Goal: Task Accomplishment & Management: Manage account settings

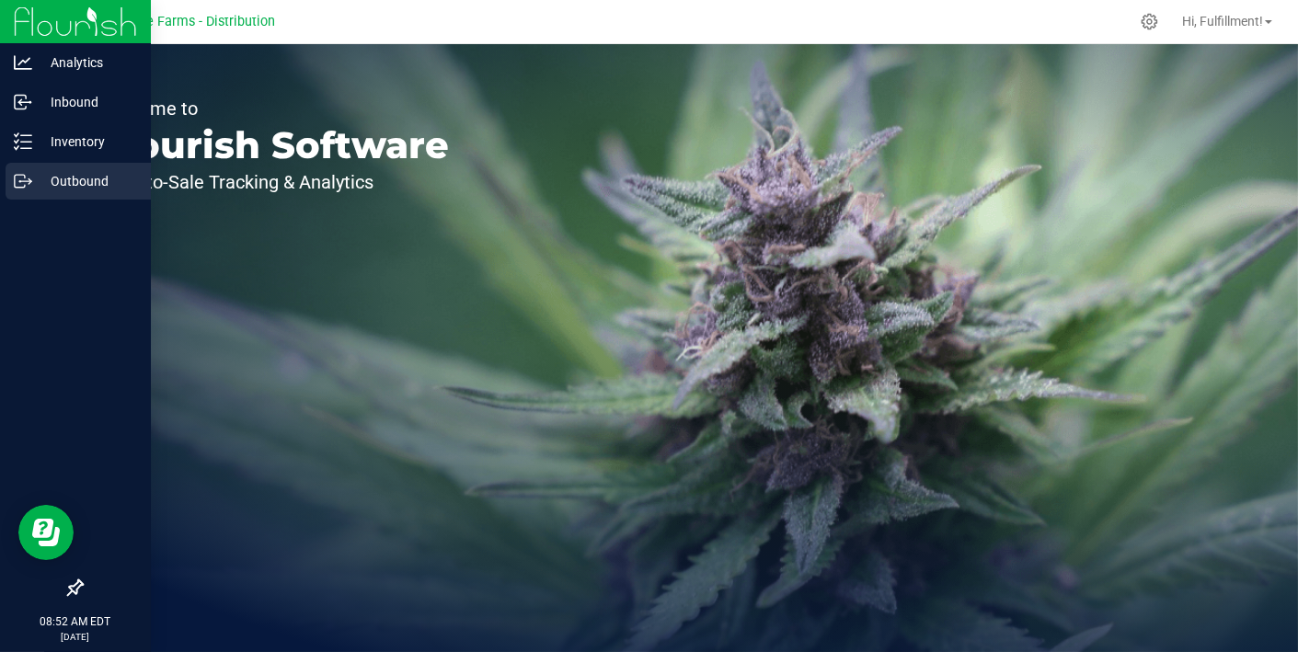
click at [73, 182] on p "Outbound" at bounding box center [87, 181] width 110 height 22
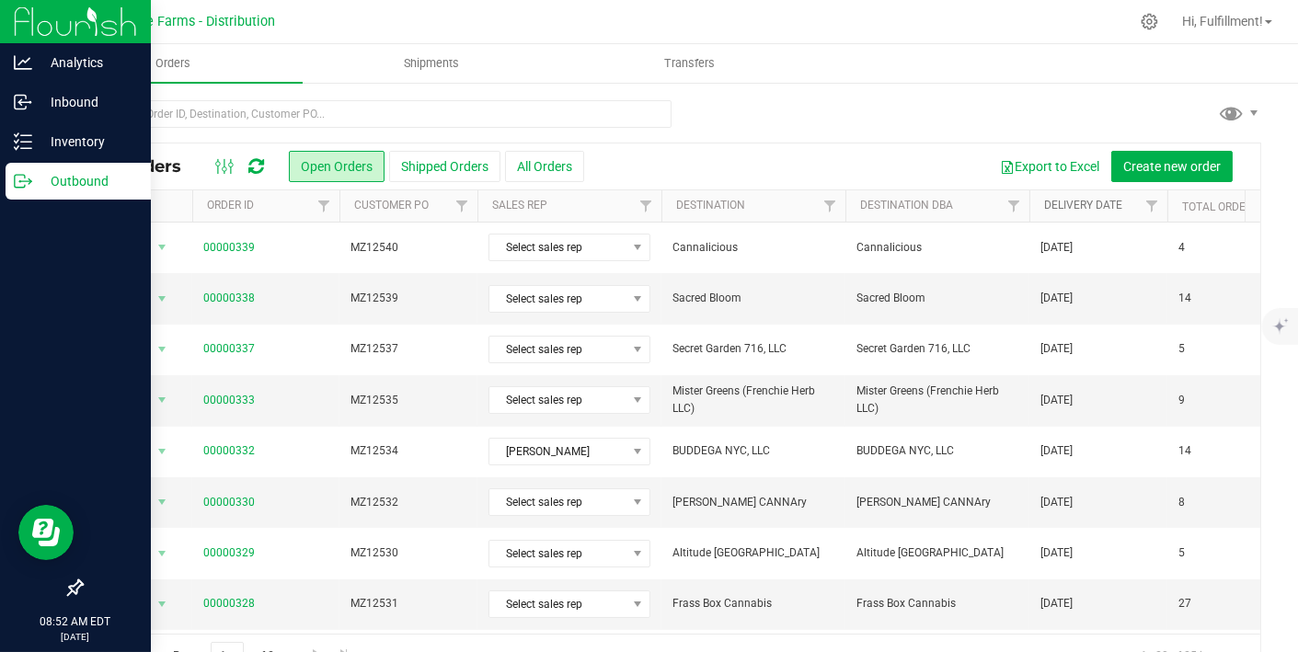
click at [1080, 207] on link "Delivery Date" at bounding box center [1083, 205] width 78 height 13
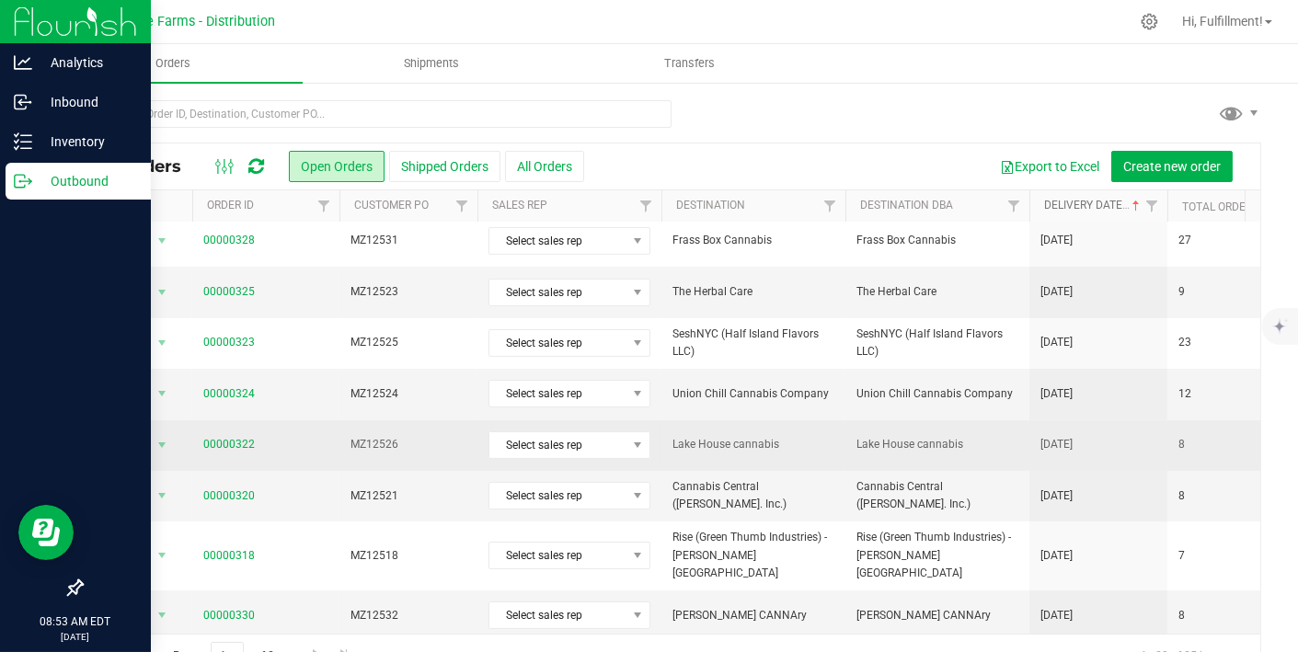
scroll to position [42, 0]
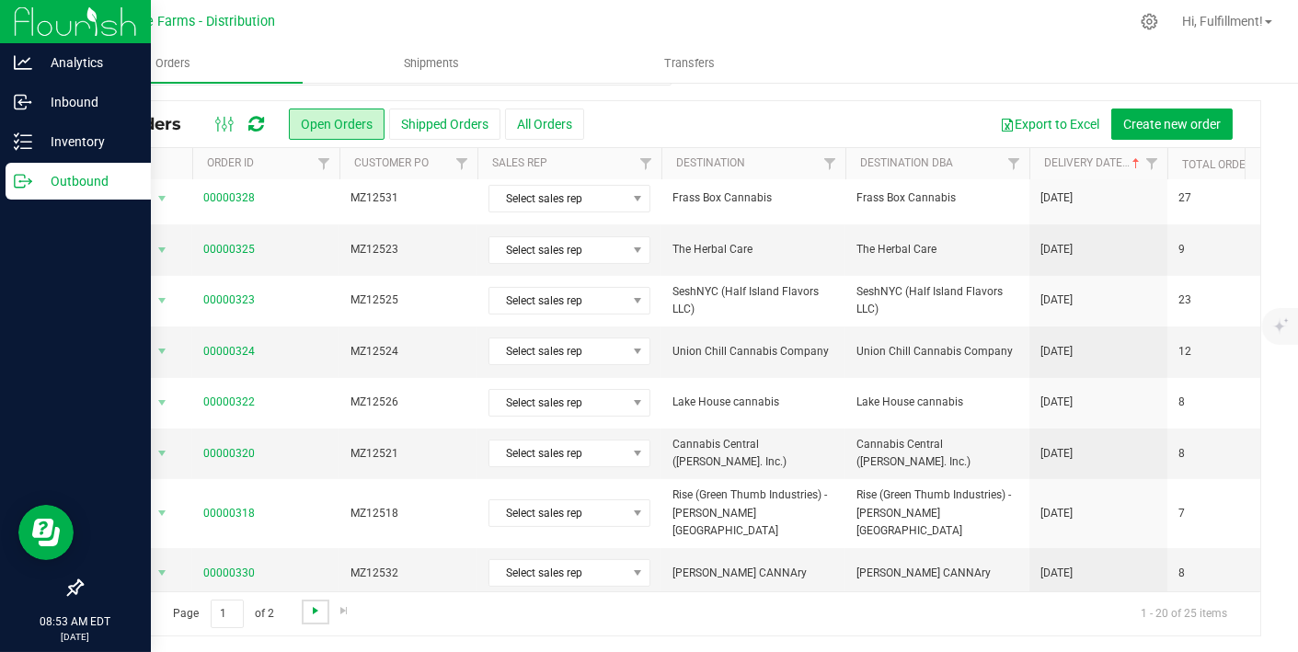
click at [309, 605] on span "Go to the next page" at bounding box center [315, 611] width 15 height 15
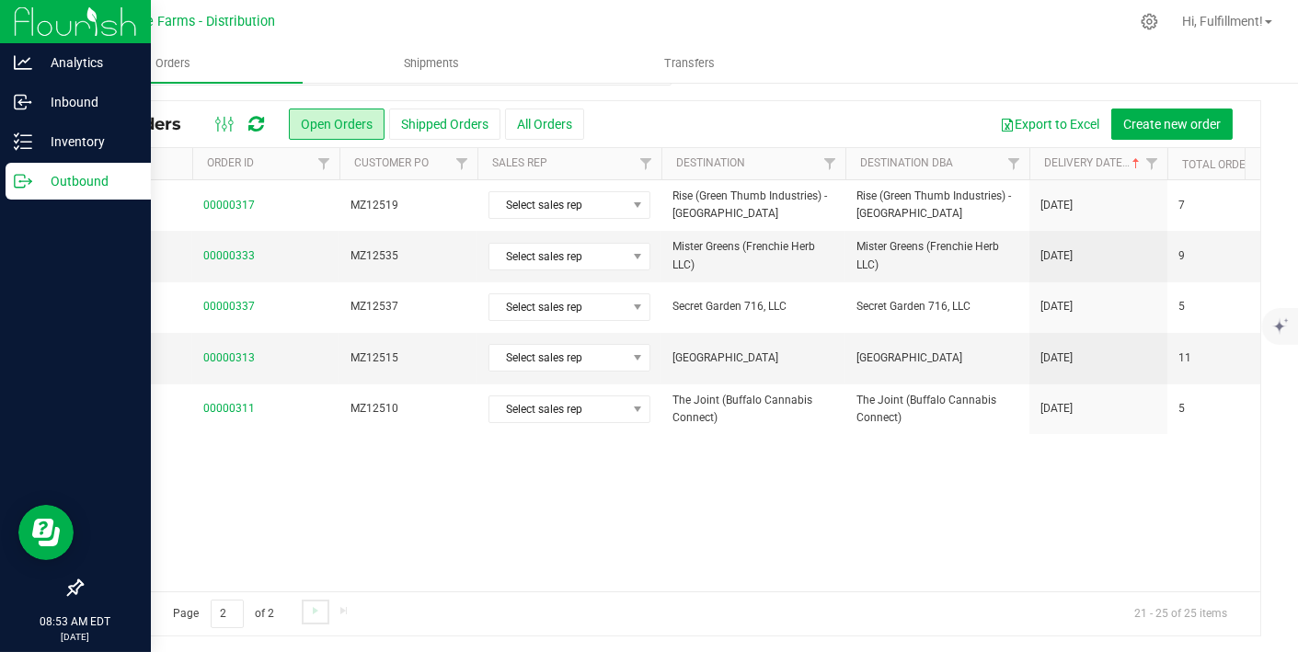
scroll to position [0, 0]
click at [132, 605] on span "Go to the previous page" at bounding box center [132, 611] width 15 height 15
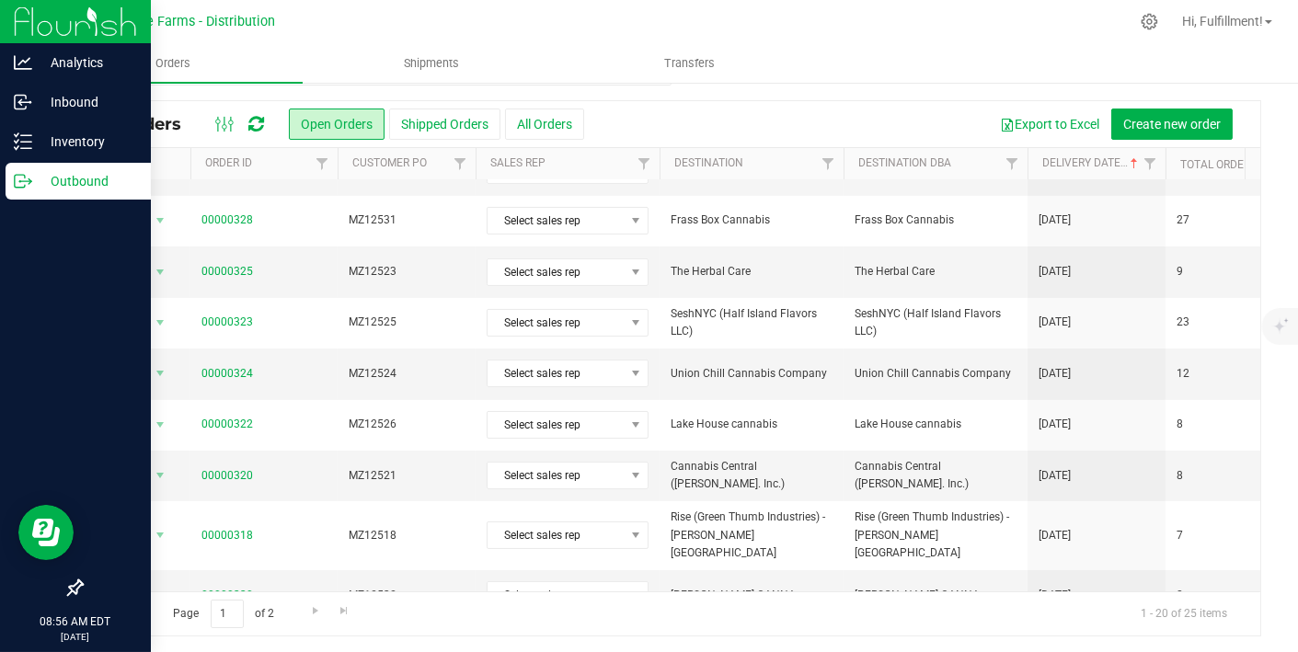
scroll to position [599, 2]
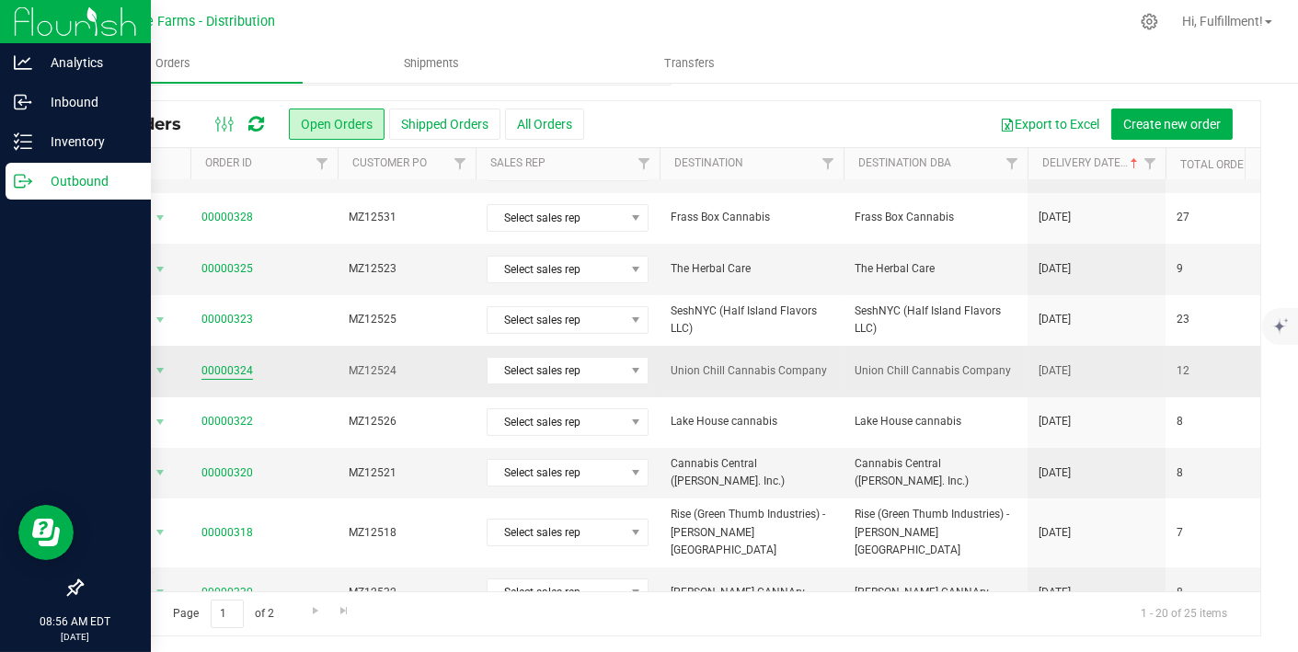
click at [222, 362] on link "00000324" at bounding box center [227, 370] width 52 height 17
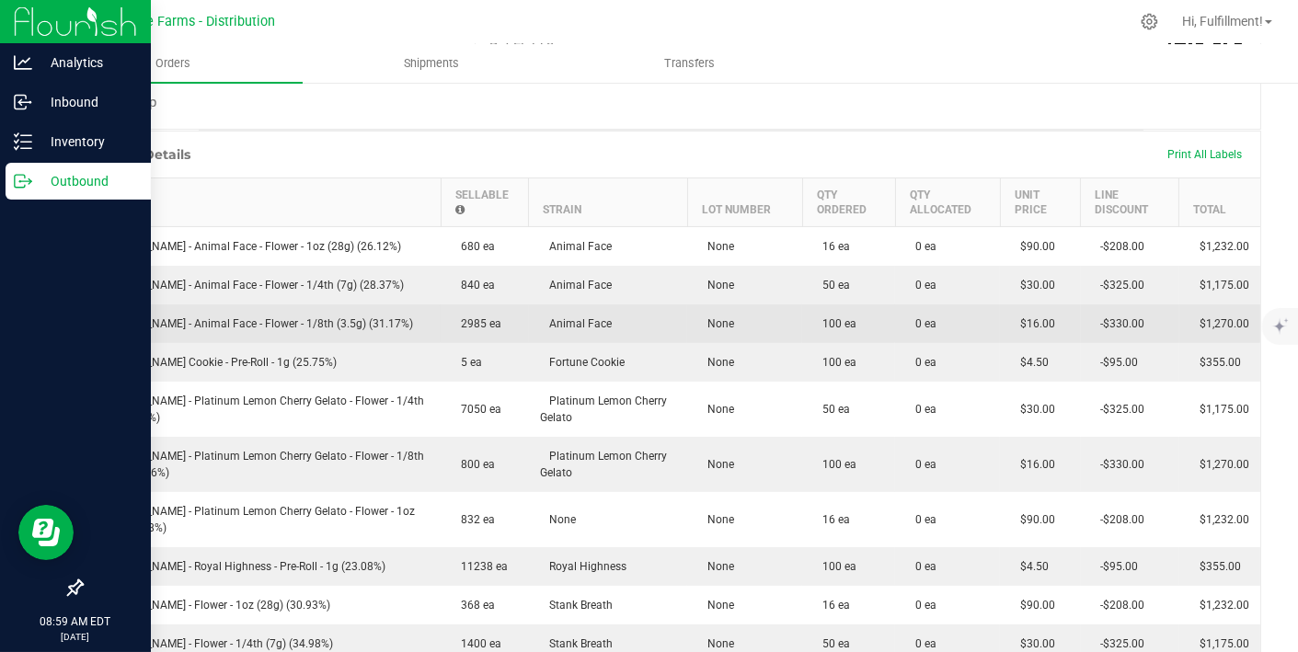
scroll to position [402, 0]
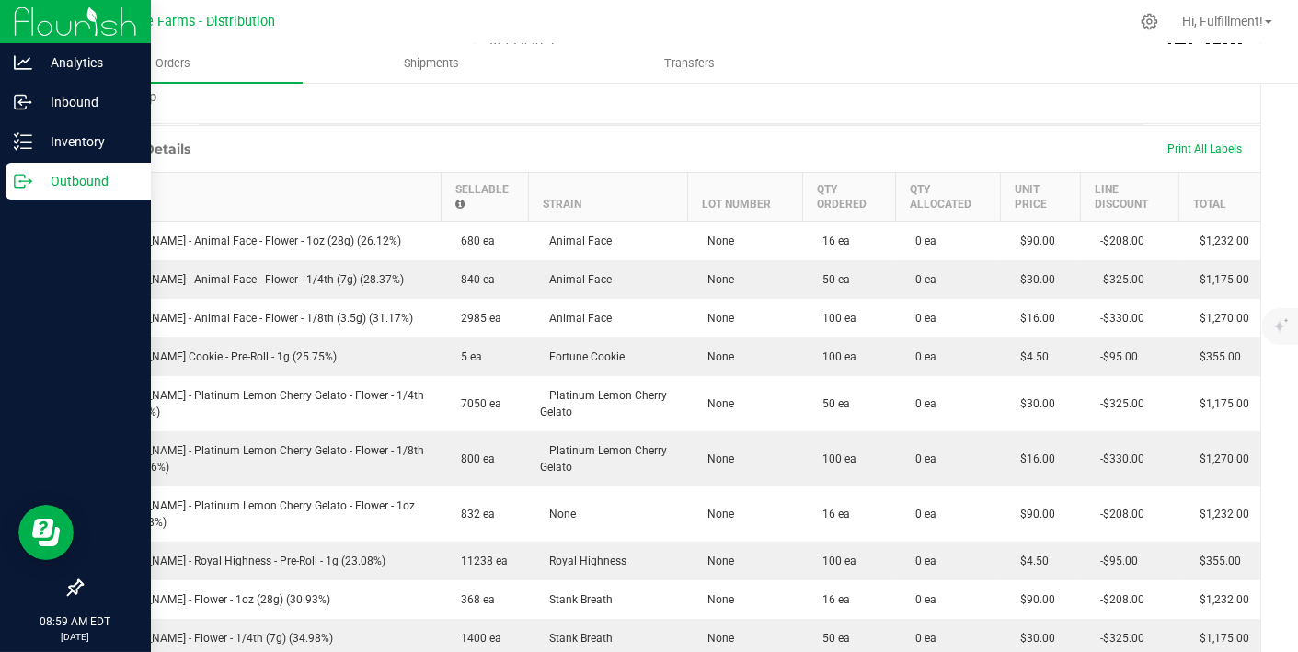
click at [473, 168] on div "Order Details Print All Labels" at bounding box center [671, 149] width 1179 height 46
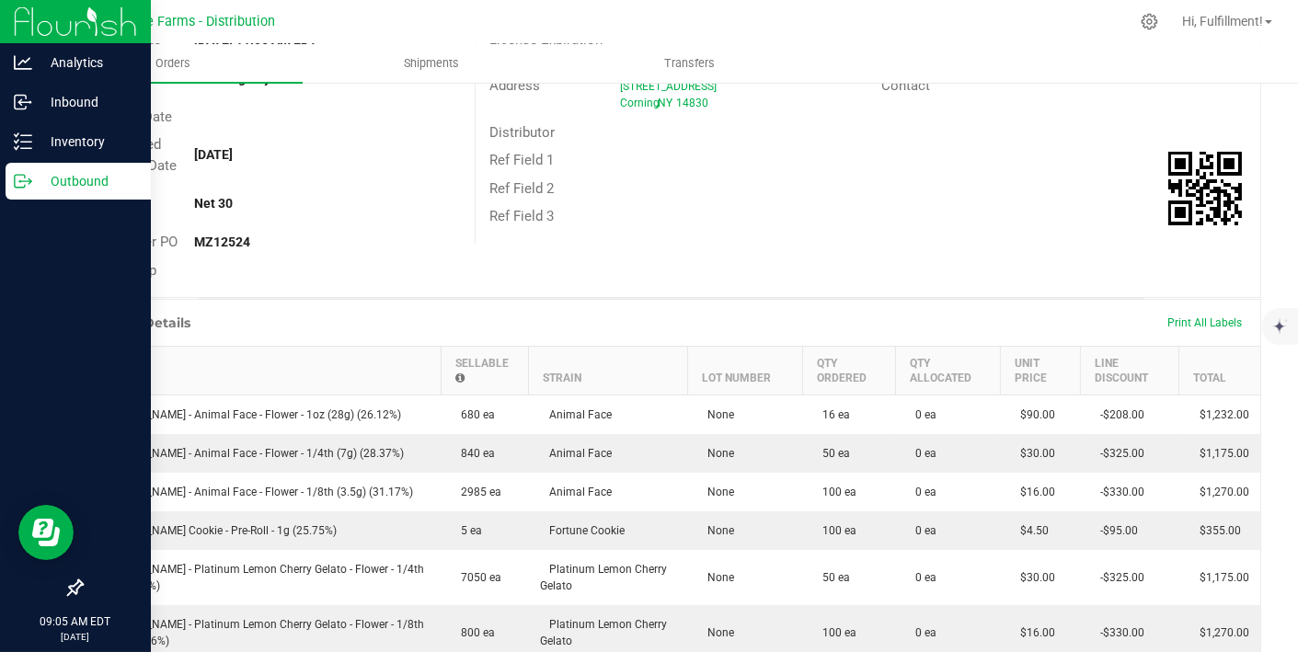
scroll to position [0, 0]
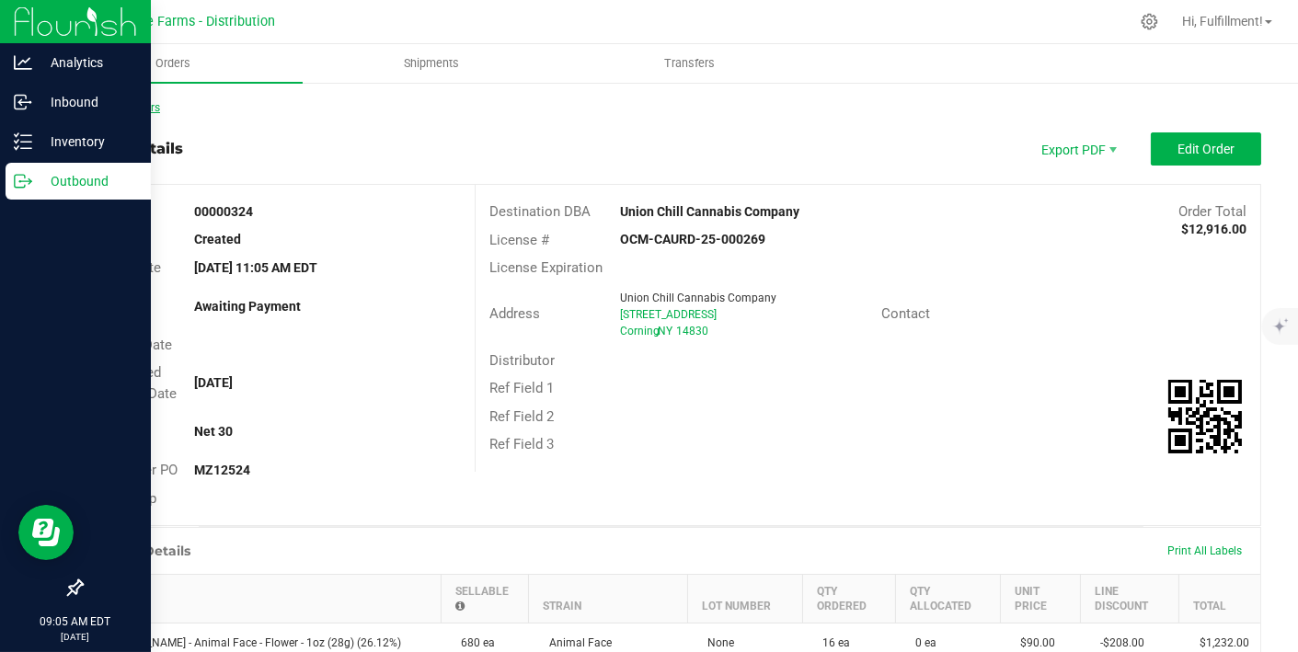
click at [132, 111] on link "Back to Orders" at bounding box center [120, 107] width 79 height 13
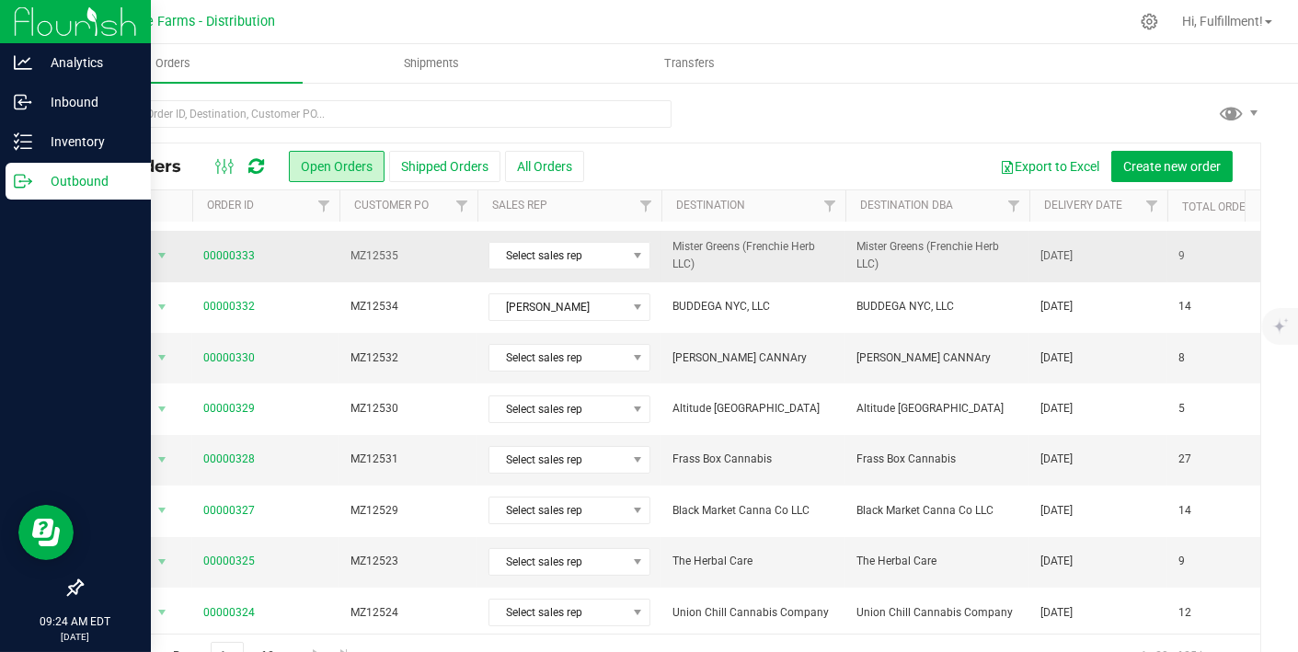
scroll to position [158, 0]
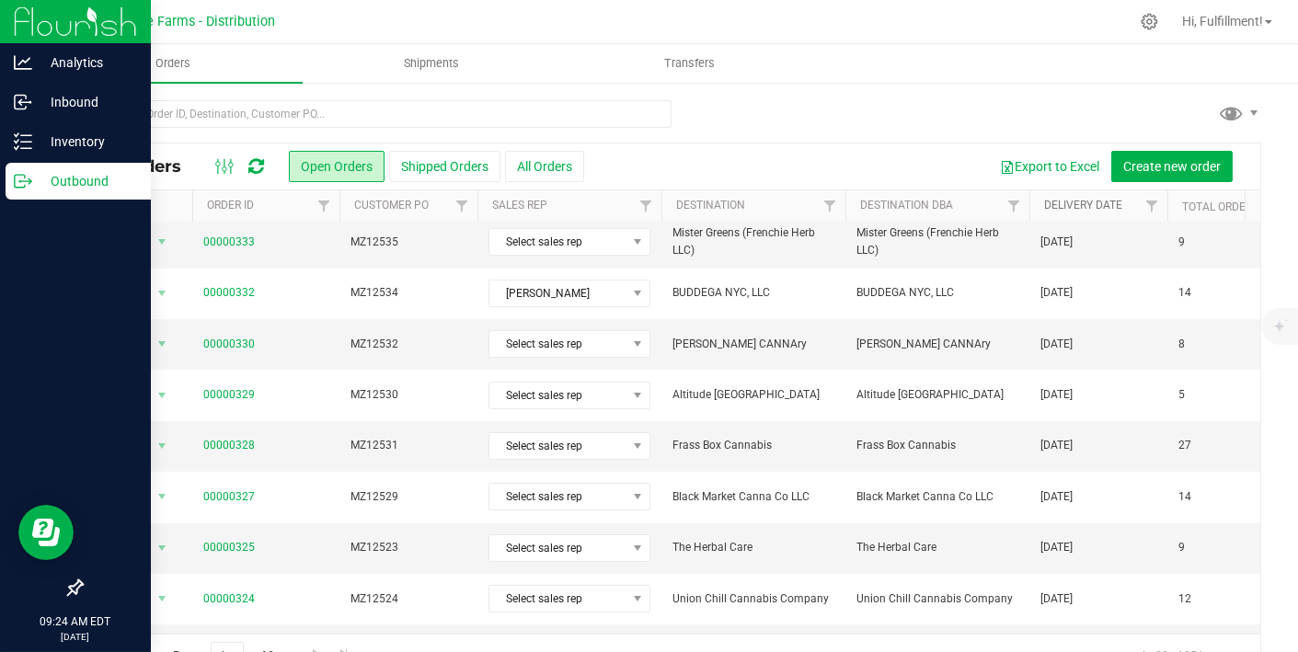
click at [1075, 202] on link "Delivery Date" at bounding box center [1083, 205] width 78 height 13
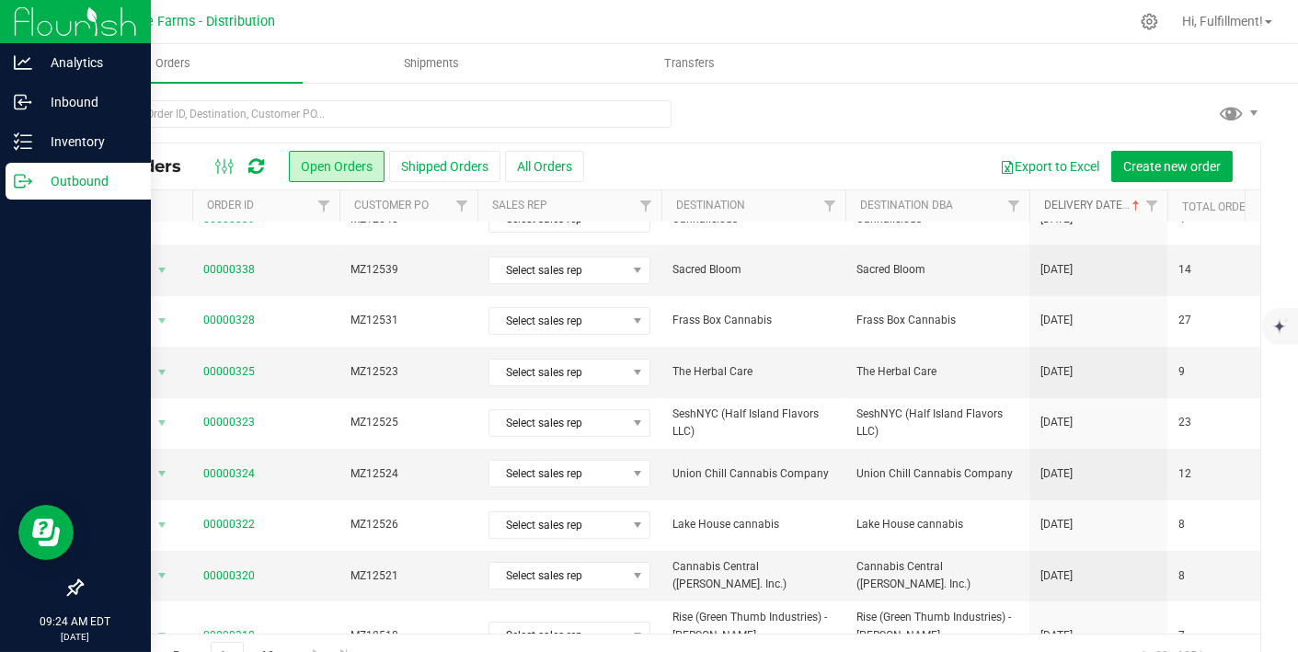
scroll to position [599, 0]
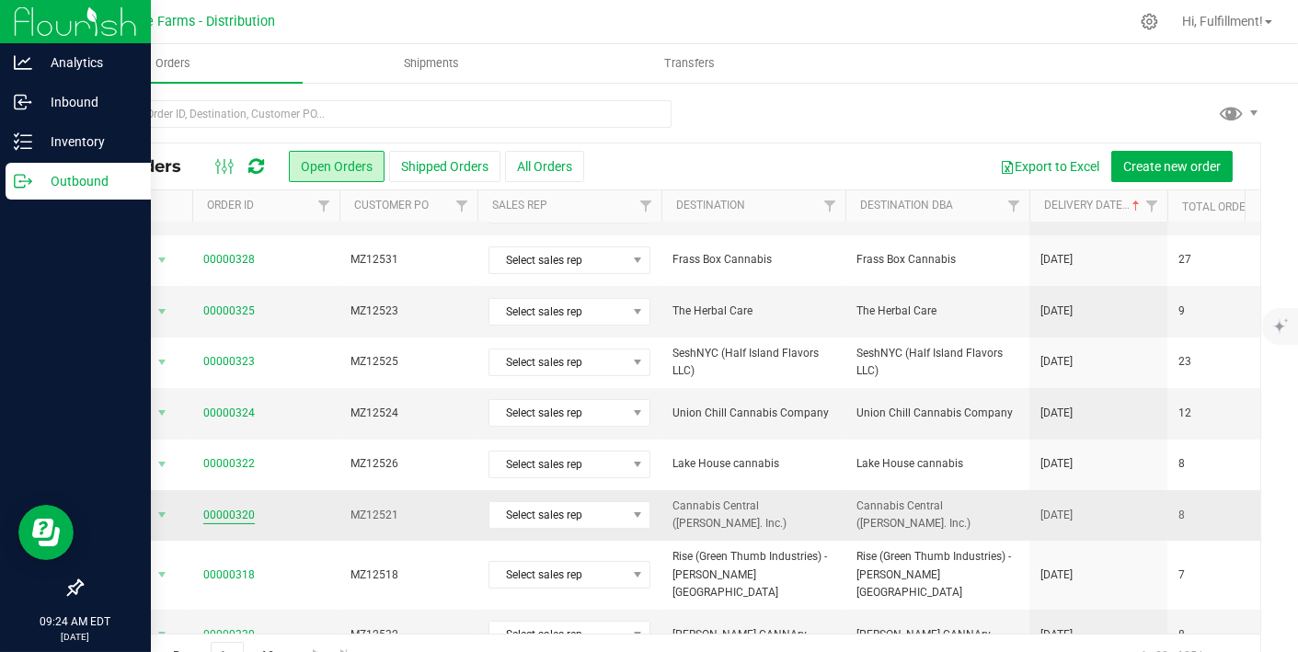
click at [241, 507] on link "00000320" at bounding box center [229, 515] width 52 height 17
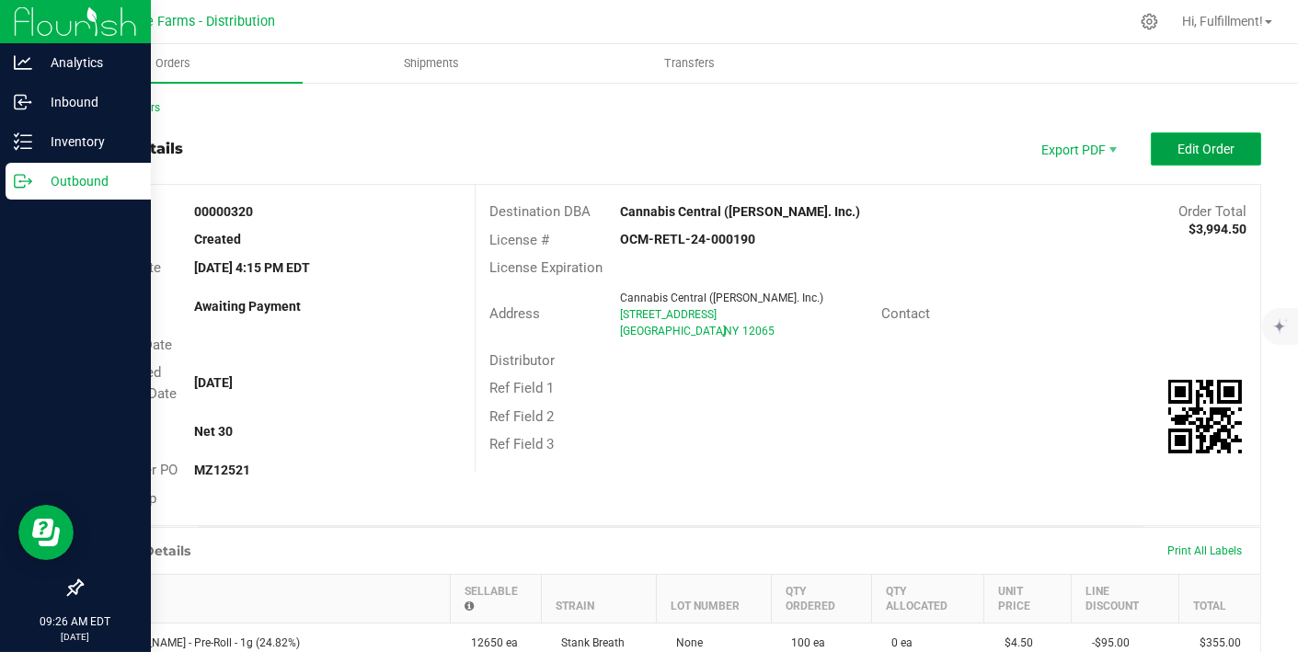
click at [1178, 144] on span "Edit Order" at bounding box center [1206, 149] width 57 height 15
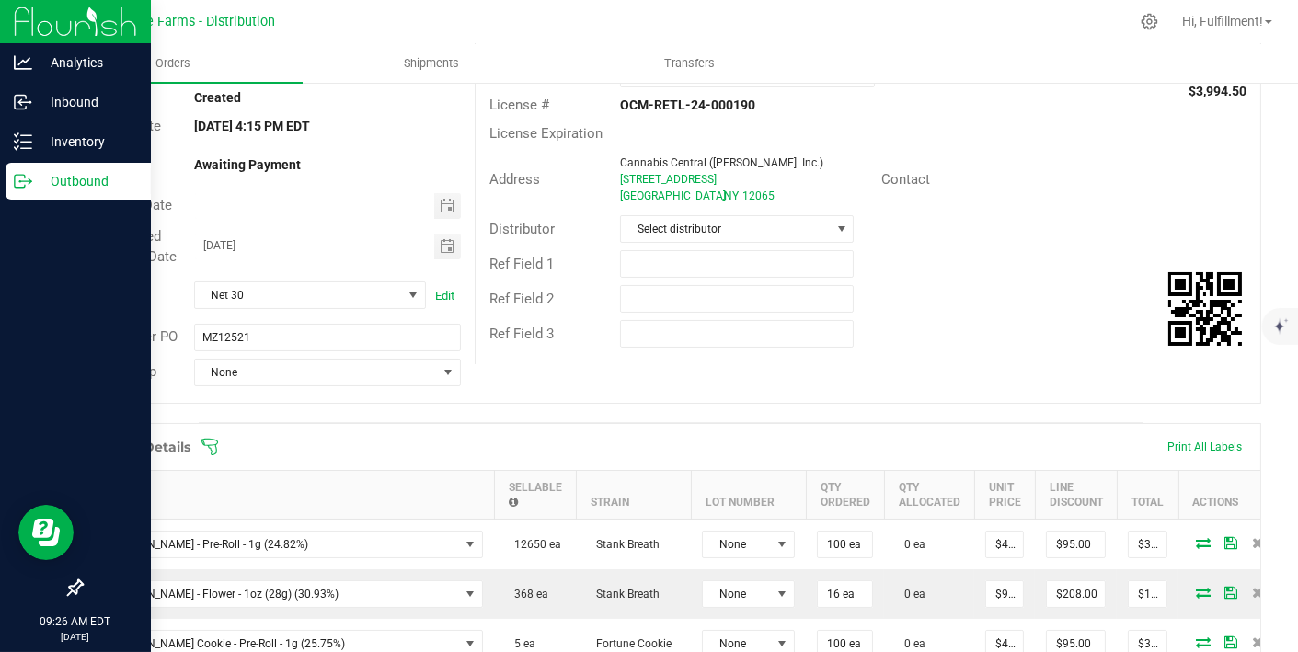
scroll to position [143, 0]
click at [210, 443] on icon at bounding box center [210, 446] width 18 height 18
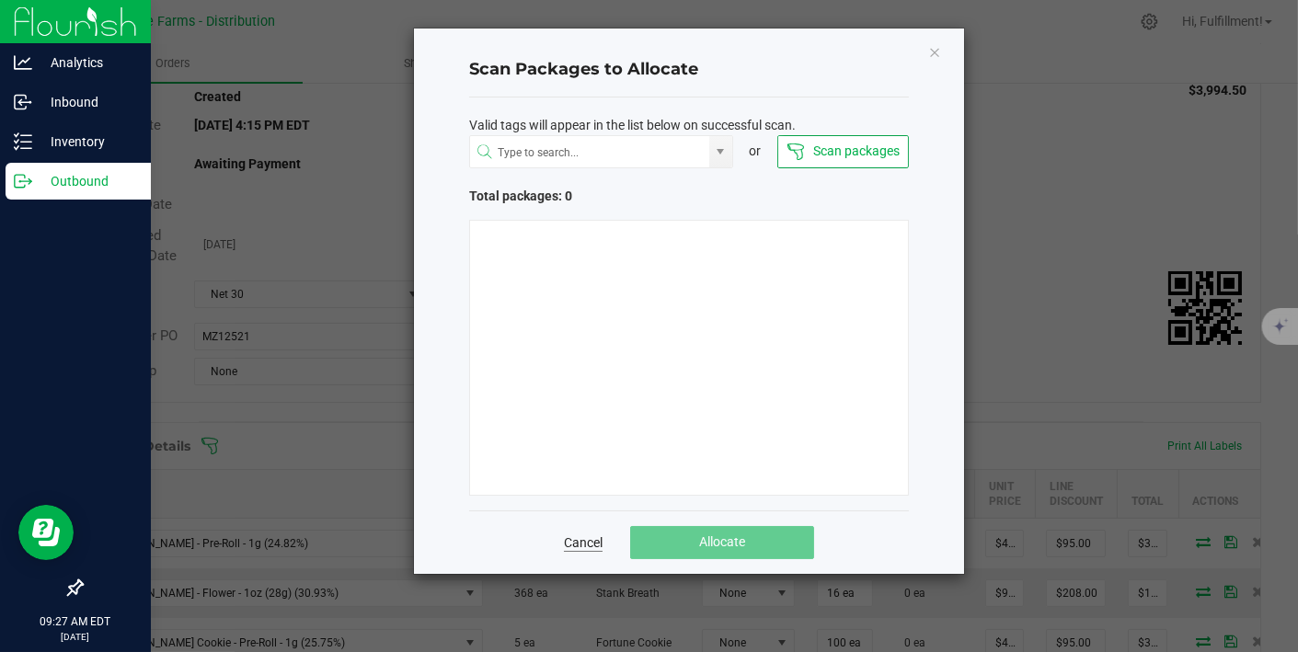
click at [593, 536] on link "Cancel" at bounding box center [583, 543] width 39 height 18
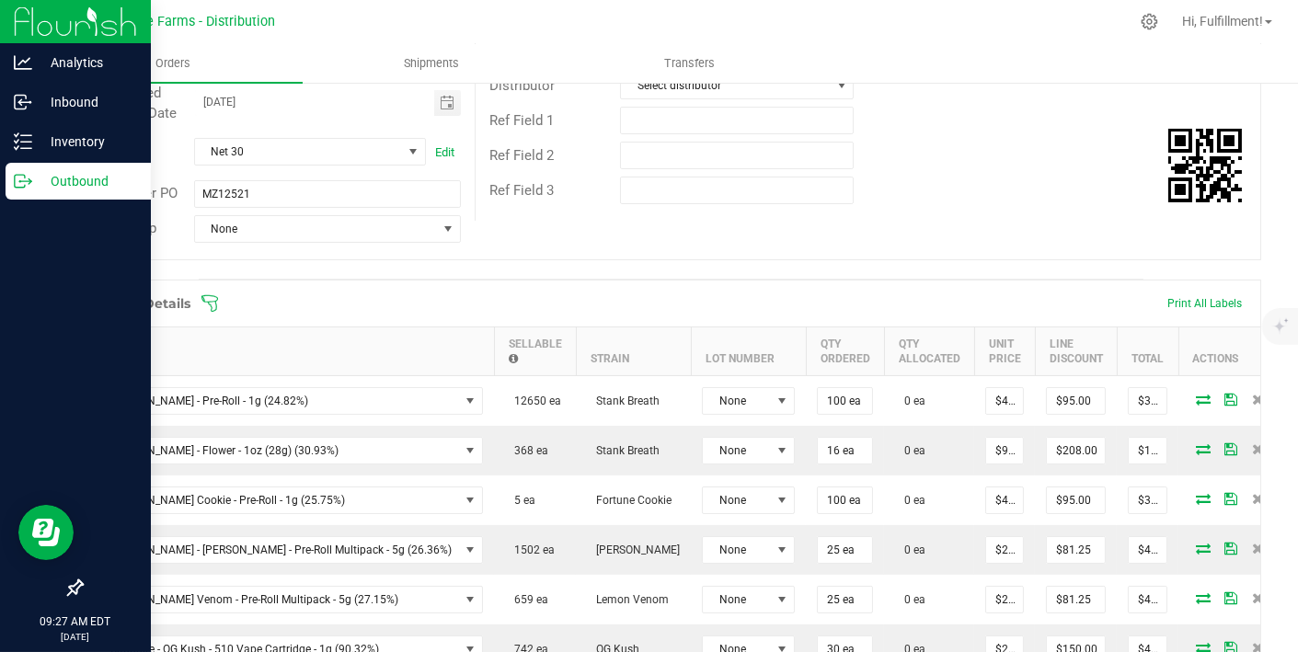
scroll to position [288, 0]
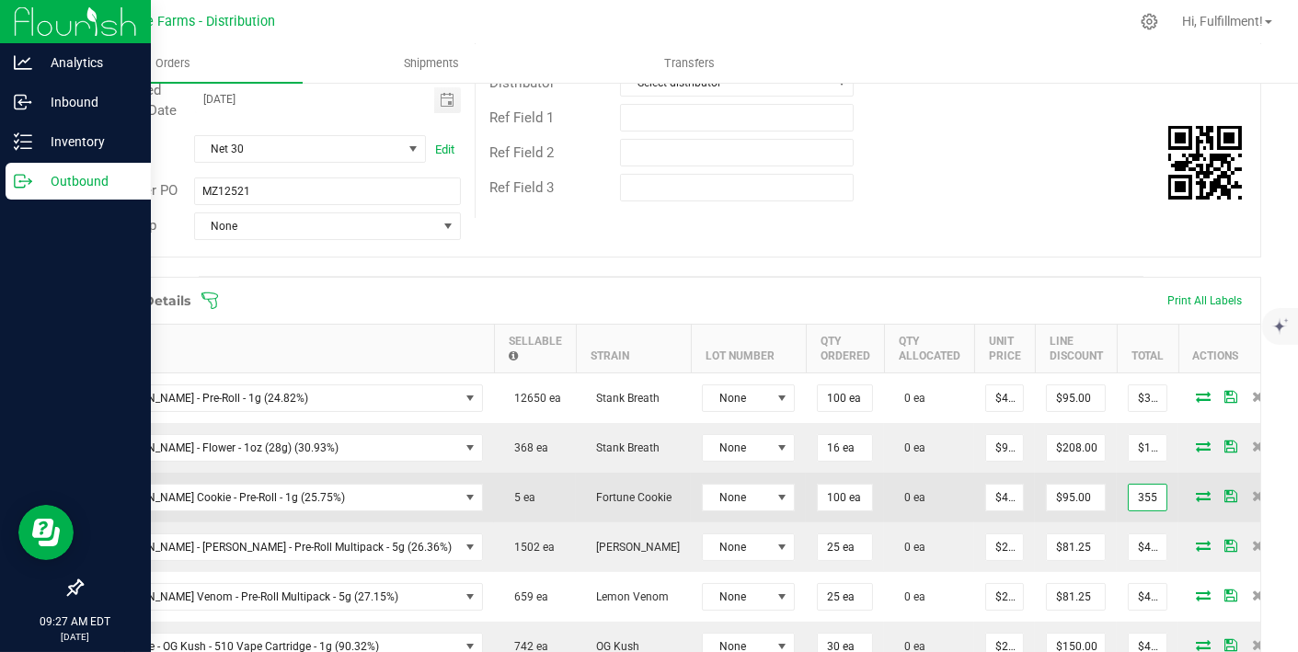
click at [1154, 485] on input "355" at bounding box center [1148, 498] width 38 height 26
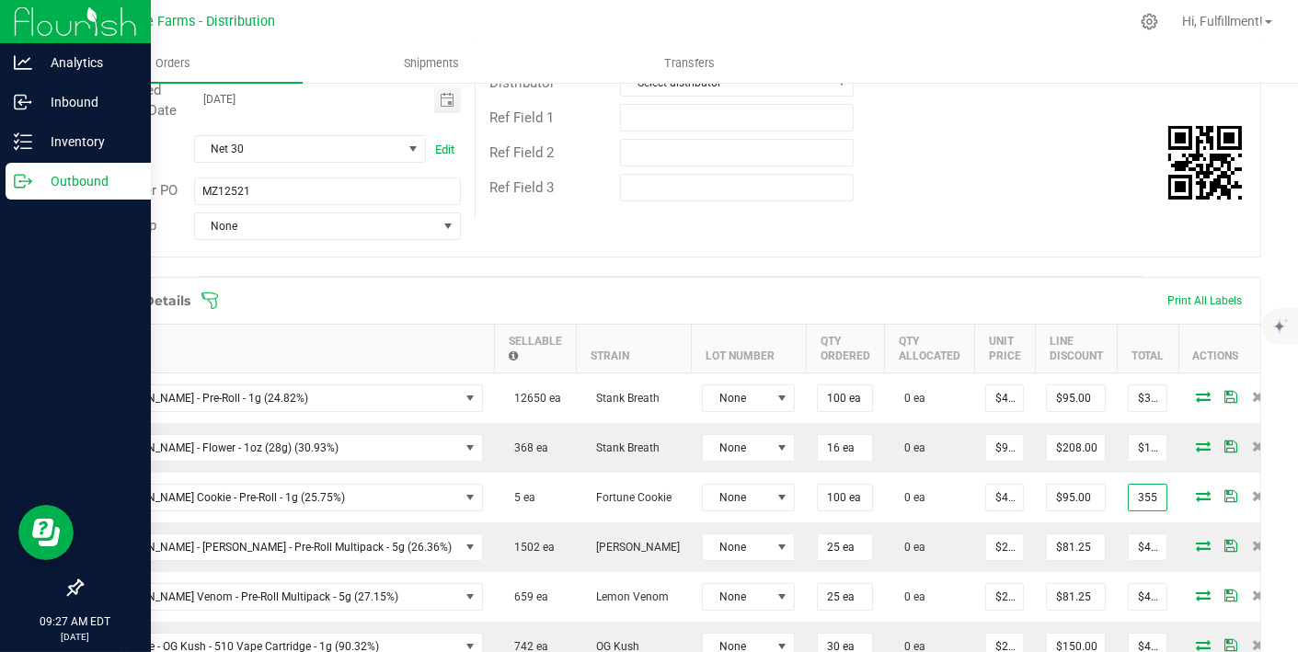
type input "$355.00"
drag, startPoint x: 1271, startPoint y: 490, endPoint x: 1280, endPoint y: 432, distance: 58.6
click at [1280, 432] on div "Back to Orders Order details Export PDF Done Editing Order # 00000320 Status Cr…" at bounding box center [671, 469] width 1254 height 1352
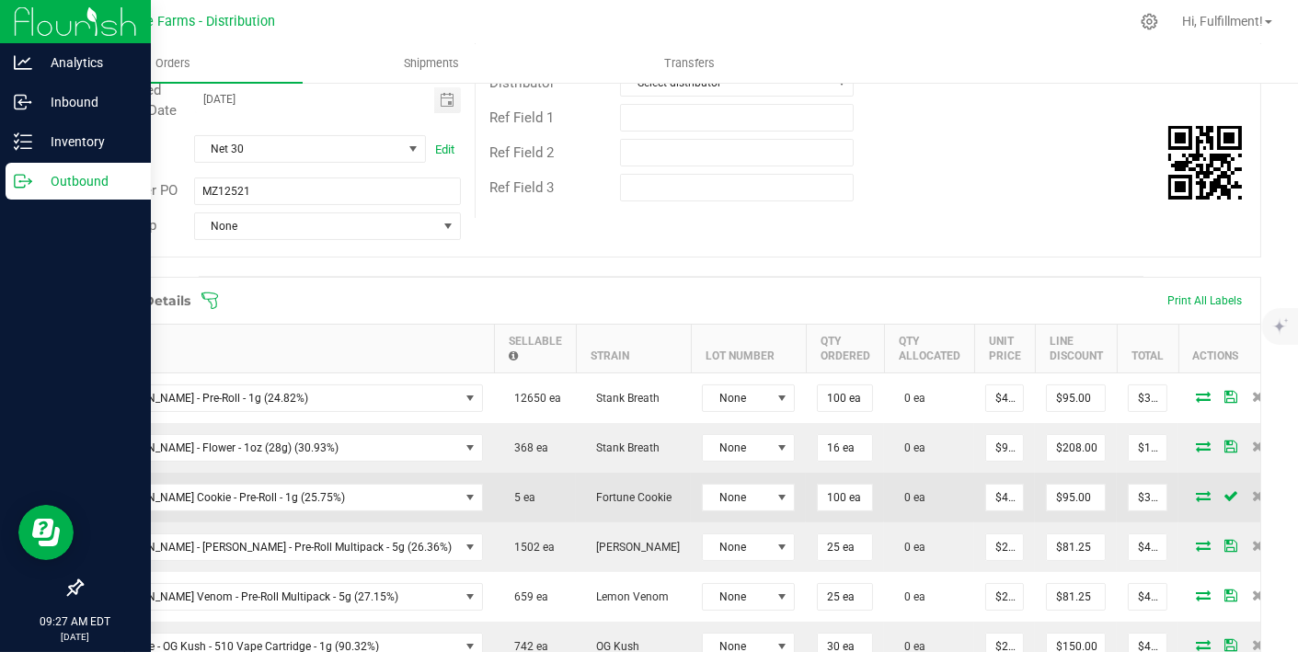
click at [1225, 494] on icon at bounding box center [1231, 495] width 15 height 11
click at [1196, 494] on icon at bounding box center [1203, 495] width 15 height 11
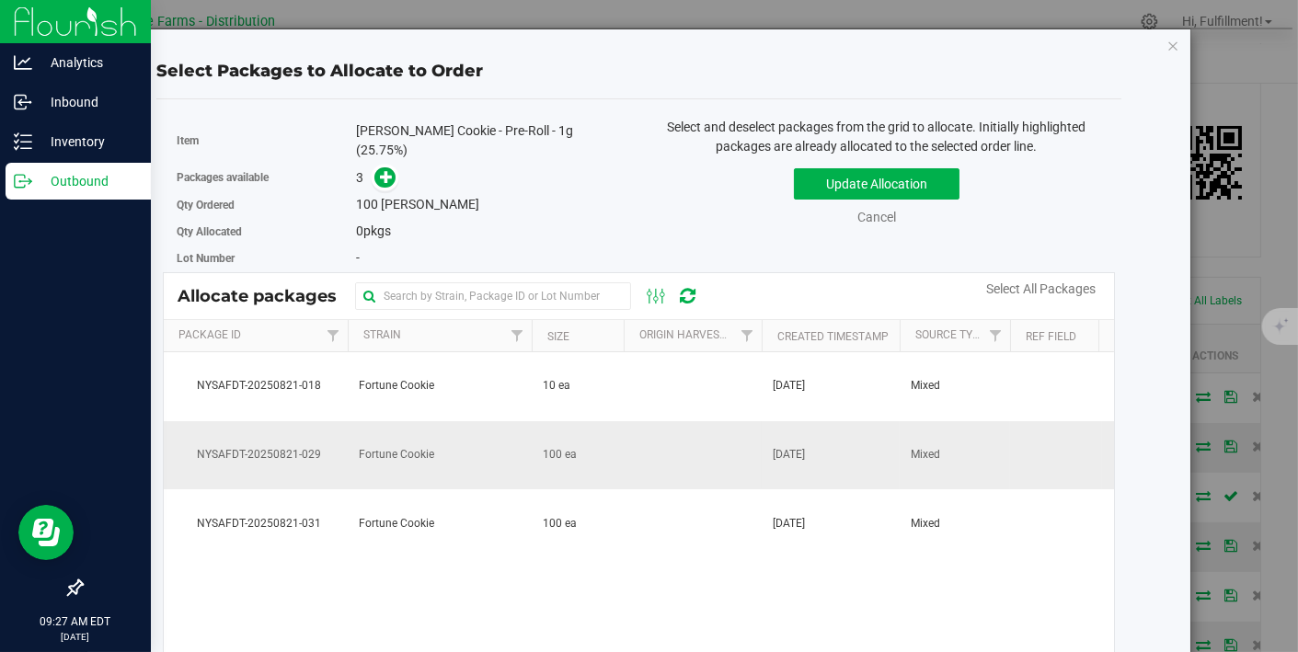
click at [862, 447] on td "[DATE]" at bounding box center [831, 455] width 138 height 69
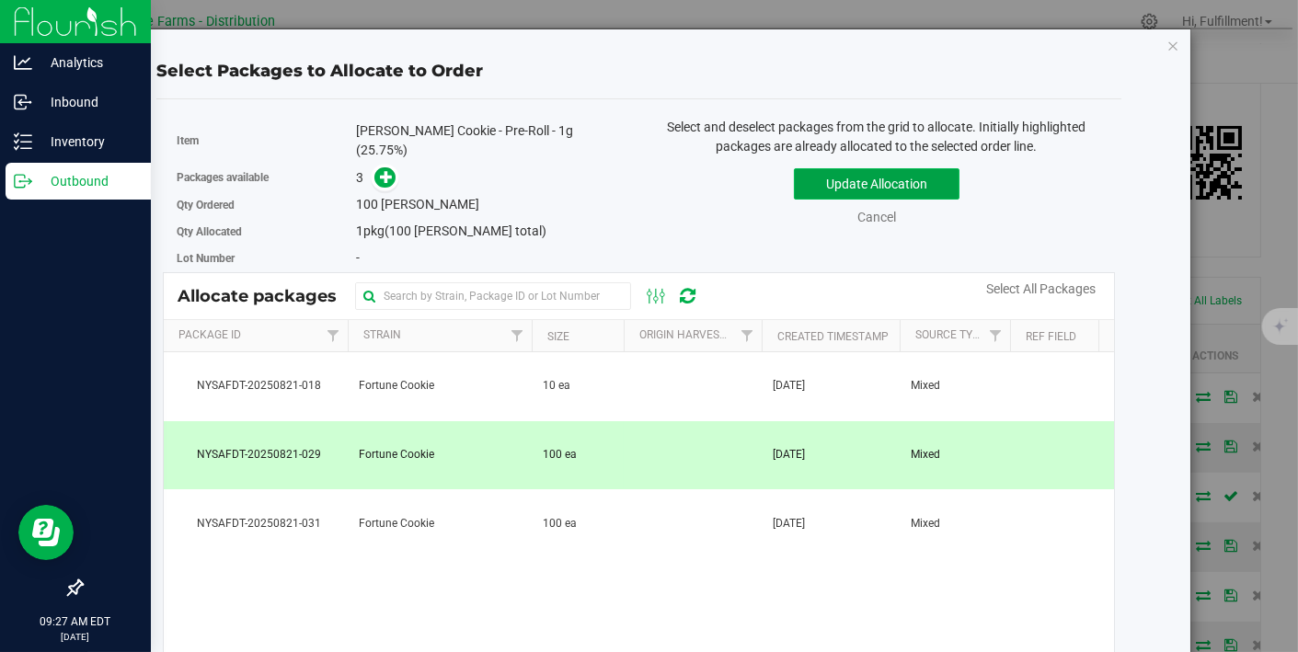
click at [881, 183] on button "Update Allocation" at bounding box center [877, 183] width 166 height 31
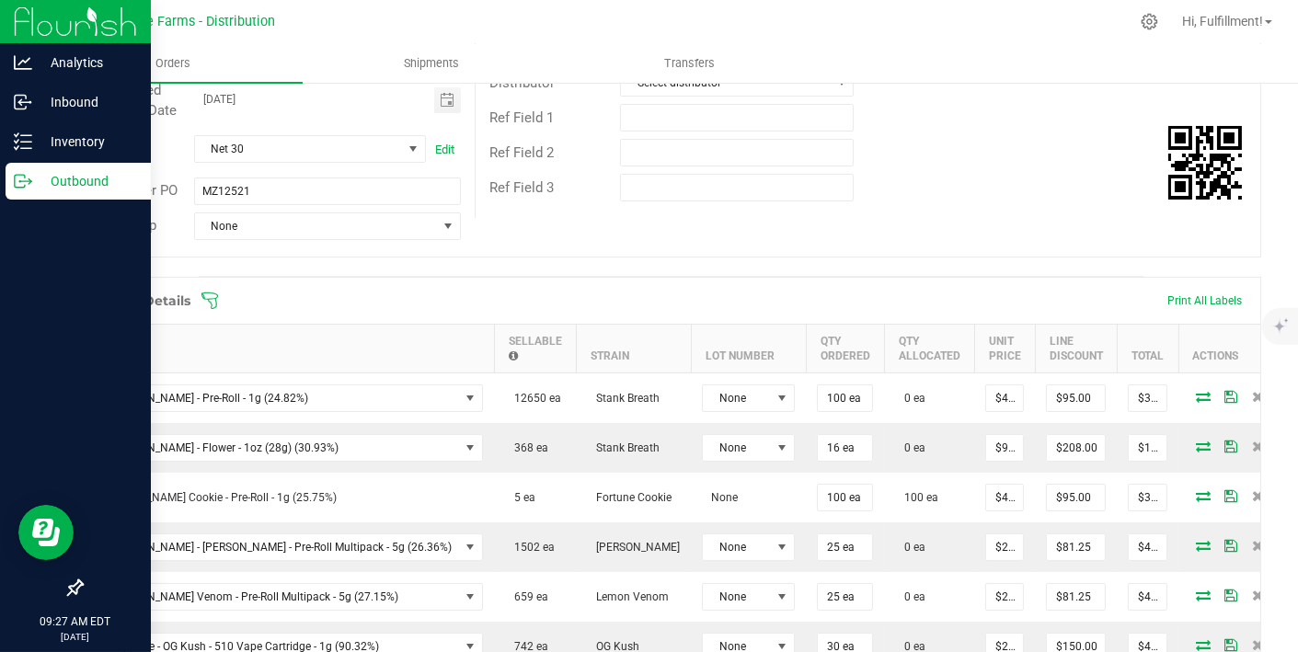
click at [213, 301] on icon at bounding box center [210, 301] width 18 height 18
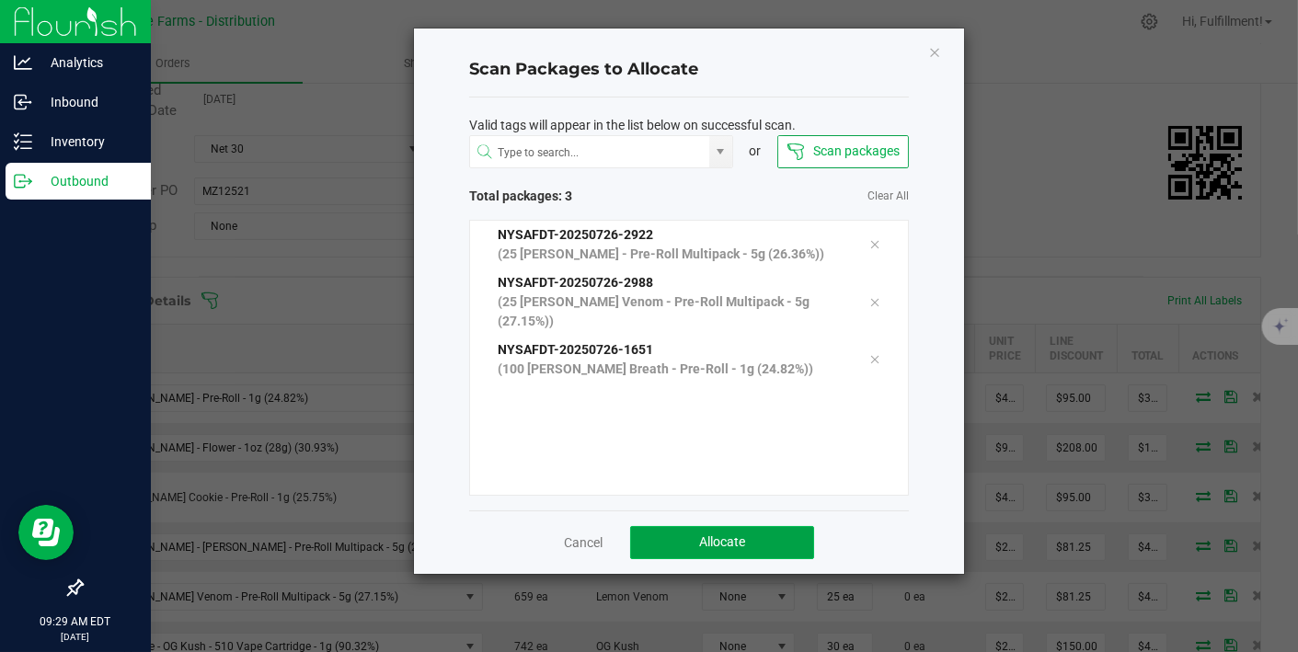
click at [710, 539] on span "Allocate" at bounding box center [722, 542] width 46 height 15
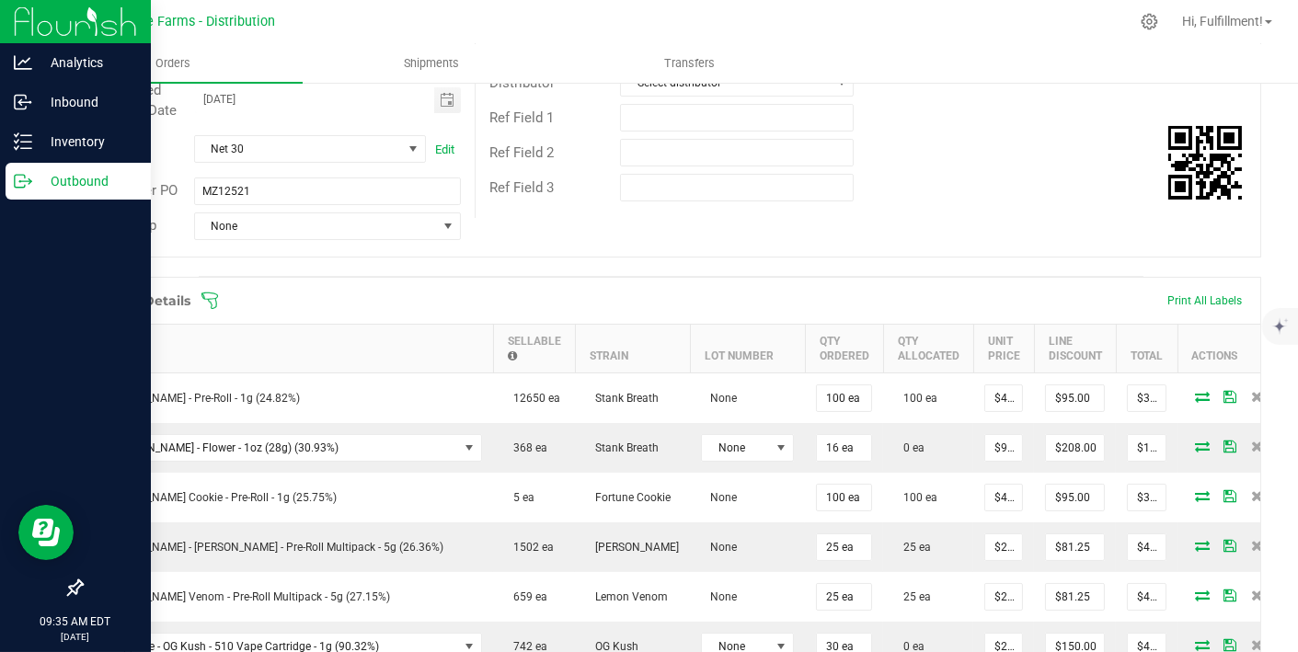
click at [207, 298] on icon at bounding box center [210, 301] width 18 height 18
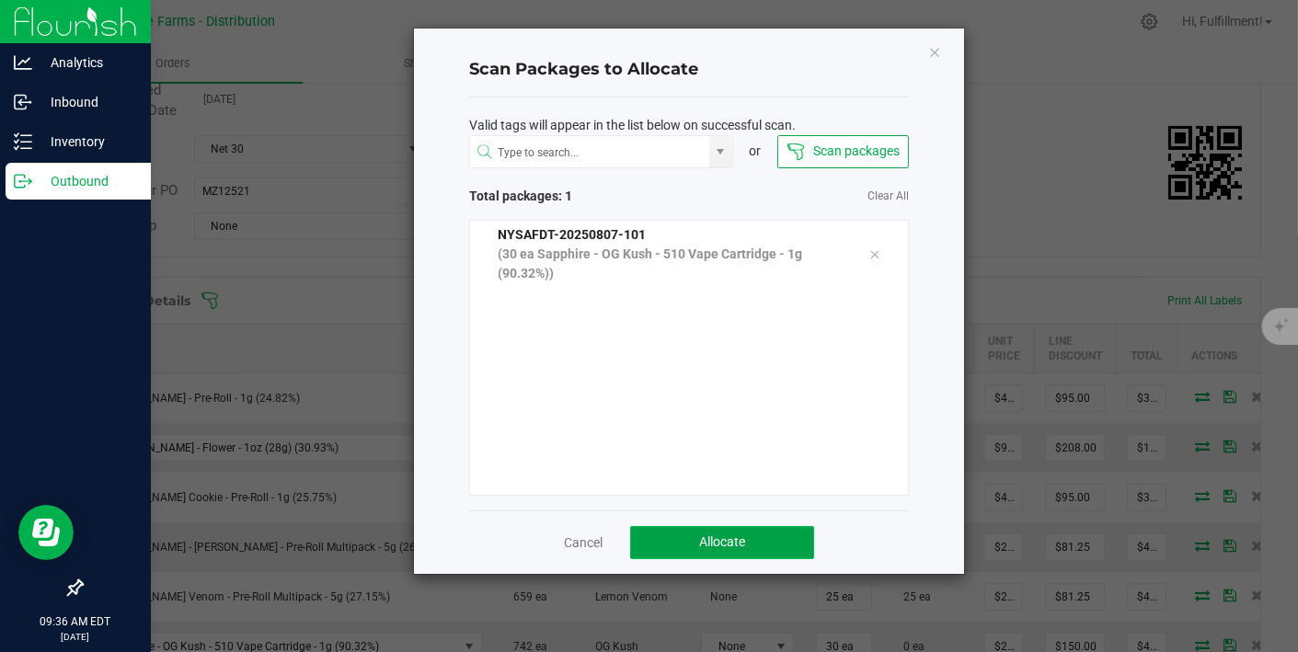
click at [719, 530] on button "Allocate" at bounding box center [722, 542] width 184 height 33
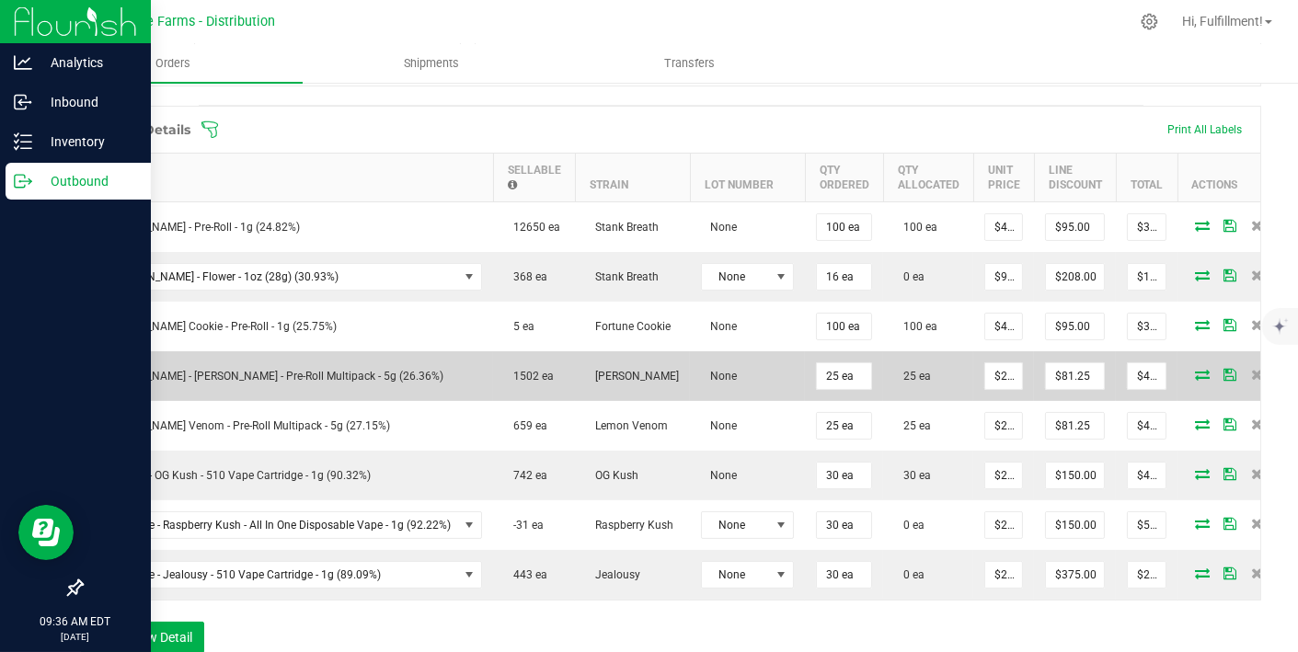
scroll to position [460, 0]
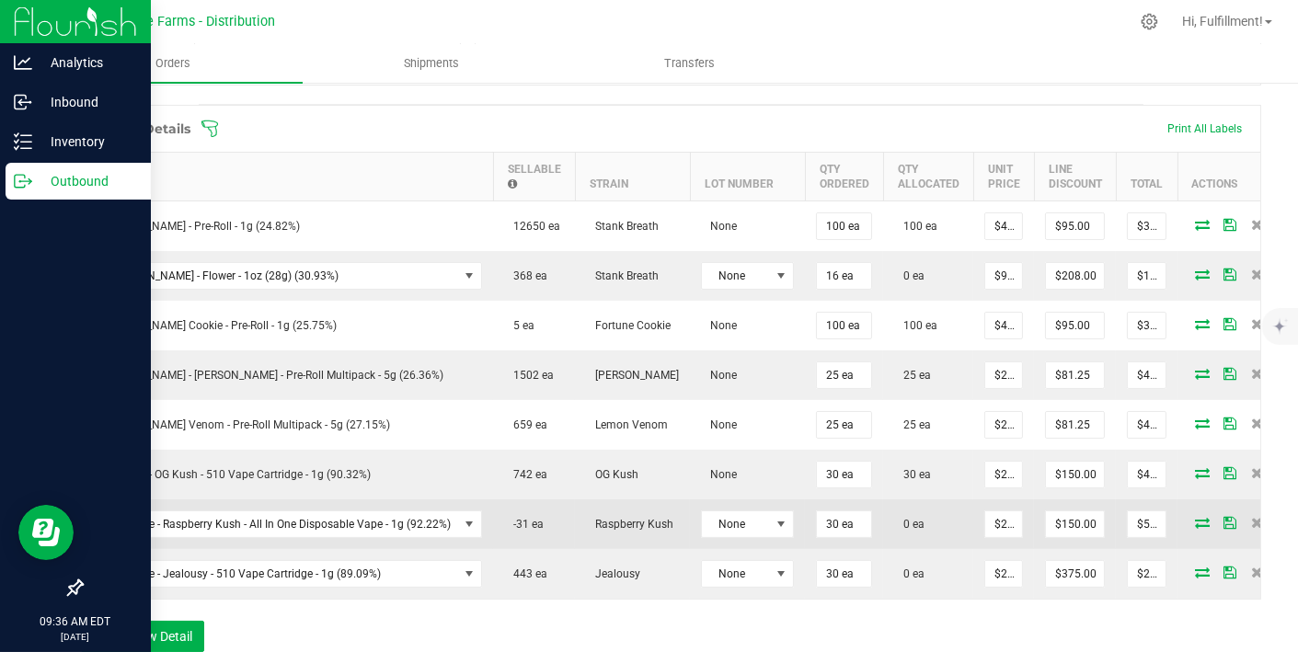
click at [1196, 523] on icon at bounding box center [1202, 522] width 15 height 11
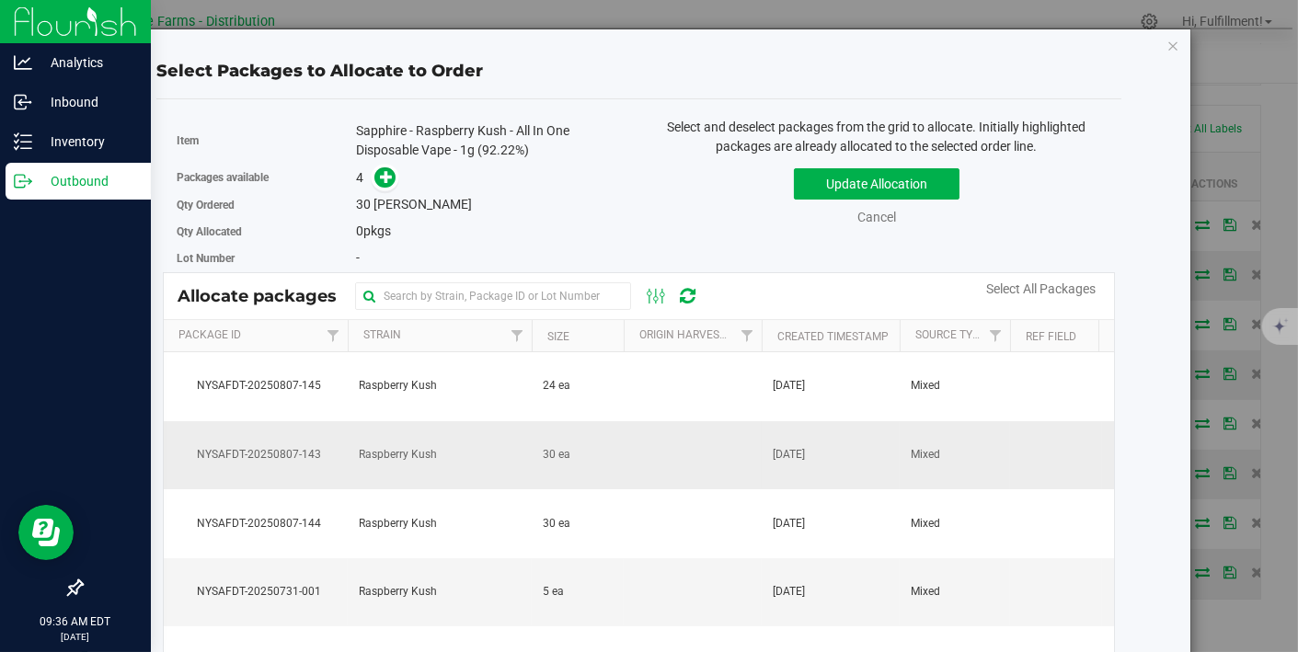
click at [759, 459] on td at bounding box center [693, 455] width 138 height 69
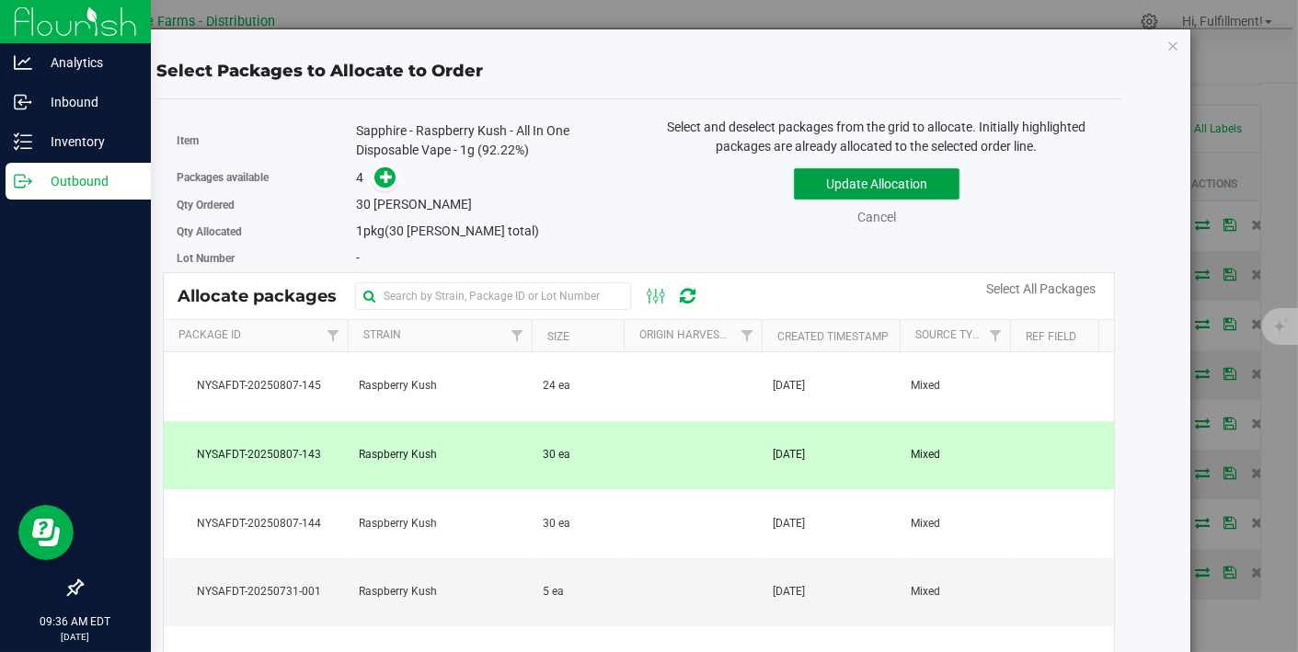
click at [865, 177] on button "Update Allocation" at bounding box center [877, 183] width 166 height 31
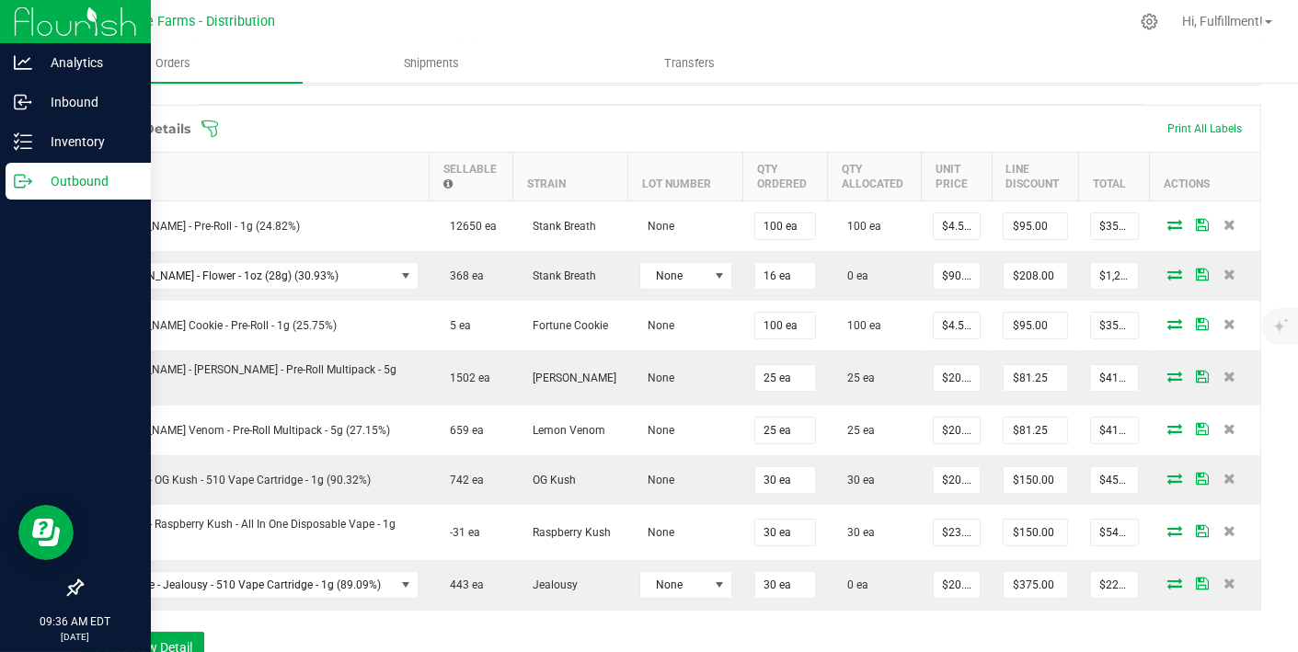
click at [214, 123] on icon at bounding box center [210, 129] width 18 height 18
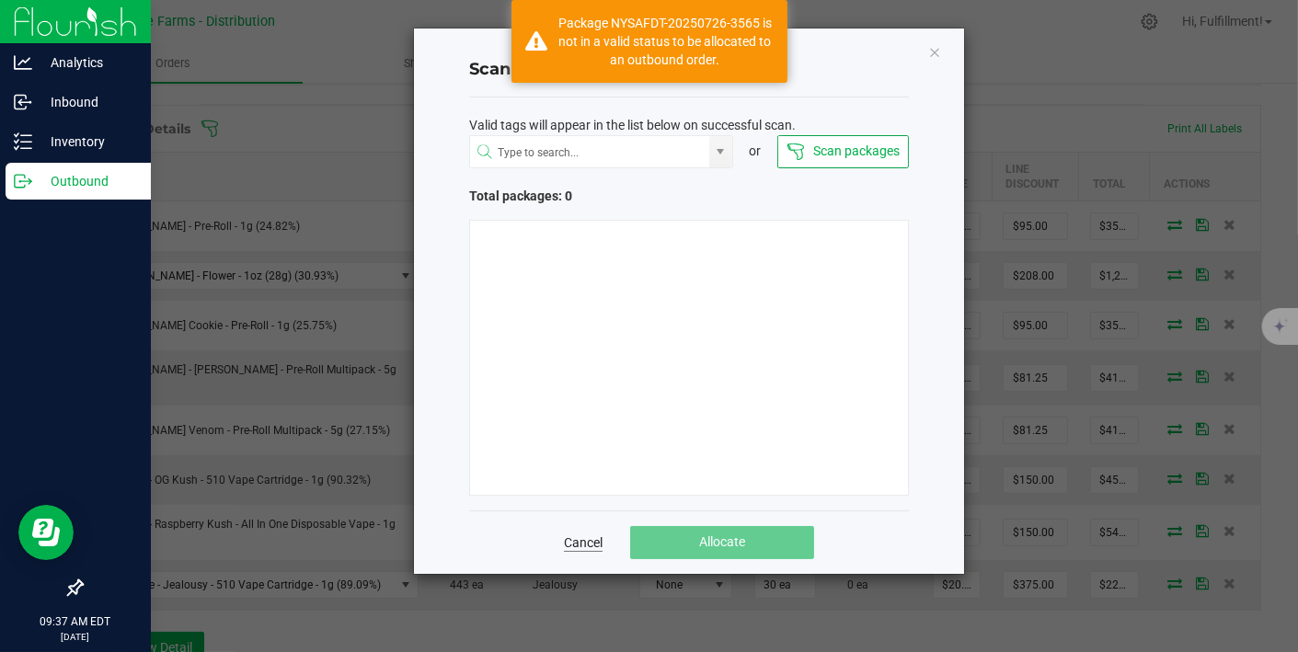
click at [570, 535] on link "Cancel" at bounding box center [583, 543] width 39 height 18
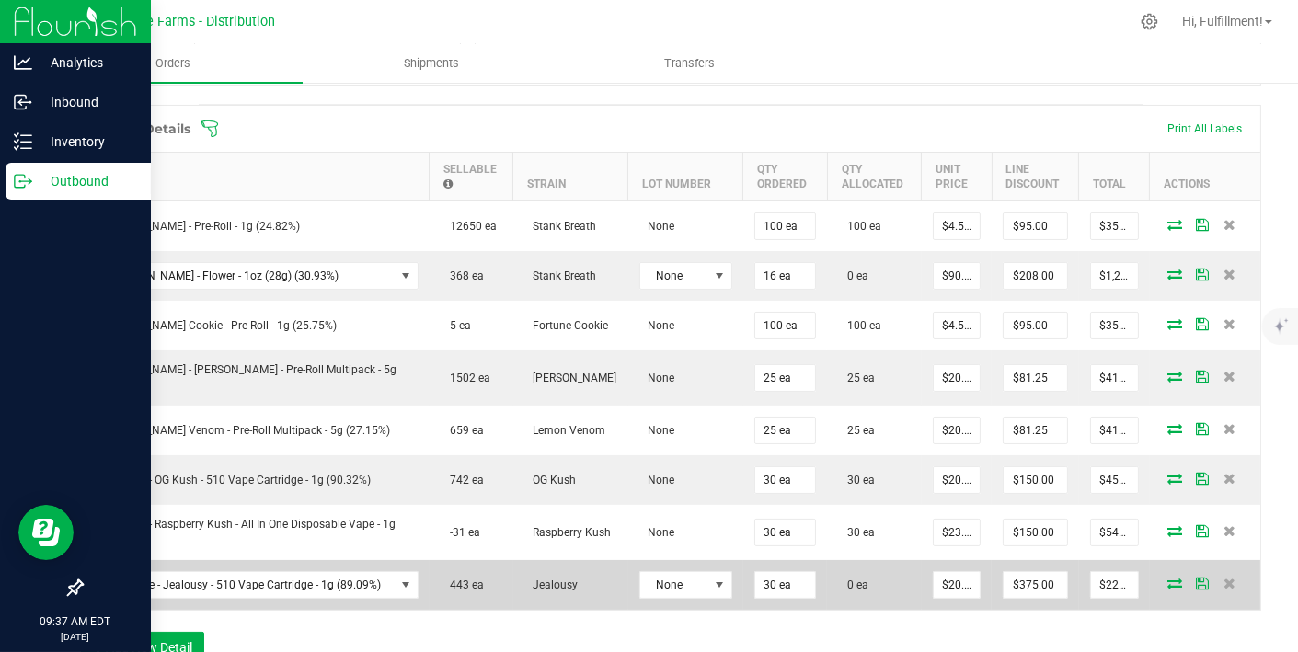
click at [1168, 578] on icon at bounding box center [1175, 583] width 15 height 11
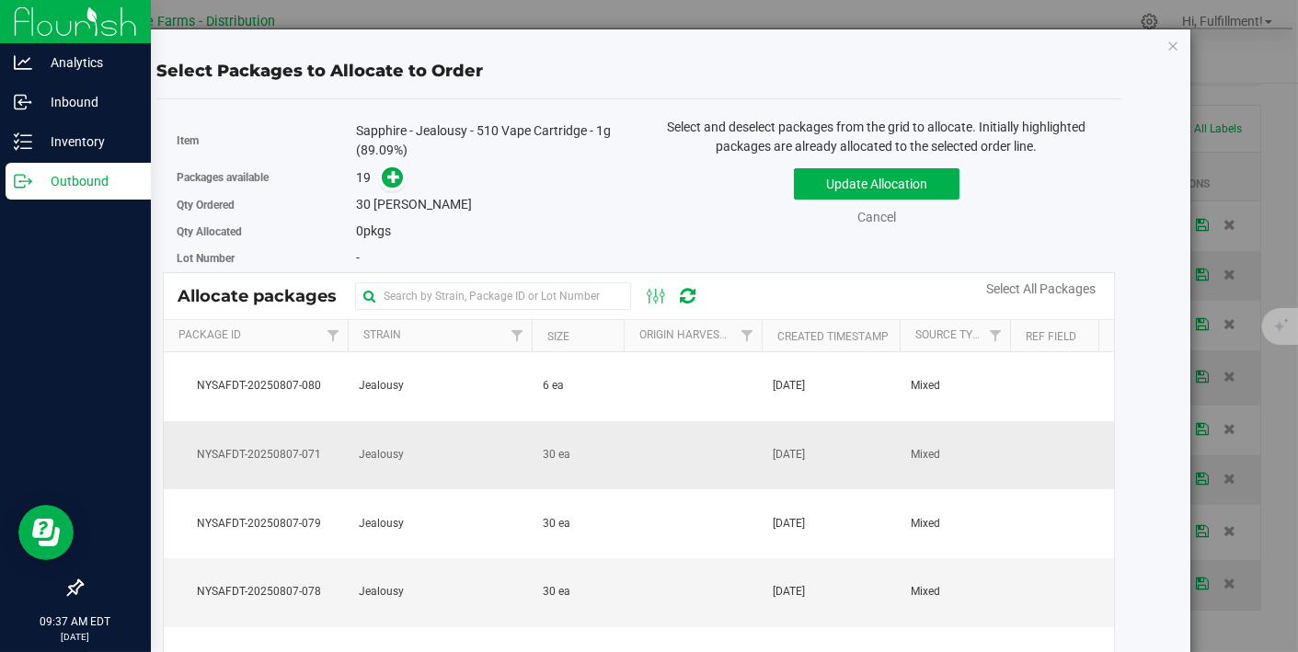
click at [859, 451] on td "[DATE]" at bounding box center [831, 455] width 138 height 69
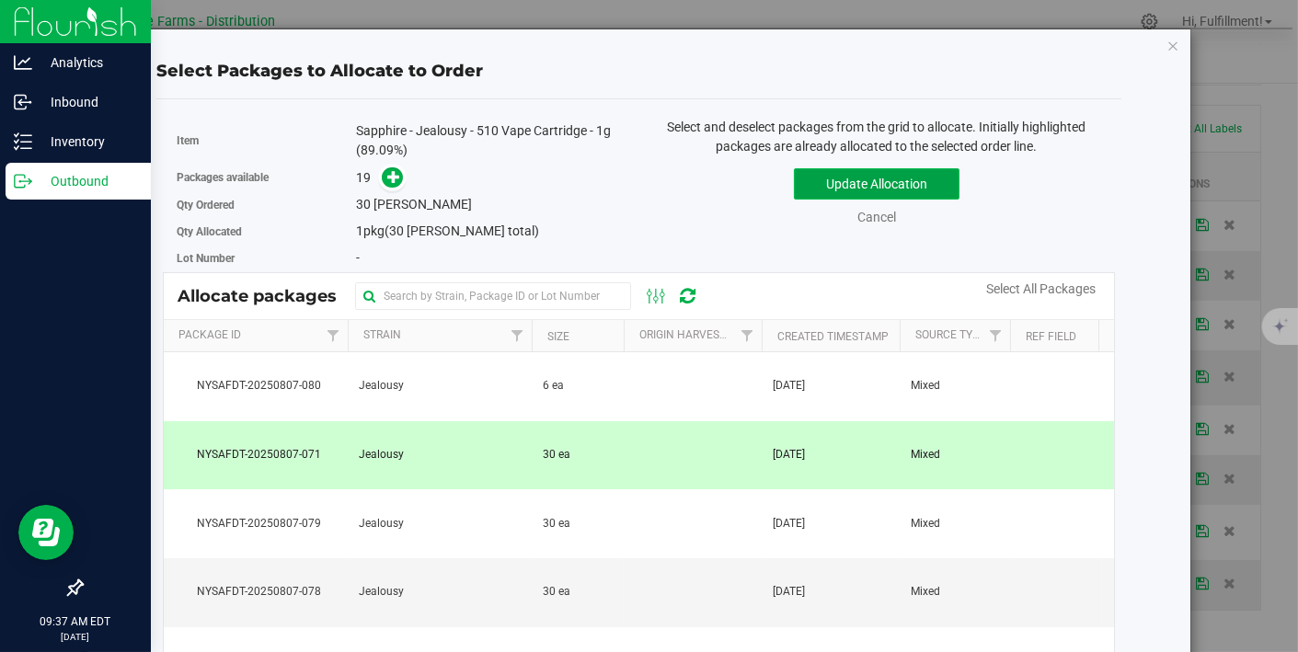
click at [918, 181] on button "Update Allocation" at bounding box center [877, 183] width 166 height 31
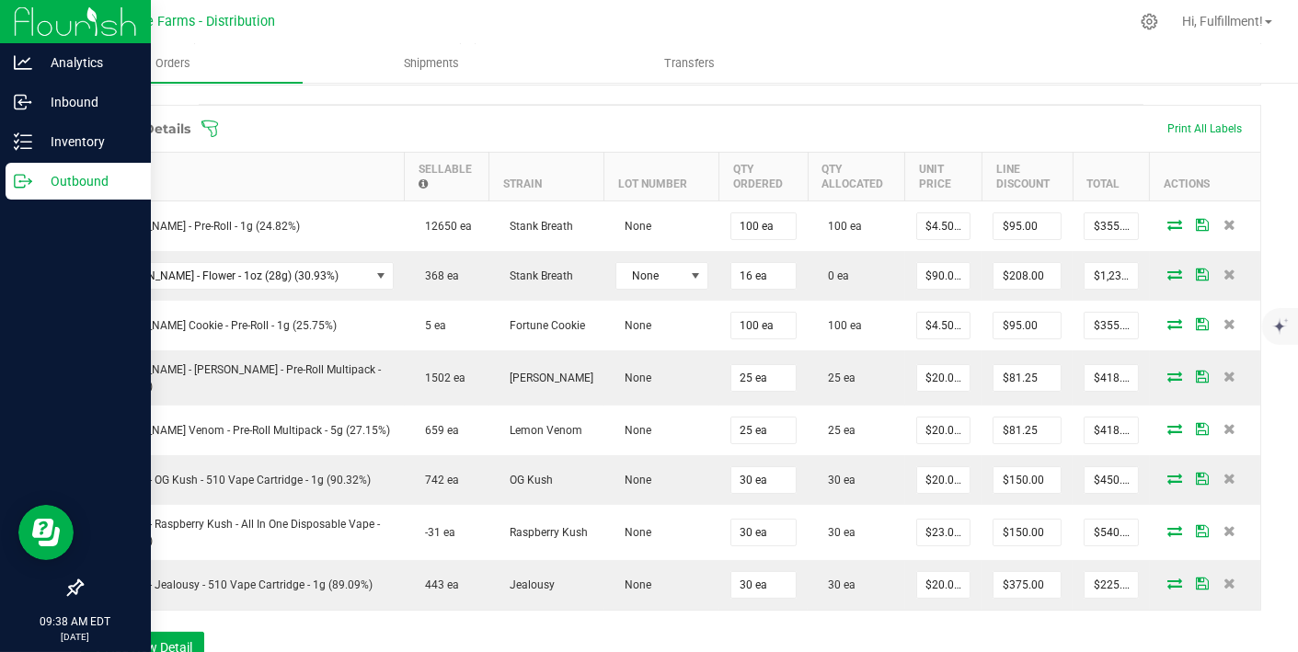
click at [206, 124] on icon at bounding box center [210, 129] width 18 height 18
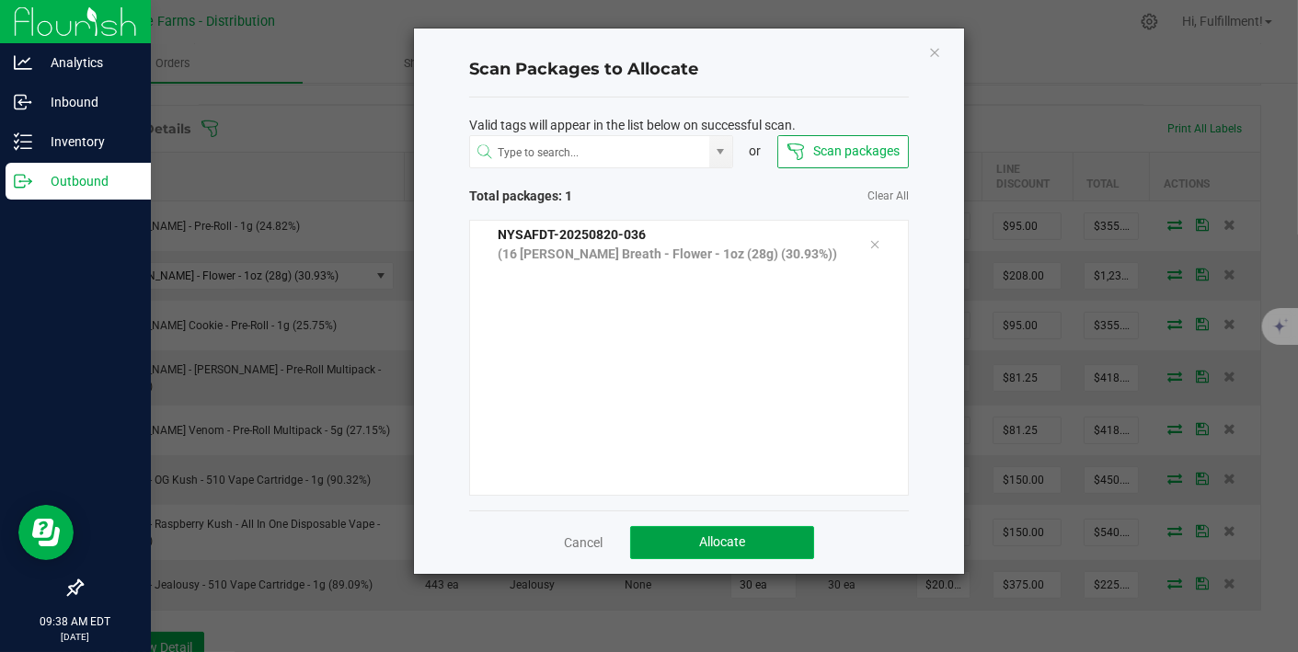
click at [745, 540] on span "Allocate" at bounding box center [722, 542] width 46 height 15
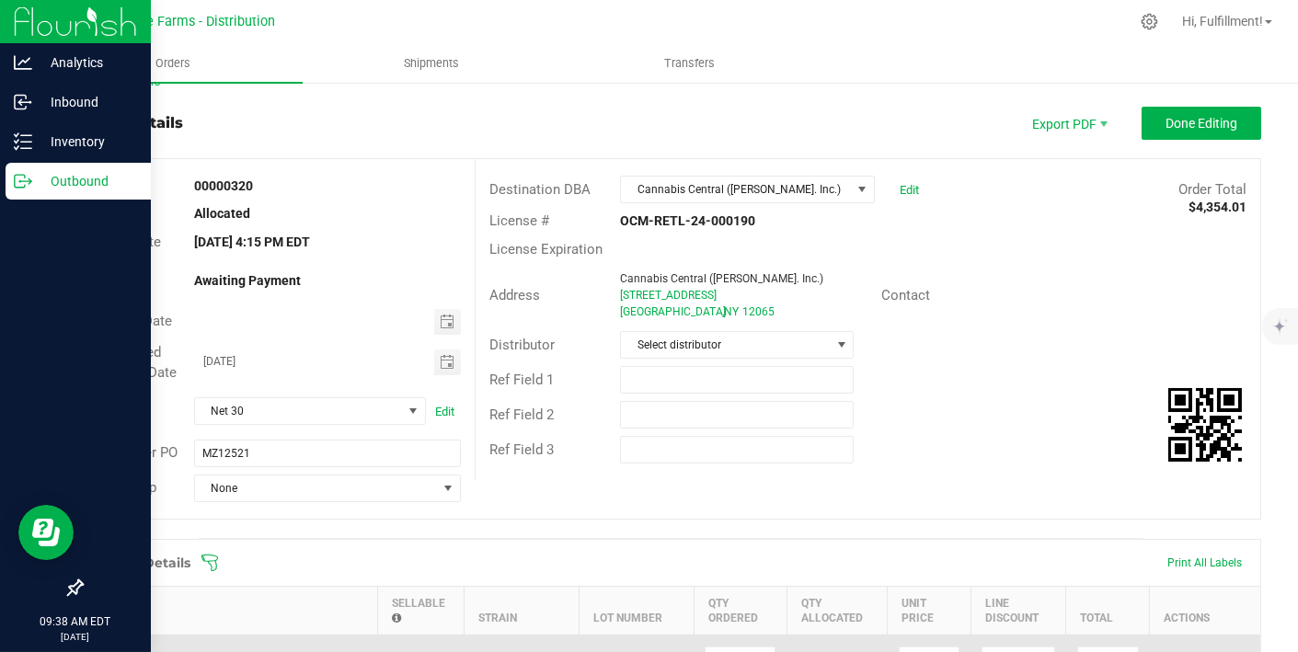
scroll to position [0, 0]
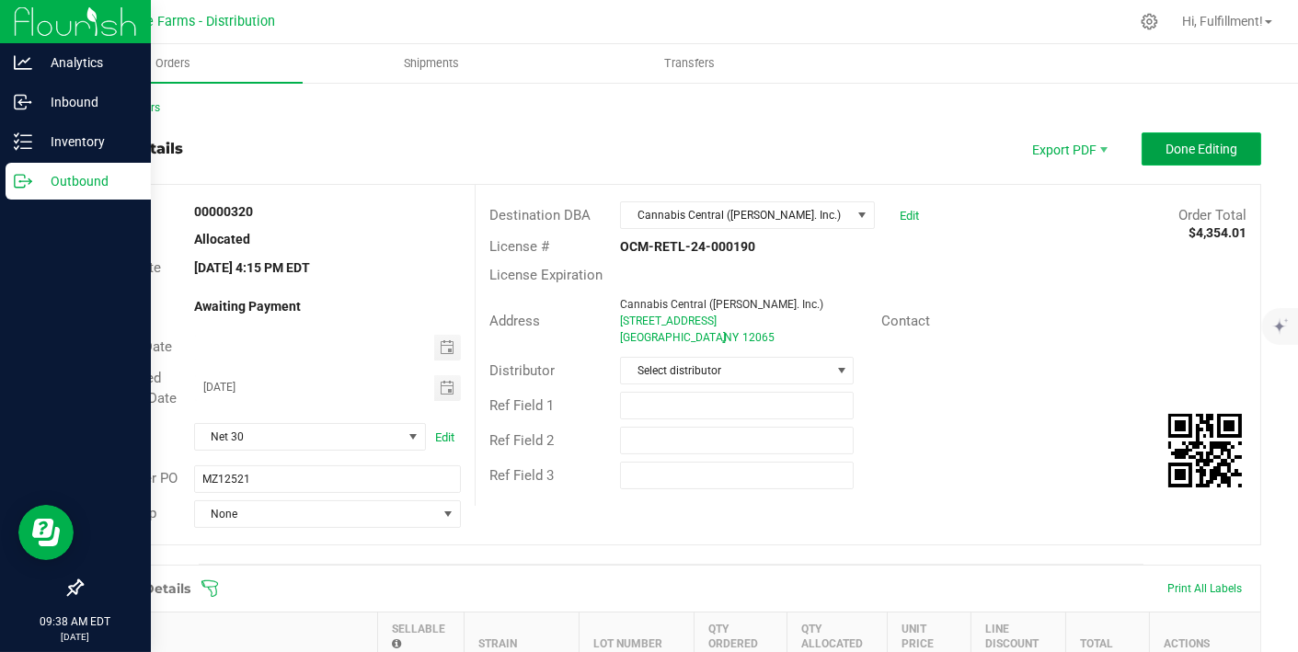
click at [1166, 144] on span "Done Editing" at bounding box center [1202, 149] width 72 height 15
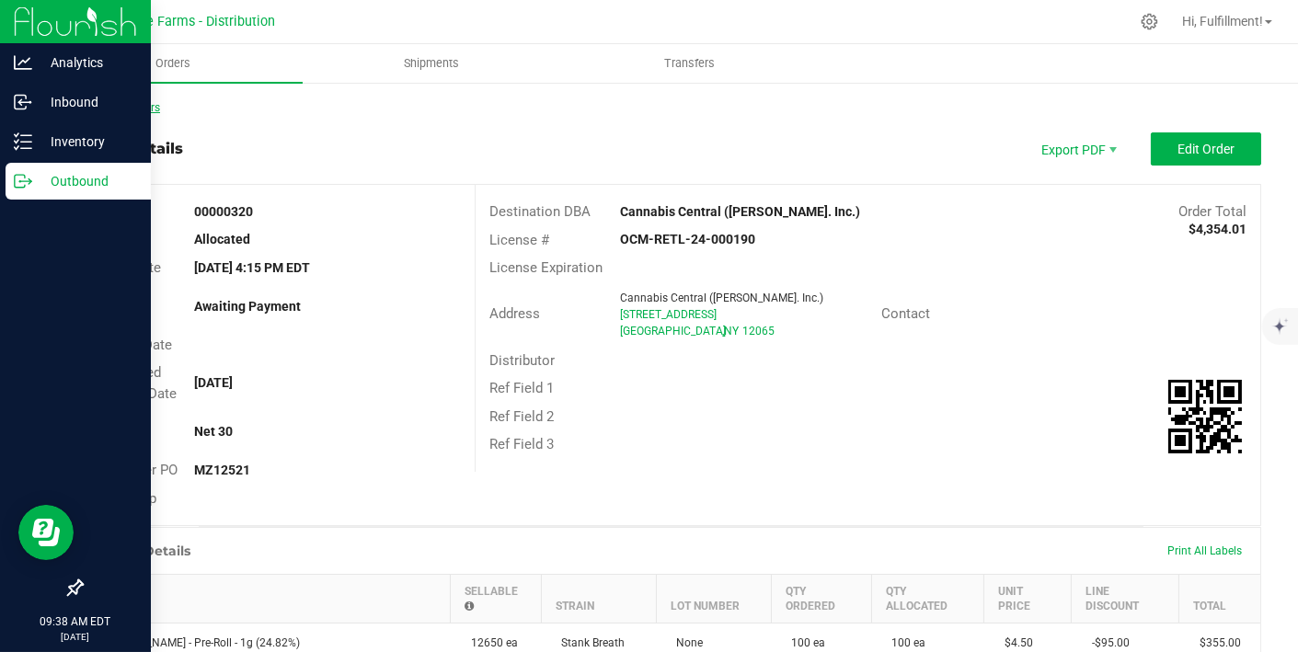
click at [129, 105] on link "Back to Orders" at bounding box center [120, 107] width 79 height 13
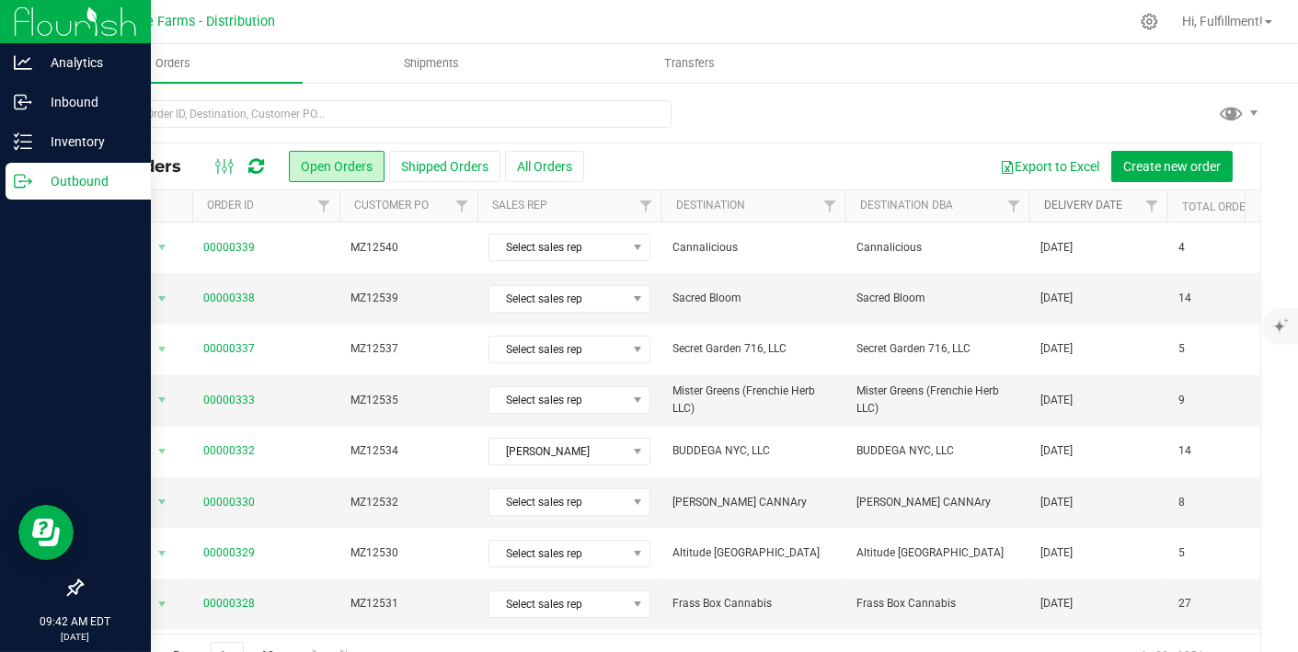
click at [1069, 203] on link "Delivery Date" at bounding box center [1083, 205] width 78 height 13
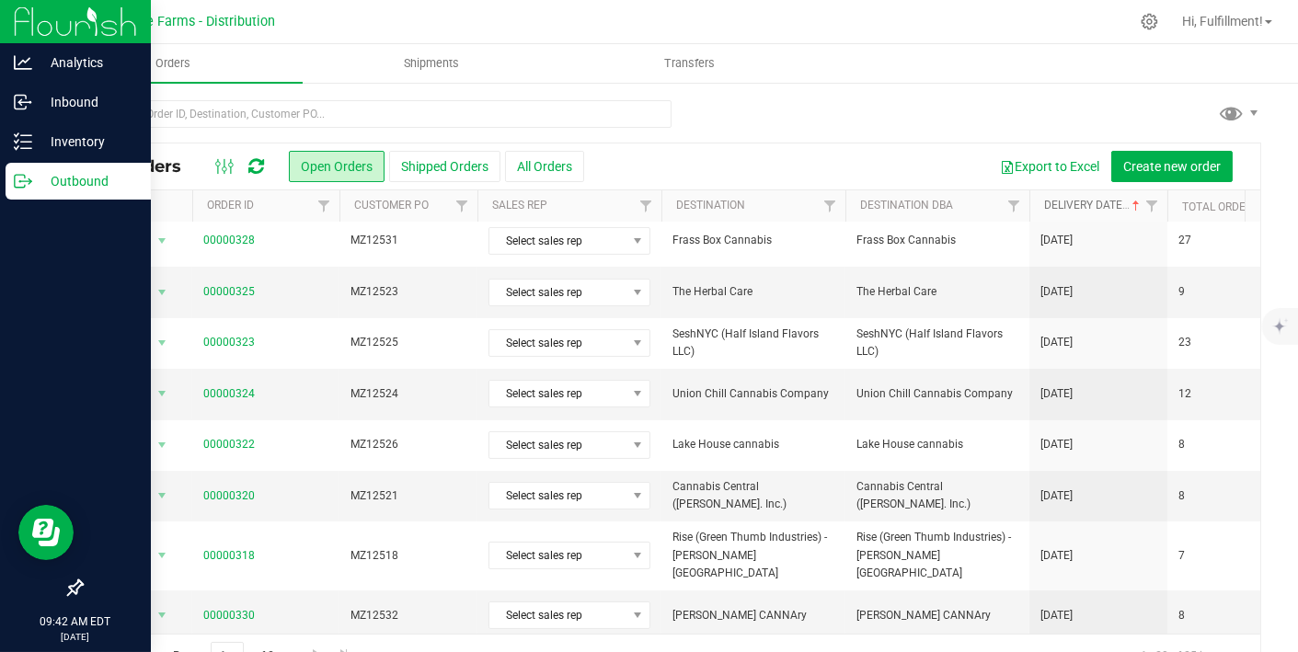
scroll to position [42, 0]
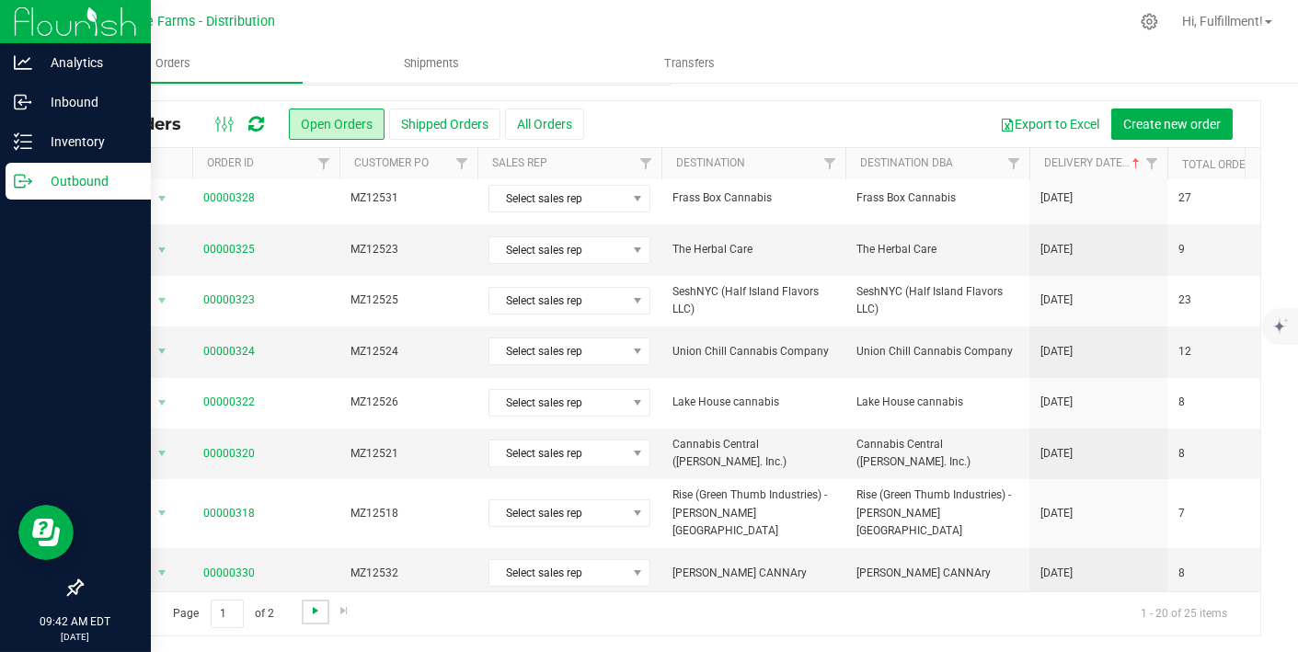
click at [314, 608] on span "Go to the next page" at bounding box center [315, 611] width 15 height 15
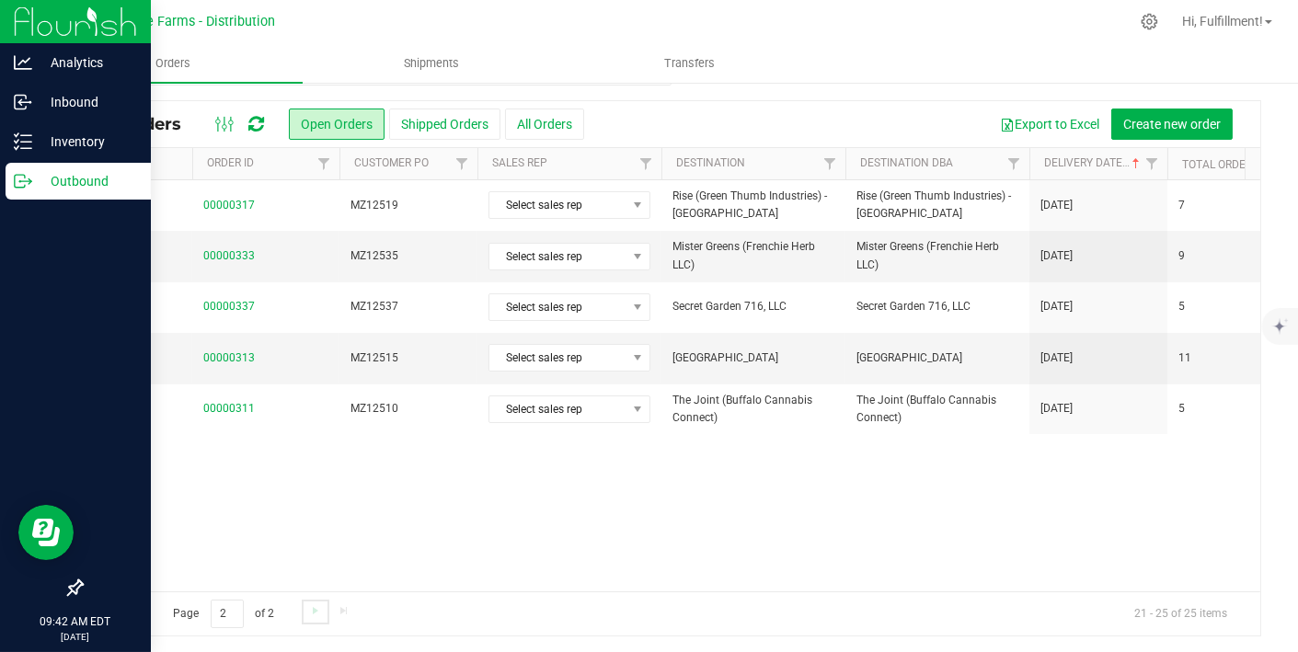
scroll to position [0, 0]
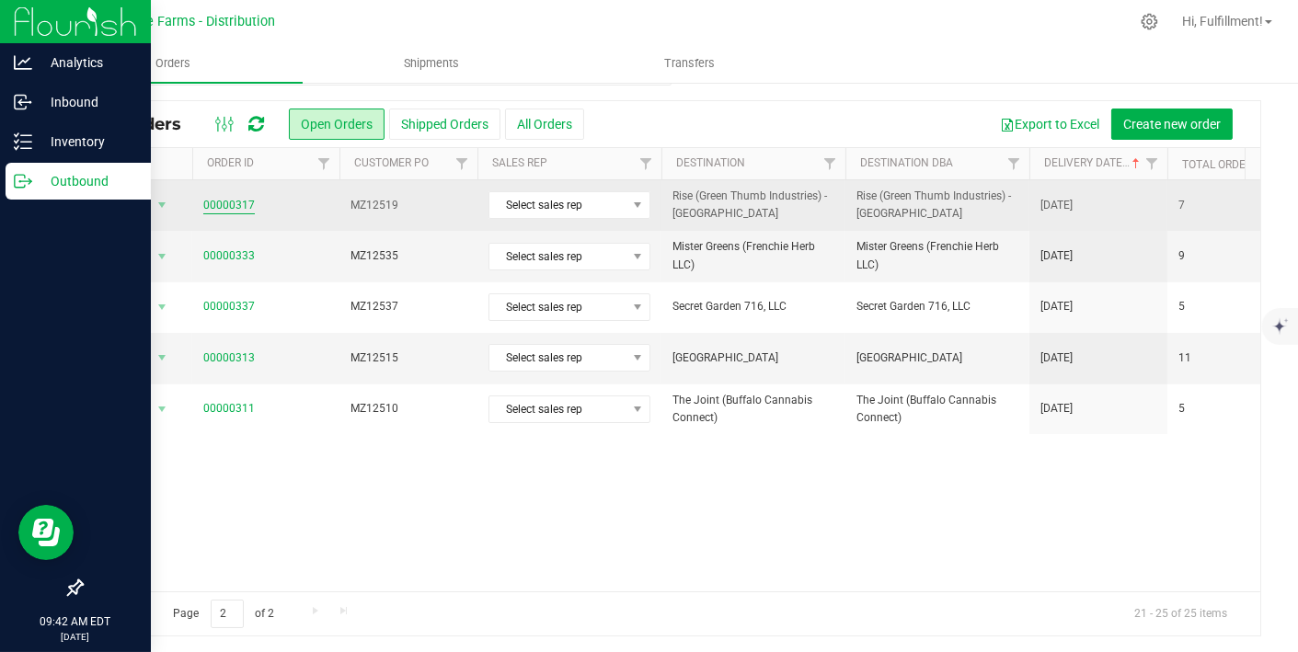
click at [248, 202] on link "00000317" at bounding box center [229, 205] width 52 height 17
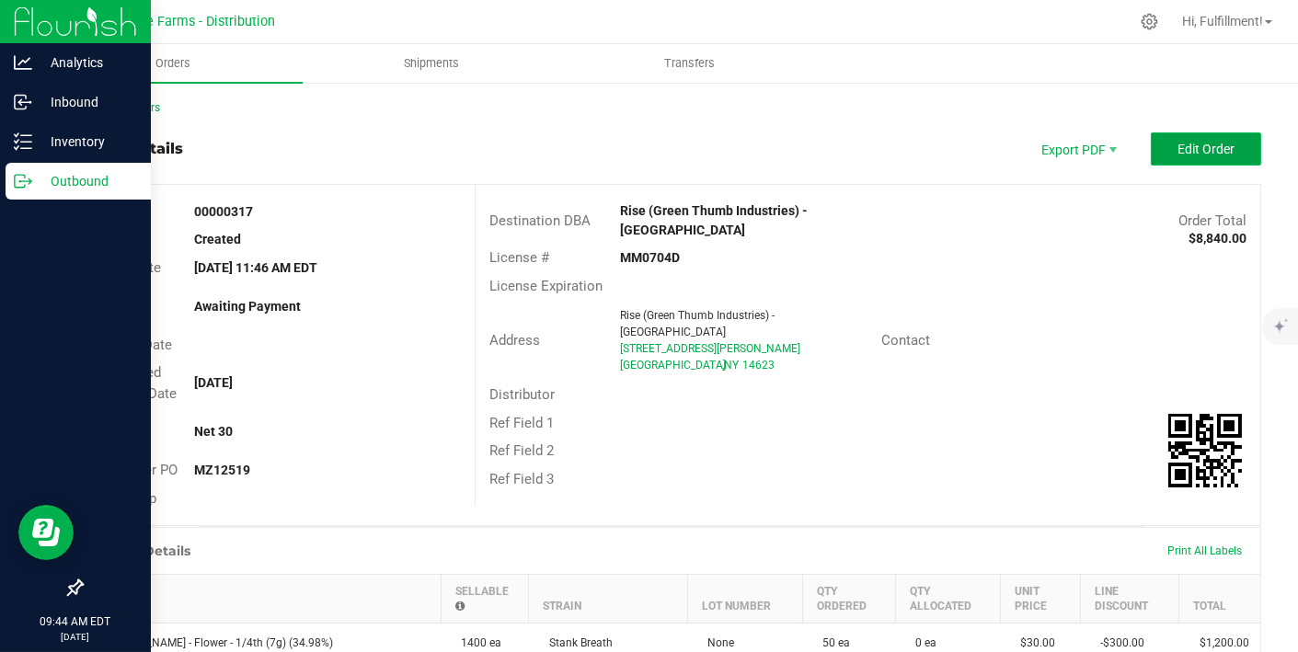
click at [1223, 141] on button "Edit Order" at bounding box center [1206, 148] width 110 height 33
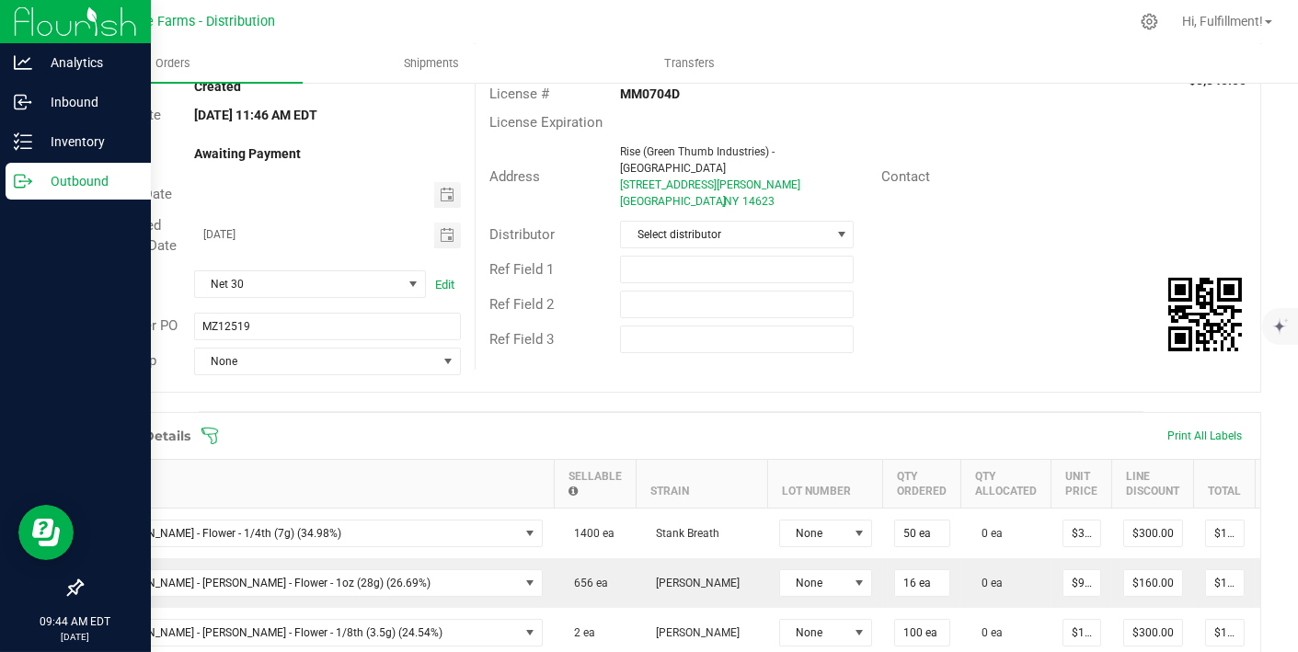
scroll to position [163, 0]
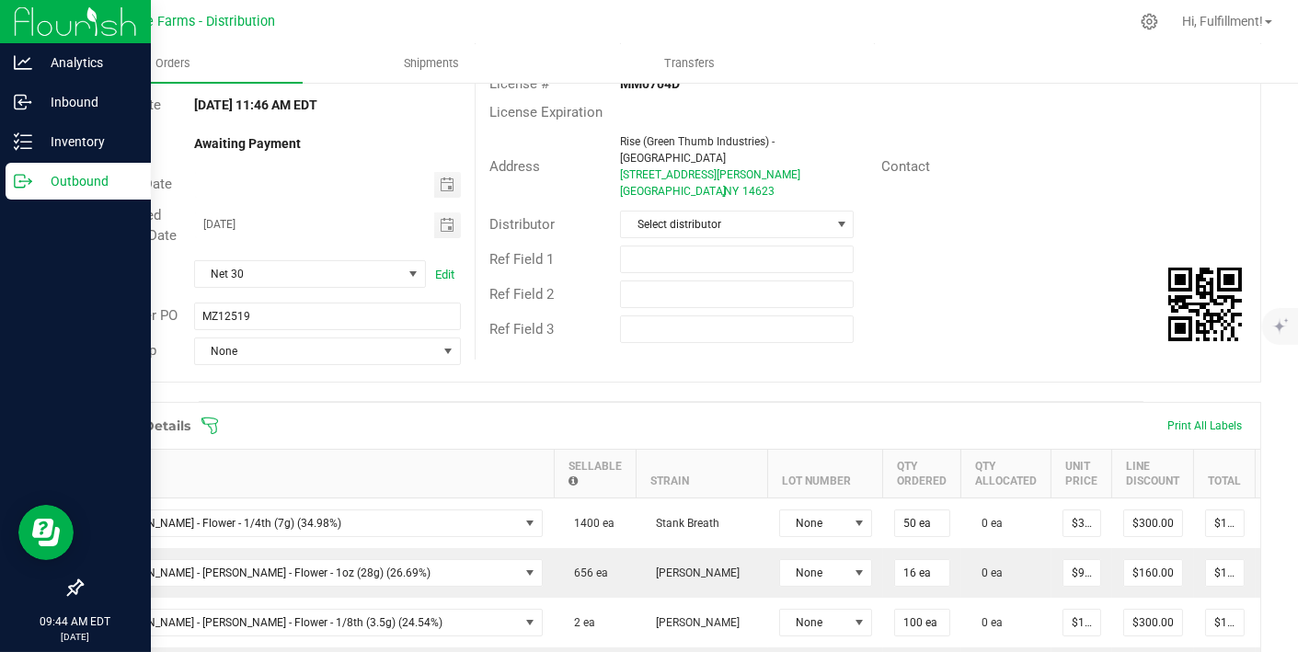
click at [207, 417] on icon at bounding box center [210, 426] width 18 height 18
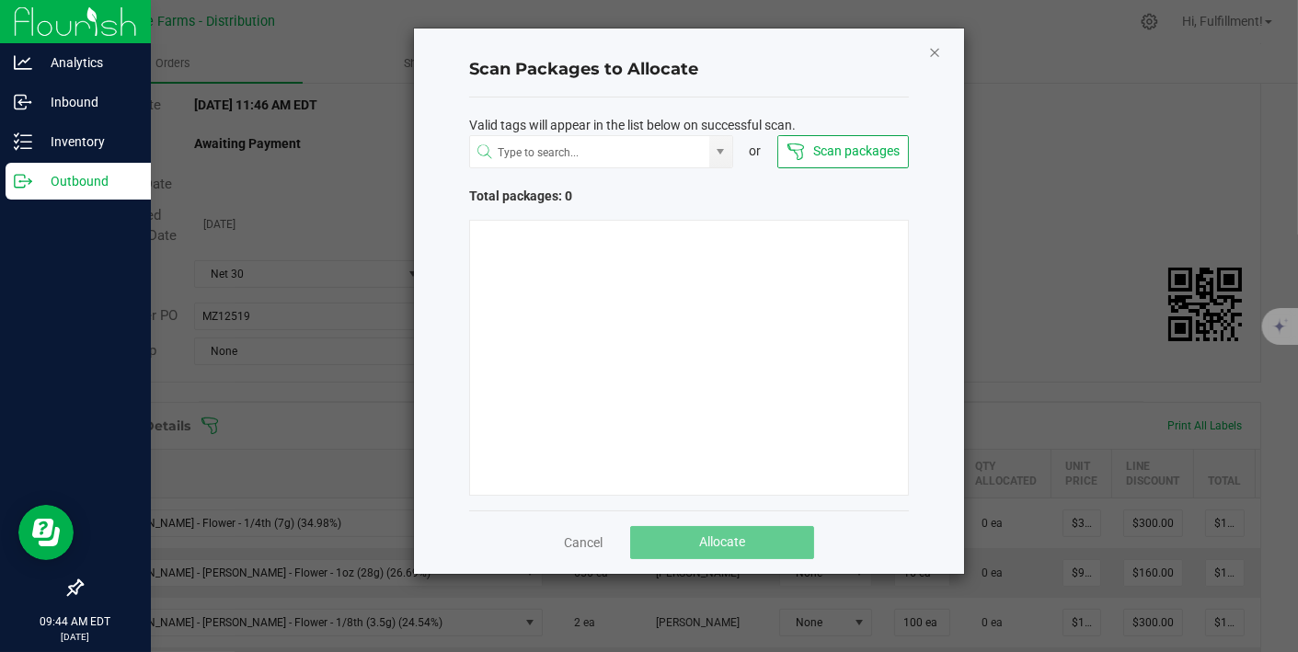
click at [939, 52] on icon "Close" at bounding box center [934, 51] width 13 height 22
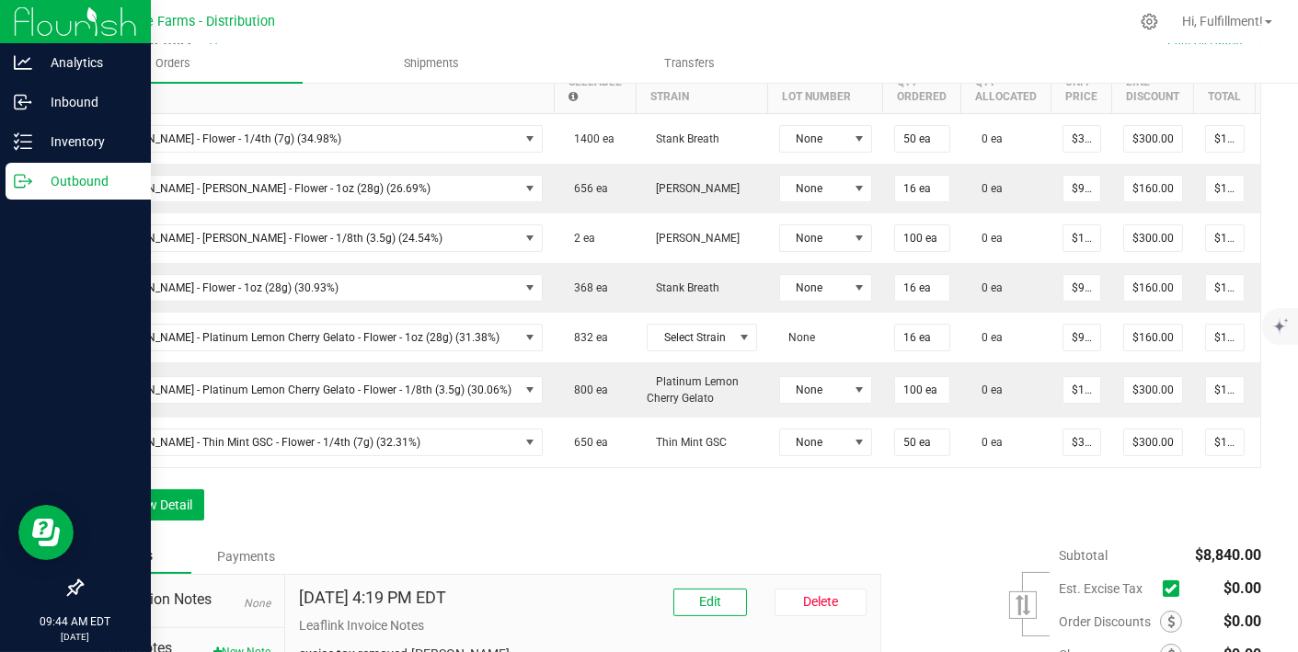
scroll to position [565, 0]
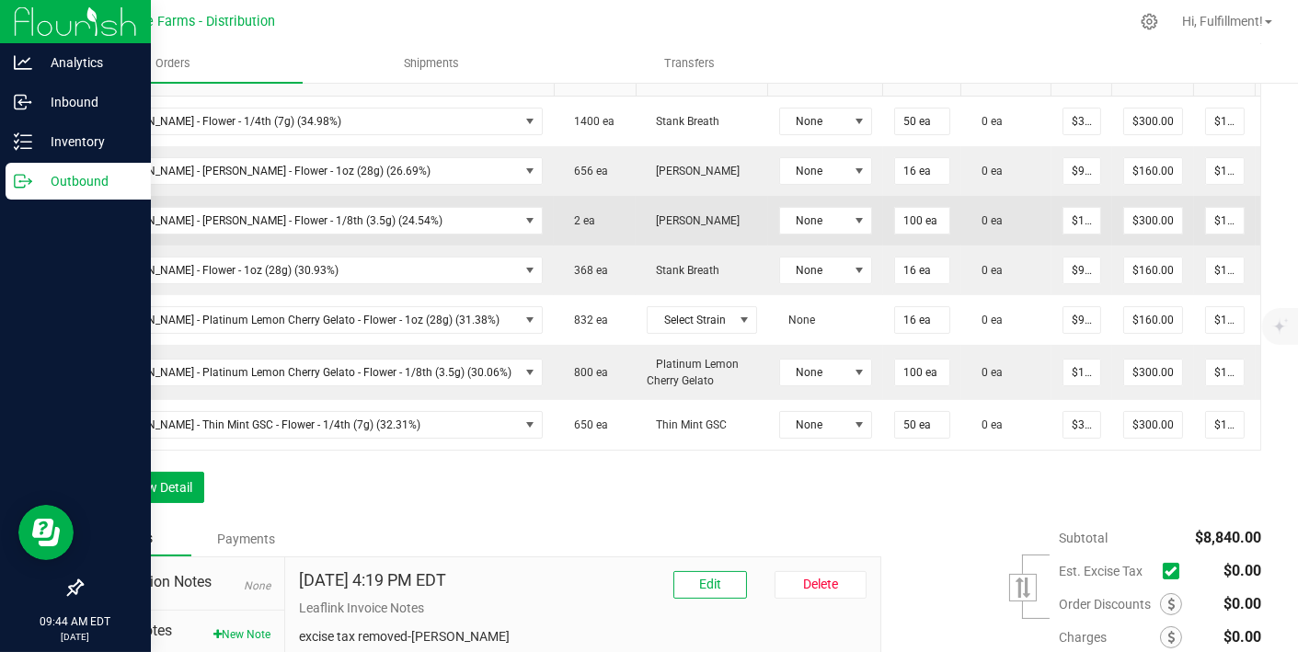
click at [1273, 213] on icon at bounding box center [1280, 218] width 15 height 11
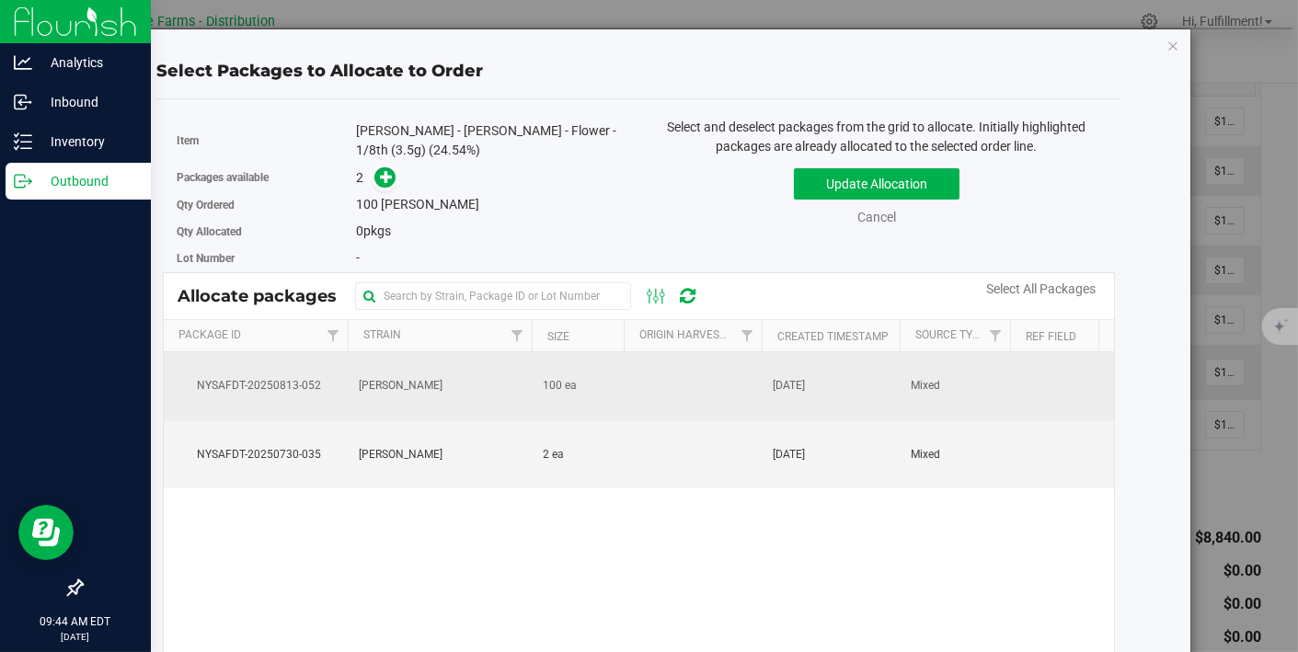
click at [805, 377] on span "[DATE]" at bounding box center [789, 385] width 32 height 17
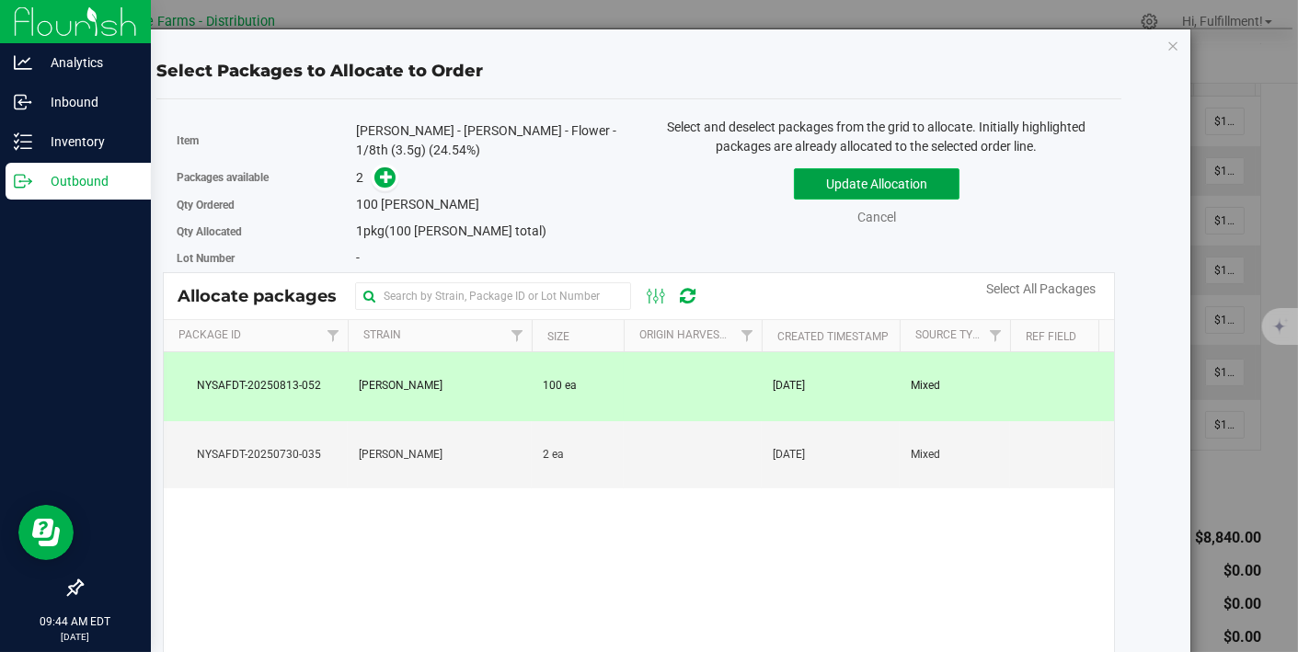
click at [905, 177] on button "Update Allocation" at bounding box center [877, 183] width 166 height 31
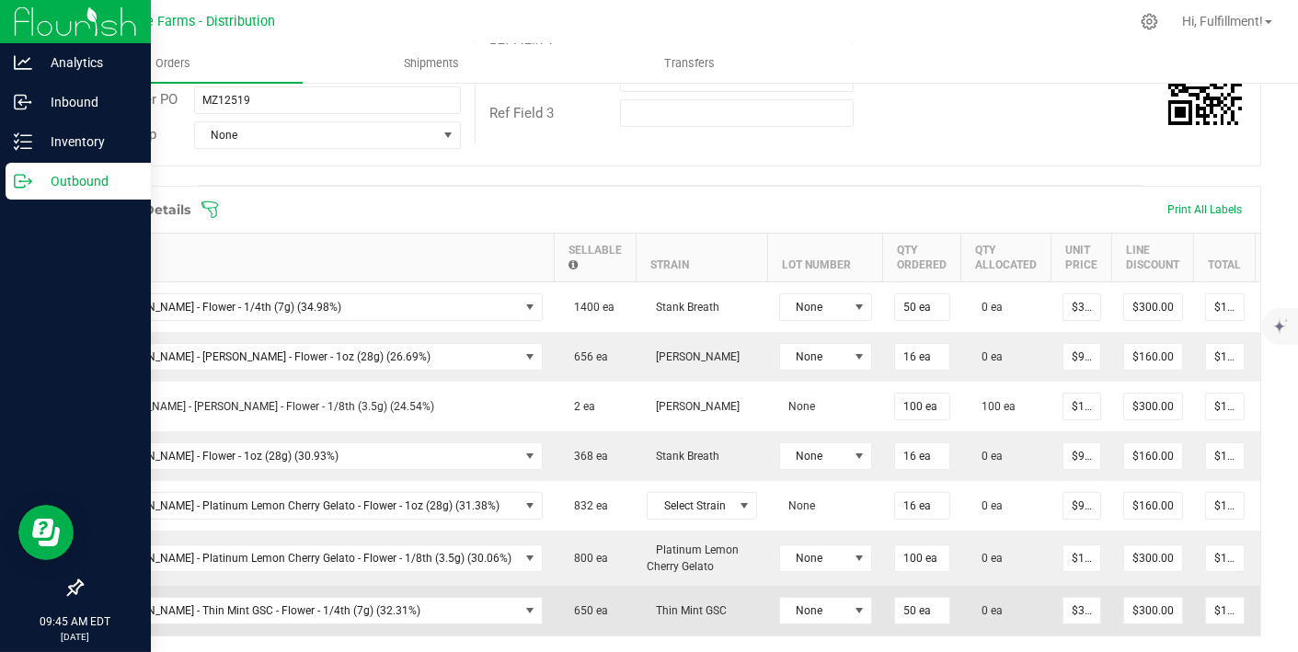
scroll to position [382, 0]
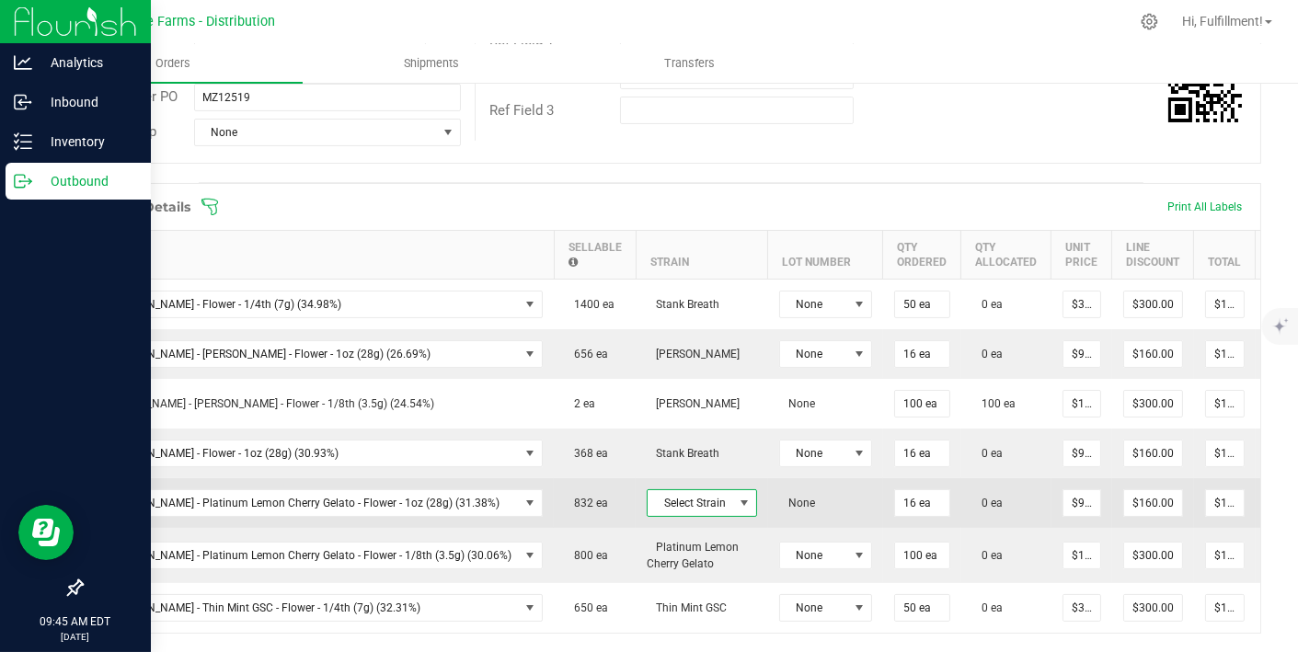
click at [737, 496] on span at bounding box center [744, 503] width 15 height 15
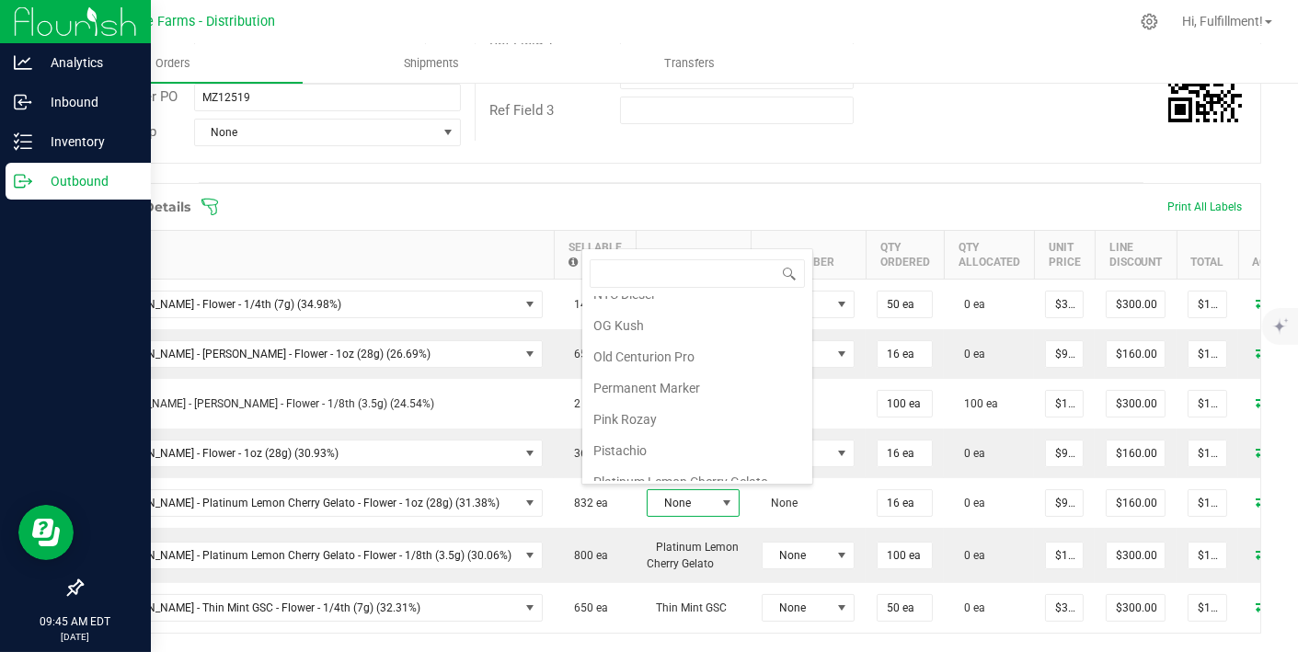
scroll to position [1207, 0]
click at [708, 466] on li "Platinum Lemon Cherry Gelato" at bounding box center [697, 481] width 230 height 31
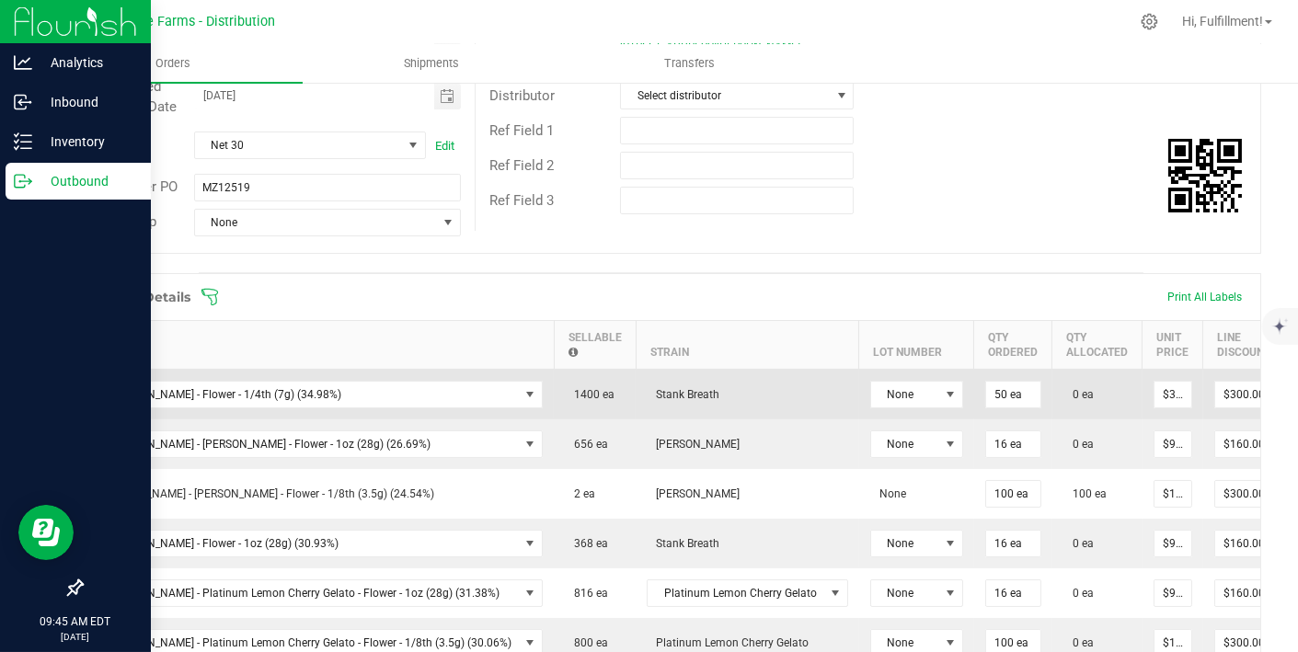
scroll to position [292, 0]
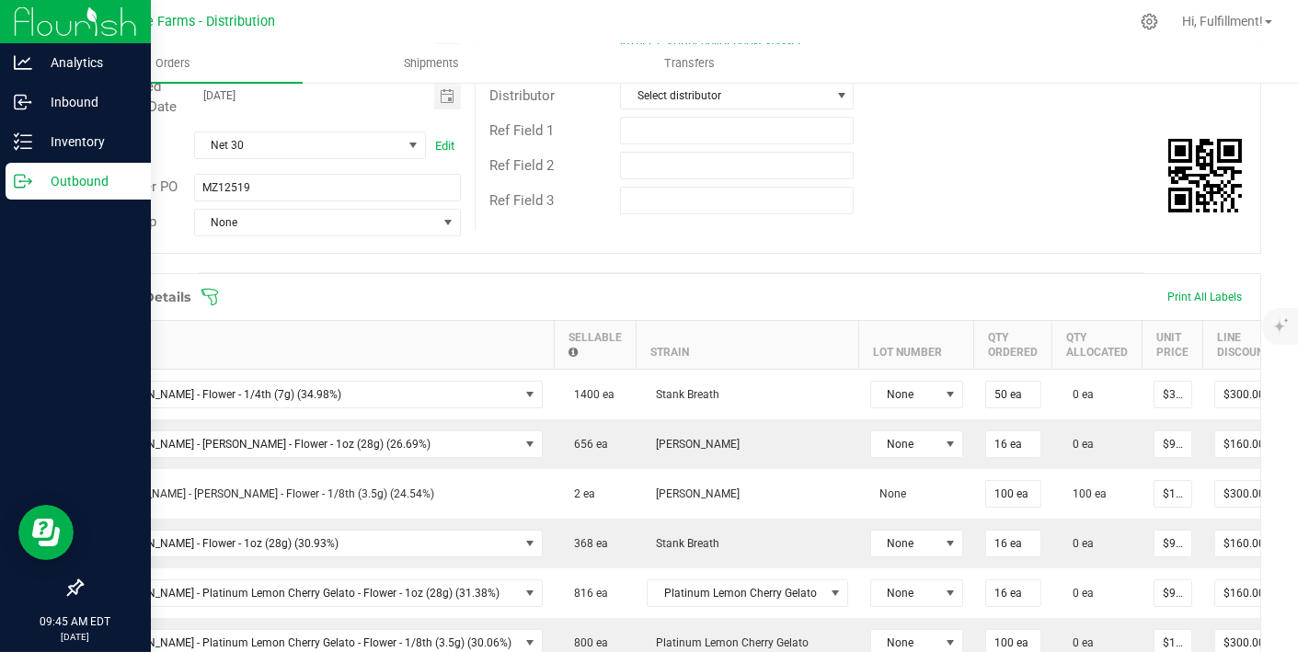
click at [213, 293] on icon at bounding box center [210, 297] width 18 height 18
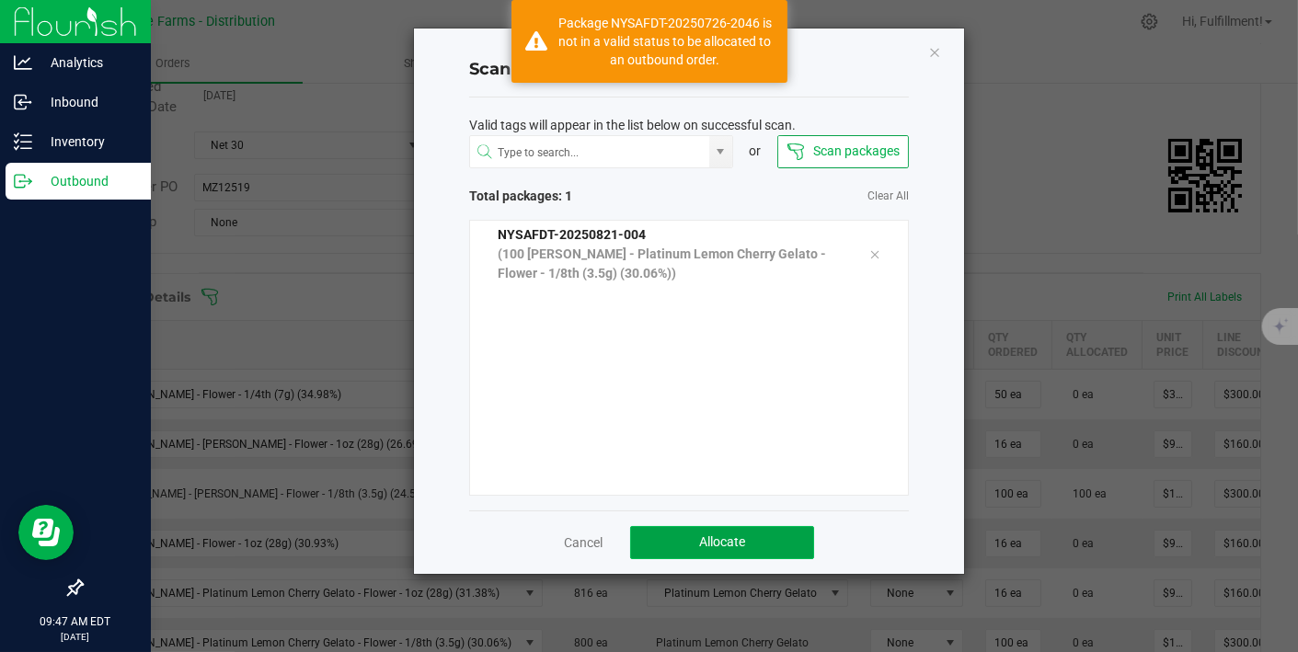
click at [717, 537] on span "Allocate" at bounding box center [722, 542] width 46 height 15
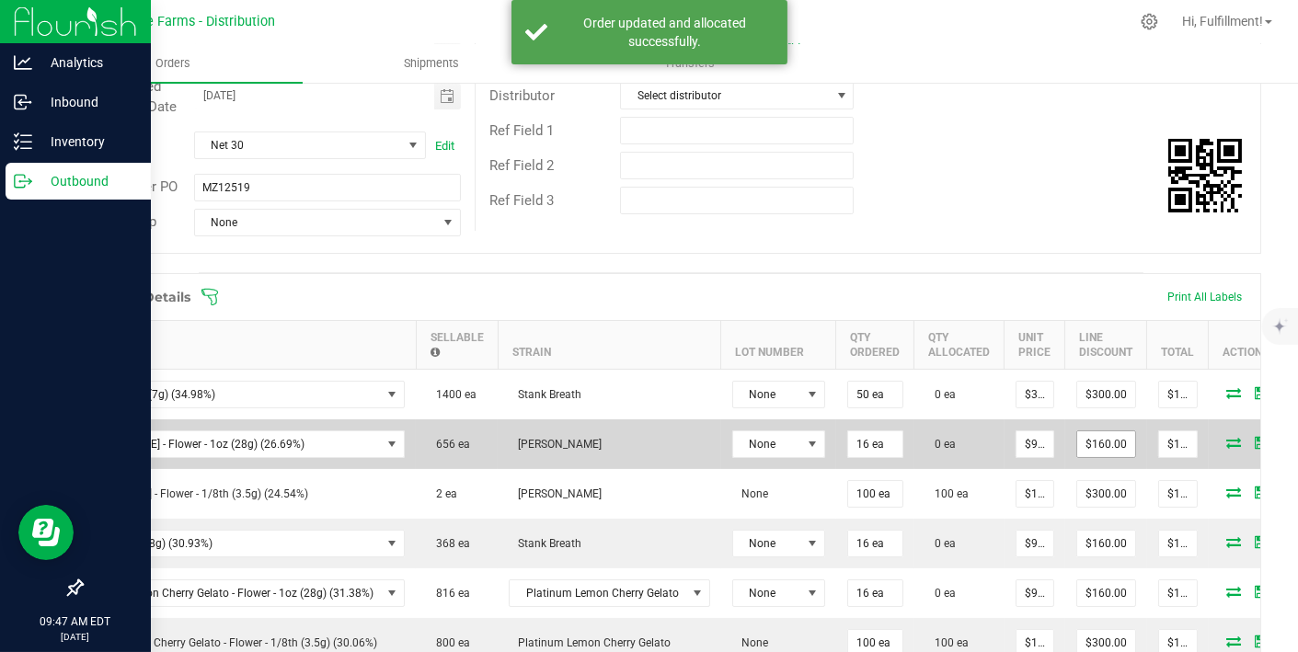
scroll to position [0, 124]
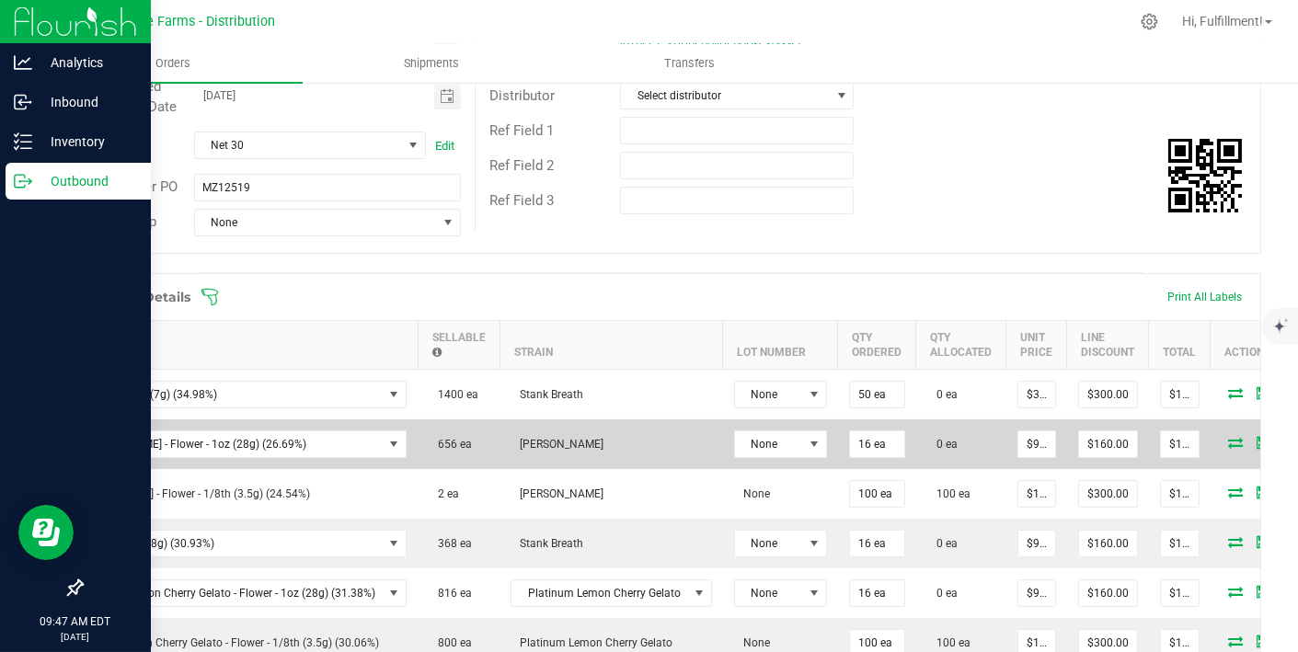
click at [1228, 437] on icon at bounding box center [1235, 442] width 15 height 11
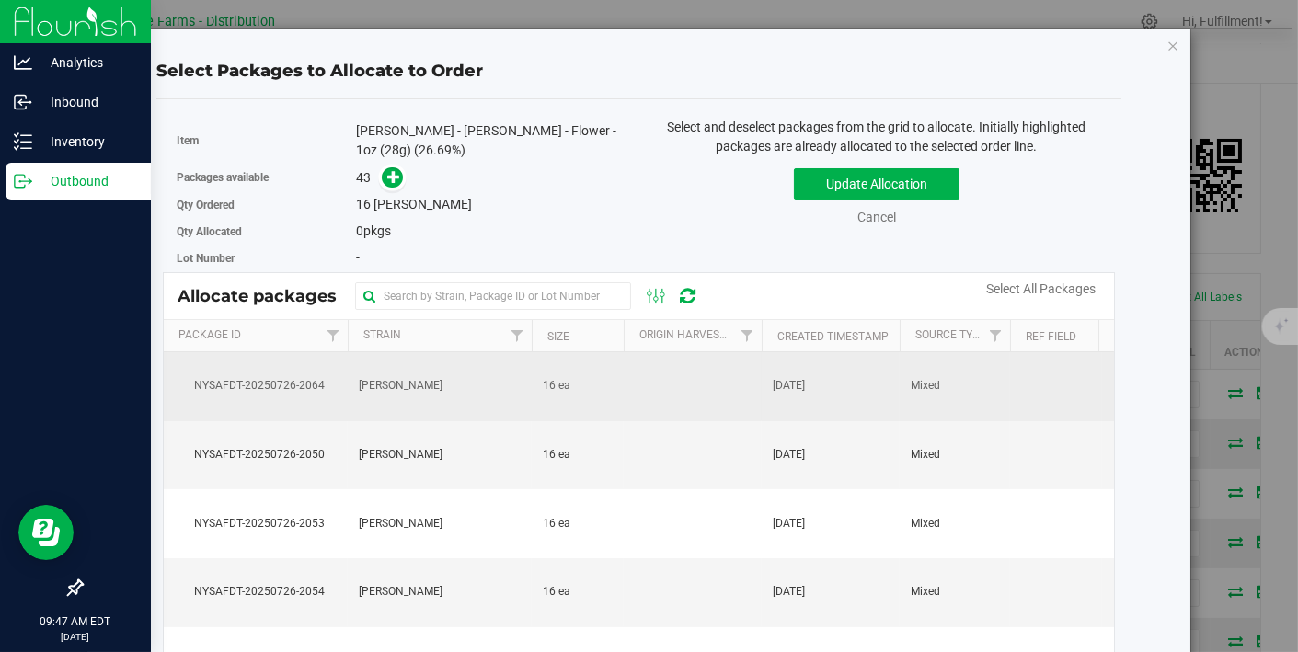
click at [805, 377] on span "[DATE]" at bounding box center [789, 385] width 32 height 17
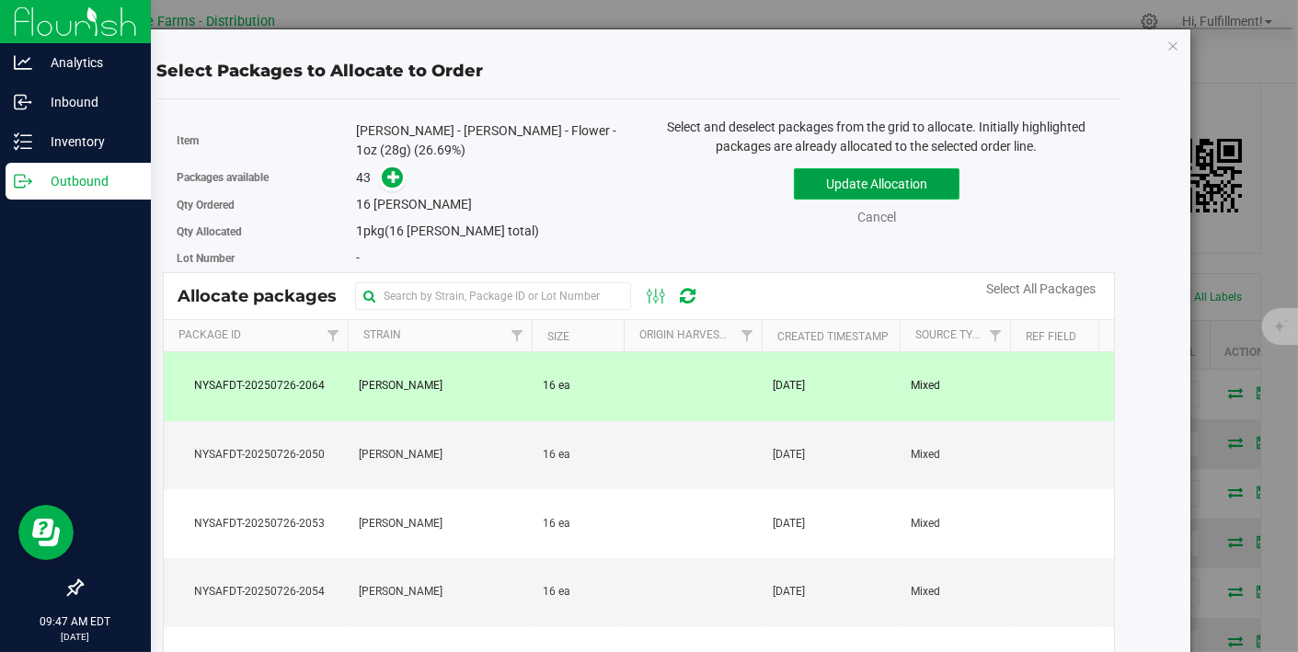
click at [893, 179] on button "Update Allocation" at bounding box center [877, 183] width 166 height 31
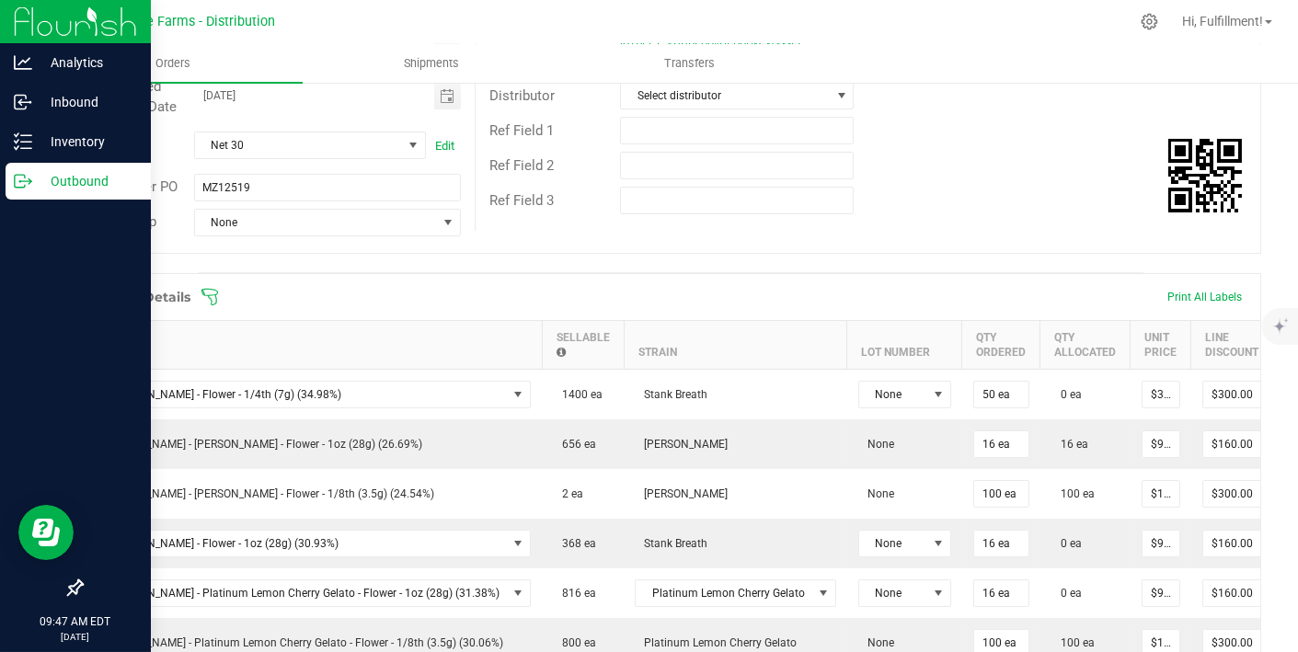
click at [211, 291] on icon at bounding box center [210, 297] width 18 height 18
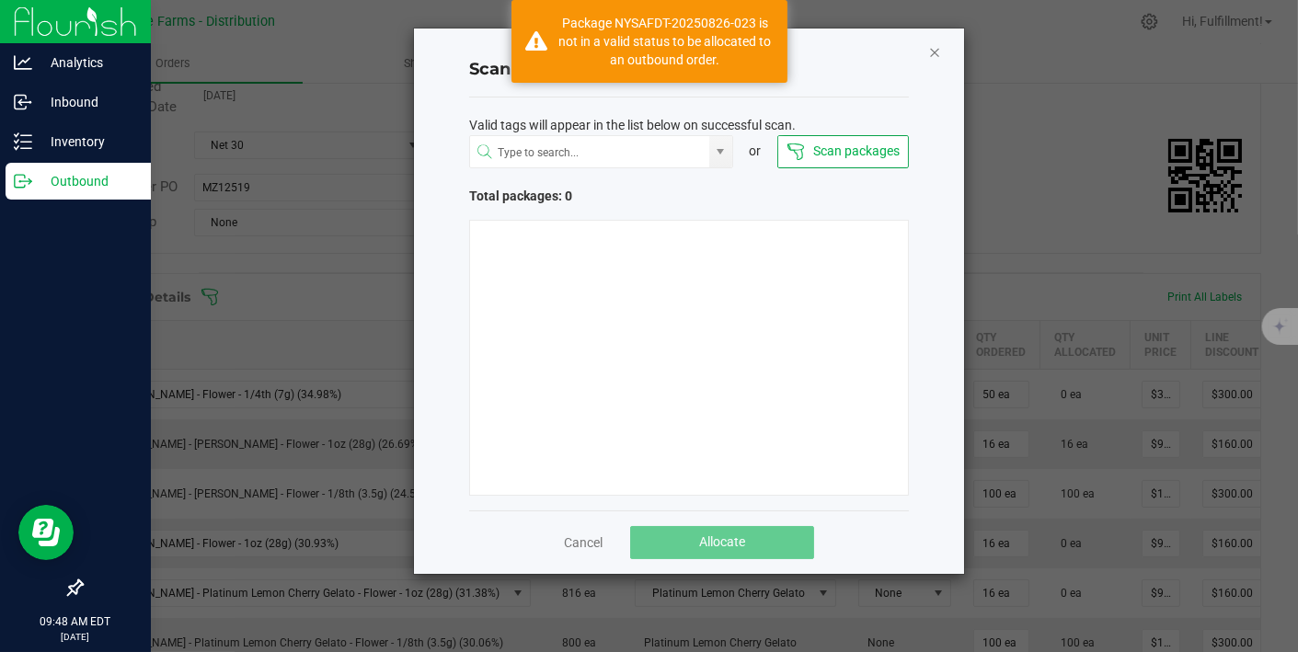
click at [935, 53] on icon "Close" at bounding box center [934, 51] width 13 height 22
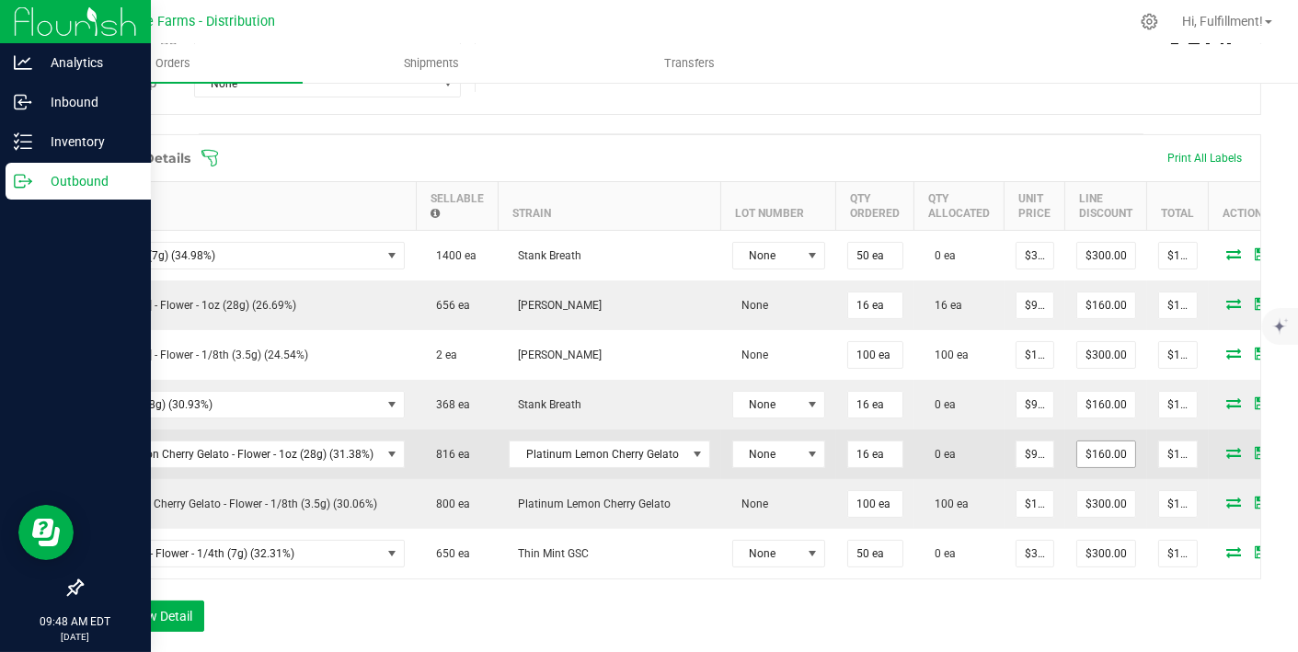
scroll to position [0, 126]
click at [1226, 447] on icon at bounding box center [1233, 452] width 15 height 11
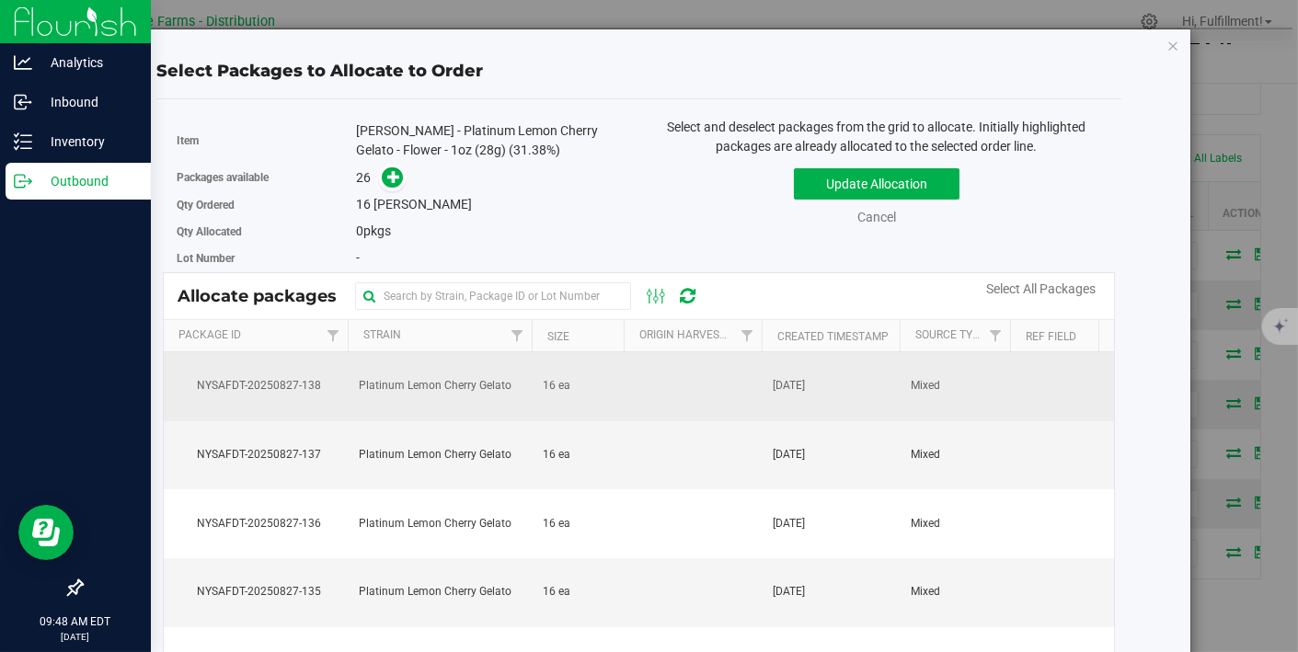
click at [854, 385] on td "[DATE]" at bounding box center [831, 386] width 138 height 69
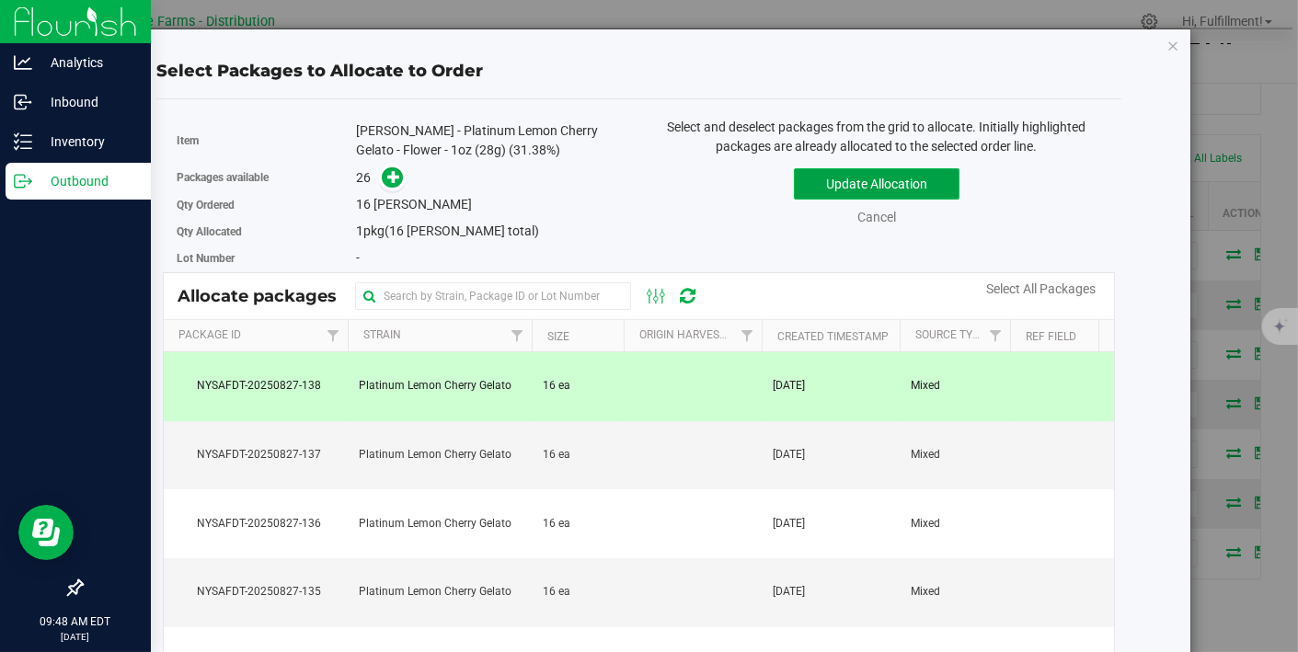
click at [909, 185] on button "Update Allocation" at bounding box center [877, 183] width 166 height 31
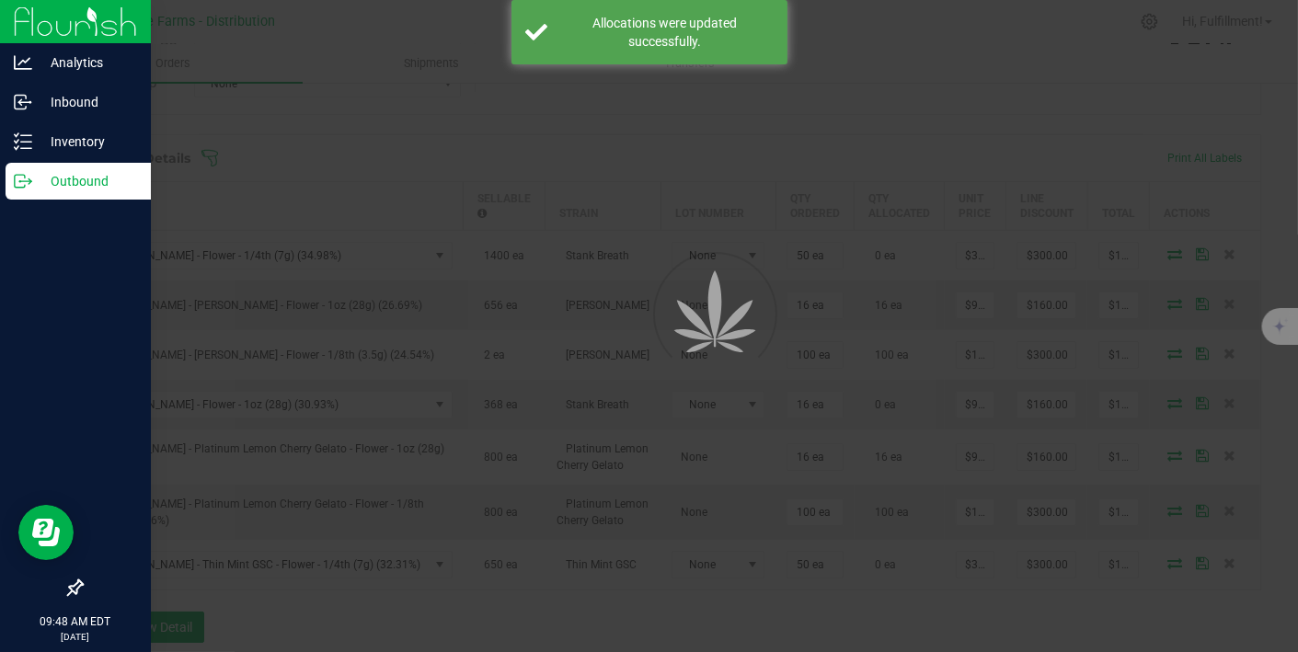
scroll to position [0, 0]
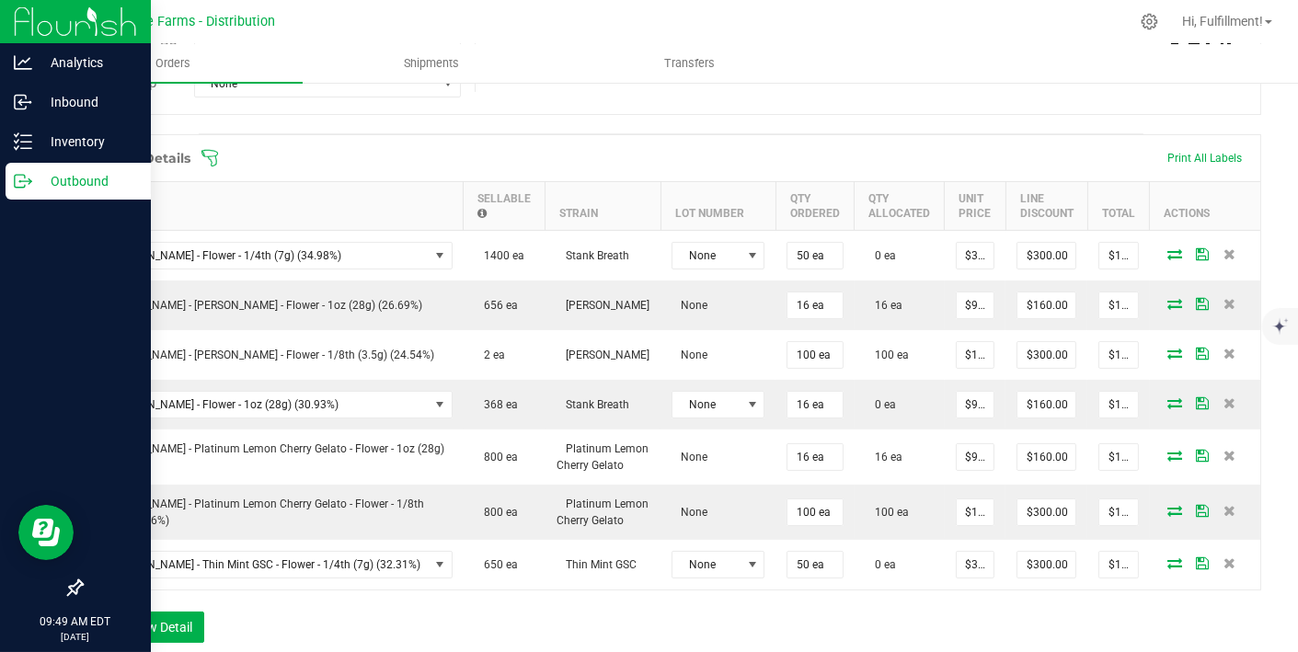
click at [213, 150] on icon at bounding box center [209, 158] width 17 height 17
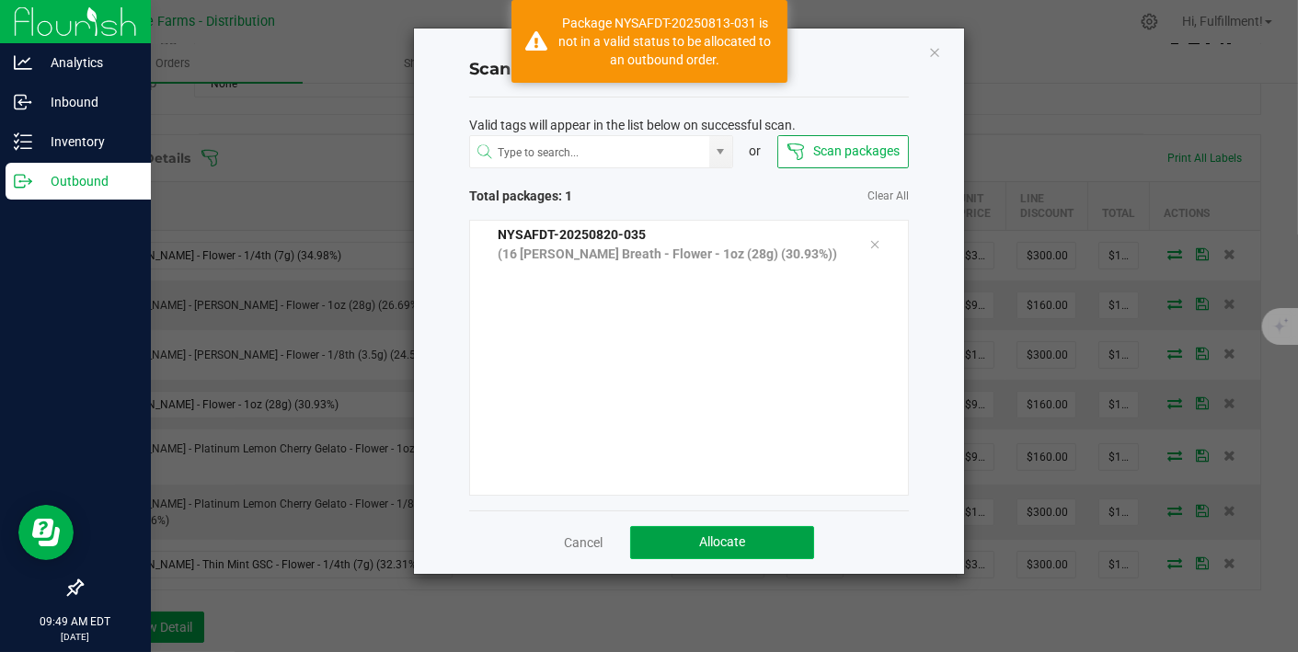
click at [662, 531] on button "Allocate" at bounding box center [722, 542] width 184 height 33
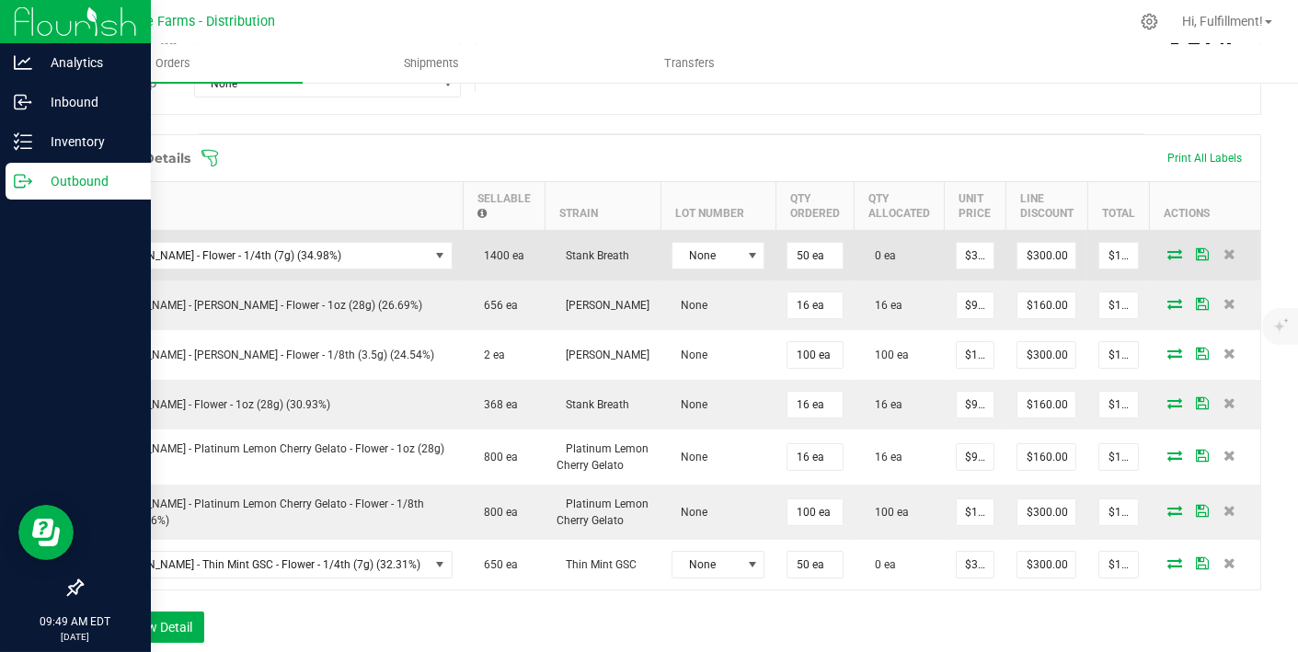
click at [1168, 248] on icon at bounding box center [1175, 253] width 15 height 11
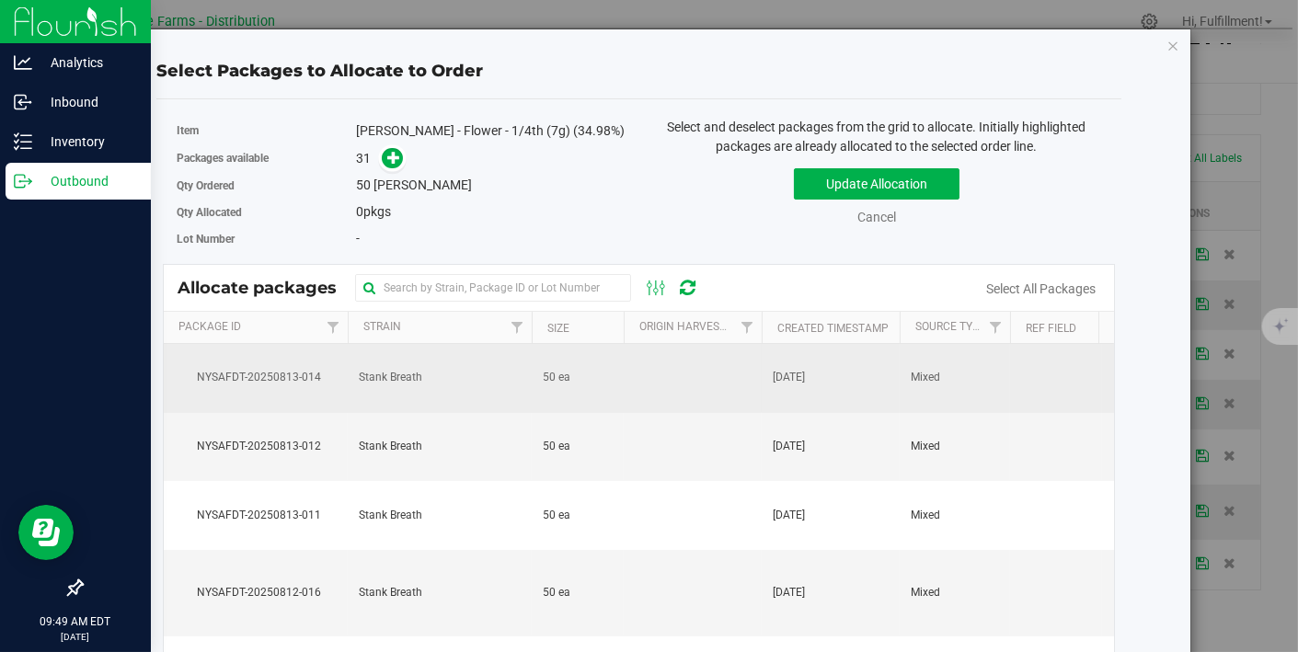
click at [805, 374] on span "[DATE]" at bounding box center [789, 377] width 32 height 17
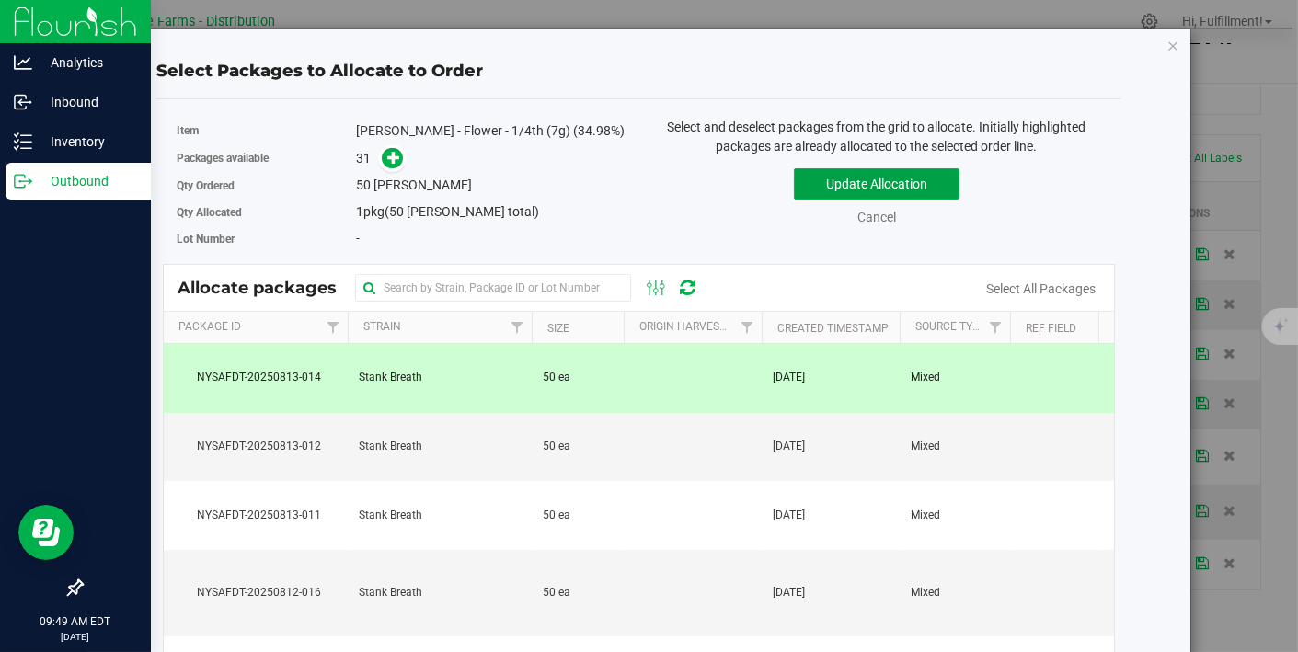
click at [925, 178] on button "Update Allocation" at bounding box center [877, 183] width 166 height 31
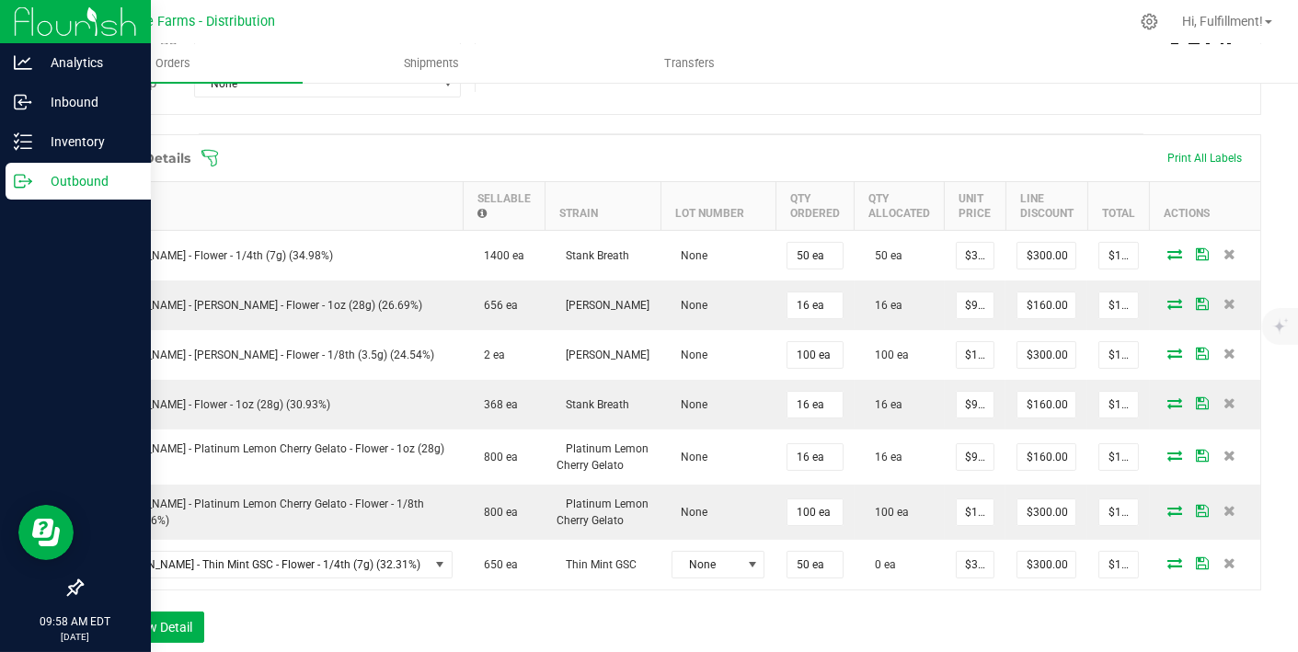
click at [214, 150] on icon at bounding box center [209, 158] width 17 height 17
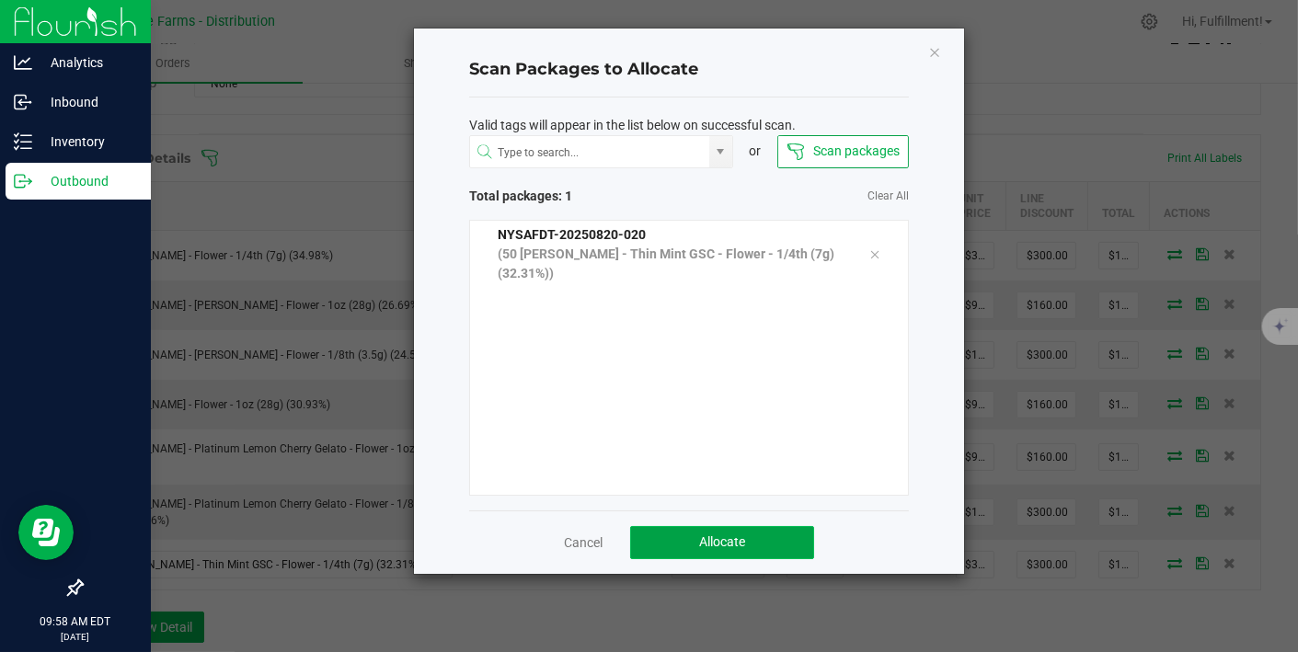
click at [718, 529] on button "Allocate" at bounding box center [722, 542] width 184 height 33
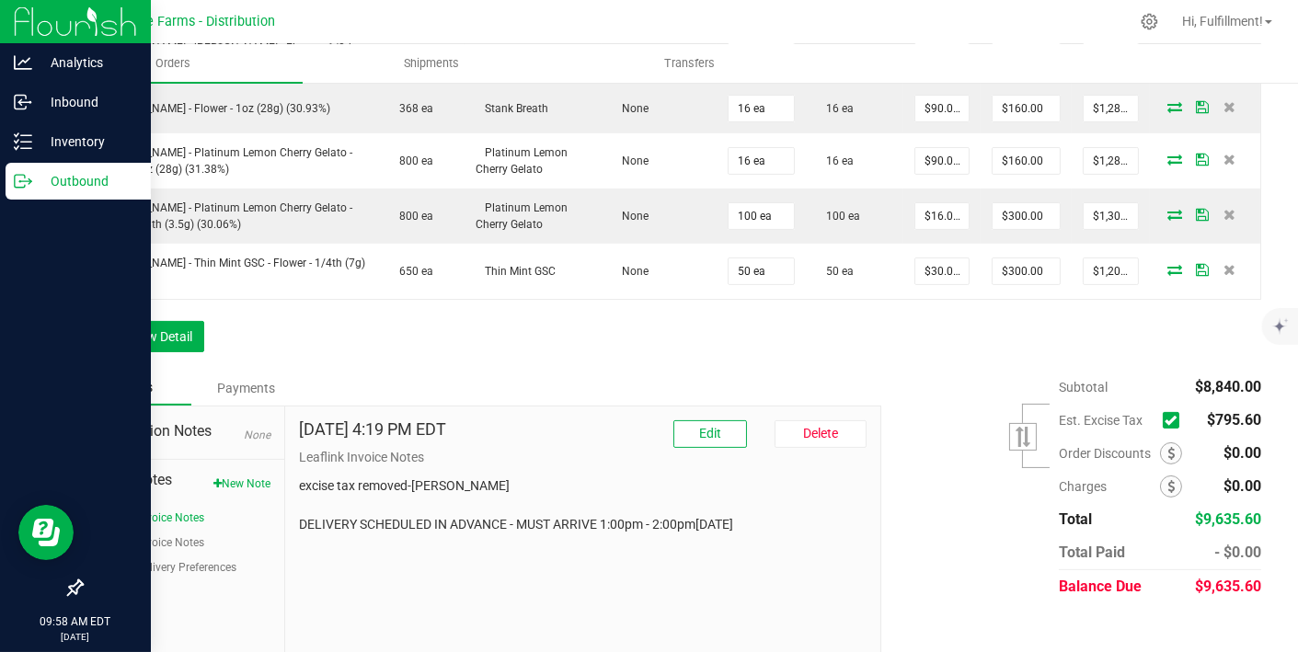
scroll to position [740, 0]
click at [1165, 419] on icon at bounding box center [1171, 419] width 12 height 0
click at [0, 0] on input "checkbox" at bounding box center [0, 0] width 0 height 0
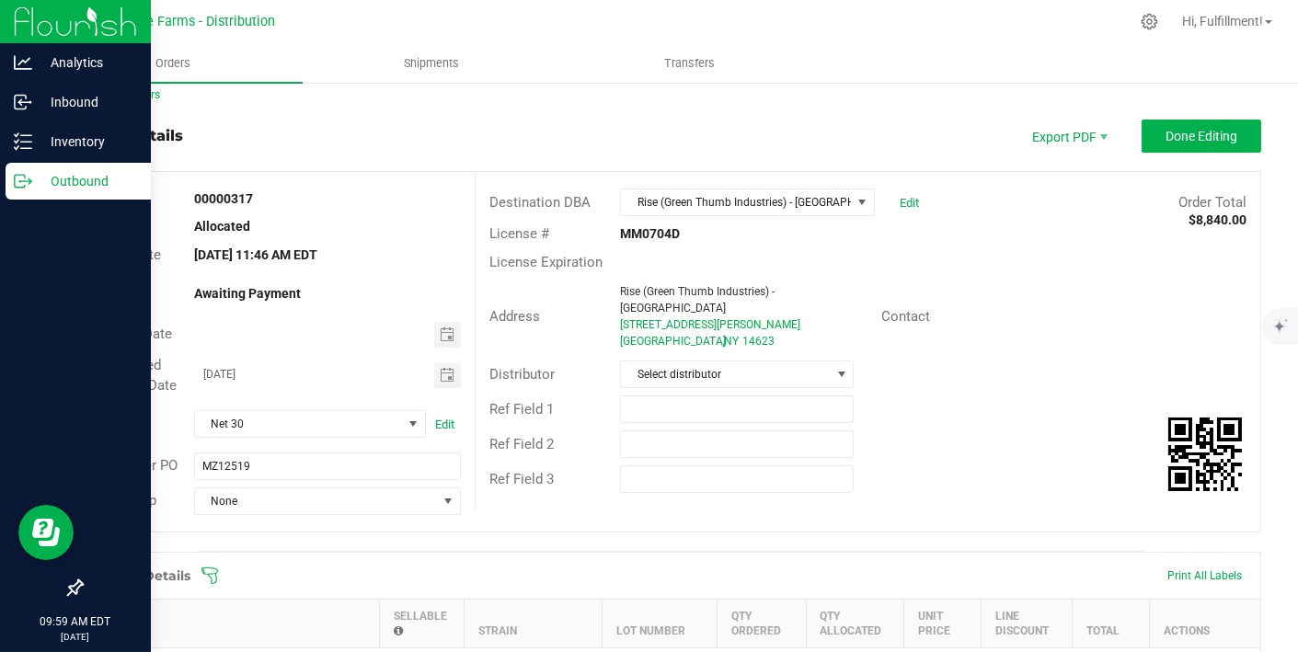
scroll to position [0, 0]
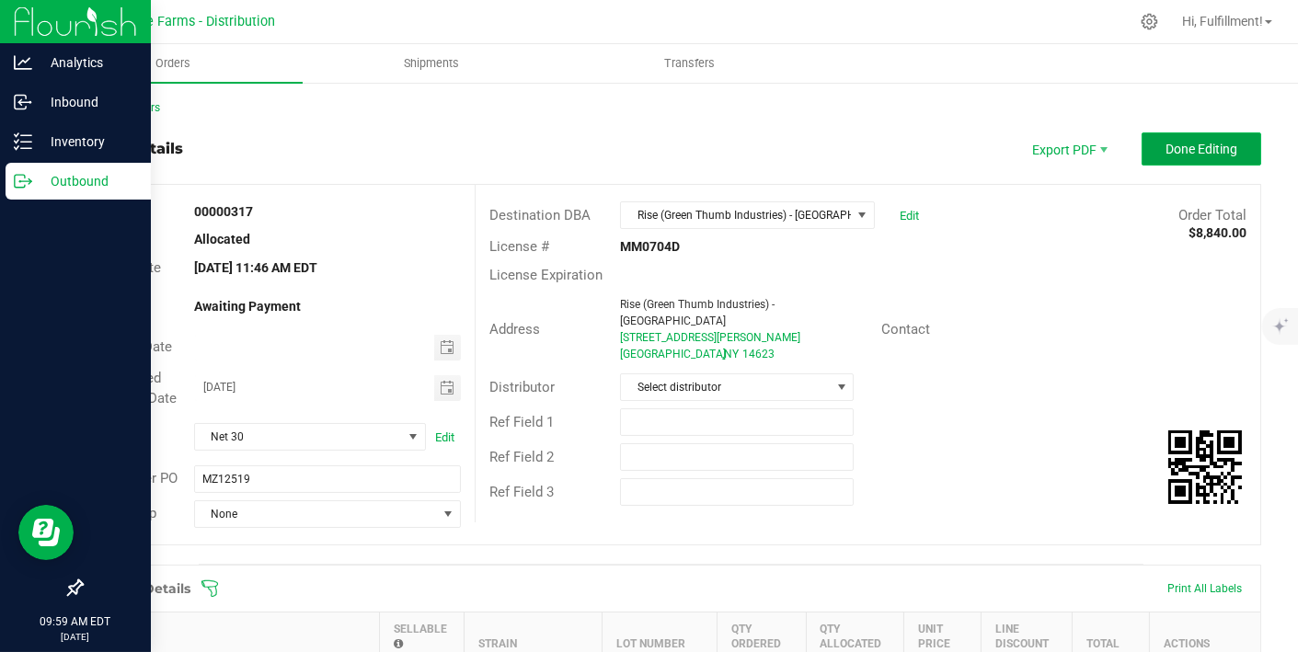
click at [1202, 161] on button "Done Editing" at bounding box center [1202, 148] width 120 height 33
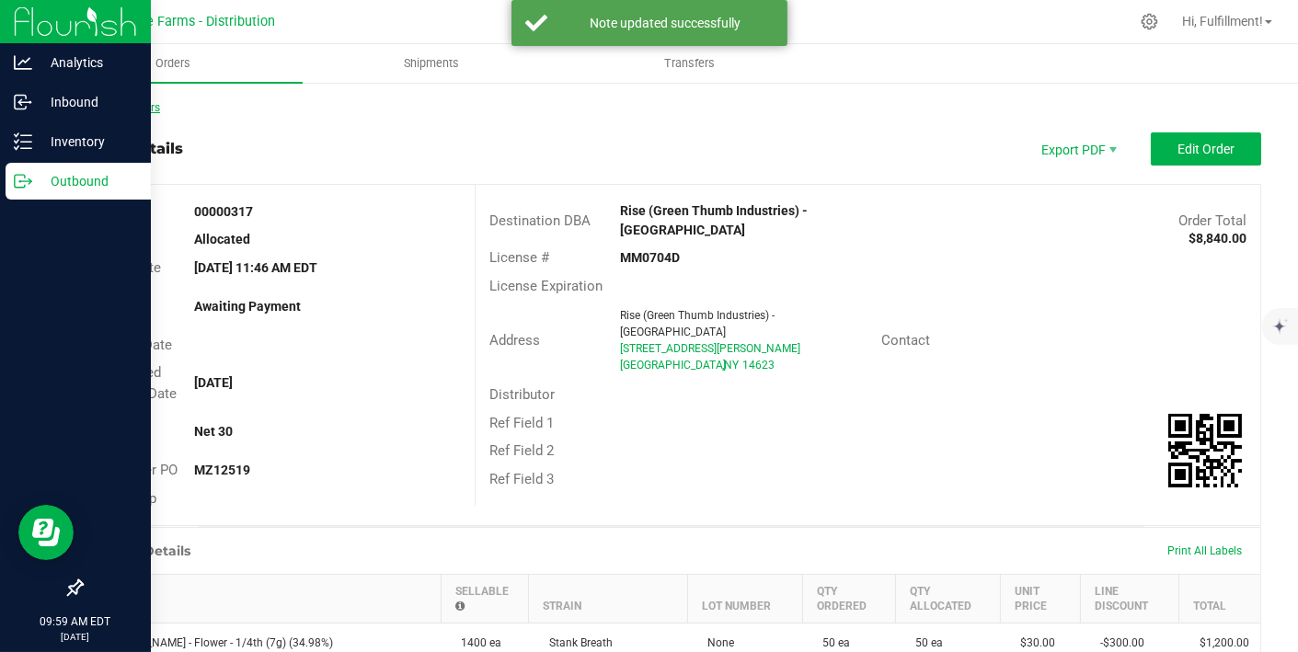
click at [155, 106] on link "Back to Orders" at bounding box center [120, 107] width 79 height 13
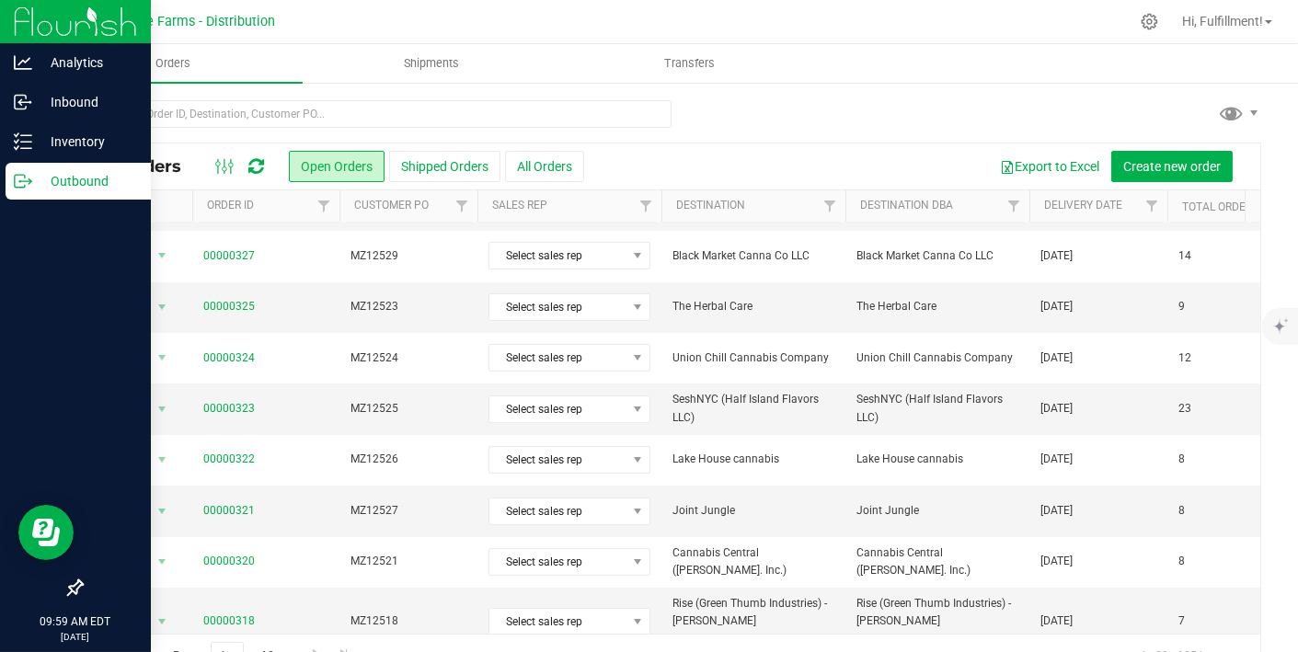
scroll to position [427, 0]
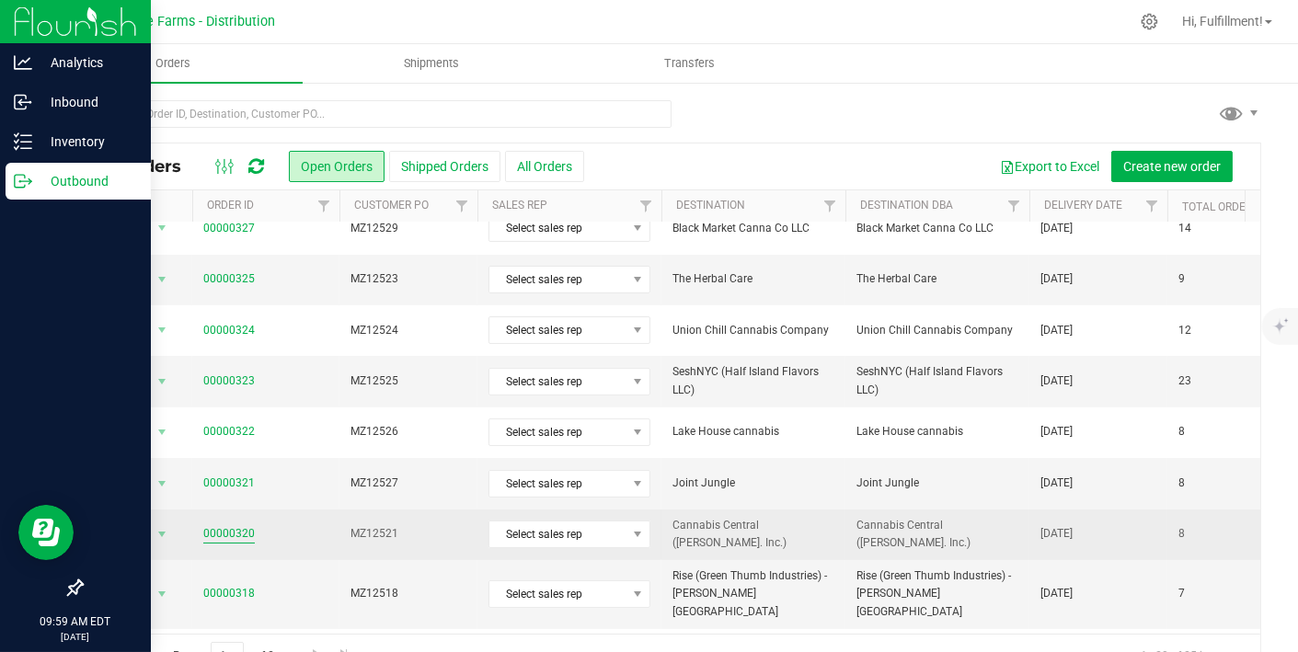
click at [234, 525] on link "00000320" at bounding box center [229, 533] width 52 height 17
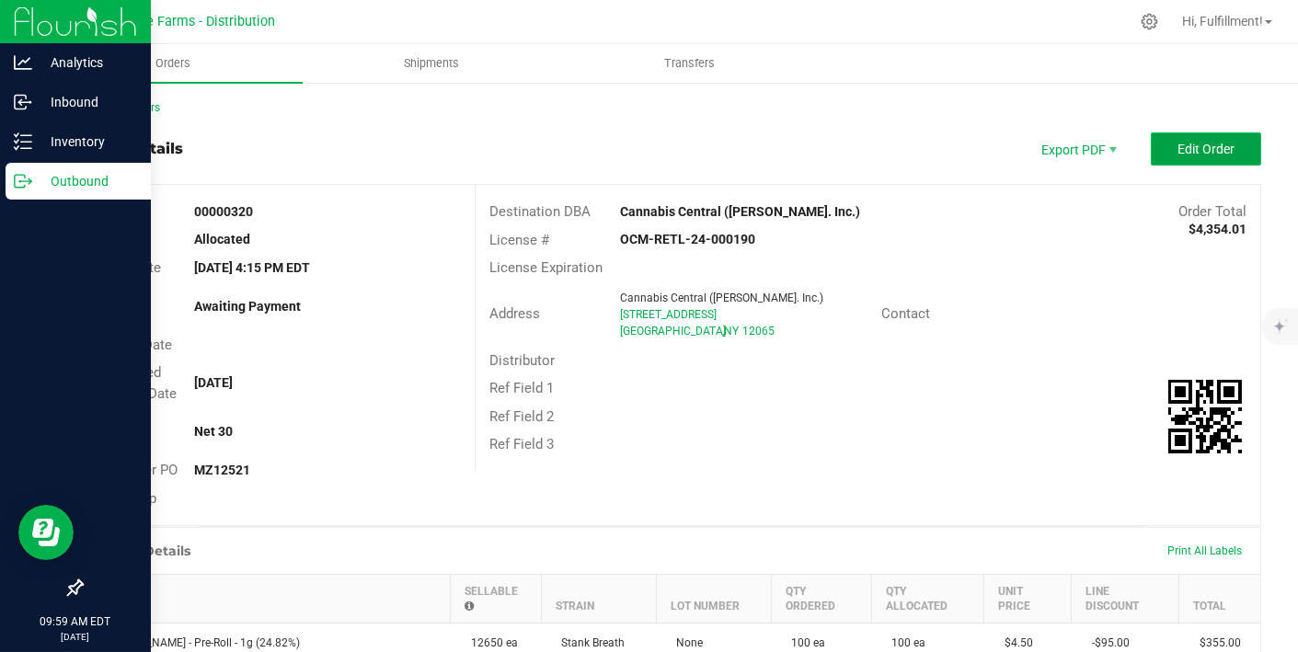
click at [1198, 144] on span "Edit Order" at bounding box center [1206, 149] width 57 height 15
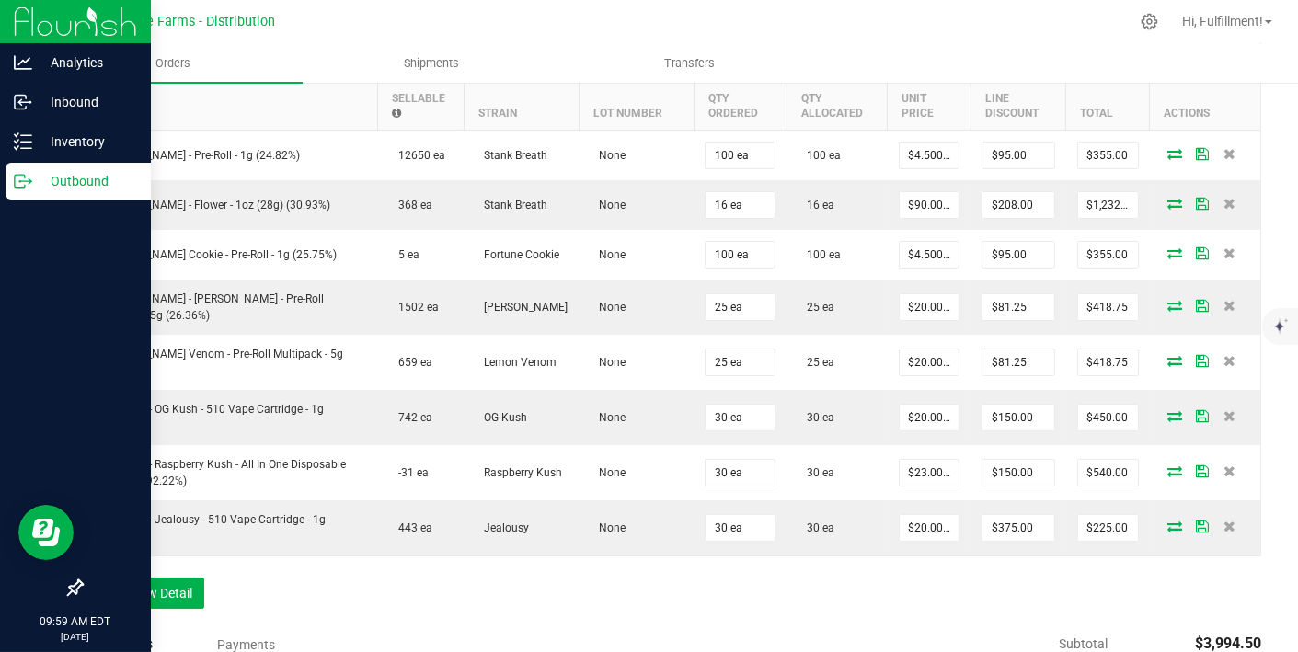
scroll to position [796, 0]
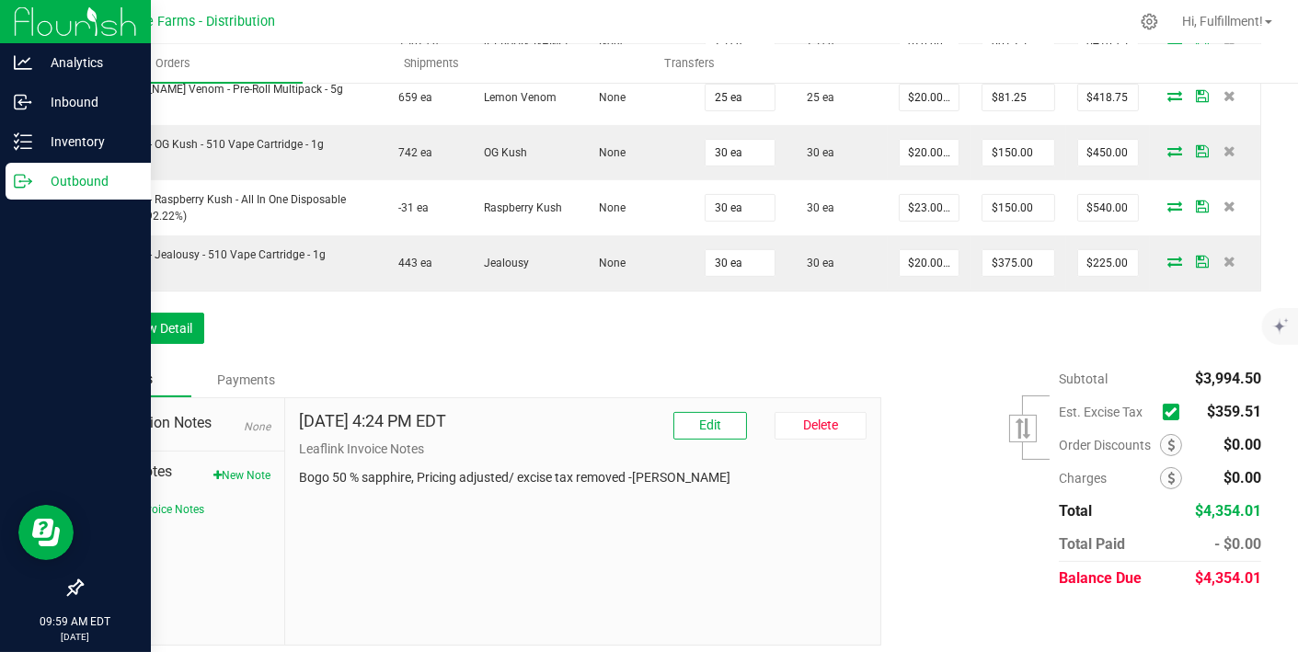
click at [1165, 412] on icon at bounding box center [1171, 412] width 12 height 0
click at [0, 0] on input "checkbox" at bounding box center [0, 0] width 0 height 0
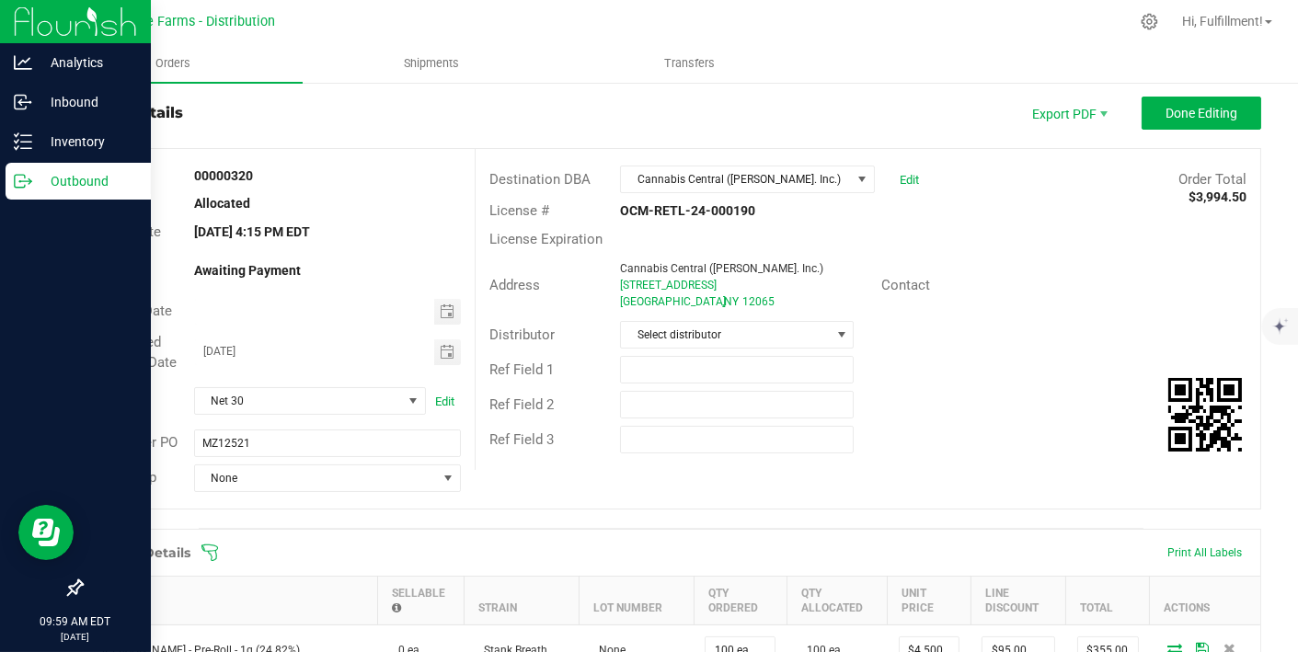
scroll to position [0, 0]
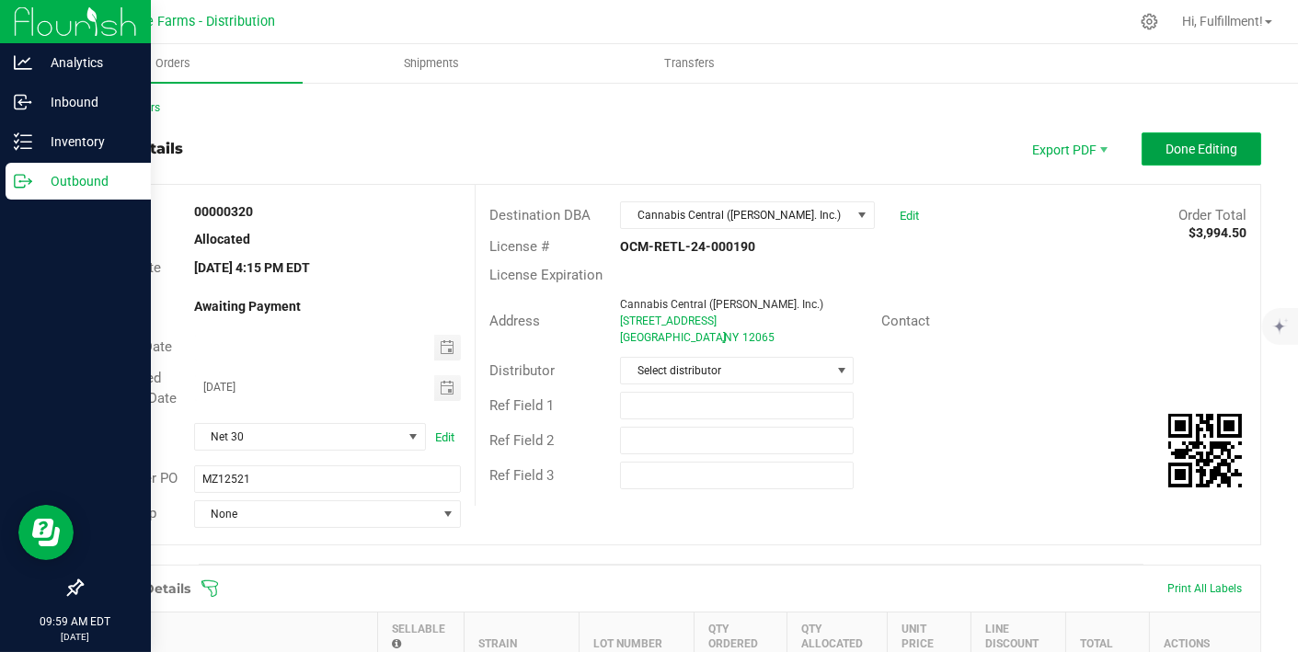
click at [1176, 154] on span "Done Editing" at bounding box center [1202, 149] width 72 height 15
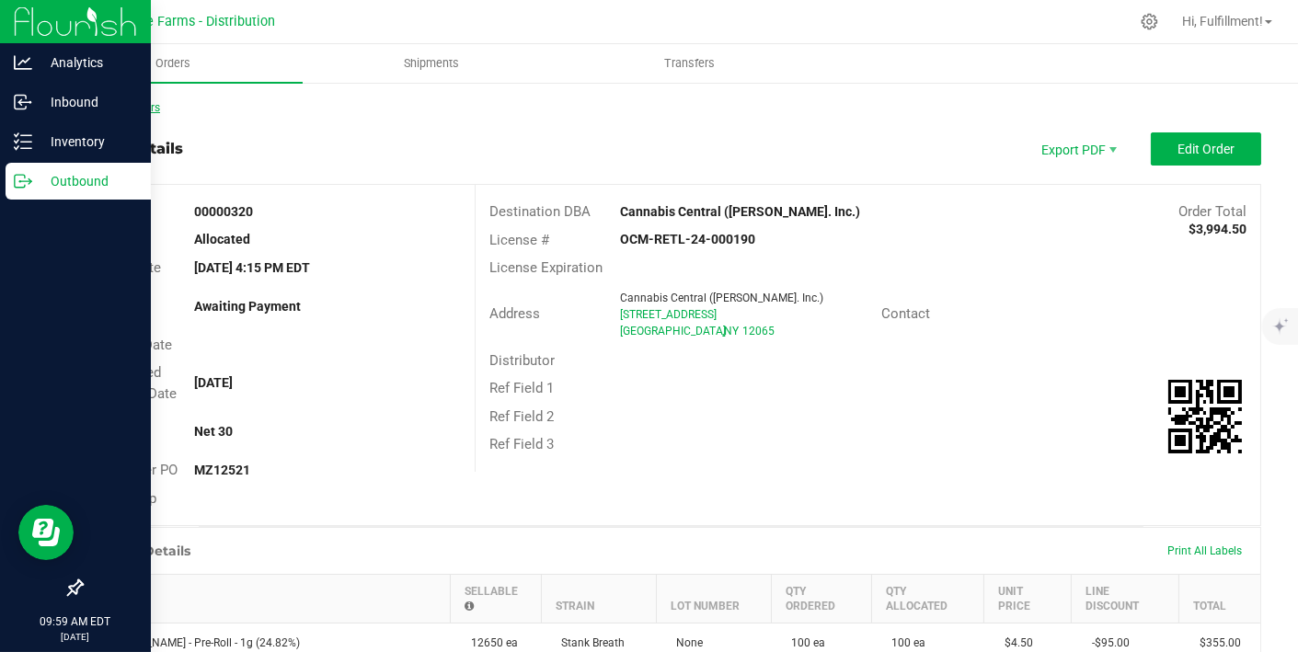
click at [139, 109] on link "Back to Orders" at bounding box center [120, 107] width 79 height 13
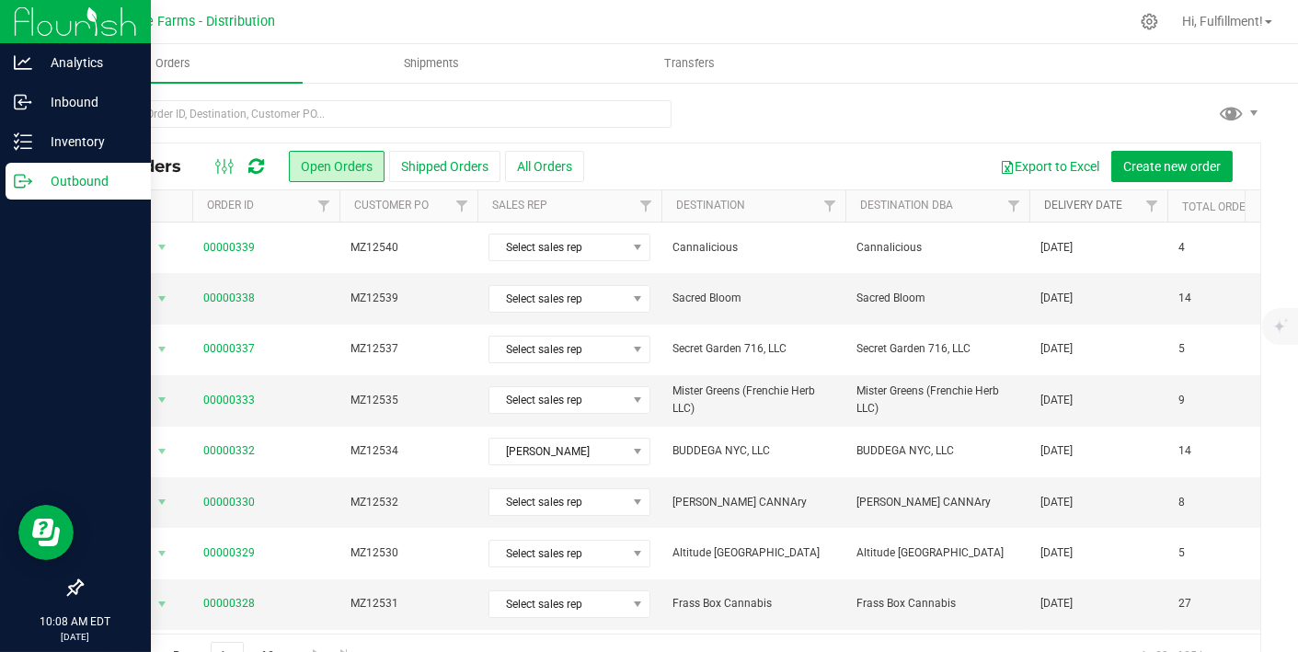
click at [1074, 201] on link "Delivery Date" at bounding box center [1083, 205] width 78 height 13
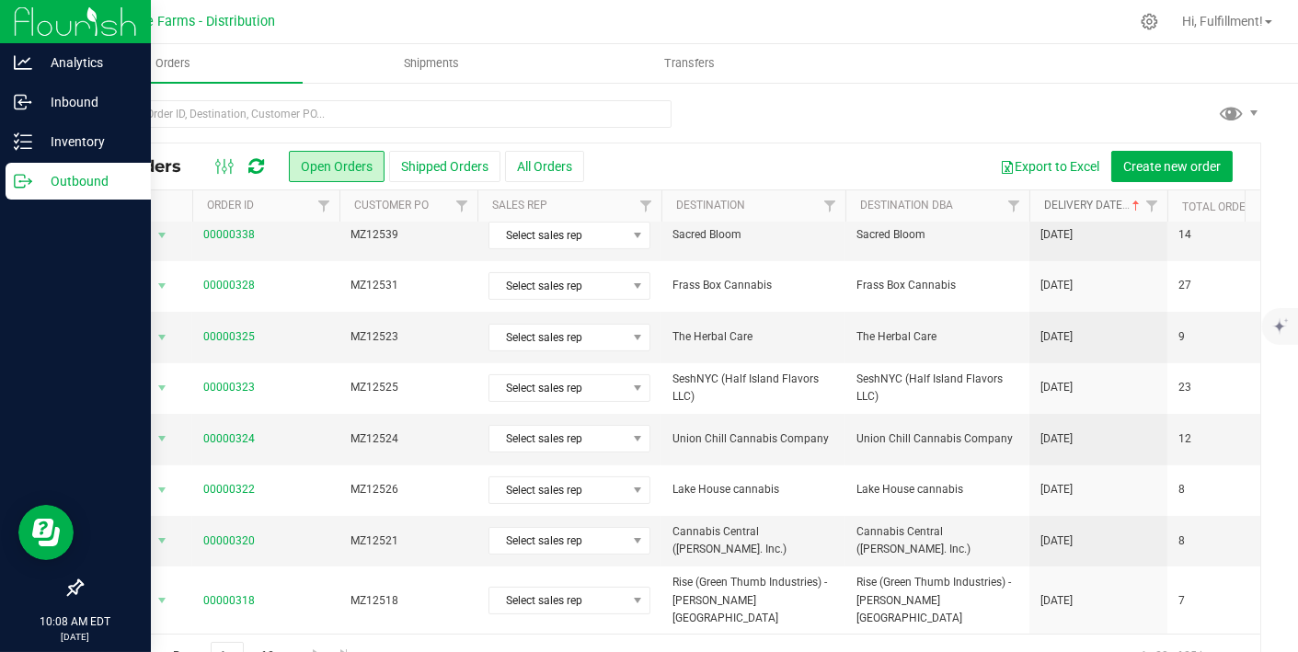
scroll to position [588, 0]
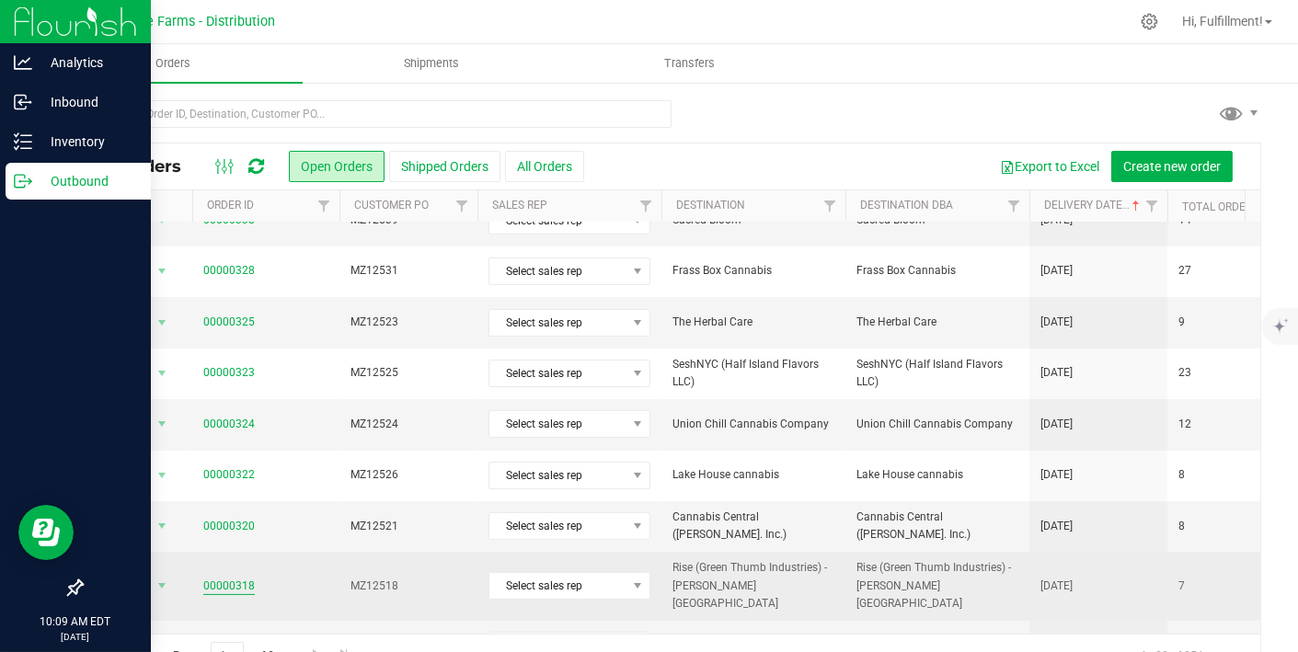
click at [236, 578] on link "00000318" at bounding box center [229, 586] width 52 height 17
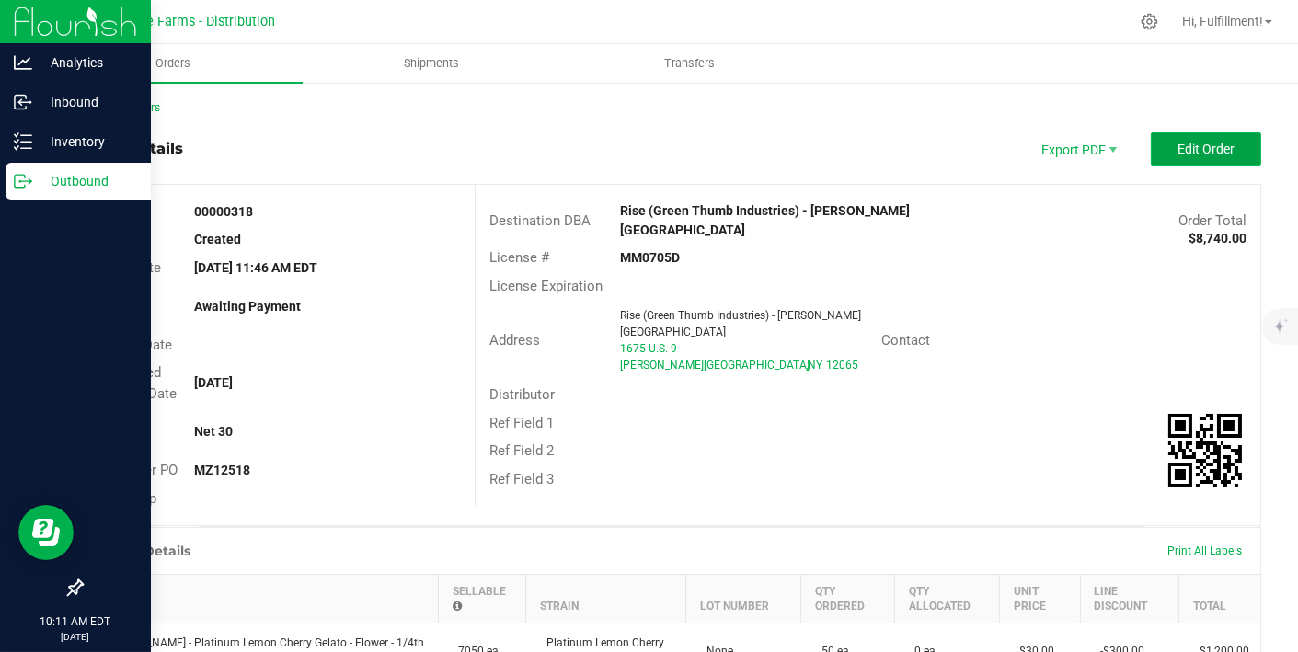
click at [1178, 142] on span "Edit Order" at bounding box center [1206, 149] width 57 height 15
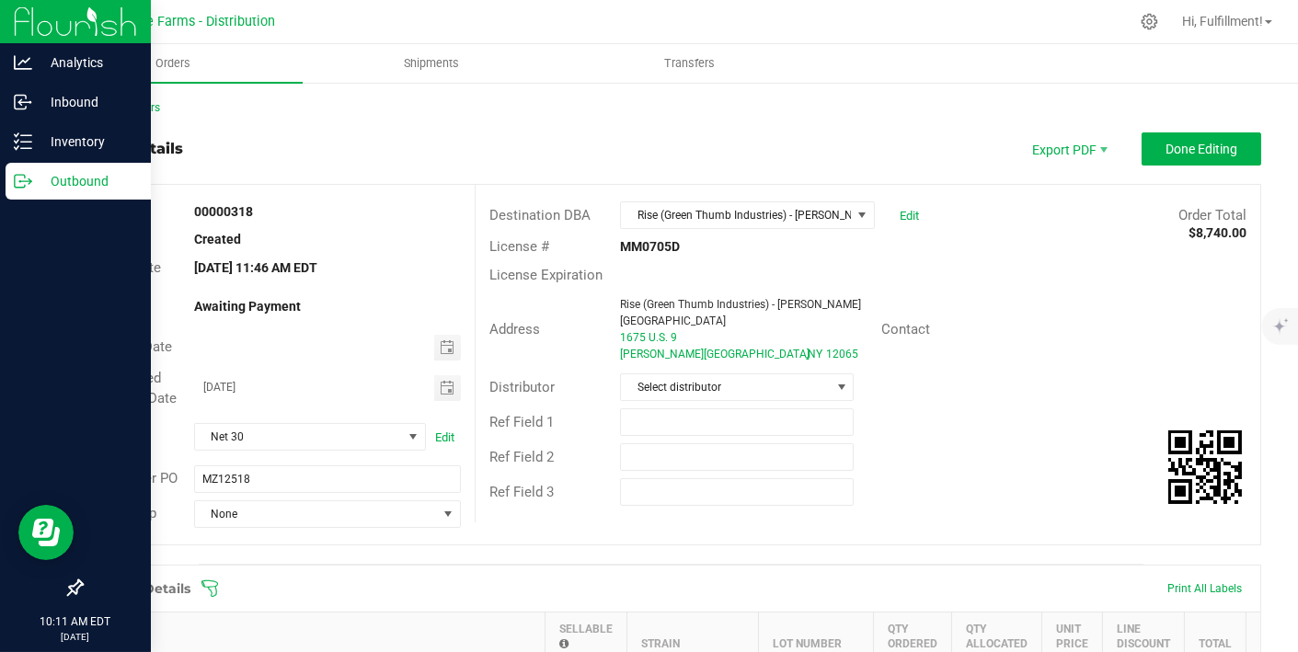
click at [211, 582] on icon at bounding box center [210, 589] width 18 height 18
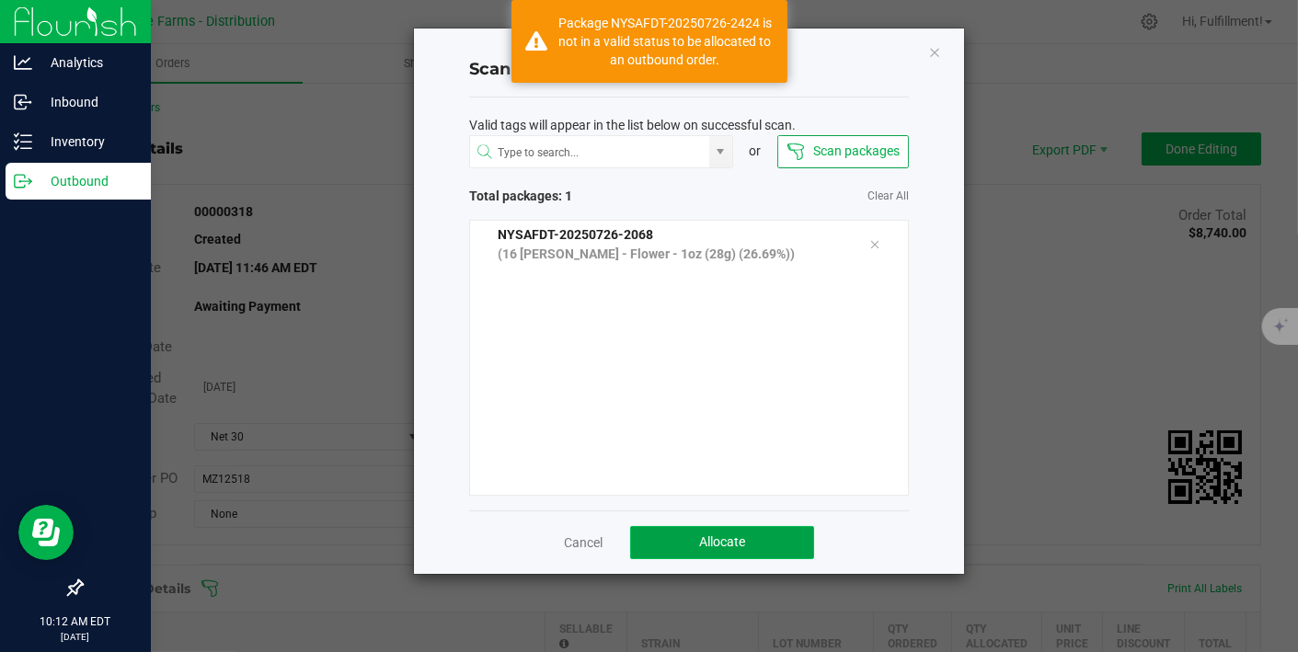
click at [680, 545] on button "Allocate" at bounding box center [722, 542] width 184 height 33
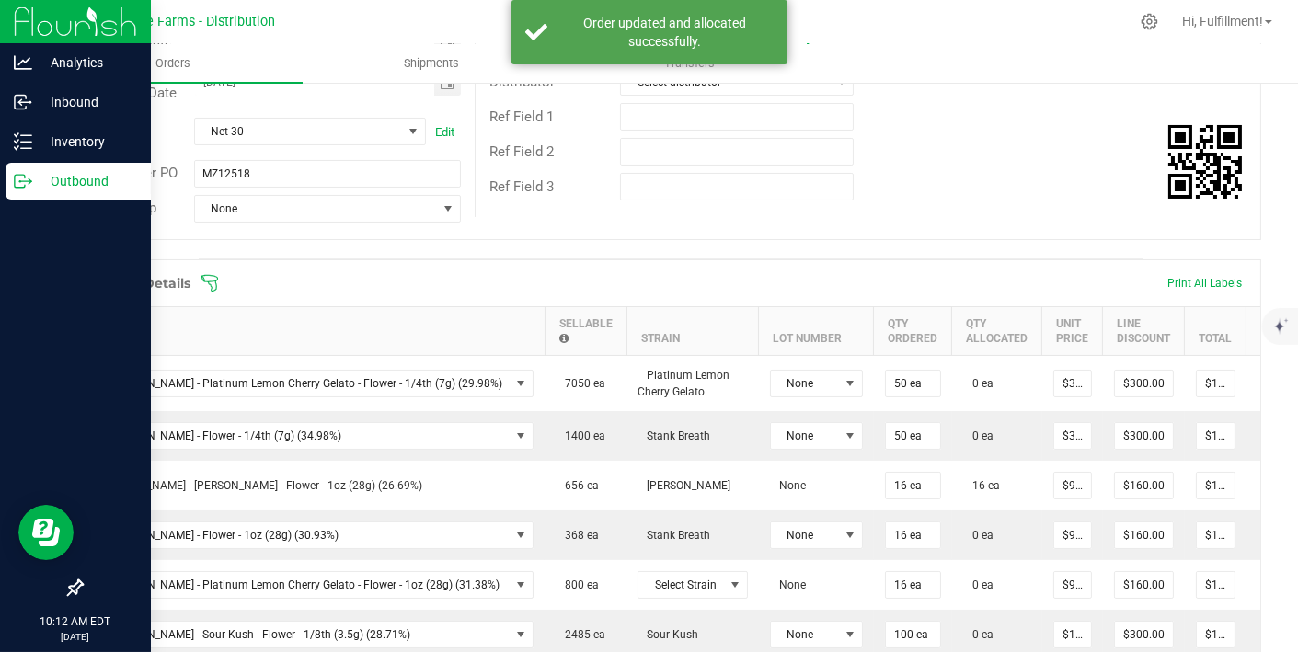
scroll to position [307, 0]
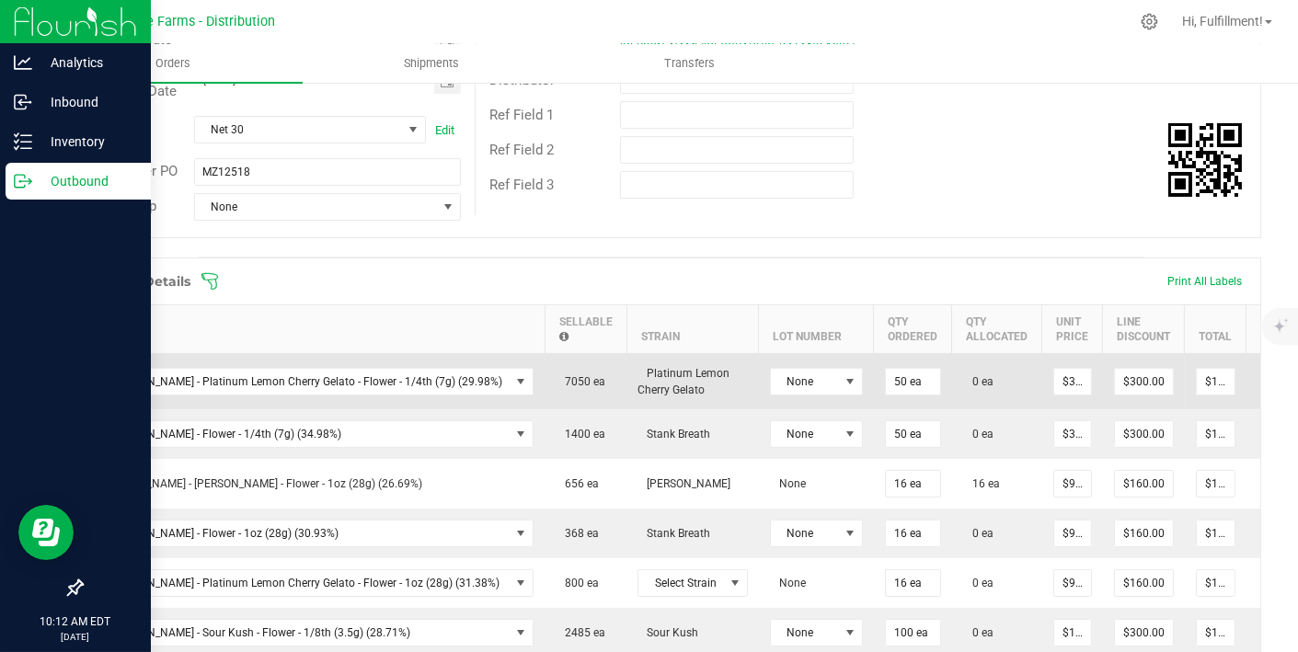
click at [1264, 374] on icon at bounding box center [1271, 379] width 15 height 11
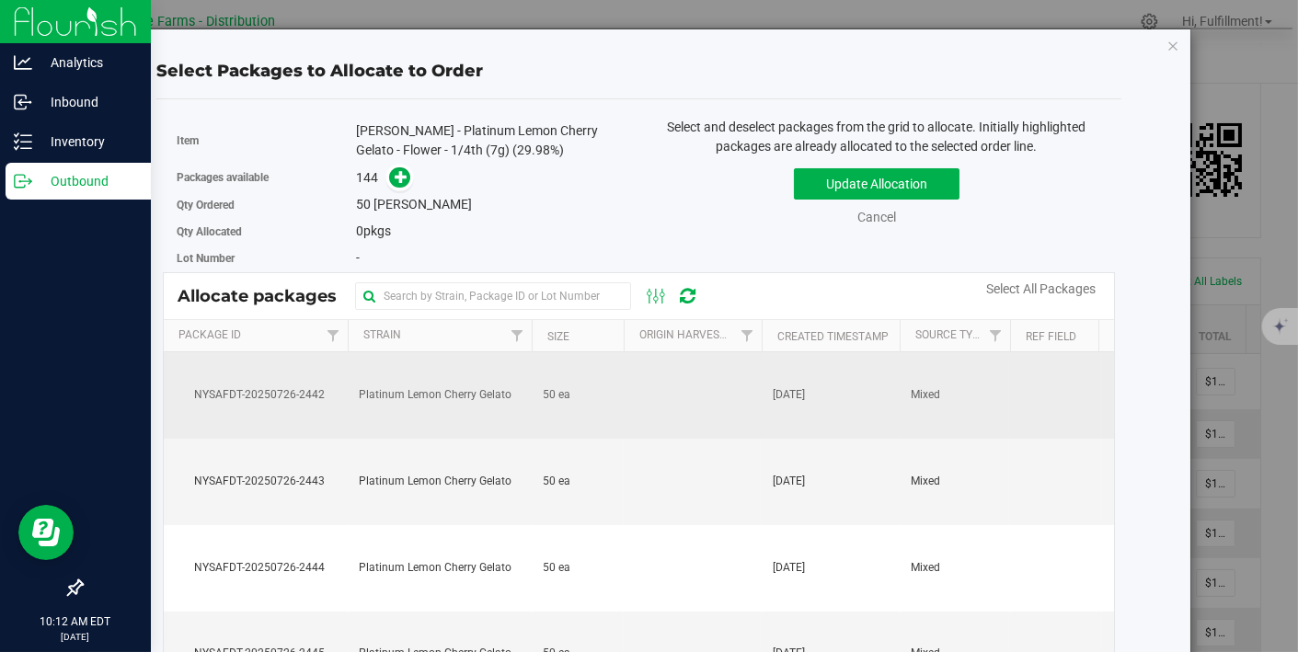
click at [900, 391] on td "Mixed" at bounding box center [955, 395] width 110 height 86
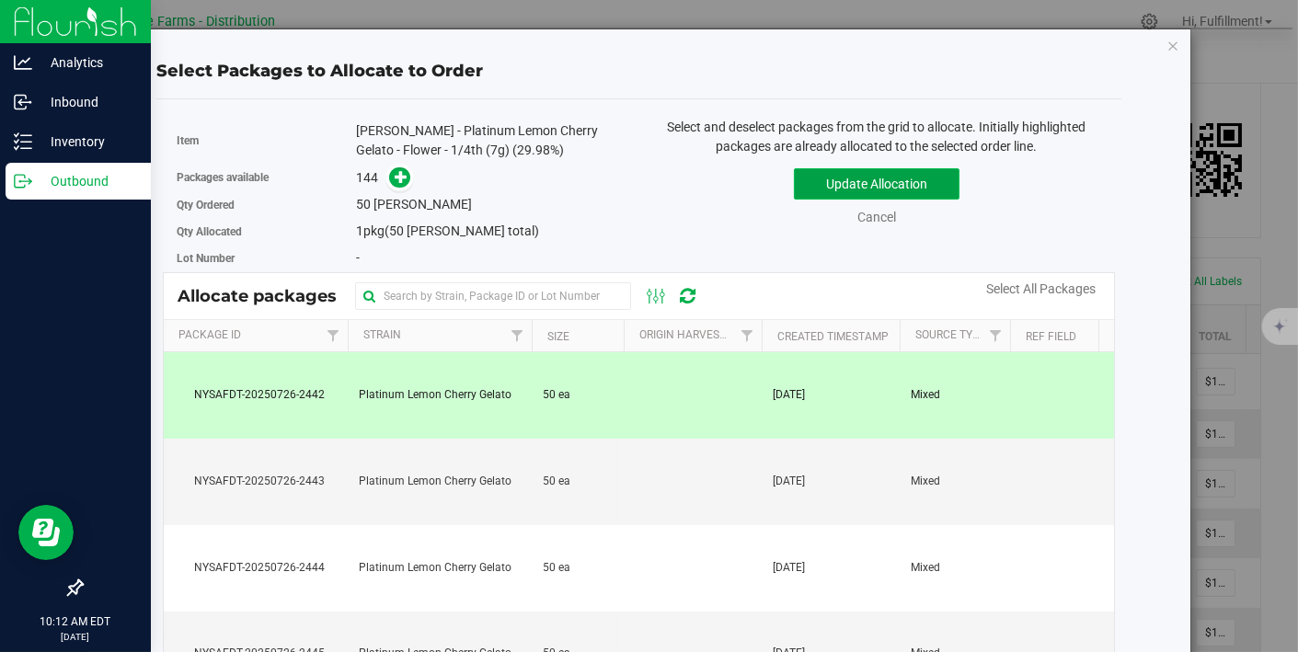
click at [910, 182] on button "Update Allocation" at bounding box center [877, 183] width 166 height 31
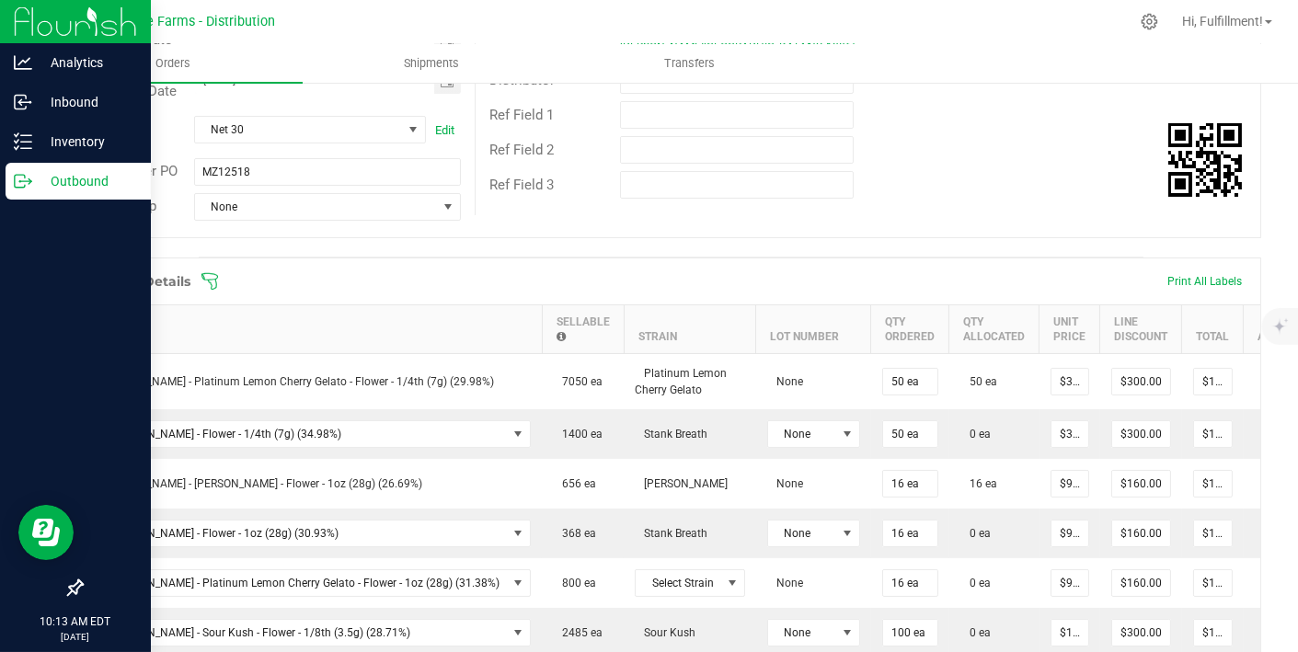
click at [220, 276] on span at bounding box center [791, 281] width 1180 height 18
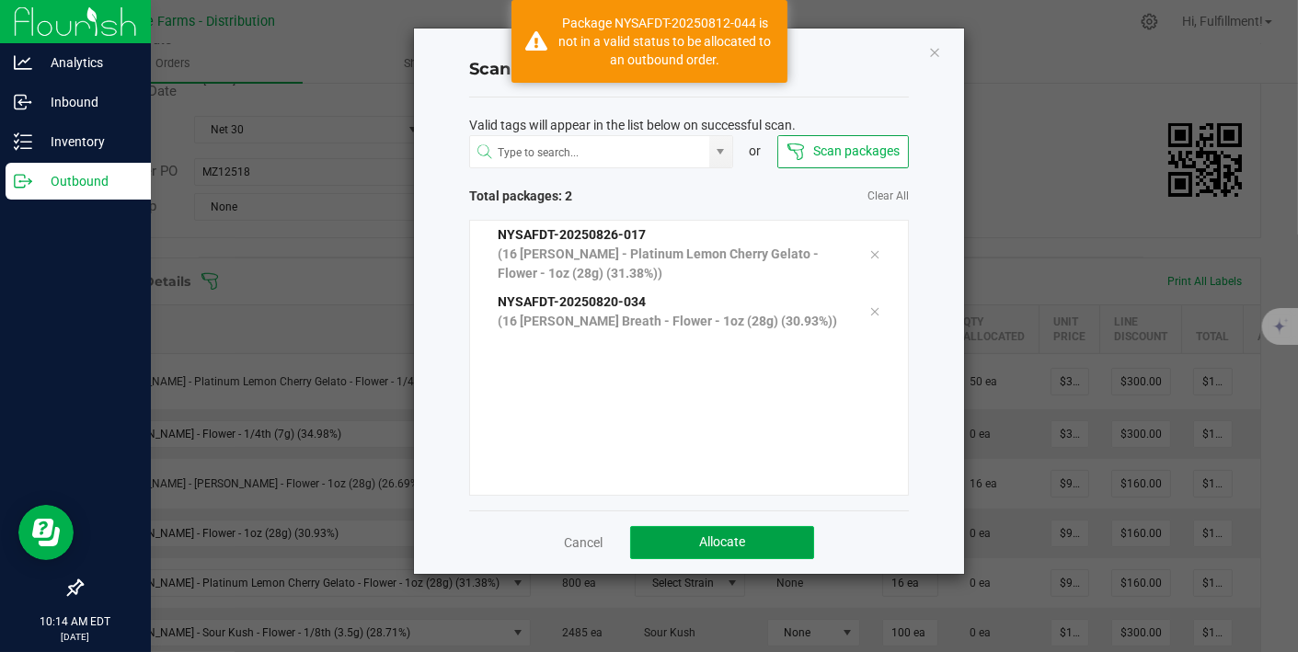
click at [748, 532] on button "Allocate" at bounding box center [722, 542] width 184 height 33
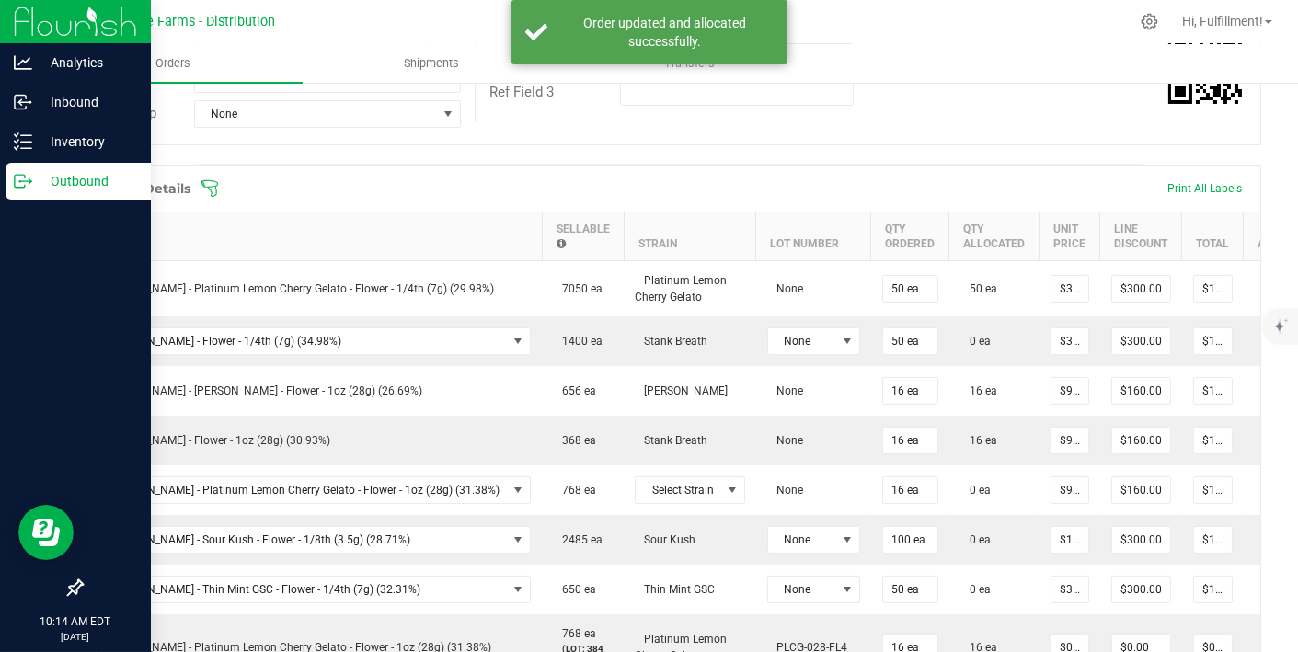
scroll to position [406, 0]
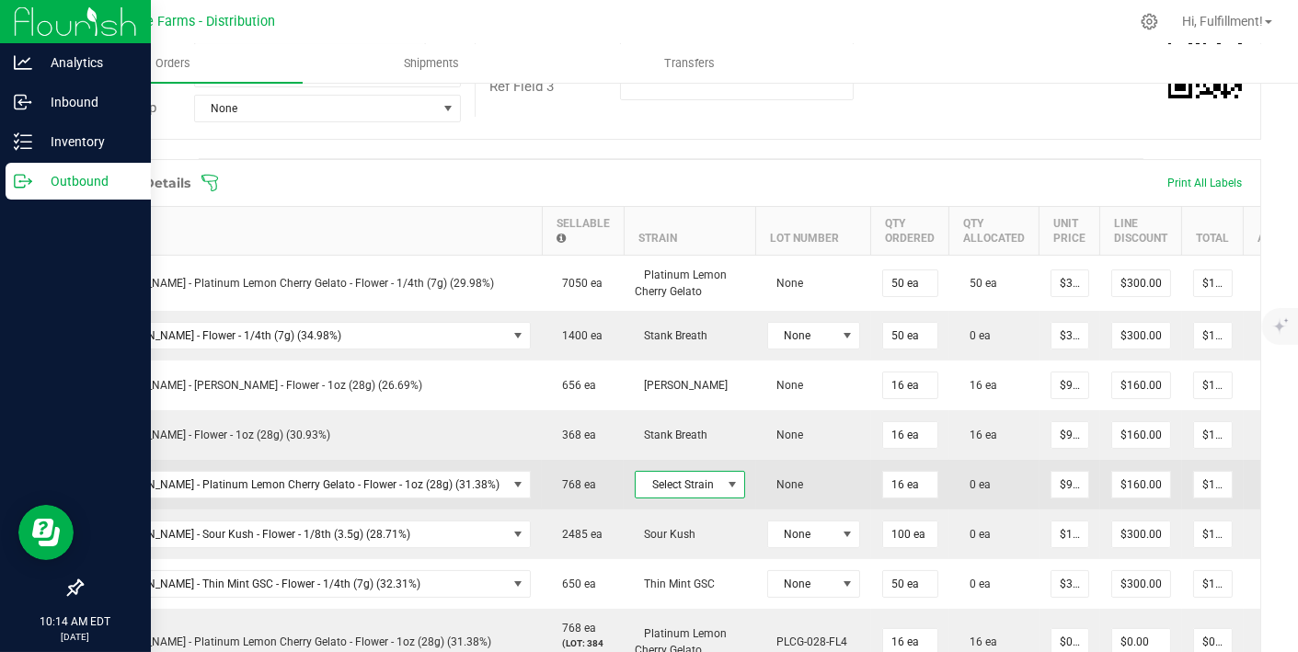
click at [654, 482] on span "Select Strain" at bounding box center [679, 485] width 86 height 26
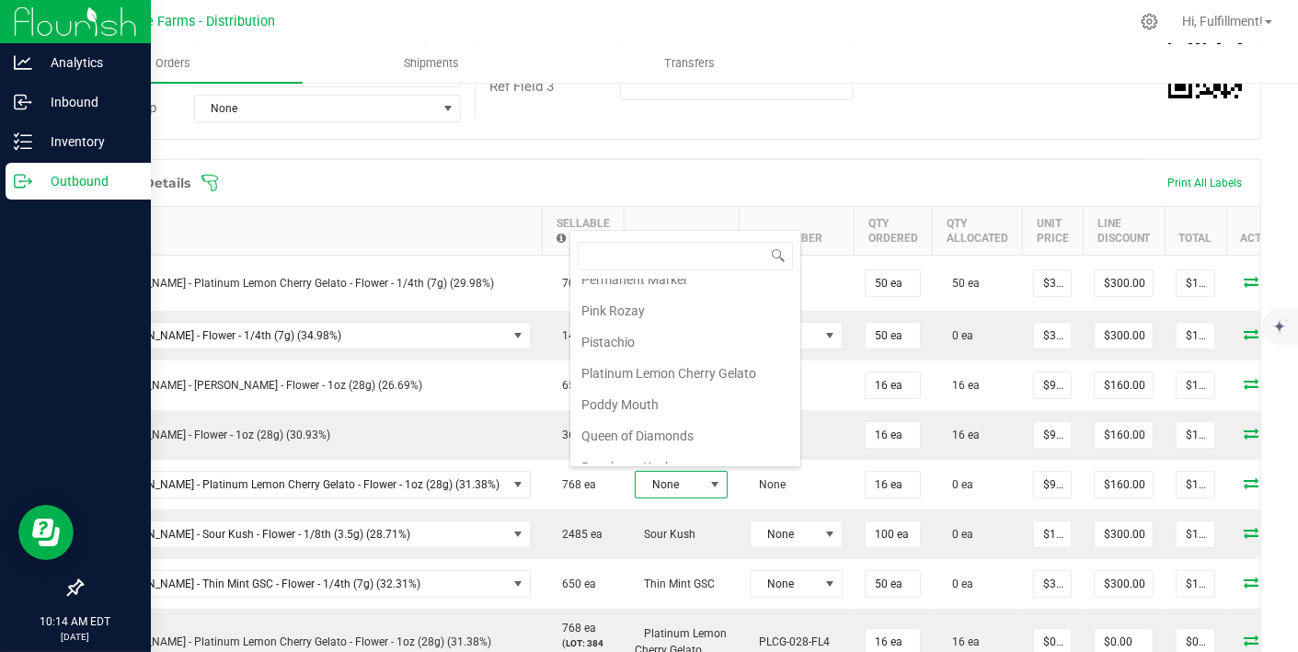
scroll to position [1295, 0]
click at [672, 361] on li "Platinum Lemon Cherry Gelato" at bounding box center [685, 376] width 230 height 31
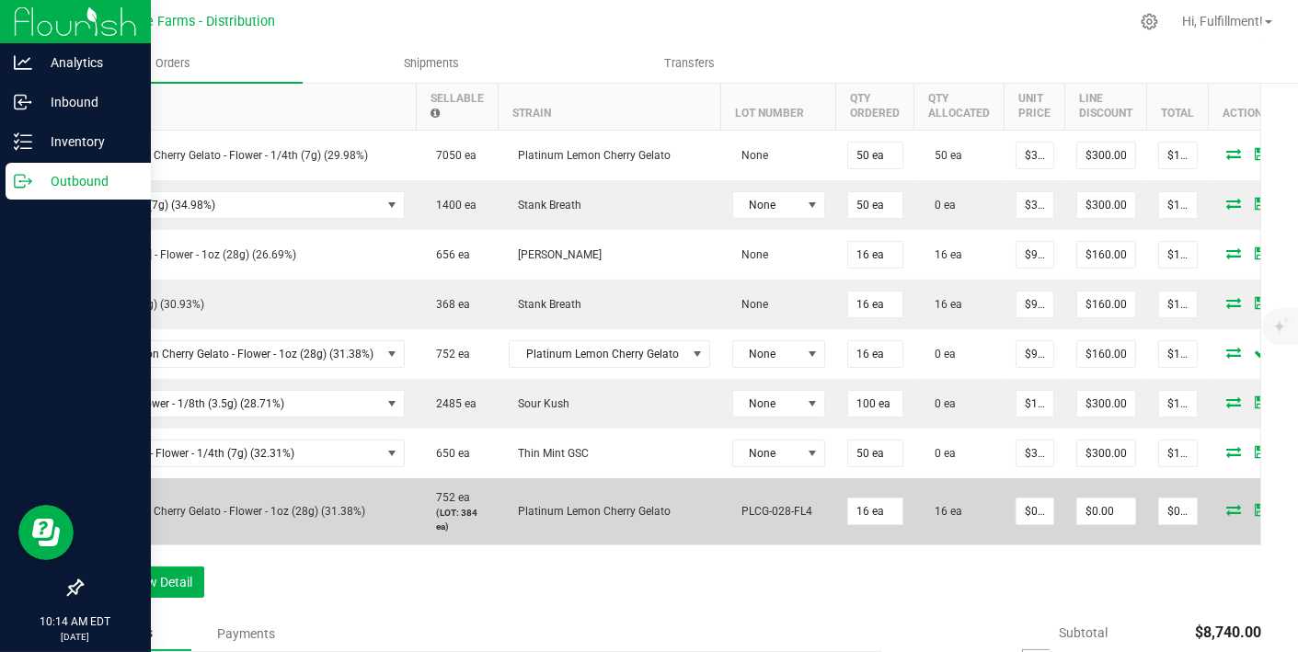
scroll to position [0, 126]
click at [1283, 504] on icon at bounding box center [1289, 509] width 12 height 11
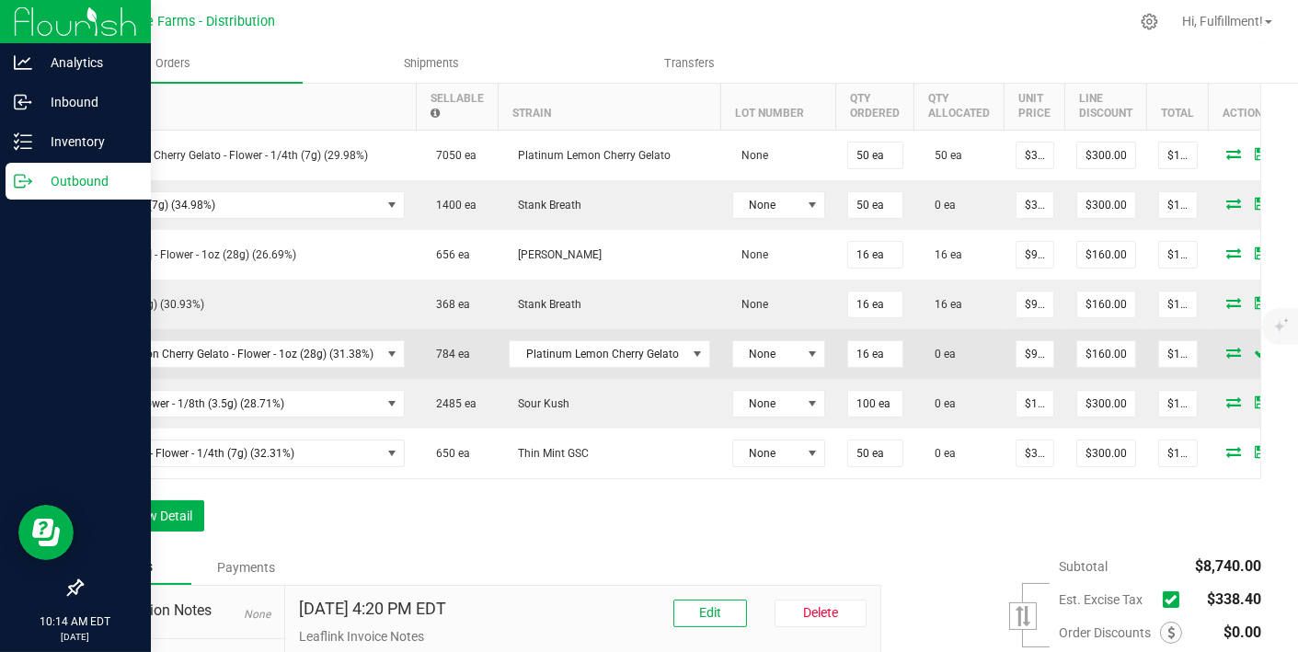
click at [1226, 347] on icon at bounding box center [1233, 352] width 15 height 11
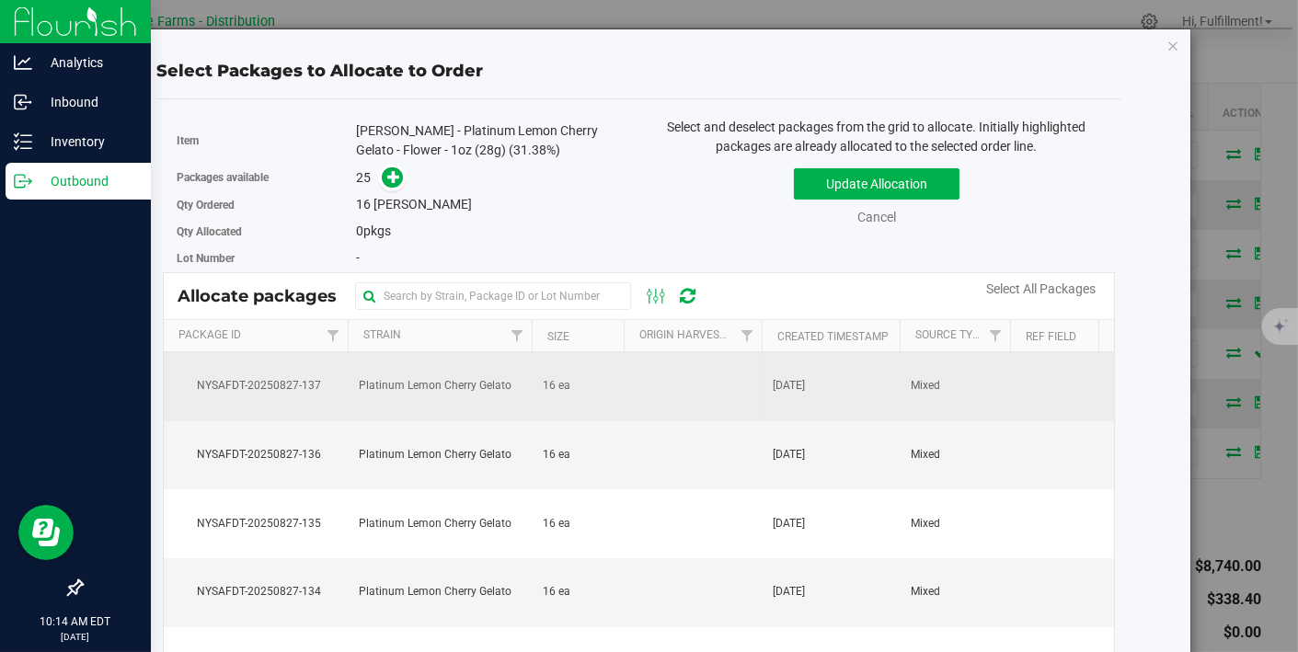
click at [860, 377] on td "[DATE]" at bounding box center [831, 386] width 138 height 69
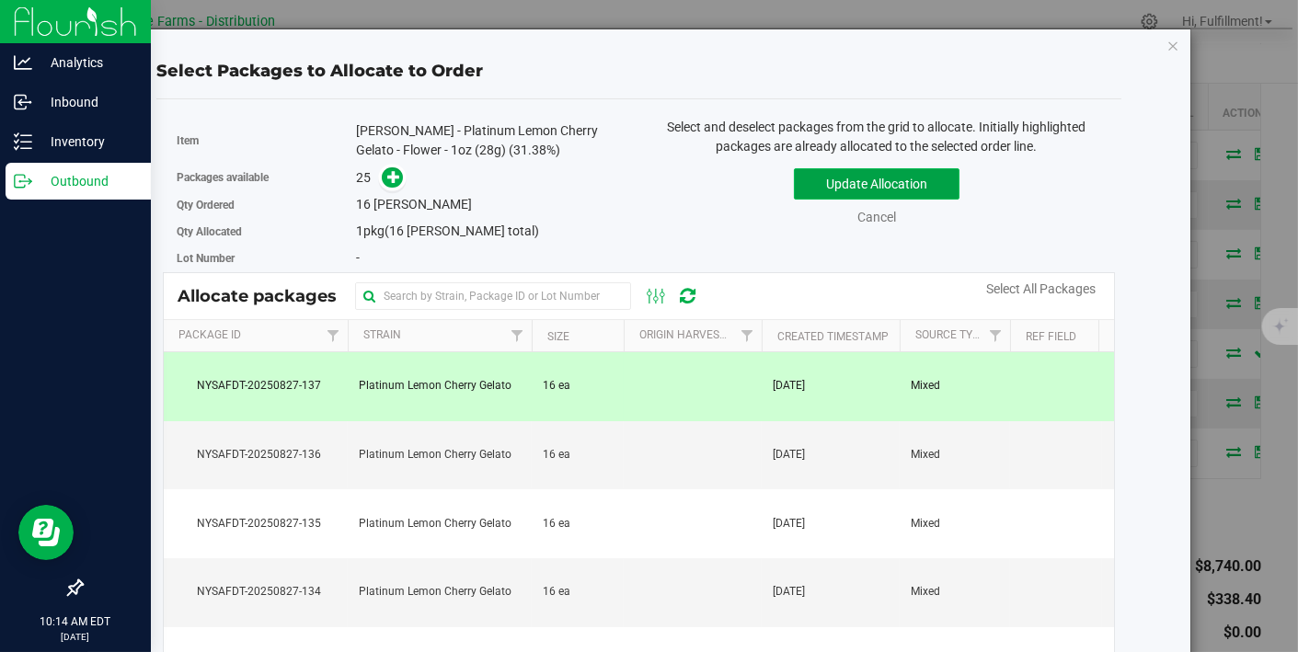
click at [932, 183] on button "Update Allocation" at bounding box center [877, 183] width 166 height 31
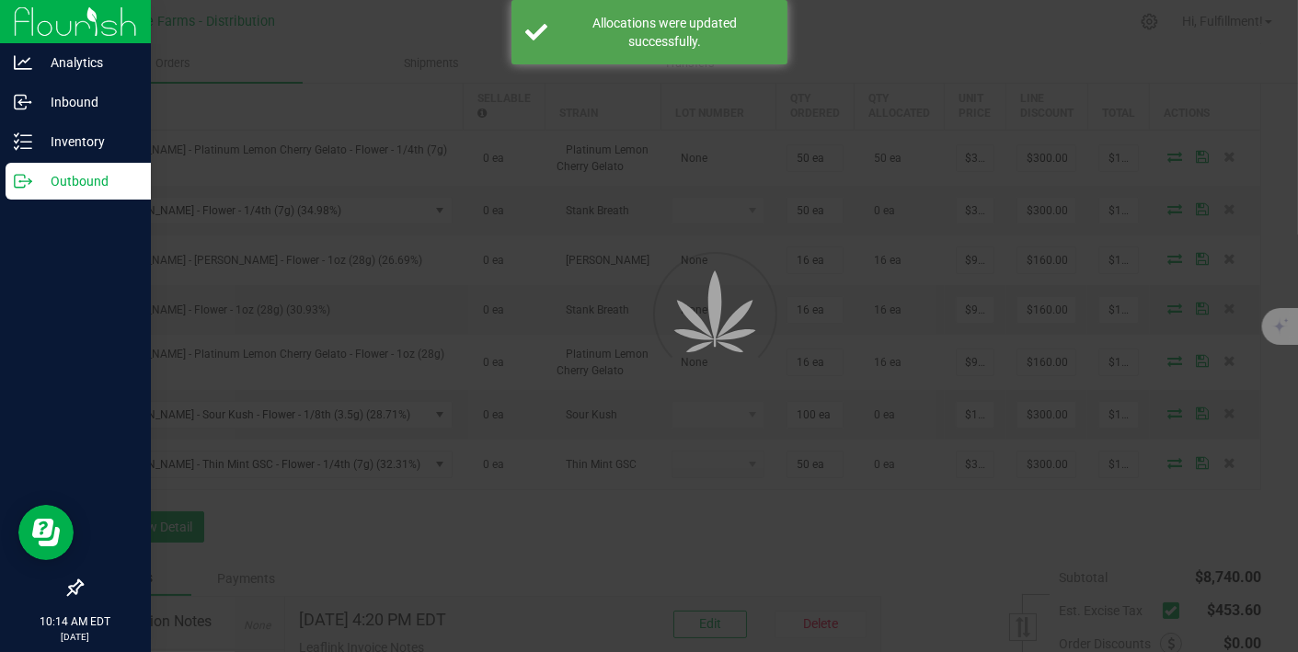
scroll to position [0, 0]
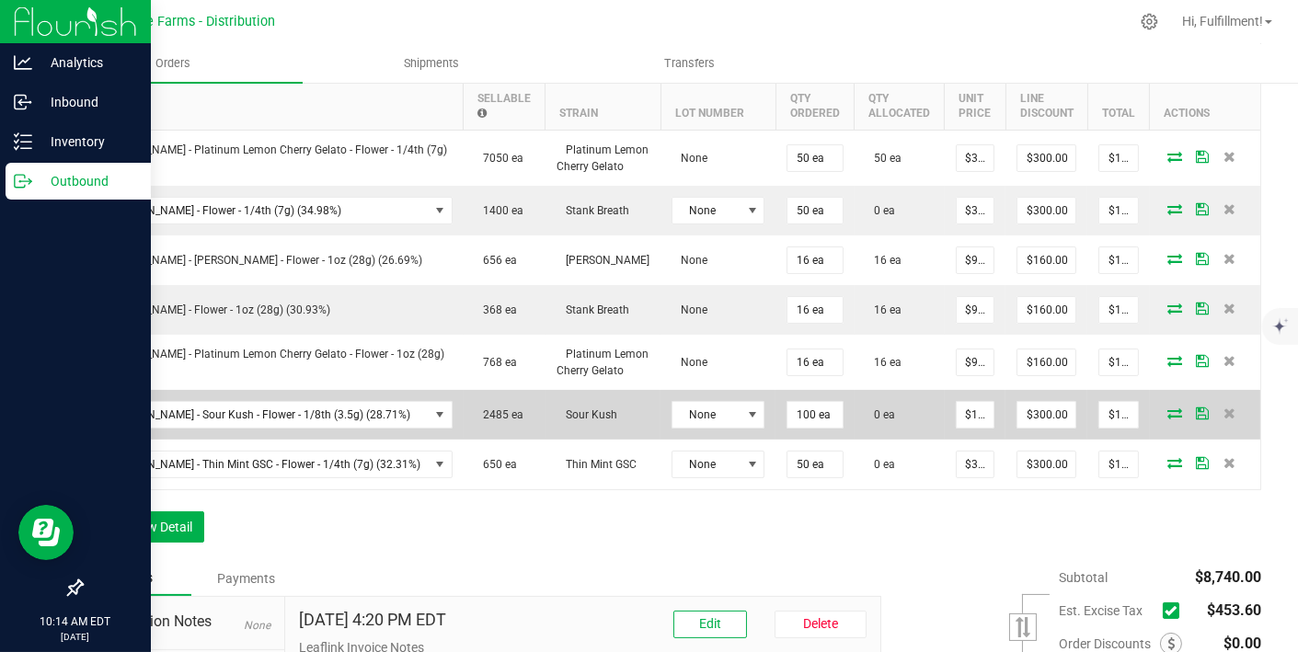
click at [1168, 408] on icon at bounding box center [1175, 413] width 15 height 11
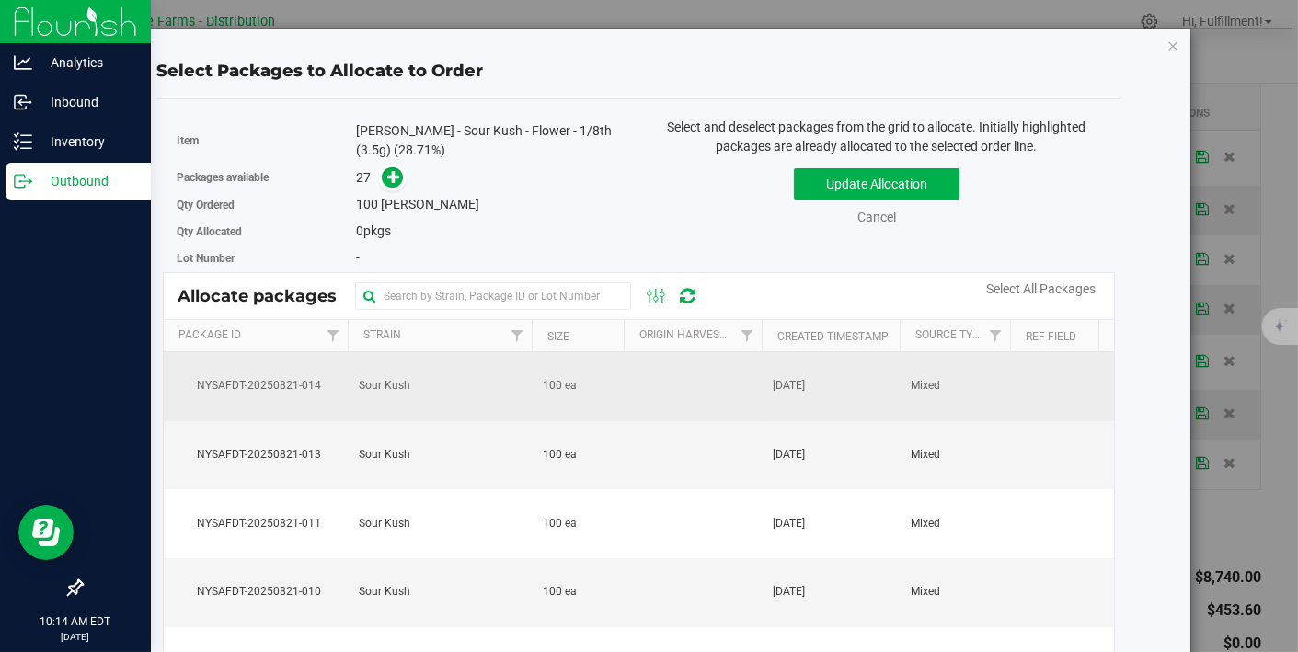
click at [820, 373] on td "[DATE]" at bounding box center [831, 386] width 138 height 69
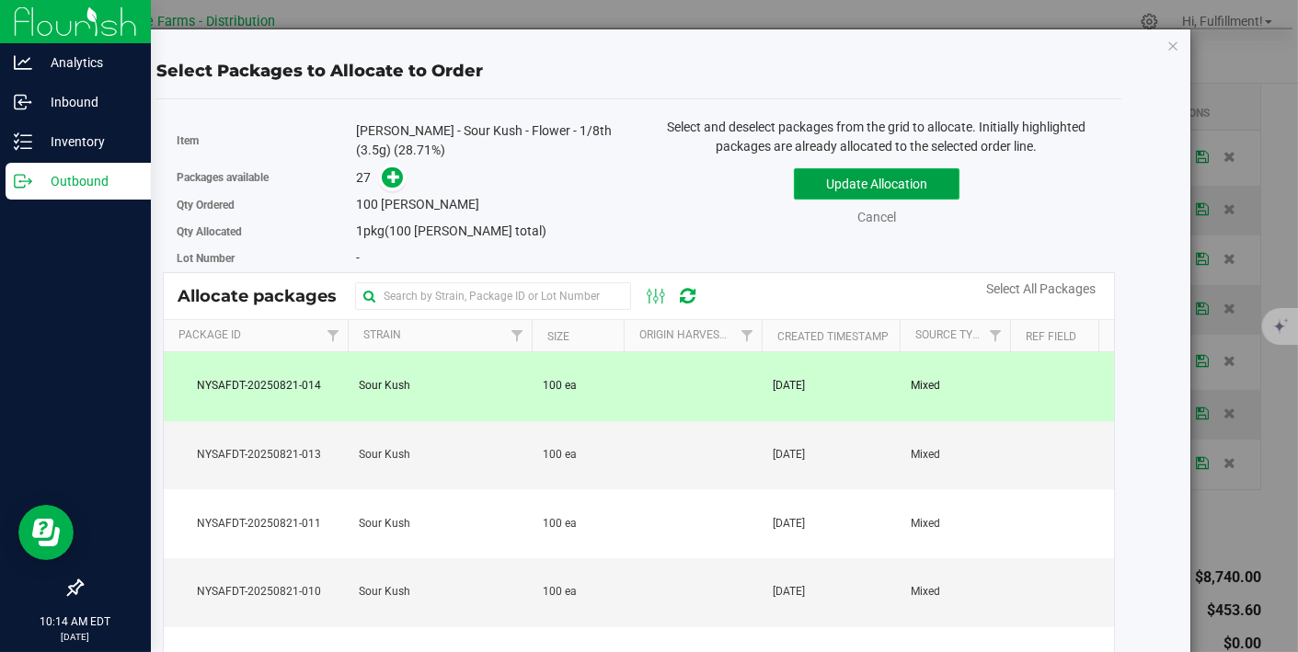
click at [879, 177] on button "Update Allocation" at bounding box center [877, 183] width 166 height 31
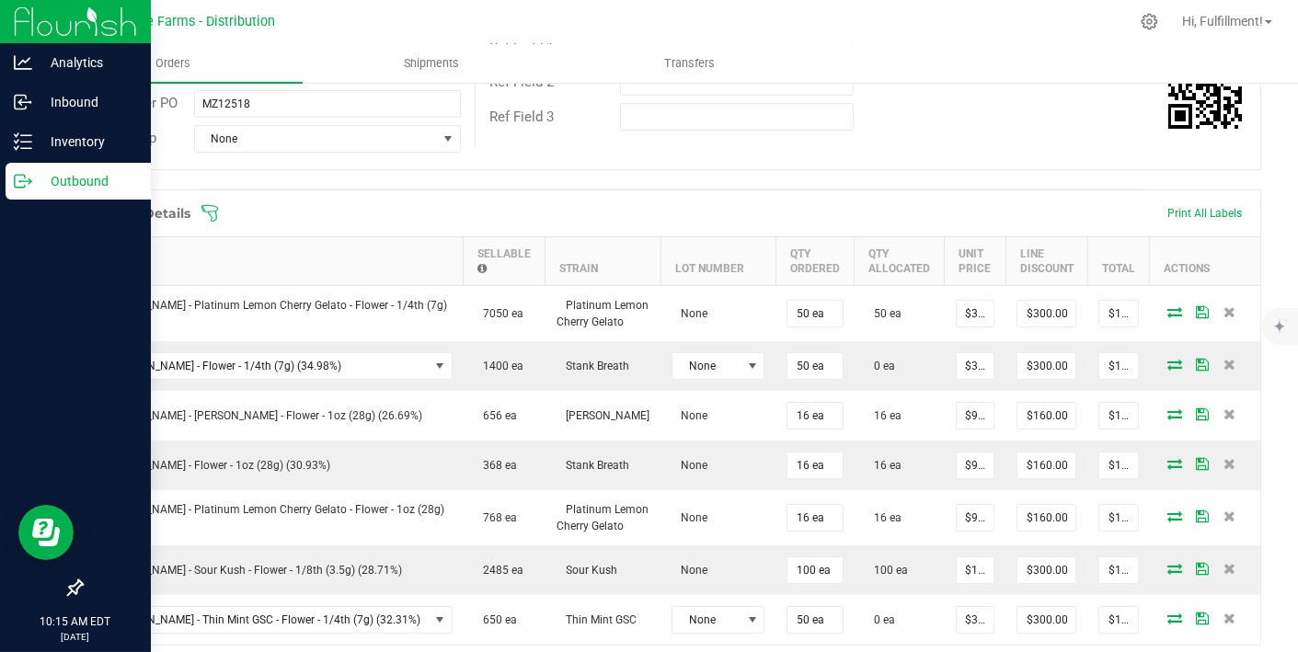
scroll to position [372, 0]
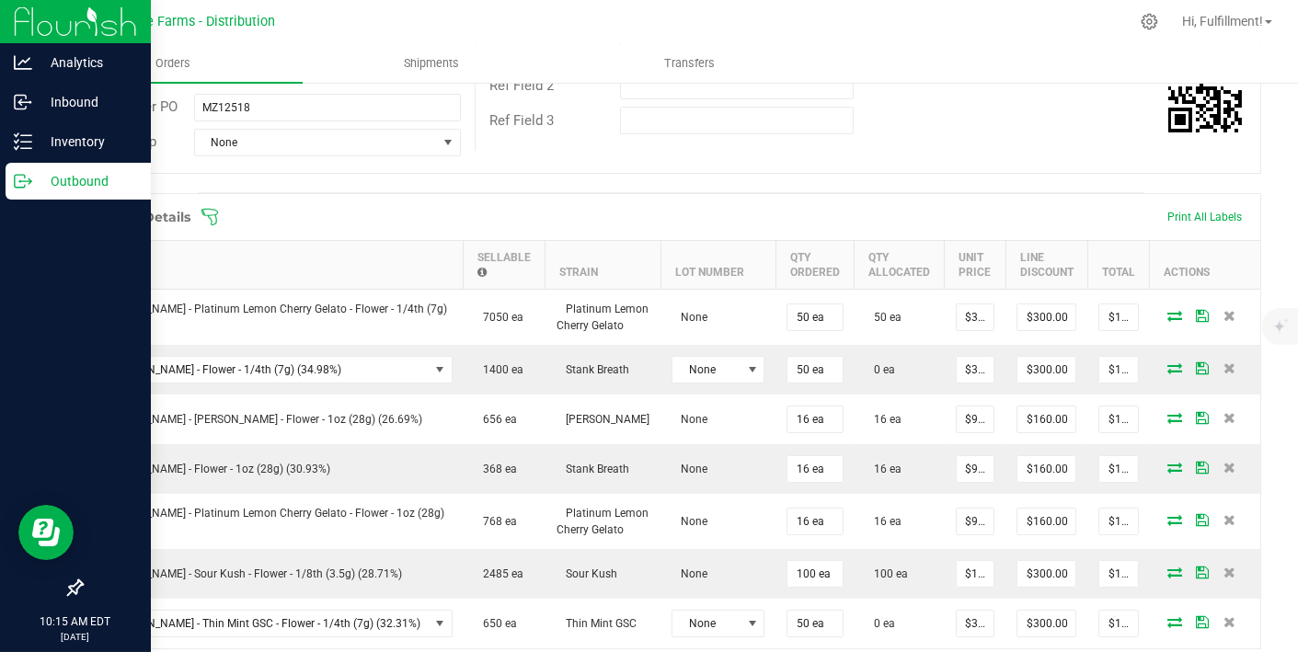
click at [215, 213] on icon at bounding box center [209, 217] width 17 height 17
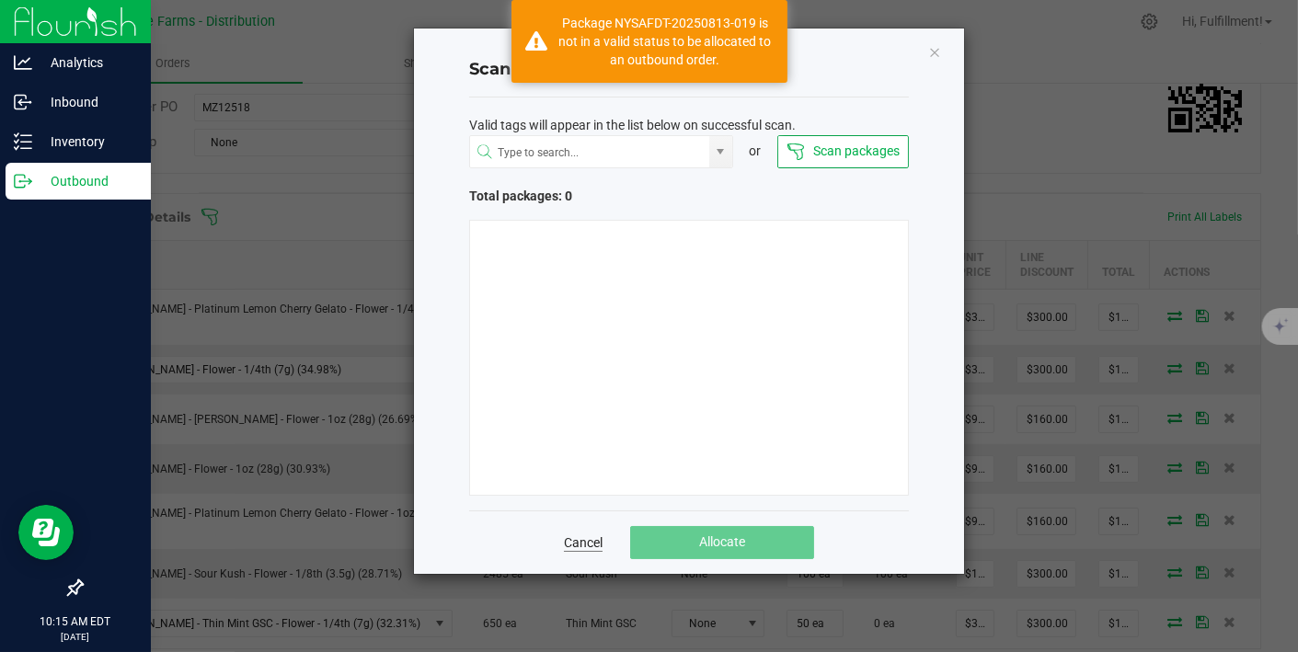
click at [578, 541] on link "Cancel" at bounding box center [583, 543] width 39 height 18
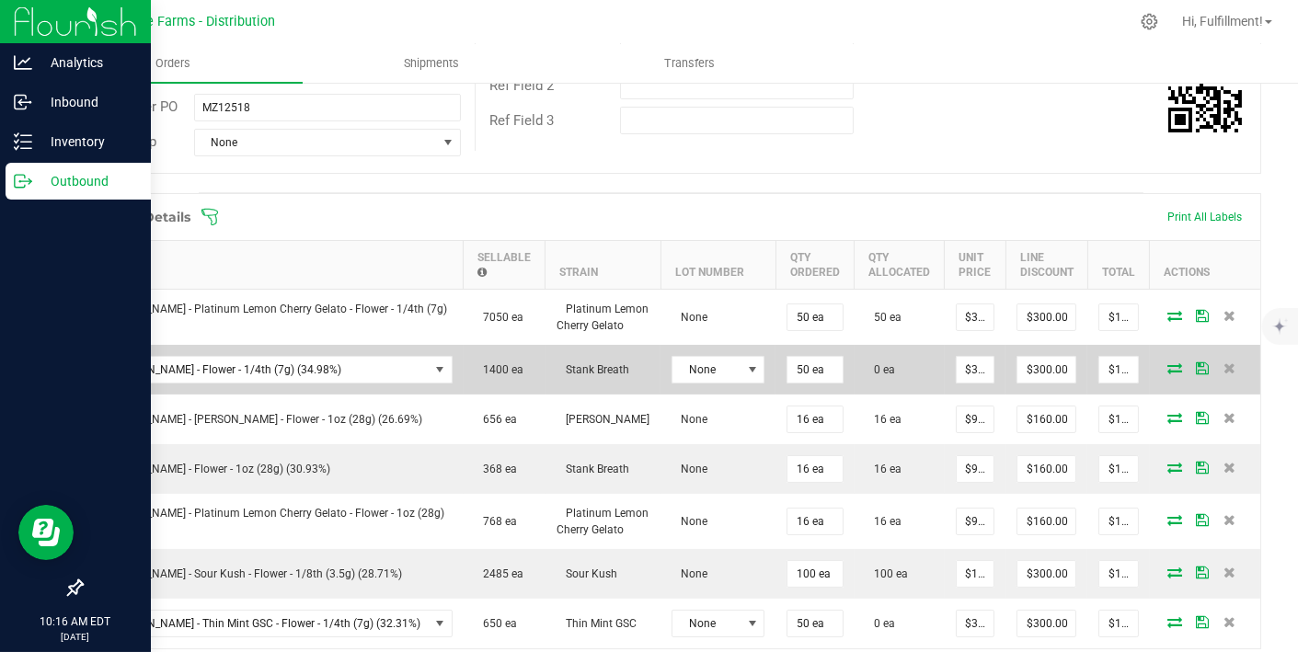
click at [1168, 362] on icon at bounding box center [1175, 367] width 15 height 11
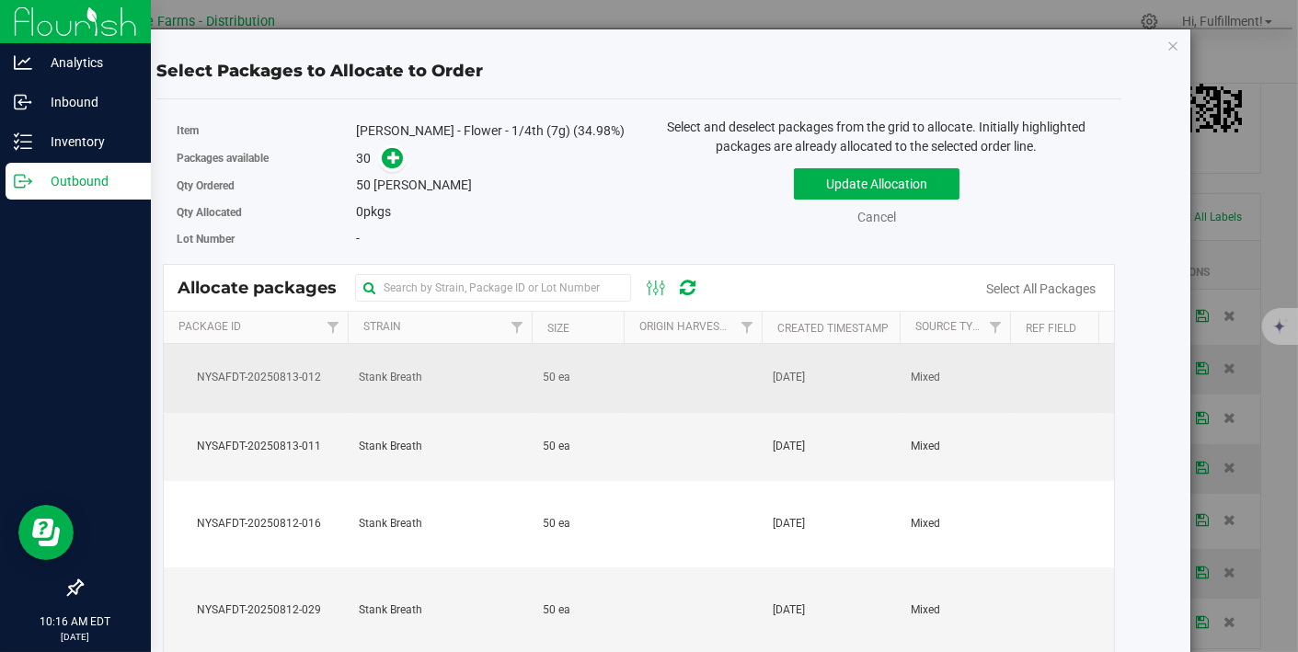
click at [876, 388] on td "[DATE]" at bounding box center [831, 378] width 138 height 69
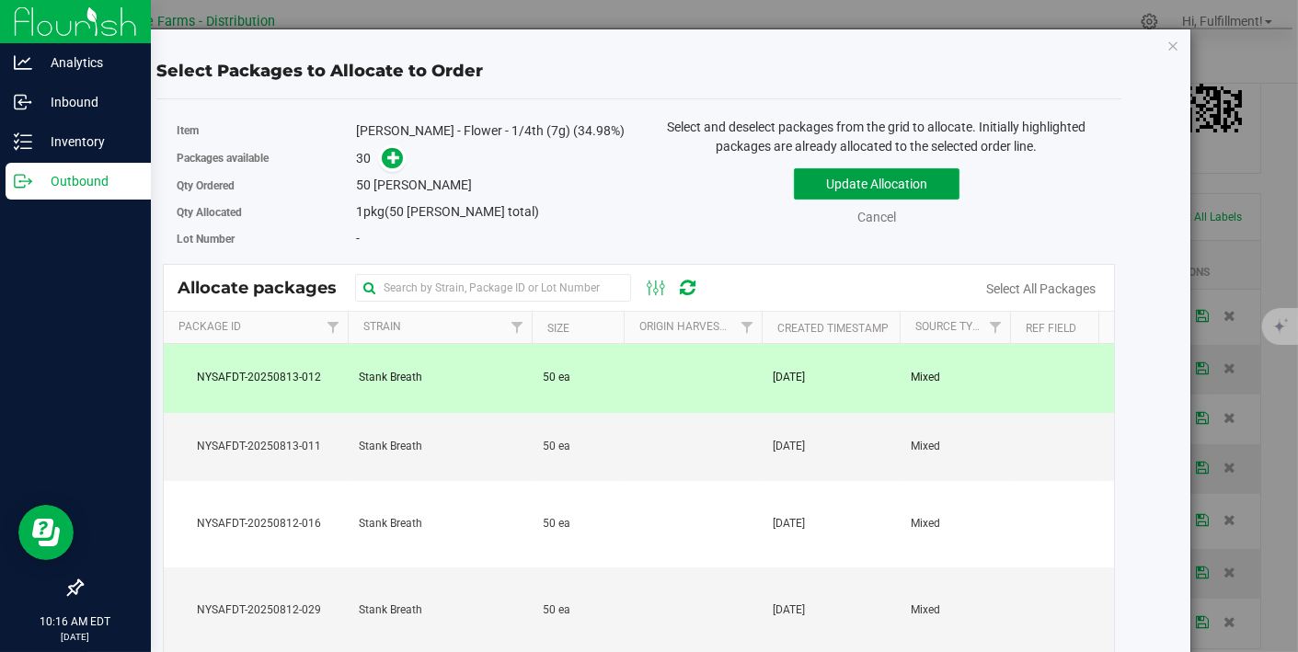
click at [912, 182] on button "Update Allocation" at bounding box center [877, 183] width 166 height 31
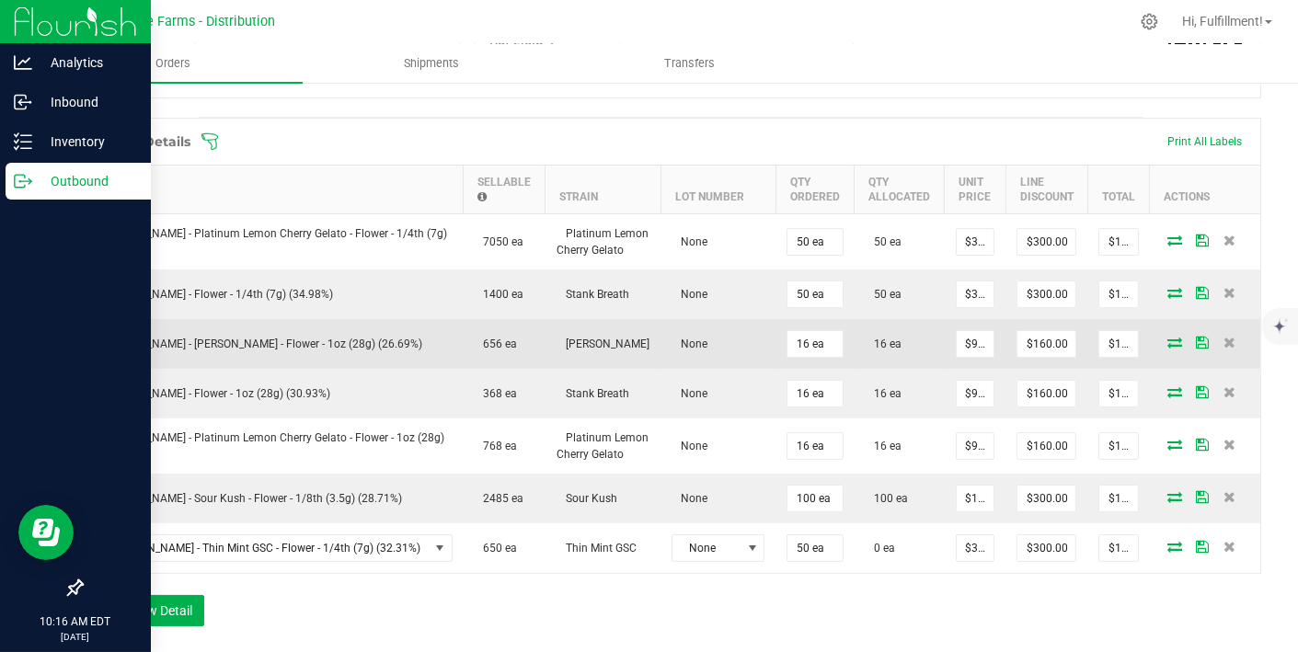
scroll to position [446, 0]
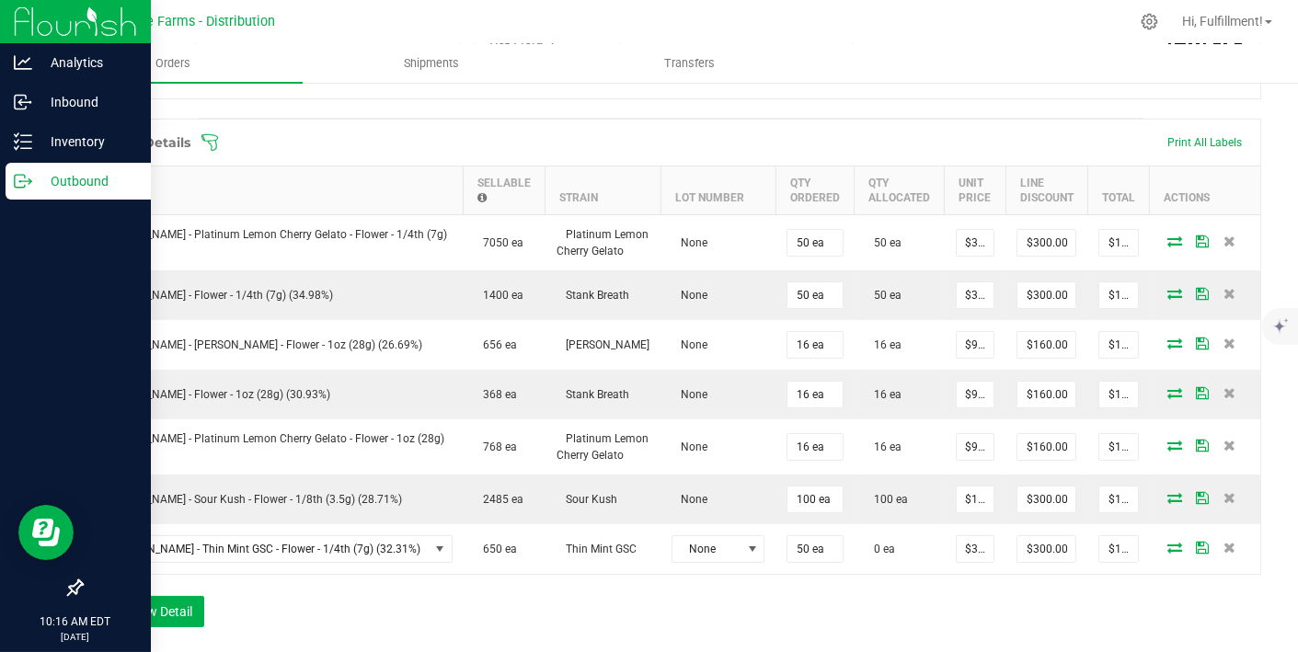
click at [208, 135] on icon at bounding box center [210, 142] width 18 height 18
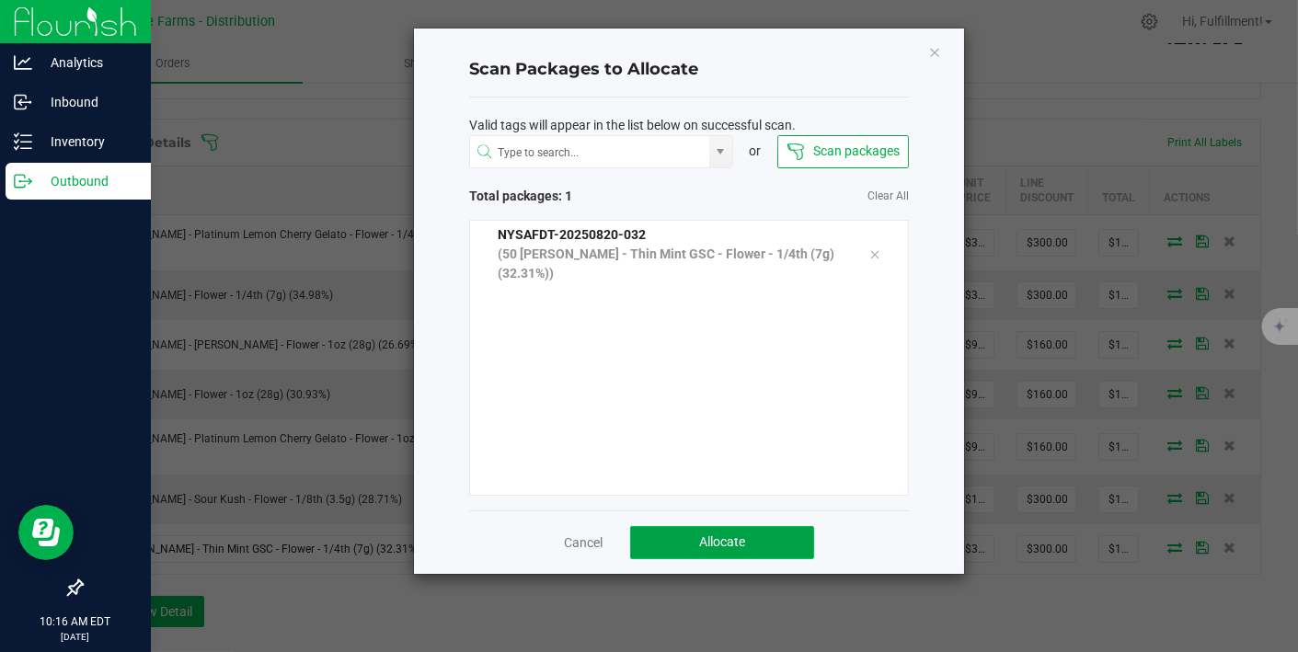
click at [695, 528] on button "Allocate" at bounding box center [722, 542] width 184 height 33
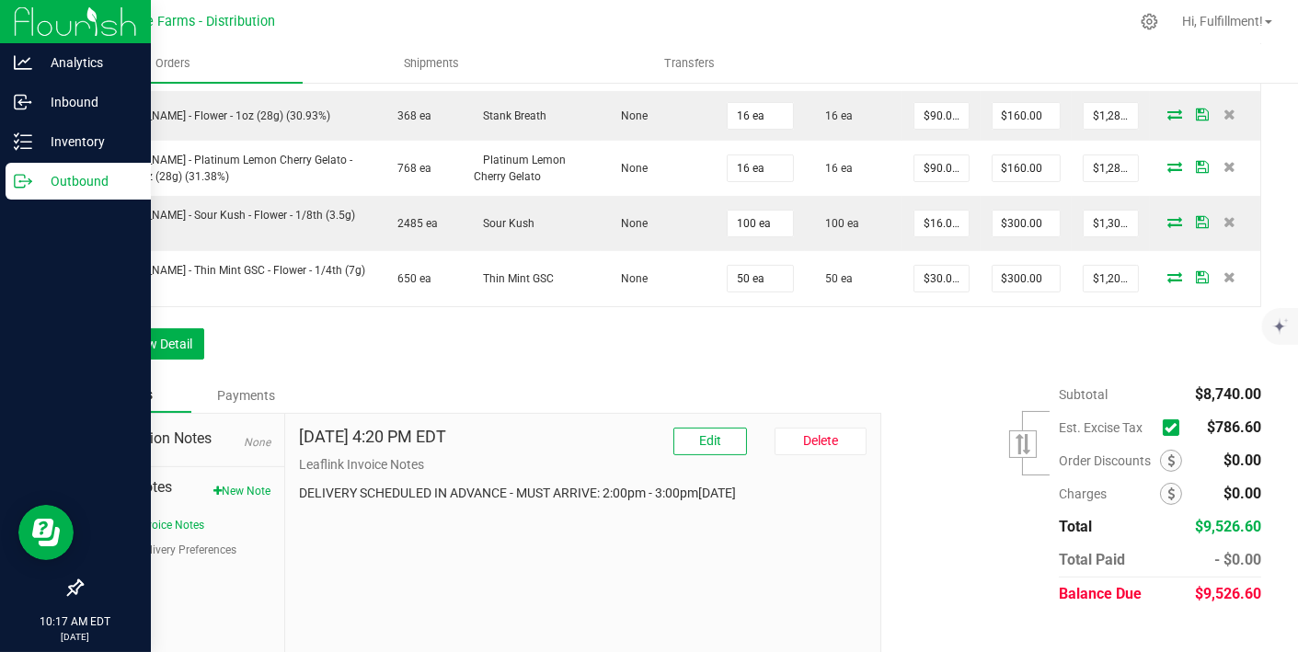
scroll to position [740, 0]
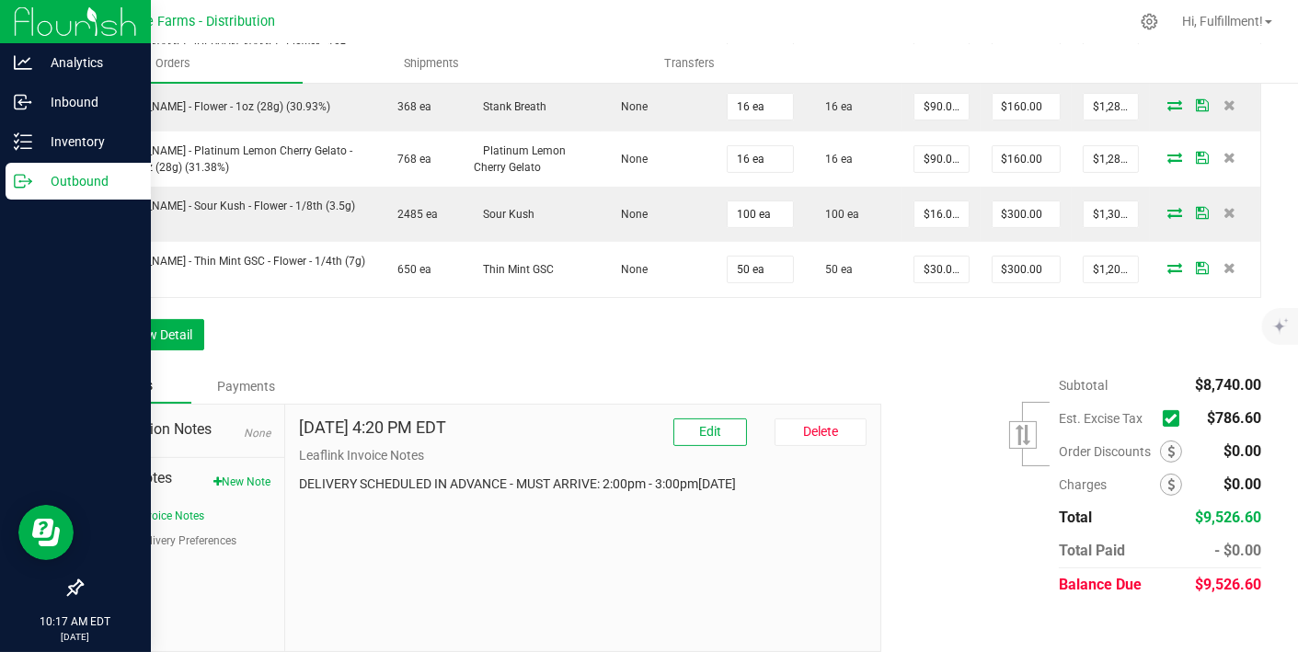
click at [1165, 419] on icon at bounding box center [1171, 419] width 12 height 0
click at [0, 0] on input "checkbox" at bounding box center [0, 0] width 0 height 0
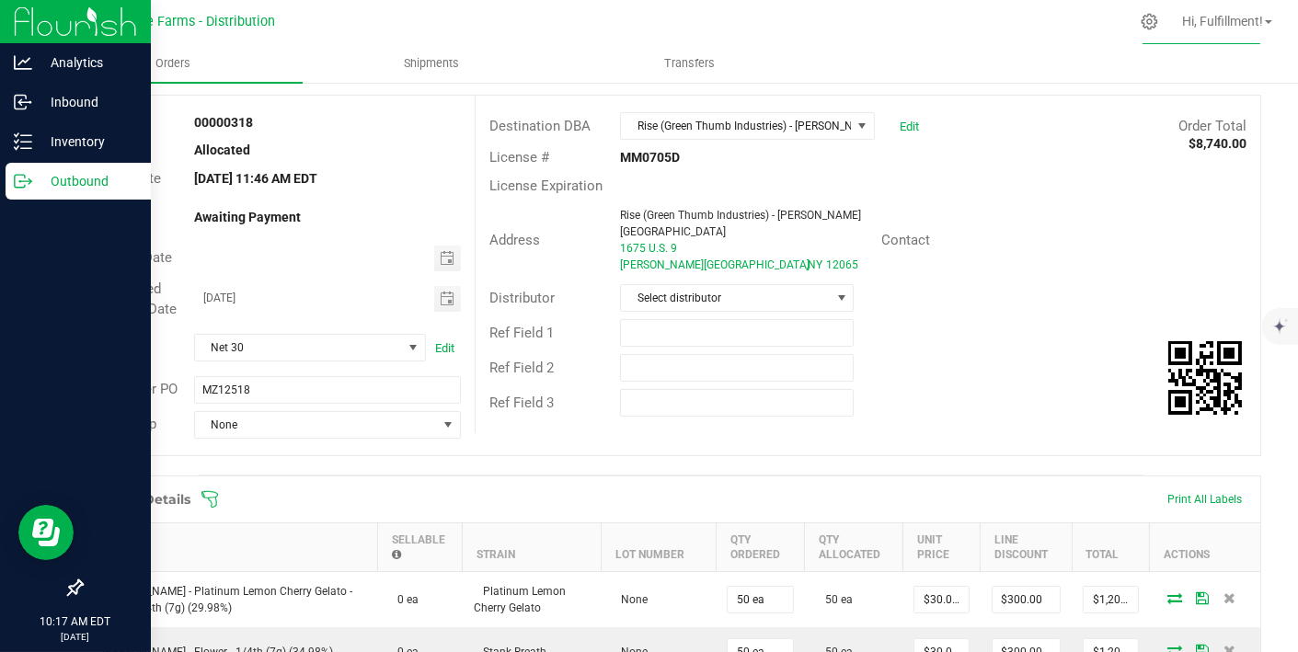
scroll to position [0, 0]
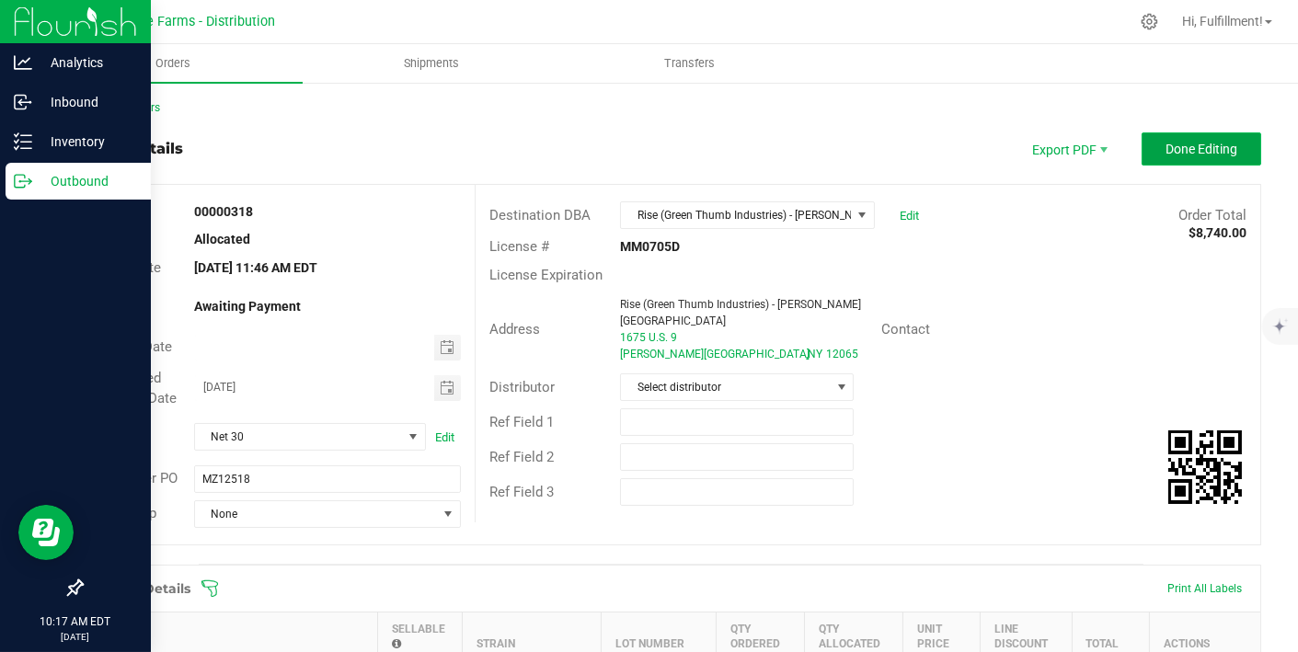
click at [1201, 154] on span "Done Editing" at bounding box center [1202, 149] width 72 height 15
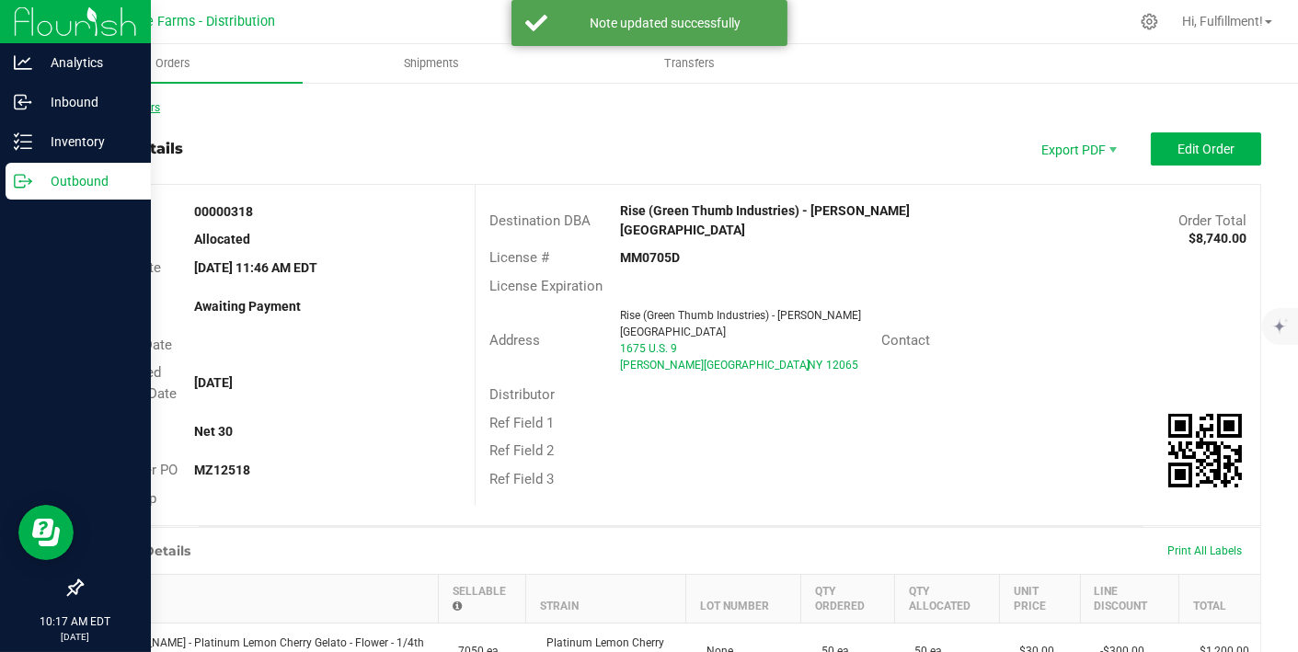
click at [126, 109] on link "Back to Orders" at bounding box center [120, 107] width 79 height 13
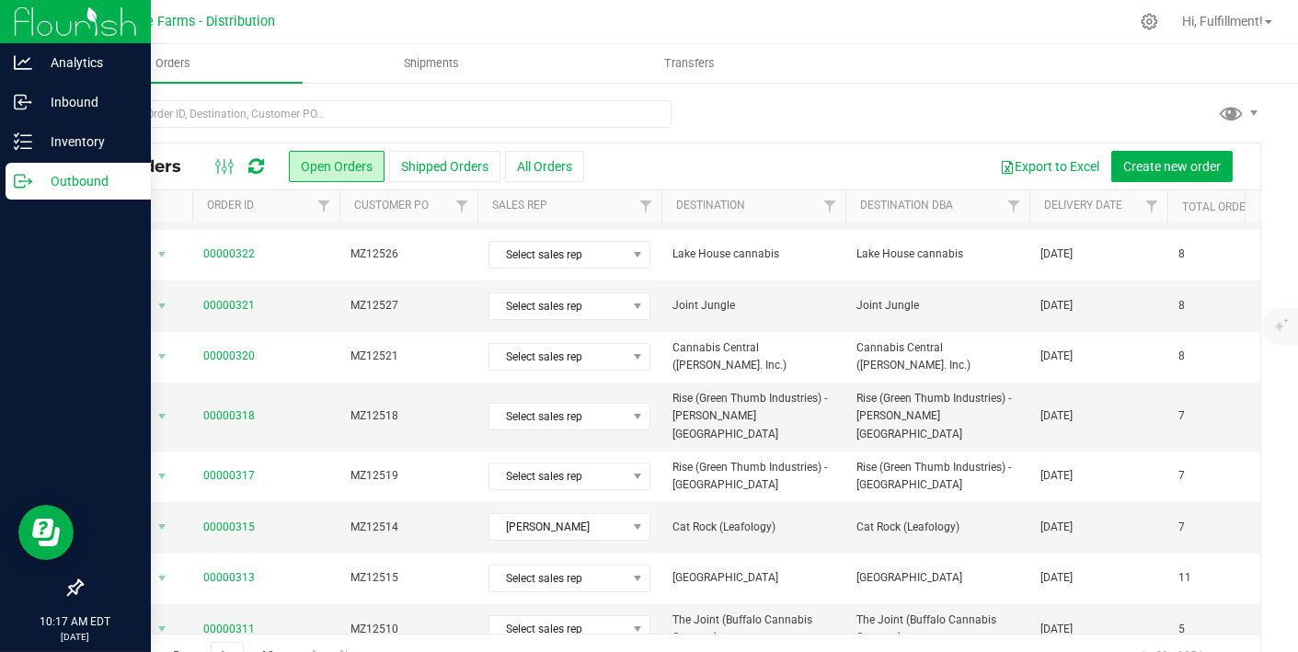
scroll to position [618, 0]
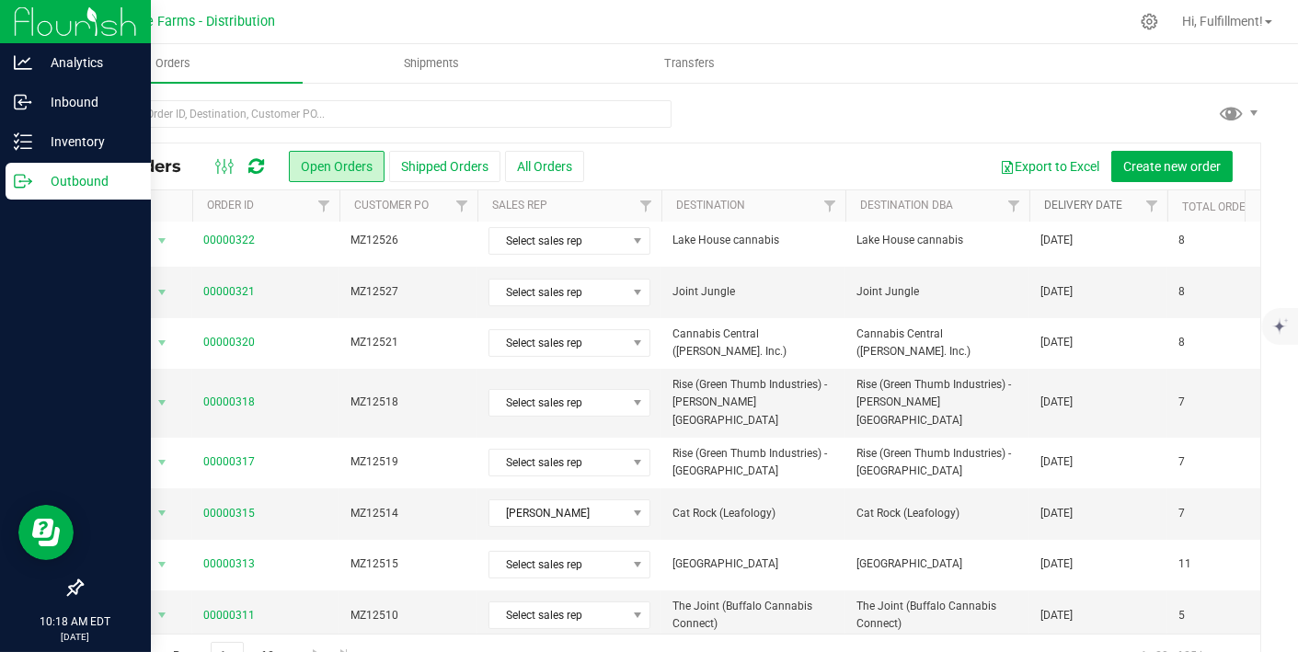
click at [1062, 203] on link "Delivery Date" at bounding box center [1083, 205] width 78 height 13
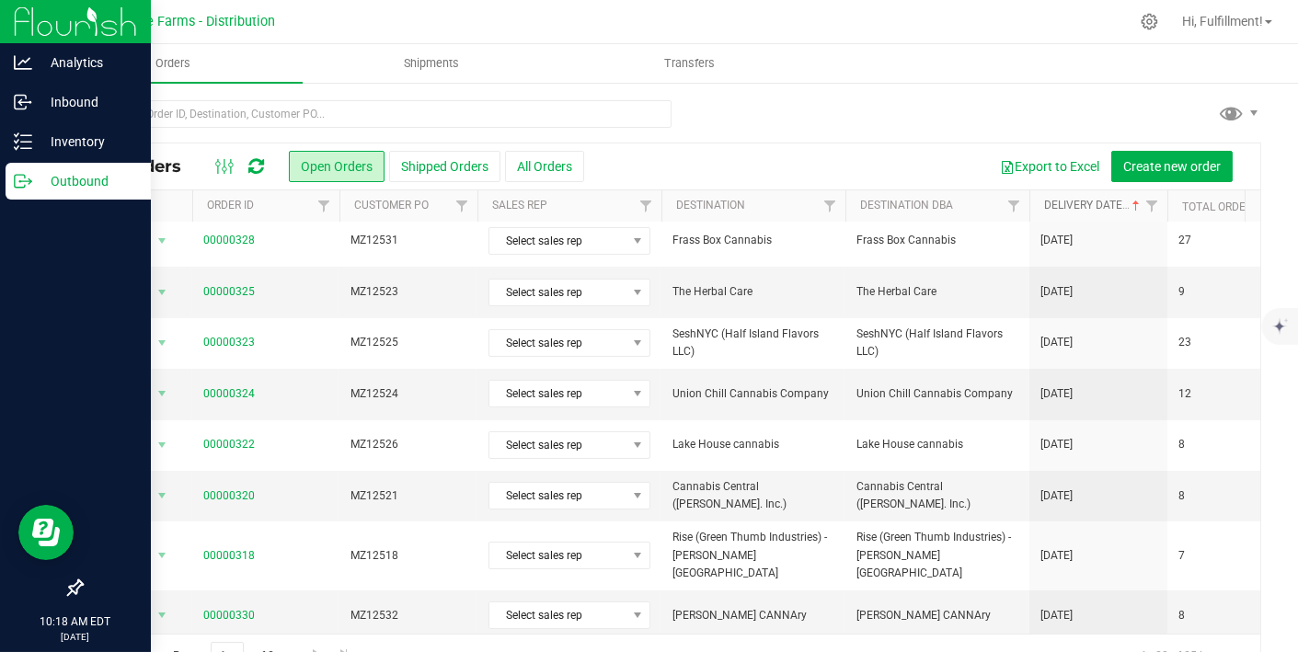
scroll to position [42, 0]
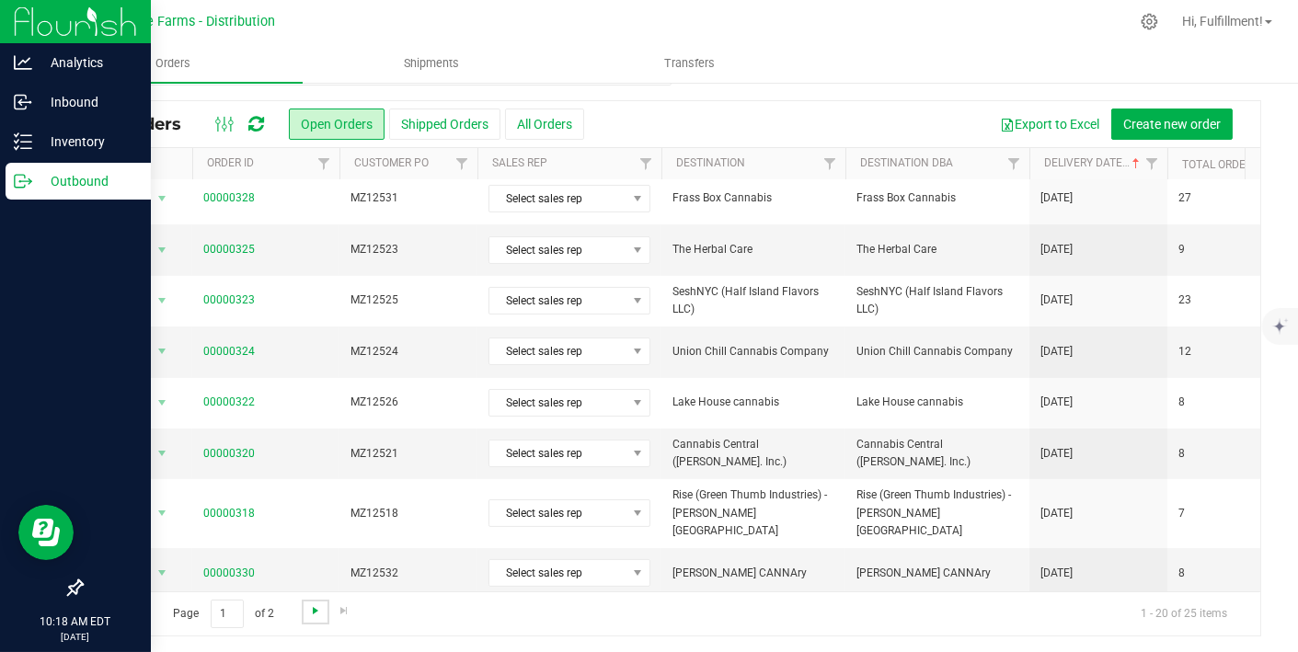
click at [312, 604] on span "Go to the next page" at bounding box center [315, 611] width 15 height 15
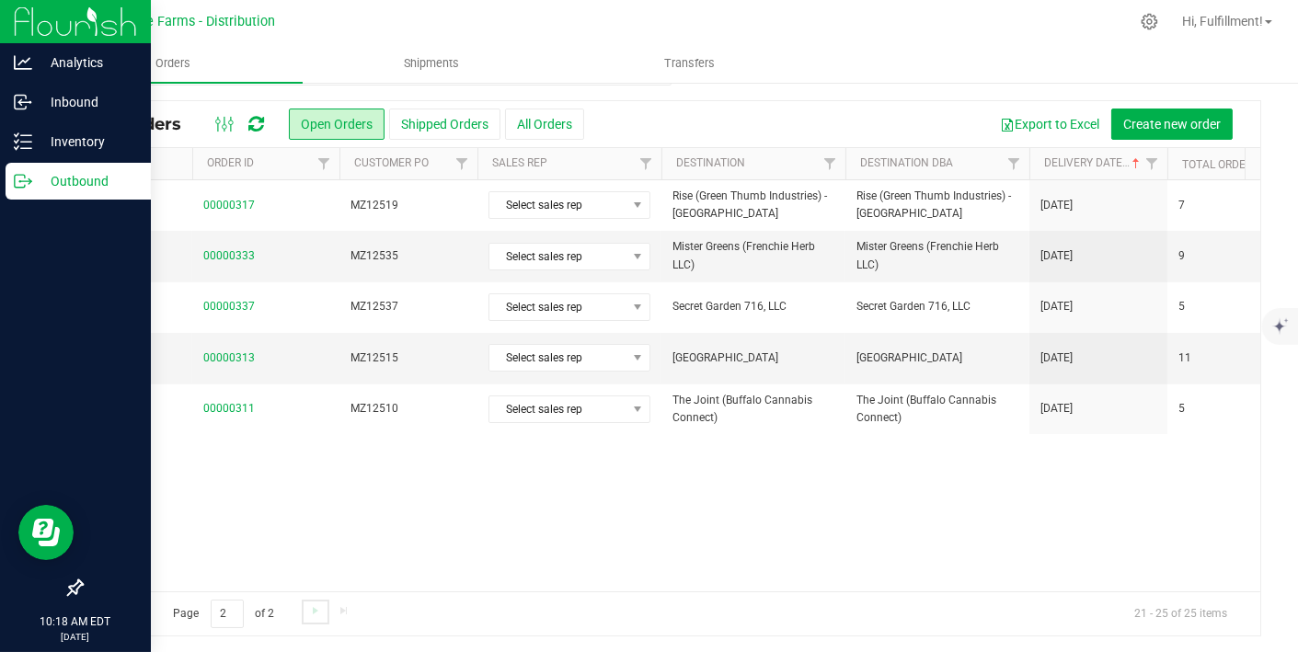
scroll to position [0, 0]
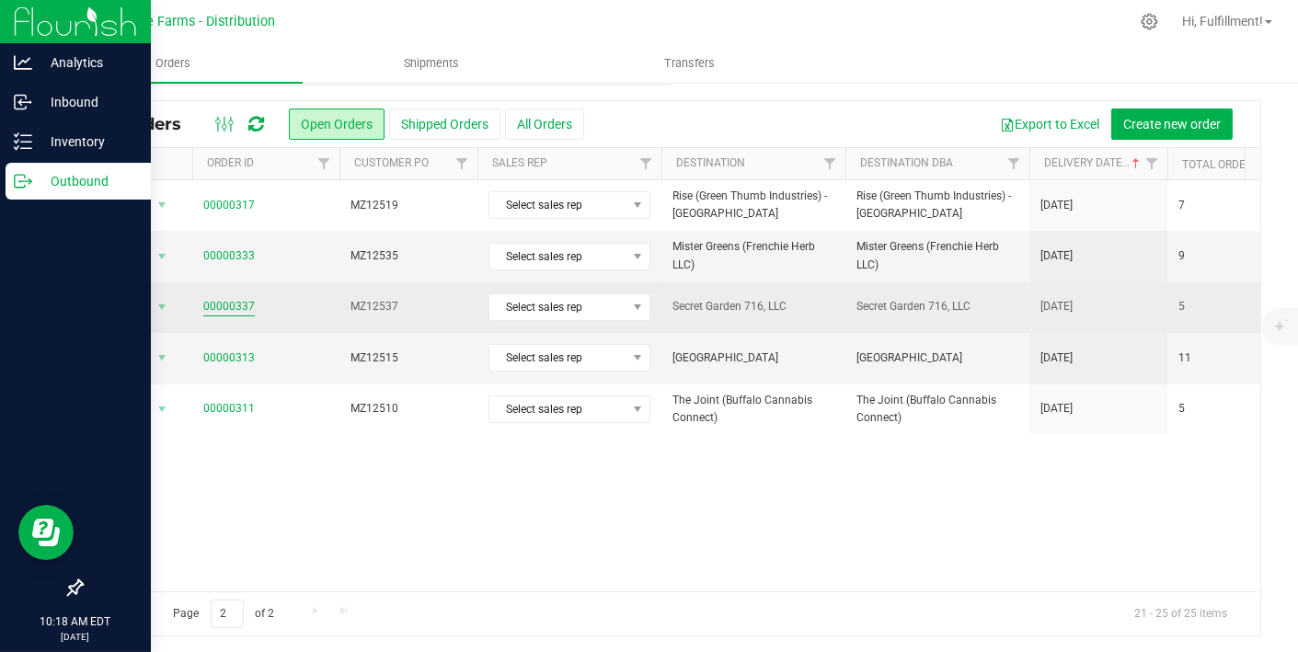
click at [248, 304] on link "00000337" at bounding box center [229, 306] width 52 height 17
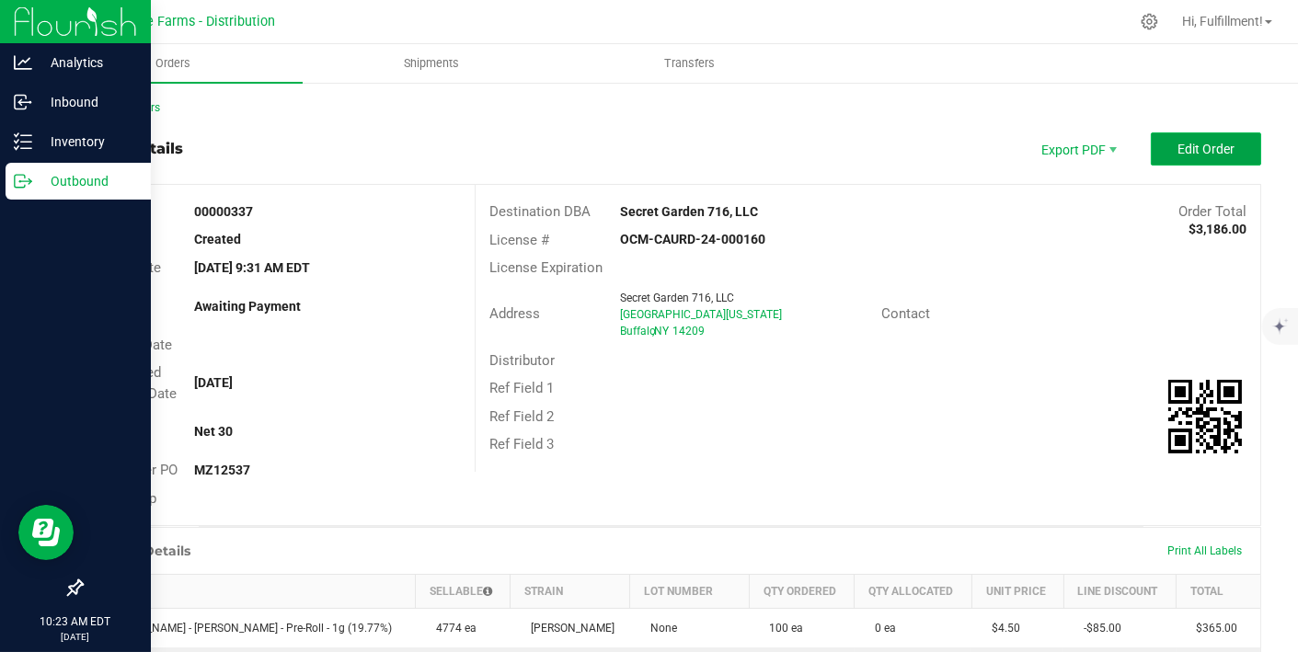
click at [1178, 148] on span "Edit Order" at bounding box center [1206, 149] width 57 height 15
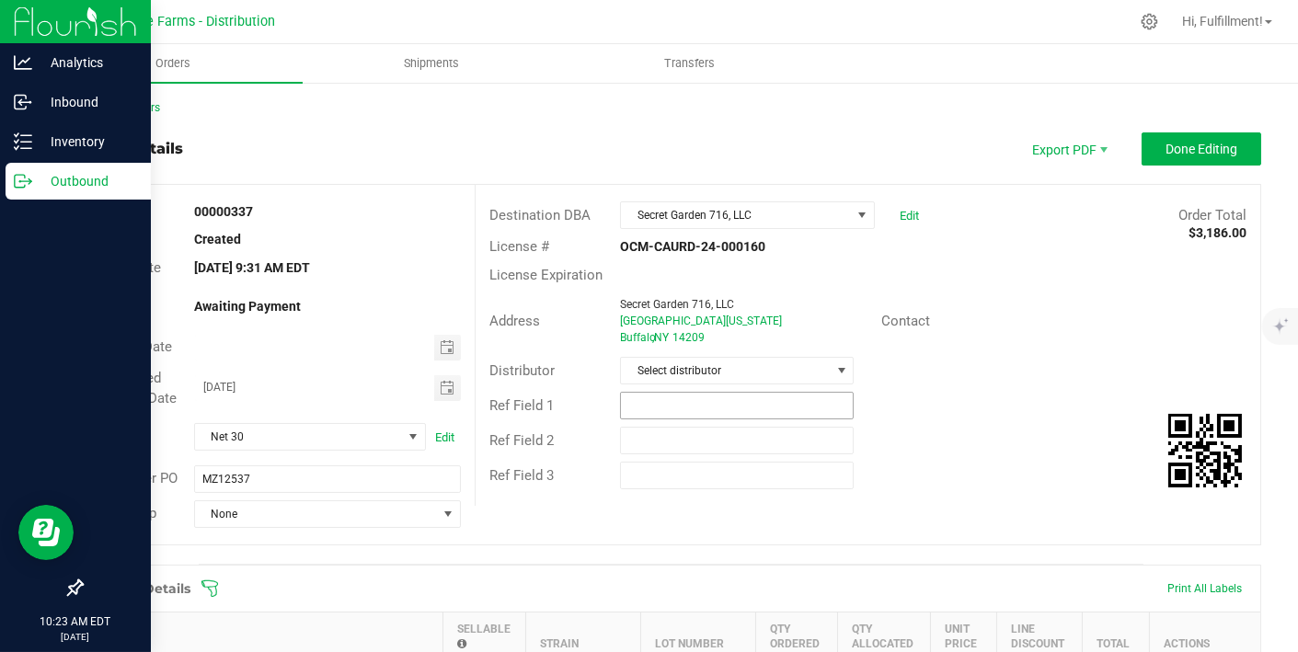
scroll to position [271, 0]
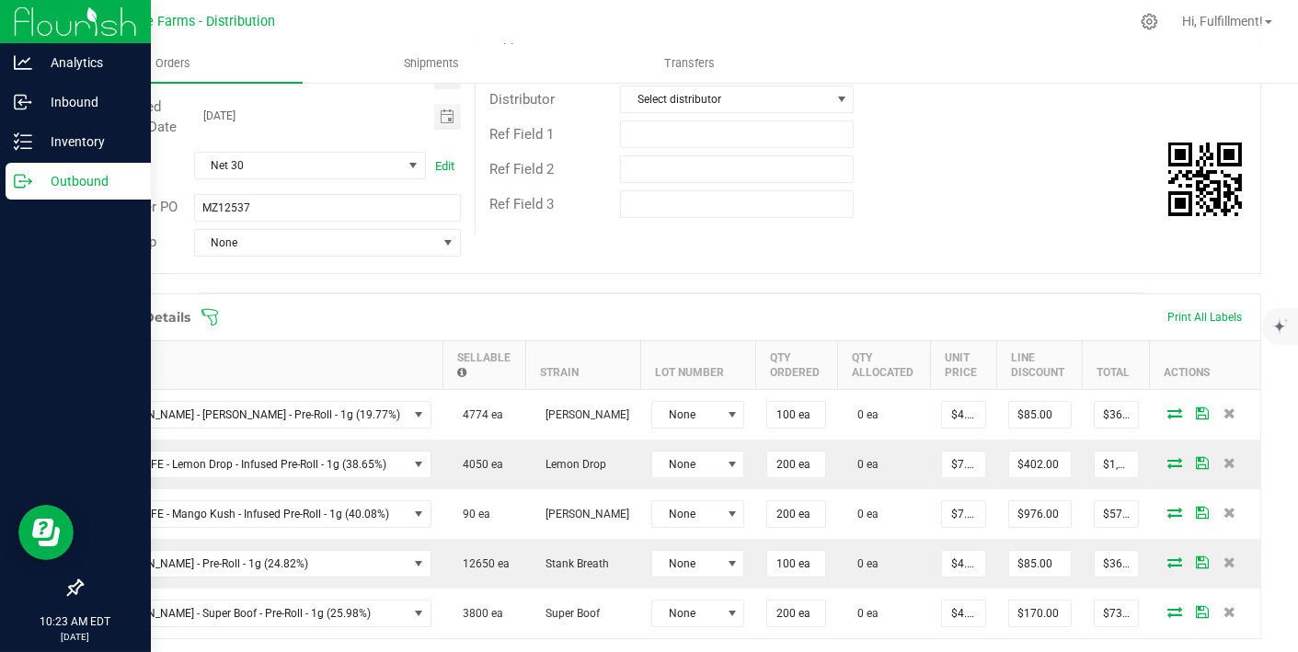
click at [217, 315] on icon at bounding box center [210, 317] width 18 height 18
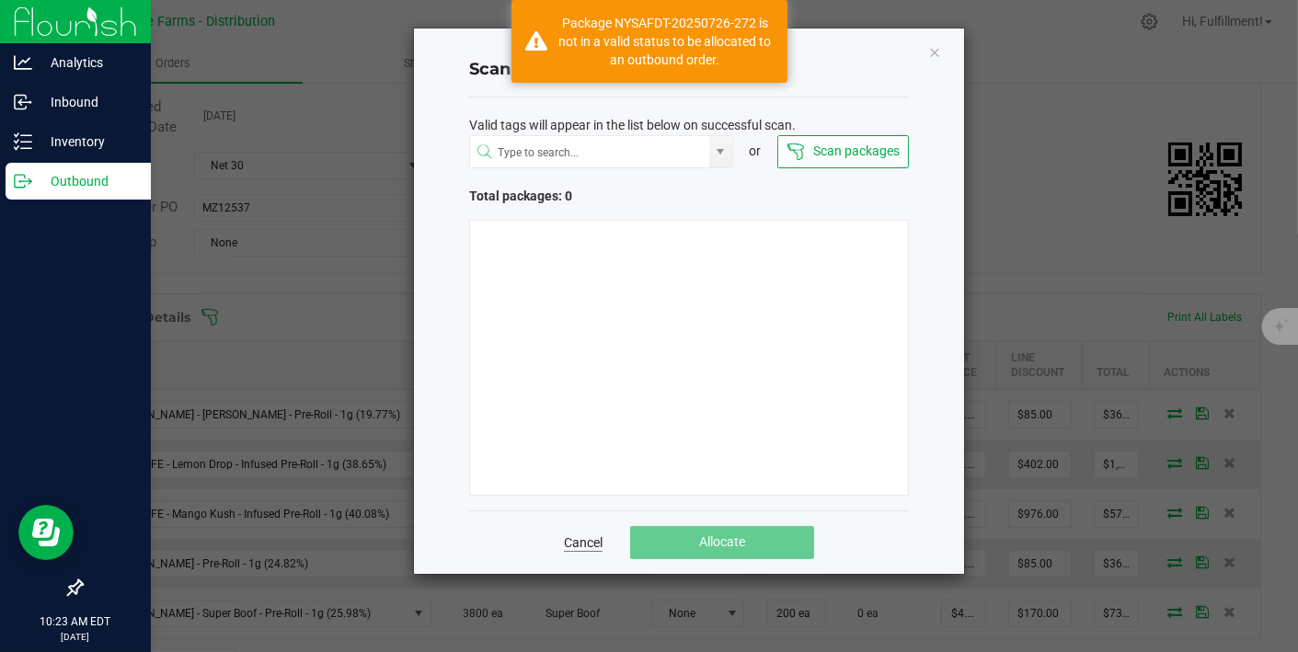
click at [591, 538] on link "Cancel" at bounding box center [583, 543] width 39 height 18
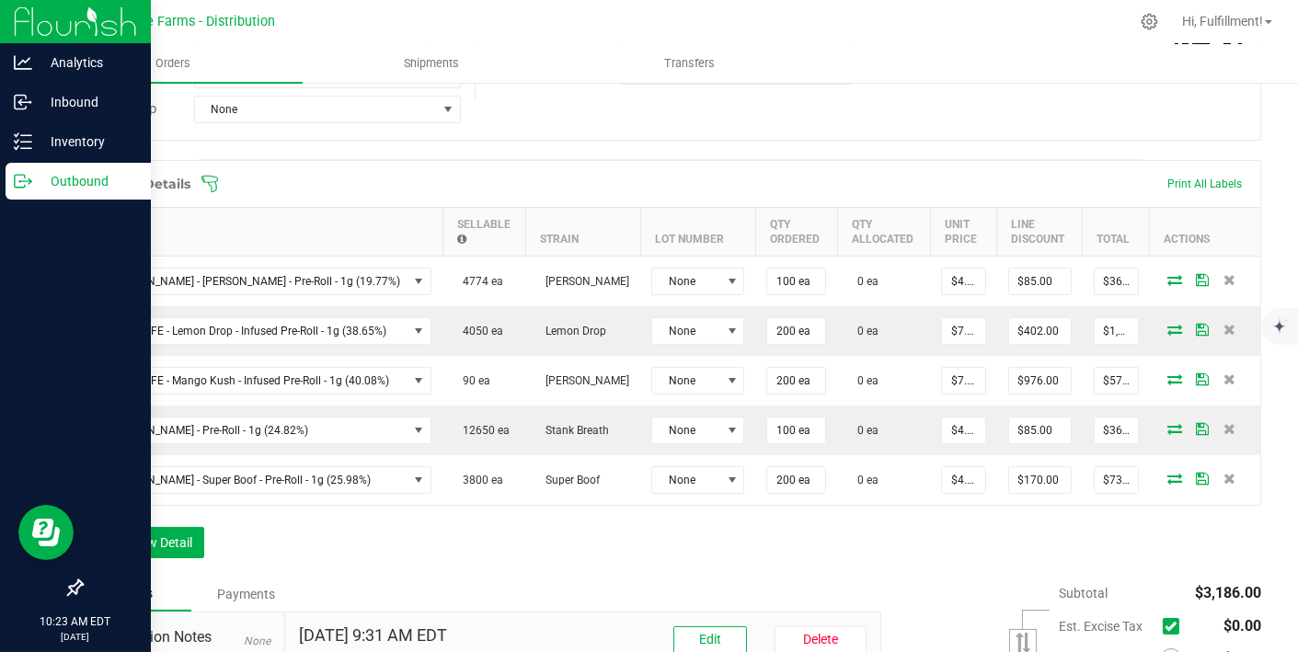
scroll to position [410, 0]
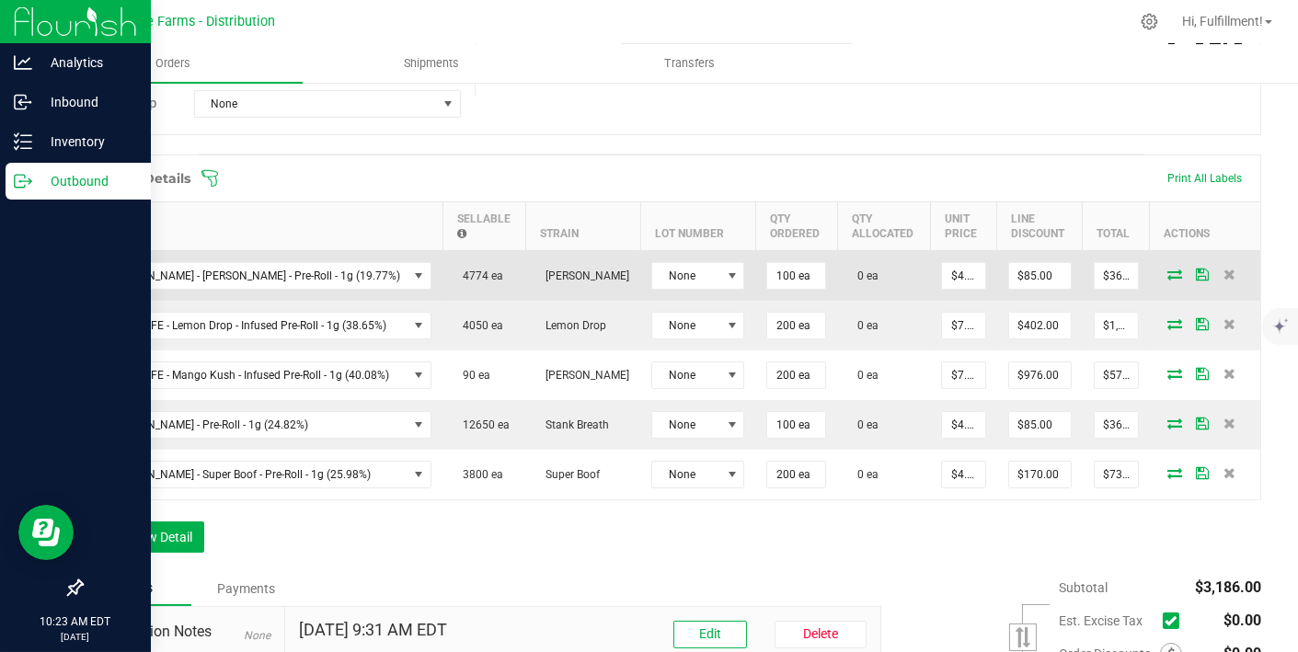
click at [1168, 270] on icon at bounding box center [1175, 274] width 15 height 11
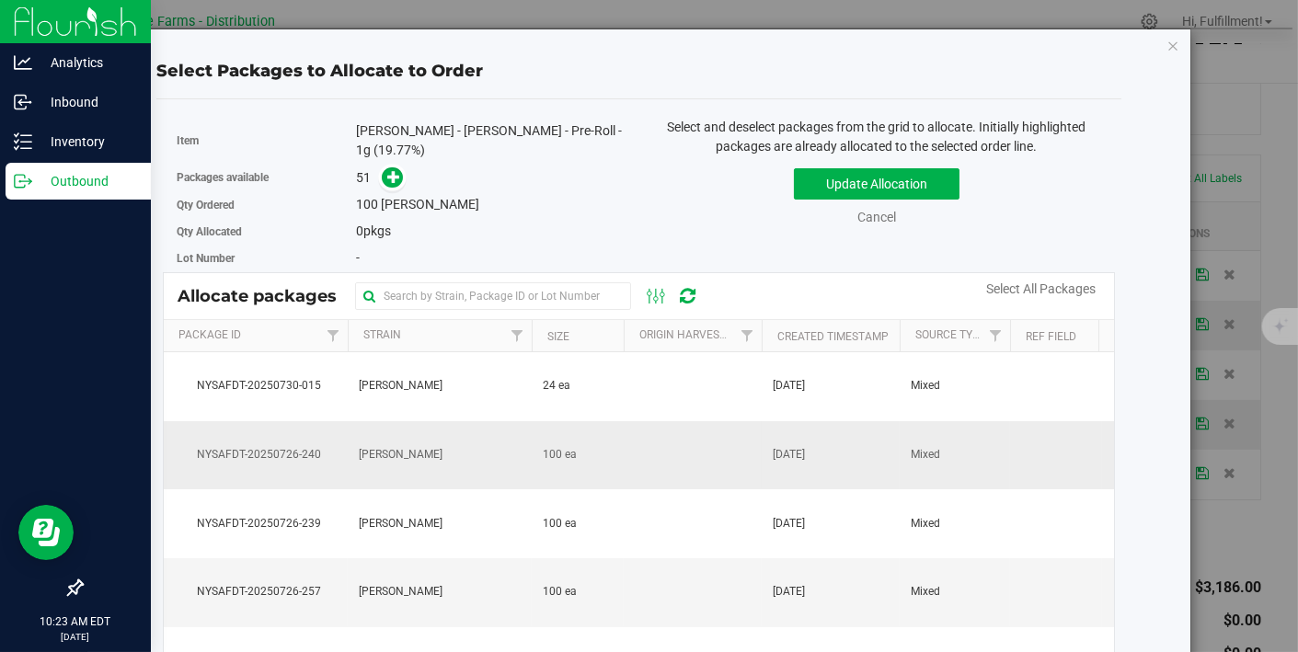
click at [718, 437] on td at bounding box center [693, 455] width 138 height 69
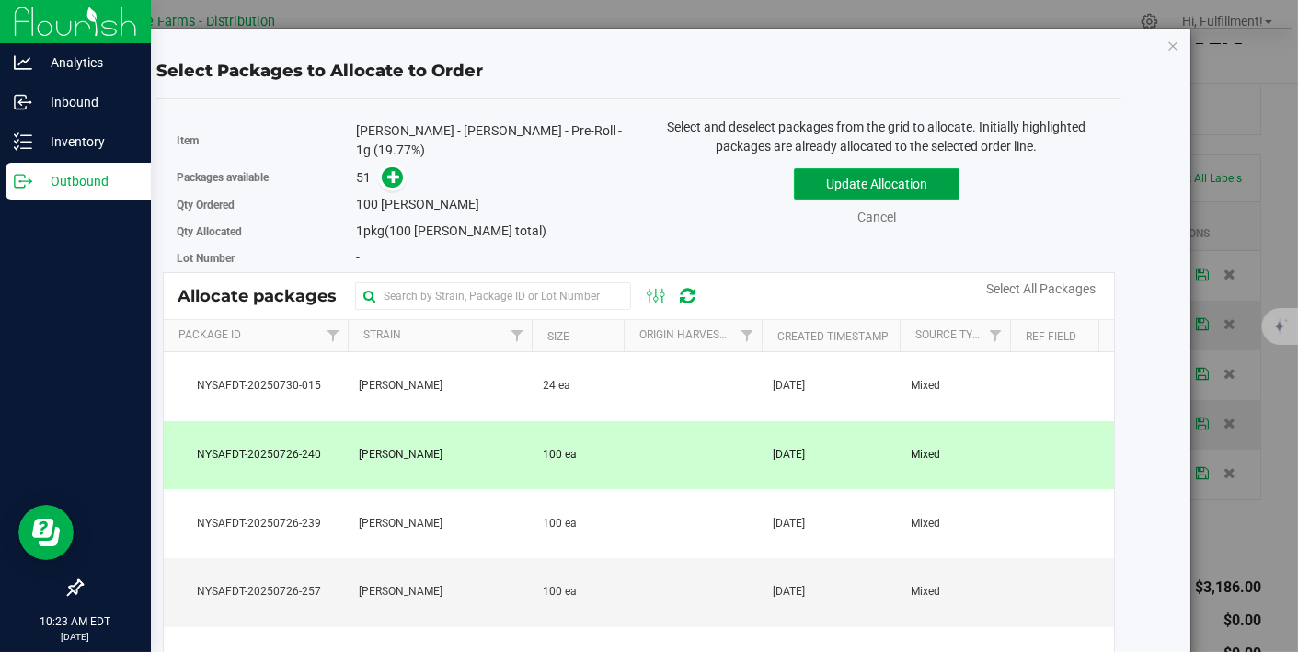
click at [866, 177] on button "Update Allocation" at bounding box center [877, 183] width 166 height 31
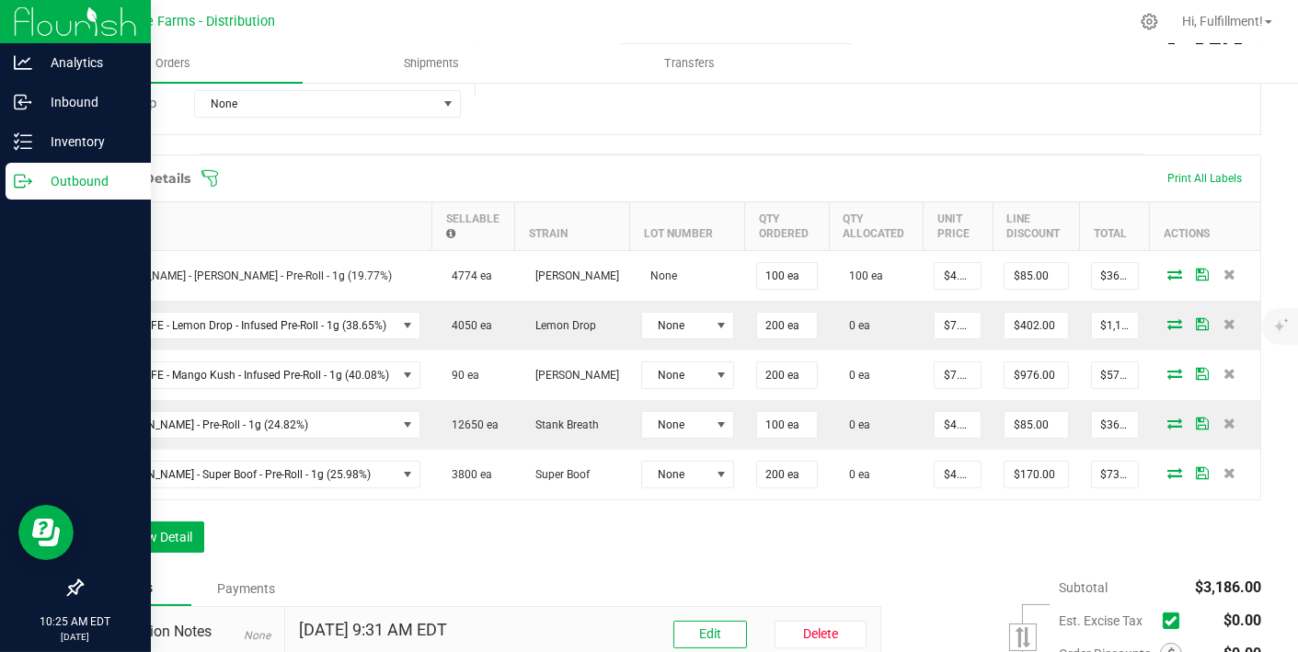
click at [204, 174] on icon at bounding box center [210, 178] width 18 height 18
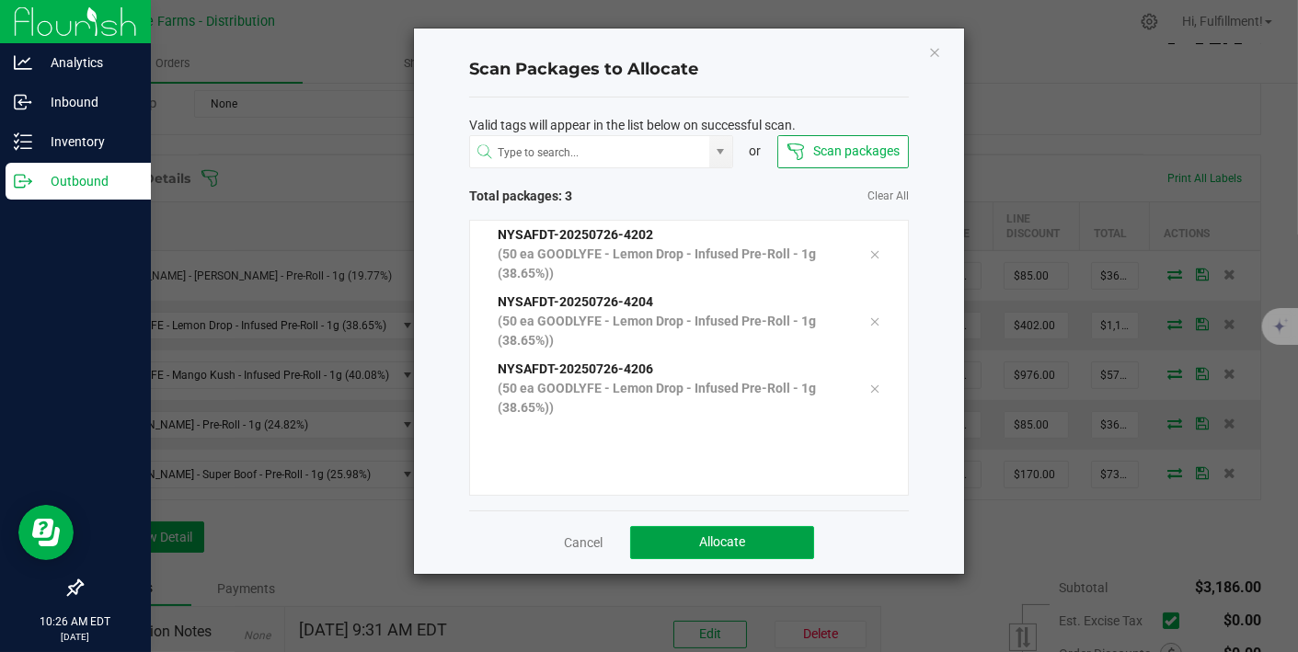
click at [782, 535] on button "Allocate" at bounding box center [722, 542] width 184 height 33
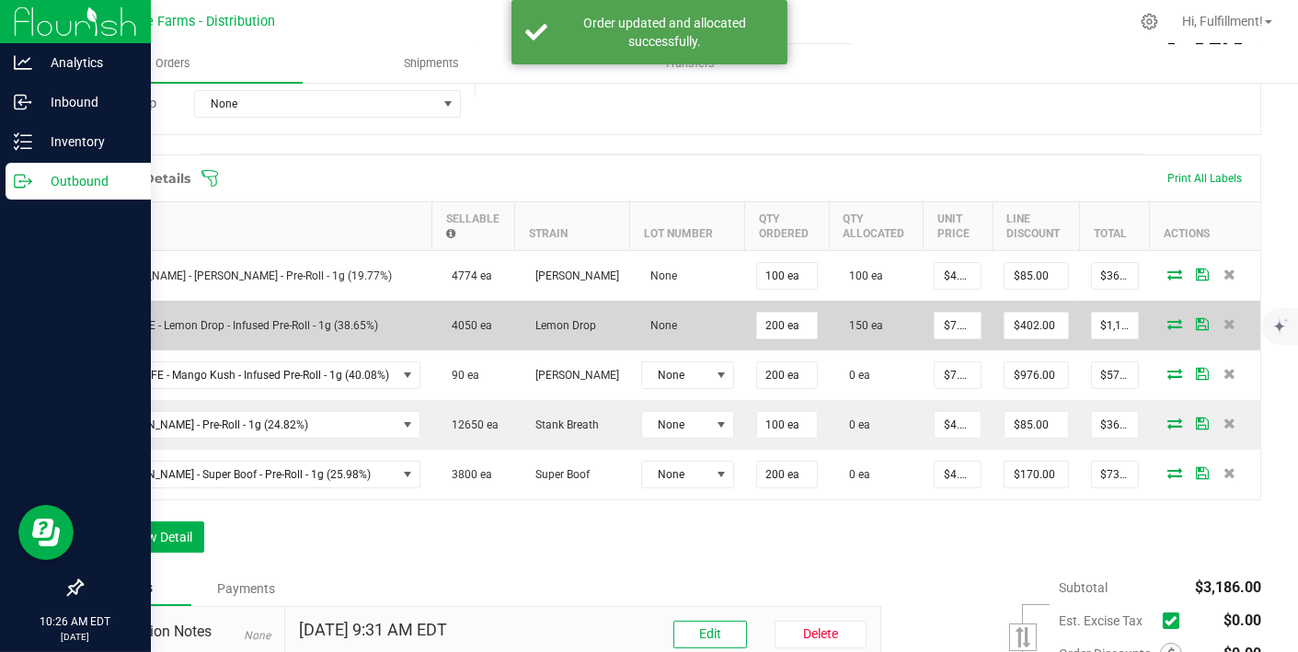
click at [1168, 318] on icon at bounding box center [1175, 323] width 15 height 11
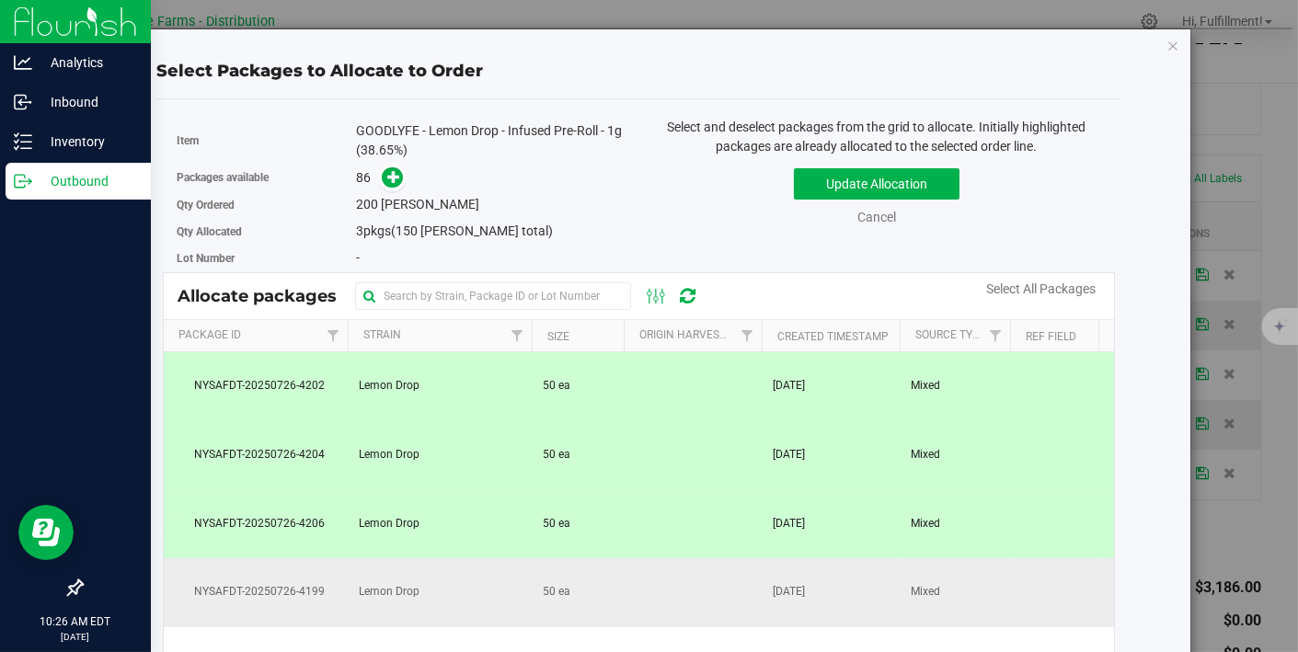
click at [709, 591] on td at bounding box center [693, 592] width 138 height 69
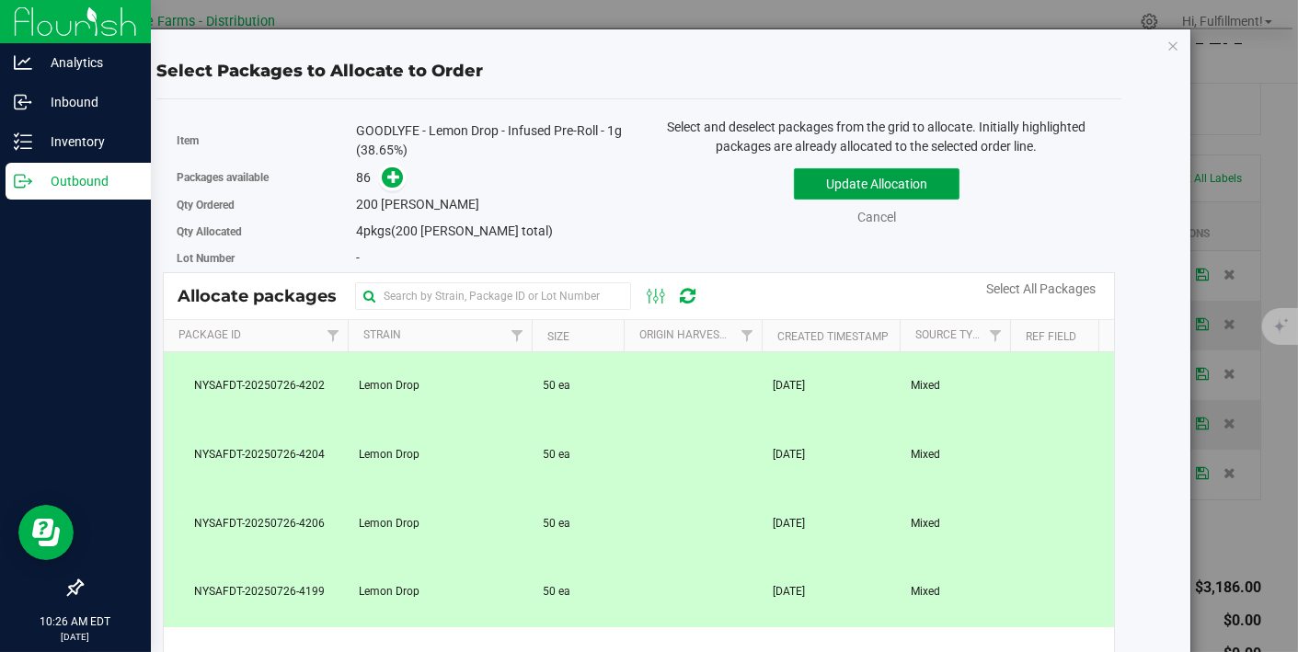
click at [891, 178] on button "Update Allocation" at bounding box center [877, 183] width 166 height 31
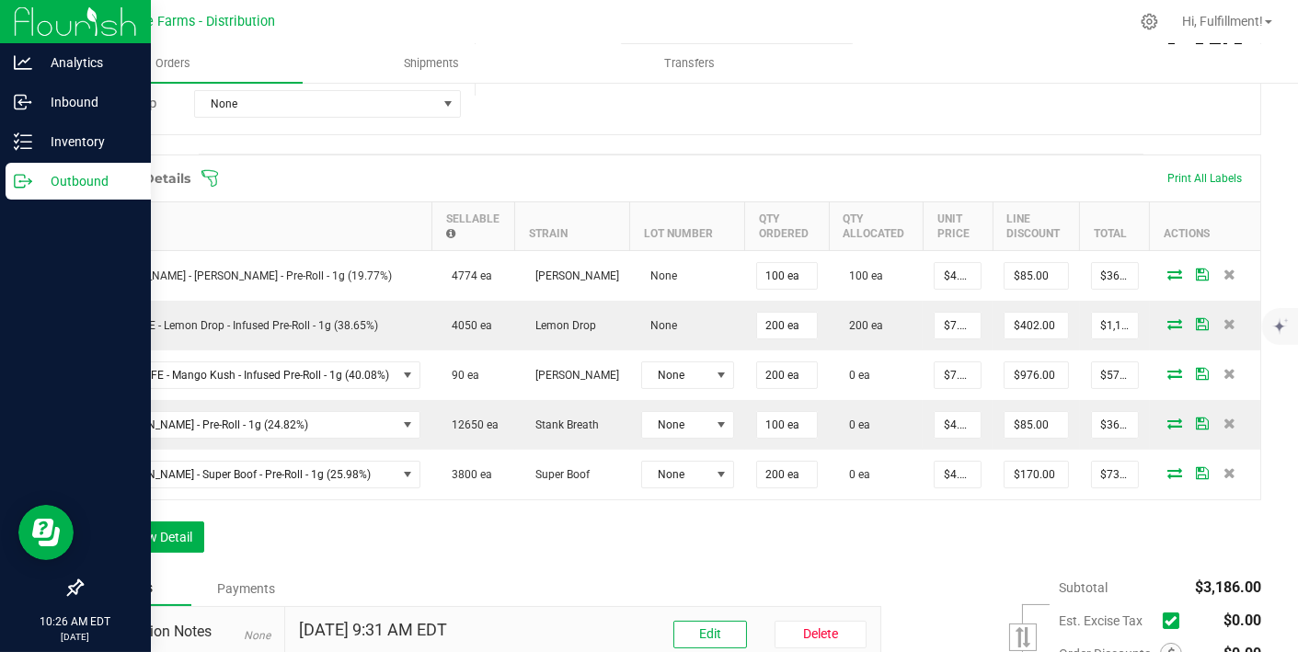
click at [218, 172] on icon at bounding box center [210, 178] width 18 height 18
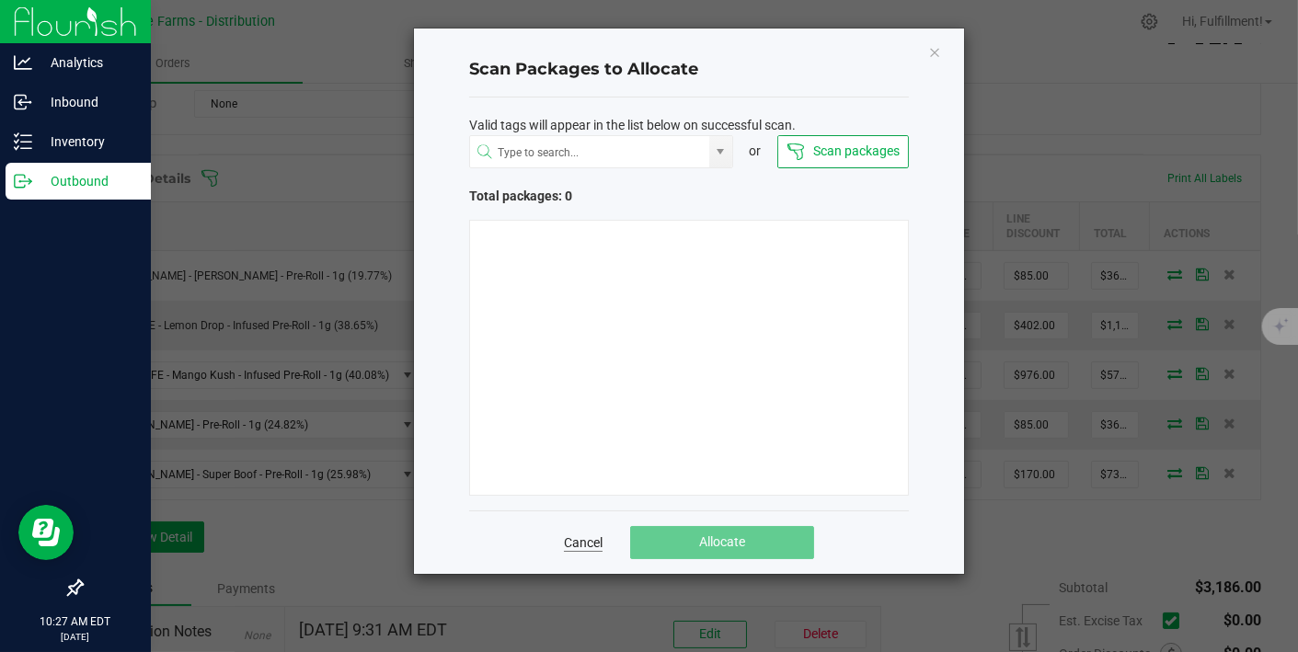
click at [594, 543] on link "Cancel" at bounding box center [583, 543] width 39 height 18
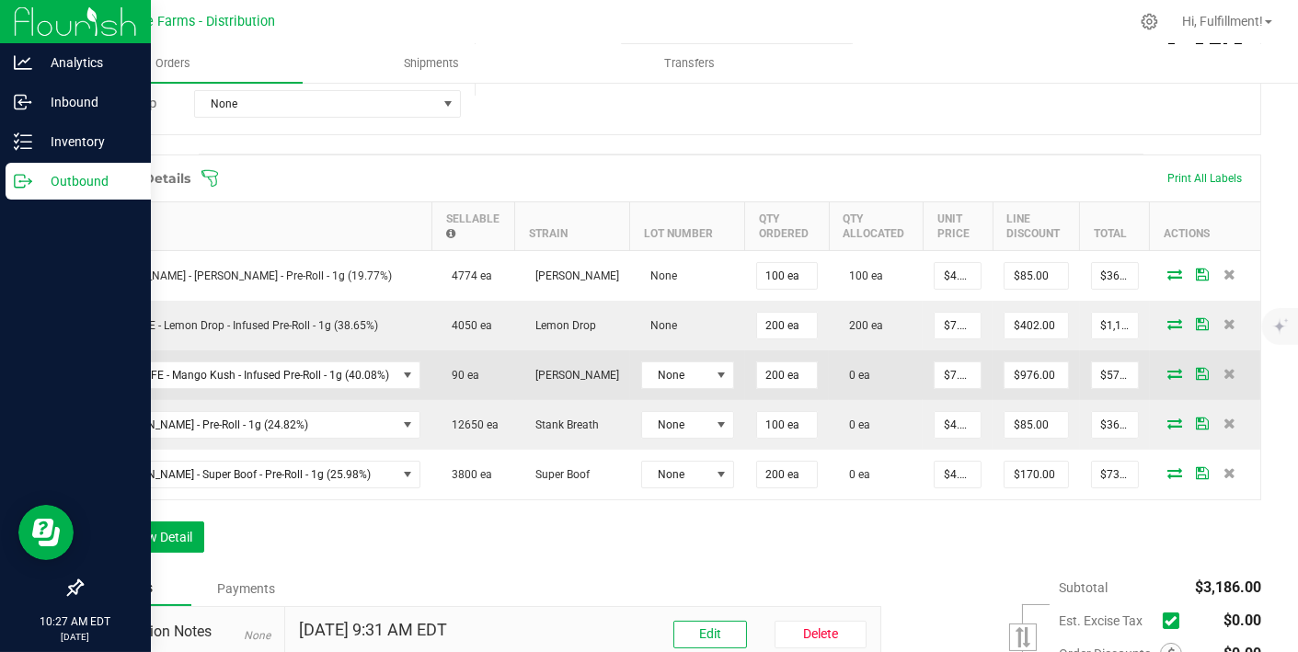
click at [1168, 368] on icon at bounding box center [1175, 373] width 15 height 11
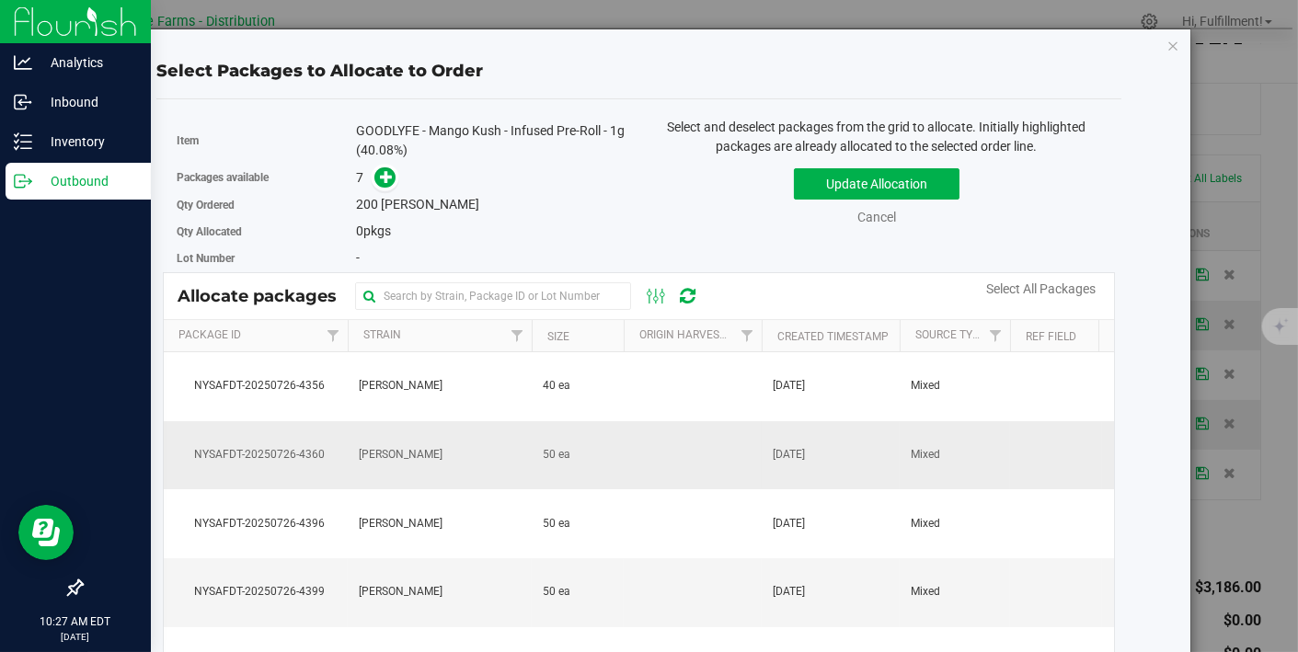
click at [701, 453] on td at bounding box center [693, 455] width 138 height 69
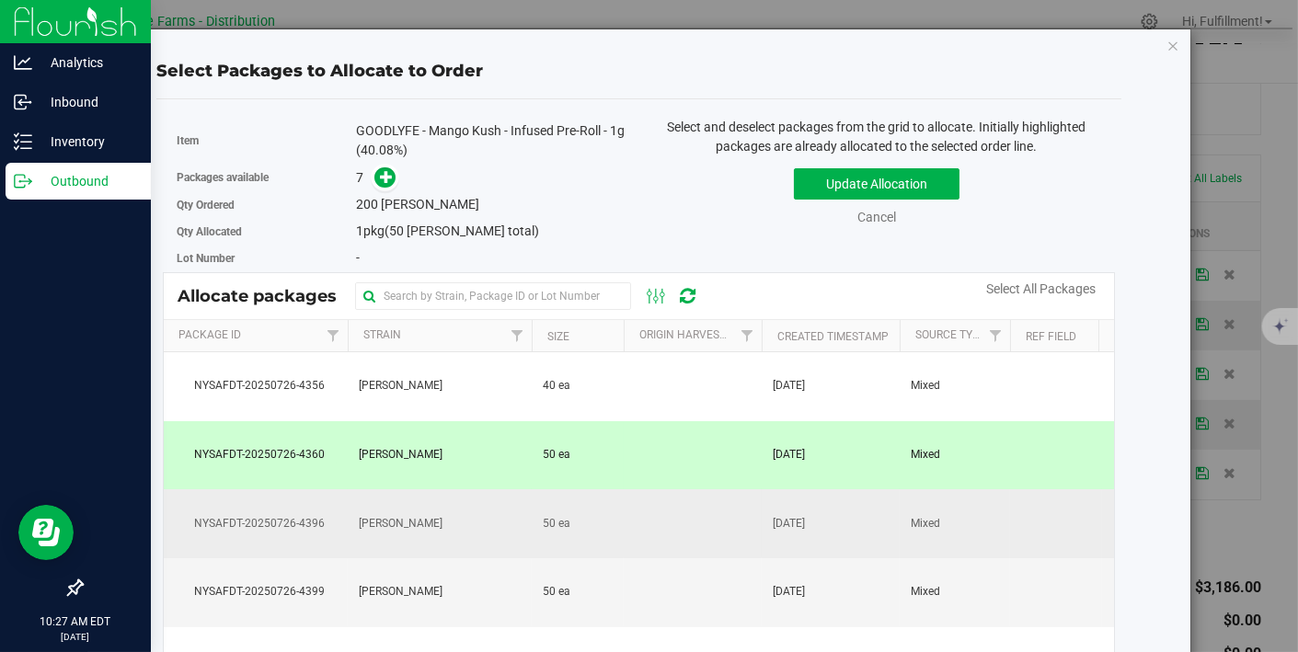
click at [694, 521] on td at bounding box center [693, 523] width 138 height 69
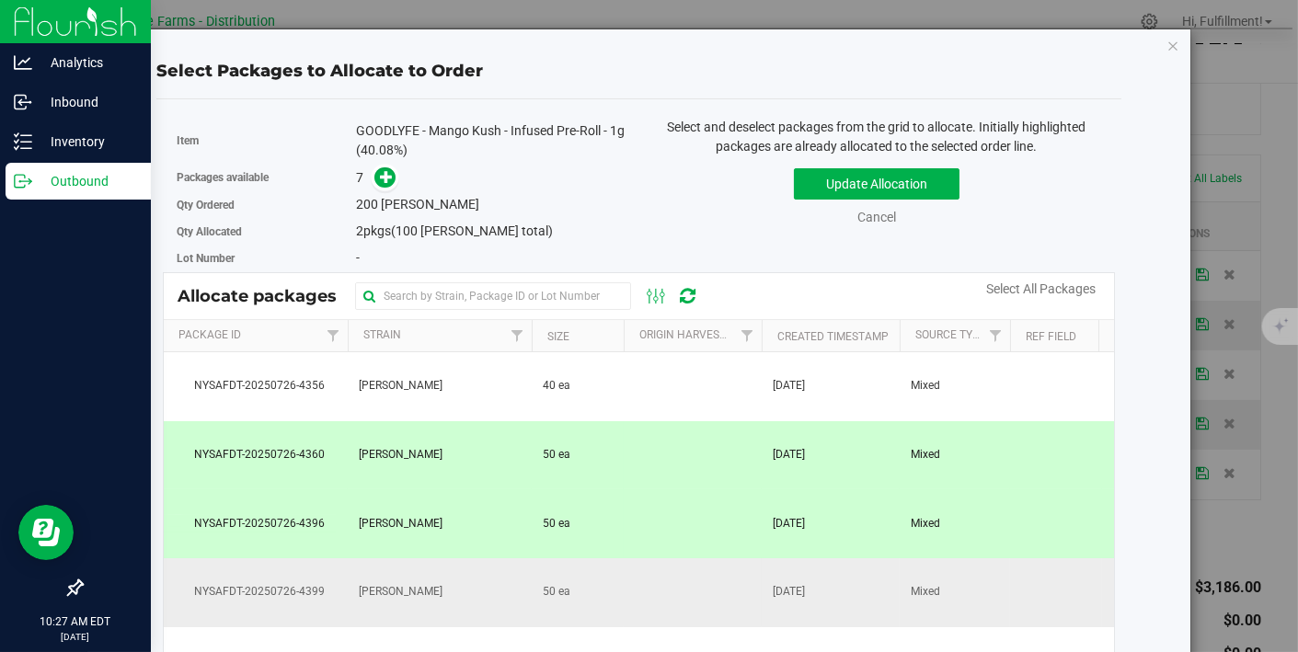
click at [689, 585] on td at bounding box center [693, 592] width 138 height 69
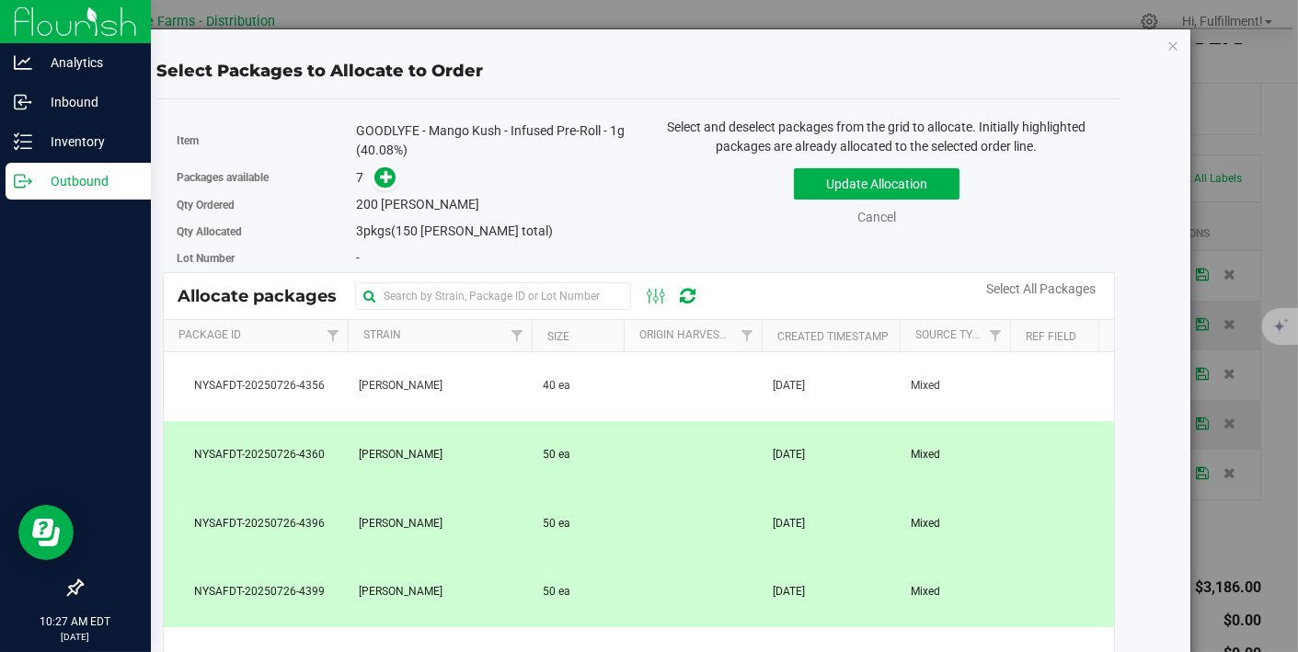
scroll to position [33, 0]
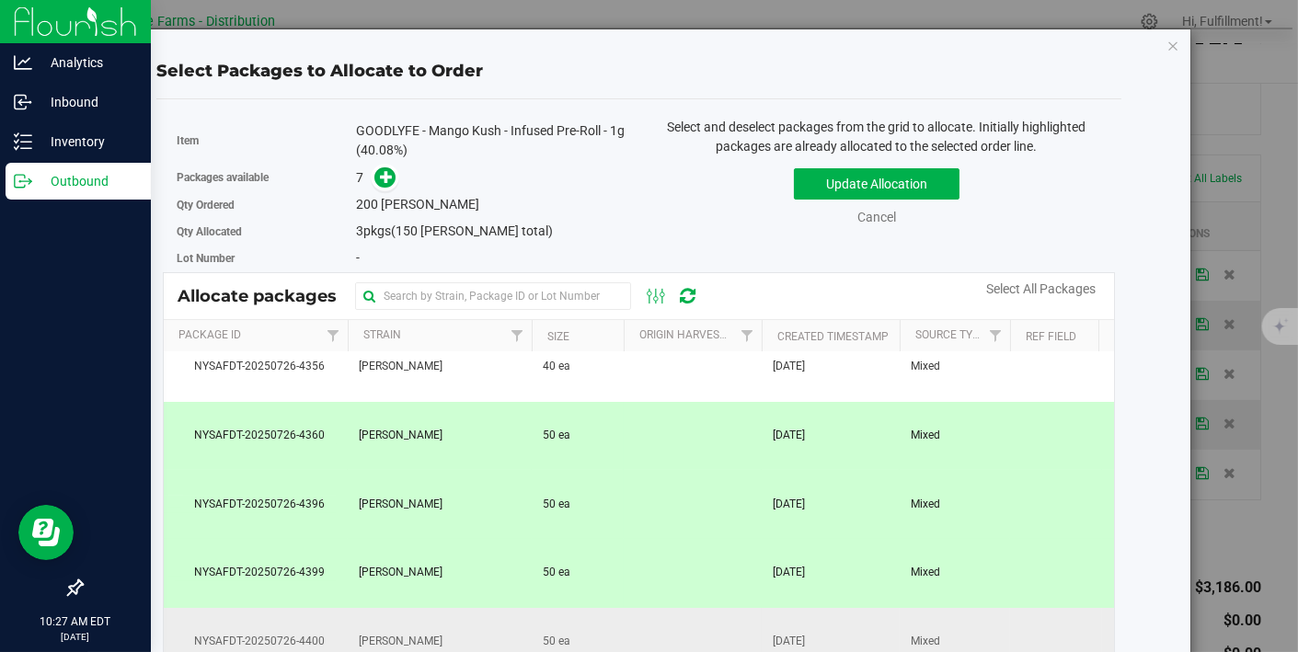
click at [687, 619] on td at bounding box center [693, 642] width 138 height 69
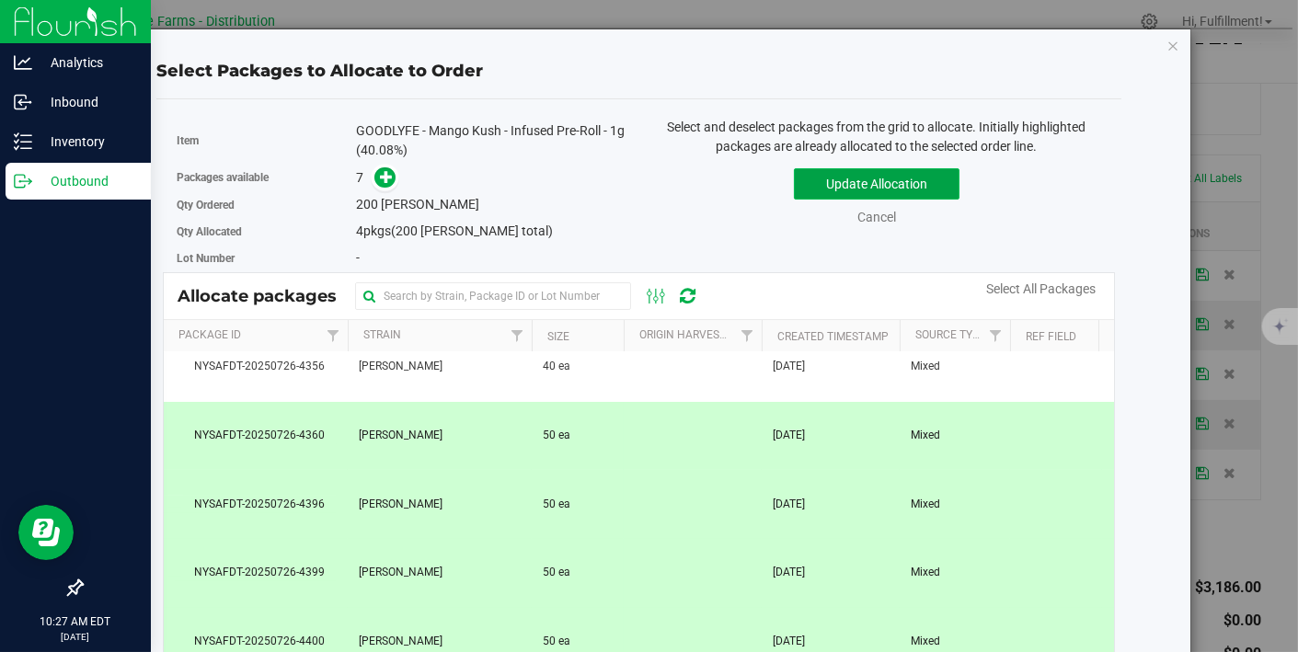
click at [912, 179] on button "Update Allocation" at bounding box center [877, 183] width 166 height 31
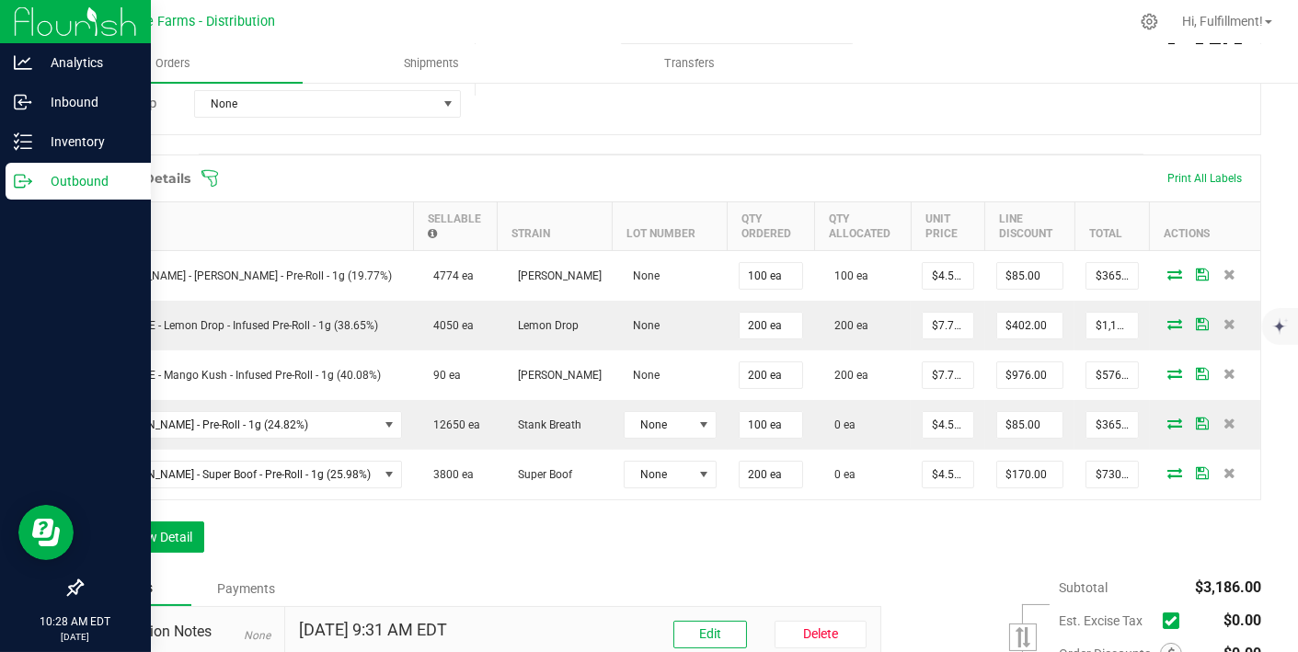
click at [215, 170] on icon at bounding box center [210, 178] width 18 height 18
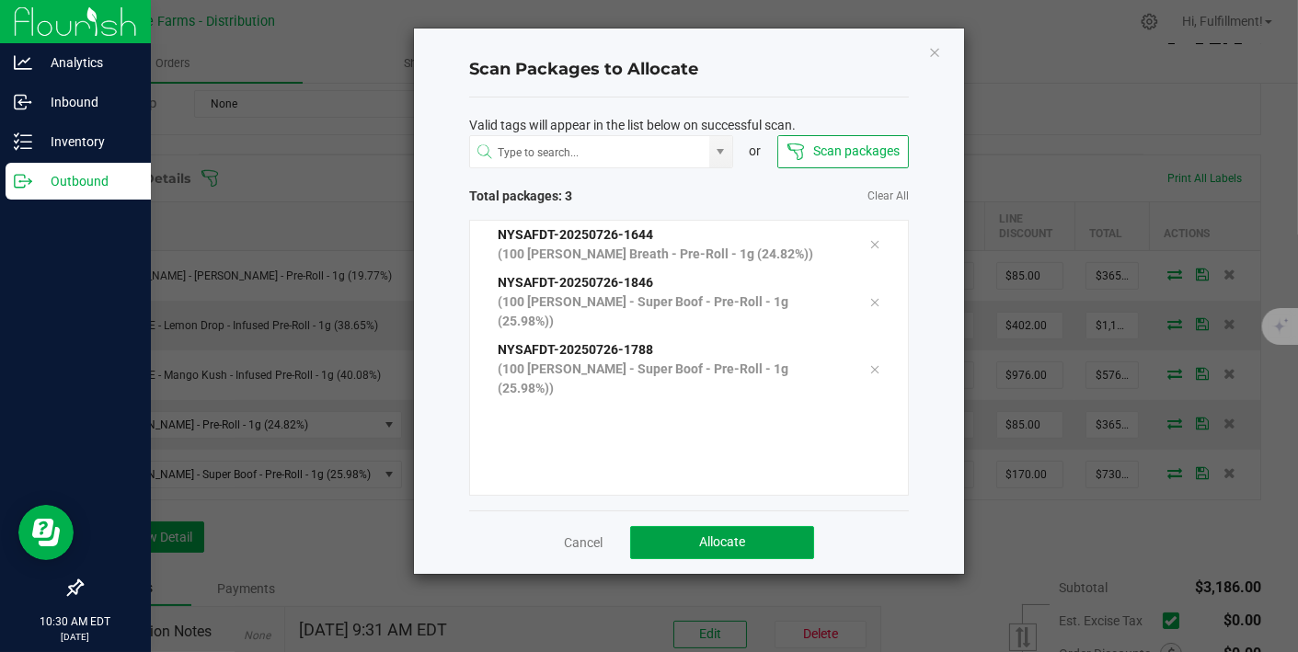
click at [699, 543] on span "Allocate" at bounding box center [722, 542] width 46 height 15
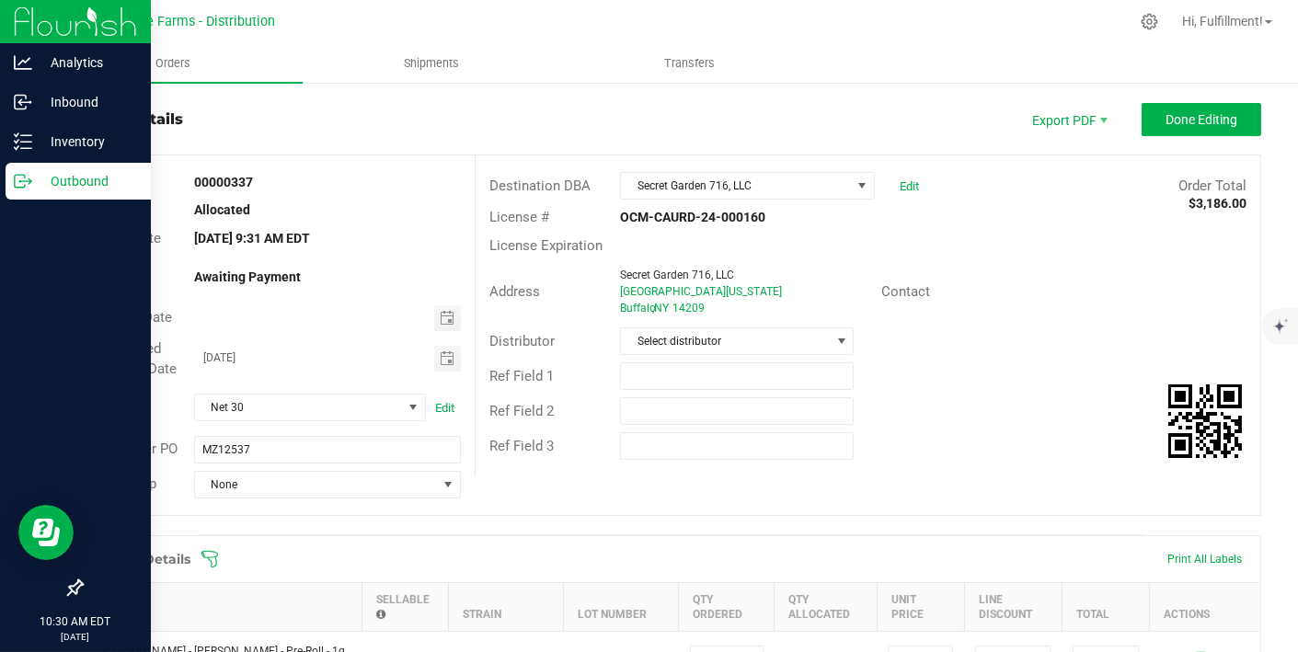
scroll to position [0, 0]
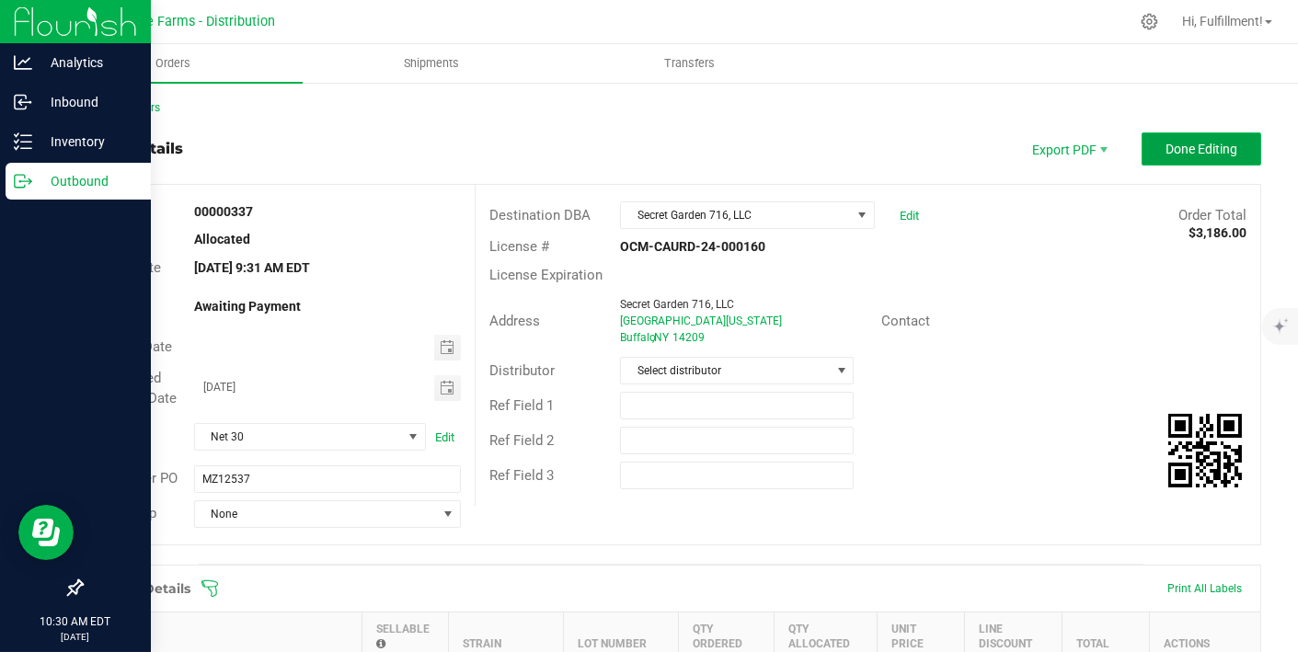
click at [1193, 142] on span "Done Editing" at bounding box center [1202, 149] width 72 height 15
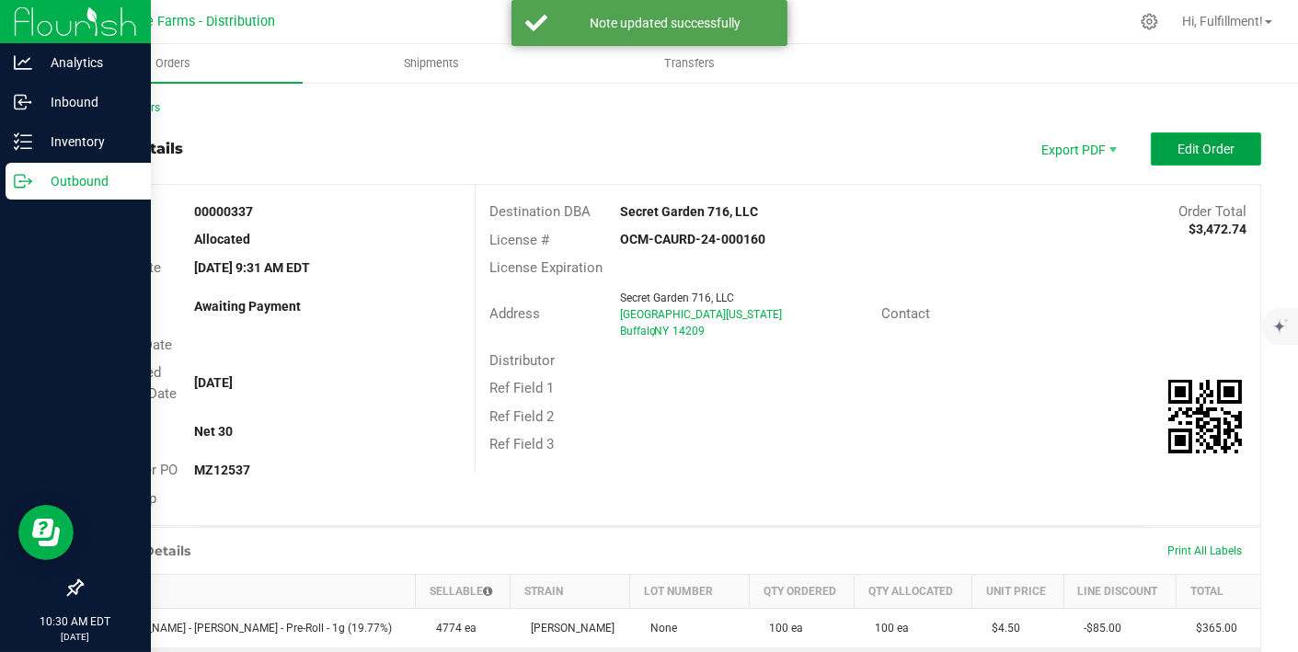
click at [1171, 156] on button "Edit Order" at bounding box center [1206, 148] width 110 height 33
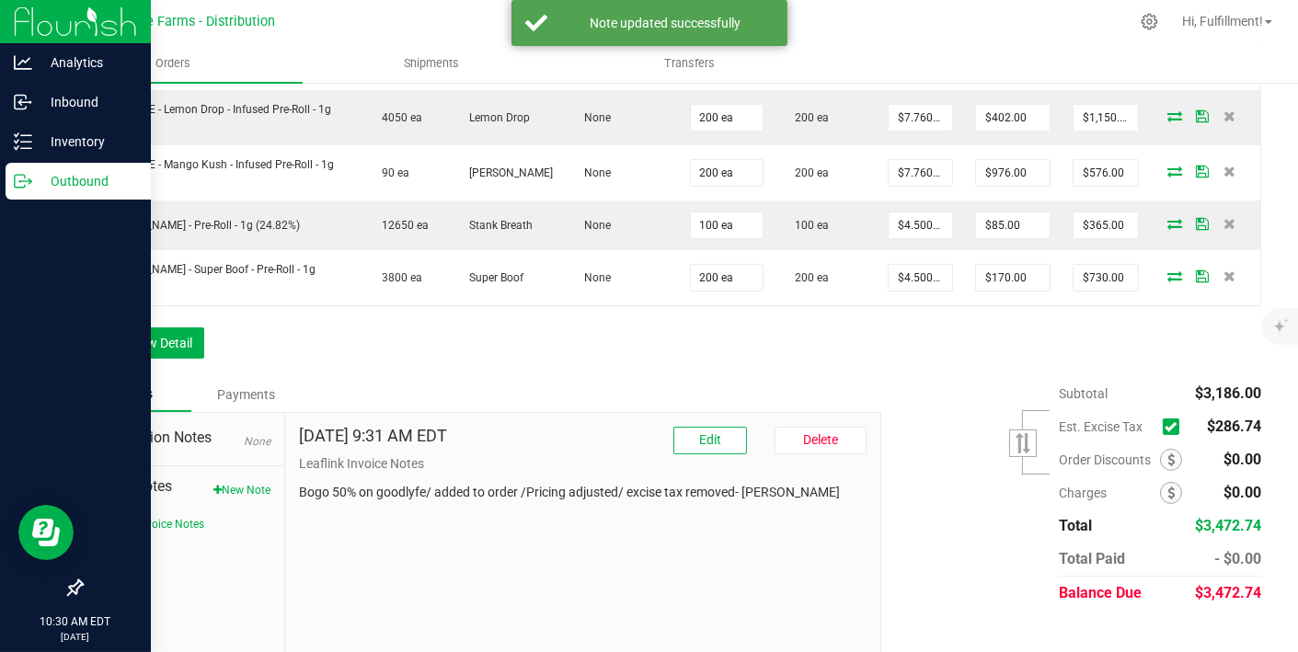
scroll to position [637, 0]
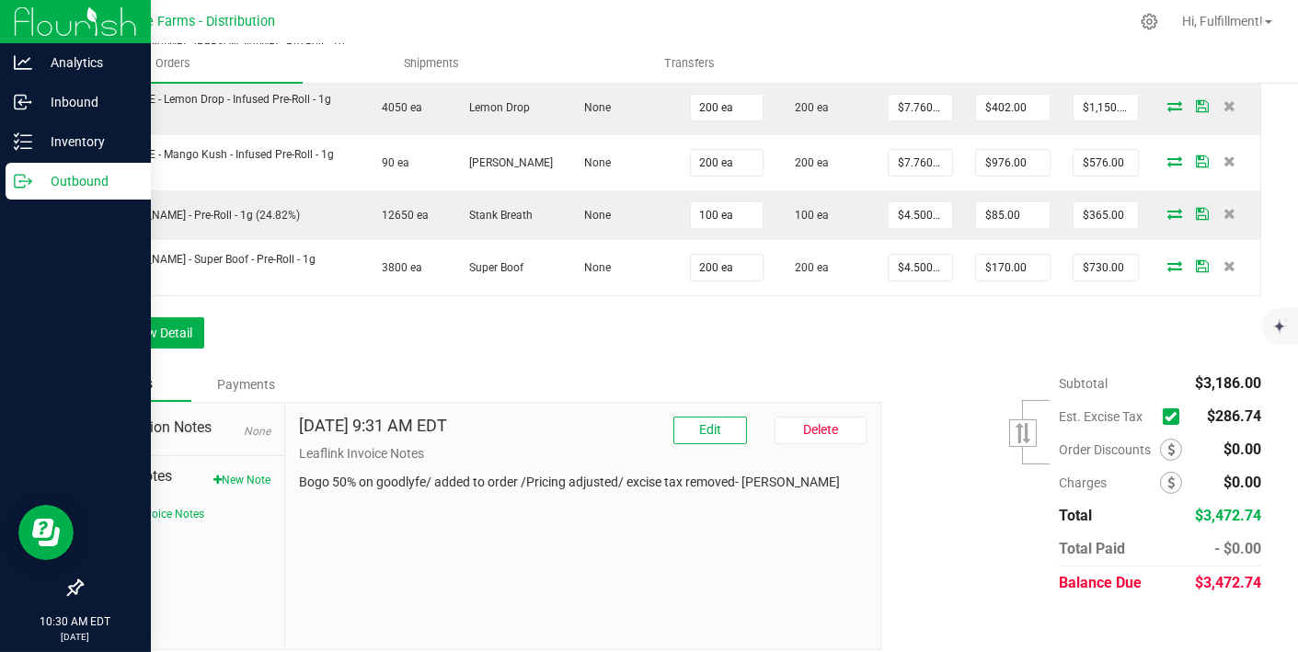
click at [1165, 417] on icon at bounding box center [1171, 417] width 12 height 0
click at [0, 0] on input "checkbox" at bounding box center [0, 0] width 0 height 0
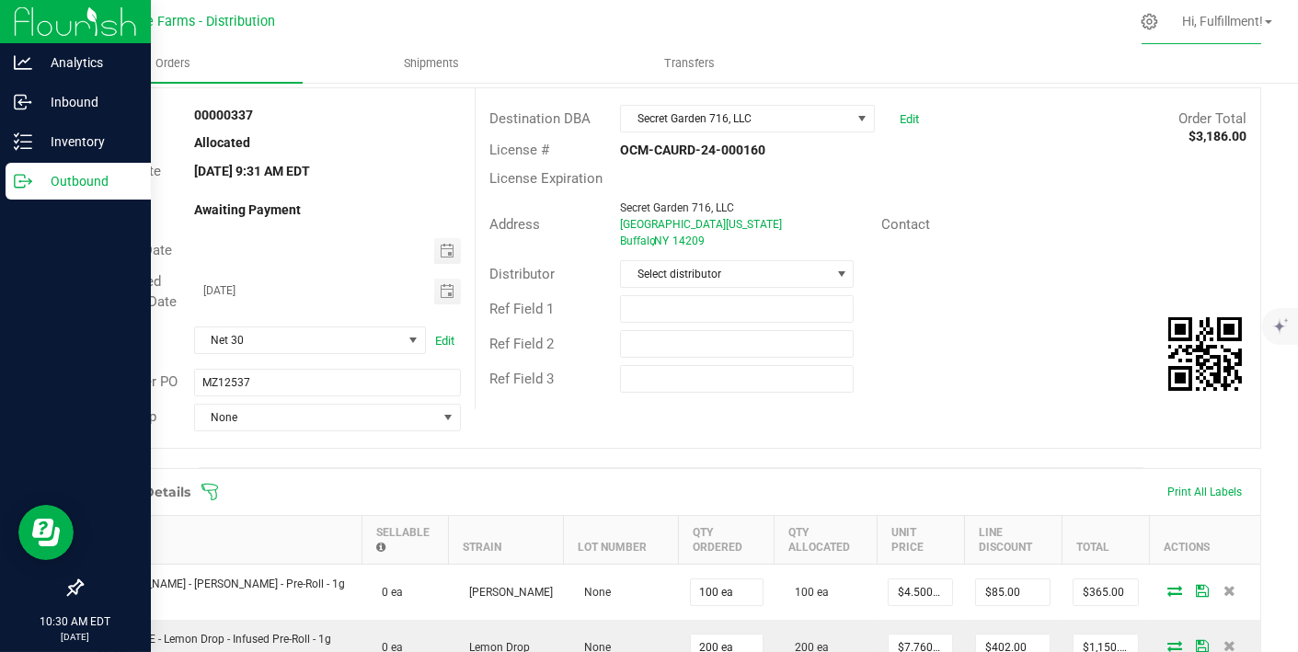
scroll to position [0, 0]
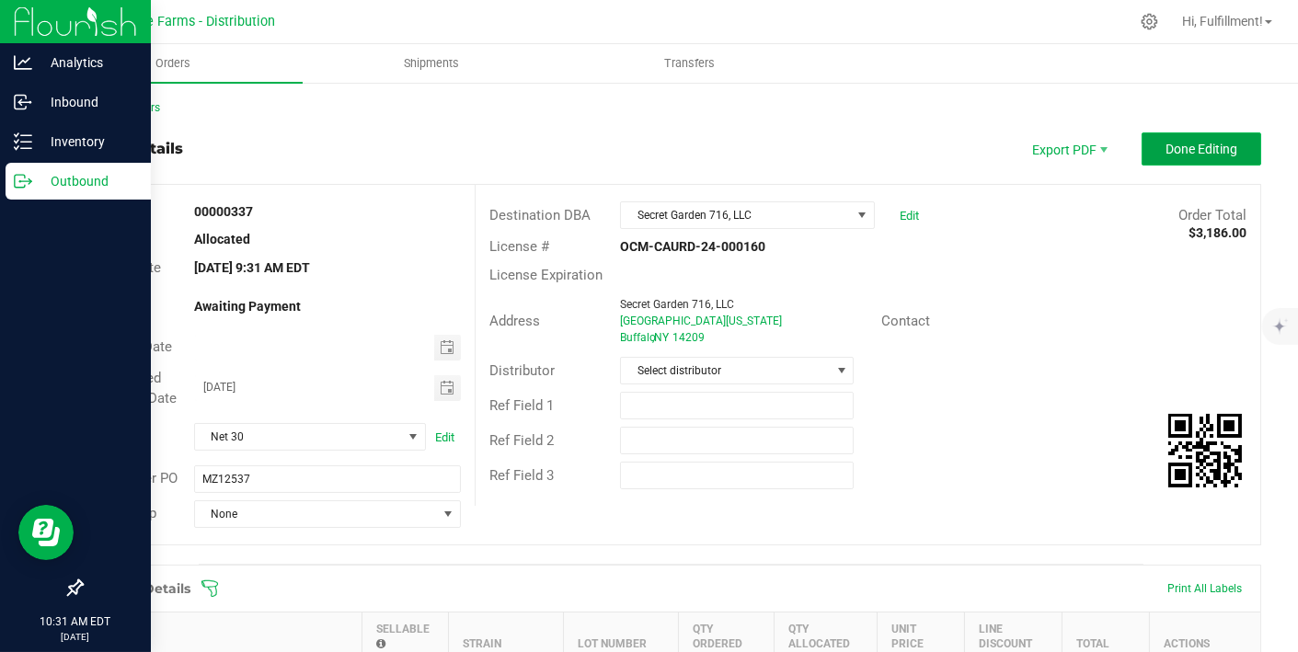
click at [1214, 153] on span "Done Editing" at bounding box center [1202, 149] width 72 height 15
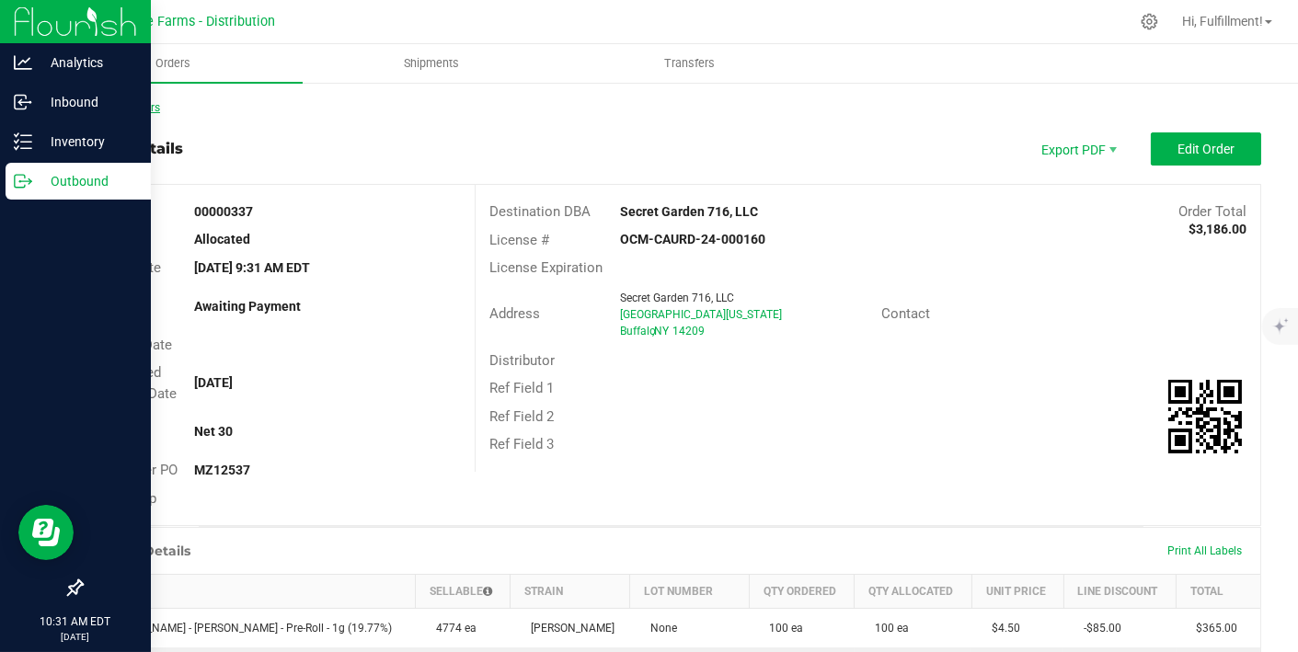
click at [124, 111] on link "Back to Orders" at bounding box center [120, 107] width 79 height 13
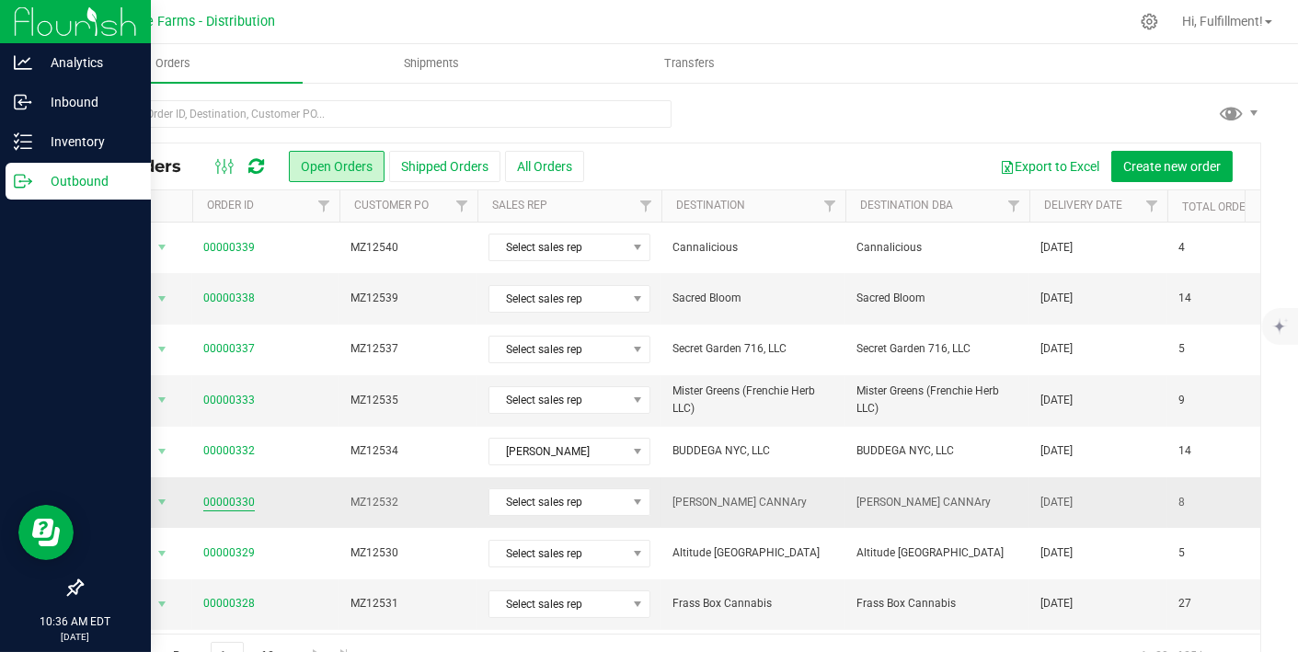
click at [234, 500] on link "00000330" at bounding box center [229, 502] width 52 height 17
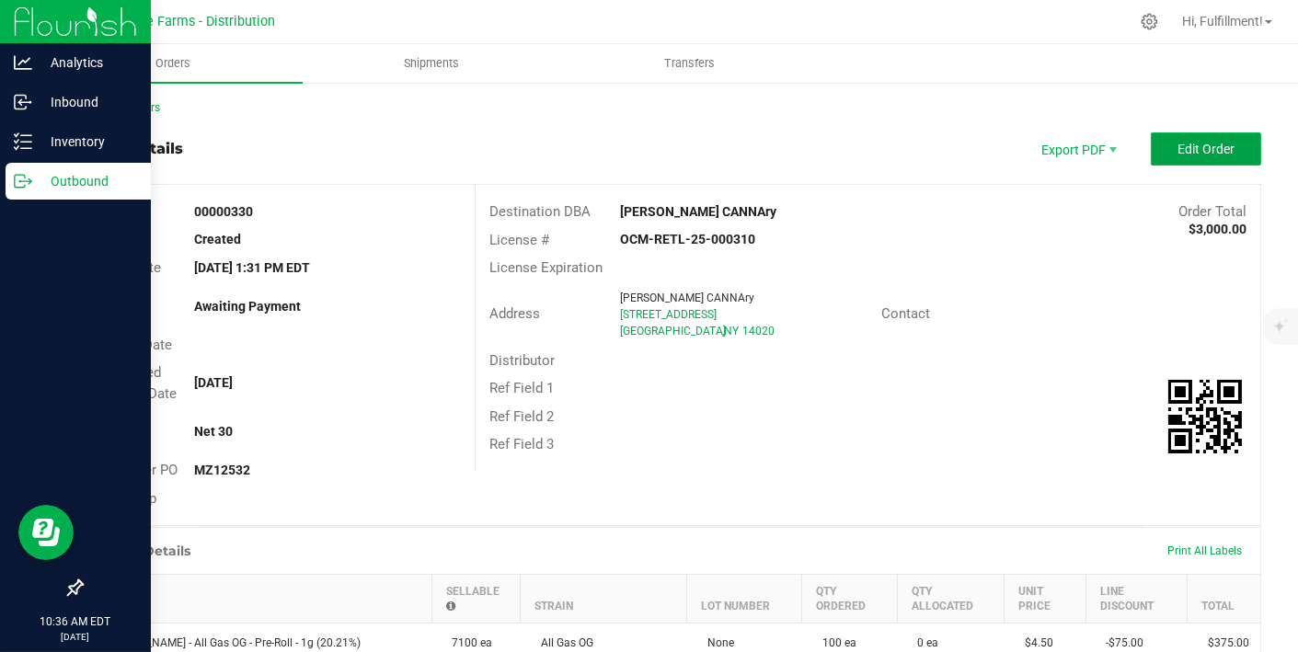
click at [1187, 148] on span "Edit Order" at bounding box center [1206, 149] width 57 height 15
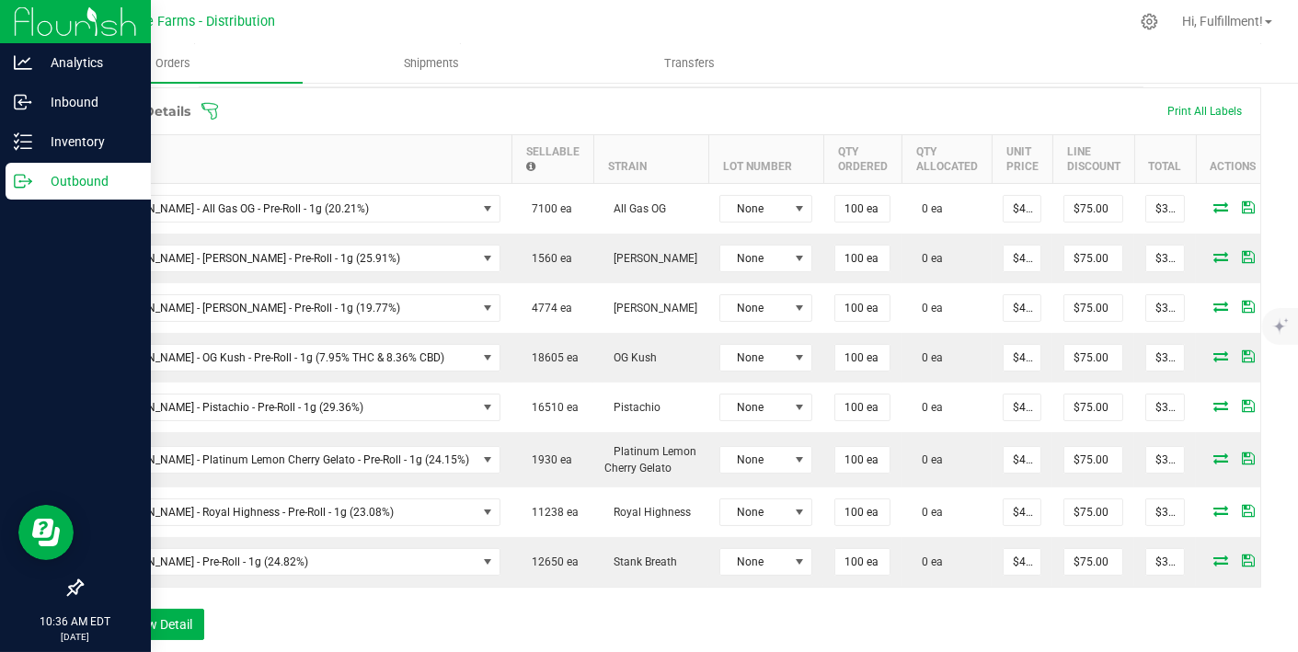
scroll to position [476, 0]
click at [209, 106] on icon at bounding box center [210, 113] width 18 height 18
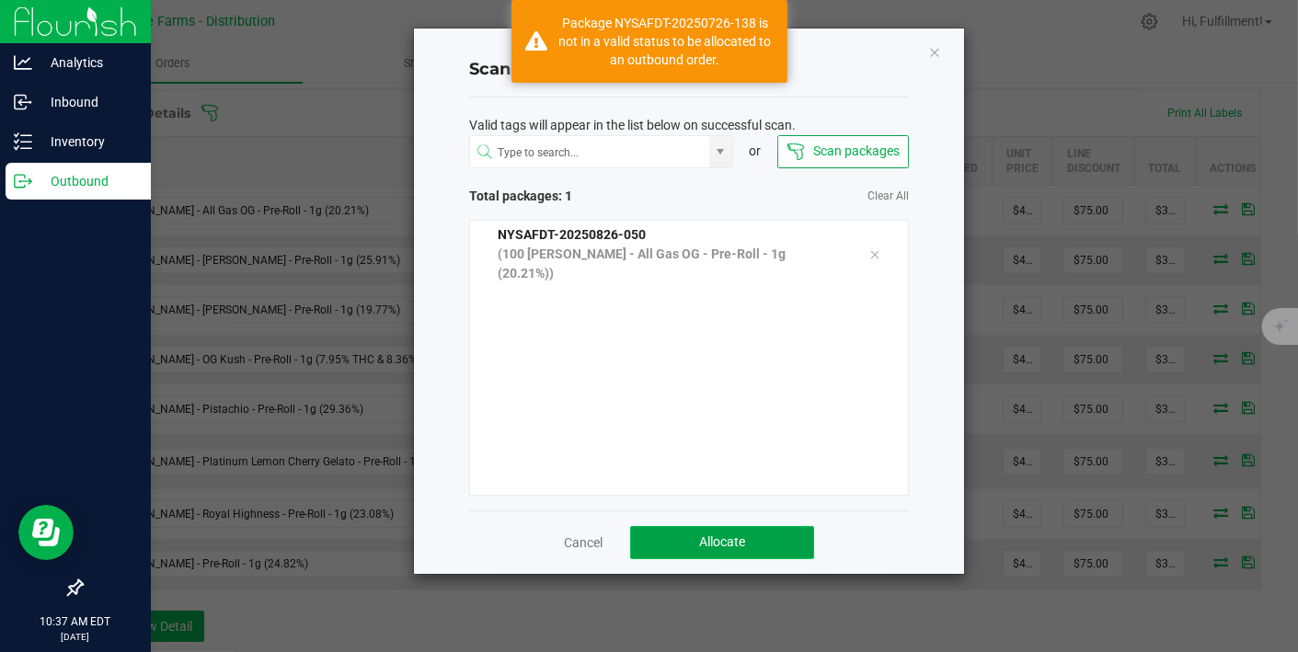
click at [719, 537] on span "Allocate" at bounding box center [722, 542] width 46 height 15
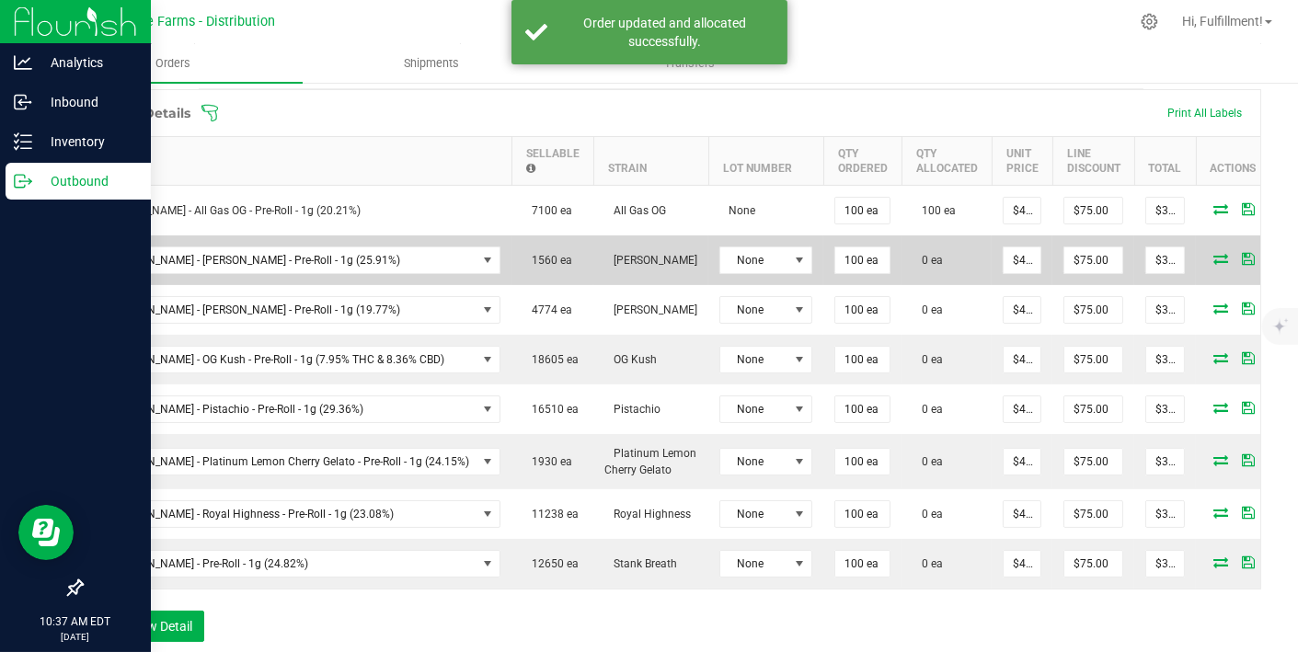
click at [1214, 253] on icon at bounding box center [1221, 258] width 15 height 11
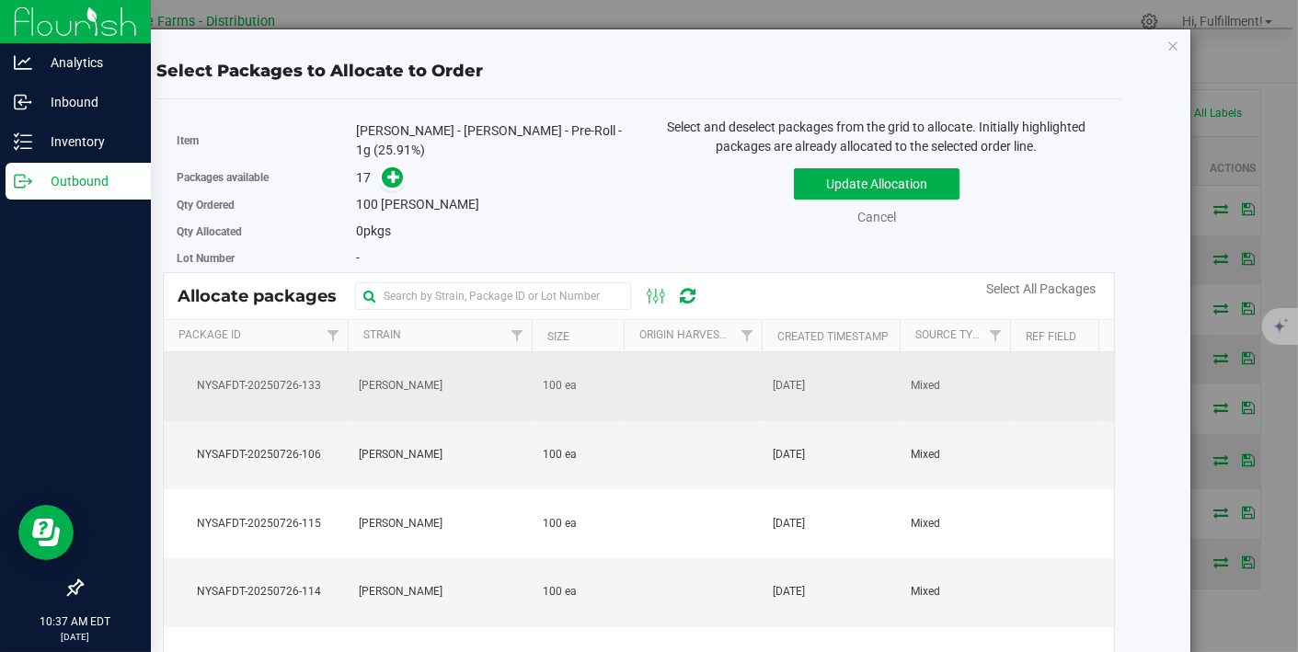
click at [734, 369] on td at bounding box center [693, 386] width 138 height 69
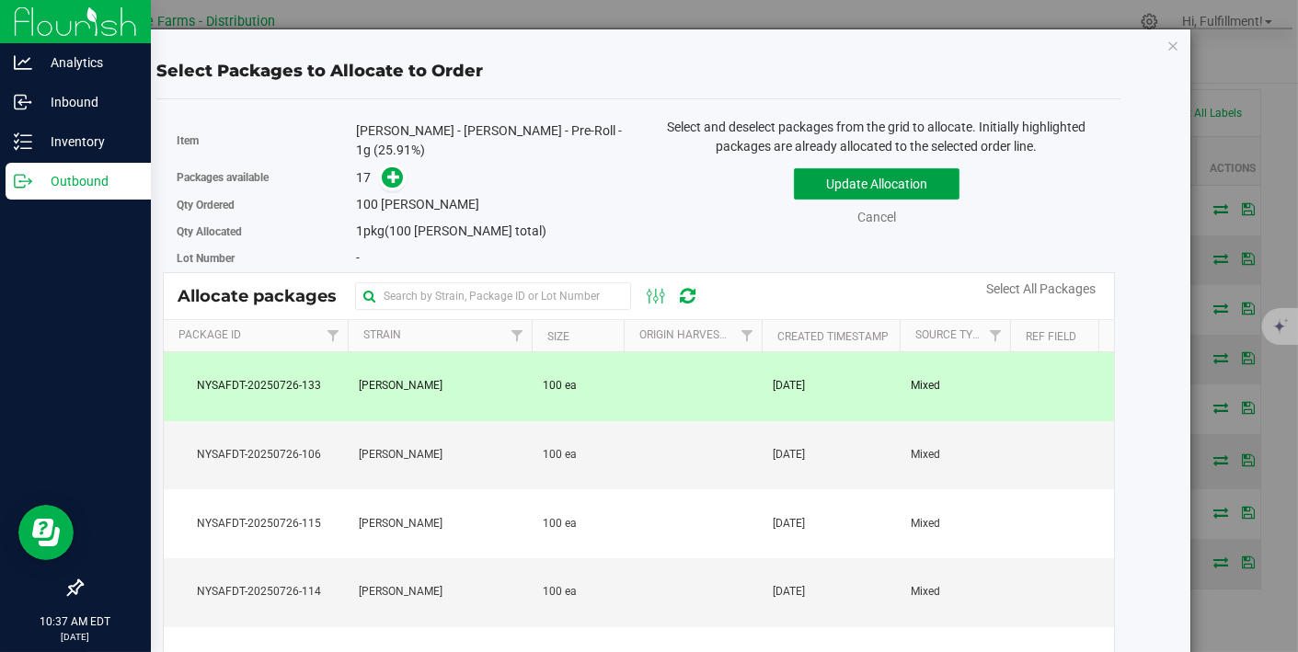
click at [889, 180] on button "Update Allocation" at bounding box center [877, 183] width 166 height 31
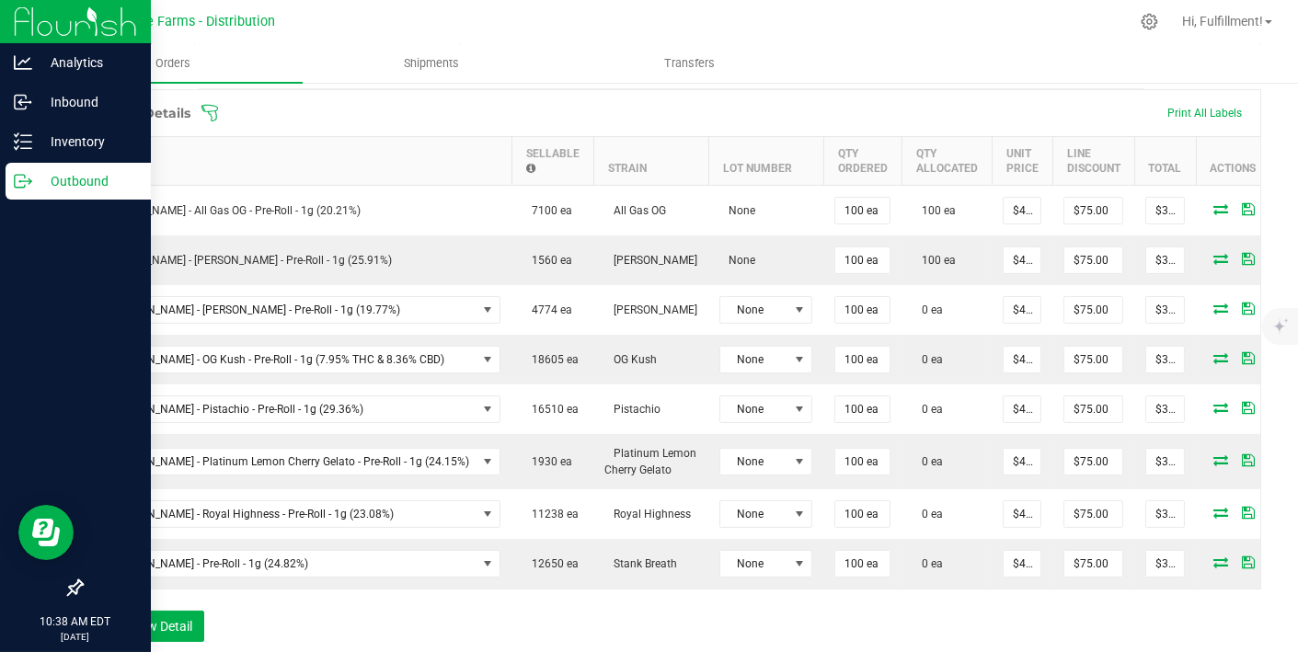
click at [210, 109] on icon at bounding box center [209, 112] width 17 height 17
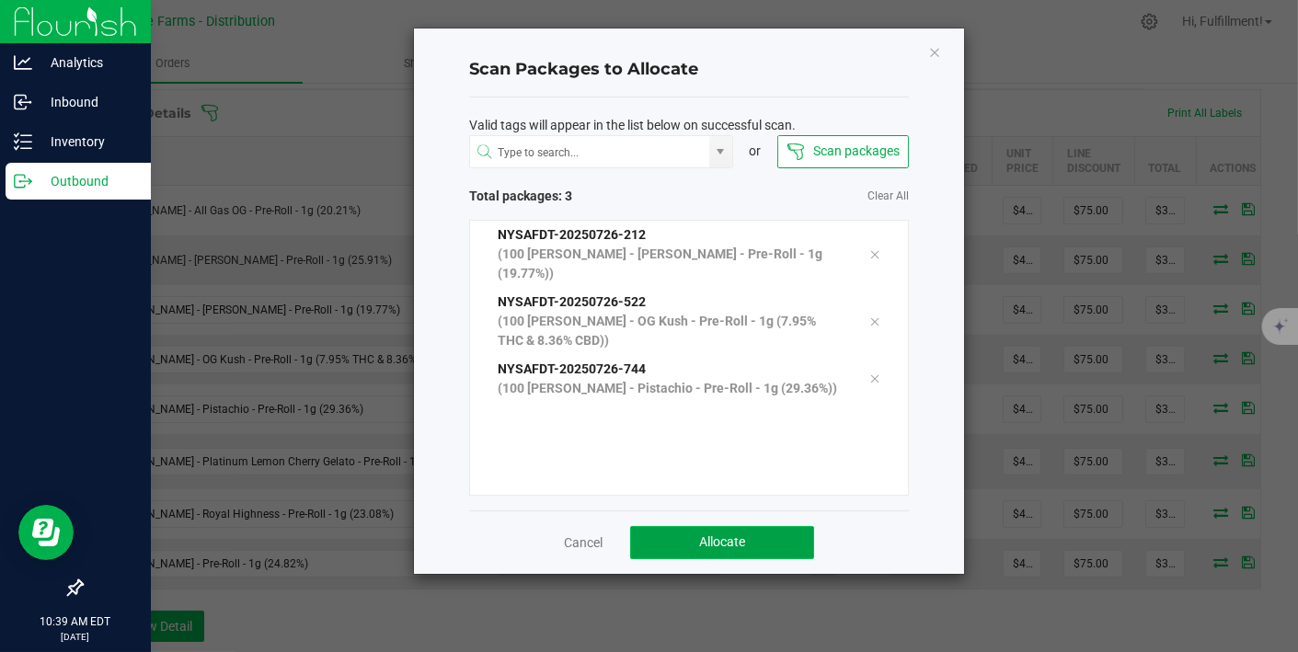
click at [676, 536] on button "Allocate" at bounding box center [722, 542] width 184 height 33
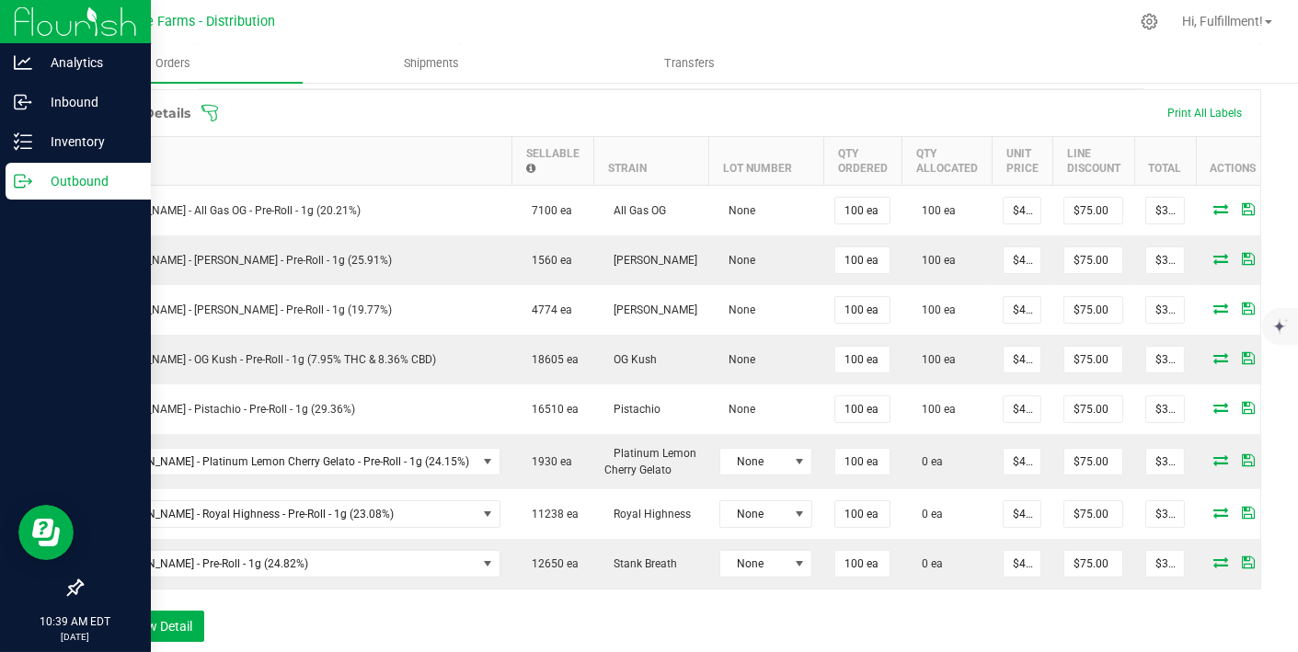
click at [211, 110] on icon at bounding box center [210, 113] width 18 height 18
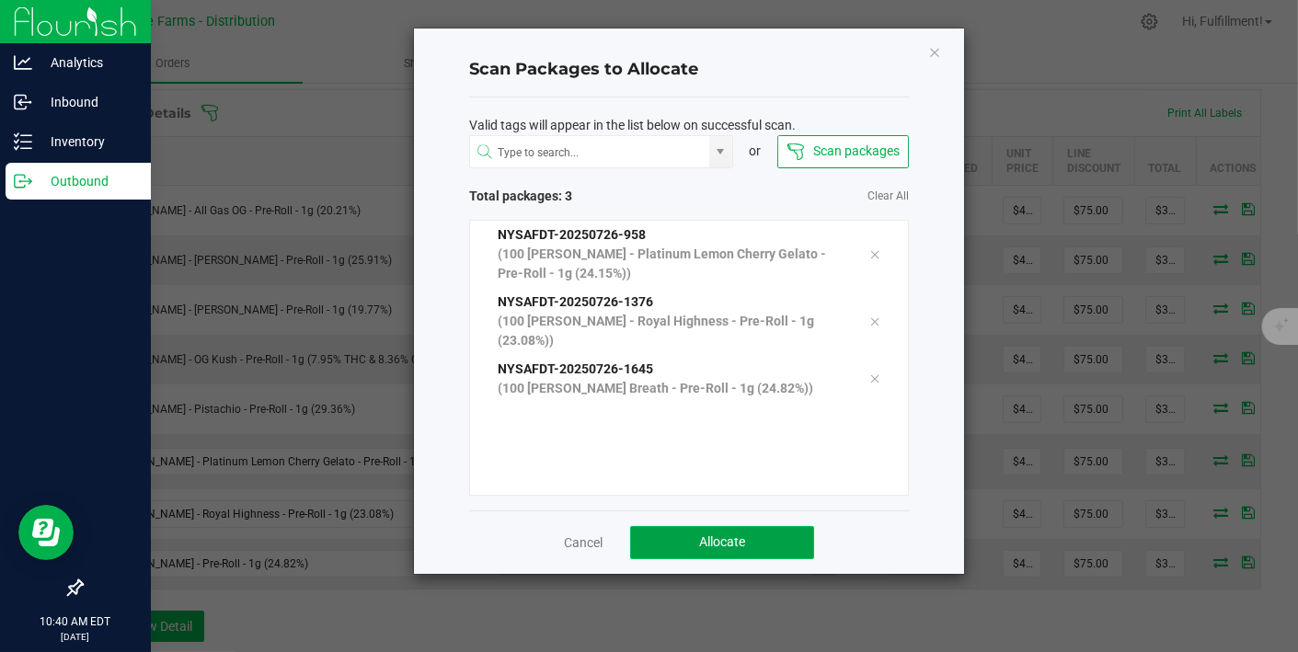
click at [702, 537] on span "Allocate" at bounding box center [722, 542] width 46 height 15
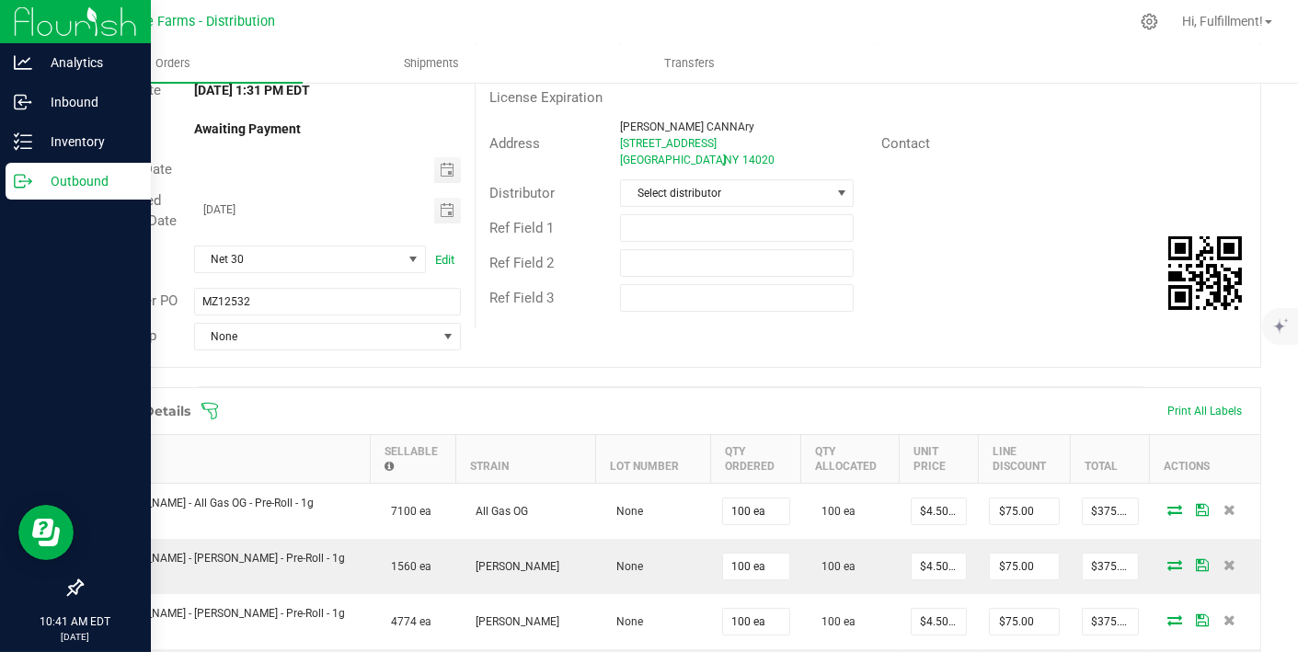
scroll to position [0, 0]
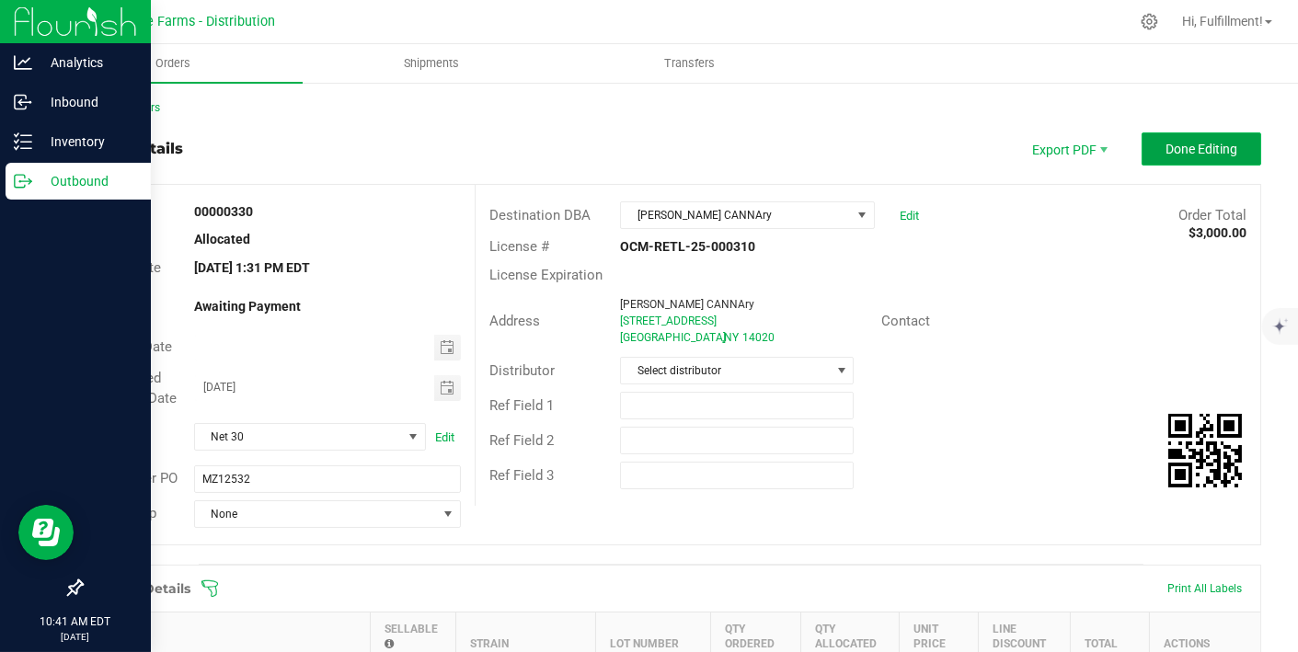
click at [1175, 154] on span "Done Editing" at bounding box center [1202, 149] width 72 height 15
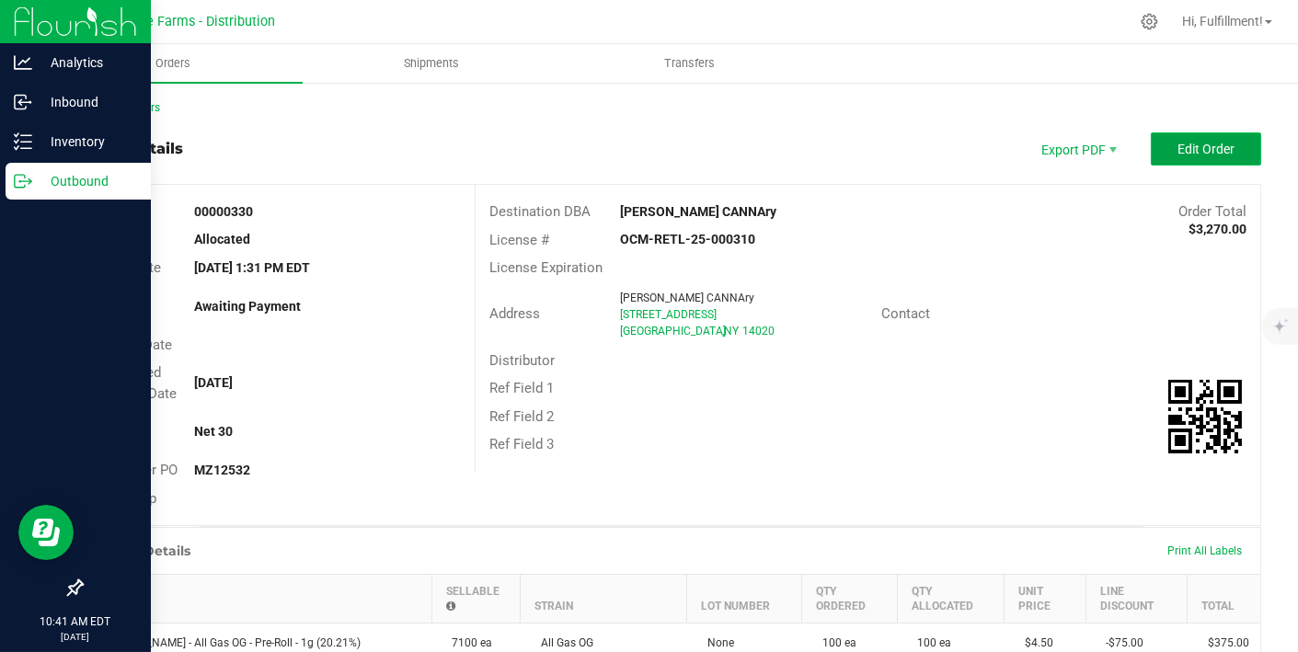
click at [1209, 143] on span "Edit Order" at bounding box center [1206, 149] width 57 height 15
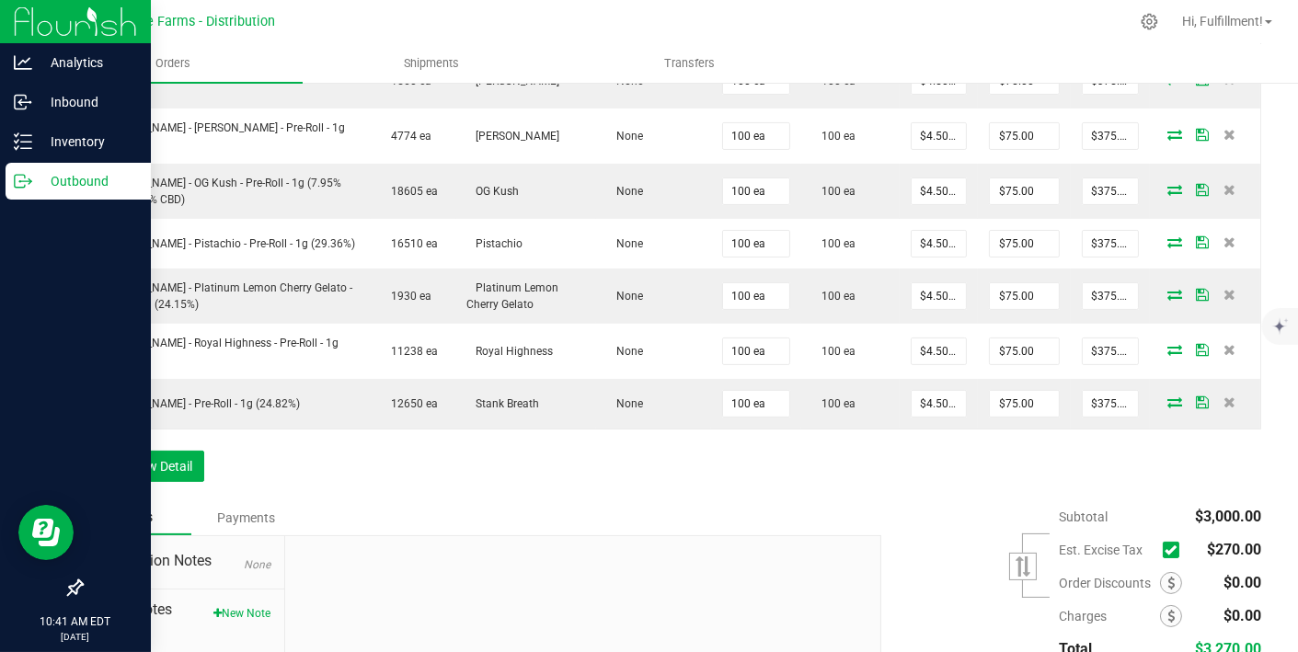
scroll to position [664, 0]
click at [1165, 549] on icon at bounding box center [1171, 549] width 12 height 0
click at [0, 0] on input "checkbox" at bounding box center [0, 0] width 0 height 0
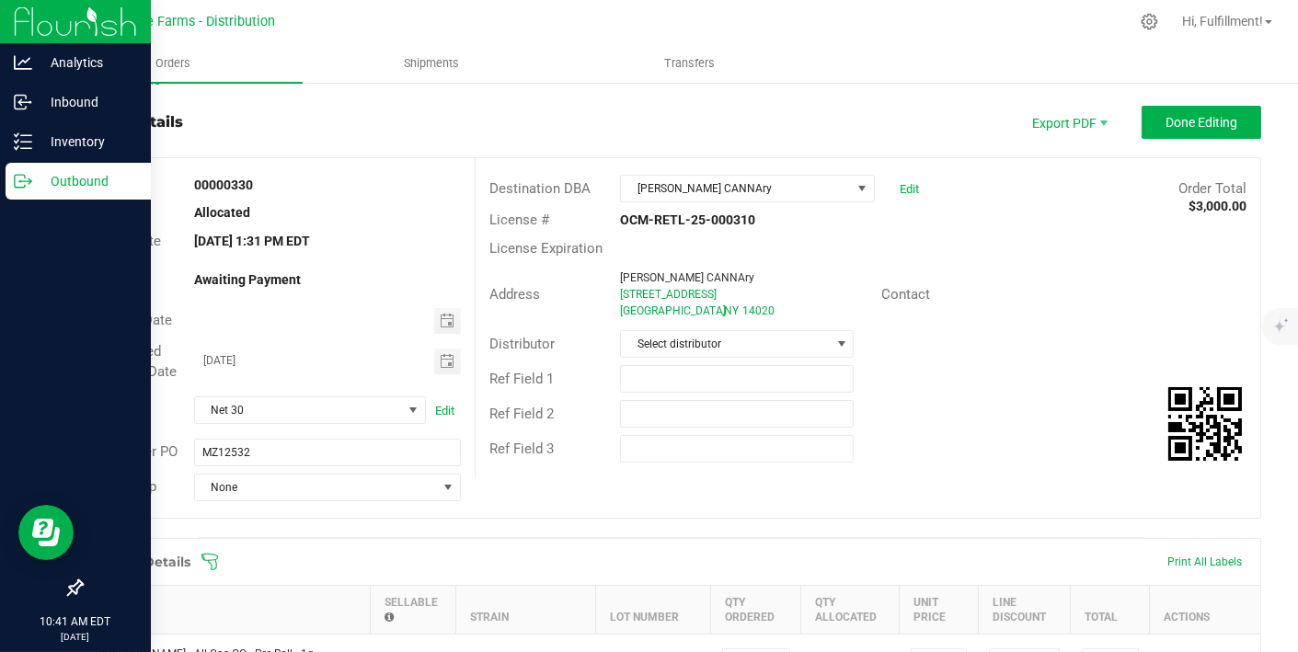
scroll to position [0, 0]
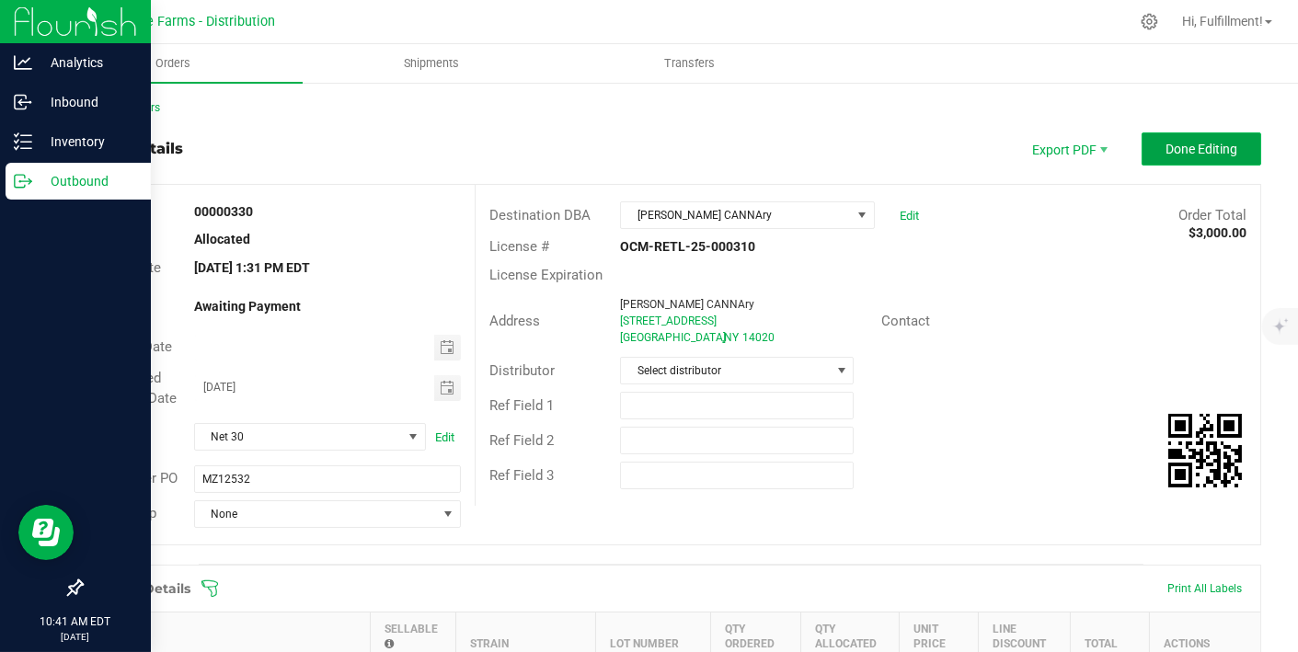
click at [1220, 151] on span "Done Editing" at bounding box center [1202, 149] width 72 height 15
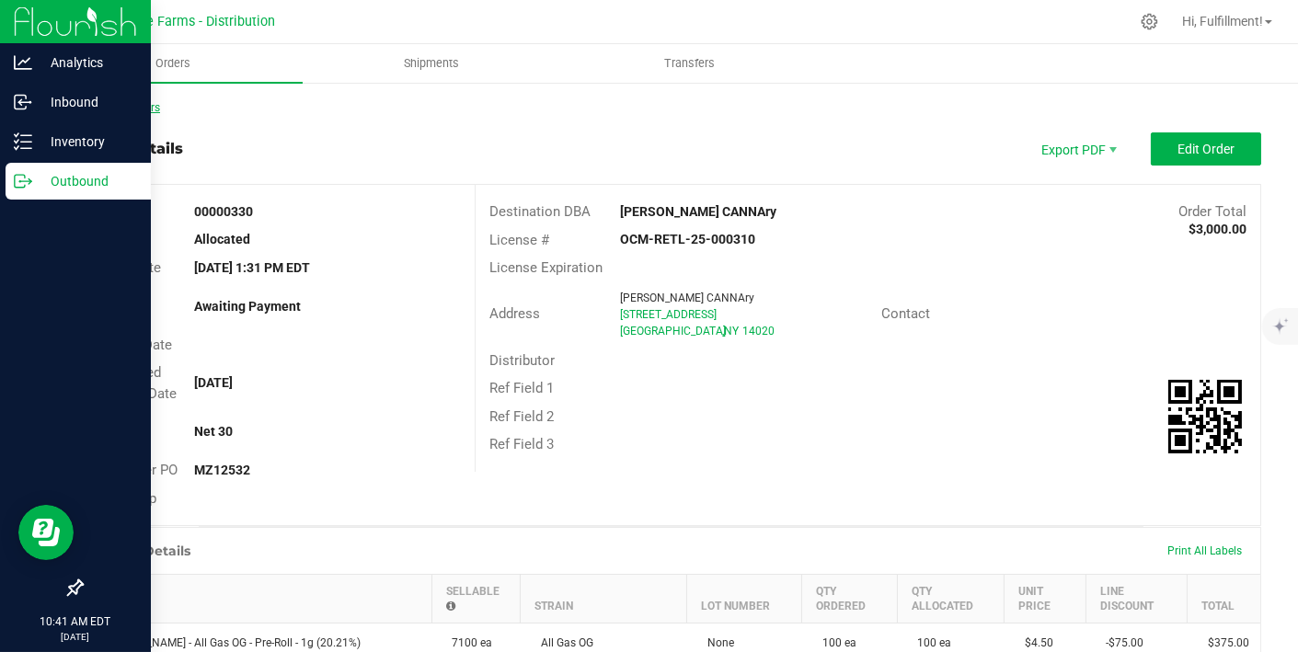
click at [145, 102] on link "Back to Orders" at bounding box center [120, 107] width 79 height 13
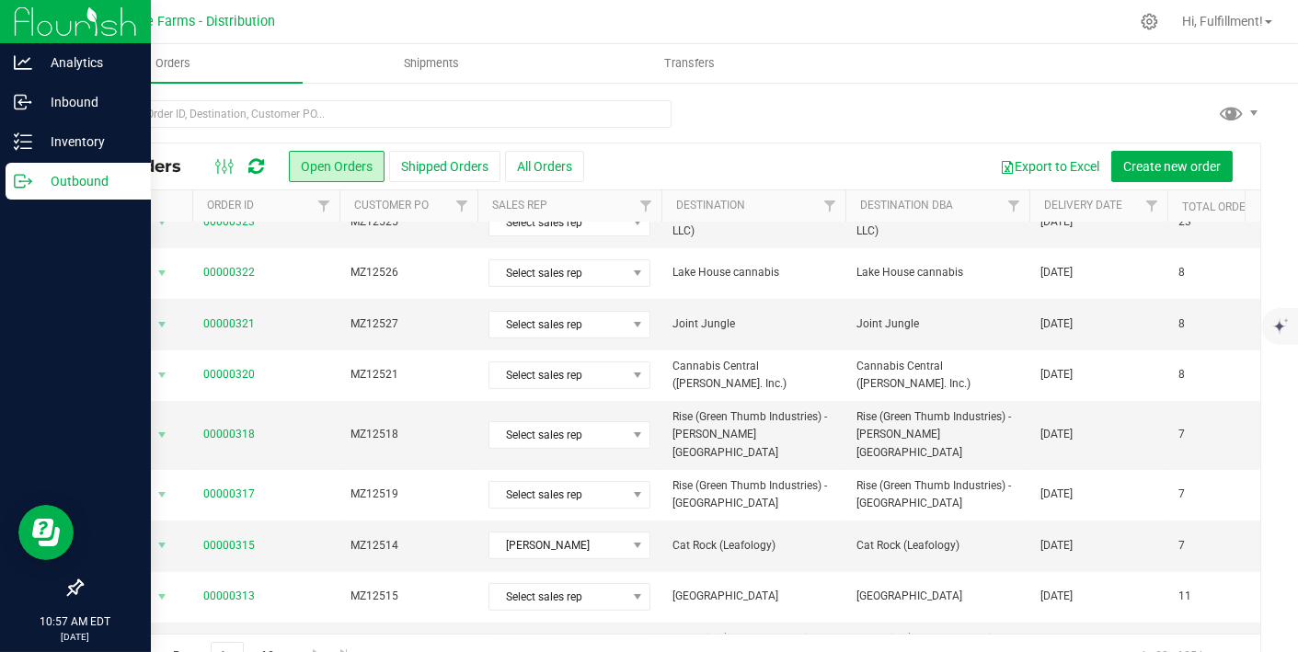
scroll to position [618, 0]
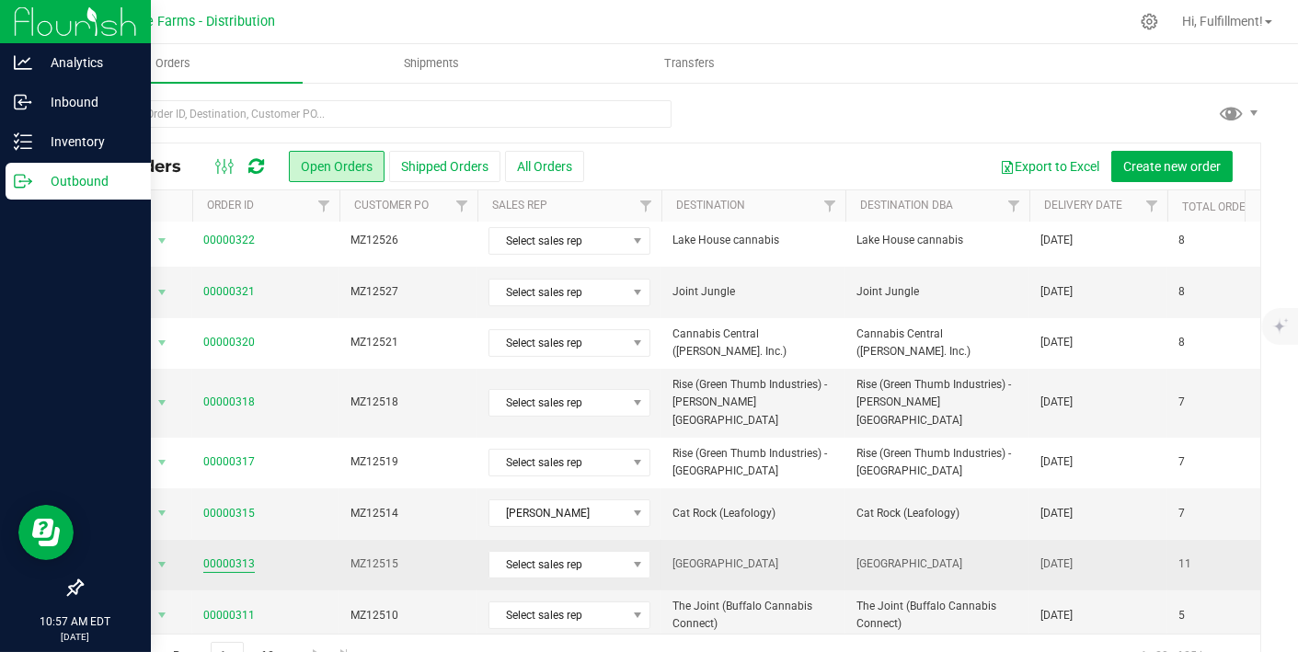
click at [241, 556] on link "00000313" at bounding box center [229, 564] width 52 height 17
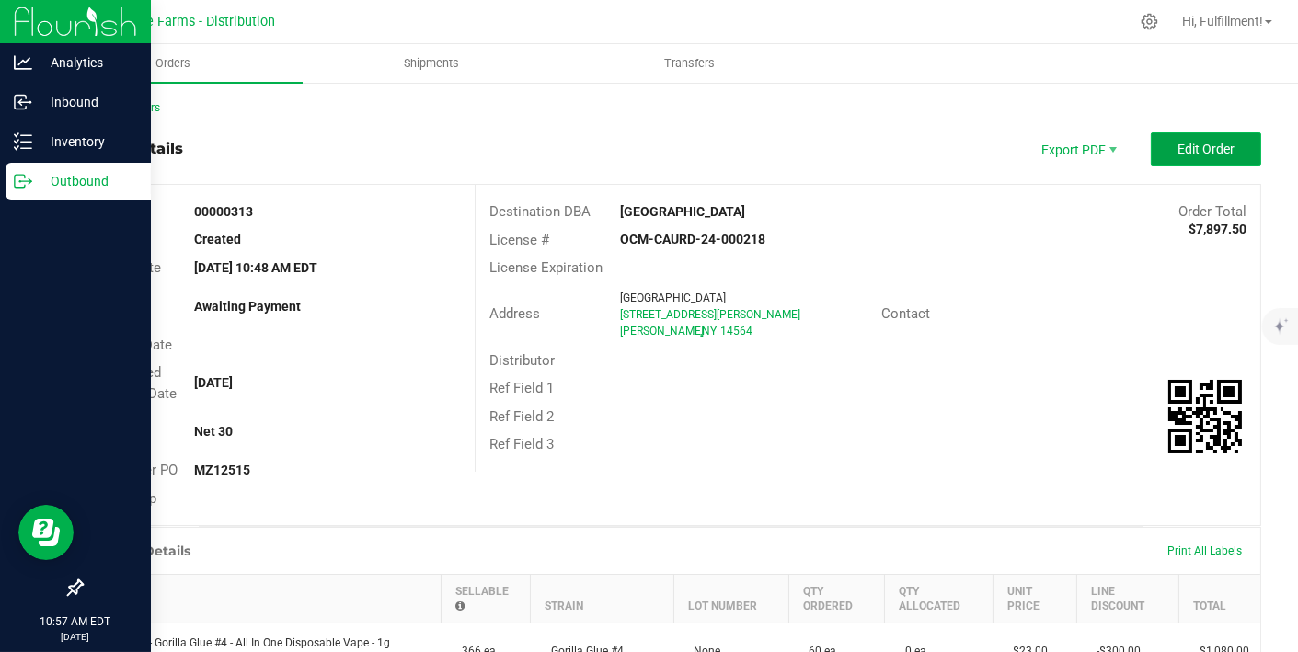
click at [1211, 142] on span "Edit Order" at bounding box center [1206, 149] width 57 height 15
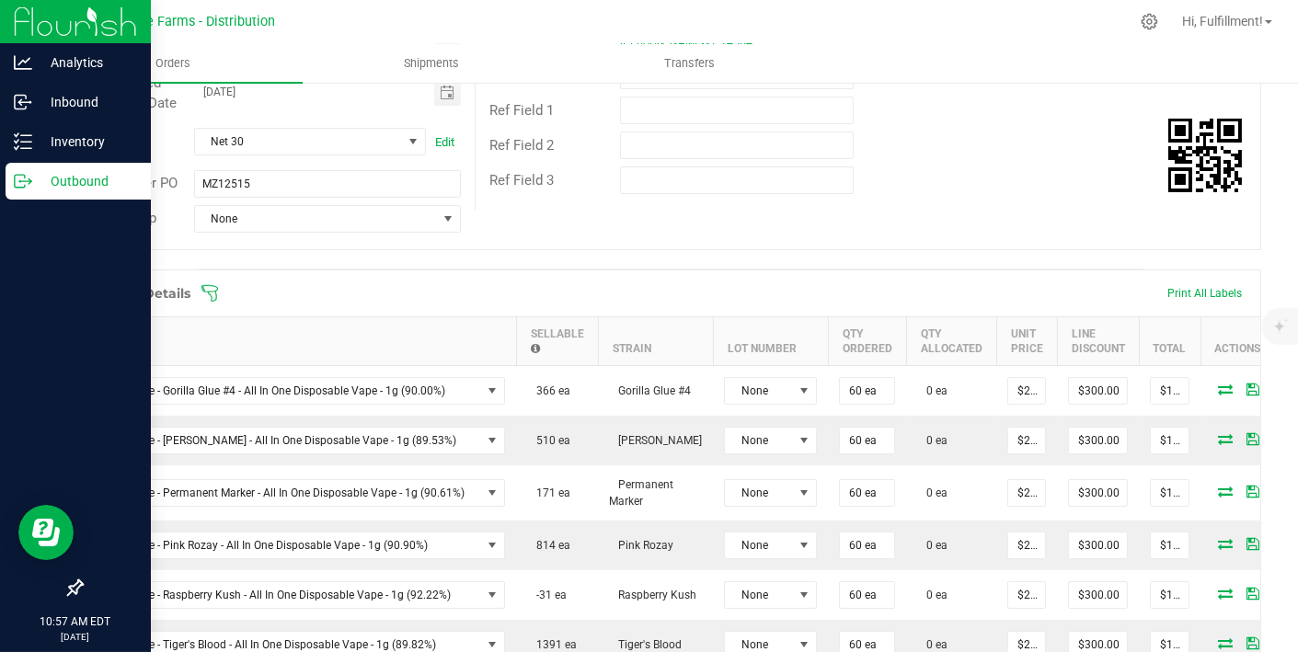
scroll to position [296, 0]
click at [215, 285] on icon at bounding box center [210, 292] width 18 height 18
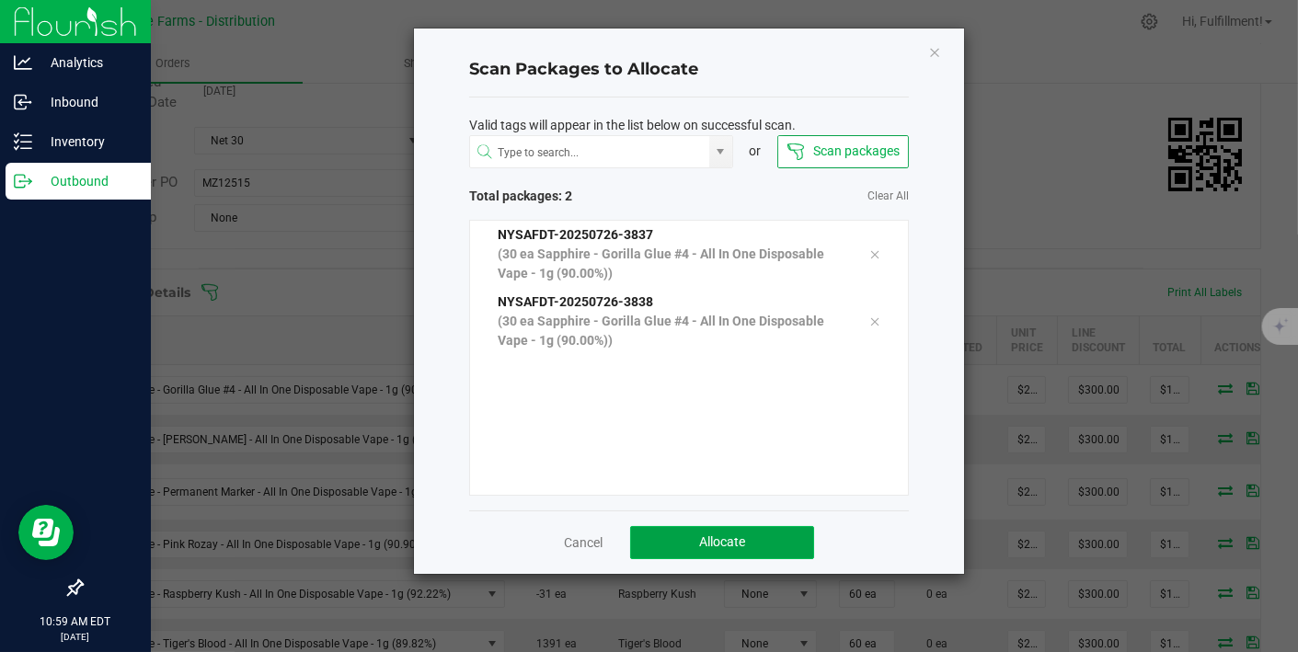
click at [736, 529] on button "Allocate" at bounding box center [722, 542] width 184 height 33
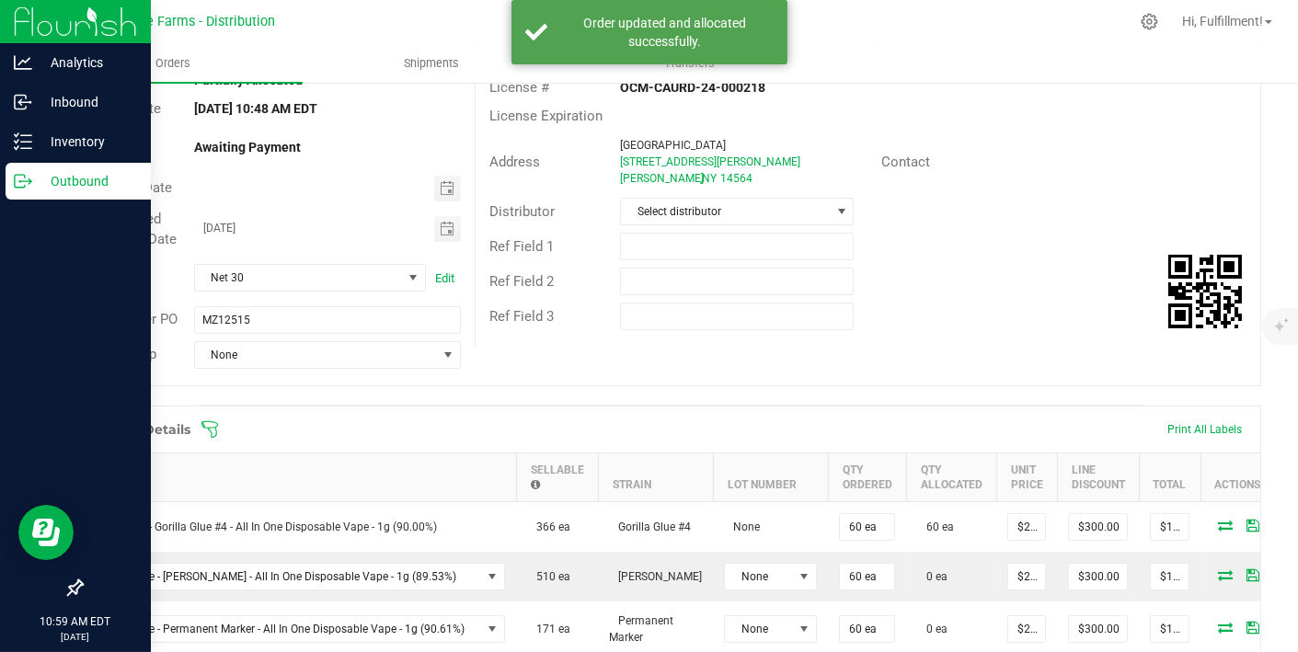
scroll to position [0, 0]
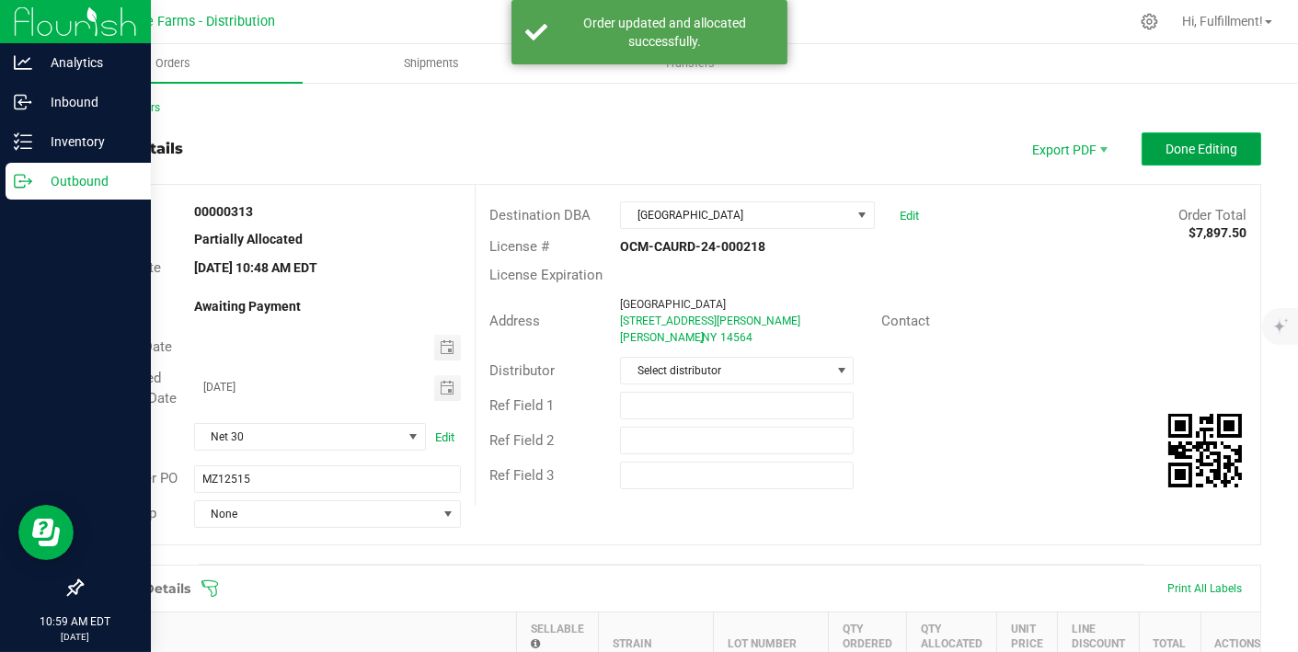
click at [1166, 145] on span "Done Editing" at bounding box center [1202, 149] width 72 height 15
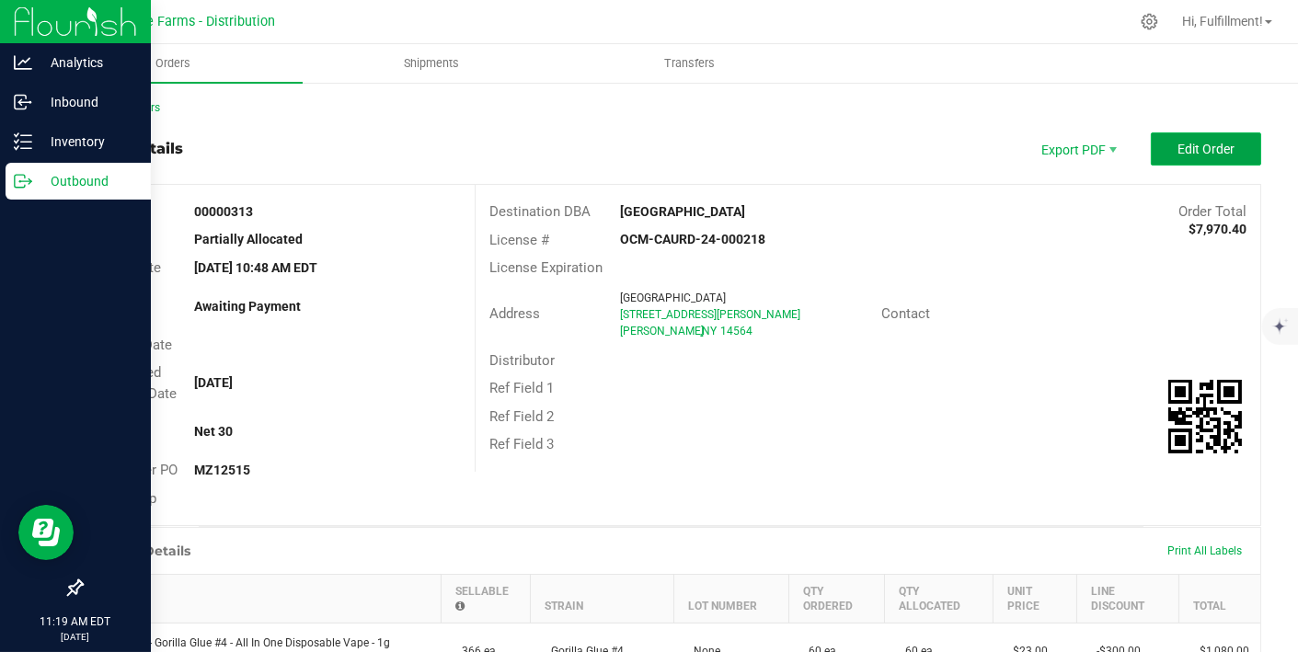
click at [1178, 143] on span "Edit Order" at bounding box center [1206, 149] width 57 height 15
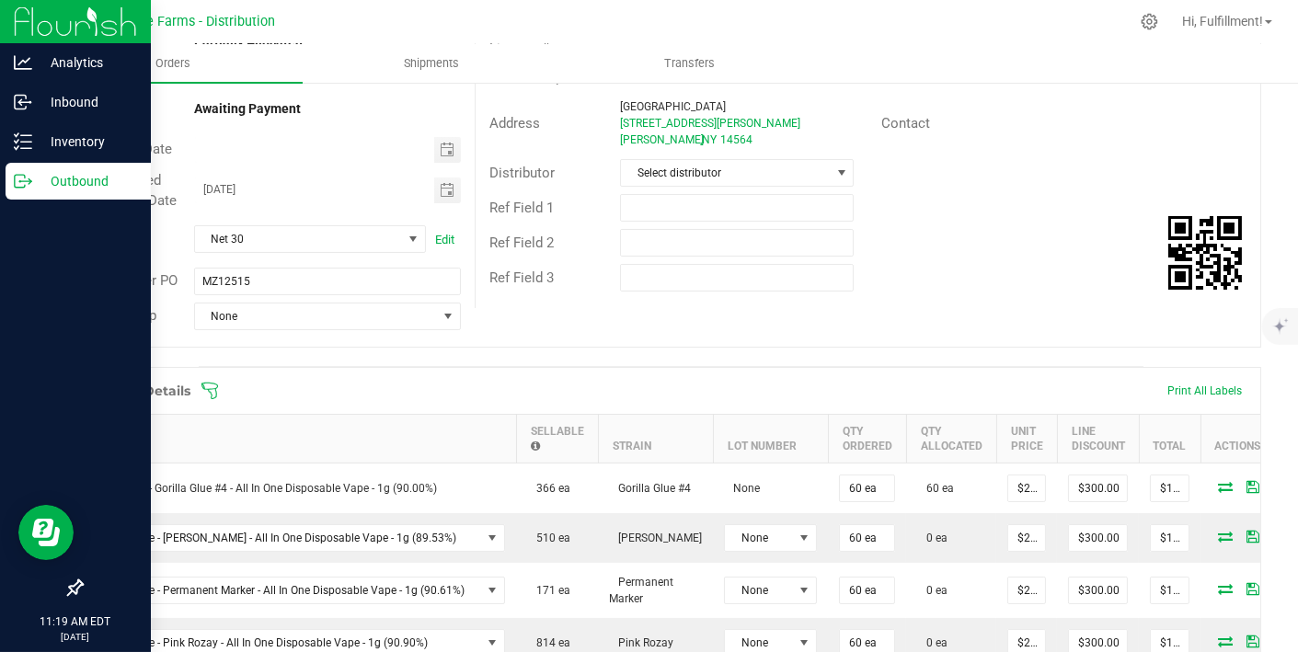
scroll to position [236, 0]
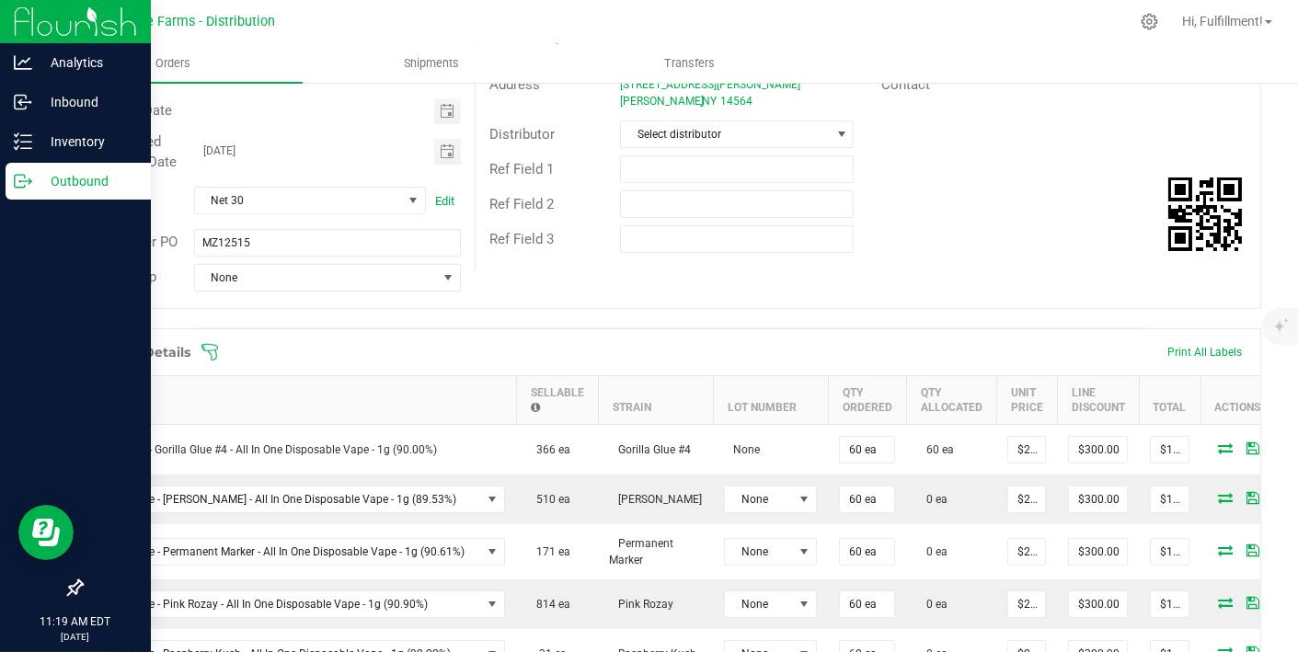
click at [205, 347] on icon at bounding box center [210, 352] width 18 height 18
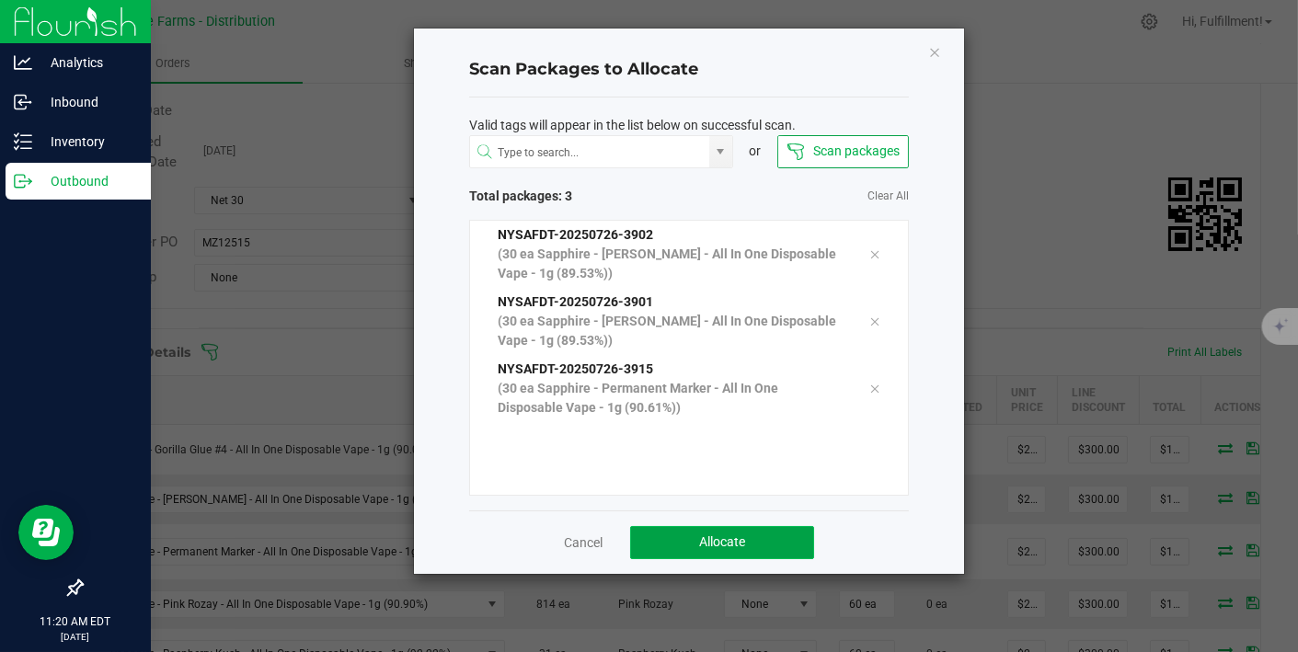
click at [756, 532] on button "Allocate" at bounding box center [722, 542] width 184 height 33
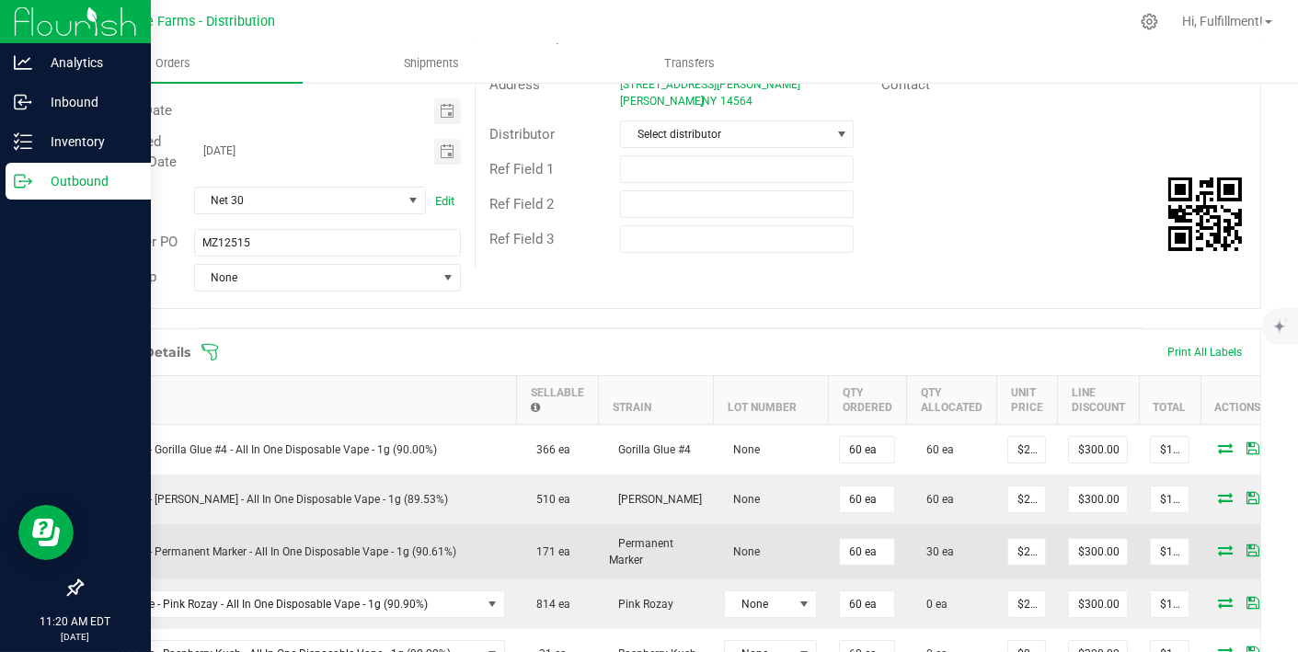
click at [1218, 547] on icon at bounding box center [1225, 550] width 15 height 11
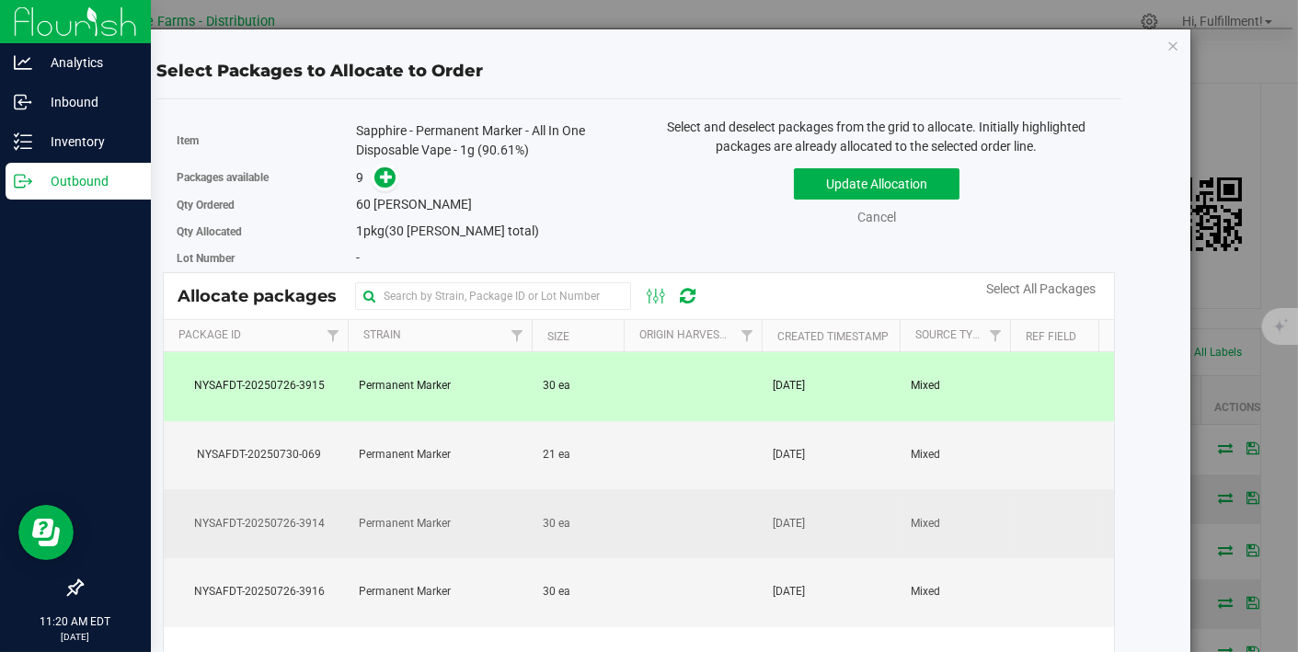
click at [864, 521] on td "[DATE]" at bounding box center [831, 523] width 138 height 69
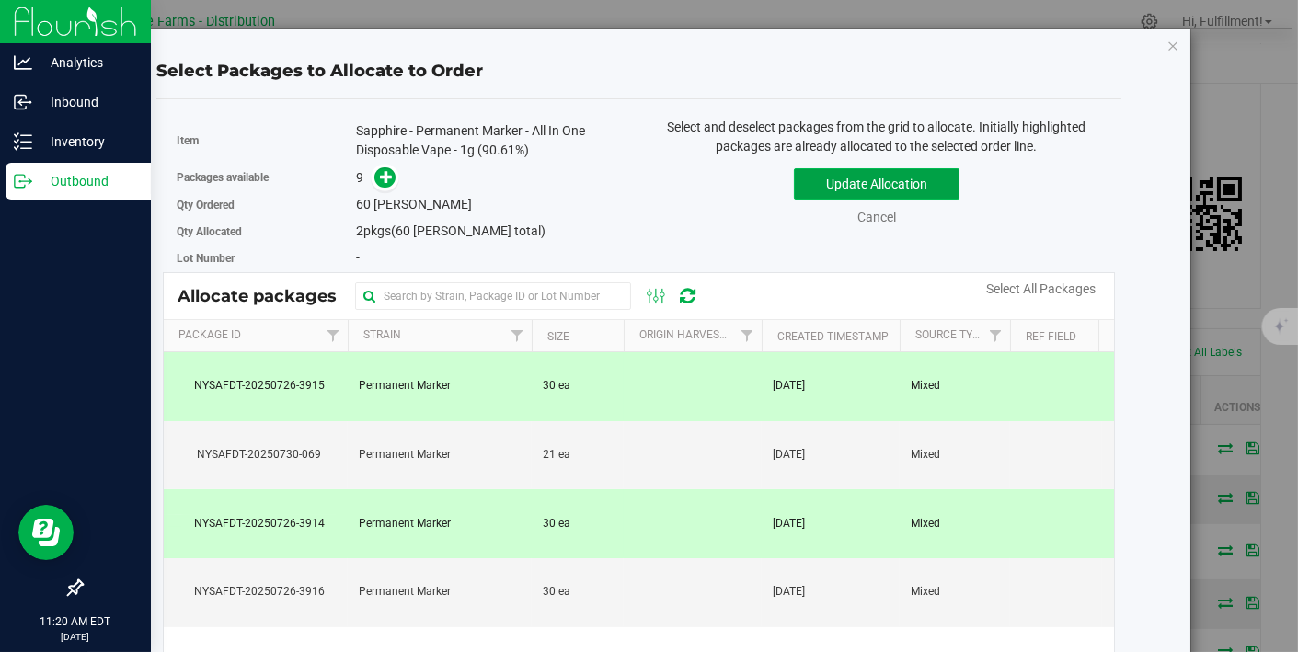
click at [909, 179] on button "Update Allocation" at bounding box center [877, 183] width 166 height 31
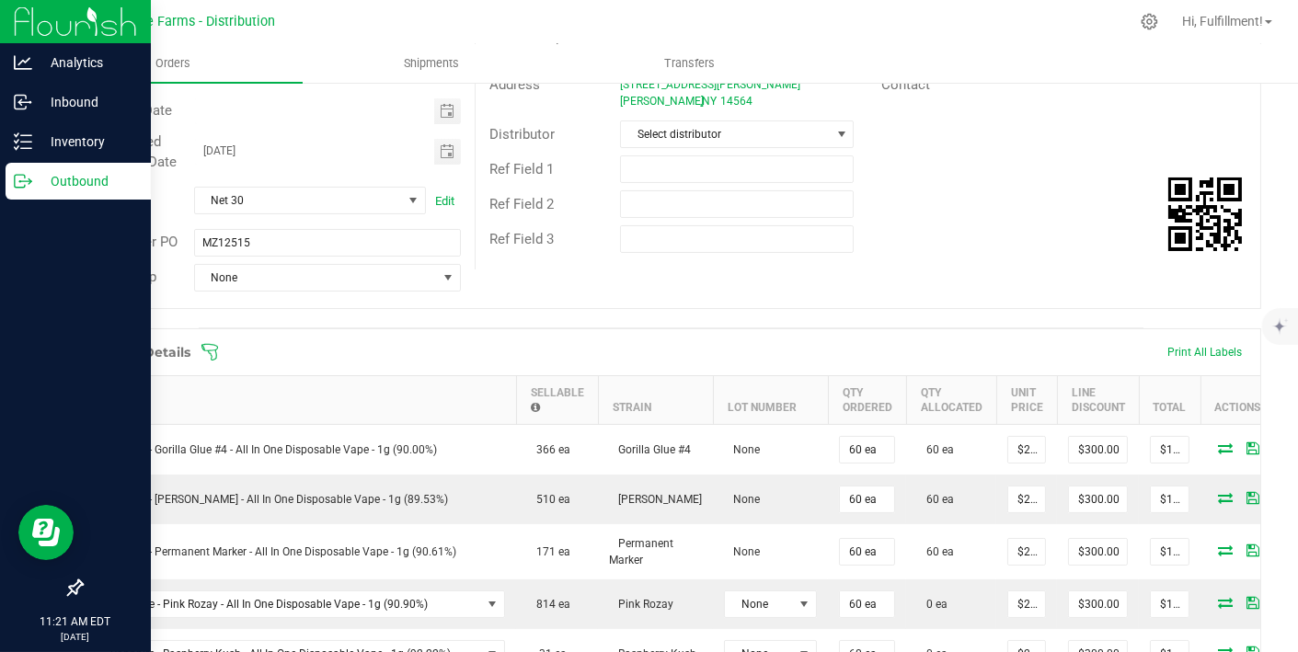
click at [202, 355] on icon at bounding box center [210, 352] width 18 height 18
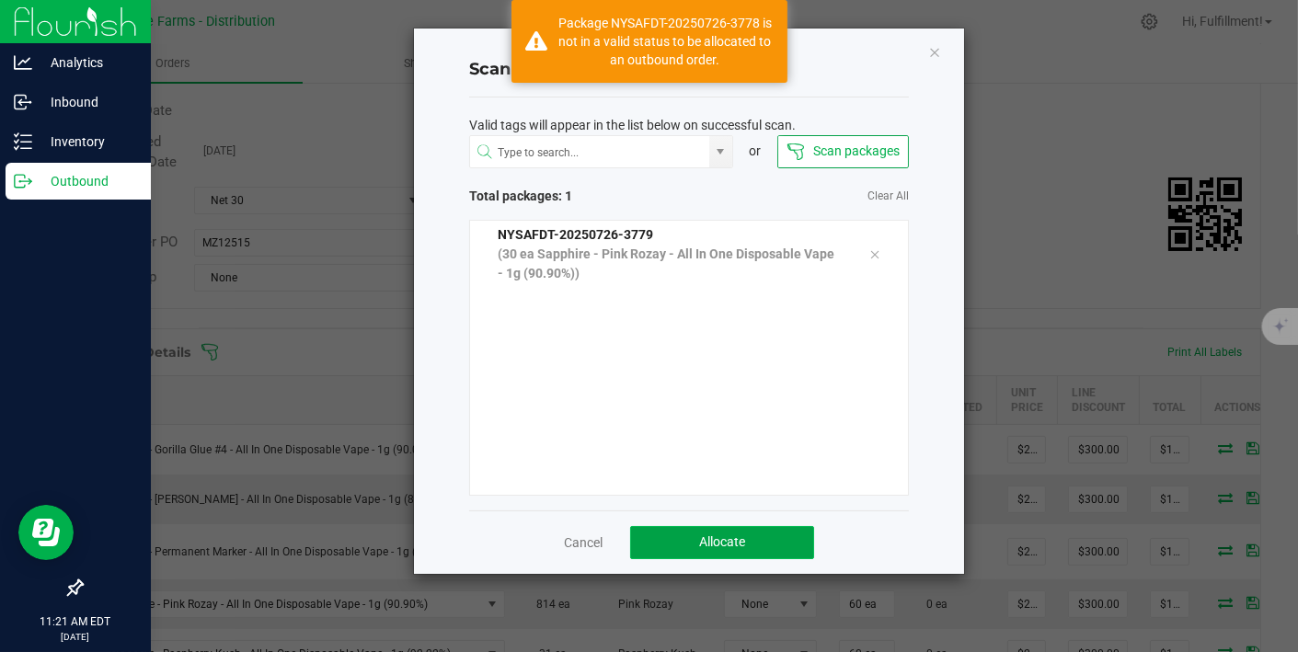
click at [704, 543] on span "Allocate" at bounding box center [722, 542] width 46 height 15
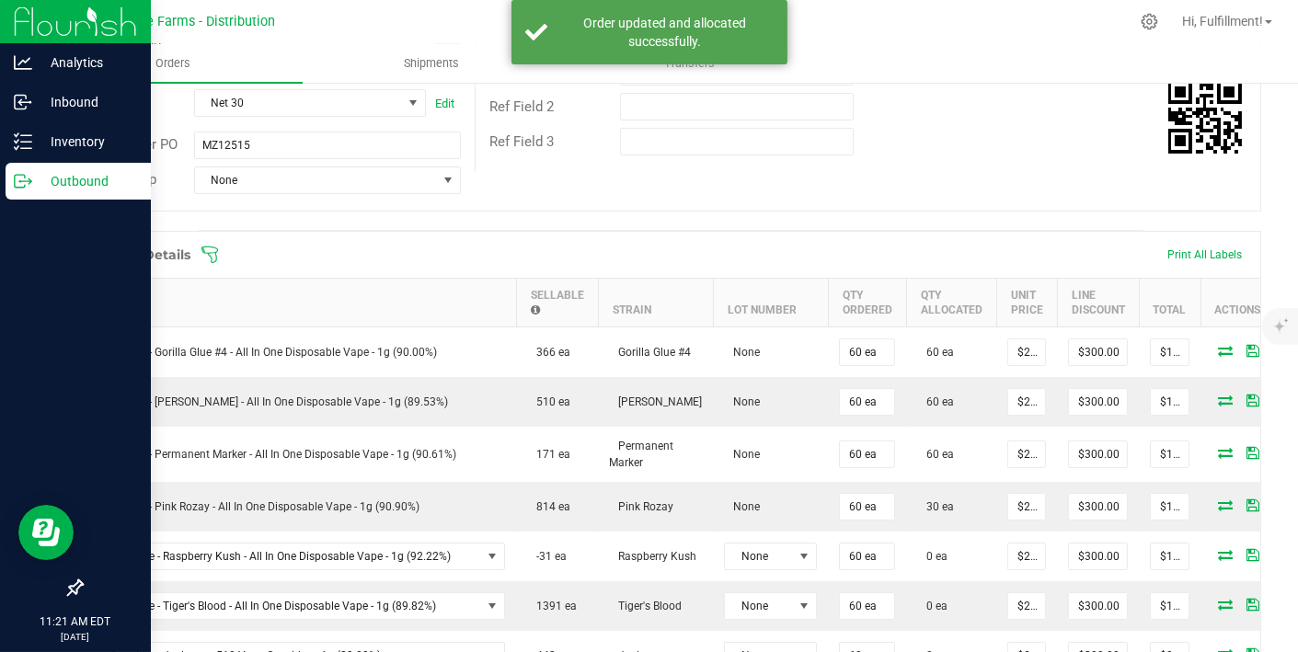
scroll to position [343, 0]
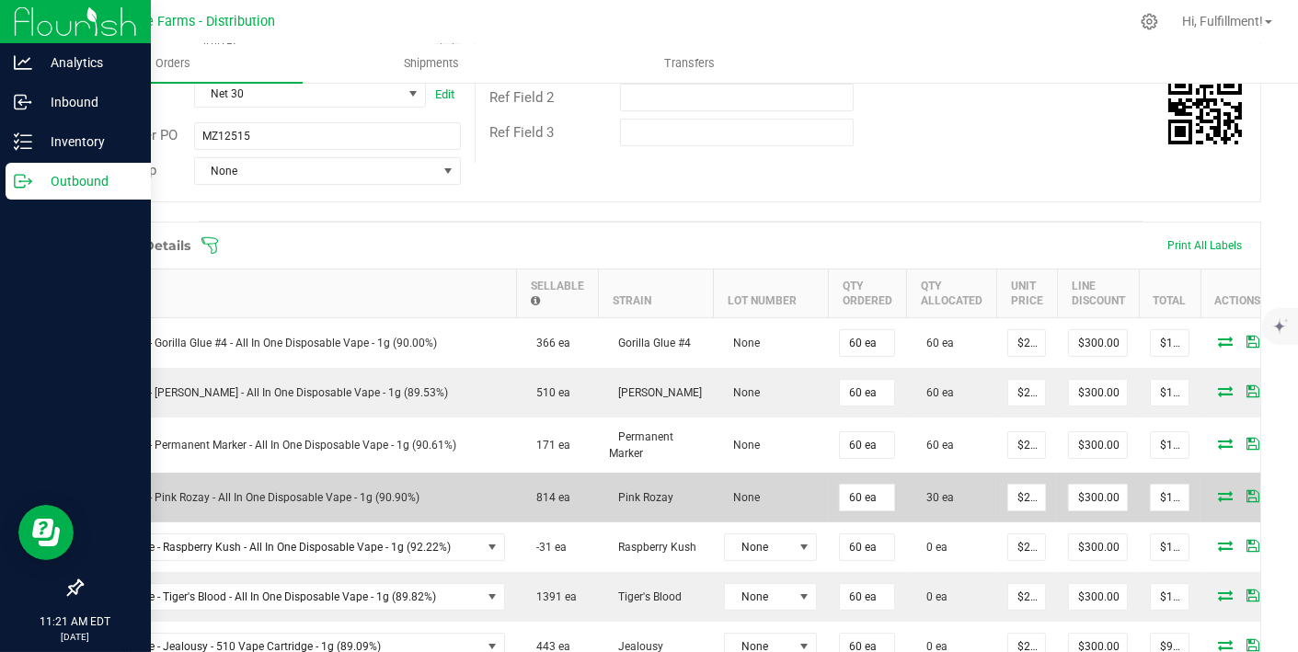
click at [1218, 490] on icon at bounding box center [1225, 495] width 15 height 11
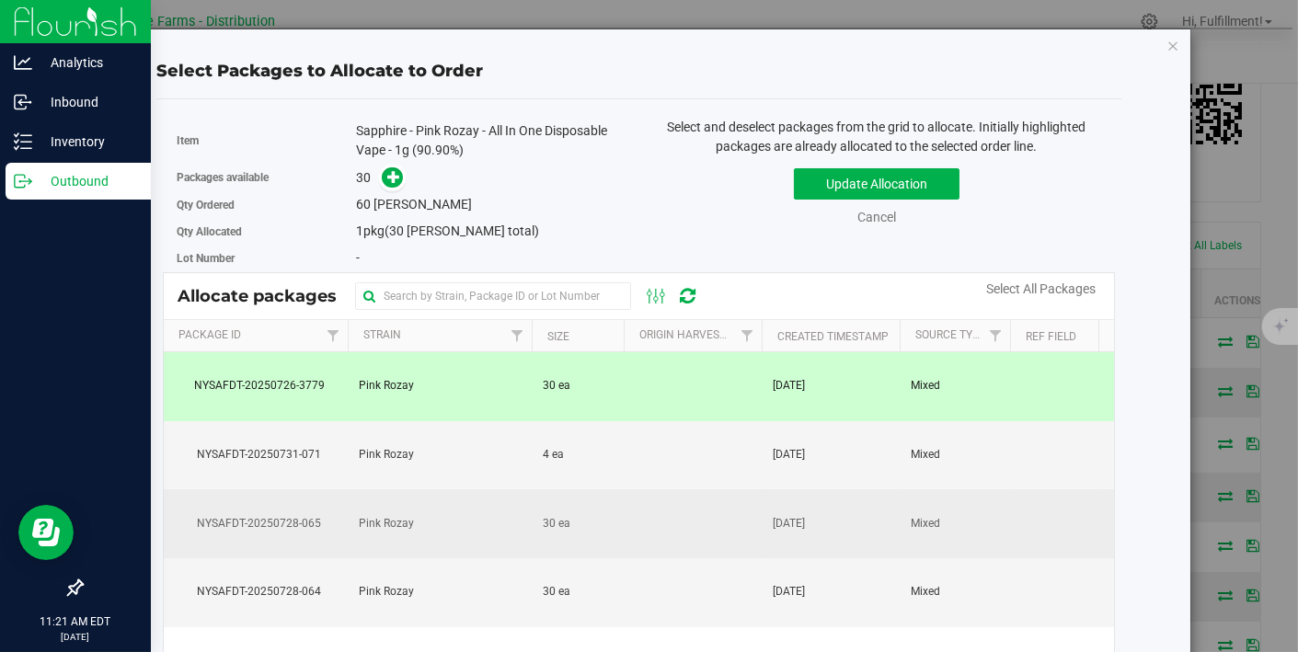
click at [763, 526] on td "[DATE]" at bounding box center [831, 523] width 138 height 69
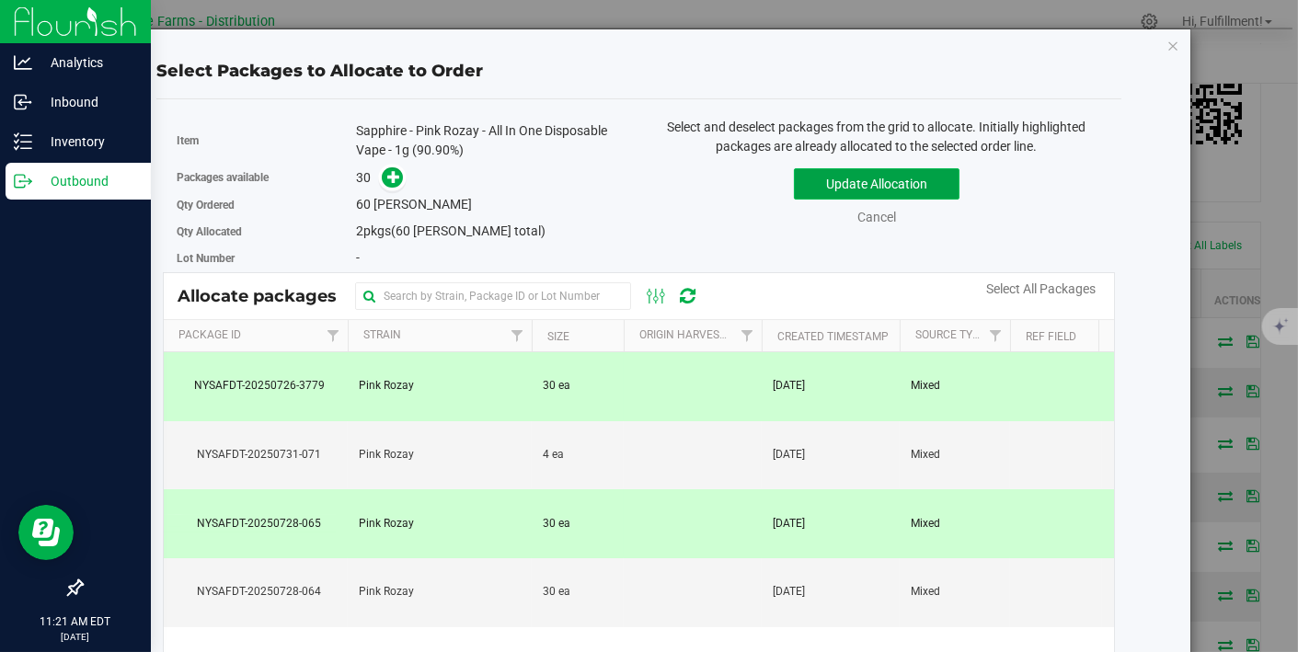
click at [869, 185] on button "Update Allocation" at bounding box center [877, 183] width 166 height 31
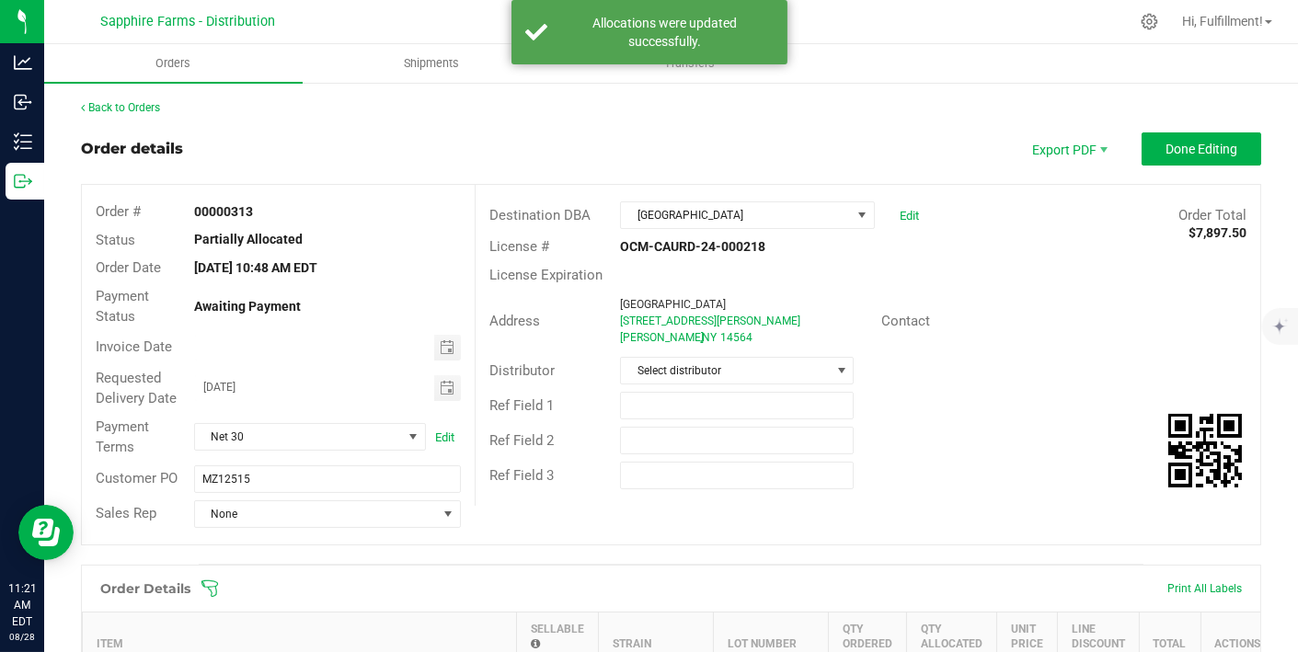
scroll to position [343, 0]
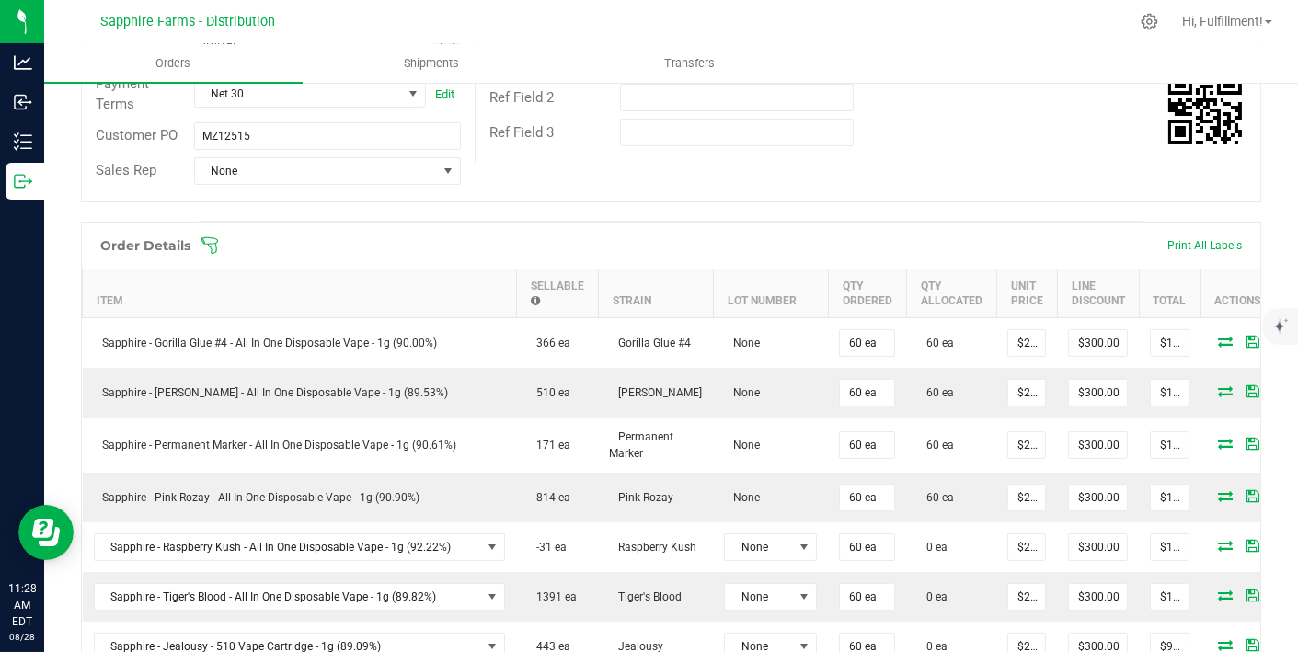
click at [207, 244] on icon at bounding box center [210, 245] width 18 height 18
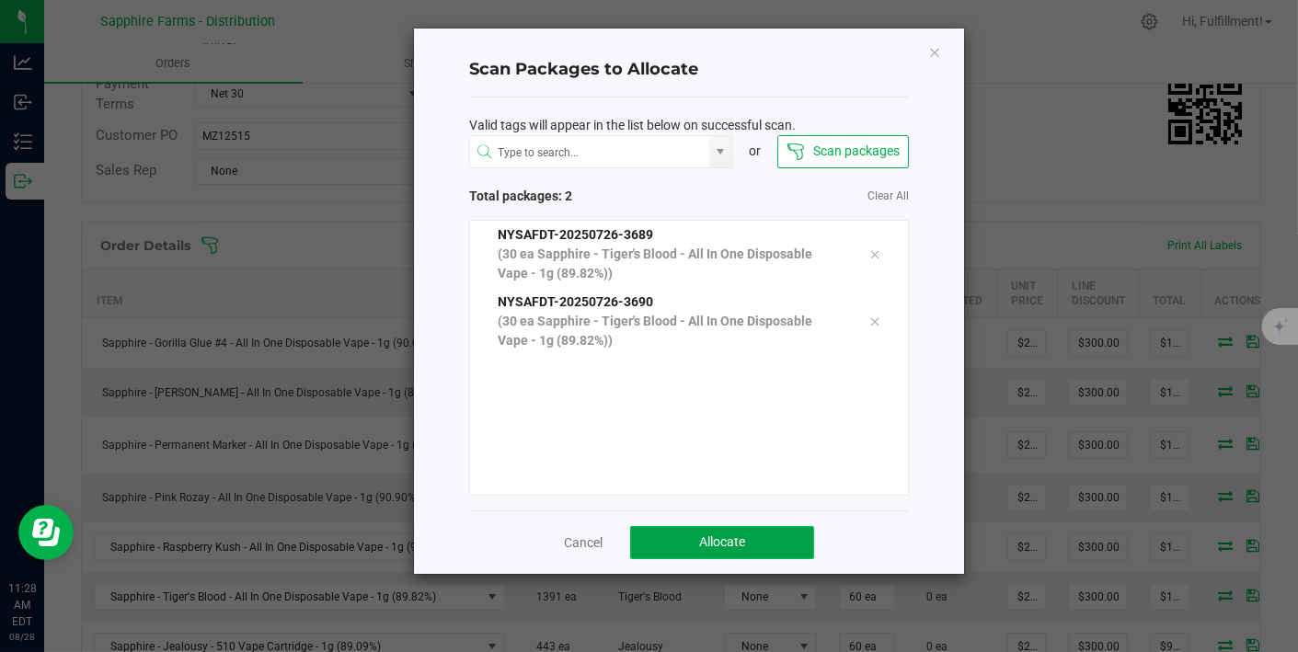
click at [699, 535] on span "Allocate" at bounding box center [722, 542] width 46 height 15
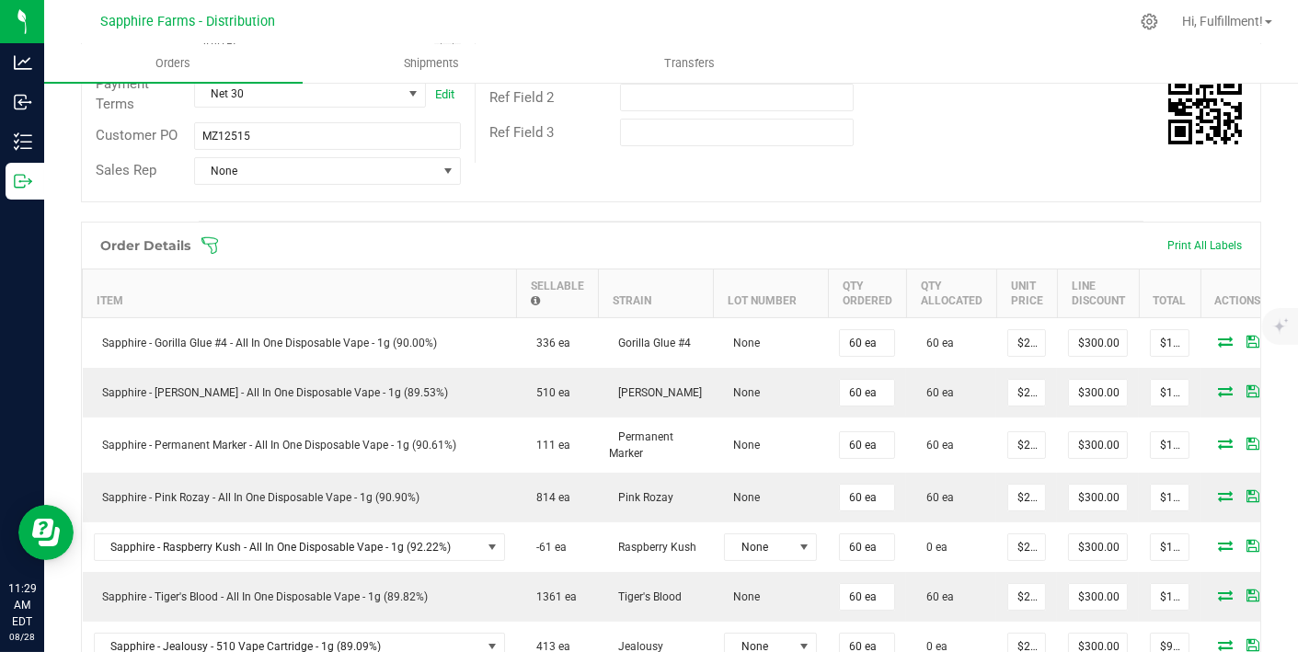
click at [213, 238] on icon at bounding box center [210, 245] width 18 height 18
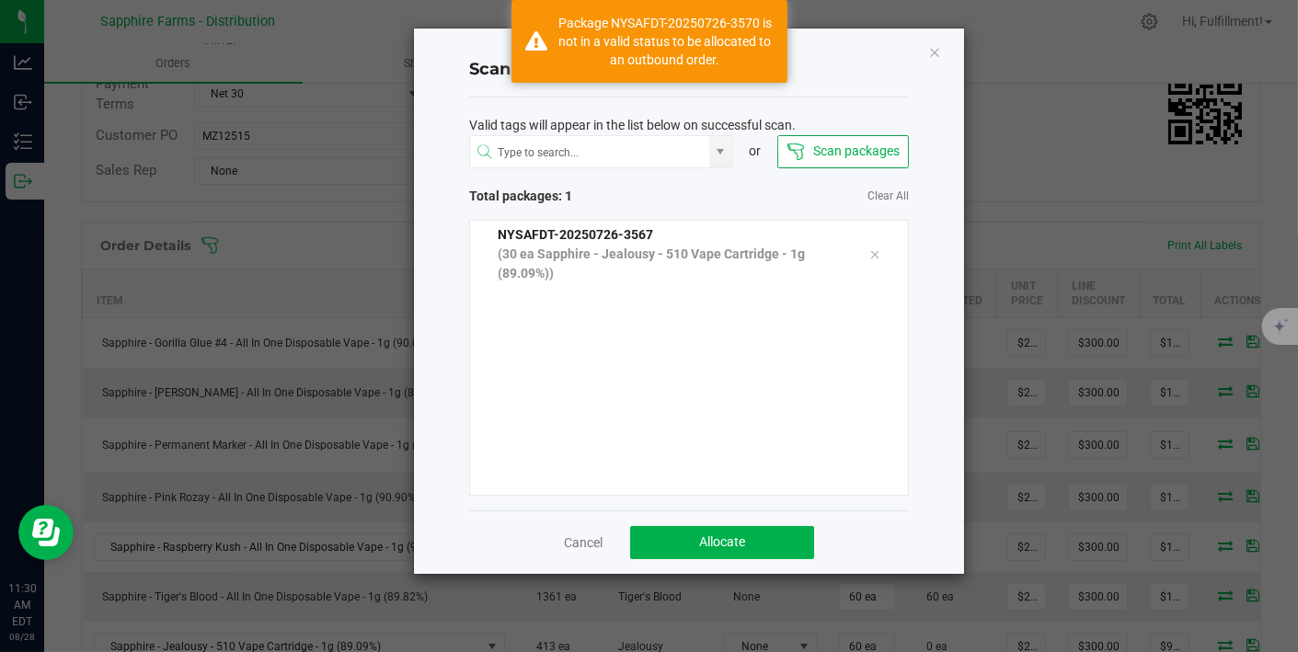
click at [557, 420] on div "NYSAFDT-20250726-3567 (30 ea Sapphire - Jealousy - 510 Vape Cartridge - 1g (89.…" at bounding box center [689, 358] width 440 height 276
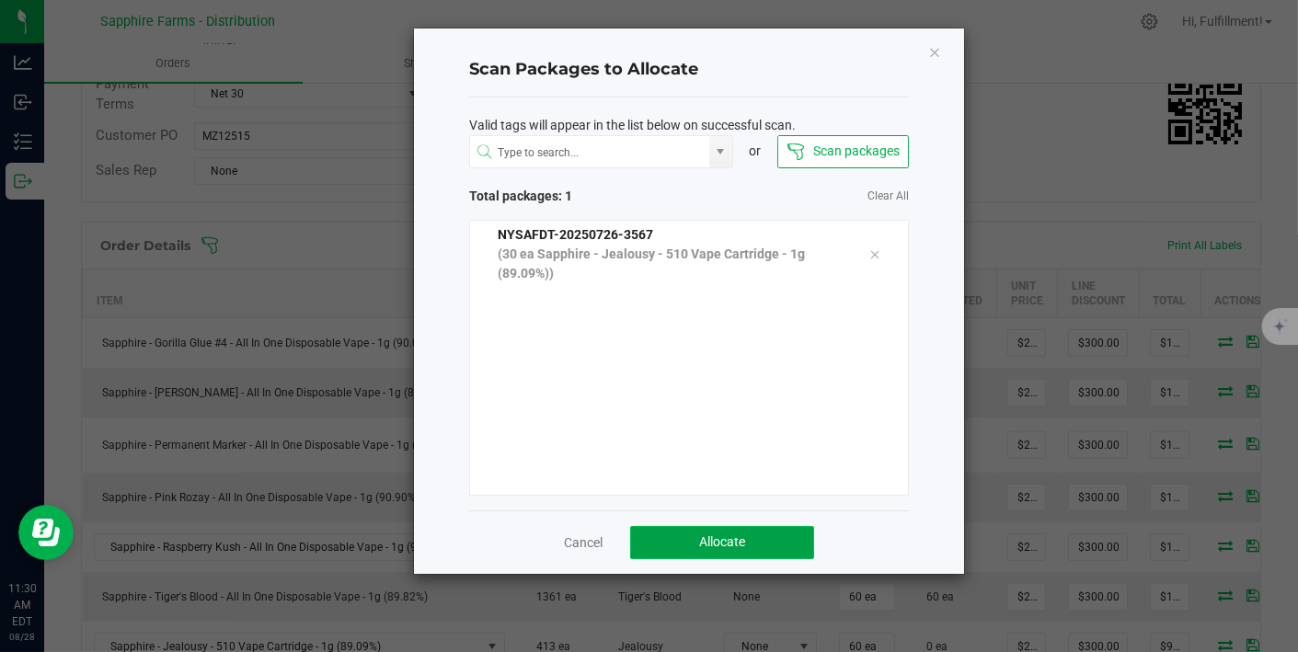
click at [731, 540] on span "Allocate" at bounding box center [722, 542] width 46 height 15
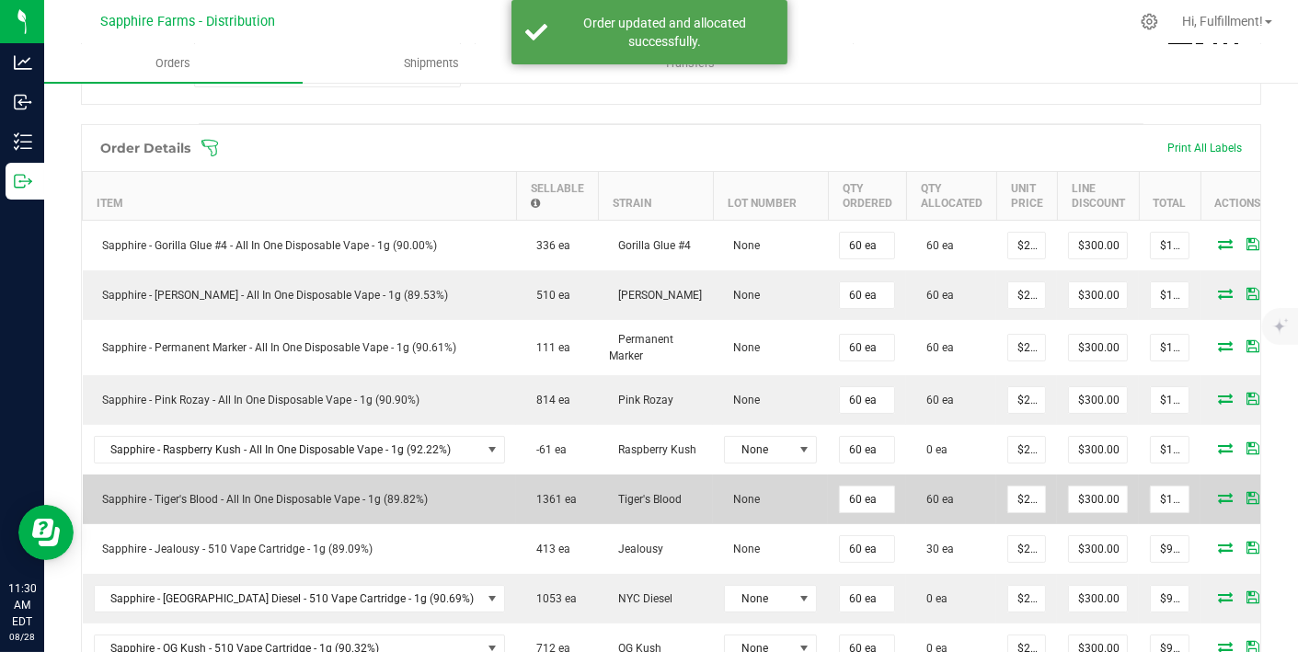
scroll to position [451, 0]
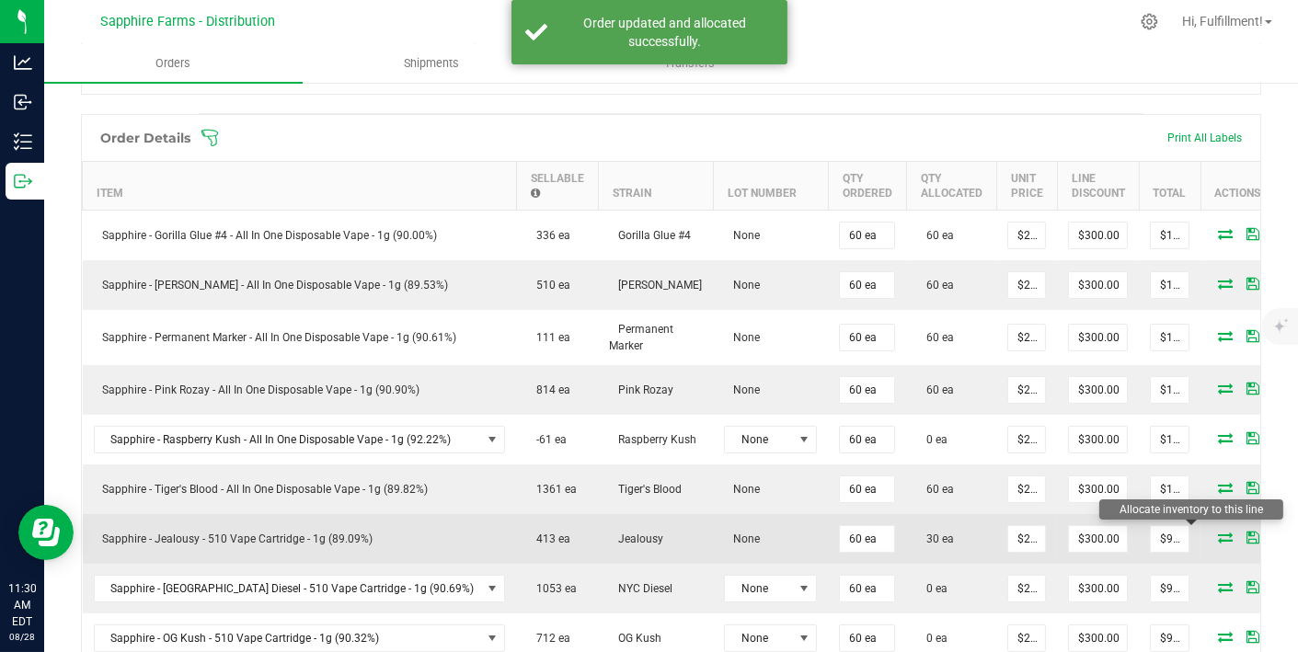
click at [1218, 533] on icon at bounding box center [1225, 537] width 15 height 11
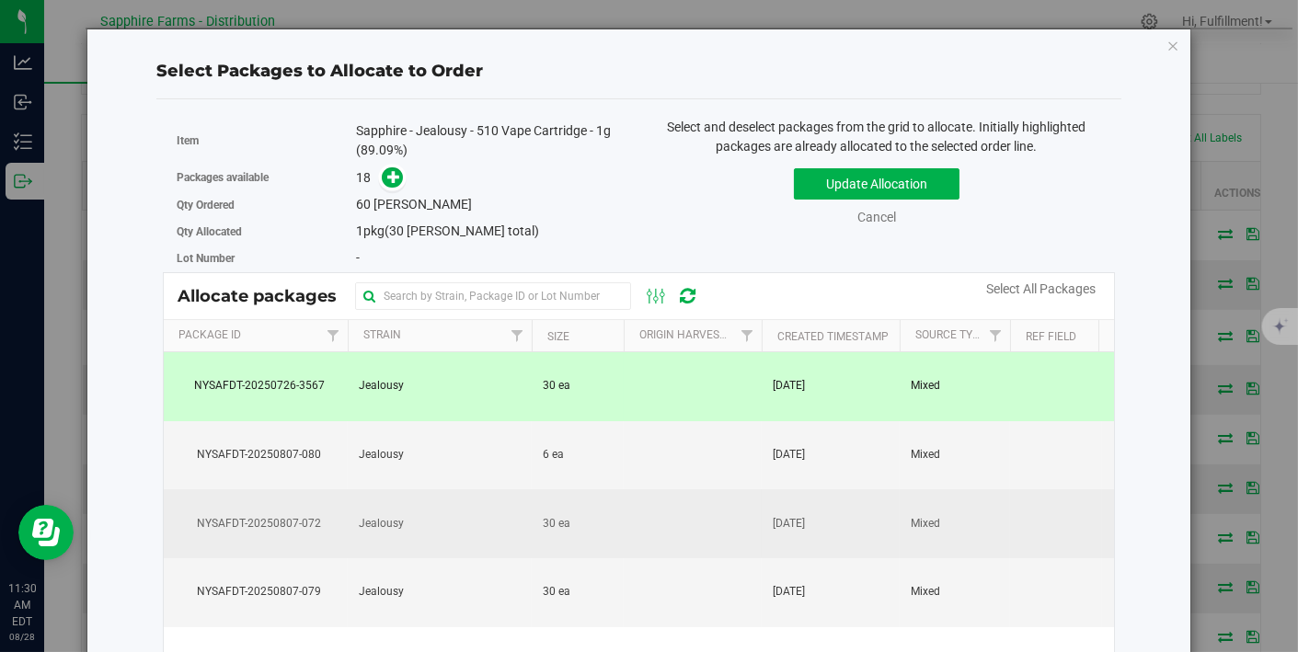
click at [651, 531] on td at bounding box center [693, 523] width 138 height 69
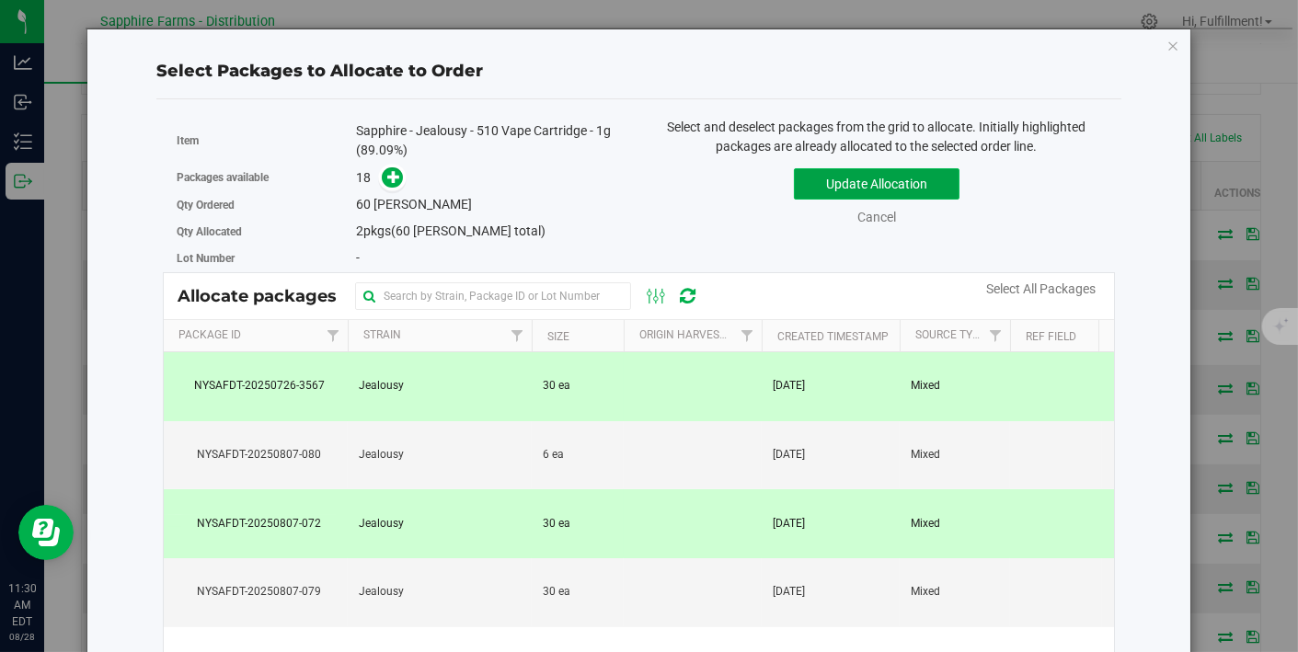
click at [858, 179] on button "Update Allocation" at bounding box center [877, 183] width 166 height 31
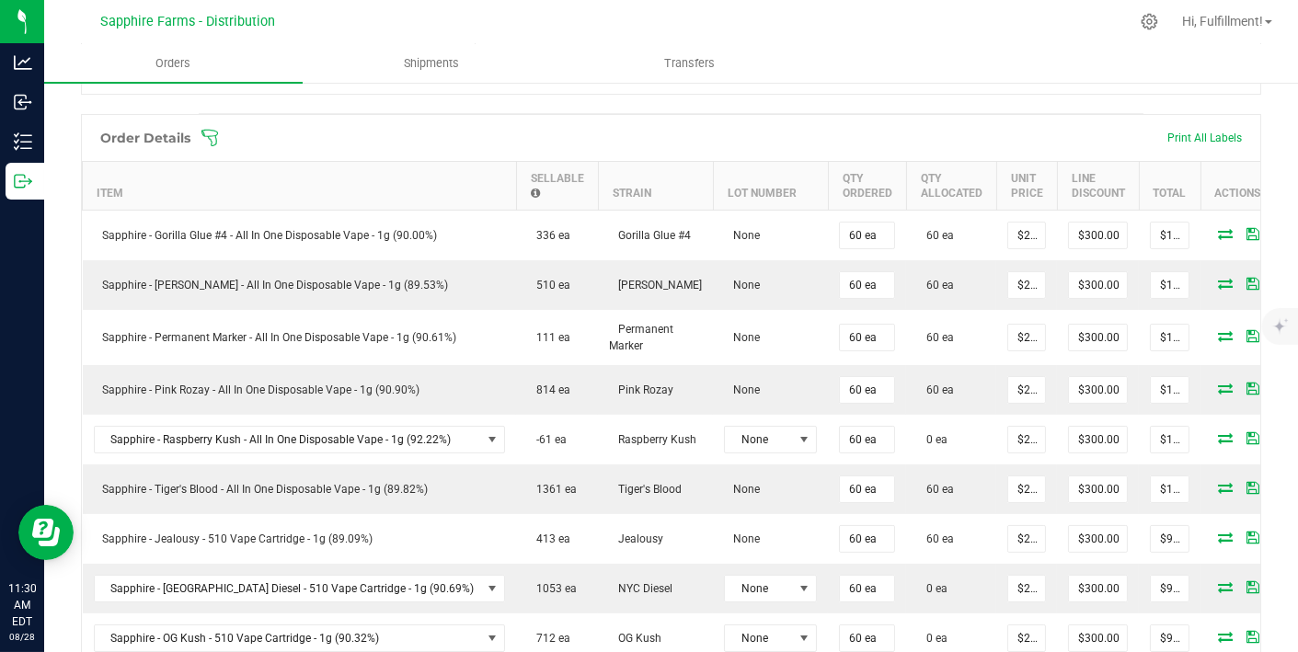
click at [220, 134] on span at bounding box center [791, 138] width 1180 height 18
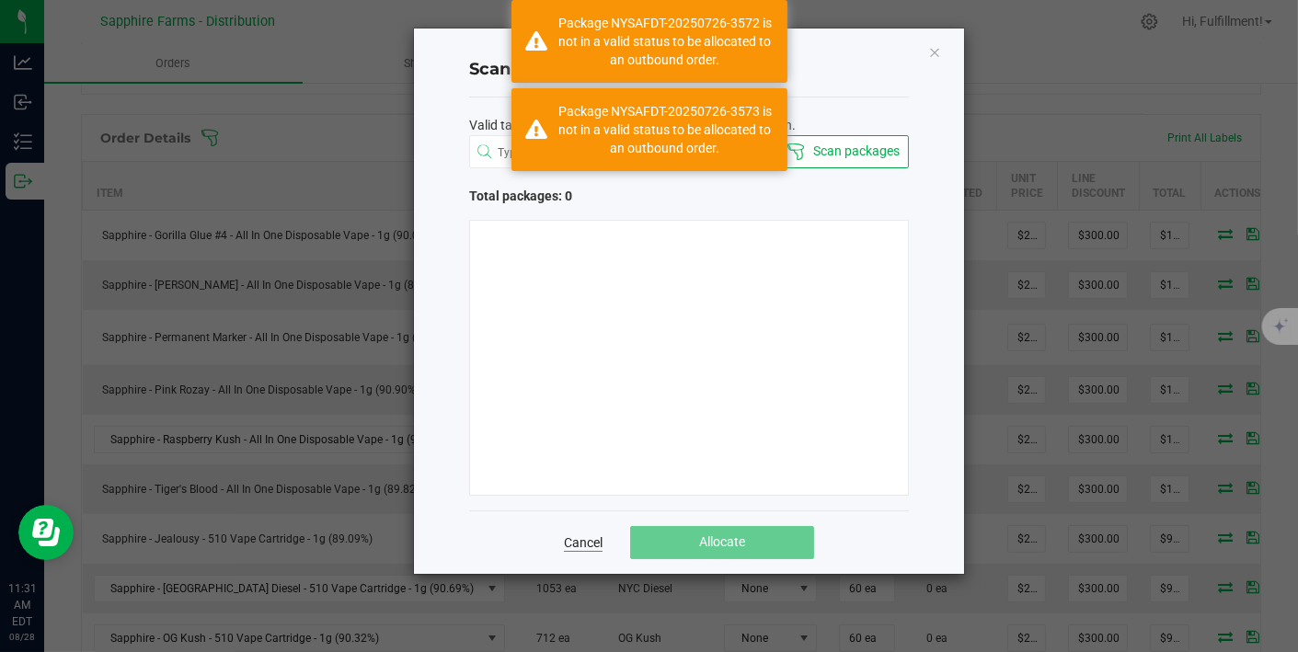
click at [581, 537] on link "Cancel" at bounding box center [583, 543] width 39 height 18
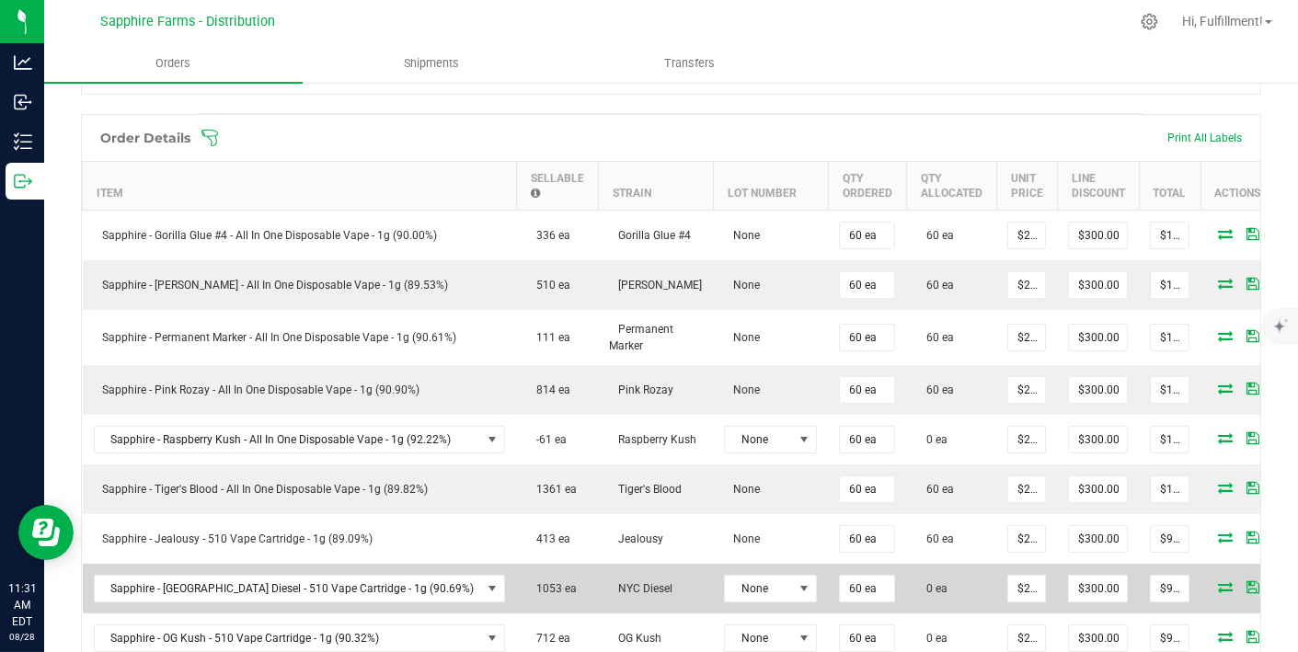
click at [1218, 581] on icon at bounding box center [1225, 586] width 15 height 11
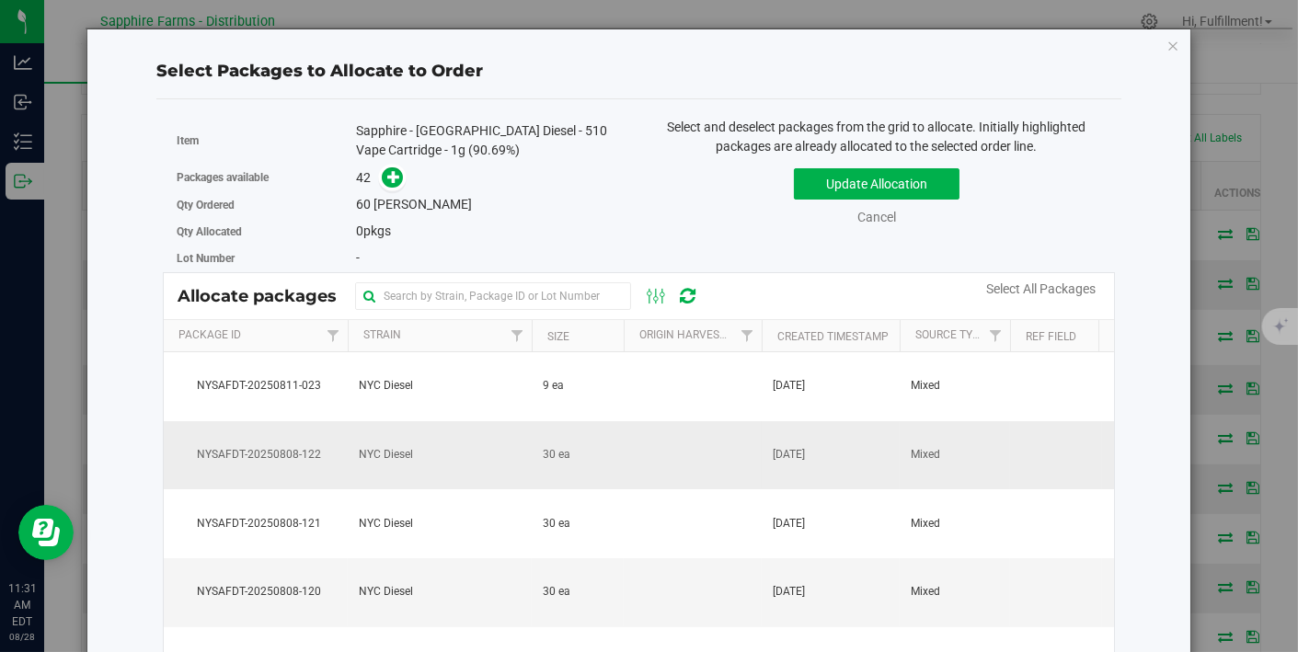
click at [699, 453] on td at bounding box center [693, 455] width 138 height 69
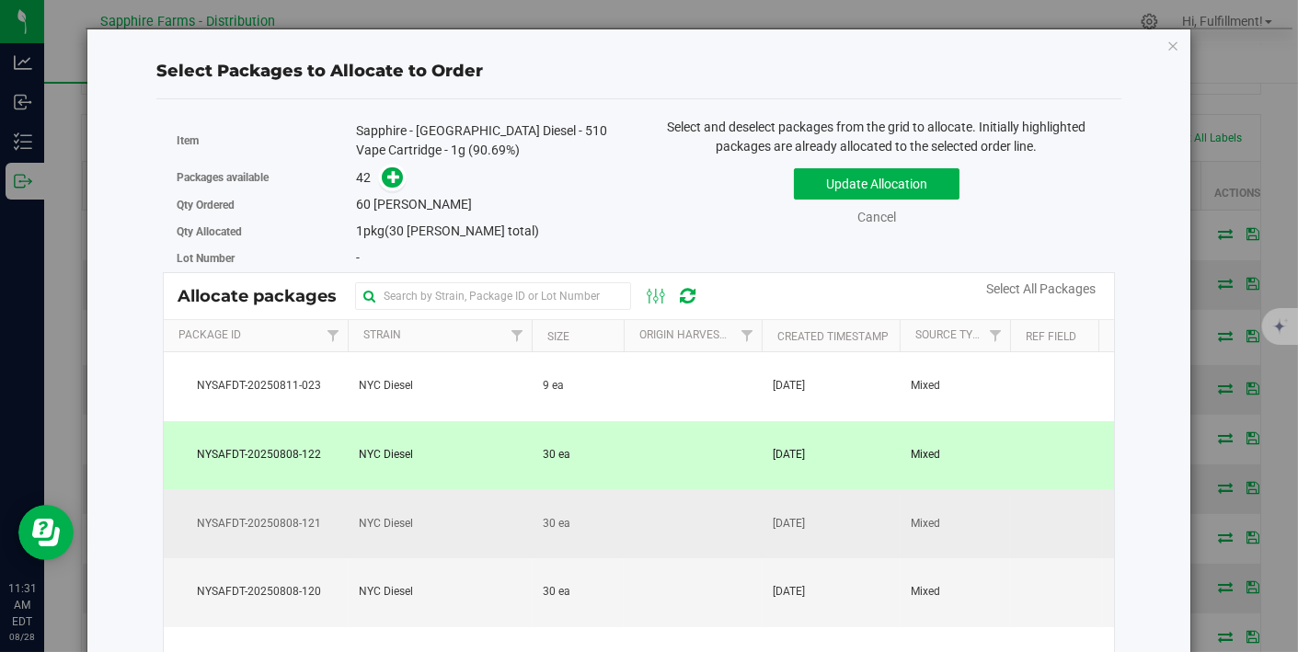
click at [681, 538] on td at bounding box center [693, 523] width 138 height 69
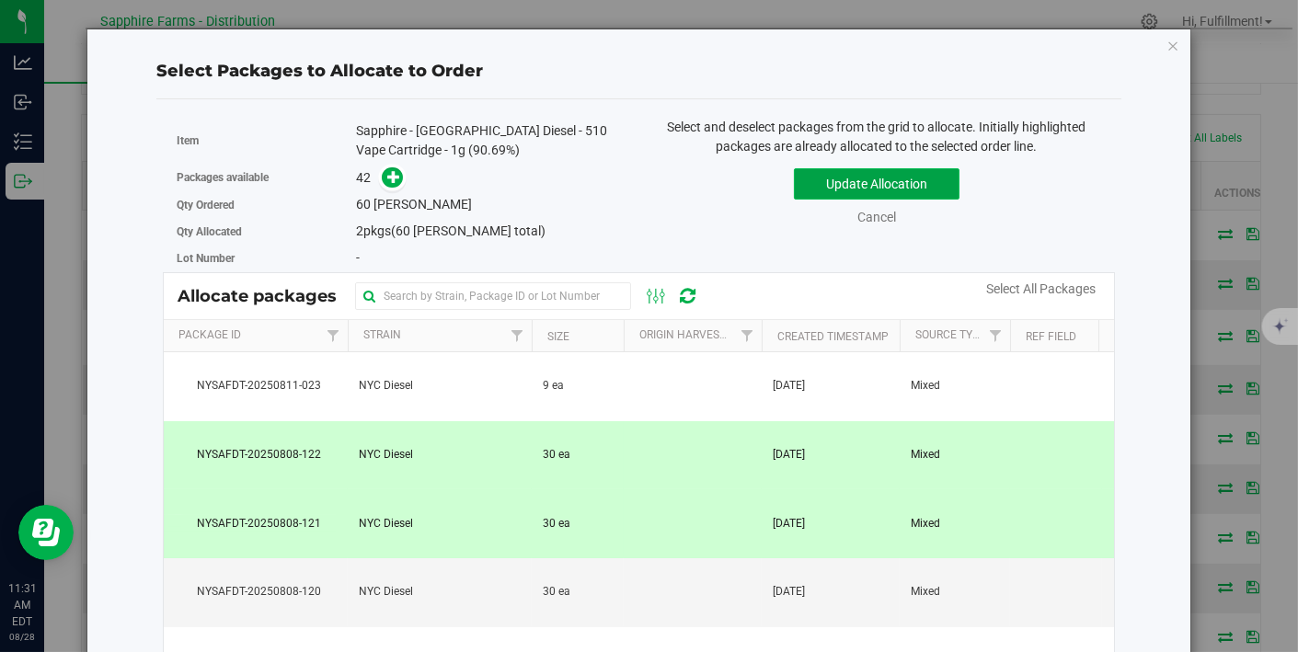
click at [837, 172] on button "Update Allocation" at bounding box center [877, 183] width 166 height 31
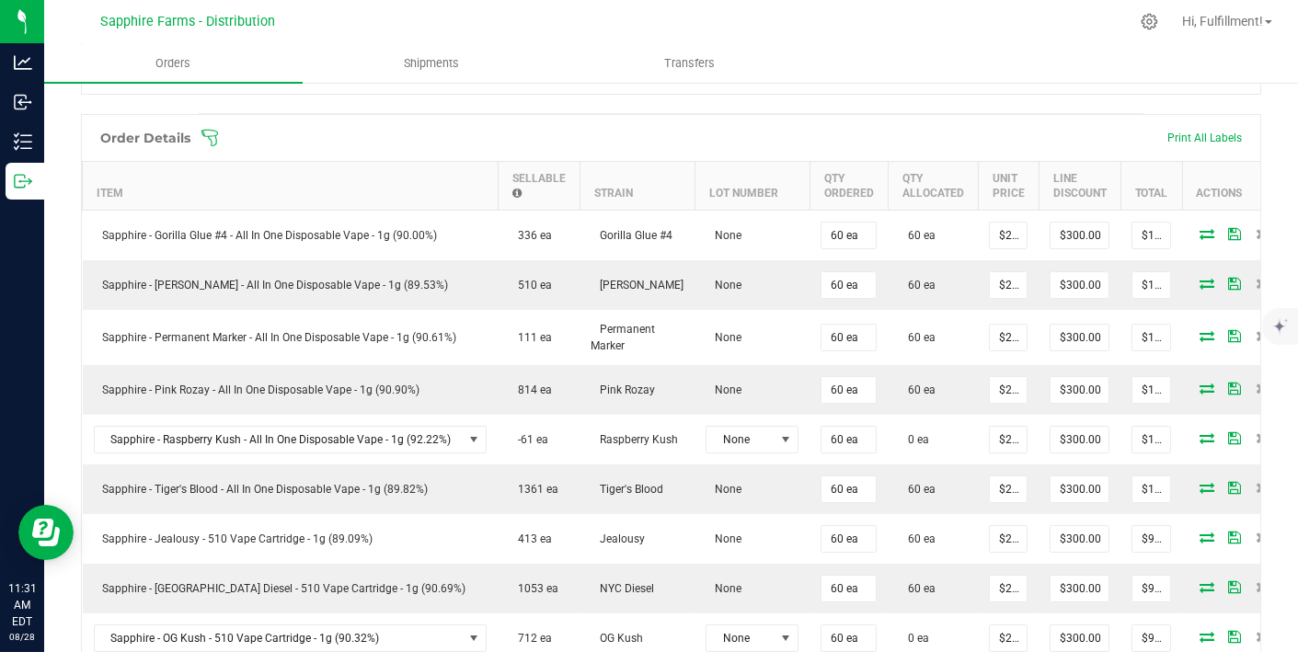
click at [206, 135] on icon at bounding box center [210, 138] width 18 height 18
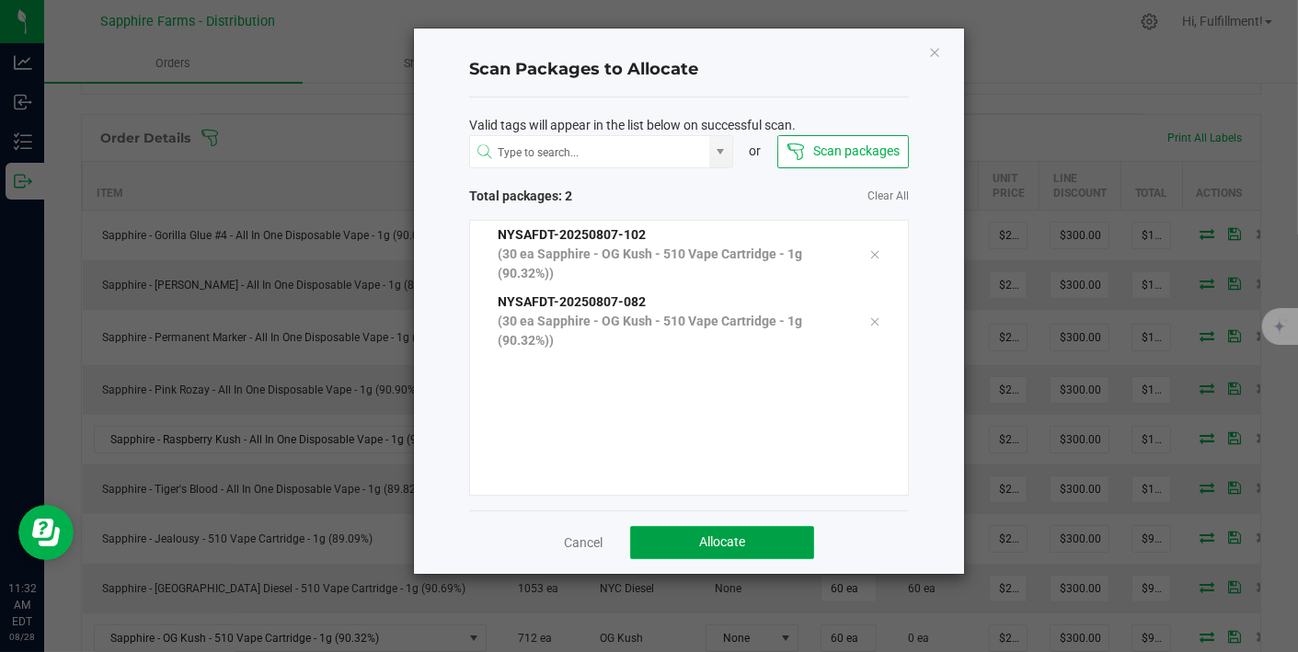
click at [696, 542] on button "Allocate" at bounding box center [722, 542] width 184 height 33
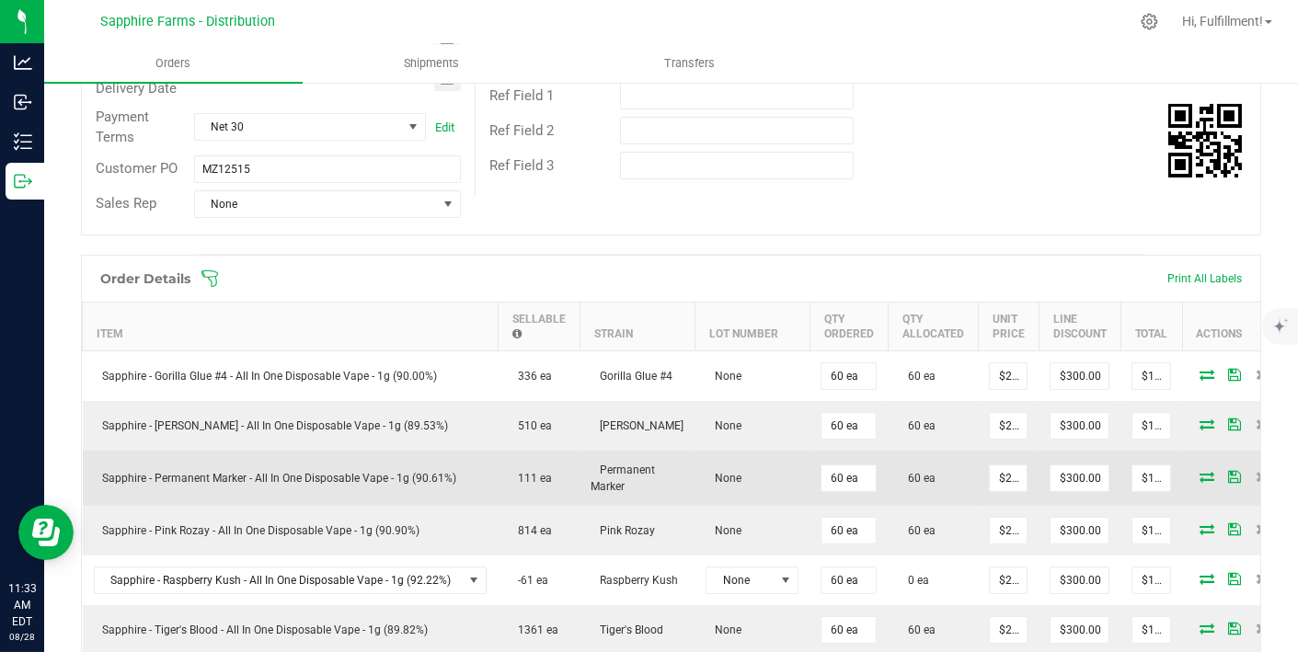
scroll to position [310, 0]
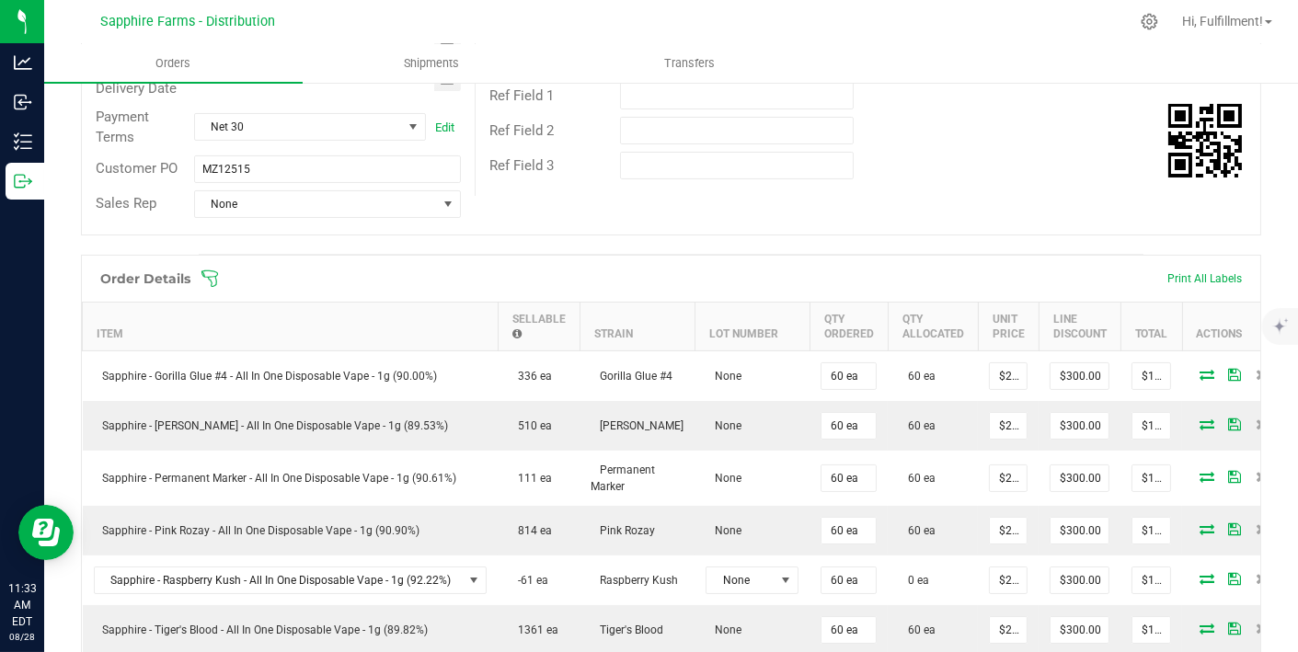
click at [210, 275] on icon at bounding box center [209, 278] width 17 height 17
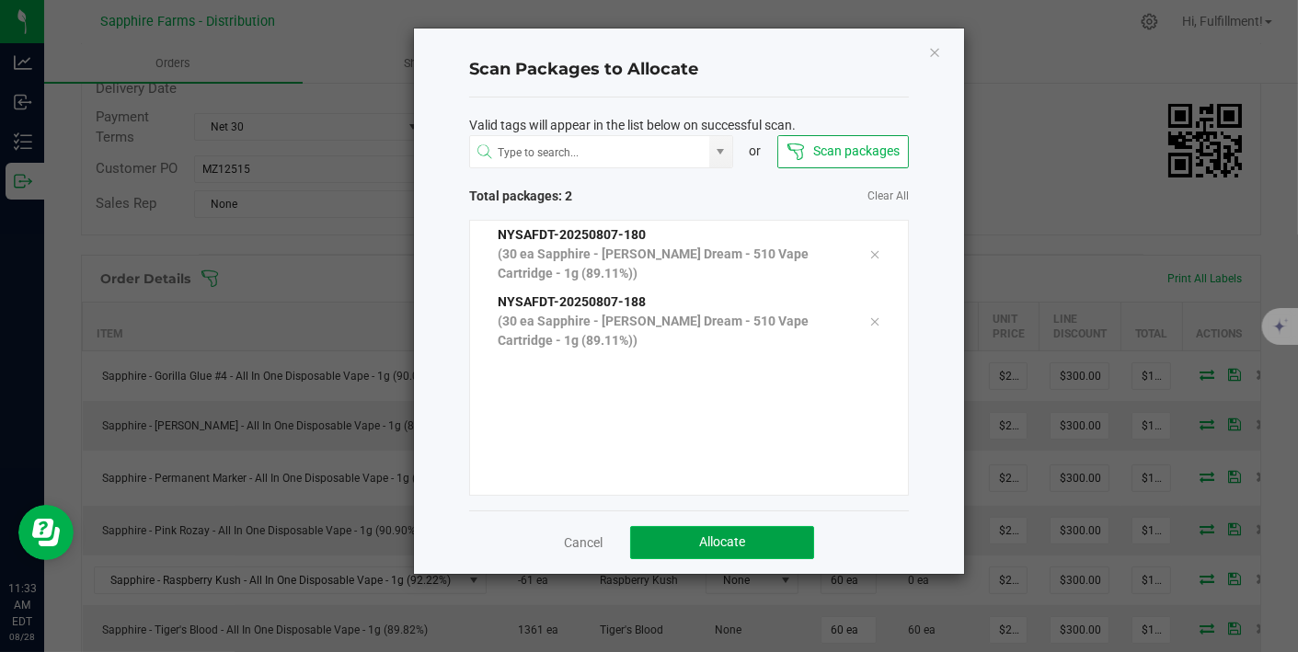
click at [701, 535] on span "Allocate" at bounding box center [722, 542] width 46 height 15
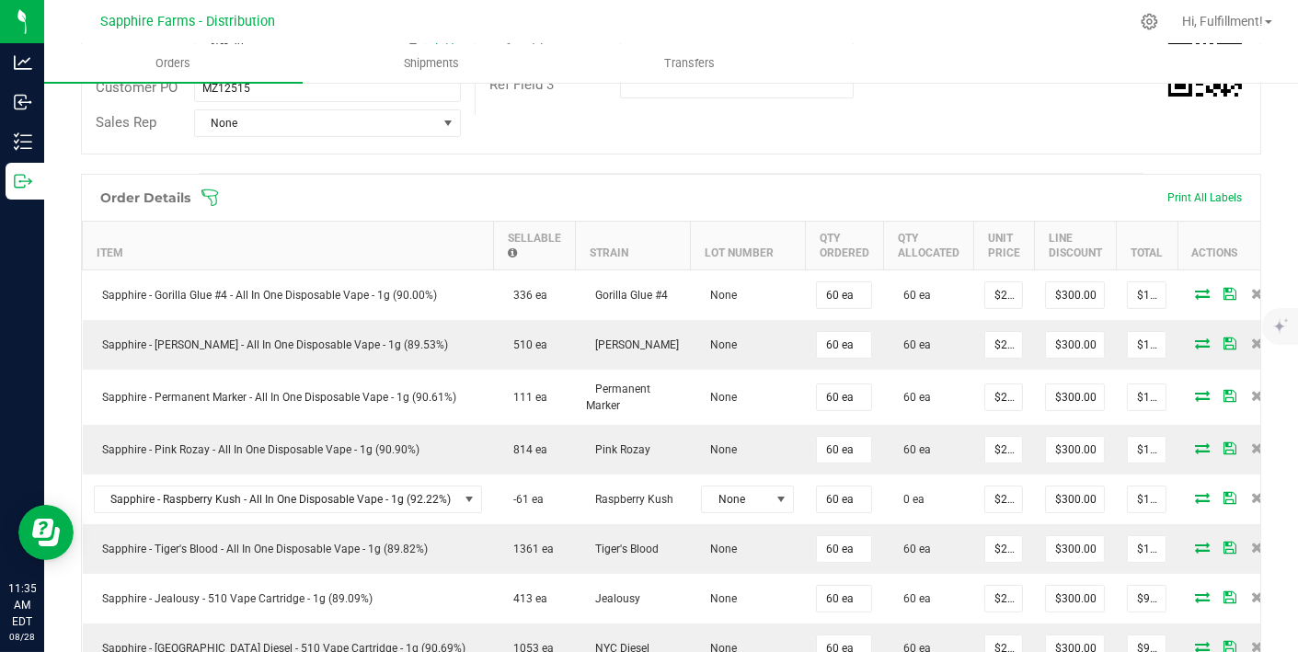
scroll to position [389, 0]
click at [214, 193] on icon at bounding box center [210, 199] width 18 height 18
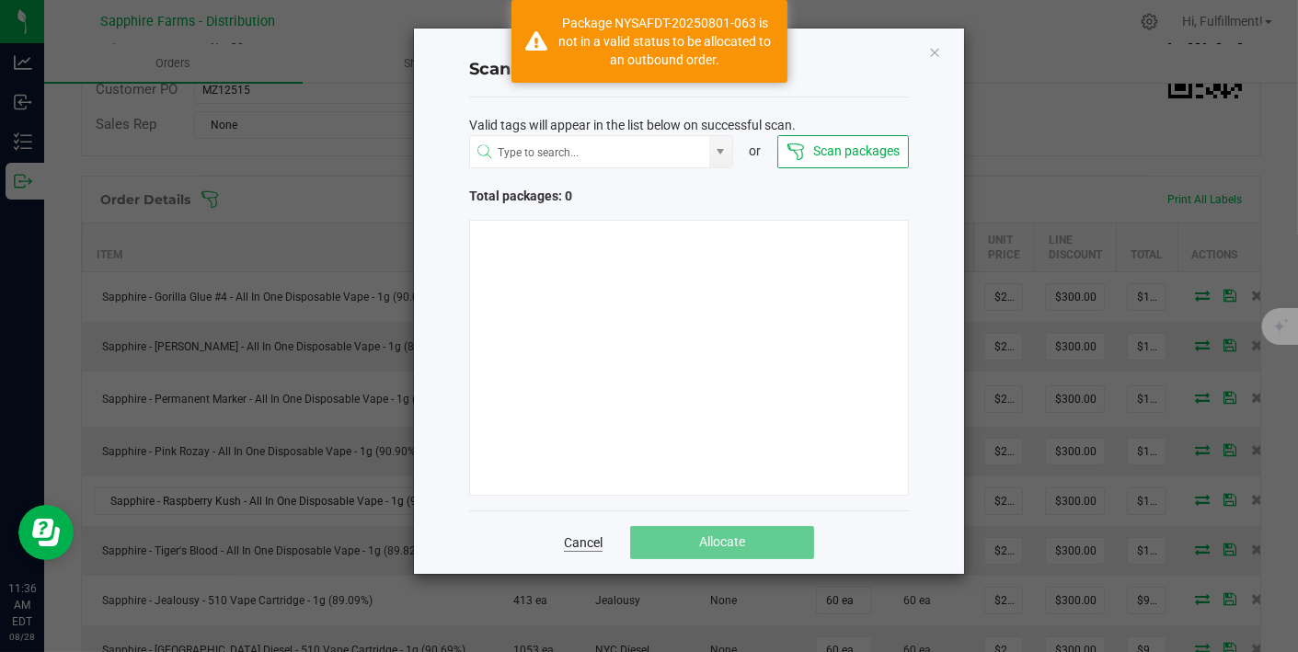
click at [572, 536] on link "Cancel" at bounding box center [583, 543] width 39 height 18
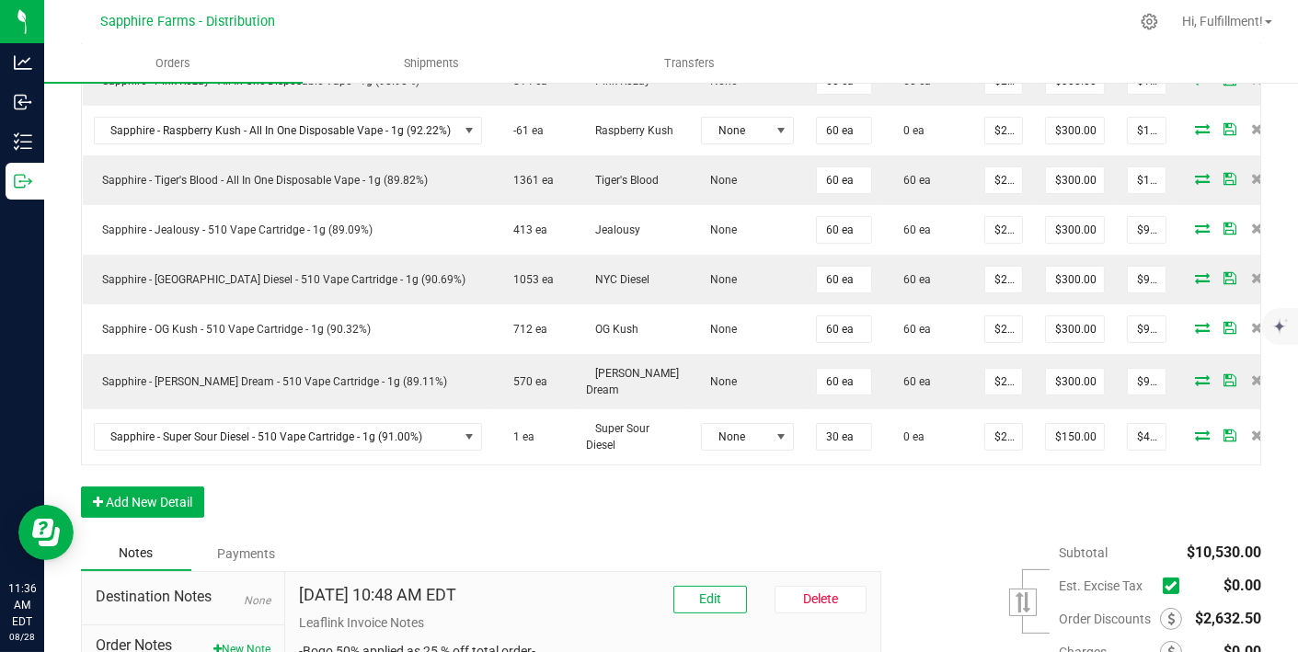
scroll to position [766, 0]
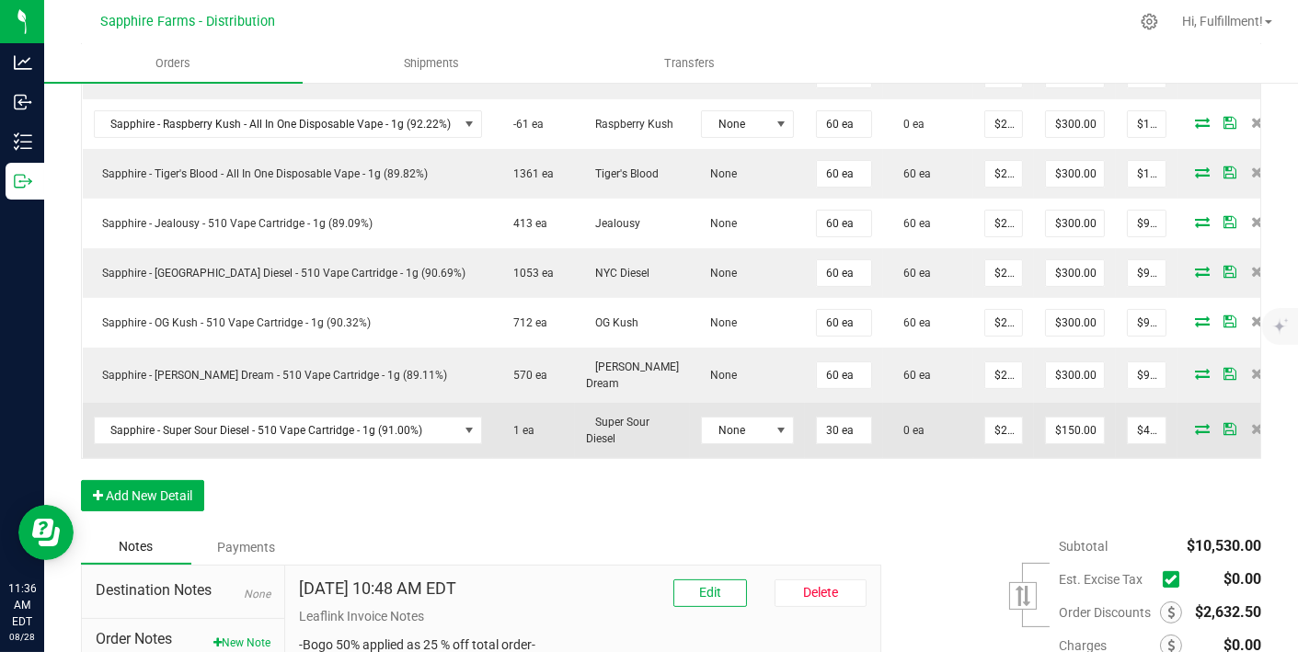
click at [1195, 423] on icon at bounding box center [1202, 428] width 15 height 11
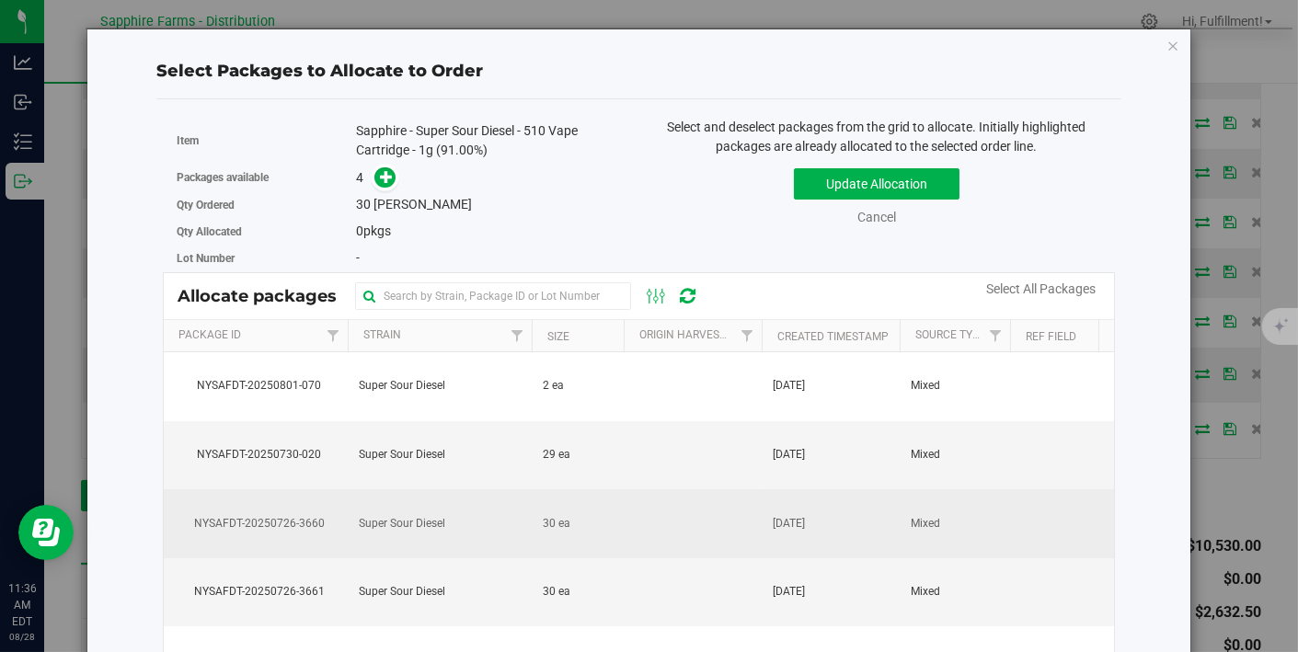
click at [749, 514] on td at bounding box center [693, 523] width 138 height 69
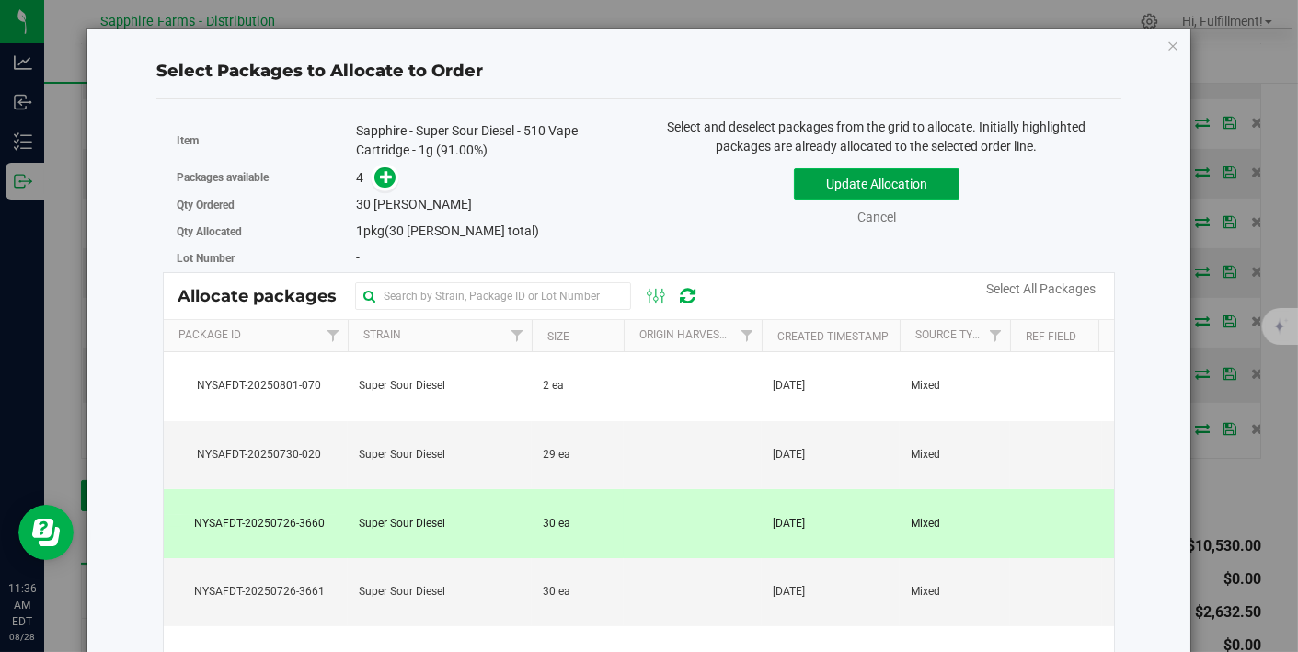
click at [853, 178] on button "Update Allocation" at bounding box center [877, 183] width 166 height 31
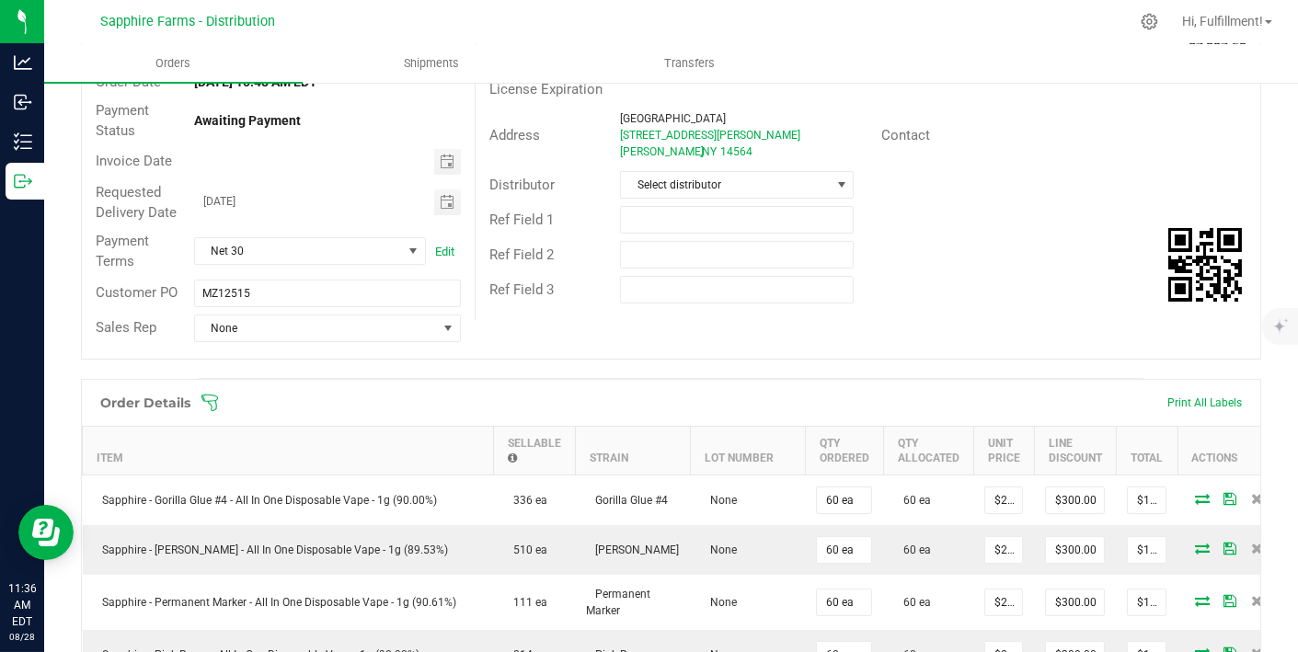
scroll to position [0, 0]
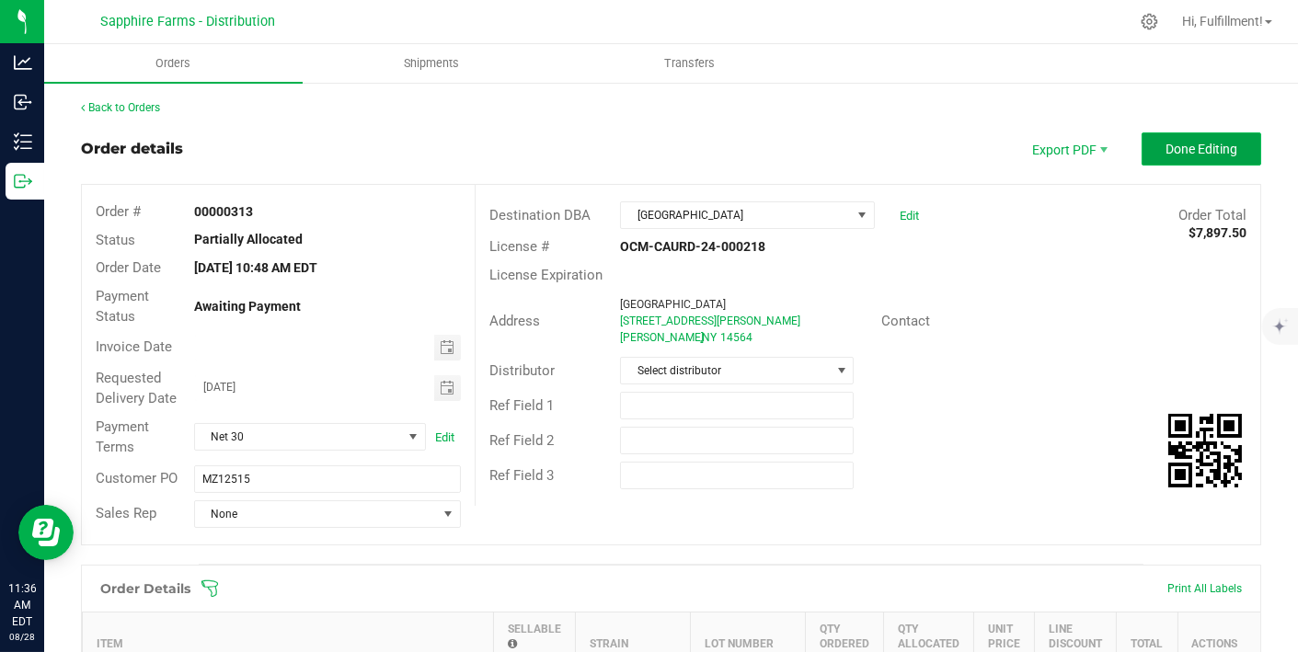
click at [1178, 144] on span "Done Editing" at bounding box center [1202, 149] width 72 height 15
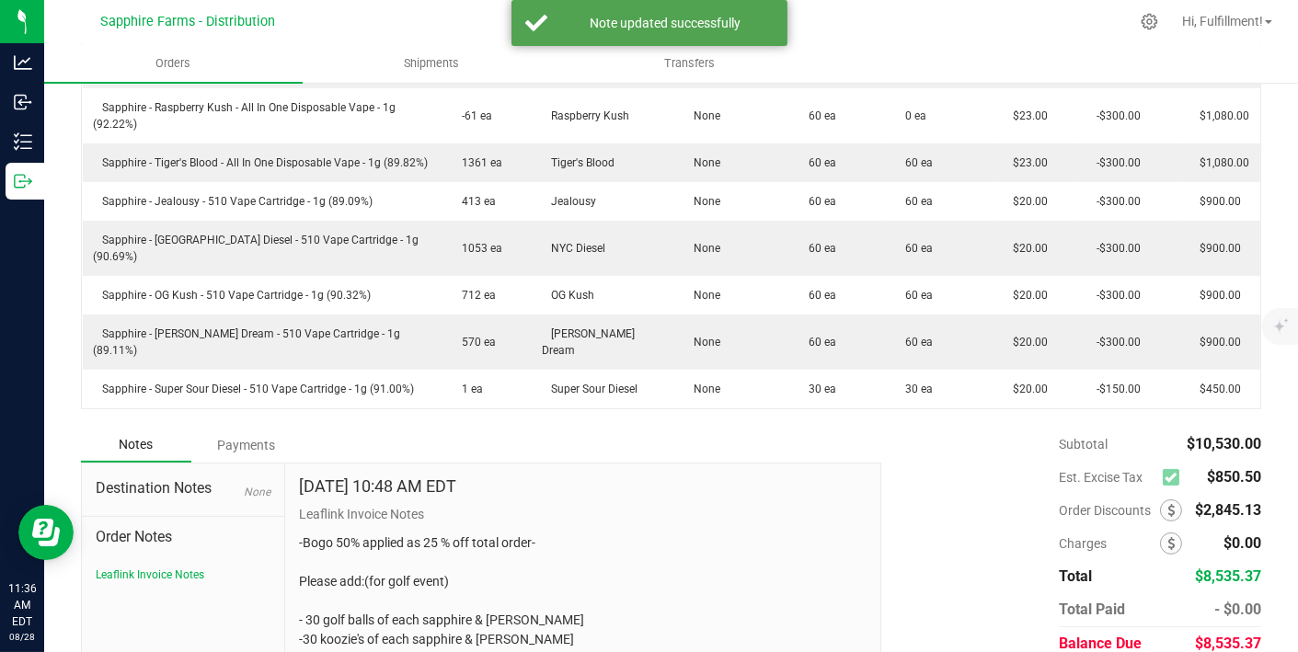
scroll to position [741, 0]
click at [1163, 465] on span at bounding box center [1175, 477] width 25 height 25
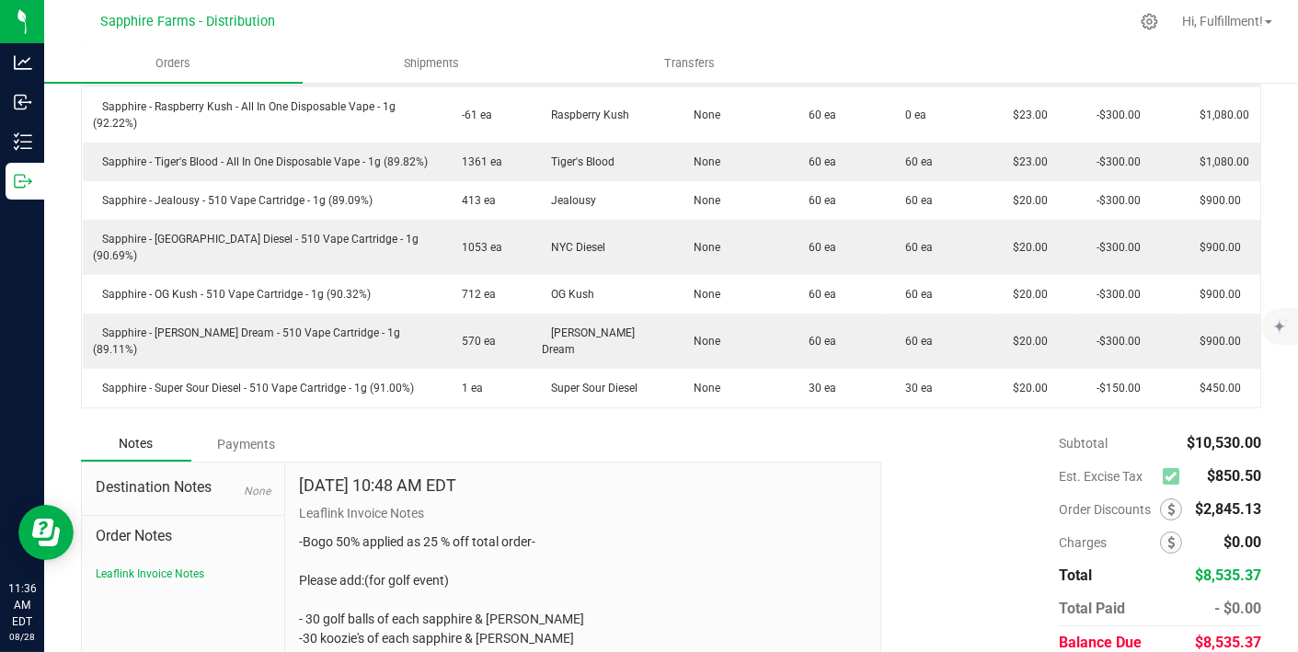
click at [1165, 477] on icon at bounding box center [1171, 477] width 12 height 0
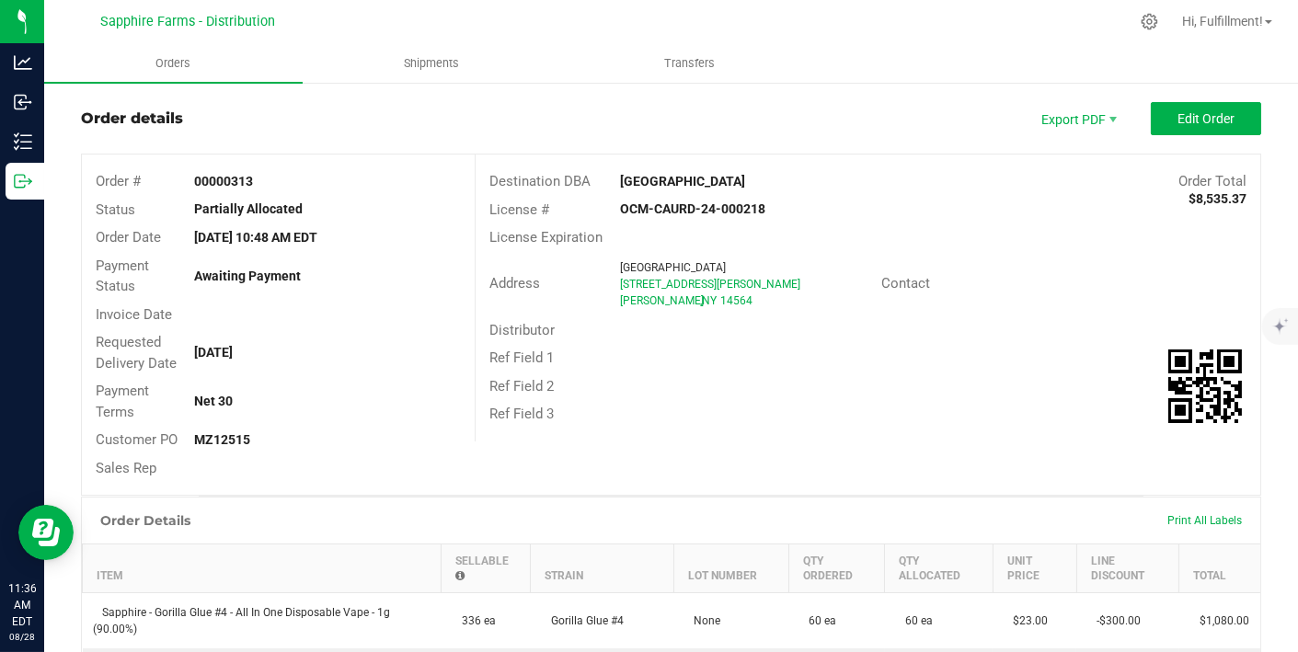
scroll to position [0, 0]
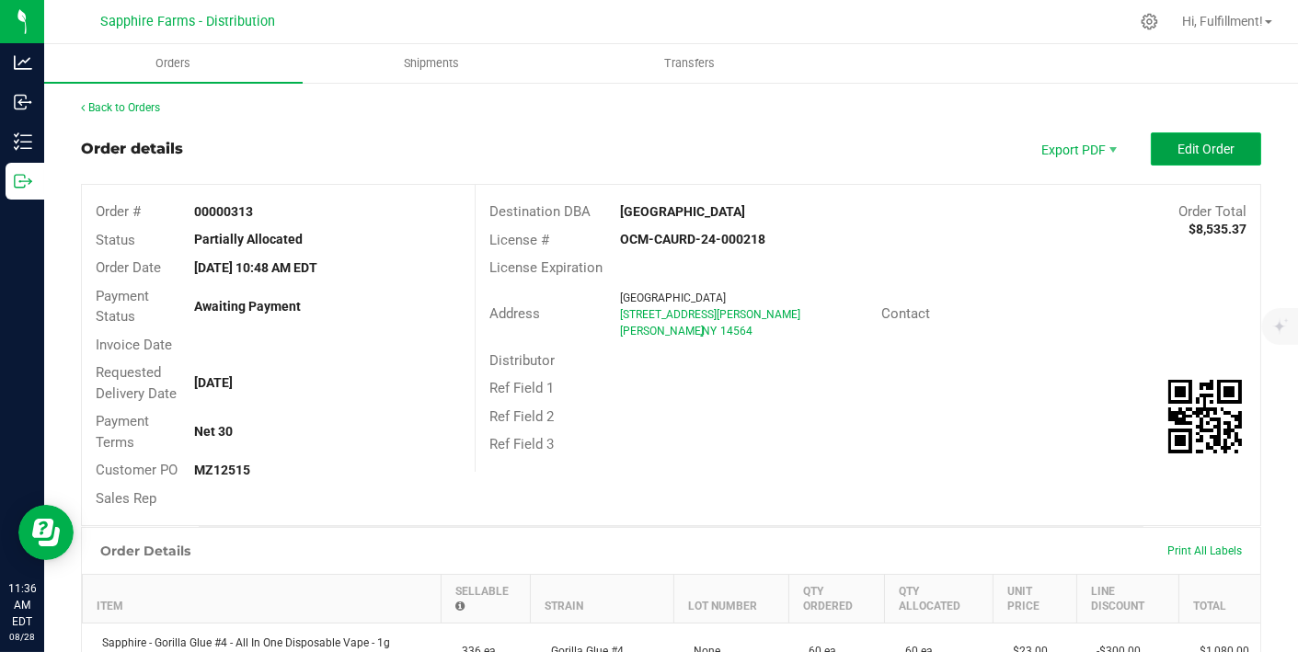
click at [1224, 144] on button "Edit Order" at bounding box center [1206, 148] width 110 height 33
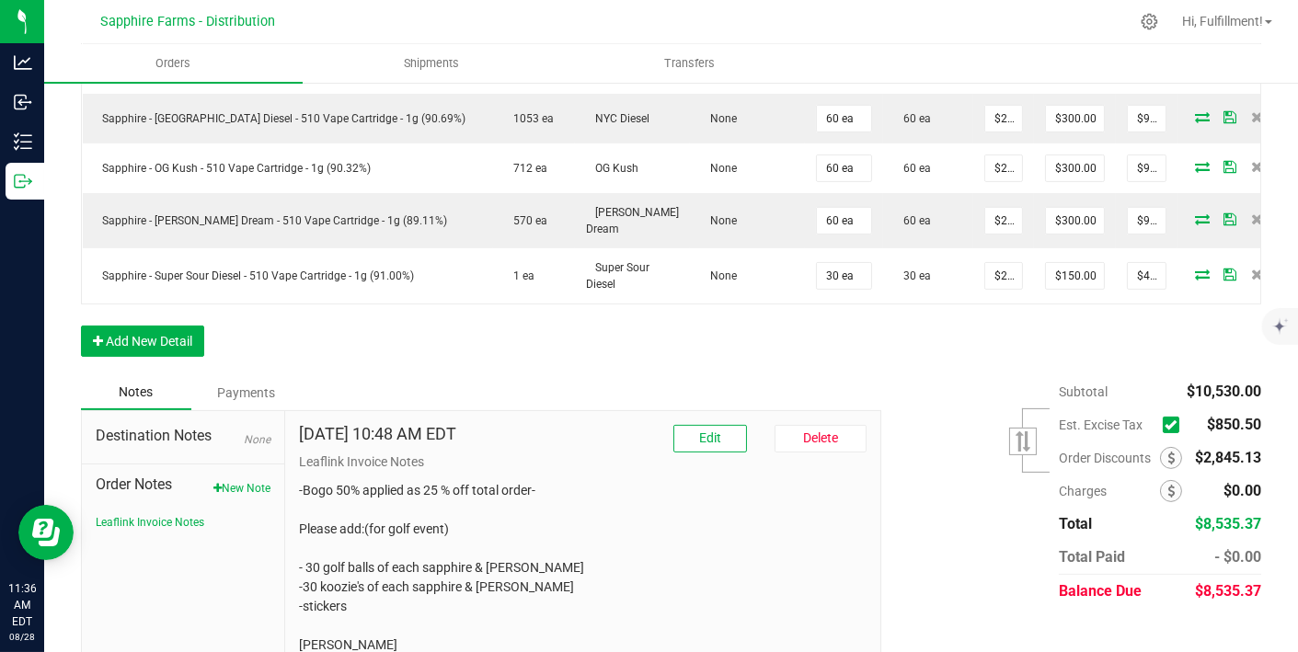
scroll to position [924, 0]
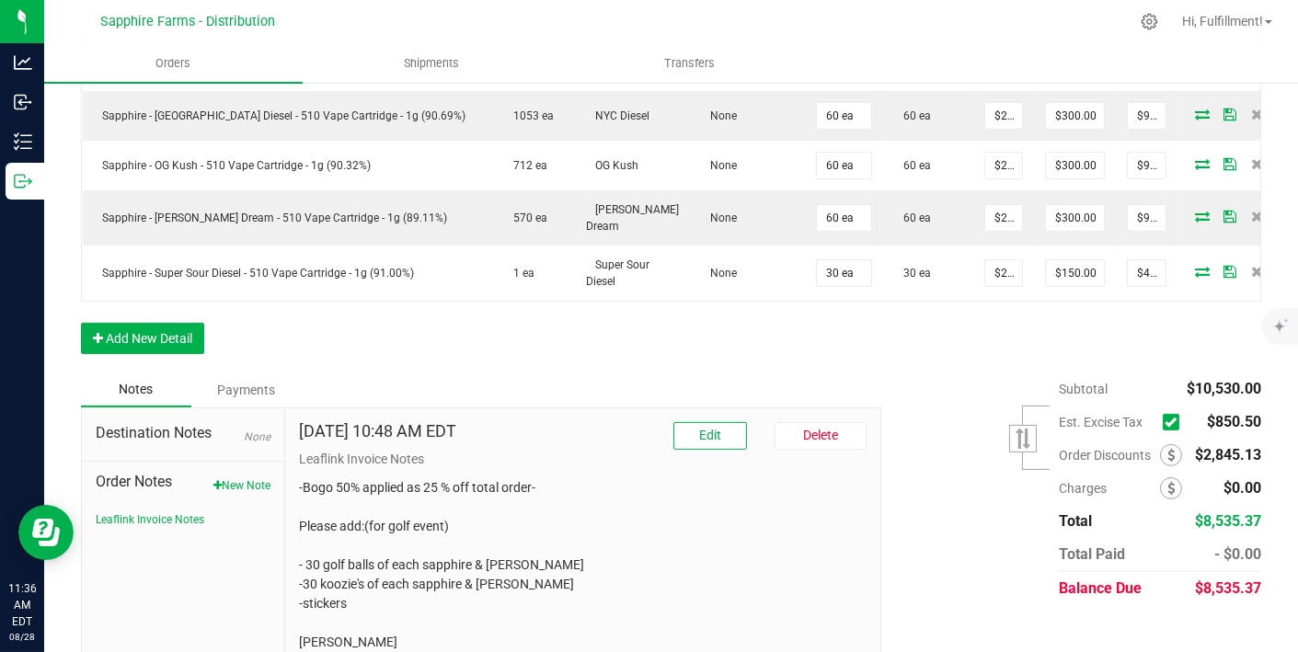
click at [1165, 422] on icon at bounding box center [1171, 422] width 12 height 0
click at [0, 0] on input "checkbox" at bounding box center [0, 0] width 0 height 0
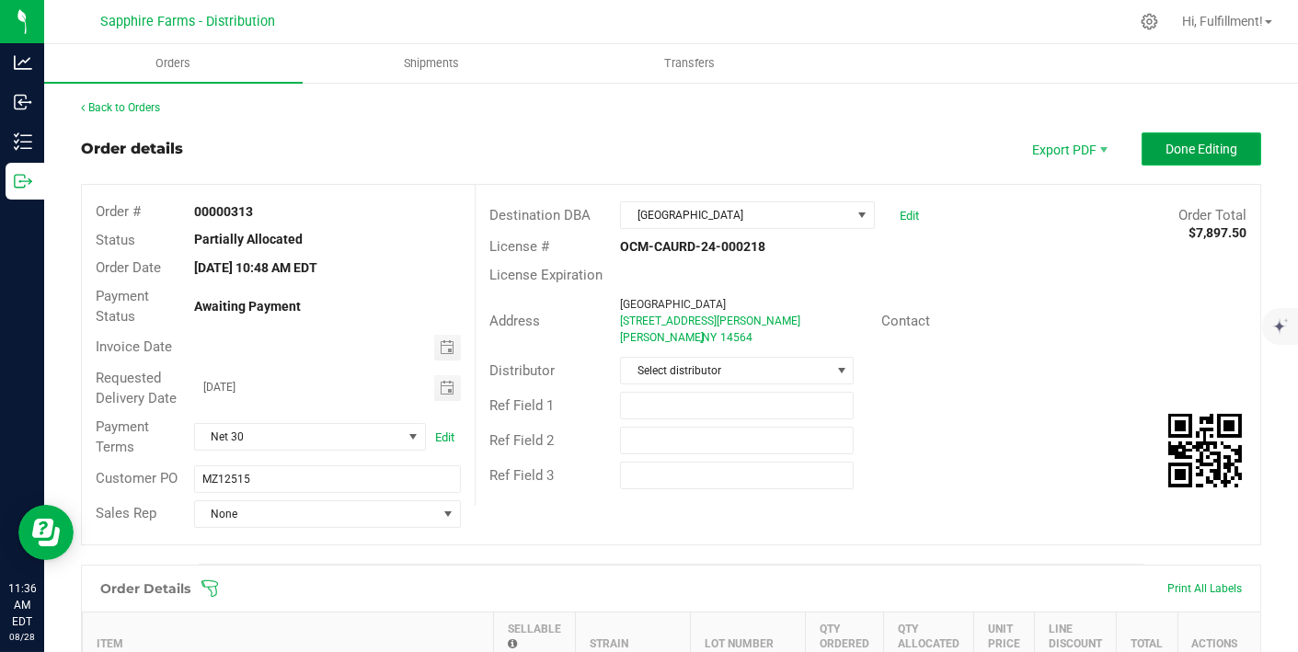
click at [1184, 158] on button "Done Editing" at bounding box center [1202, 148] width 120 height 33
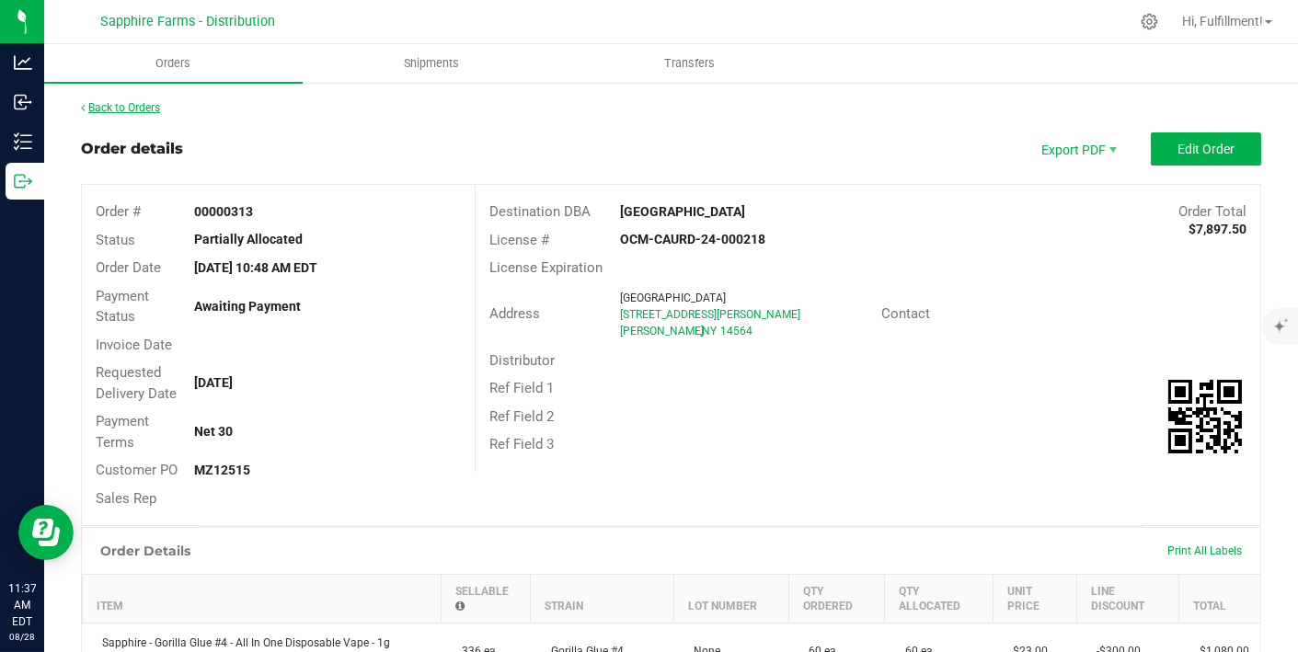
click at [128, 109] on link "Back to Orders" at bounding box center [120, 107] width 79 height 13
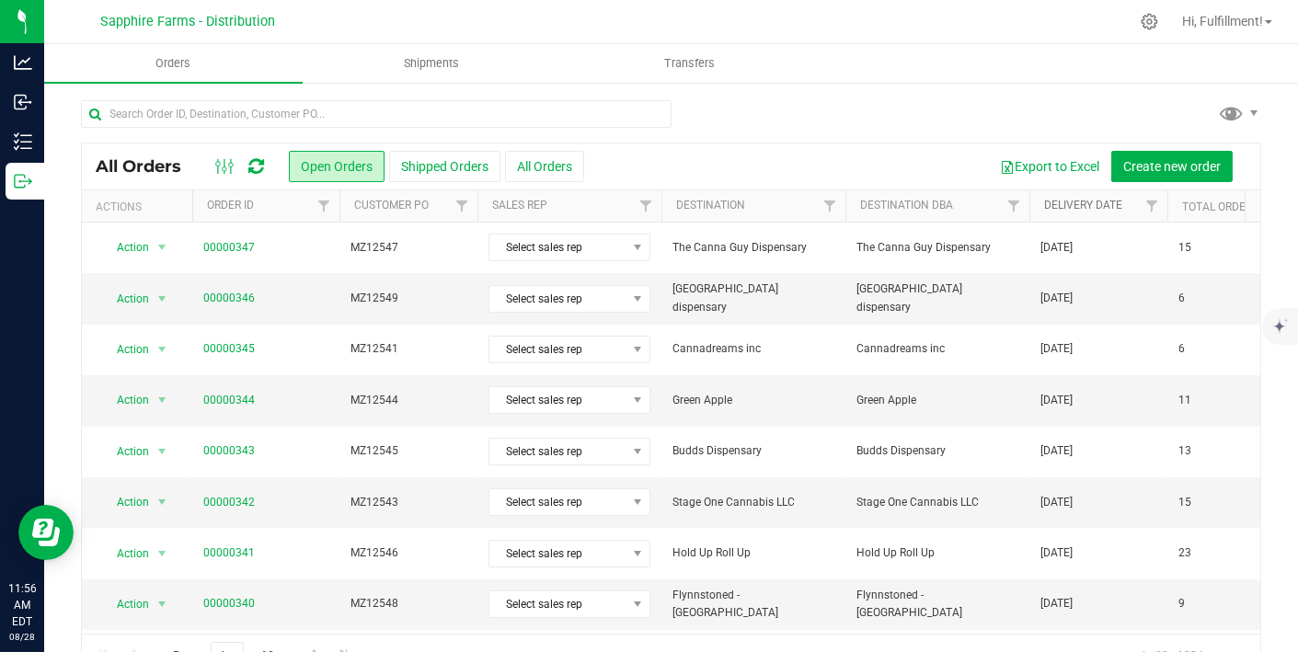
click at [1082, 209] on link "Delivery Date" at bounding box center [1083, 205] width 78 height 13
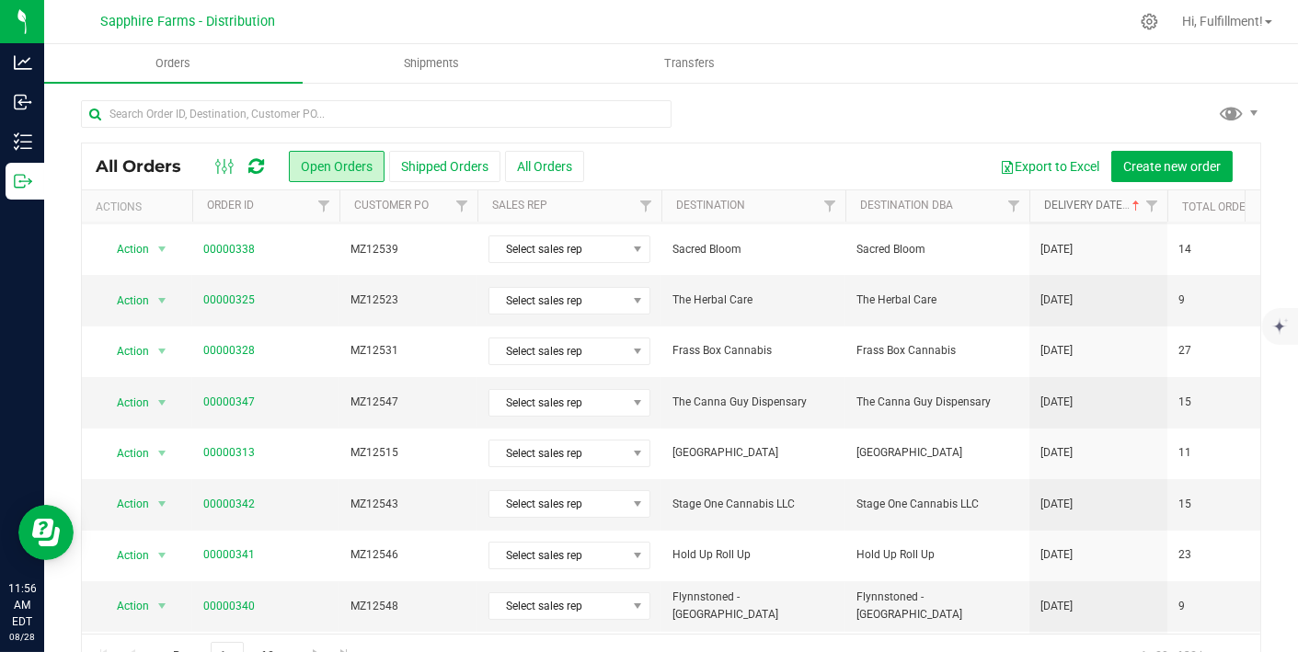
scroll to position [618, 0]
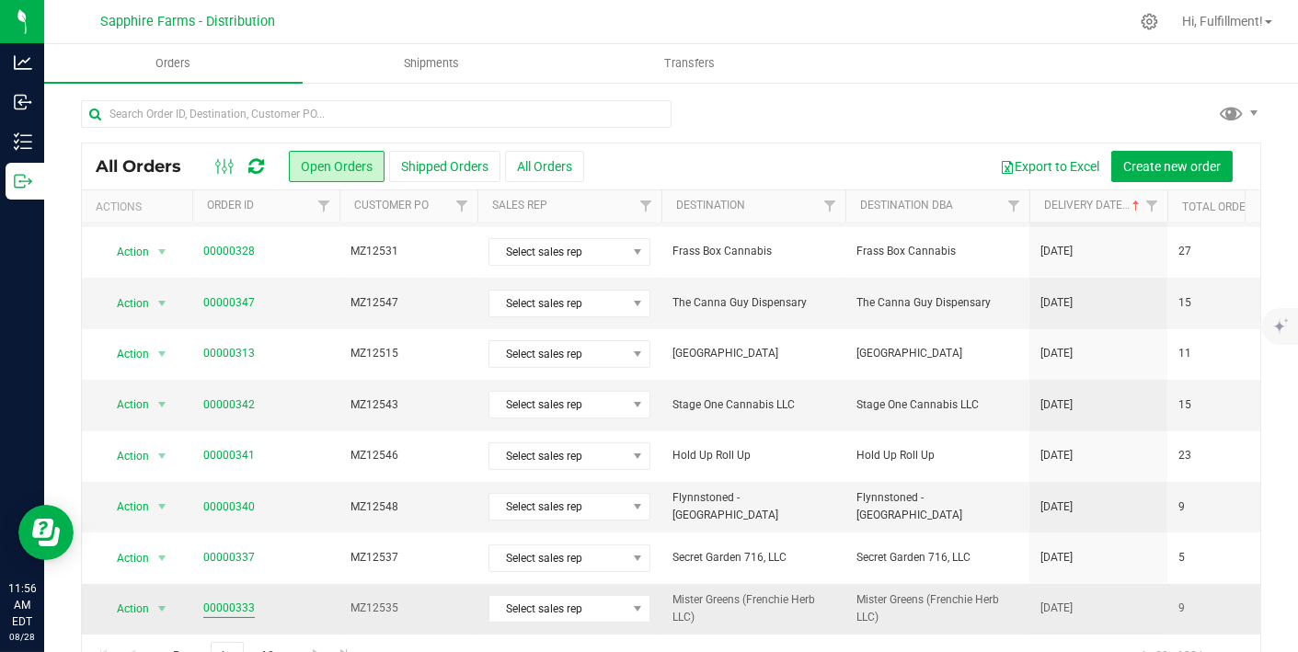
click at [225, 600] on link "00000333" at bounding box center [229, 608] width 52 height 17
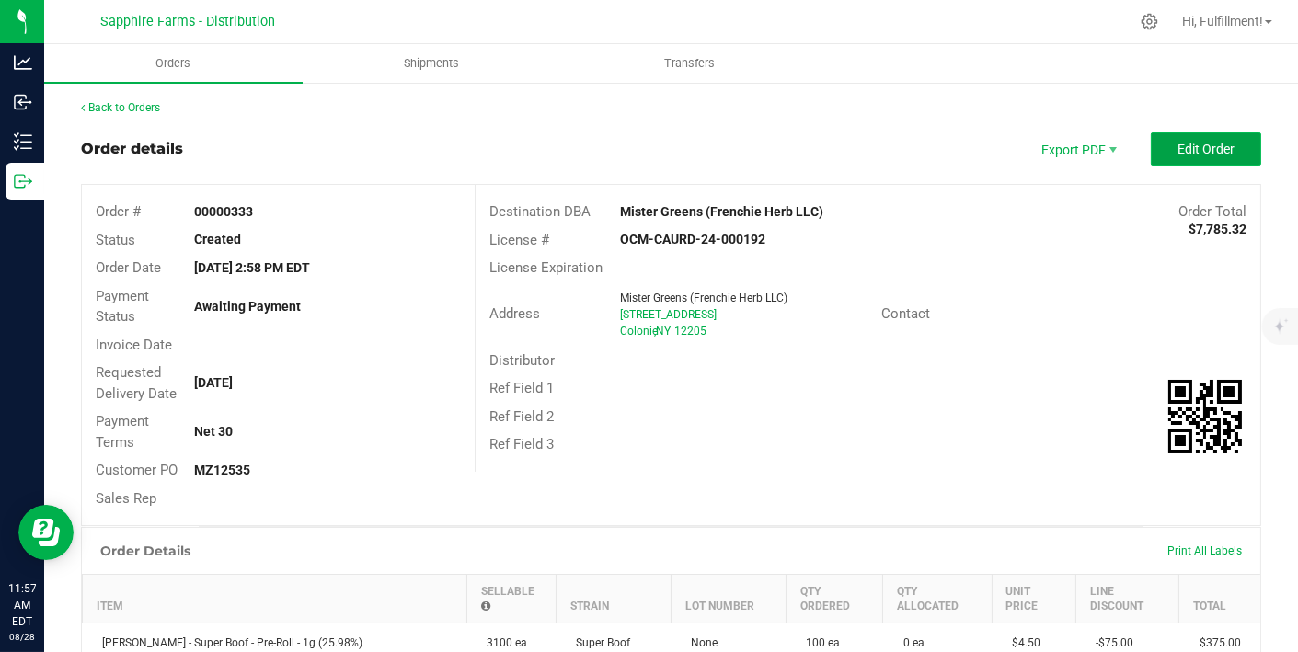
click at [1178, 142] on span "Edit Order" at bounding box center [1206, 149] width 57 height 15
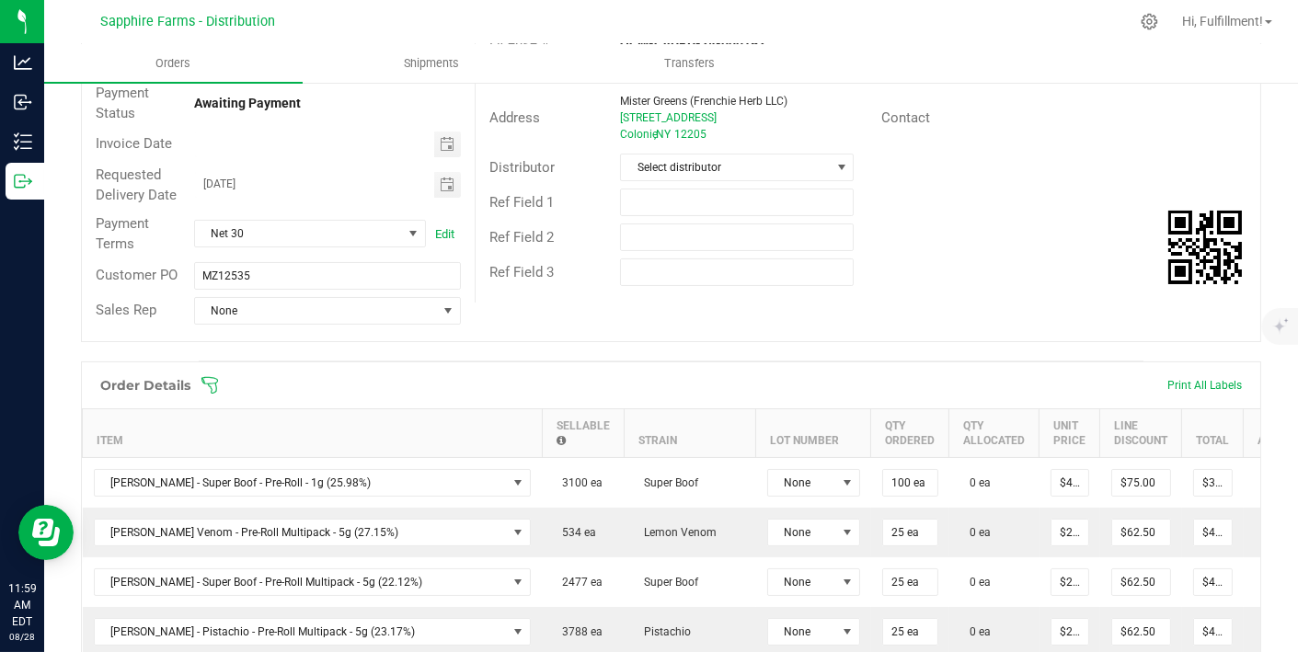
scroll to position [202, 0]
click at [213, 383] on icon at bounding box center [209, 385] width 17 height 17
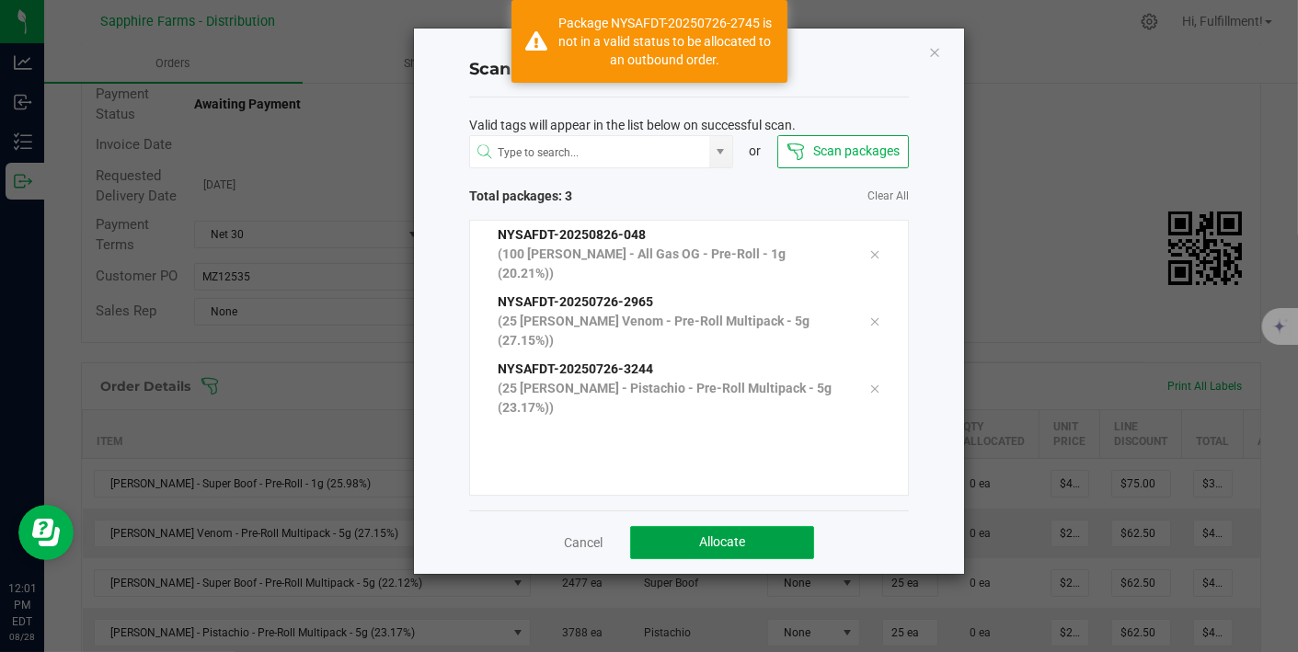
click at [746, 530] on button "Allocate" at bounding box center [722, 542] width 184 height 33
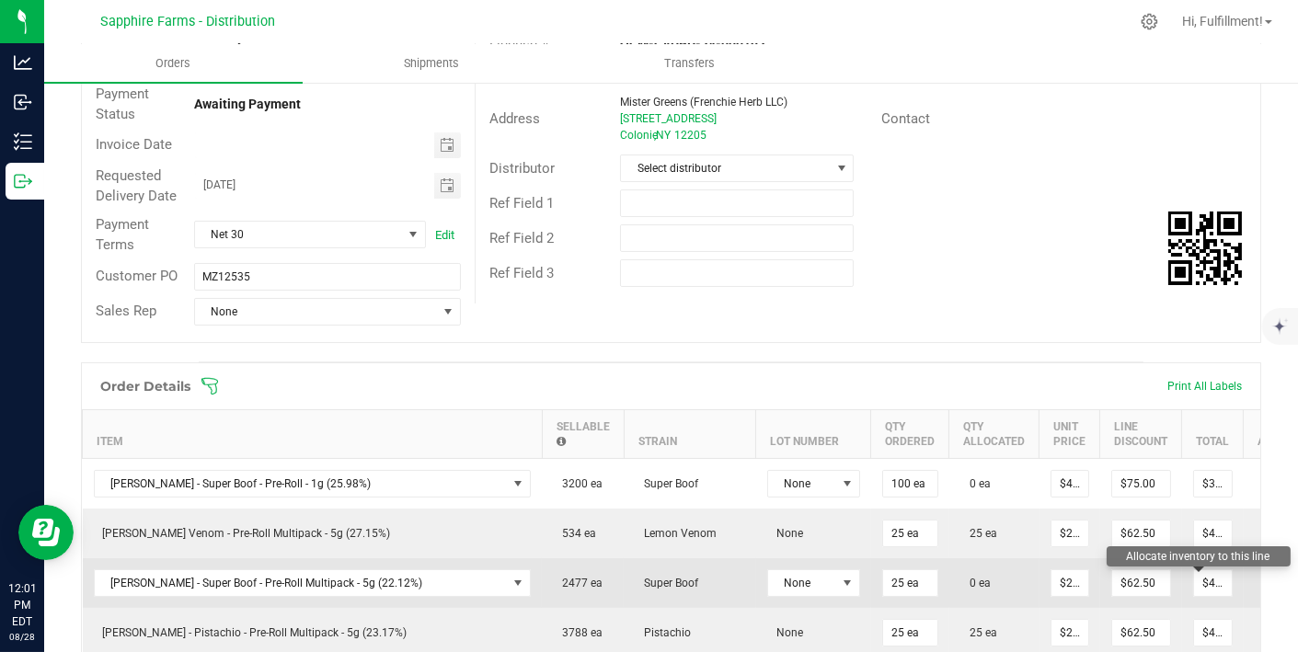
click at [1261, 578] on icon at bounding box center [1268, 581] width 15 height 11
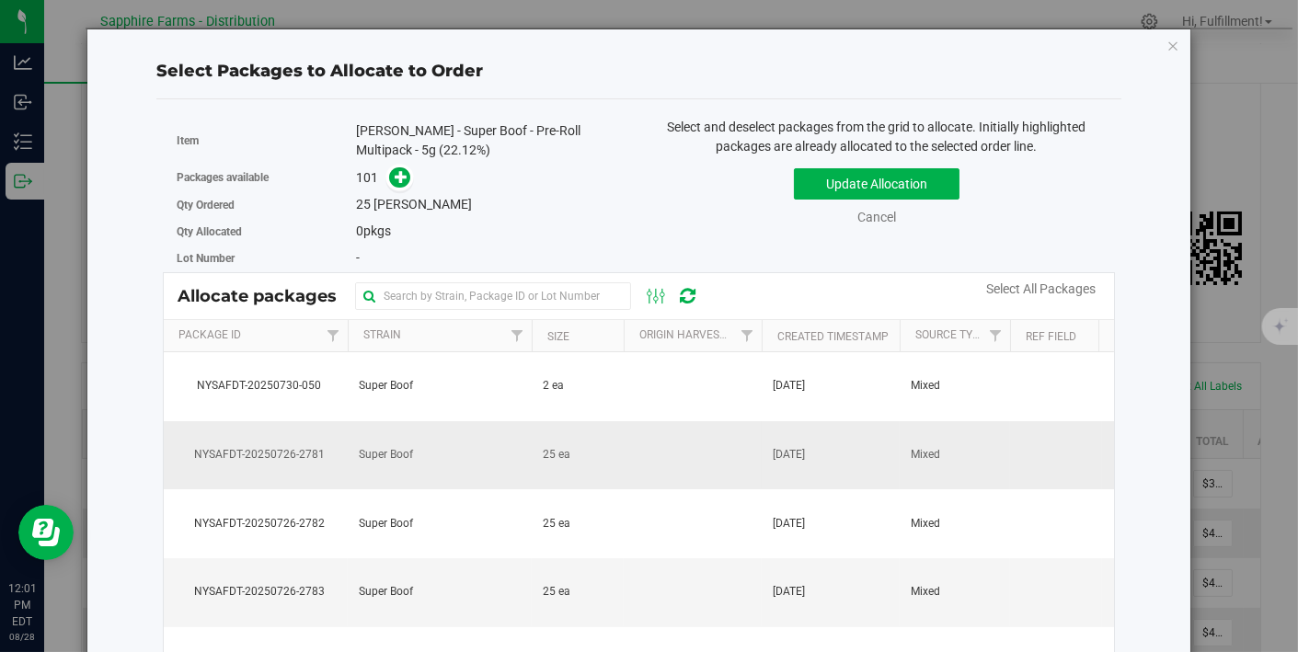
click at [665, 450] on td at bounding box center [693, 455] width 138 height 69
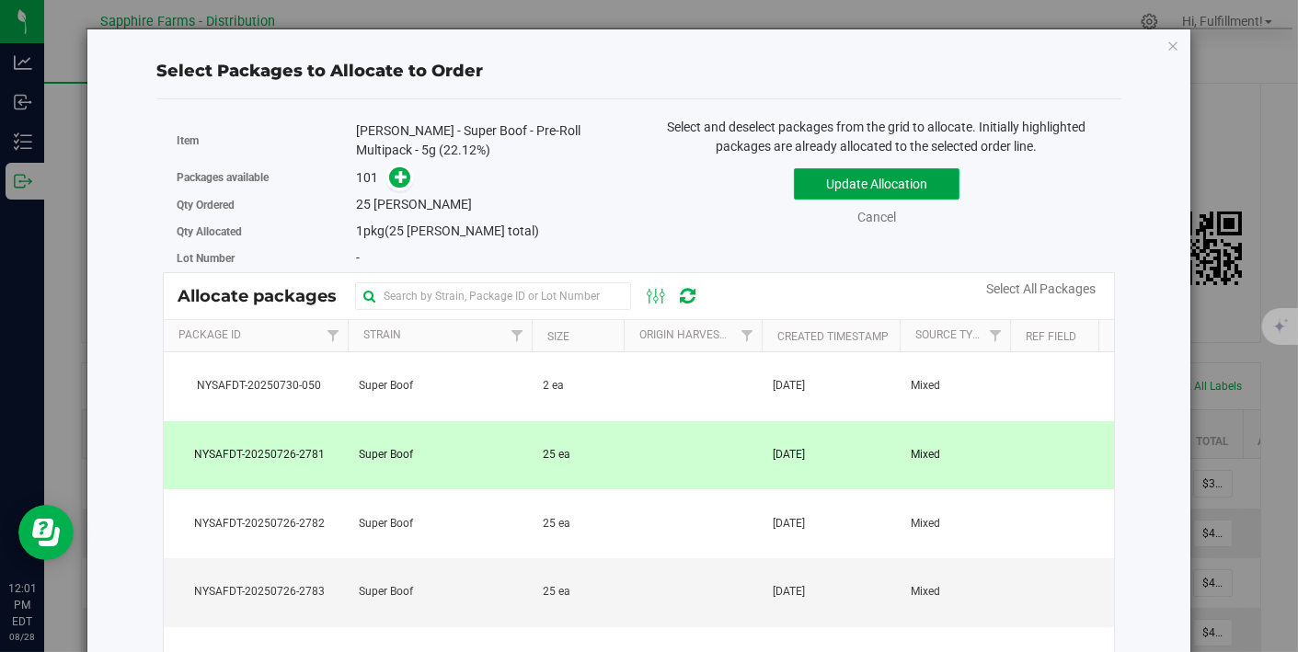
click at [863, 184] on button "Update Allocation" at bounding box center [877, 183] width 166 height 31
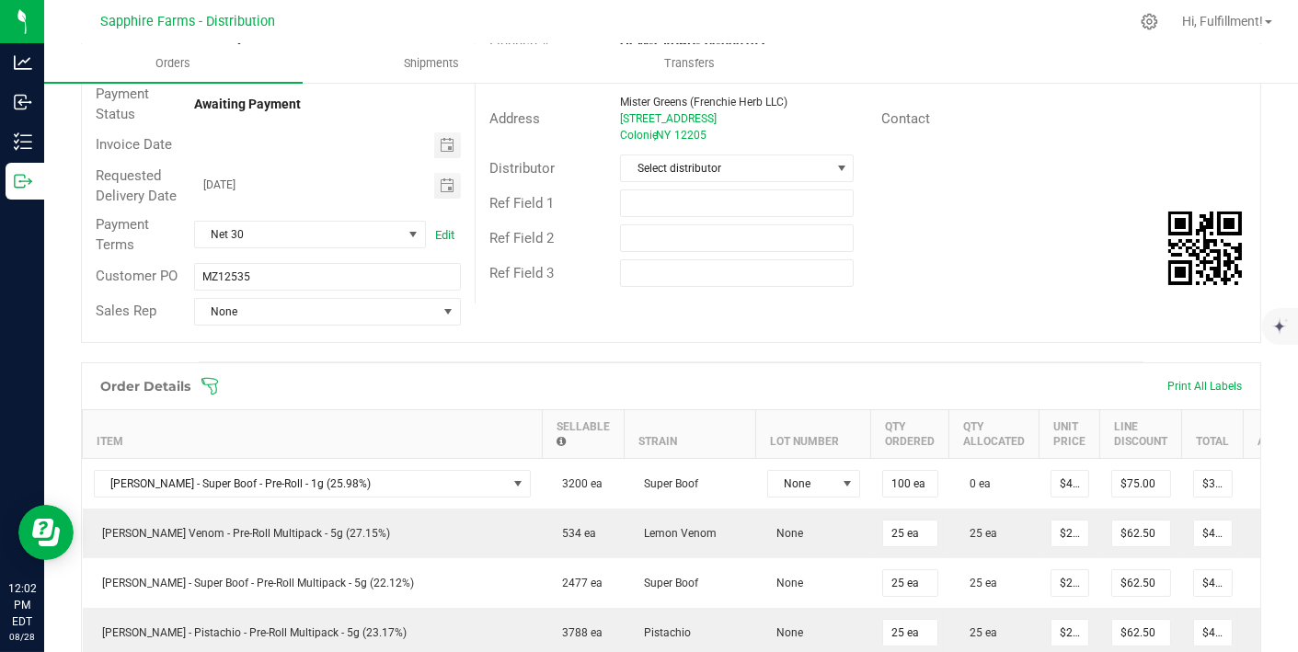
click at [207, 382] on icon at bounding box center [210, 386] width 18 height 18
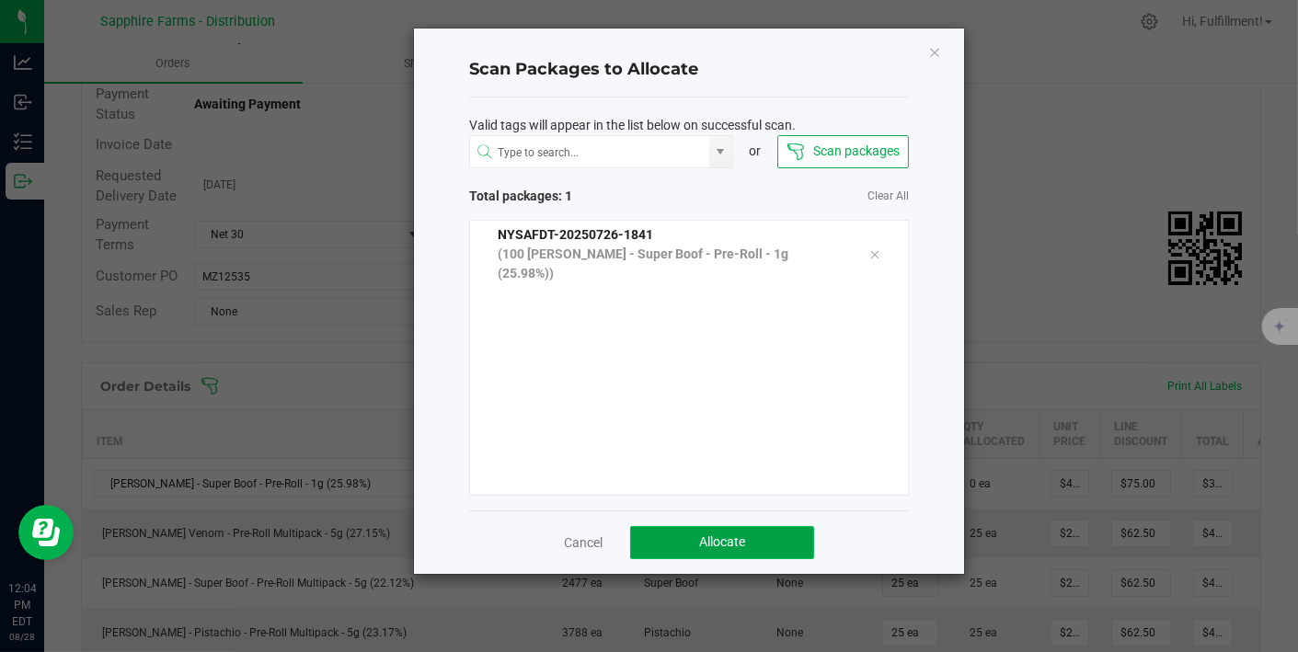
click at [725, 540] on span "Allocate" at bounding box center [722, 542] width 46 height 15
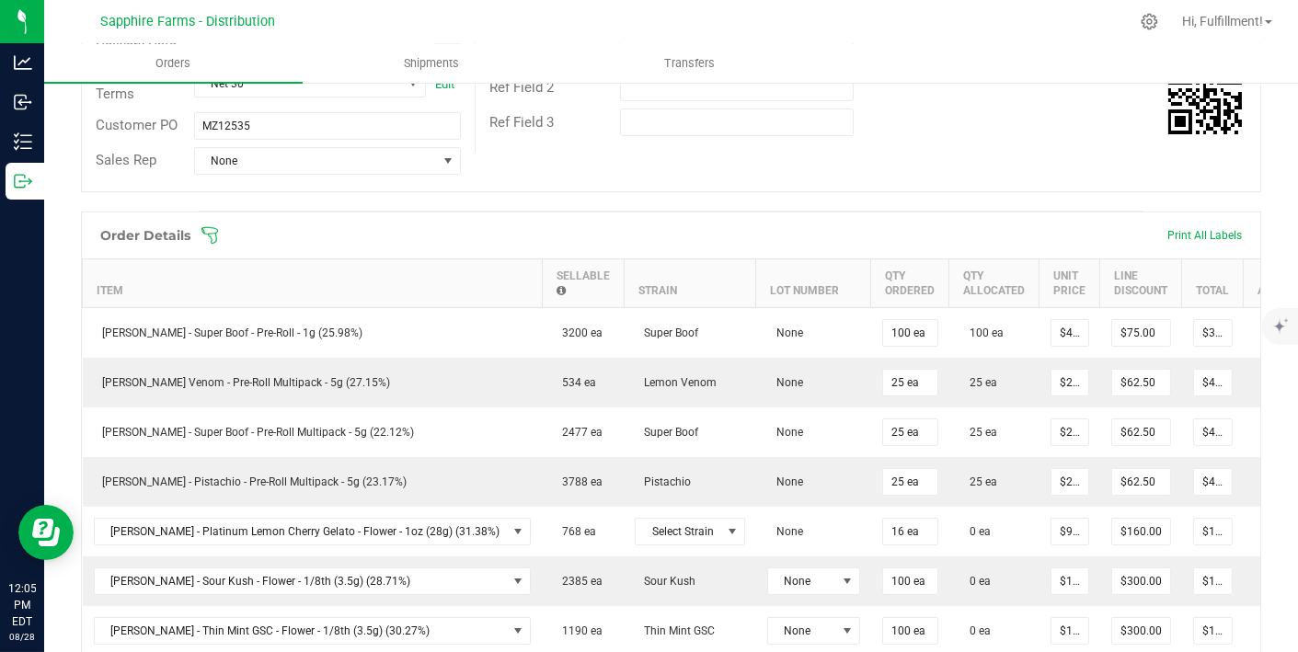
scroll to position [354, 0]
click at [213, 231] on icon at bounding box center [210, 234] width 18 height 18
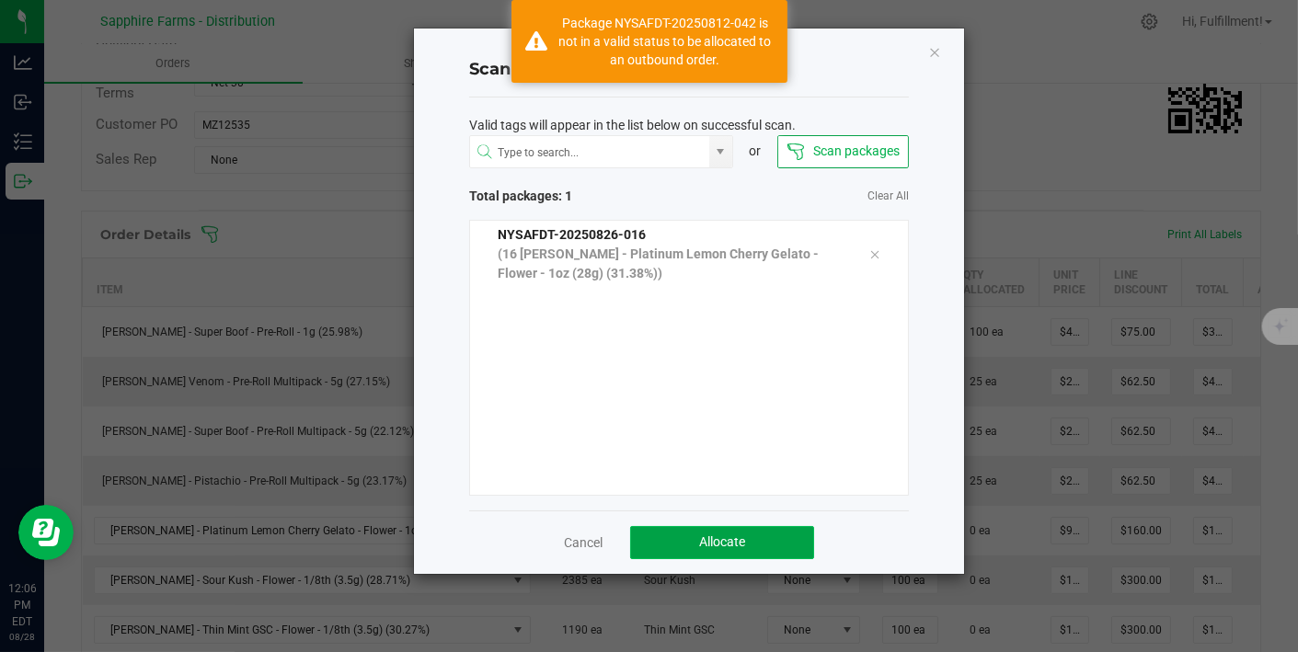
click at [685, 535] on button "Allocate" at bounding box center [722, 542] width 184 height 33
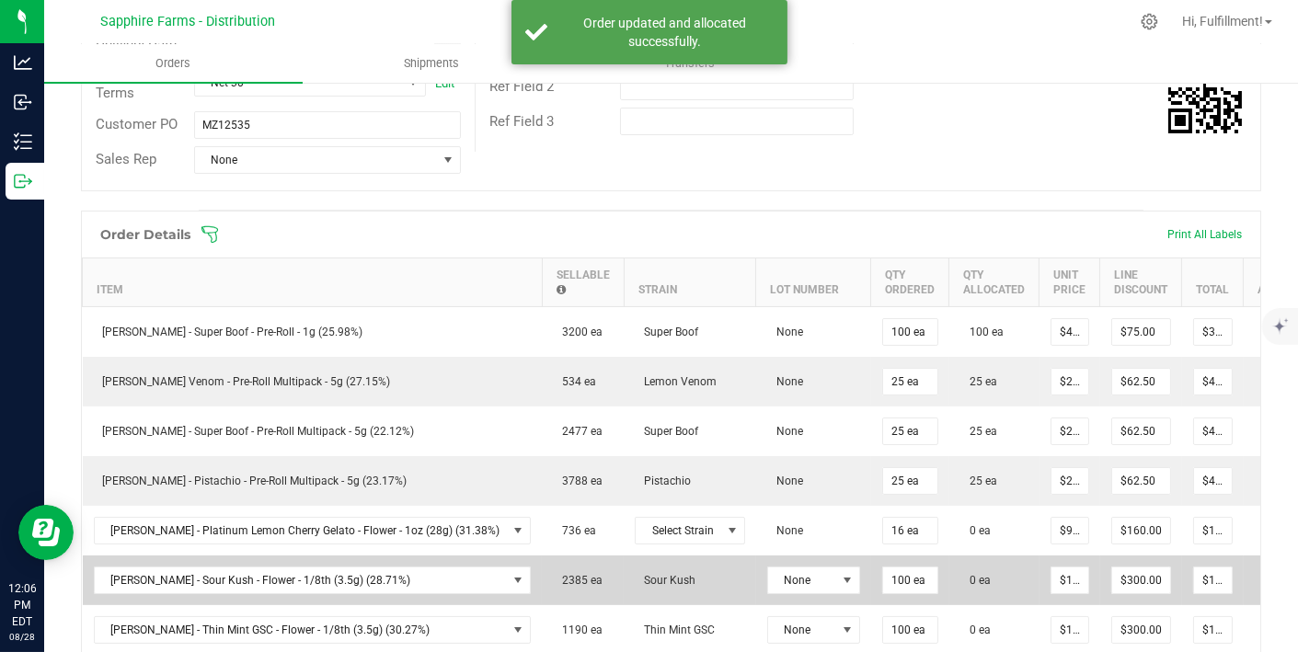
click at [1261, 573] on icon at bounding box center [1268, 578] width 15 height 11
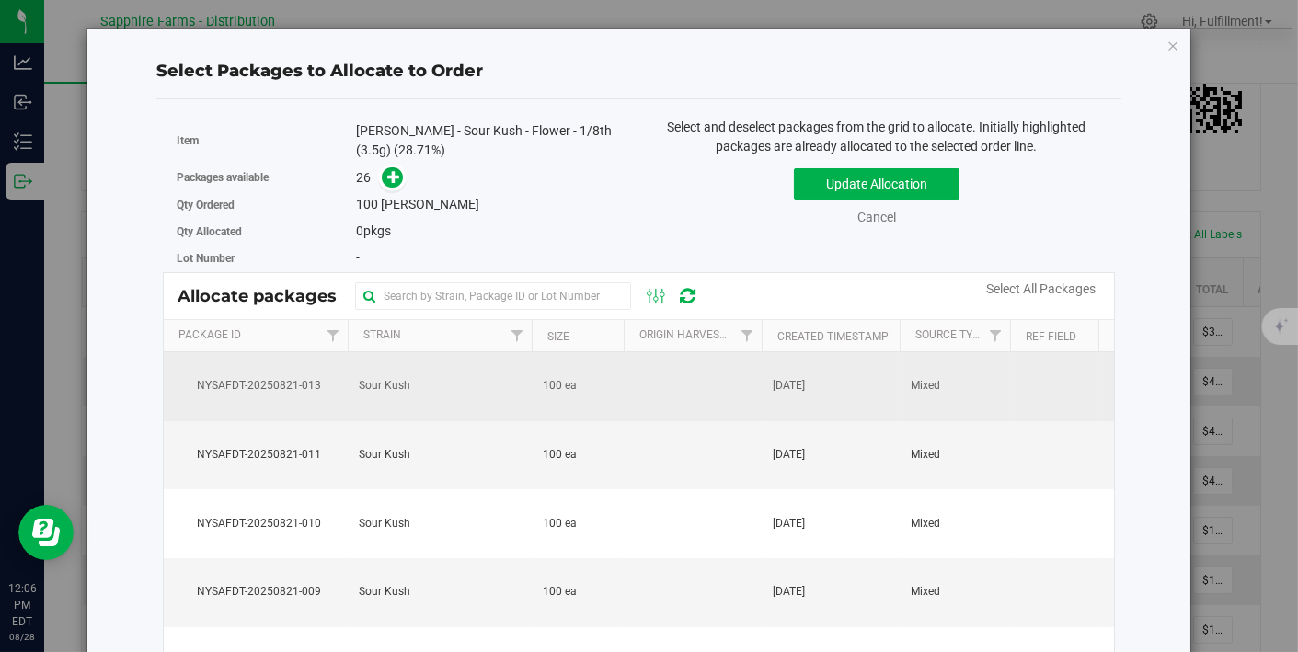
click at [650, 382] on td at bounding box center [693, 386] width 138 height 69
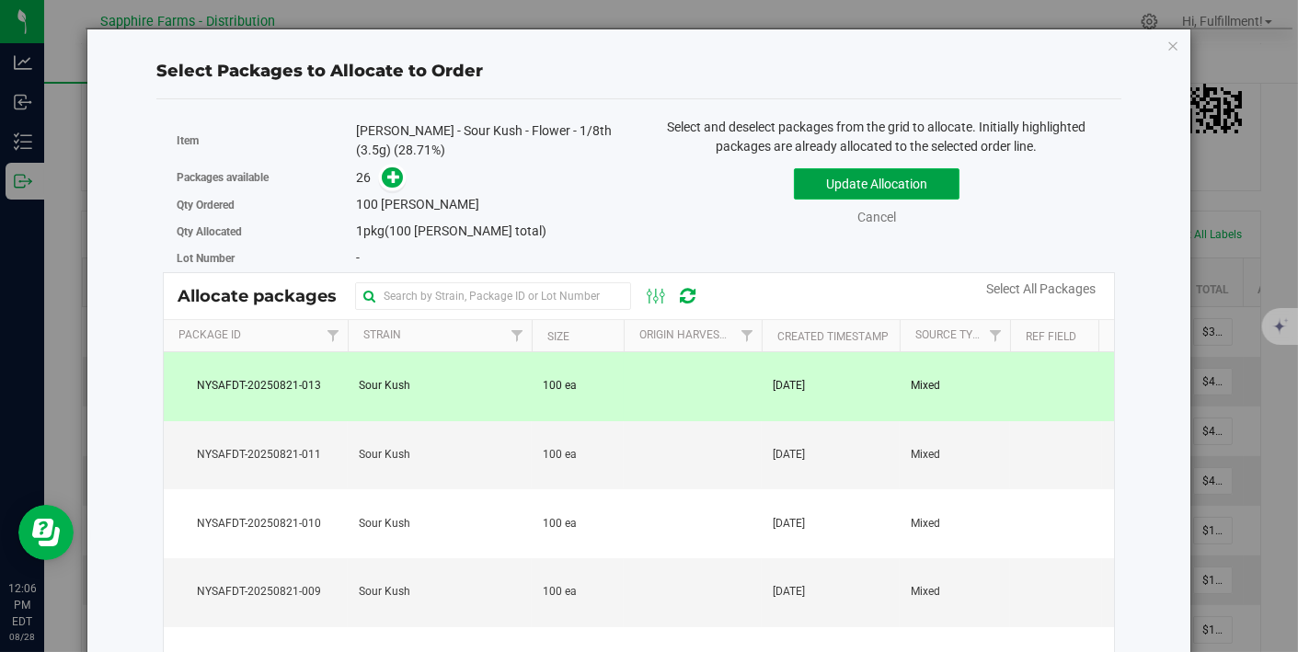
click at [846, 179] on button "Update Allocation" at bounding box center [877, 183] width 166 height 31
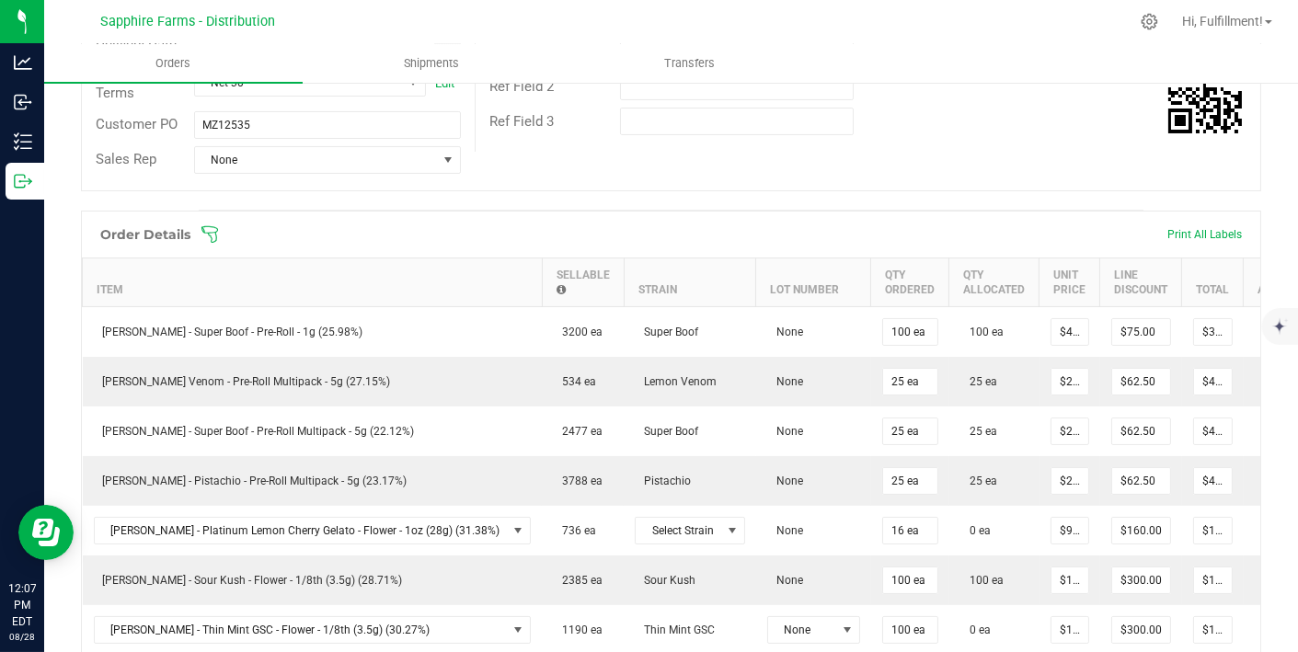
click at [213, 226] on icon at bounding box center [209, 234] width 17 height 17
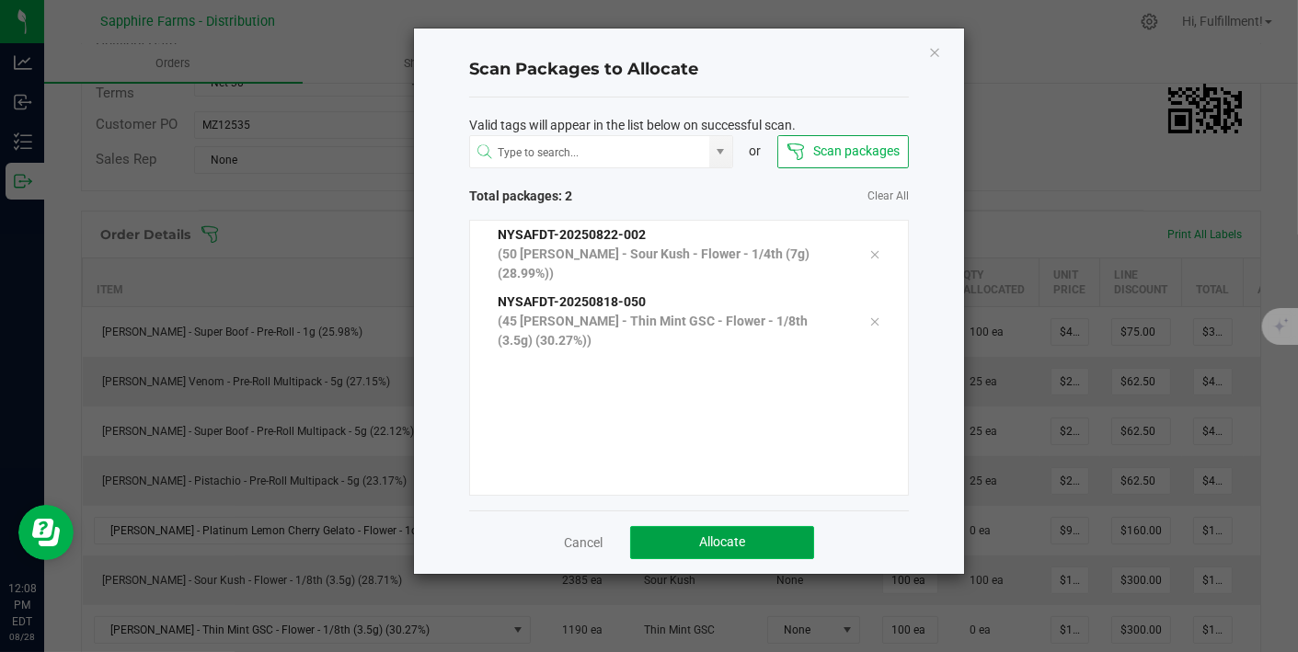
click at [725, 530] on button "Allocate" at bounding box center [722, 542] width 184 height 33
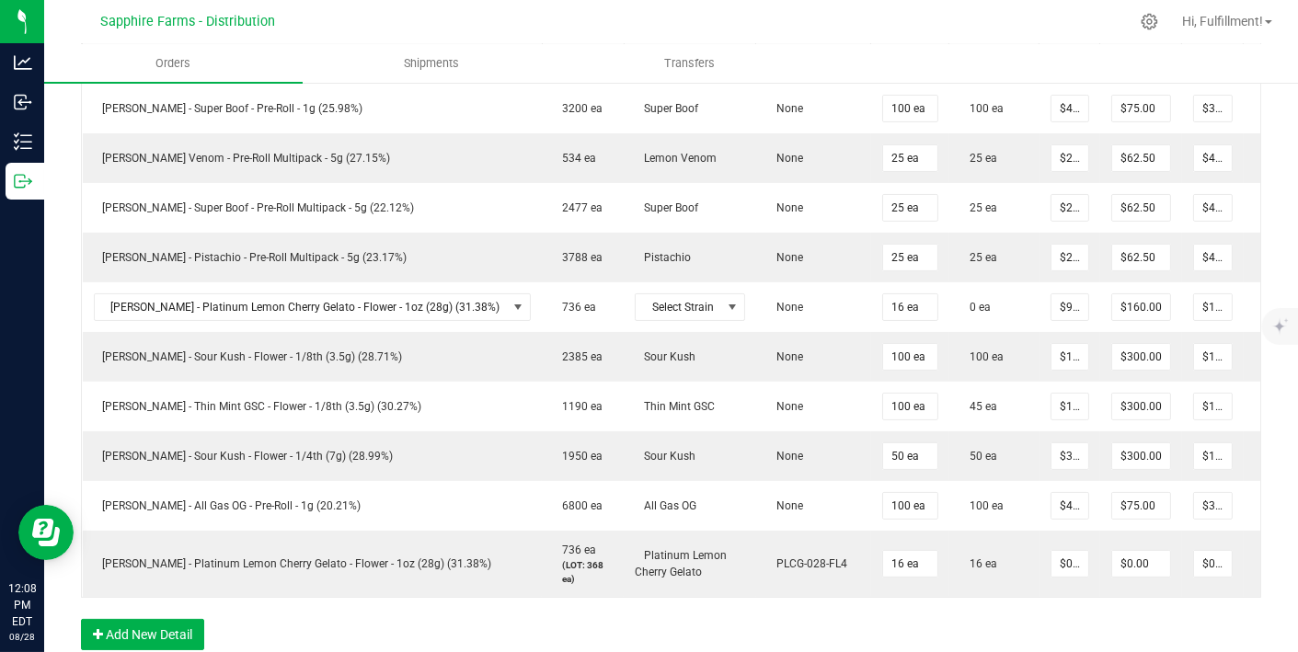
scroll to position [580, 0]
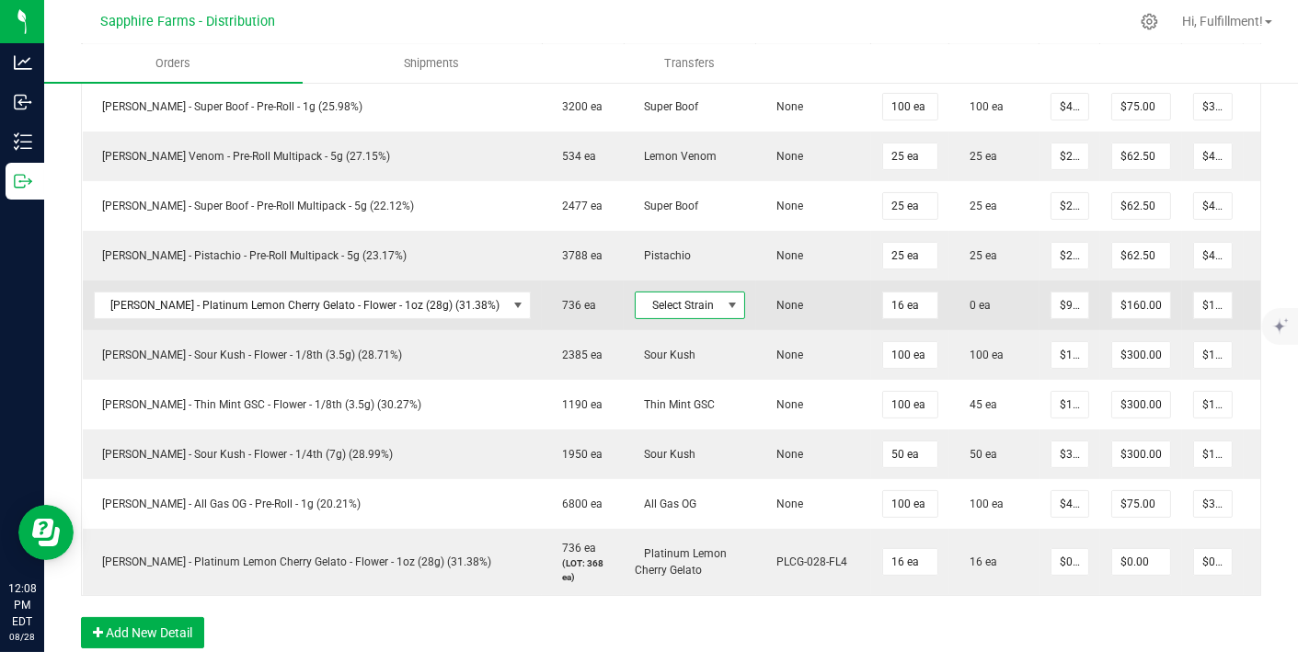
click at [725, 302] on span at bounding box center [732, 305] width 15 height 15
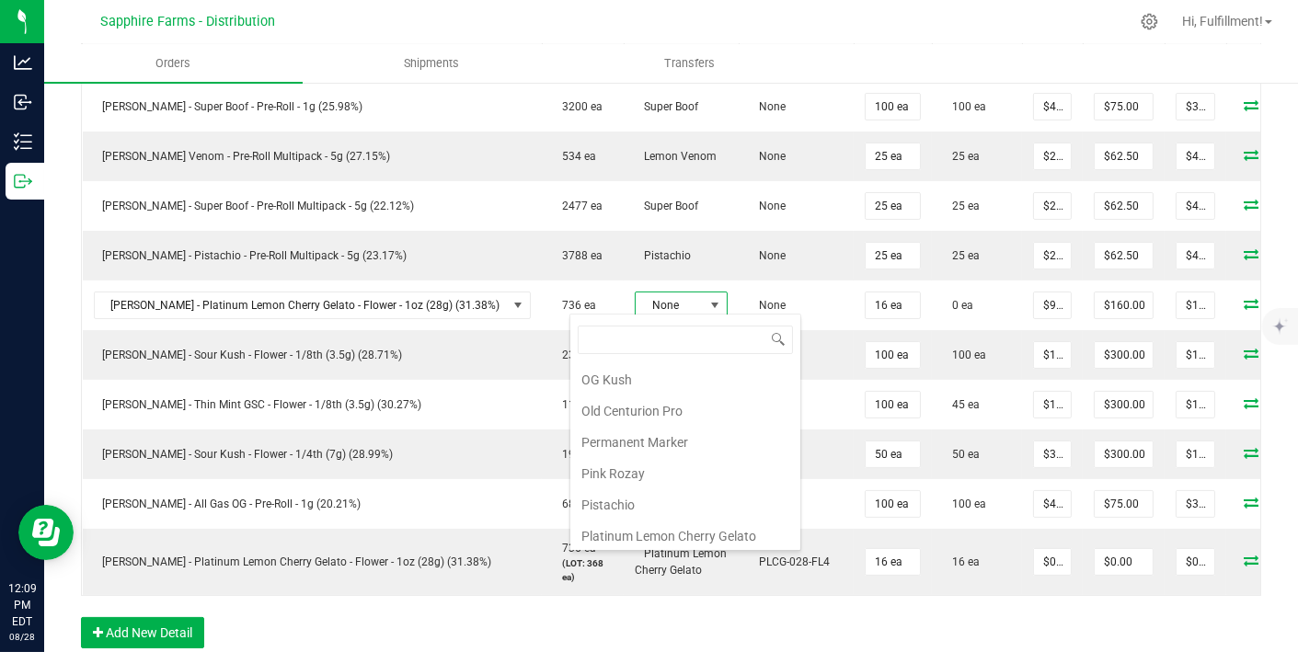
scroll to position [1220, 0]
click at [667, 520] on li "Platinum Lemon Cherry Gelato" at bounding box center [685, 535] width 230 height 31
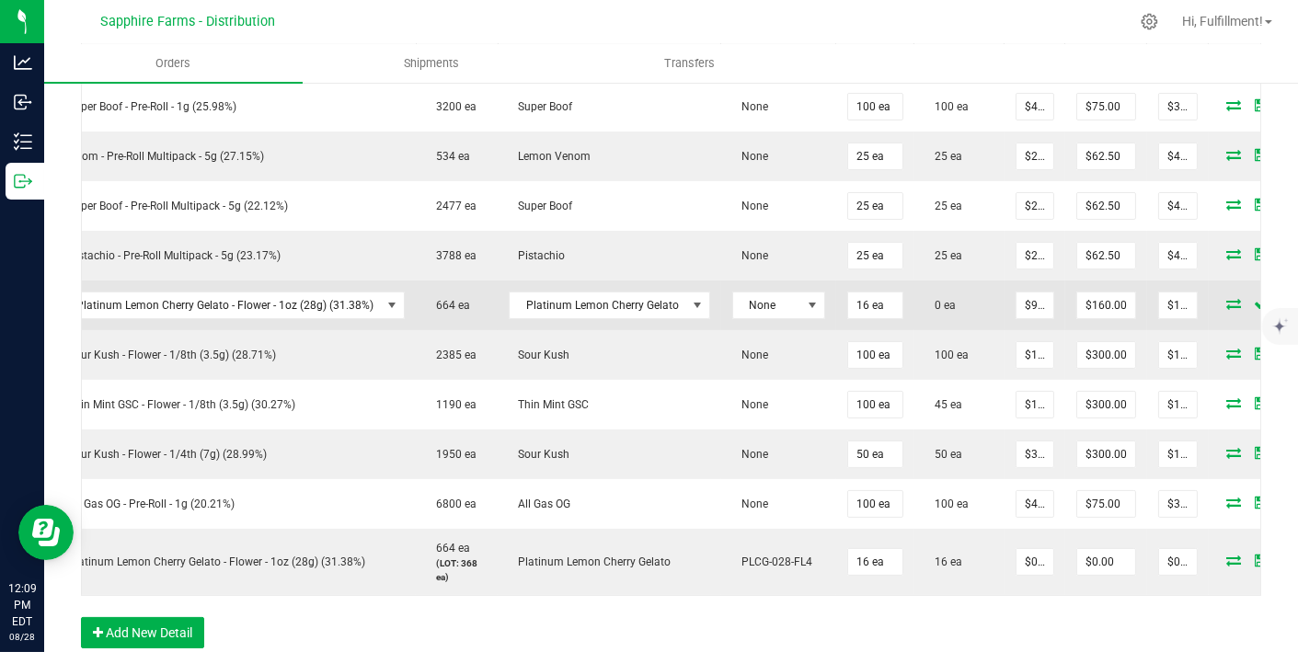
scroll to position [0, 126]
click at [1226, 298] on icon at bounding box center [1233, 303] width 15 height 11
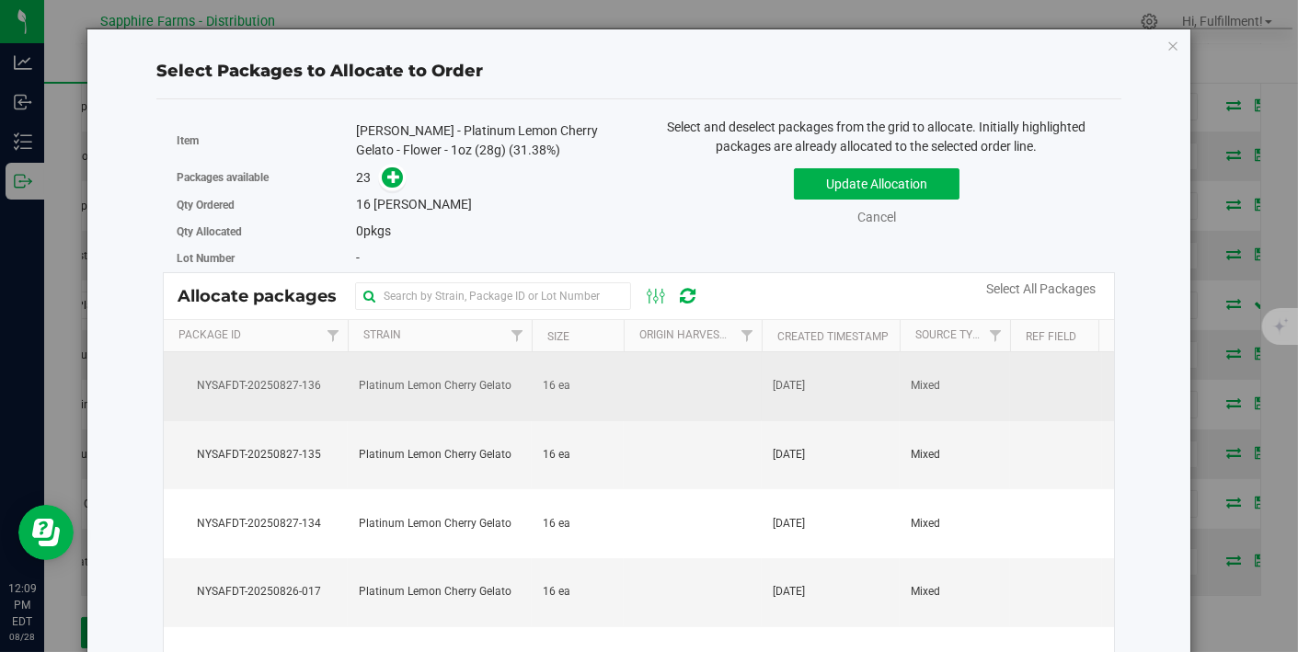
click at [704, 380] on td at bounding box center [693, 386] width 138 height 69
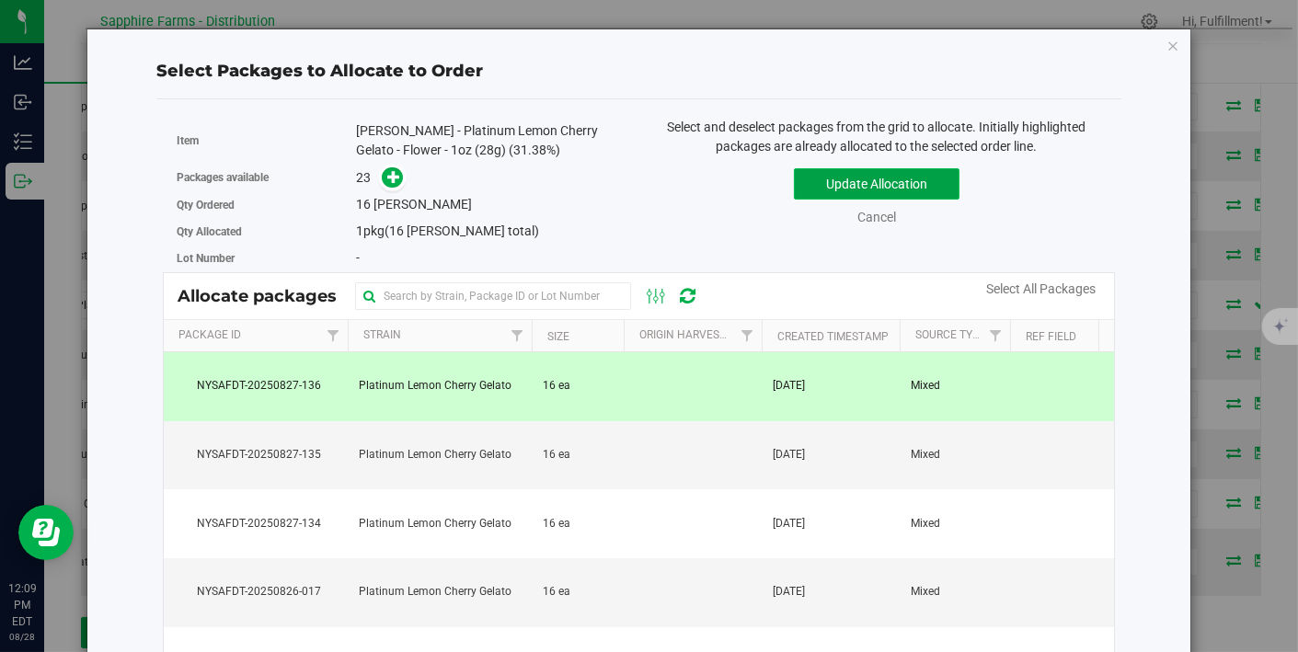
click at [861, 184] on button "Update Allocation" at bounding box center [877, 183] width 166 height 31
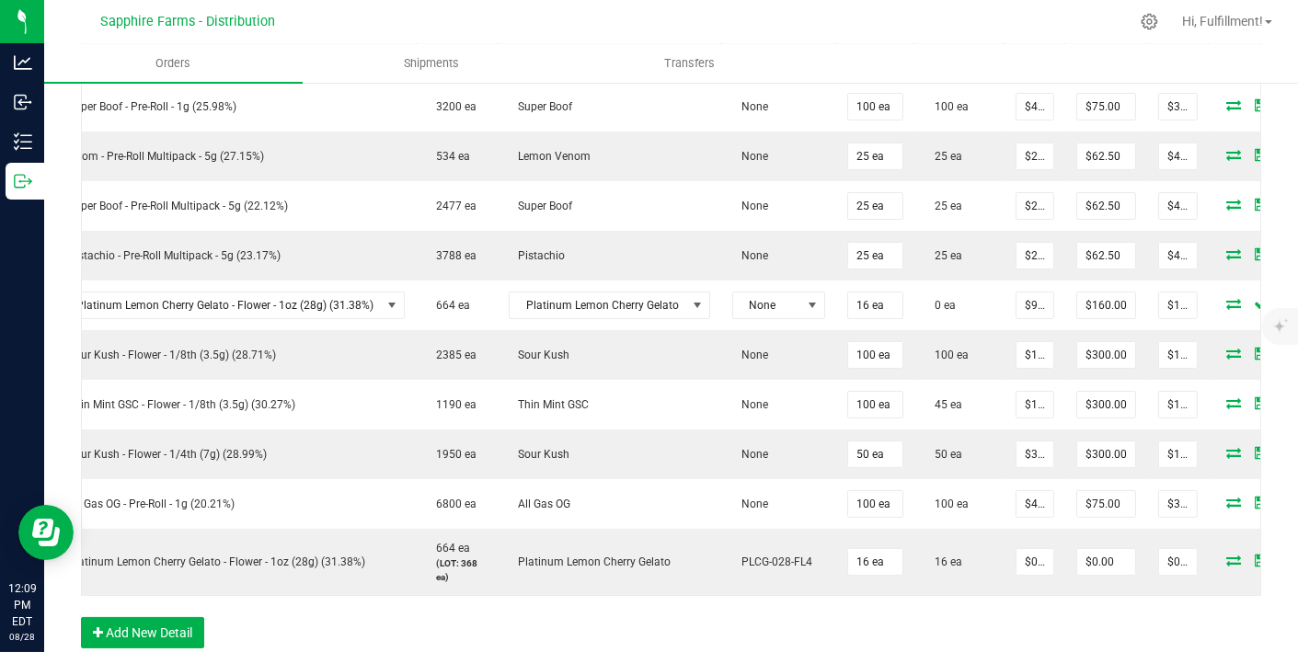
scroll to position [0, 0]
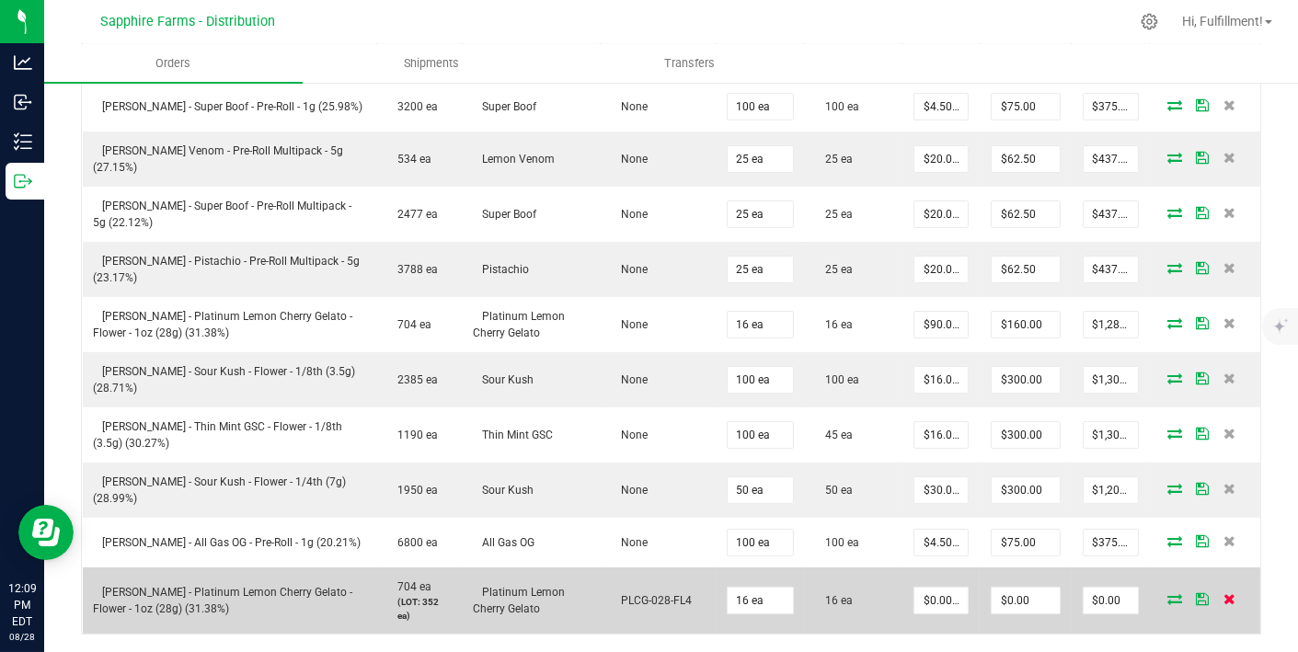
click at [1224, 593] on icon at bounding box center [1230, 598] width 12 height 11
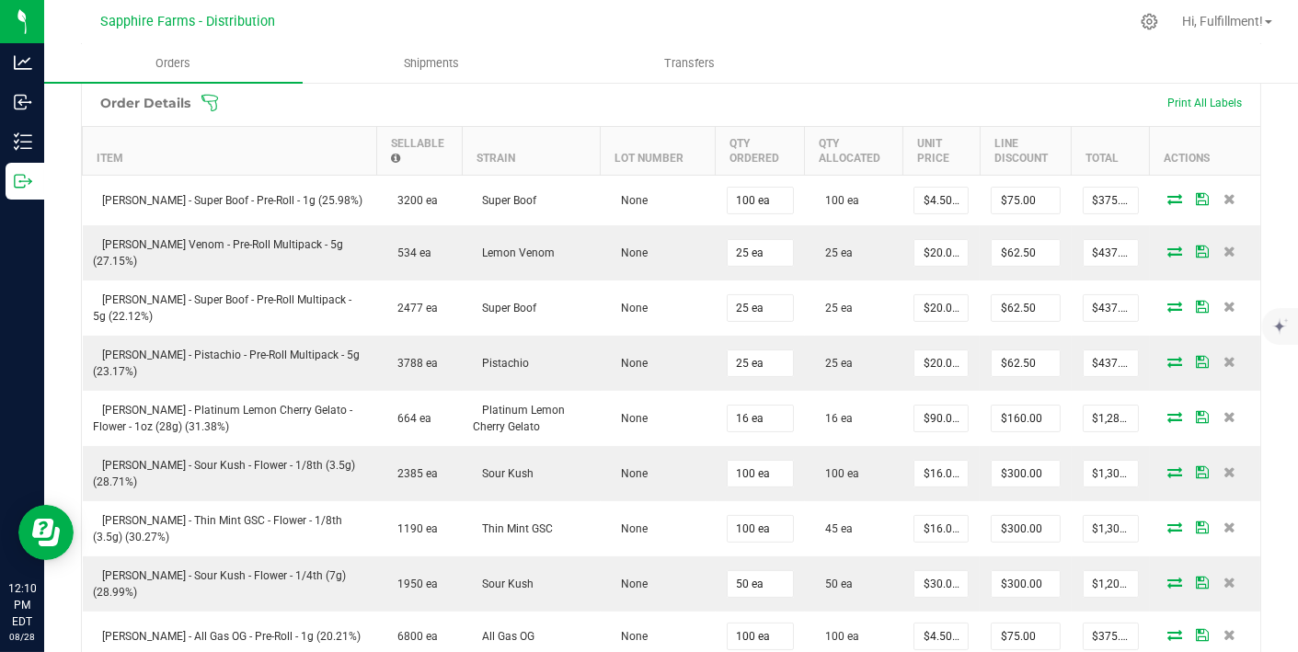
scroll to position [488, 0]
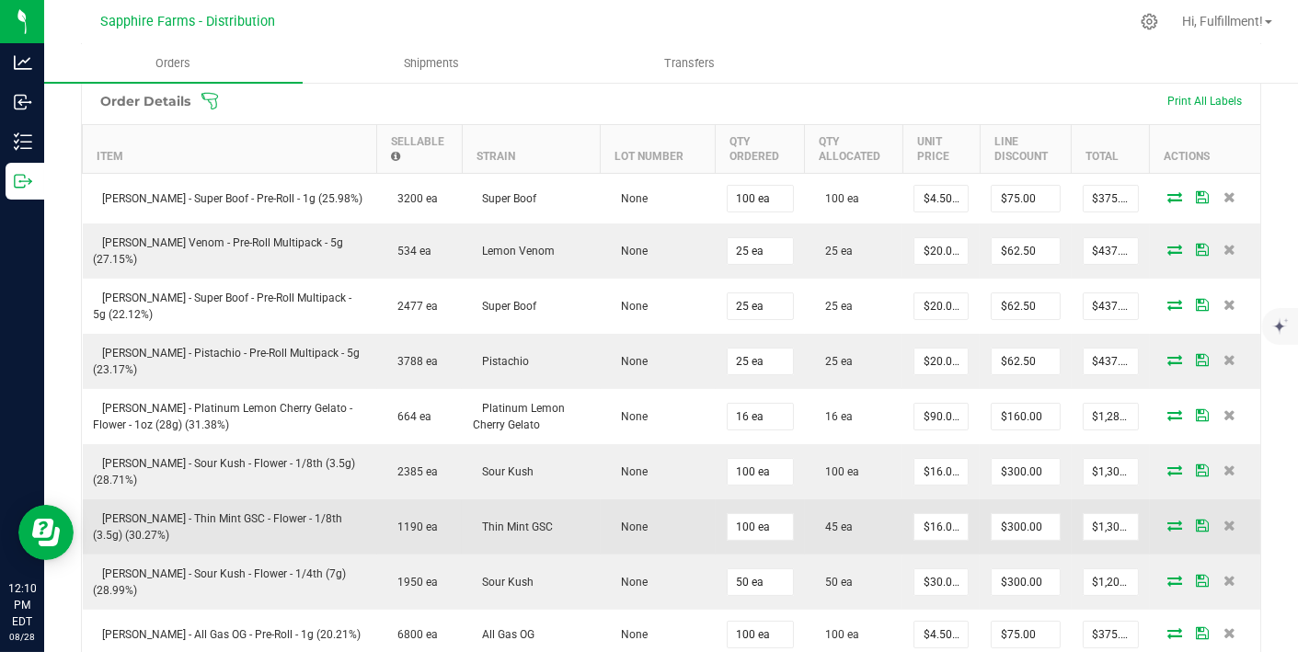
click at [1168, 520] on icon at bounding box center [1175, 525] width 15 height 11
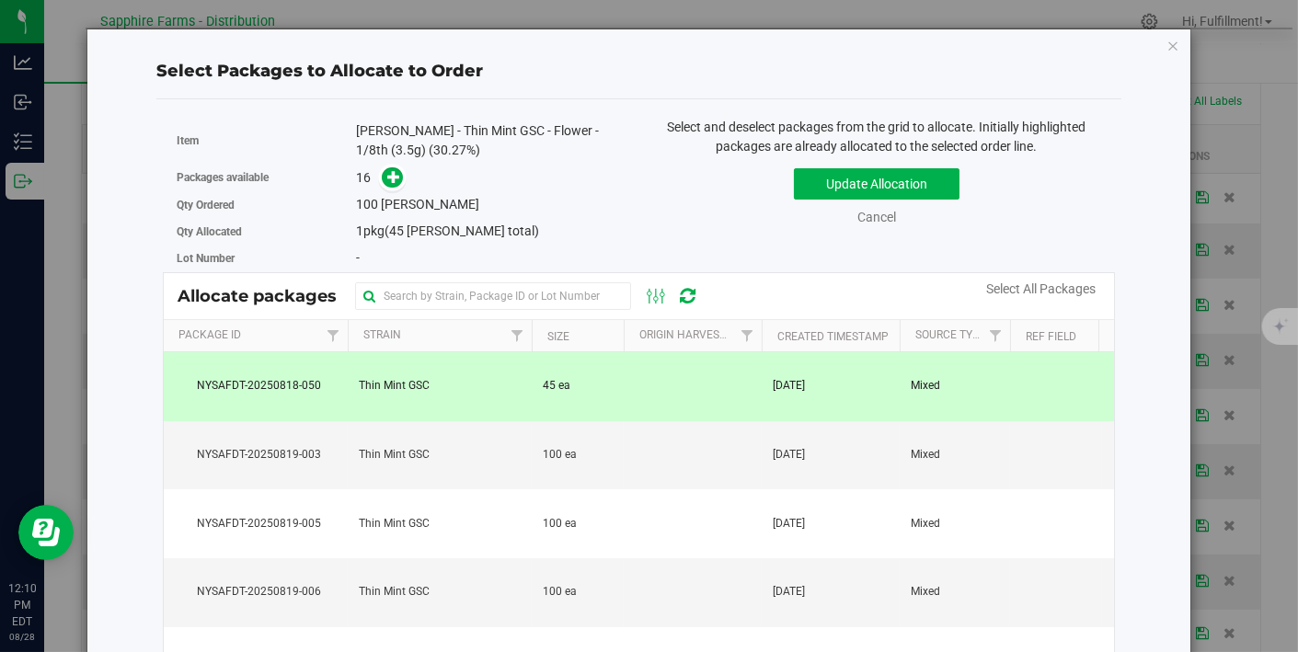
click at [714, 385] on td at bounding box center [693, 386] width 138 height 69
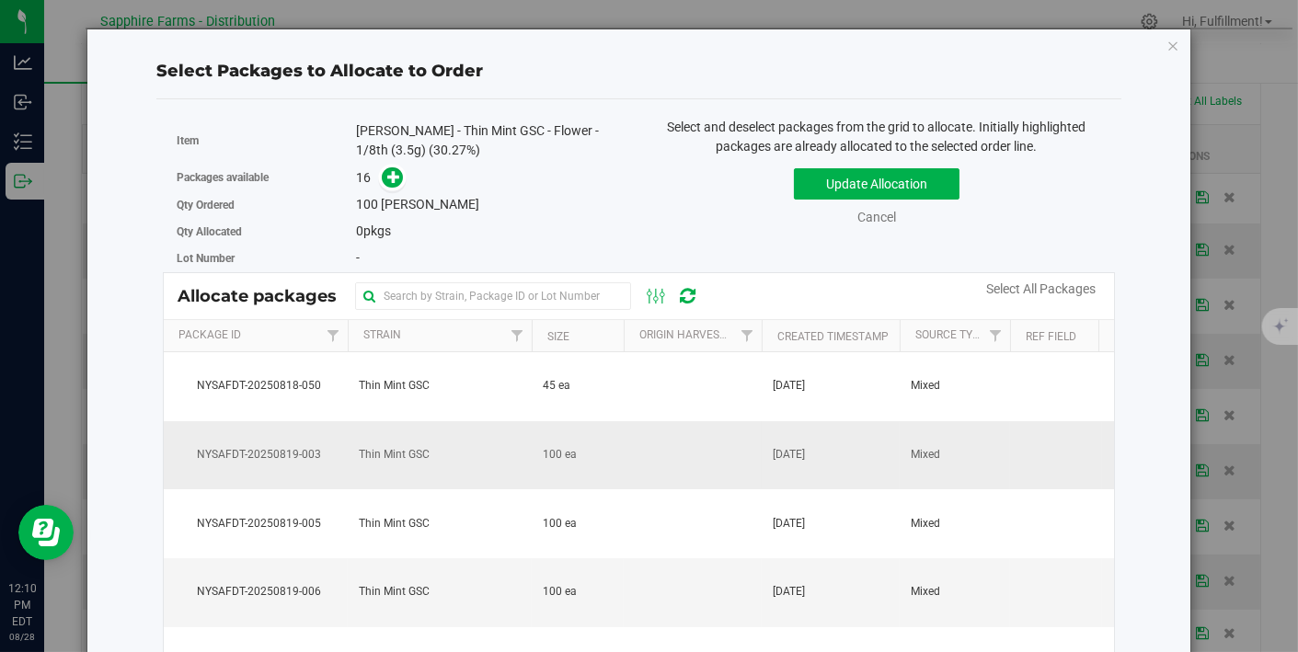
click at [668, 463] on td at bounding box center [693, 455] width 138 height 69
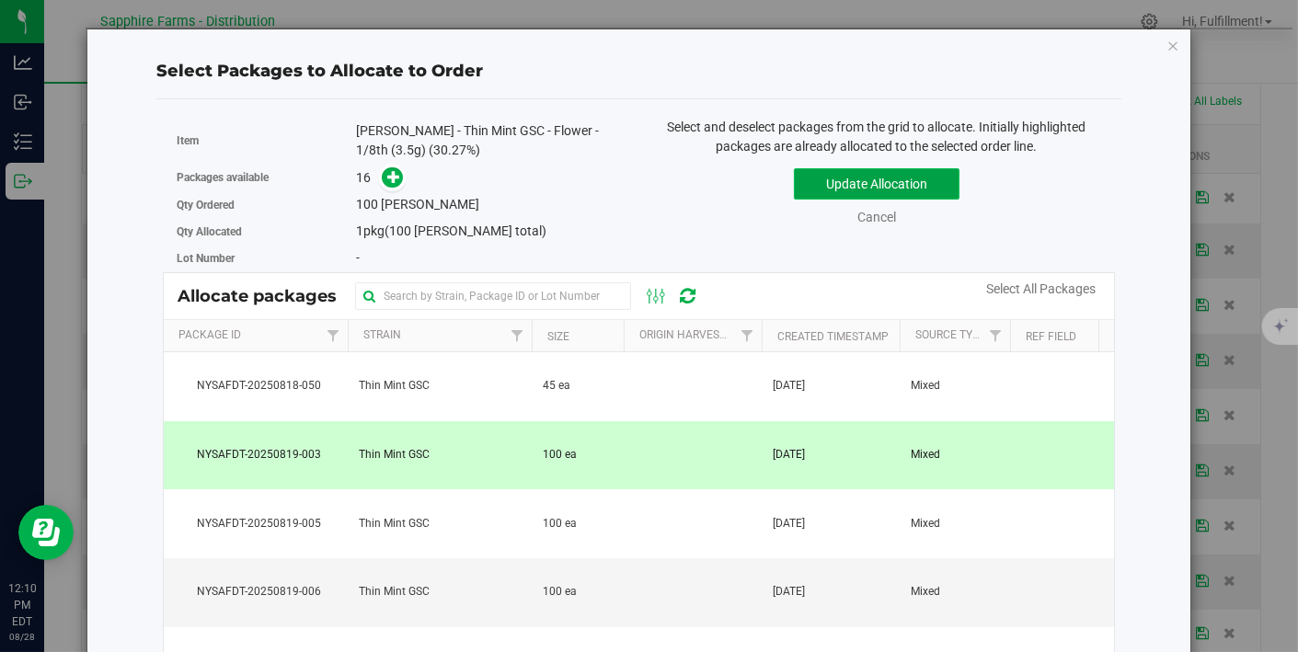
click at [848, 177] on button "Update Allocation" at bounding box center [877, 183] width 166 height 31
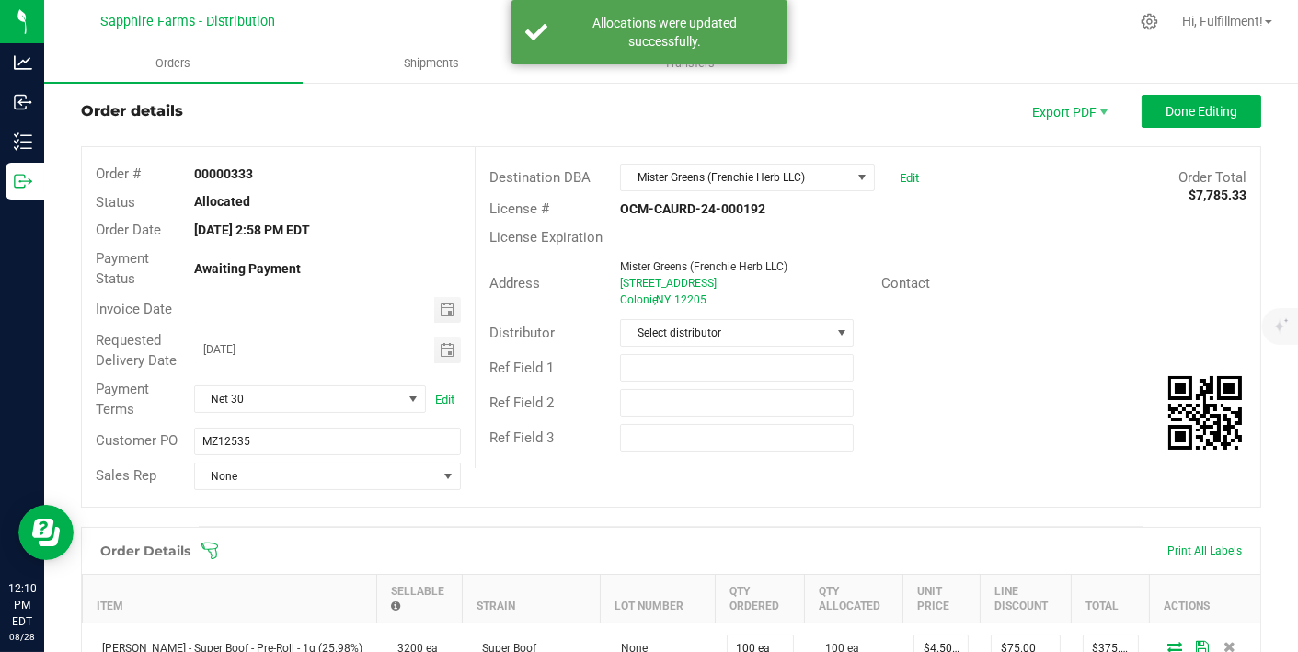
scroll to position [37, 0]
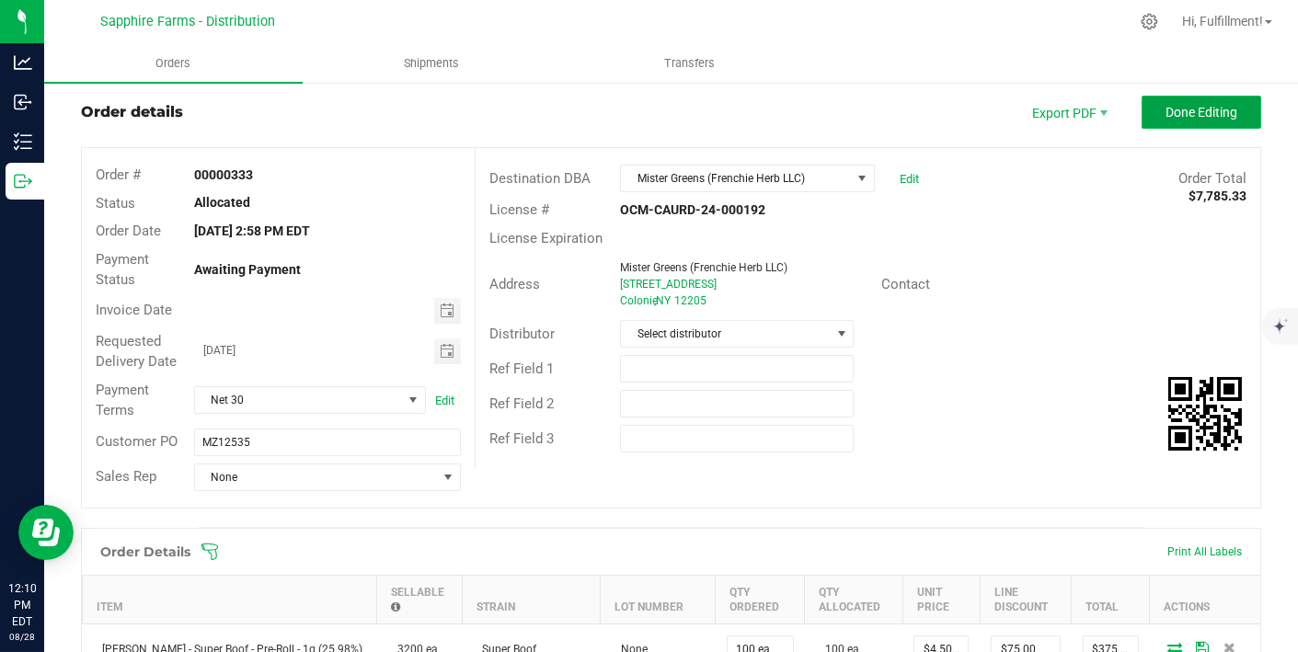
click at [1199, 113] on span "Done Editing" at bounding box center [1202, 112] width 72 height 15
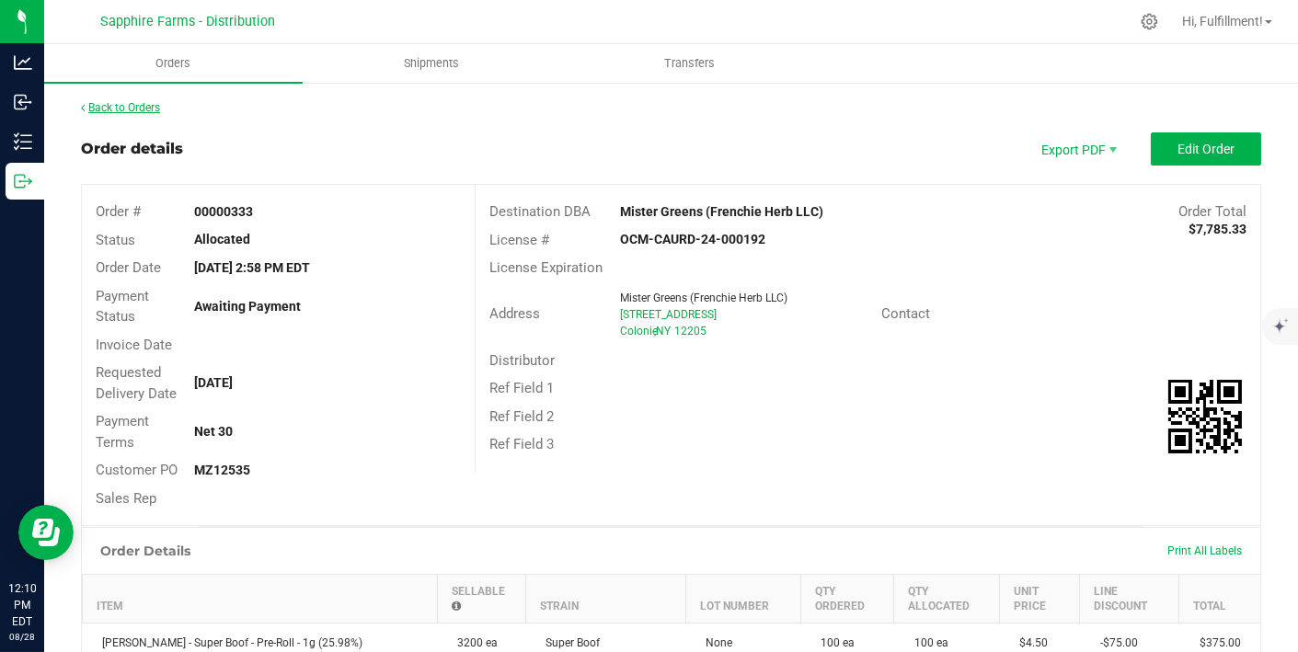
click at [126, 109] on link "Back to Orders" at bounding box center [120, 107] width 79 height 13
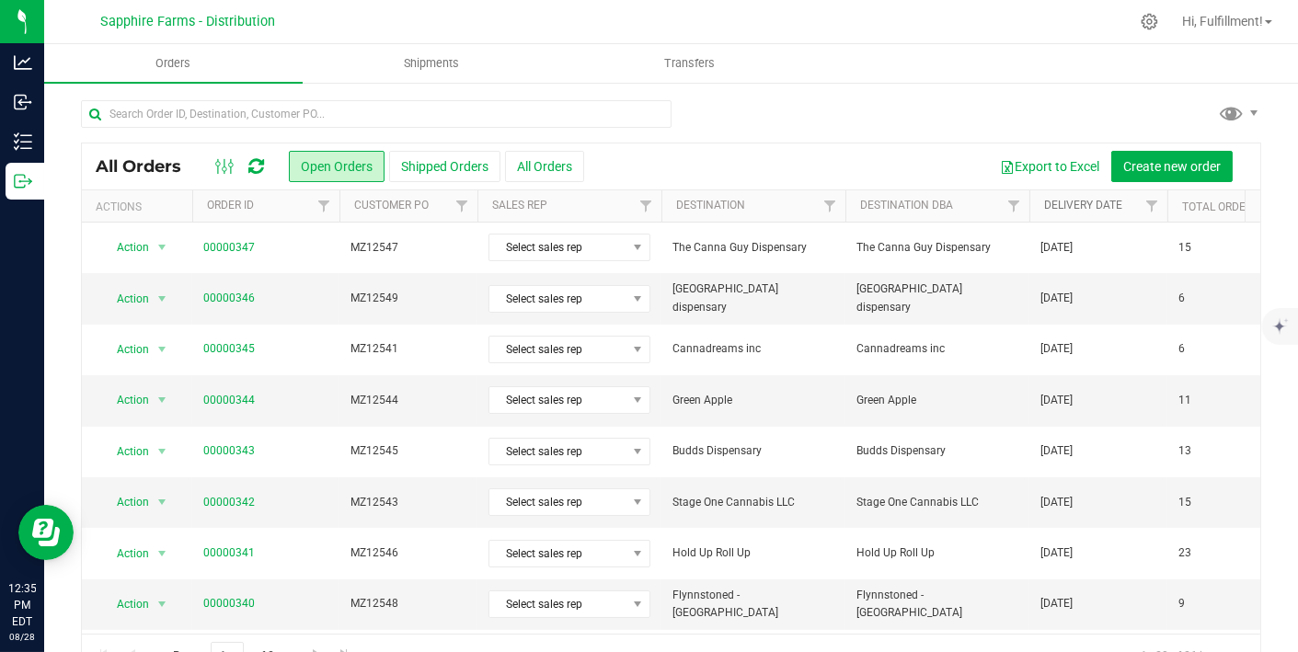
click at [1064, 201] on link "Delivery Date" at bounding box center [1083, 205] width 78 height 13
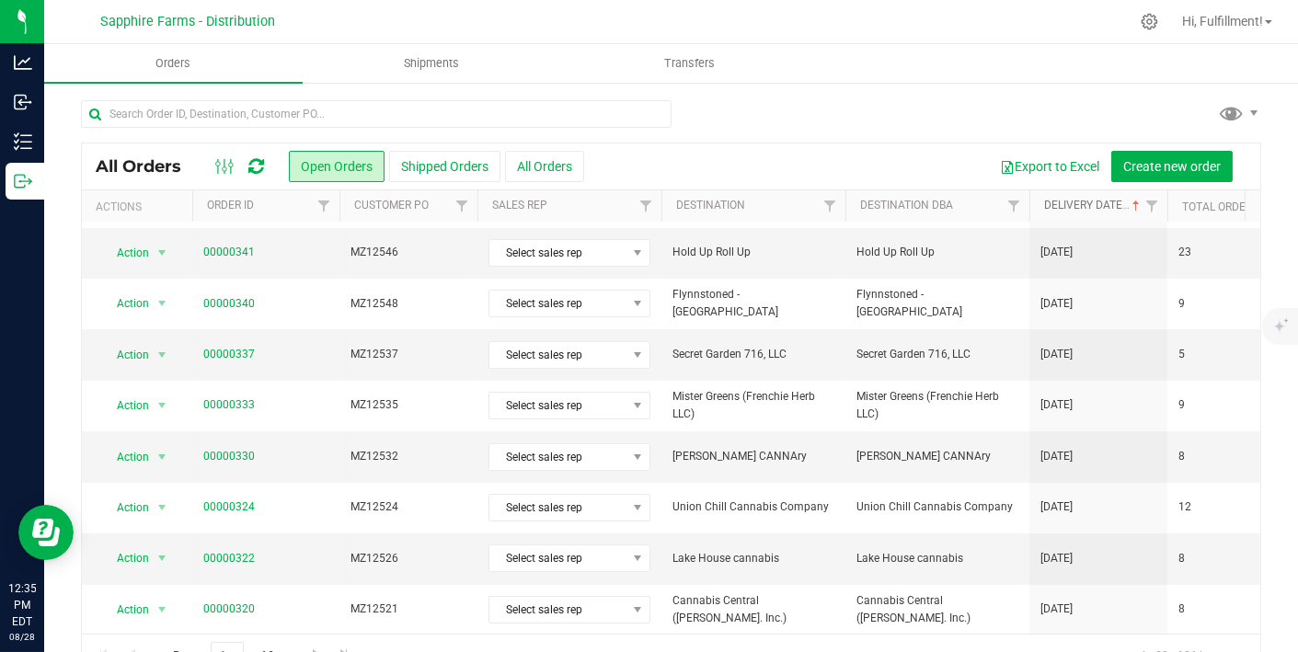
scroll to position [454, 0]
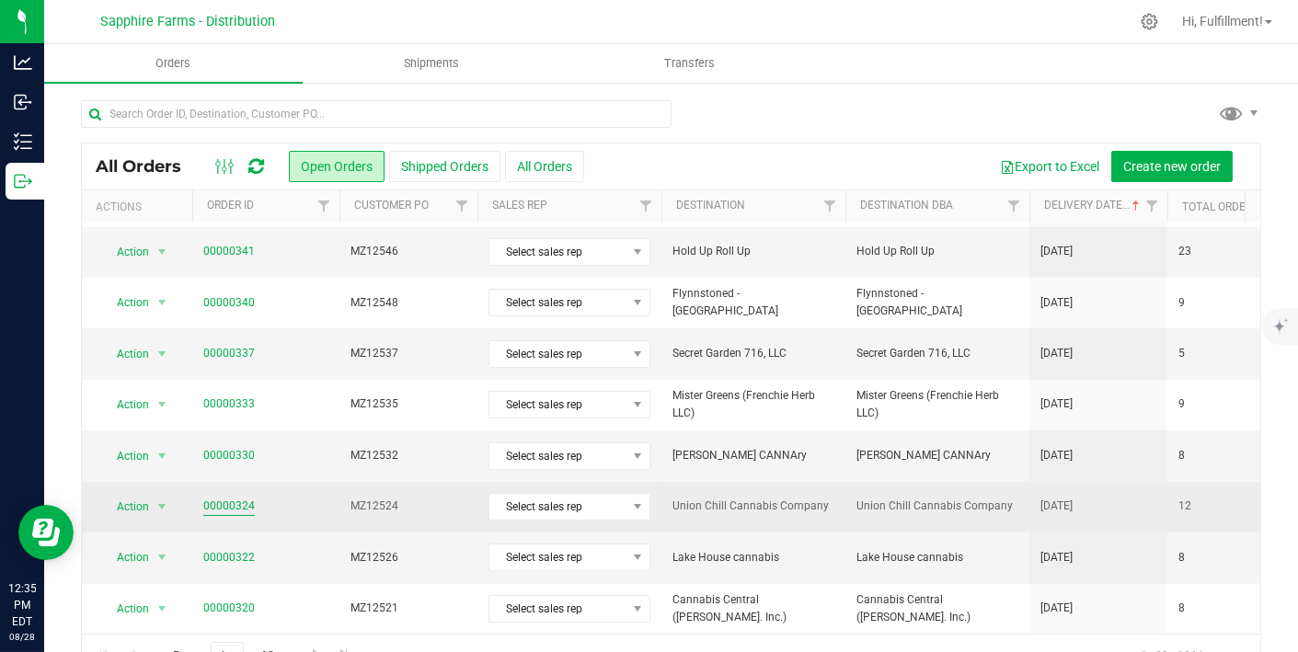
click at [221, 504] on link "00000324" at bounding box center [229, 506] width 52 height 17
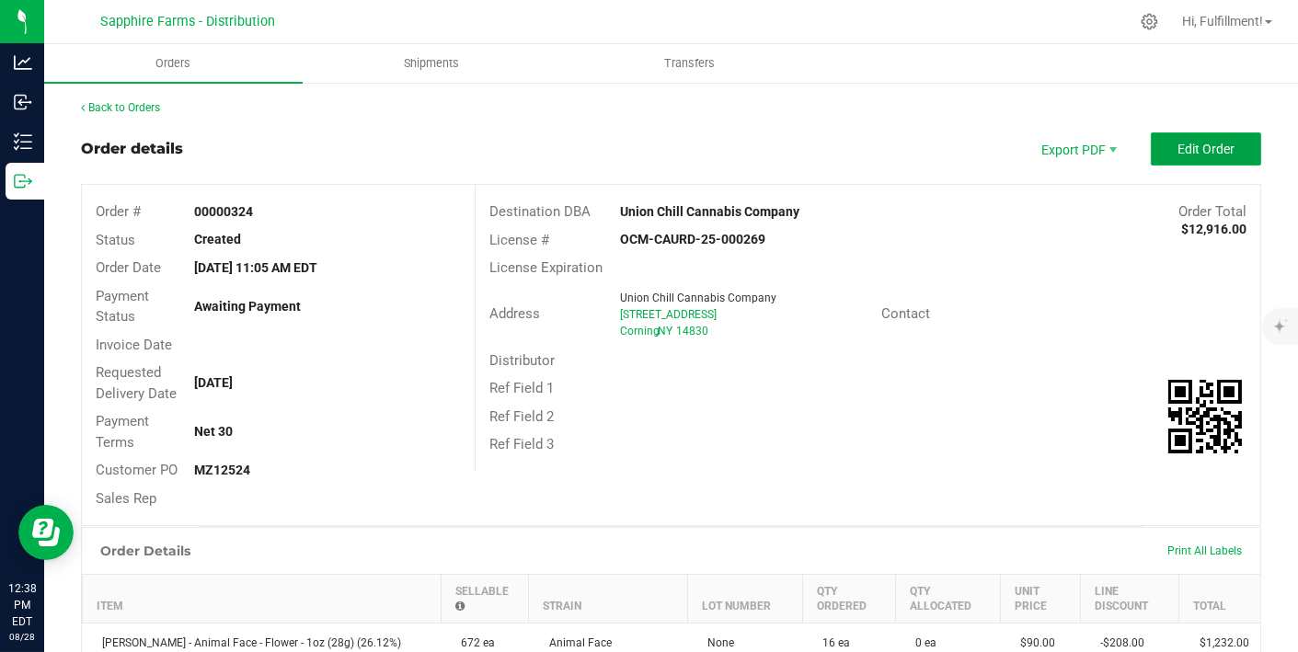
click at [1182, 146] on span "Edit Order" at bounding box center [1206, 149] width 57 height 15
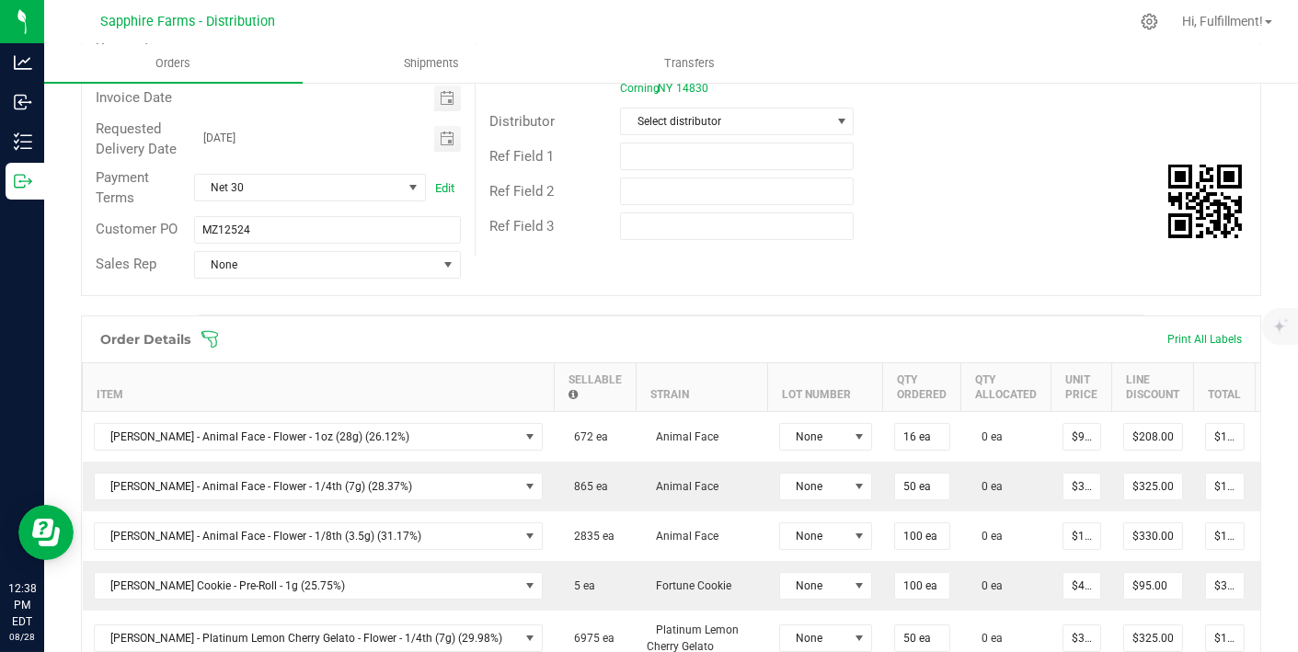
scroll to position [253, 0]
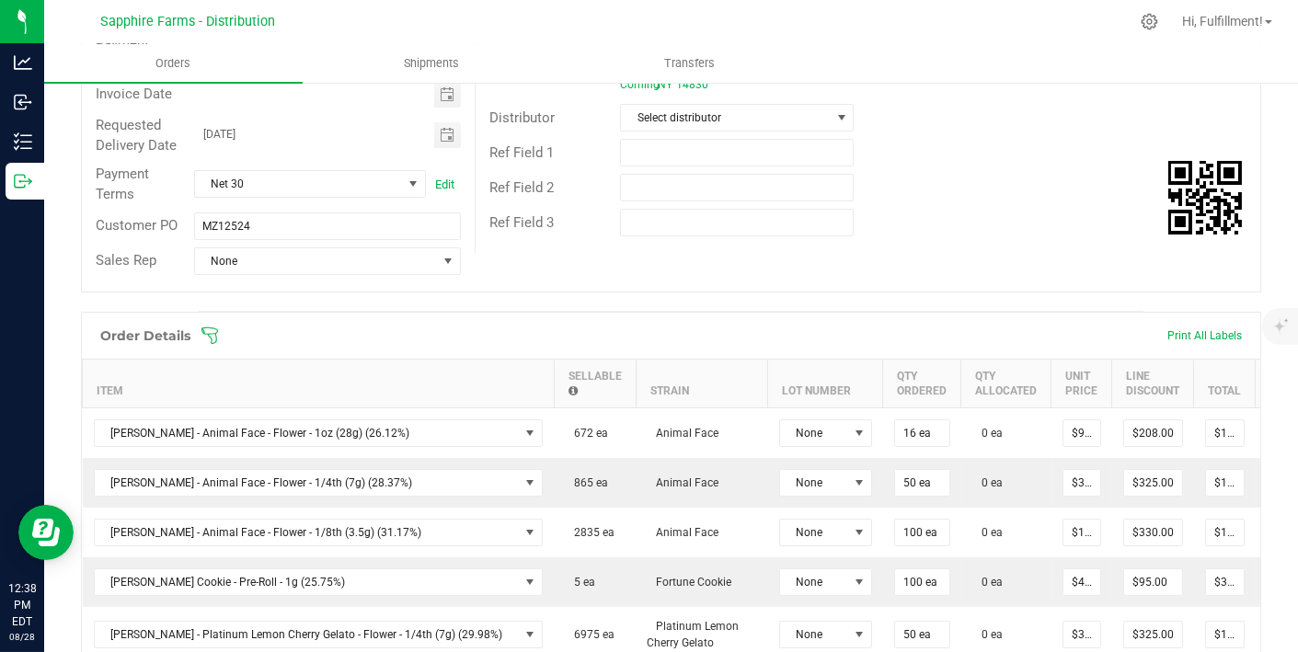
click at [210, 329] on icon at bounding box center [210, 336] width 18 height 18
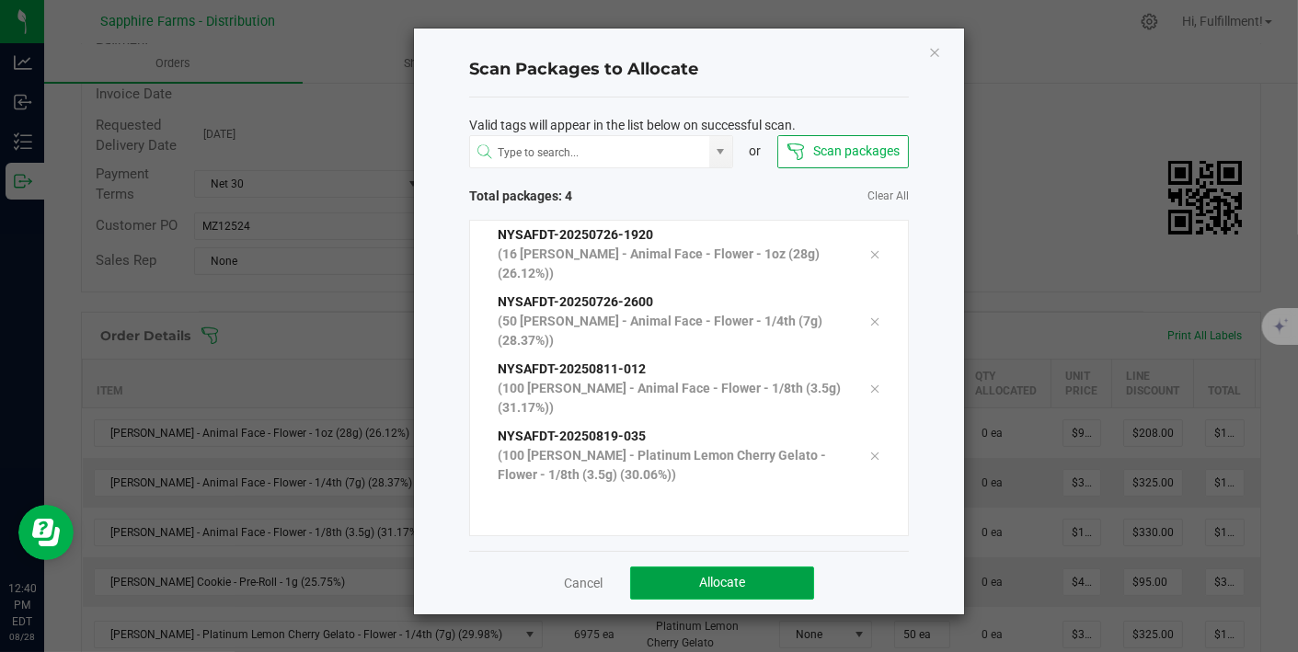
click at [728, 567] on button "Allocate" at bounding box center [722, 583] width 184 height 33
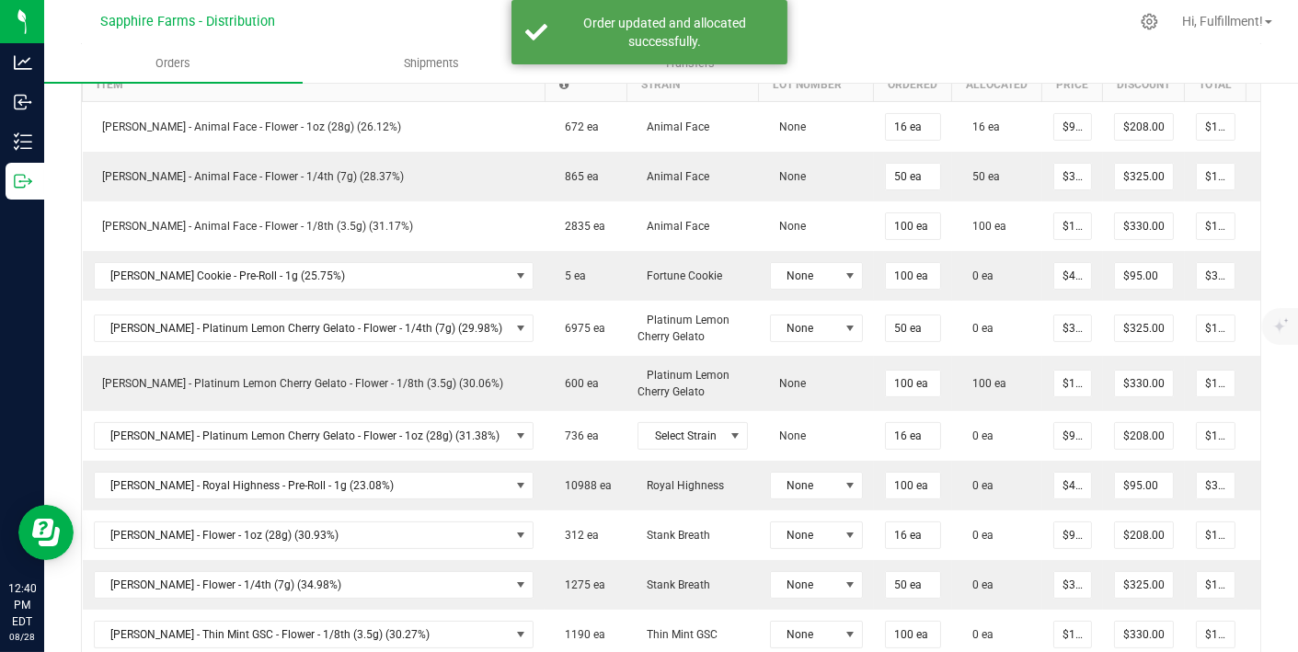
scroll to position [559, 0]
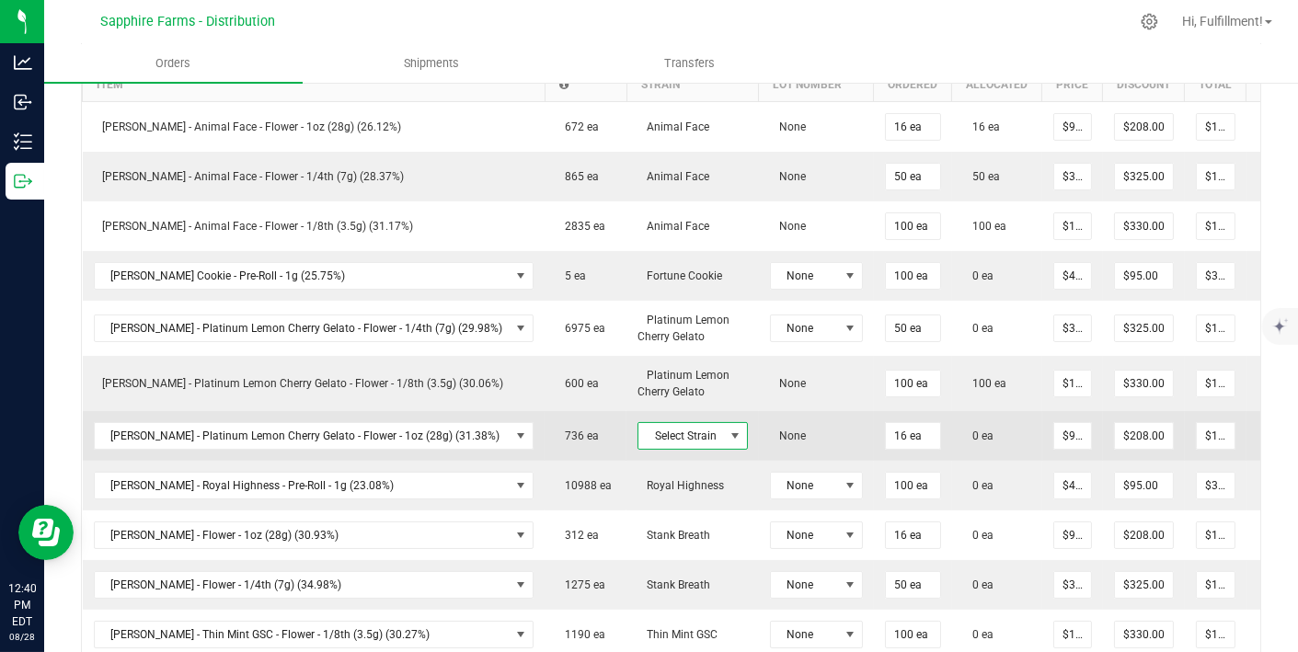
click at [656, 434] on span "Select Strain" at bounding box center [682, 436] width 86 height 26
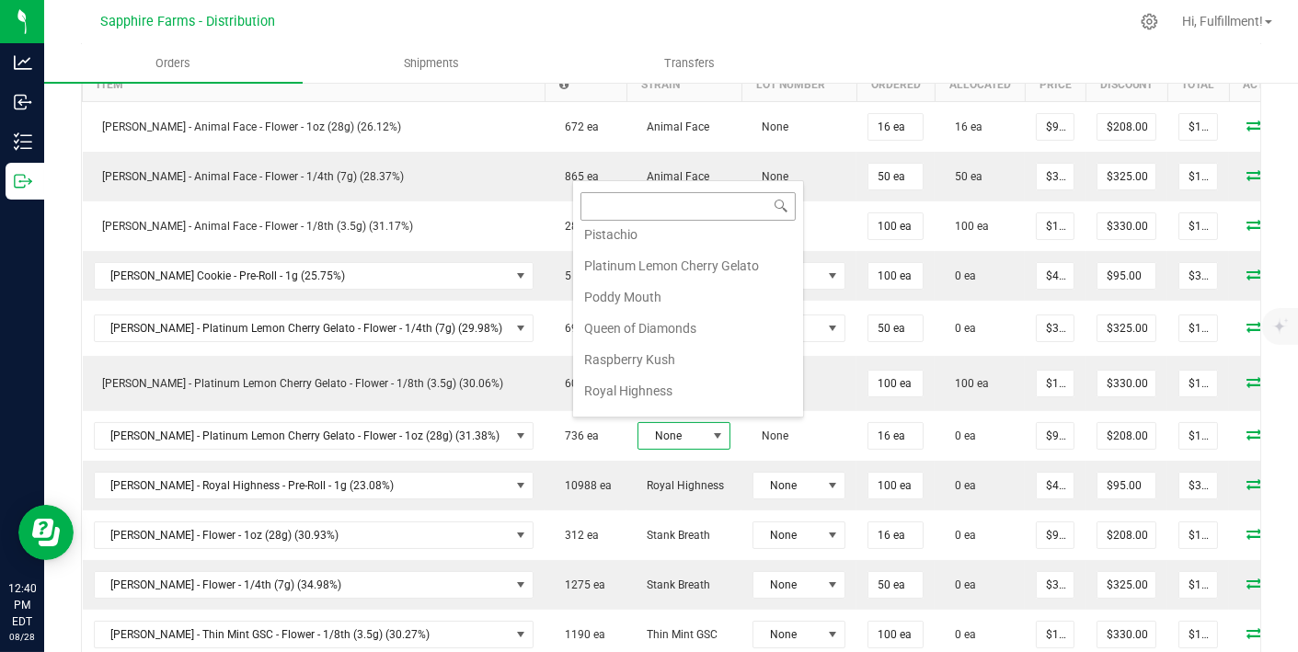
scroll to position [1357, 0]
click at [733, 249] on li "Platinum Lemon Cherry Gelato" at bounding box center [688, 264] width 230 height 31
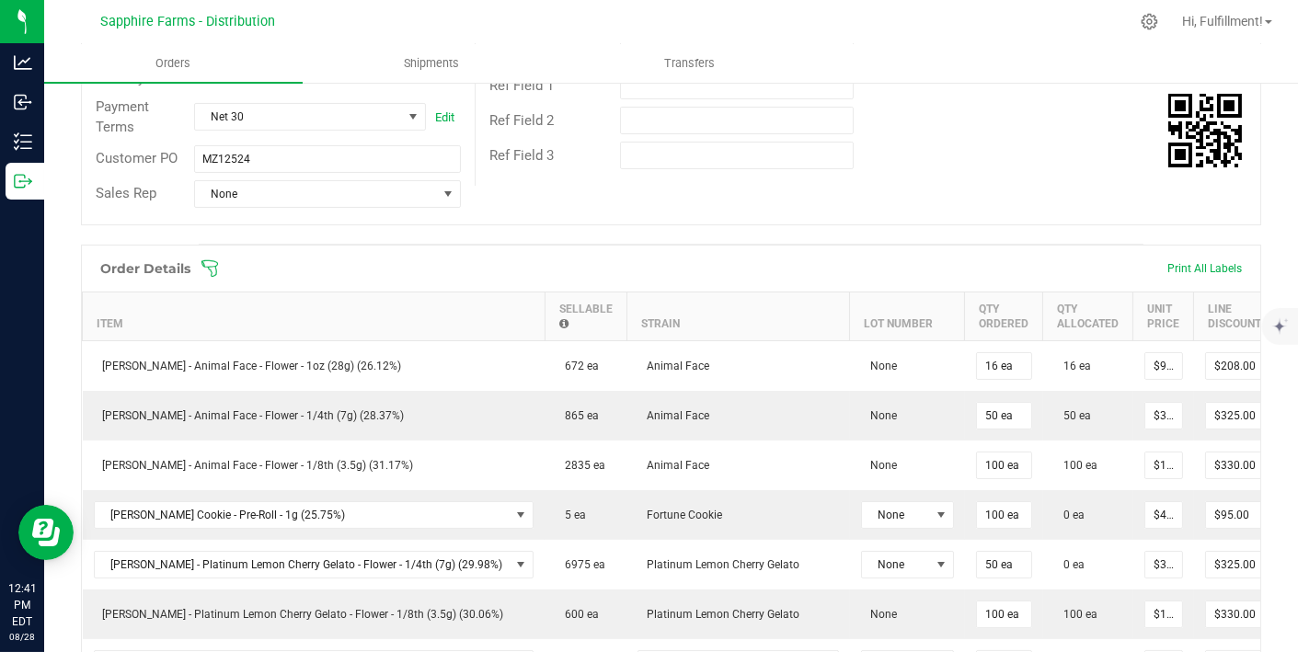
scroll to position [318, 0]
click at [208, 267] on icon at bounding box center [209, 270] width 17 height 17
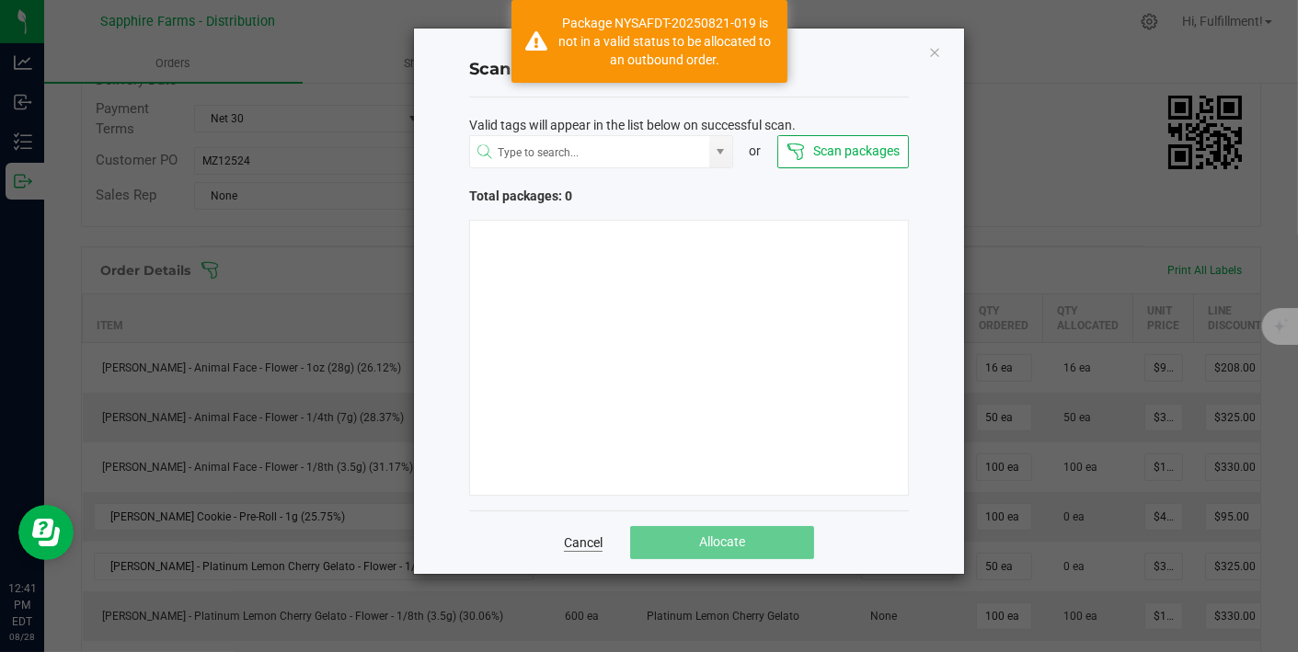
click at [595, 535] on link "Cancel" at bounding box center [583, 543] width 39 height 18
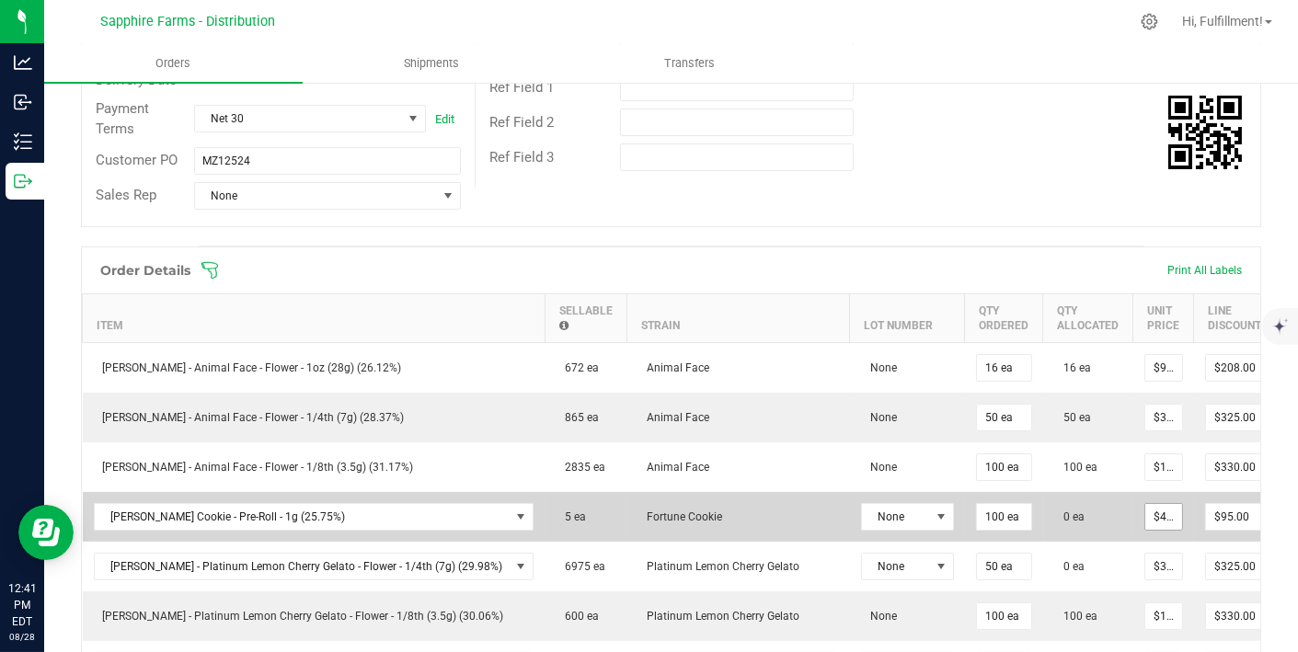
scroll to position [0, 26]
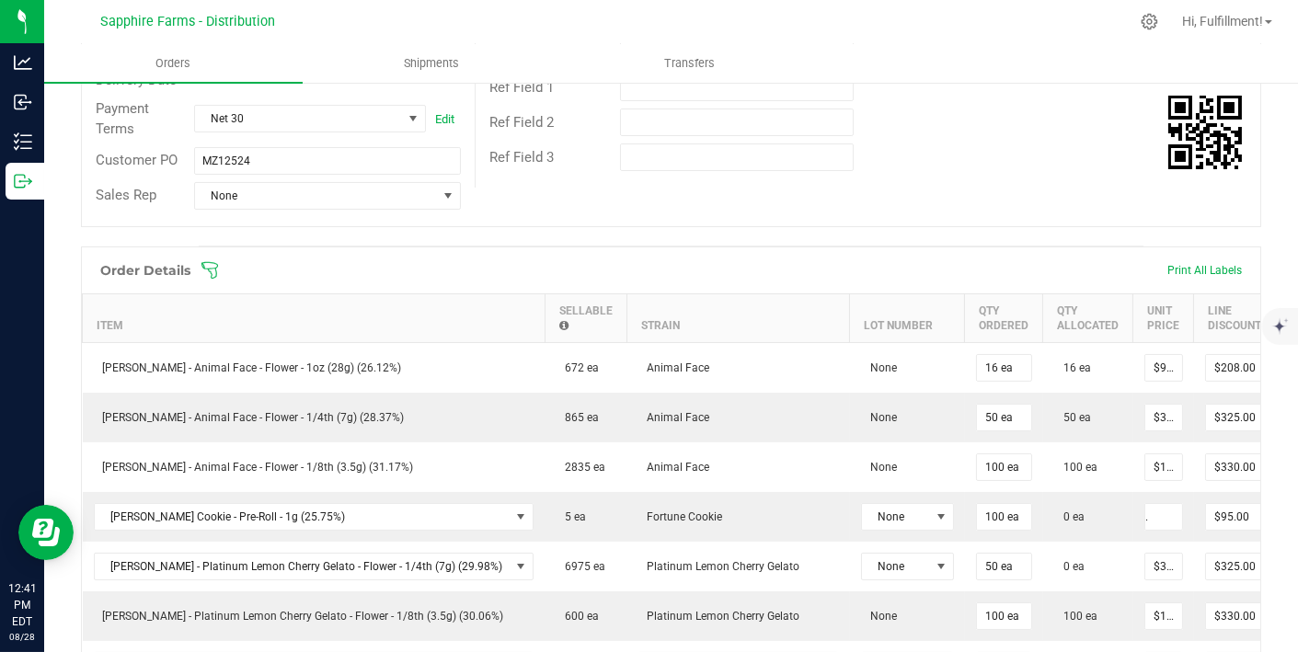
click at [1046, 147] on div "Ref Field 3" at bounding box center [868, 157] width 785 height 35
click at [1046, 156] on div "Ref Field 3" at bounding box center [868, 157] width 785 height 35
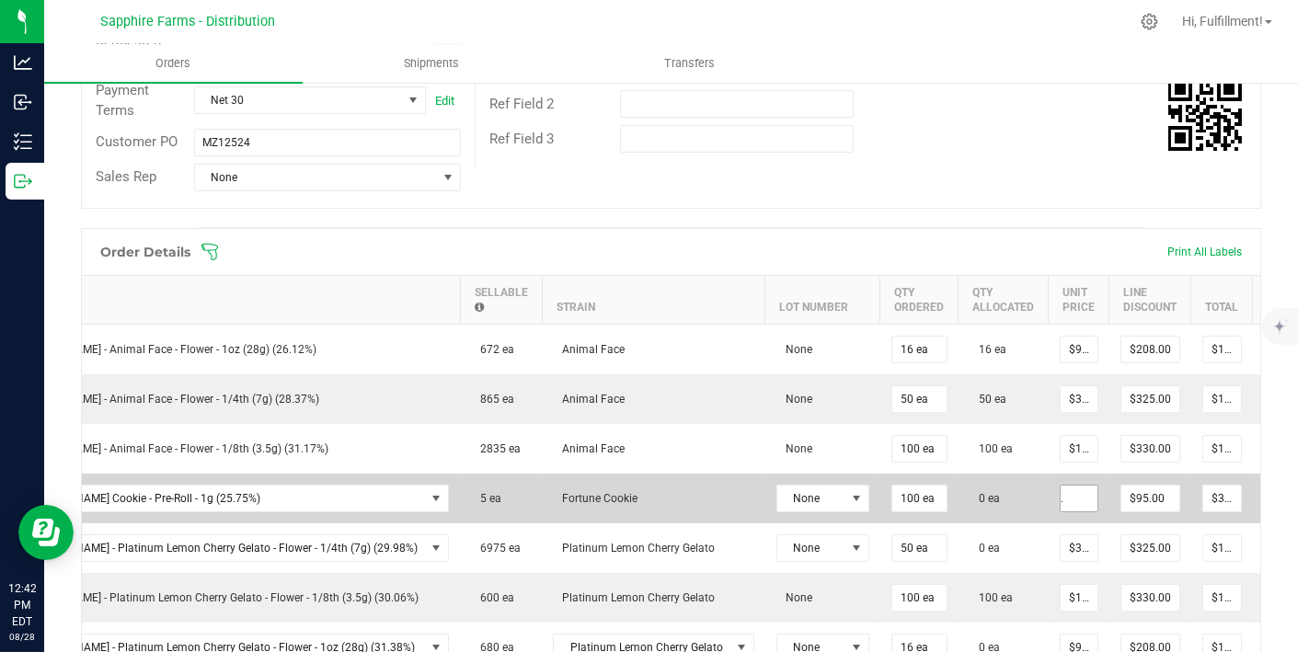
scroll to position [0, 129]
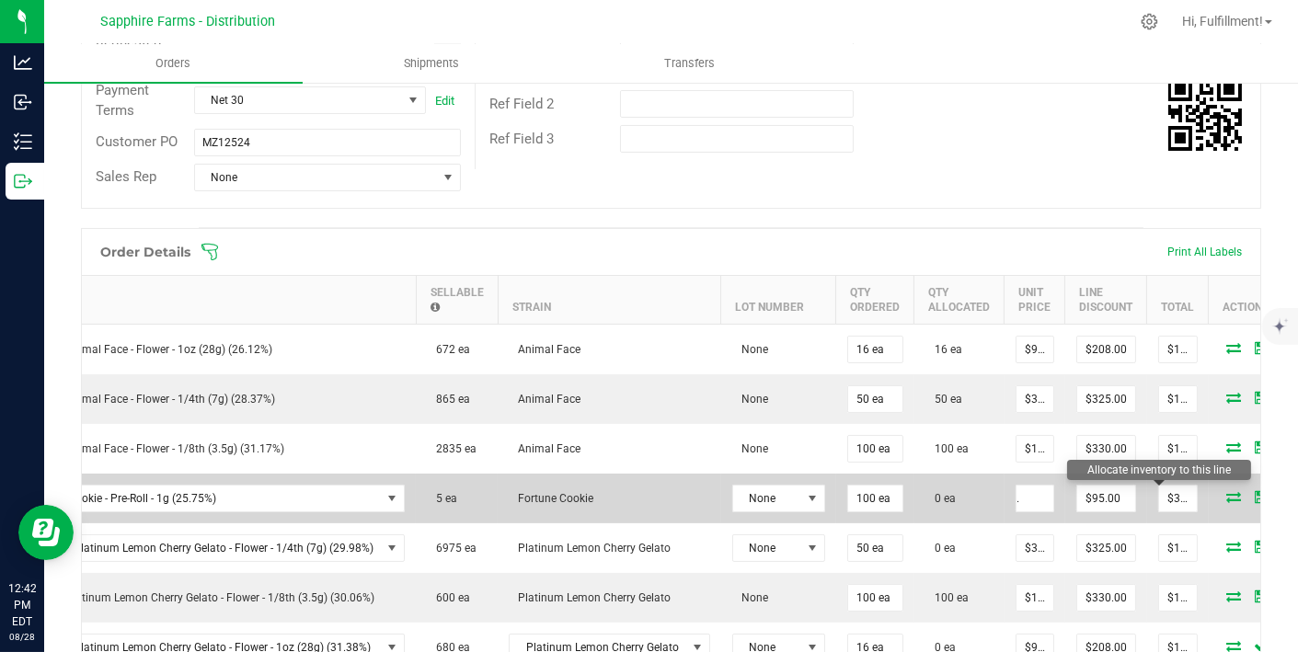
click at [1226, 491] on icon at bounding box center [1233, 496] width 15 height 11
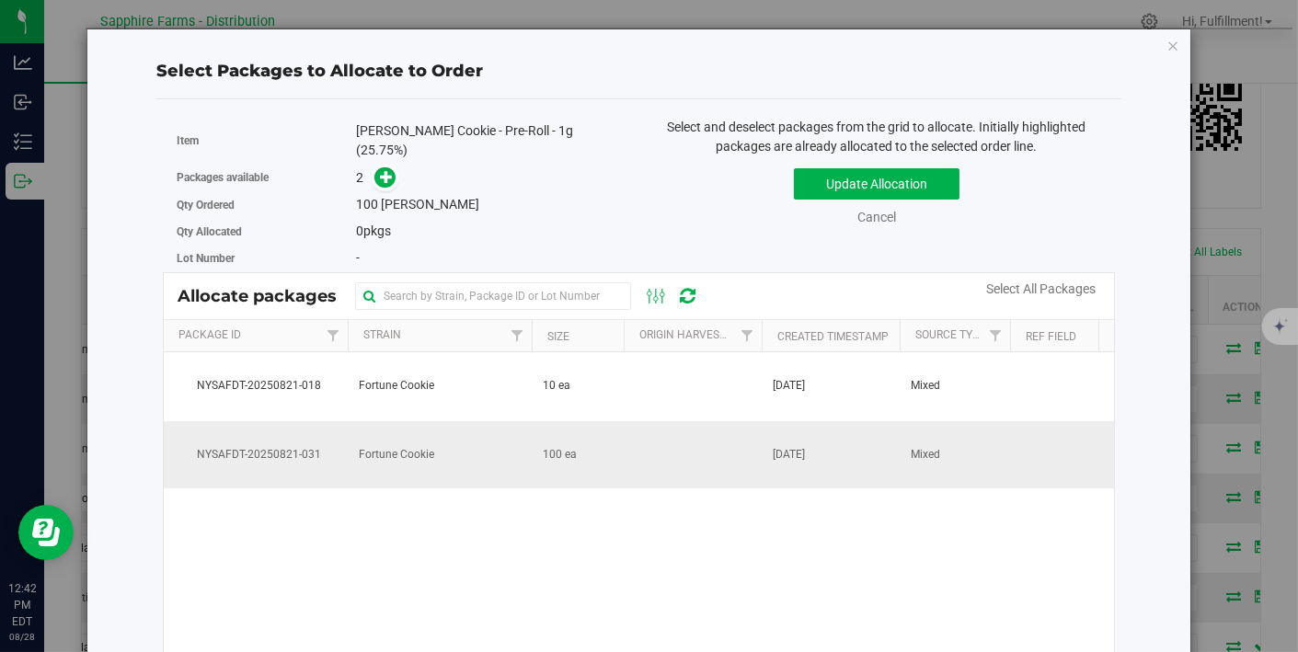
click at [569, 454] on td "100 ea" at bounding box center [578, 455] width 92 height 68
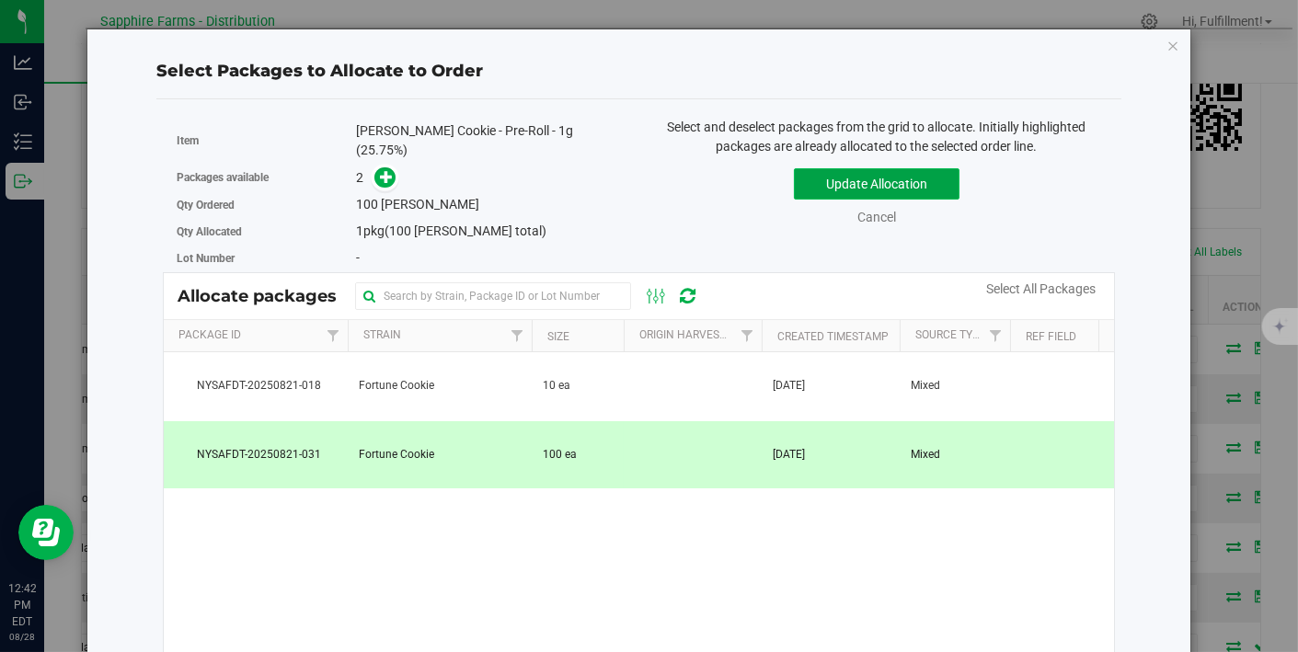
click at [843, 178] on button "Update Allocation" at bounding box center [877, 183] width 166 height 31
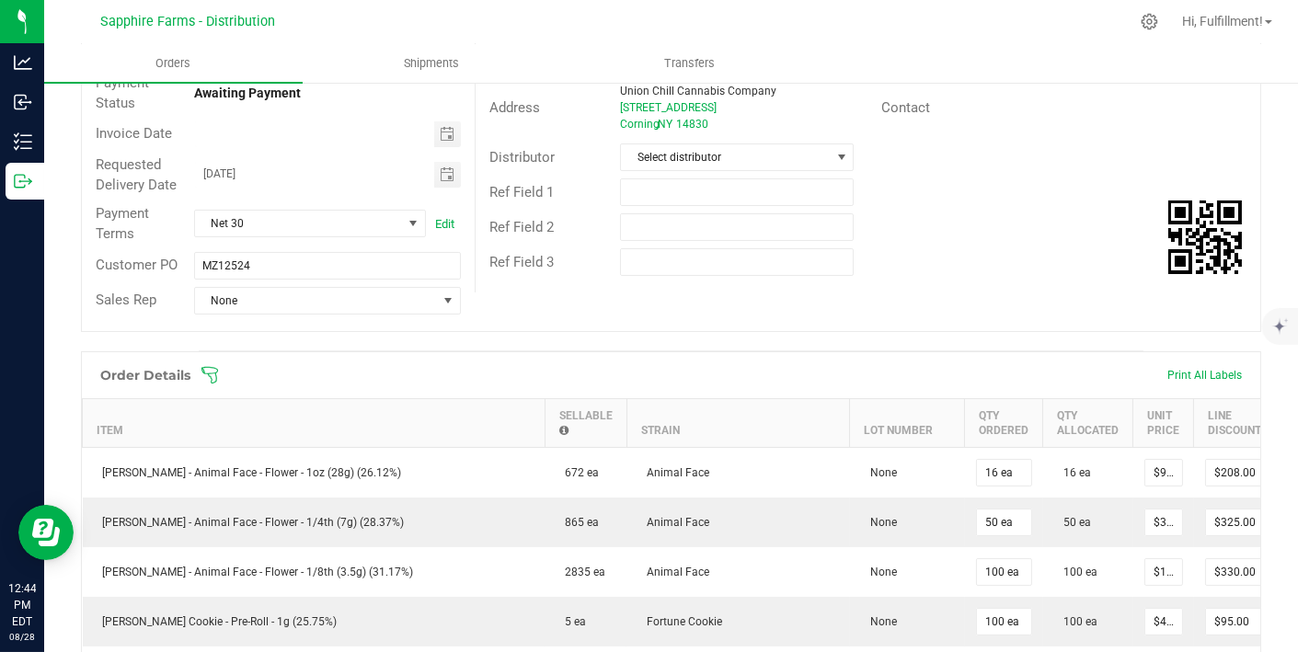
scroll to position [214, 0]
click at [212, 375] on icon at bounding box center [210, 374] width 18 height 18
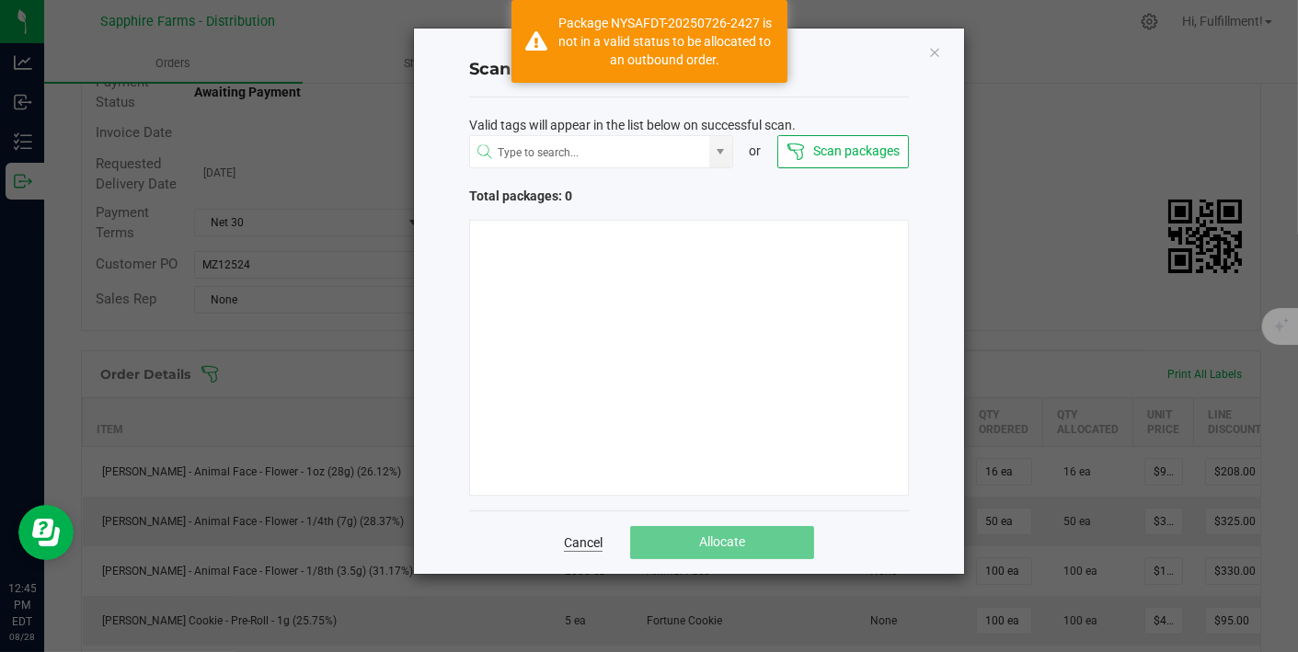
click at [573, 538] on link "Cancel" at bounding box center [583, 543] width 39 height 18
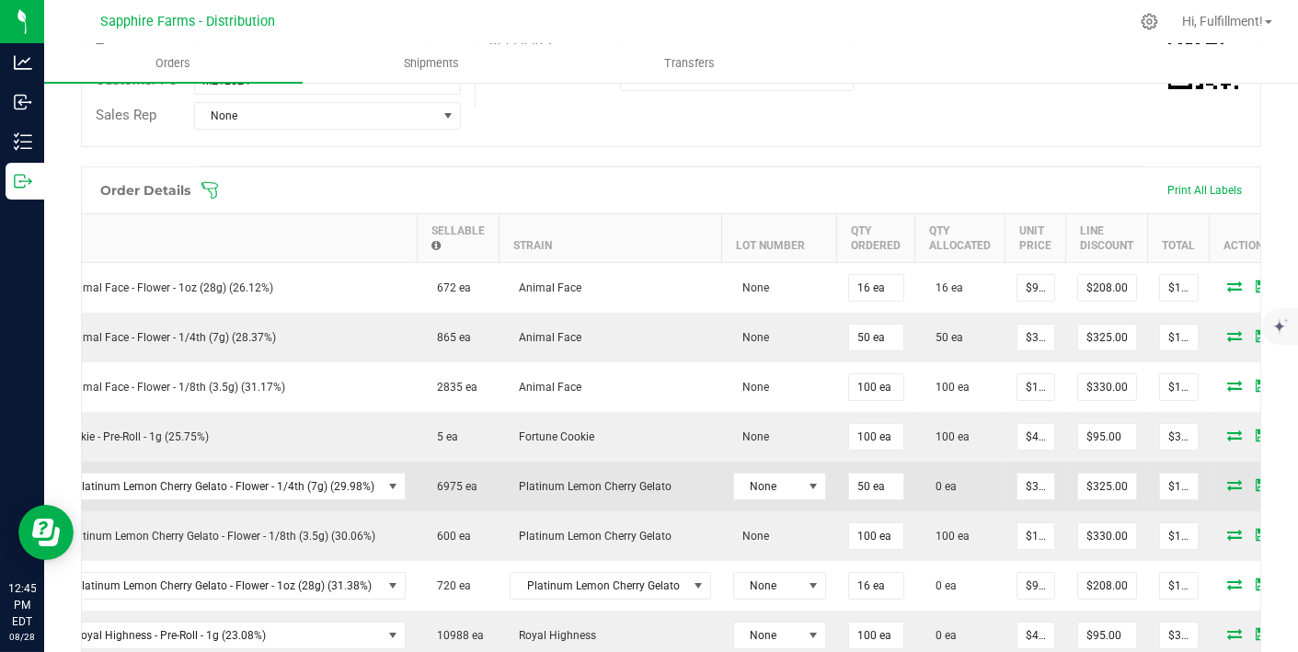
scroll to position [0, 129]
click at [1226, 479] on icon at bounding box center [1233, 484] width 15 height 11
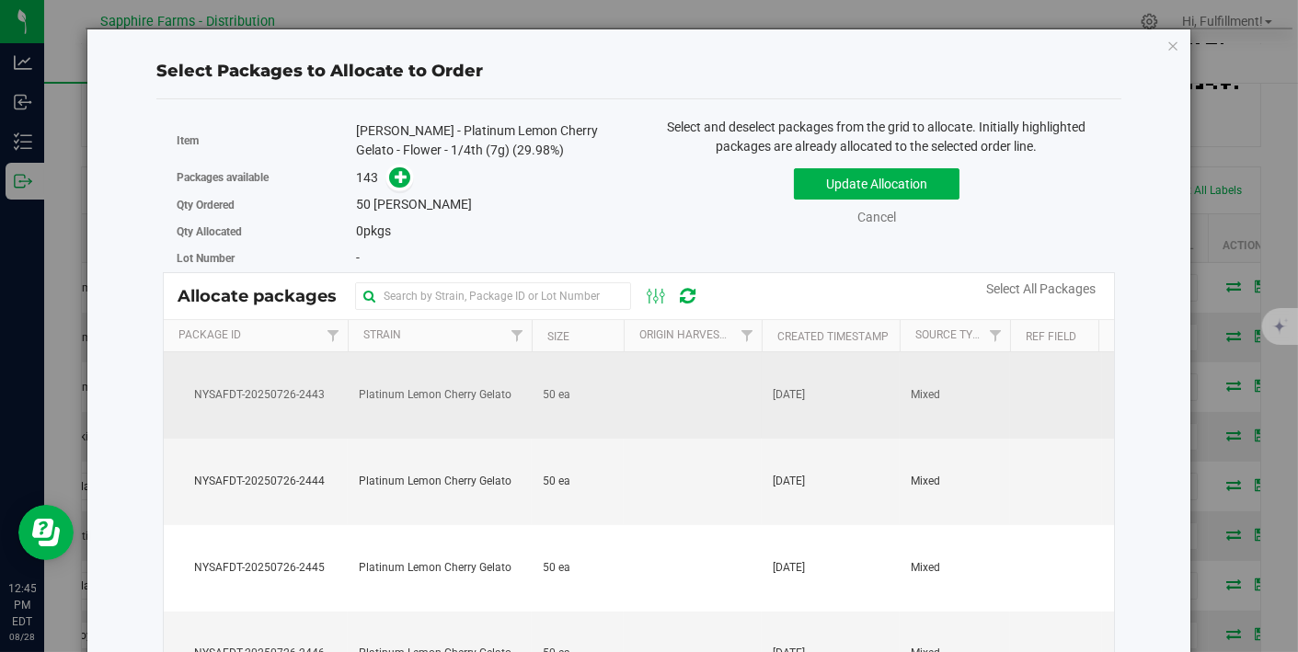
click at [654, 408] on td at bounding box center [693, 395] width 138 height 86
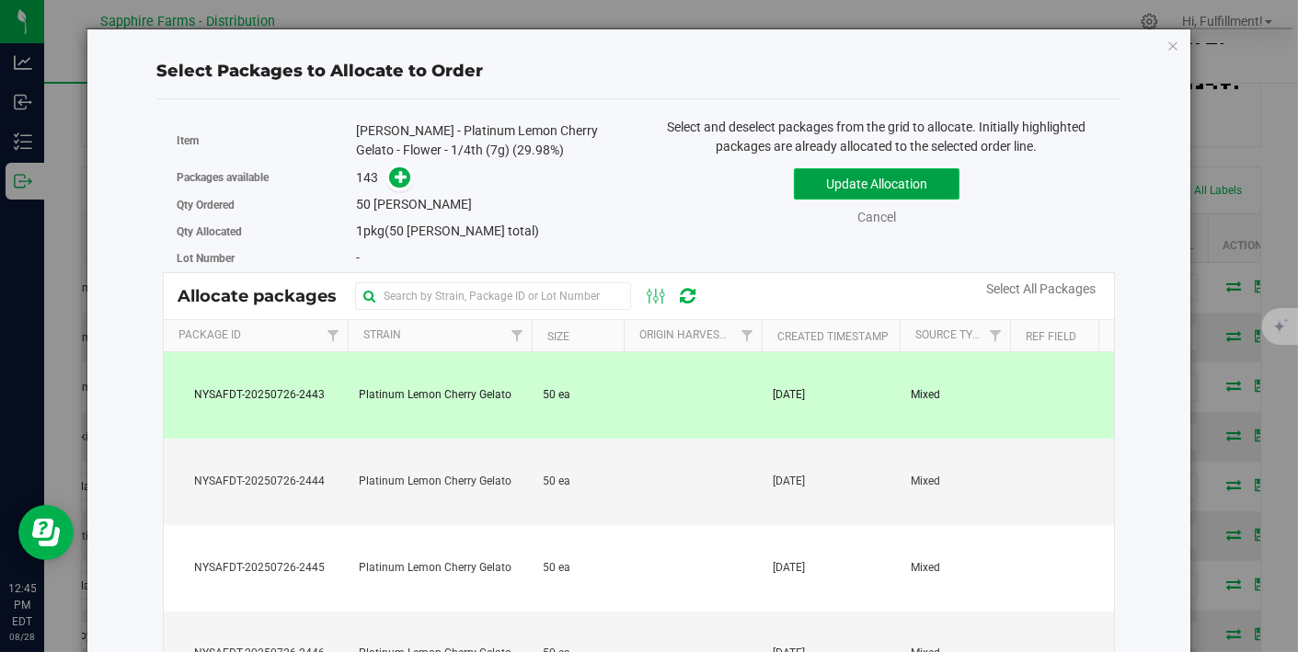
click at [848, 182] on button "Update Allocation" at bounding box center [877, 183] width 166 height 31
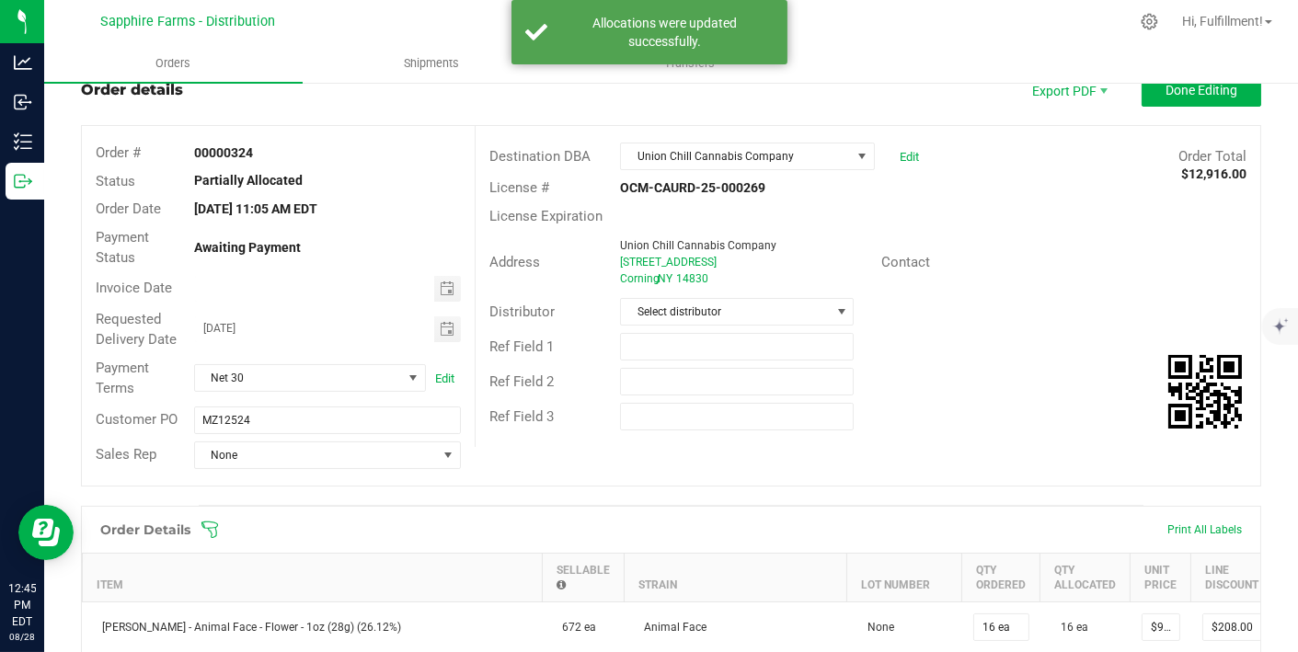
scroll to position [58, 0]
click at [1004, 237] on div "Address Union Chill Cannabis Company 34 W Pulteney St Corning , NY 14830 Contact" at bounding box center [868, 263] width 785 height 64
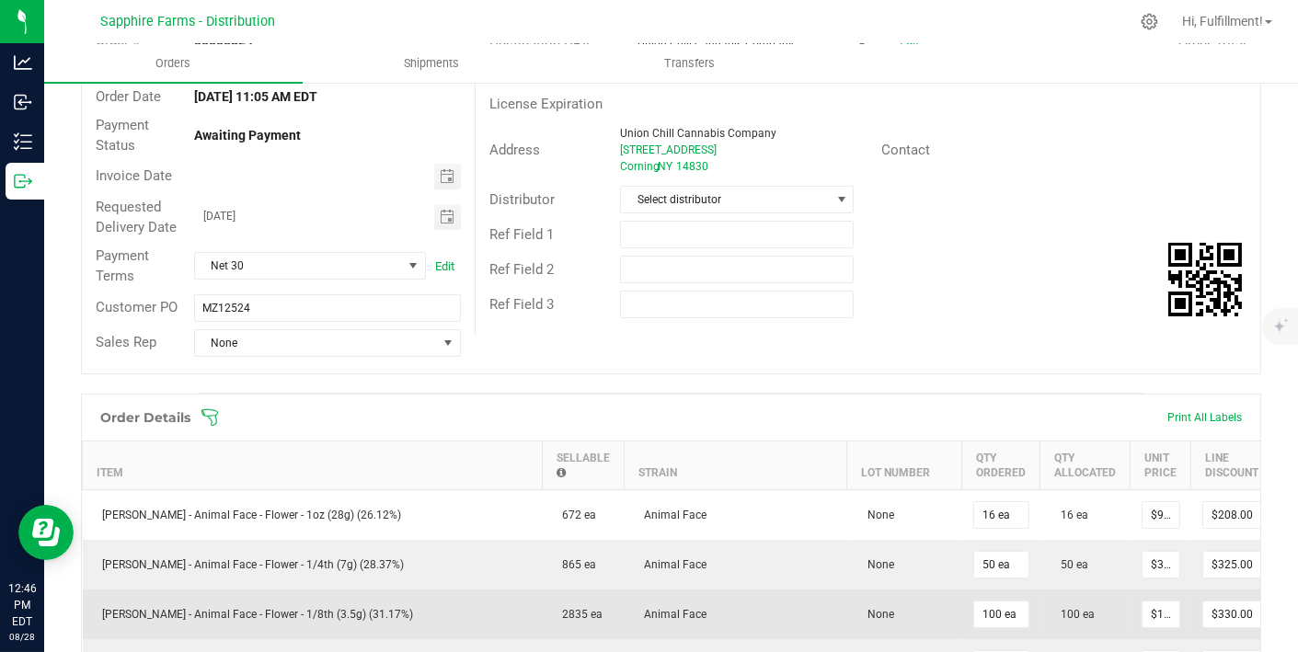
scroll to position [170, 0]
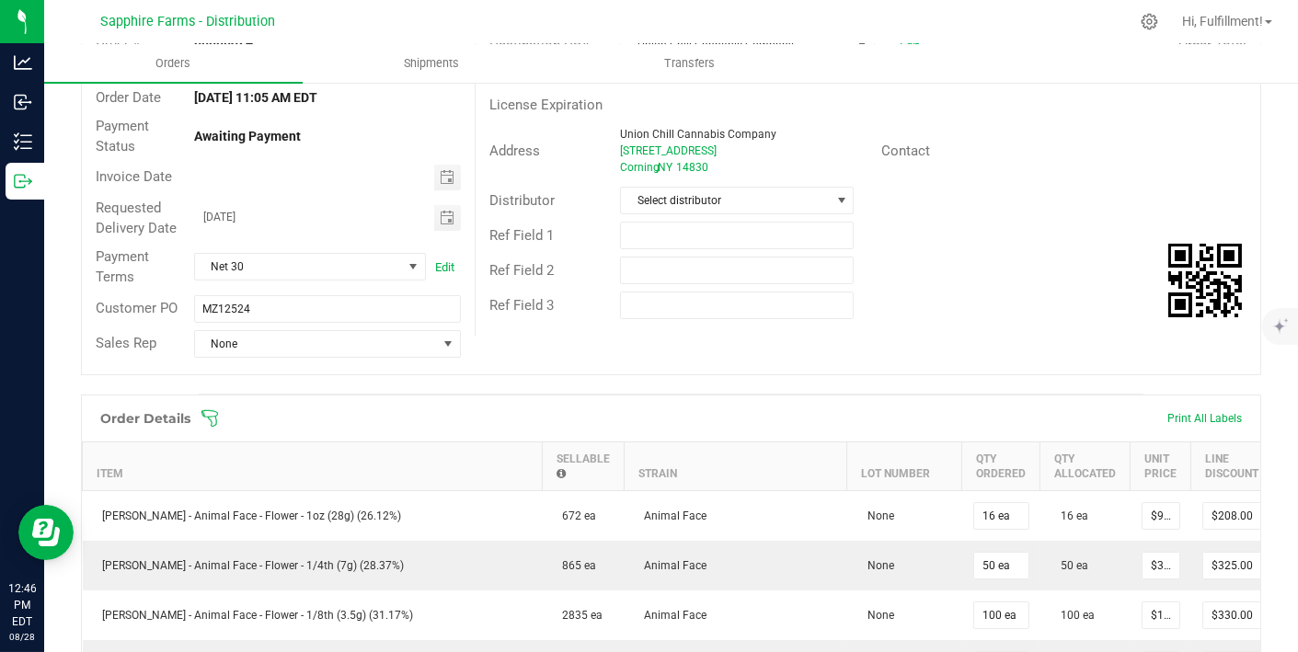
click at [212, 412] on icon at bounding box center [210, 418] width 18 height 18
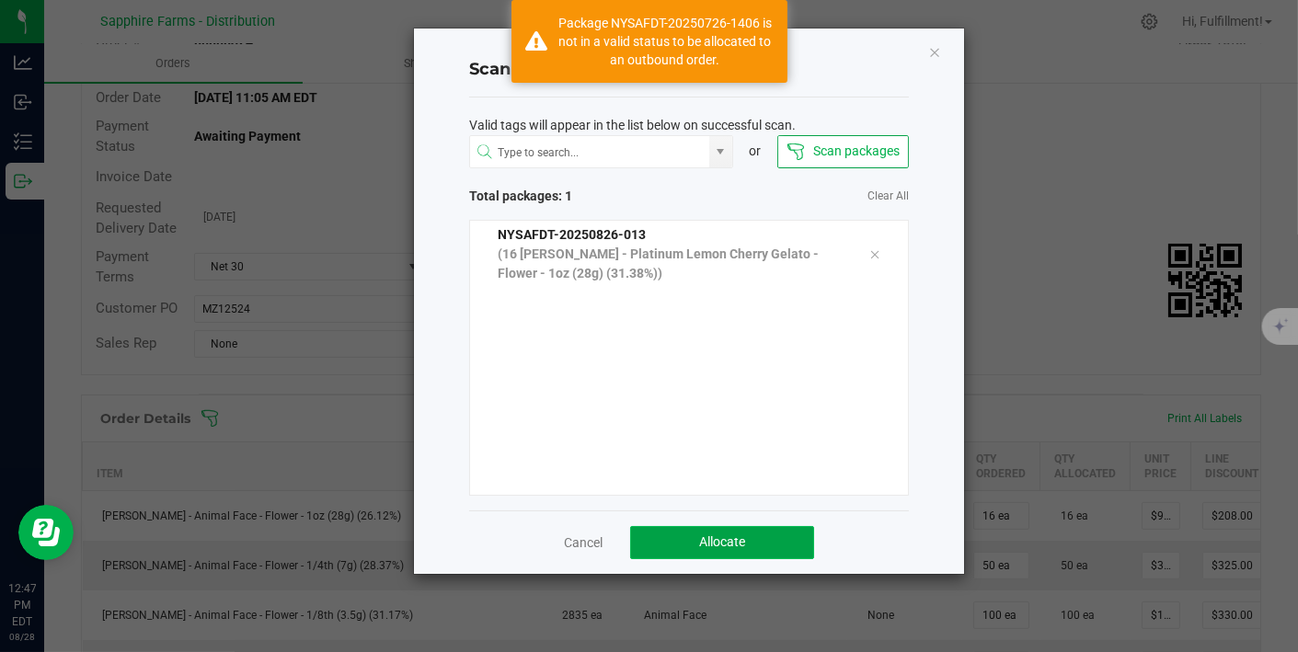
click at [738, 538] on span "Allocate" at bounding box center [722, 542] width 46 height 15
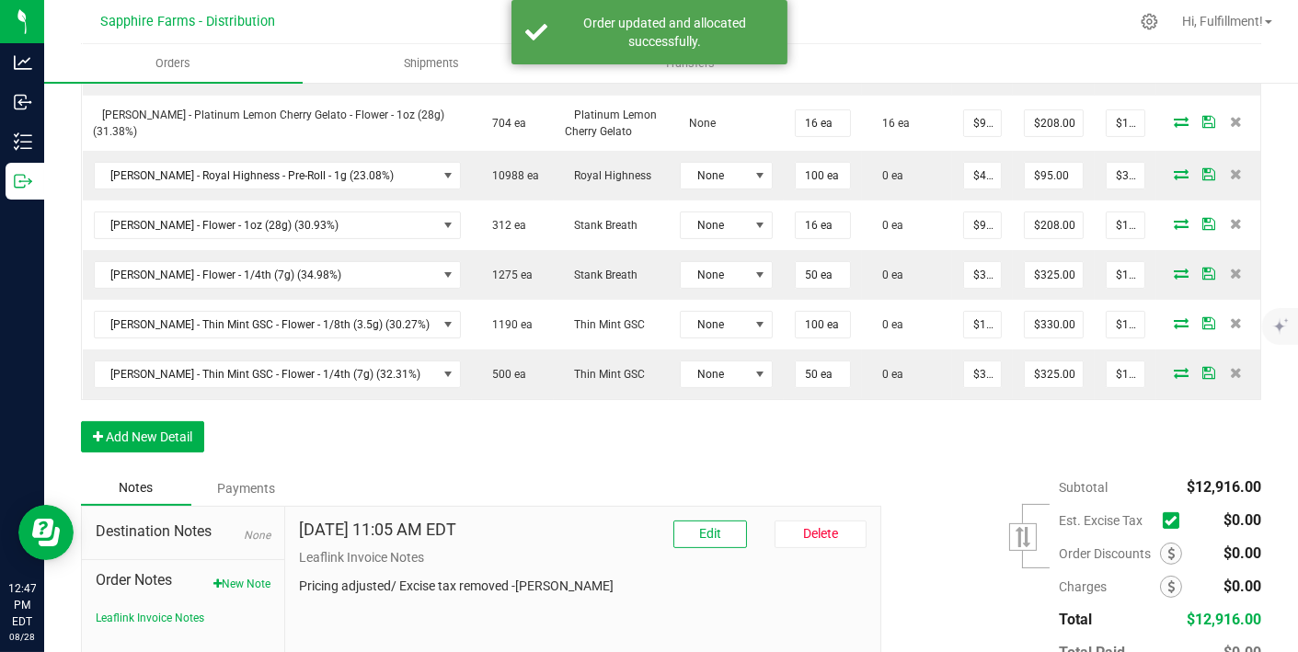
scroll to position [877, 0]
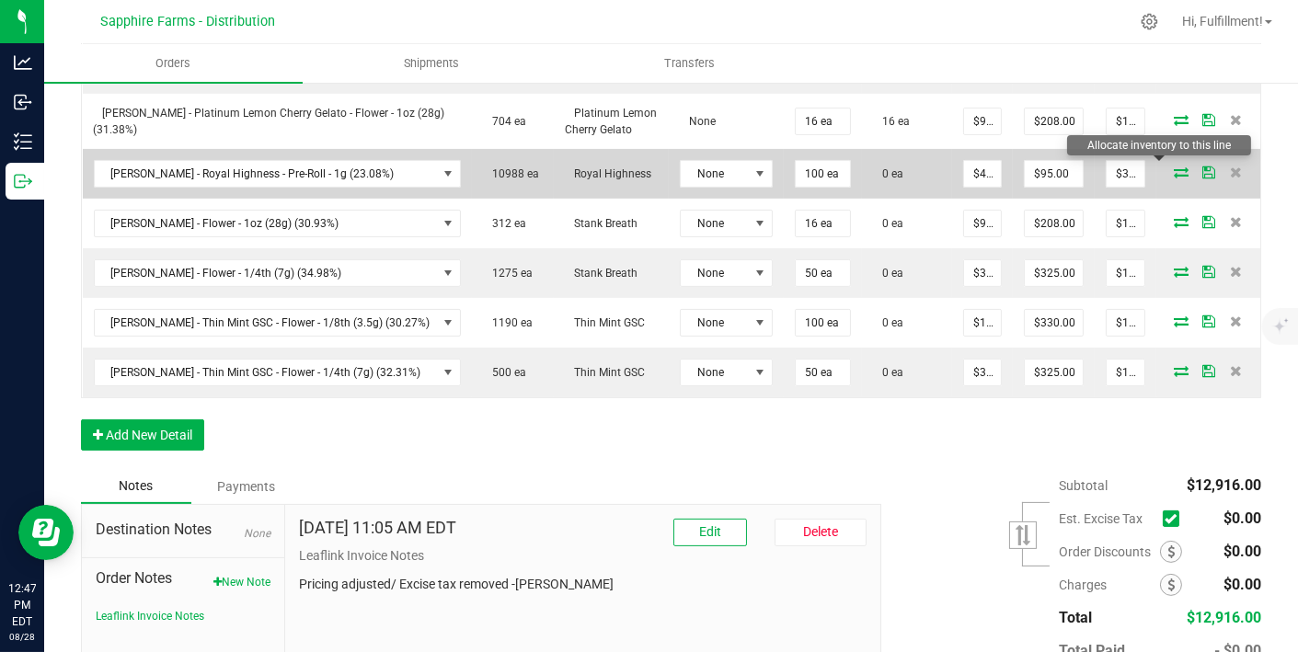
click at [1174, 167] on icon at bounding box center [1181, 172] width 15 height 11
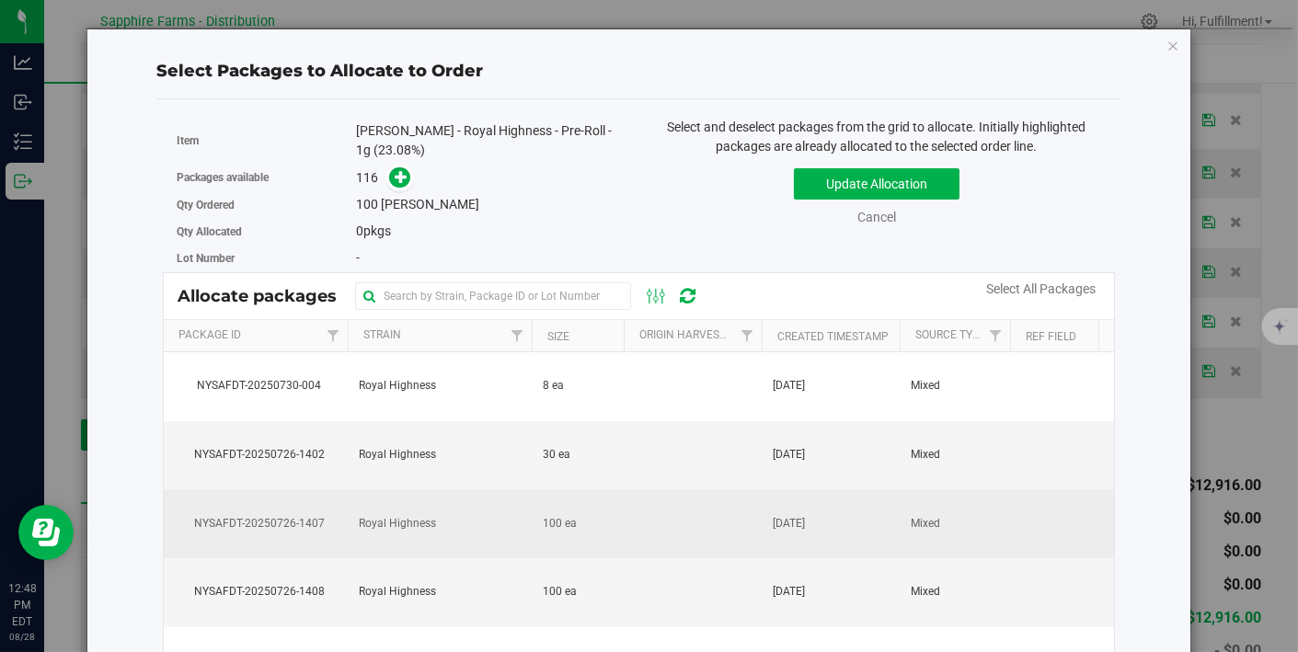
click at [651, 520] on td at bounding box center [693, 523] width 138 height 69
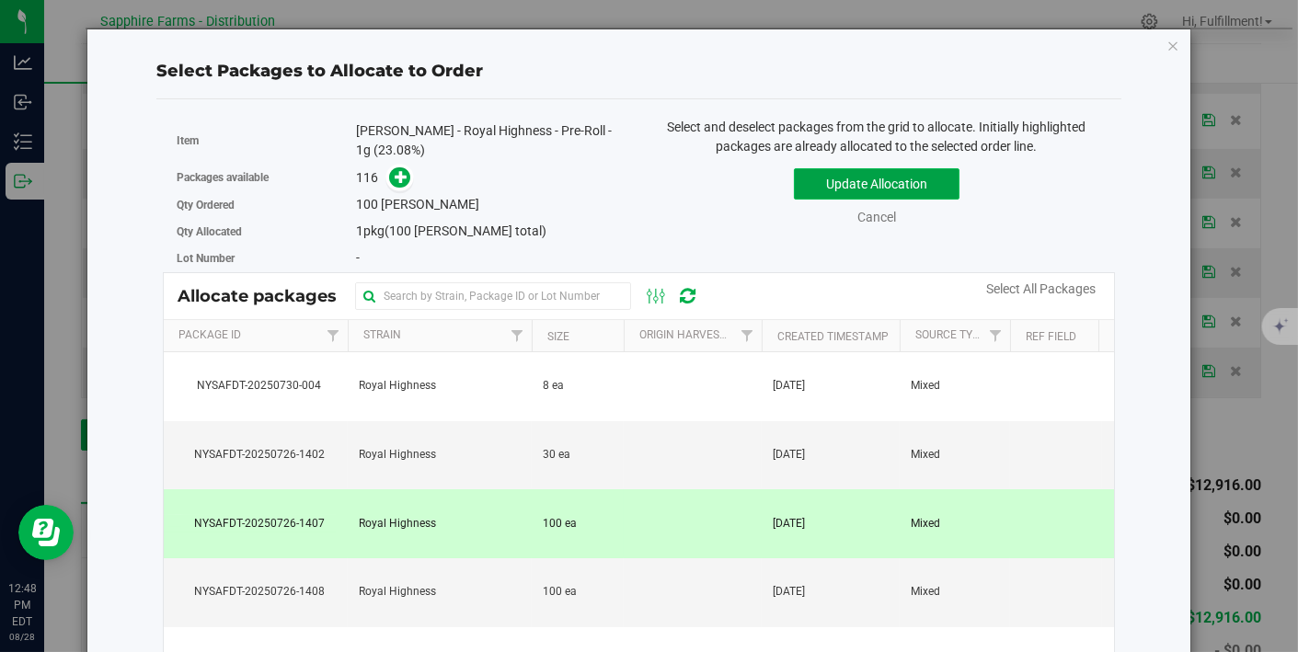
click at [915, 182] on button "Update Allocation" at bounding box center [877, 183] width 166 height 31
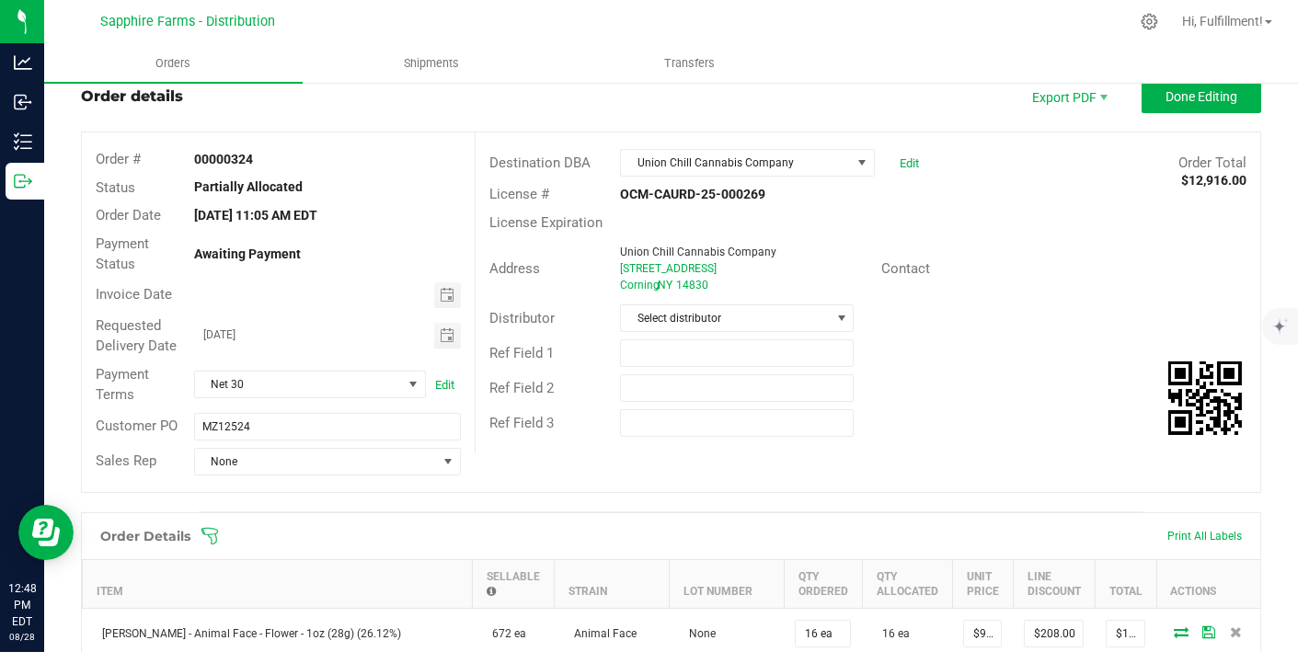
scroll to position [126, 0]
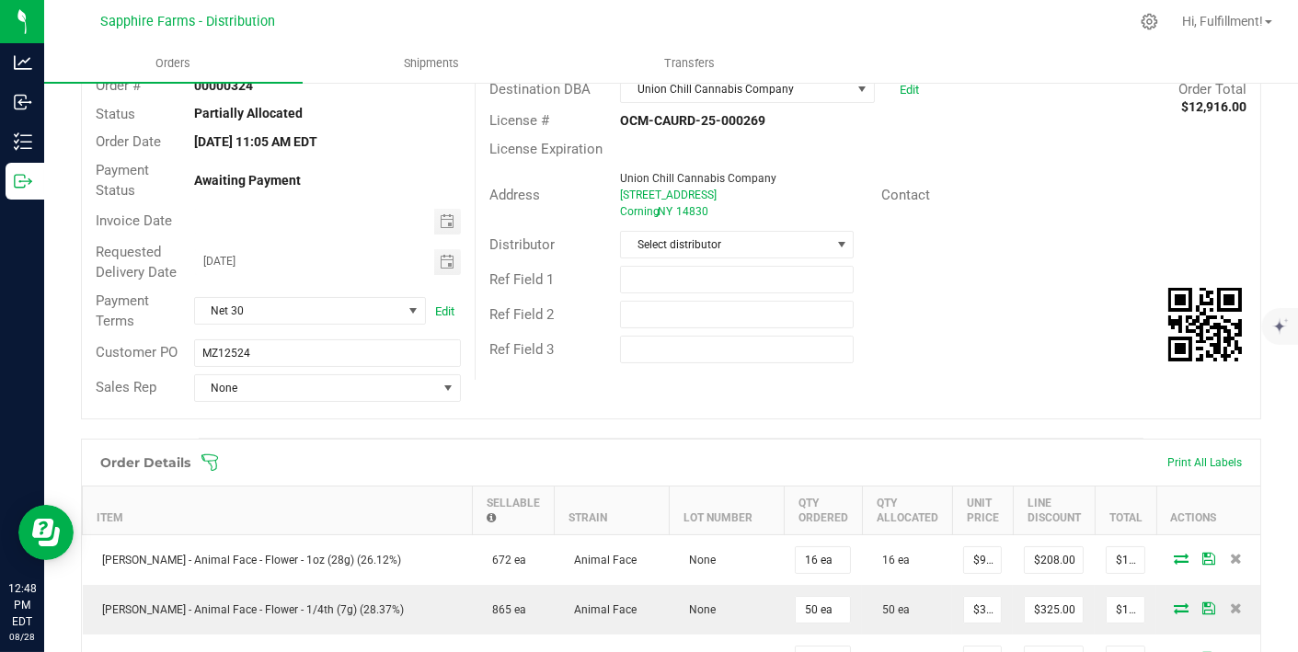
click at [214, 454] on icon at bounding box center [210, 463] width 18 height 18
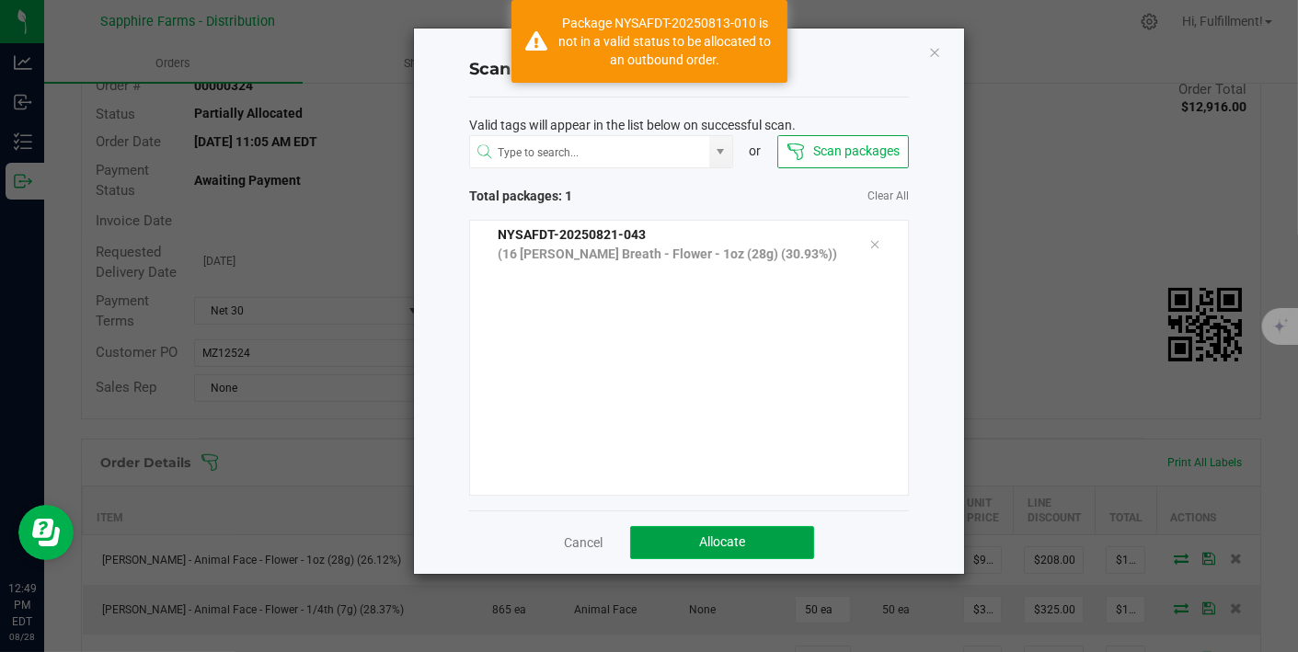
click at [701, 543] on span "Allocate" at bounding box center [722, 542] width 46 height 15
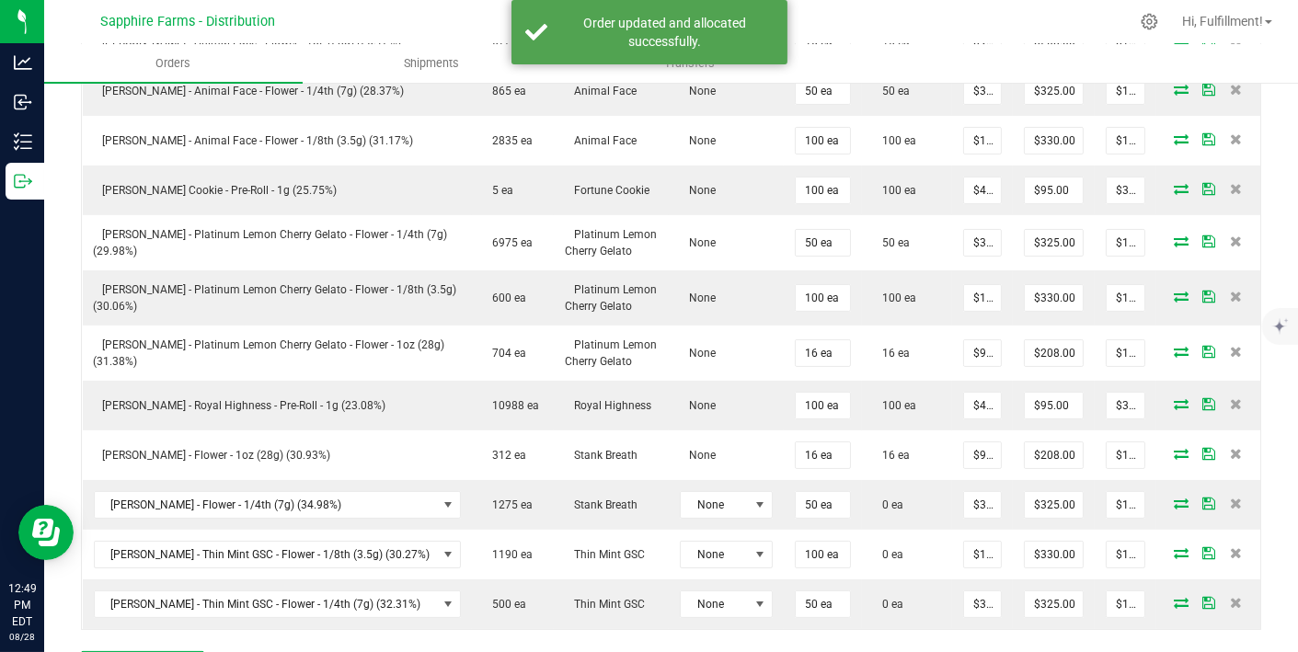
scroll to position [646, 0]
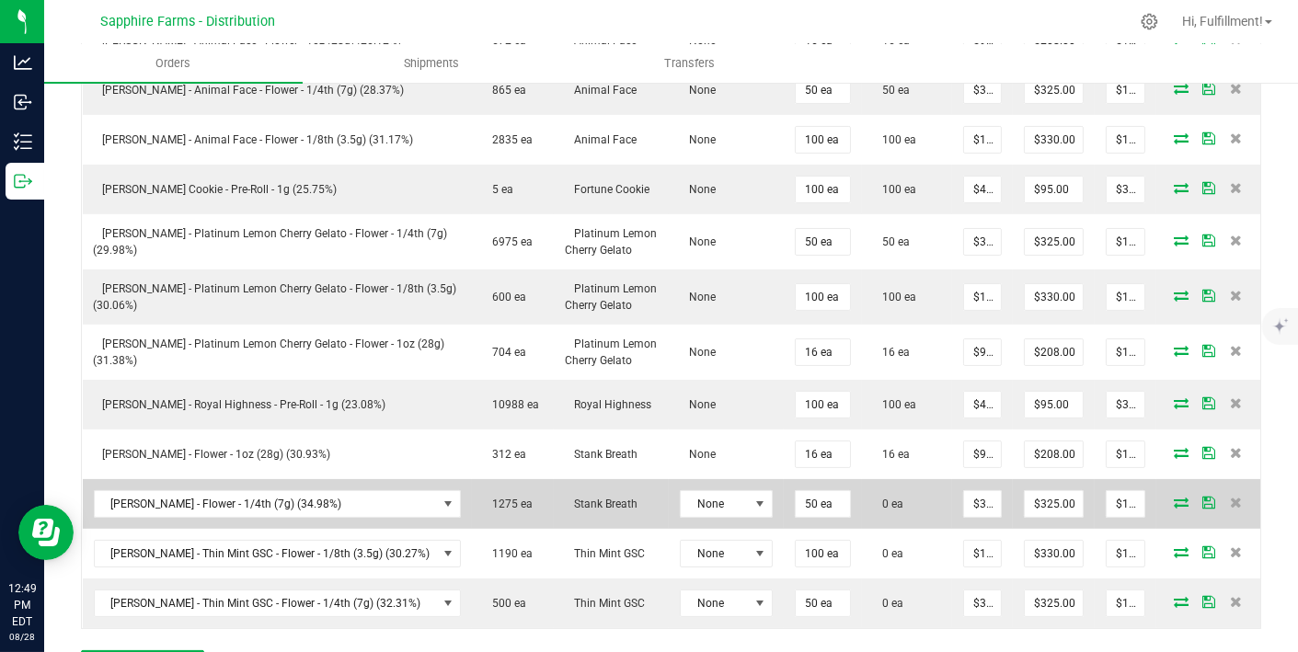
click at [1174, 497] on icon at bounding box center [1181, 502] width 15 height 11
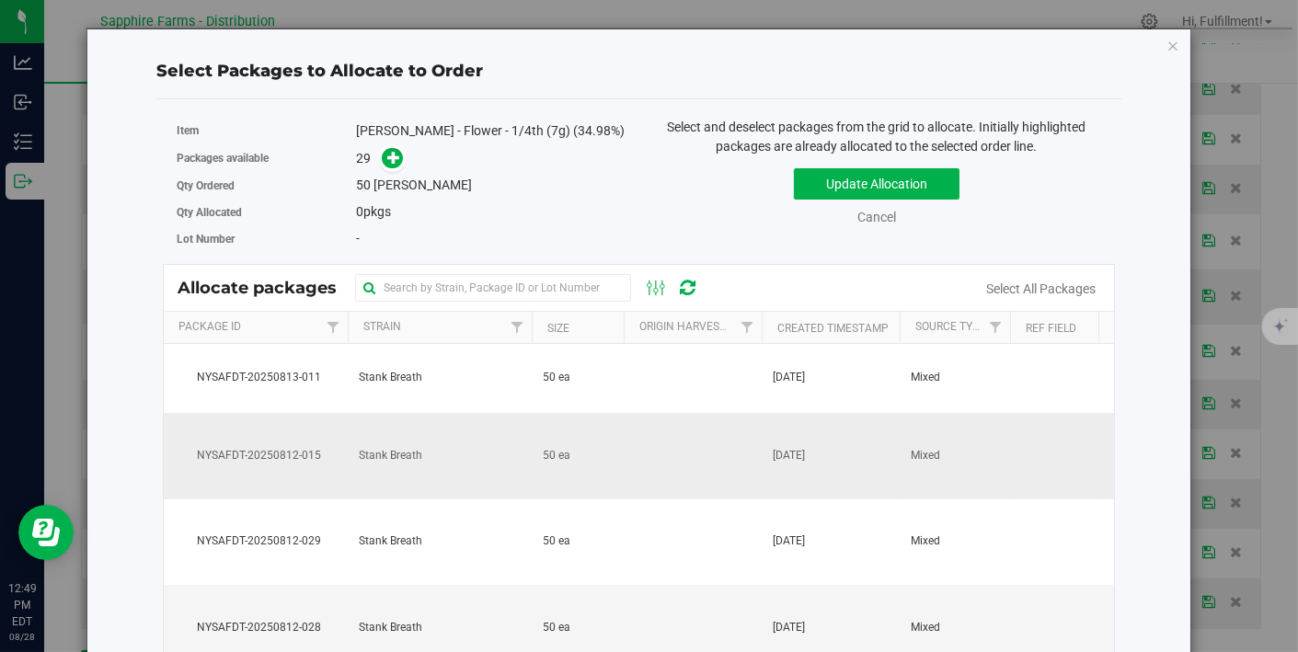
click at [890, 438] on td "[DATE]" at bounding box center [831, 456] width 138 height 86
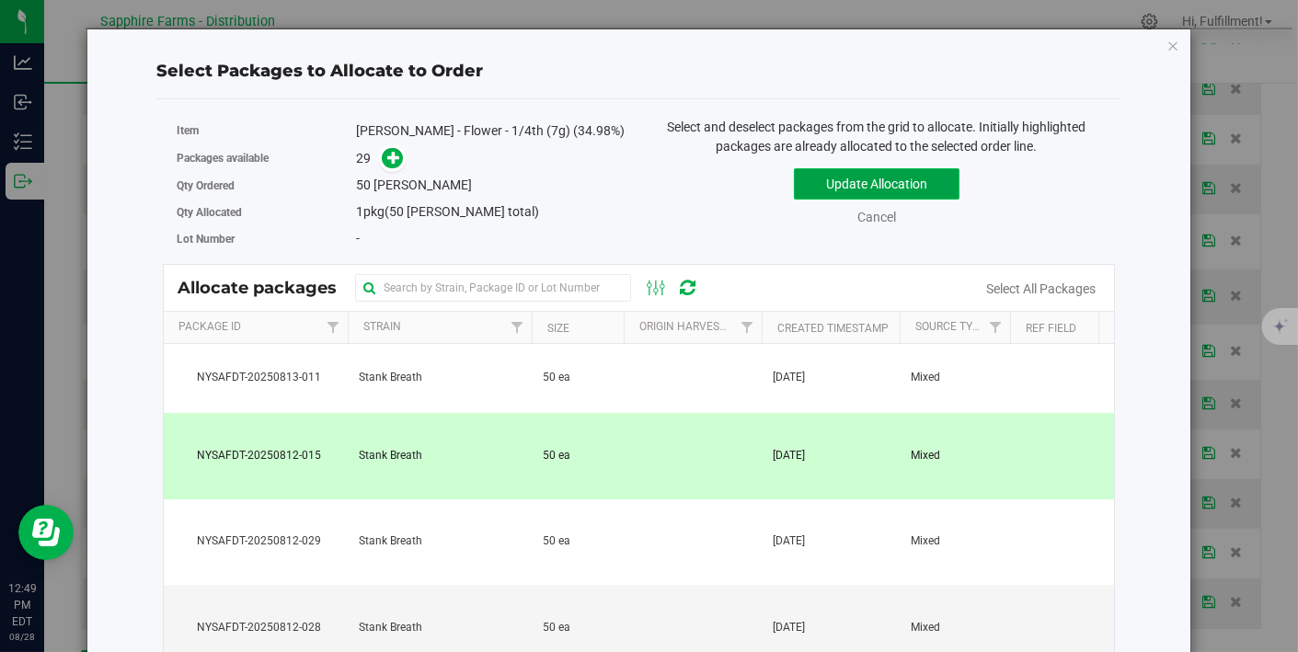
click at [922, 183] on button "Update Allocation" at bounding box center [877, 183] width 166 height 31
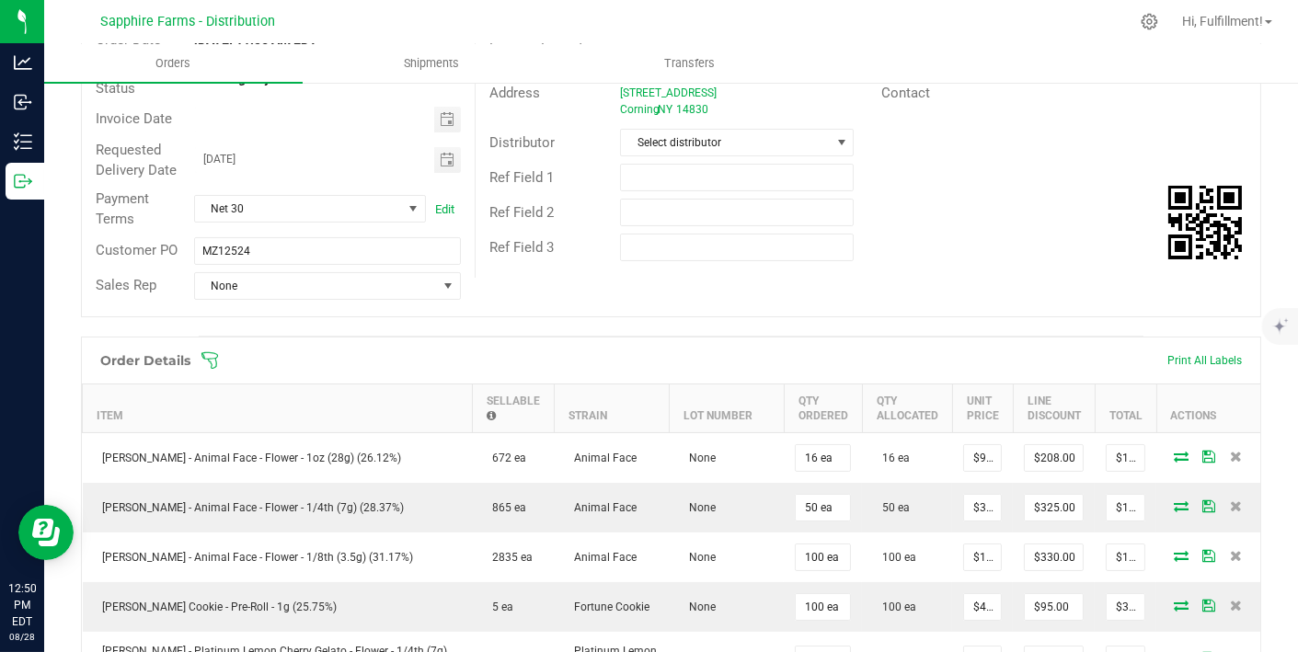
scroll to position [226, 0]
click at [213, 357] on icon at bounding box center [210, 362] width 18 height 18
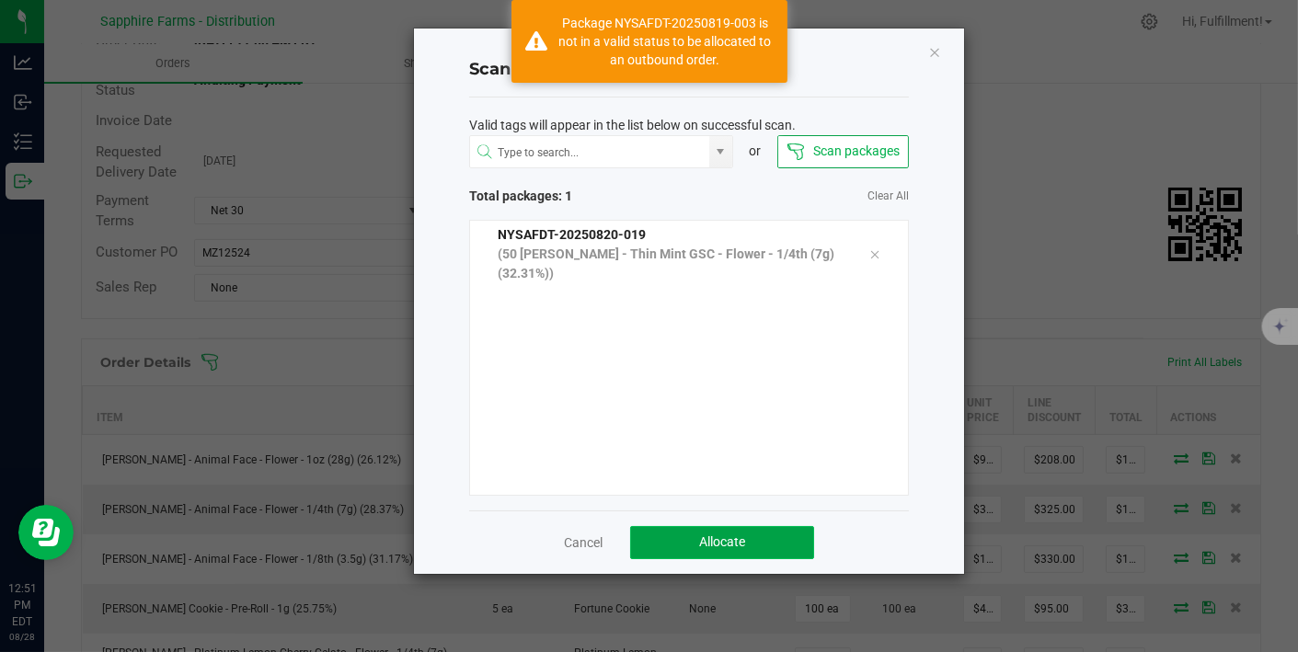
click at [726, 538] on span "Allocate" at bounding box center [722, 542] width 46 height 15
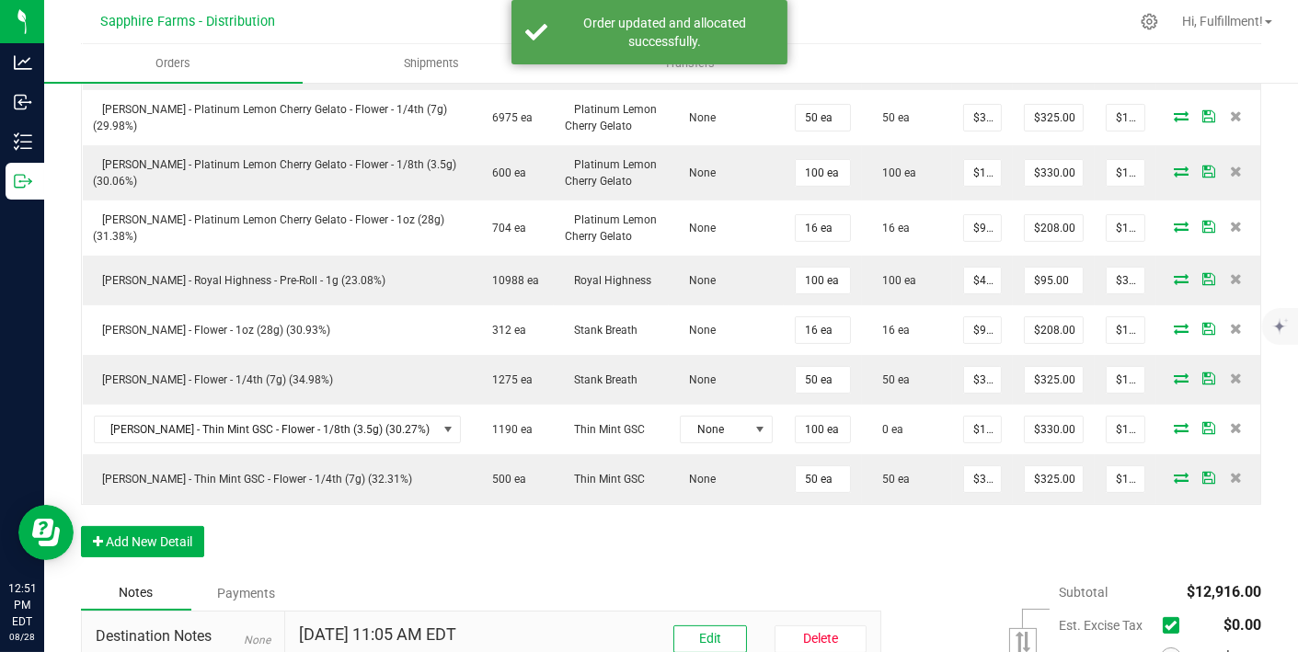
scroll to position [770, 0]
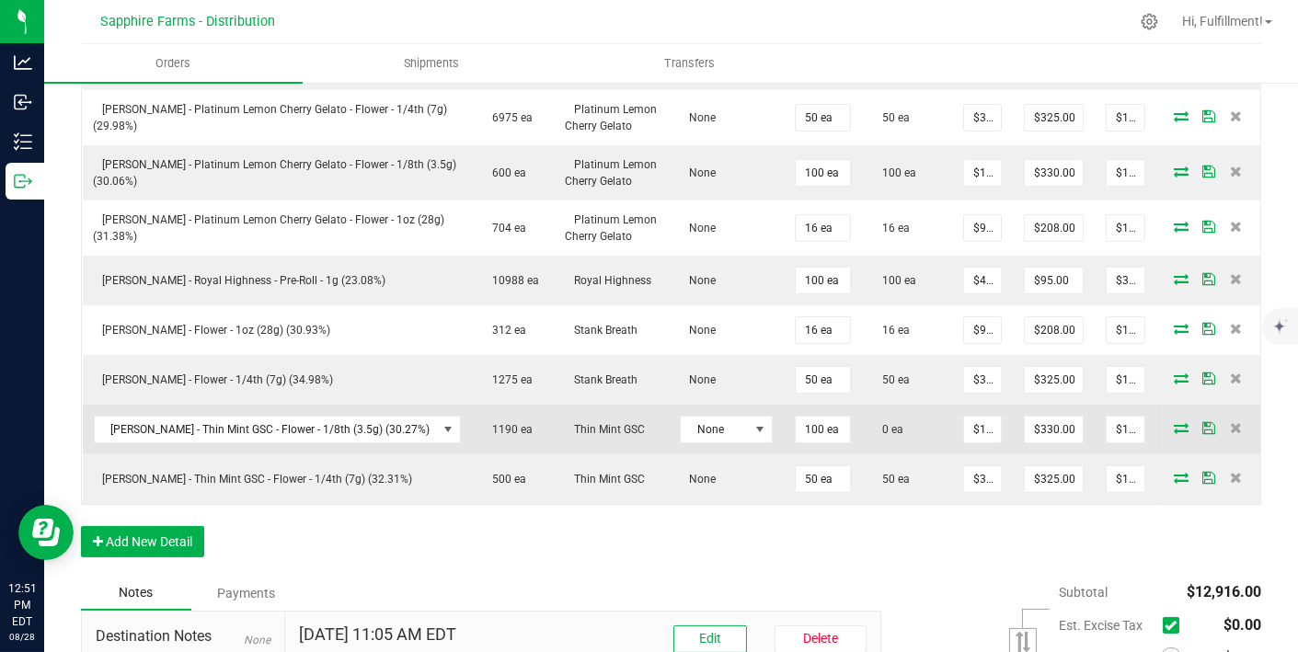
click at [1174, 422] on icon at bounding box center [1181, 427] width 15 height 11
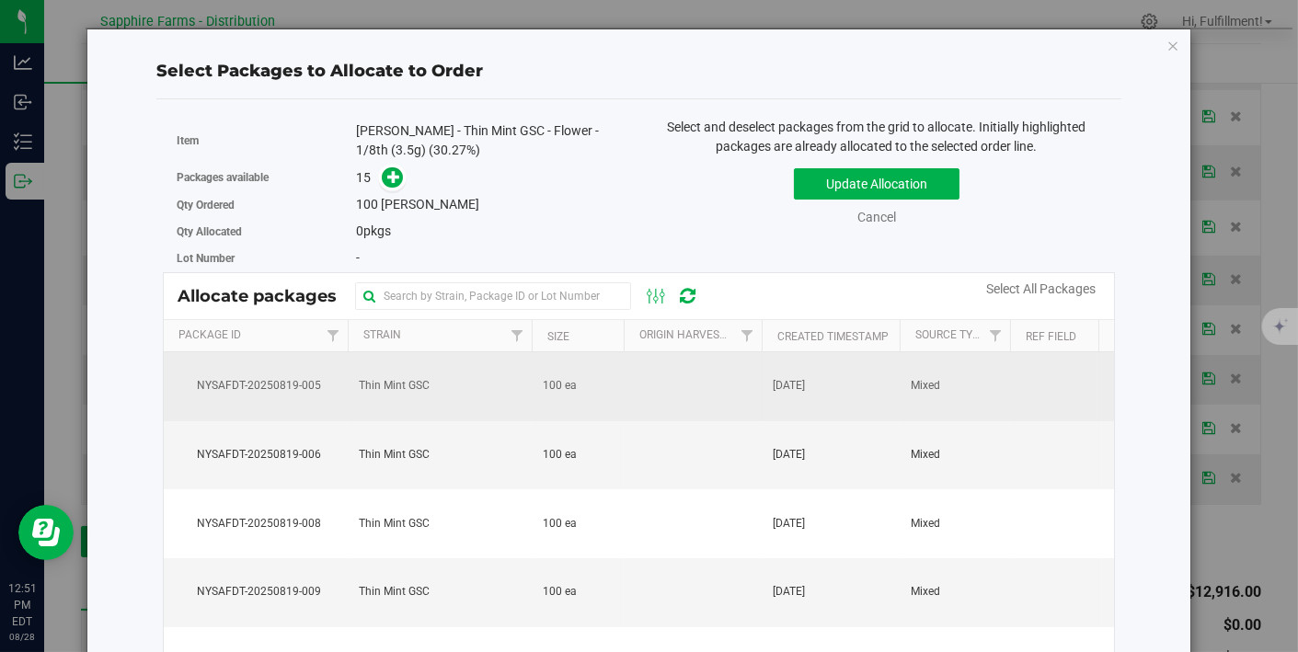
click at [859, 393] on td "[DATE]" at bounding box center [831, 386] width 138 height 69
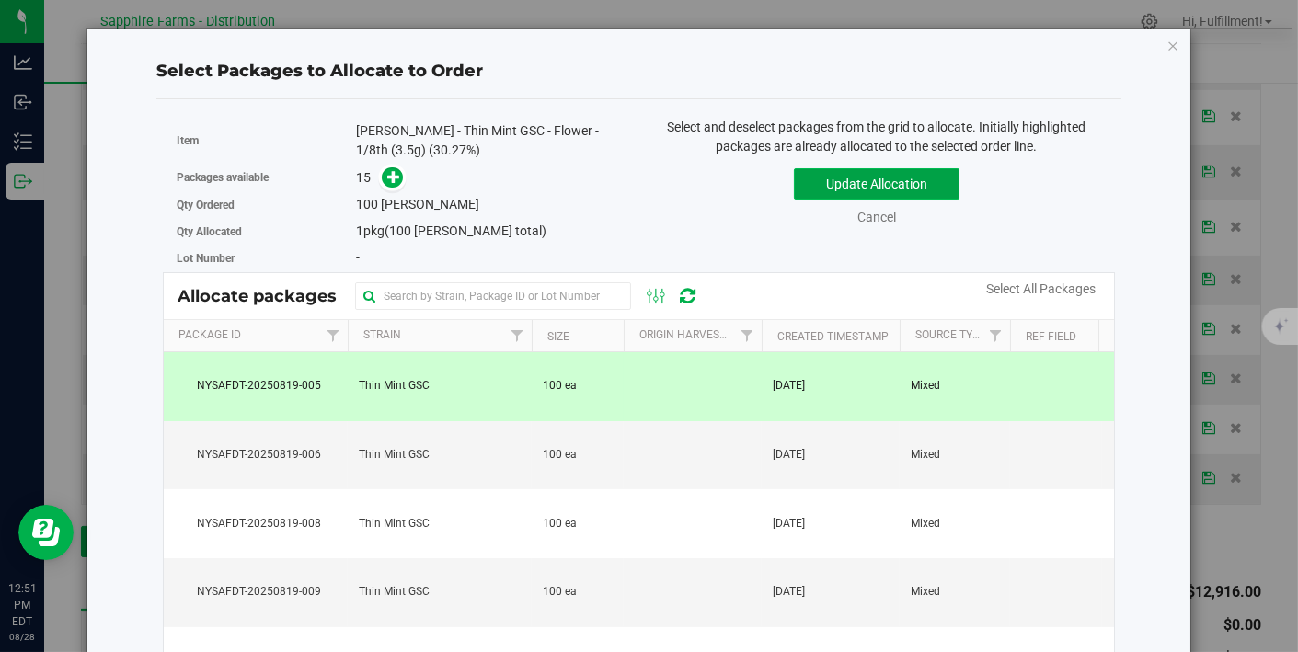
click at [909, 177] on button "Update Allocation" at bounding box center [877, 183] width 166 height 31
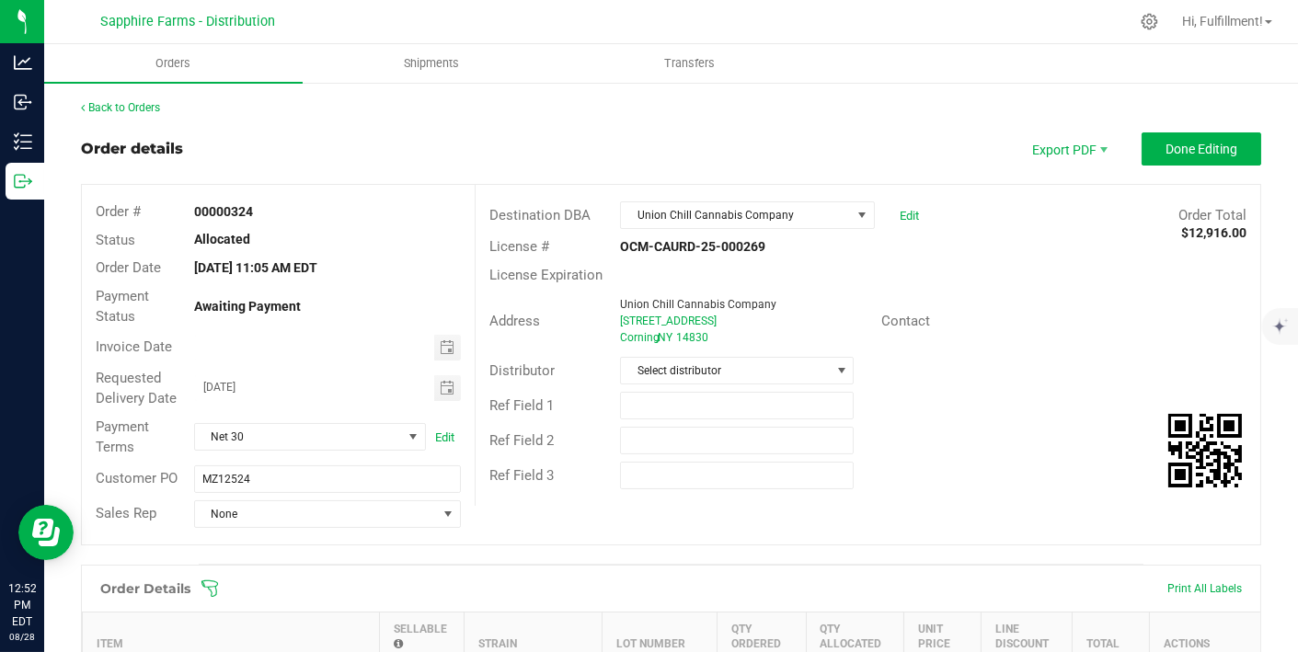
scroll to position [0, 0]
click at [1167, 138] on button "Done Editing" at bounding box center [1202, 148] width 120 height 33
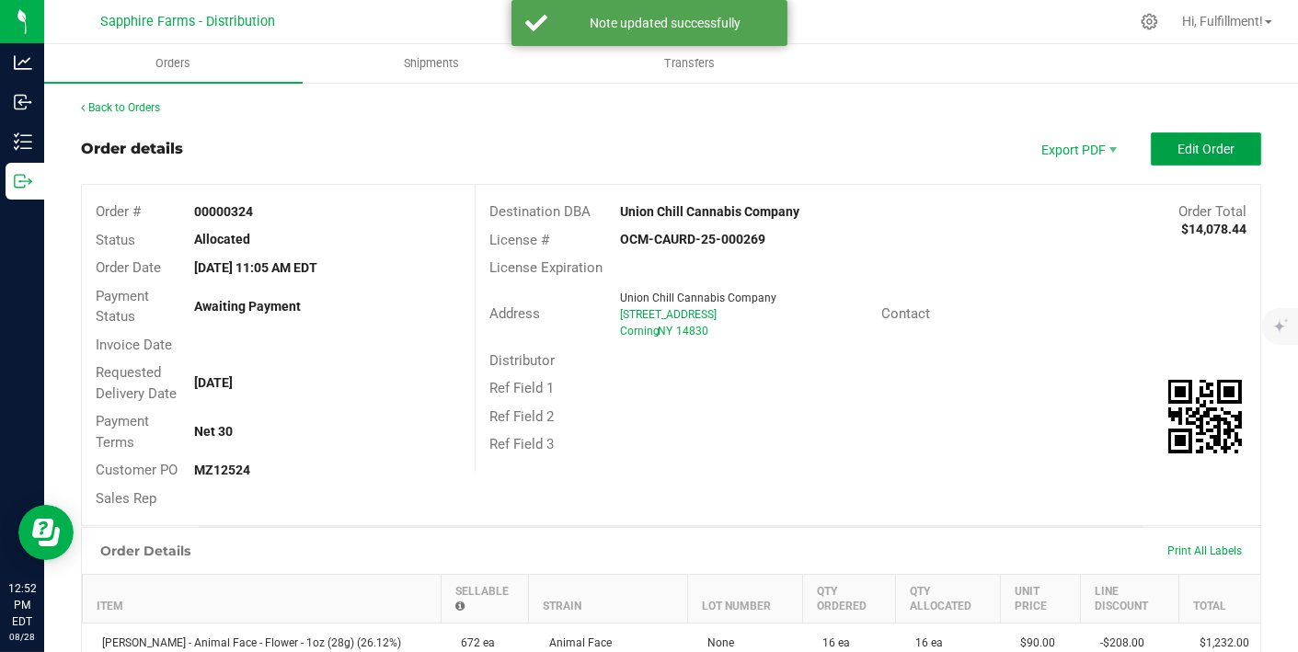
click at [1191, 151] on span "Edit Order" at bounding box center [1206, 149] width 57 height 15
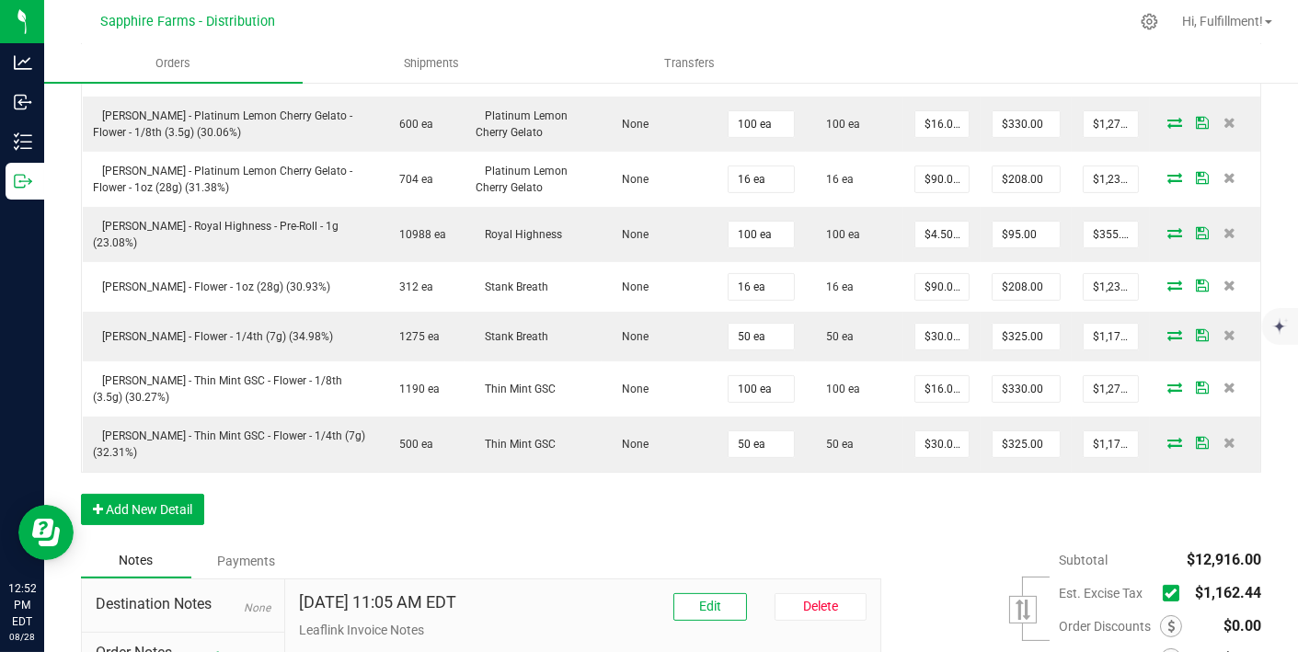
scroll to position [835, 0]
click at [1165, 593] on icon at bounding box center [1171, 593] width 12 height 0
click at [0, 0] on input "checkbox" at bounding box center [0, 0] width 0 height 0
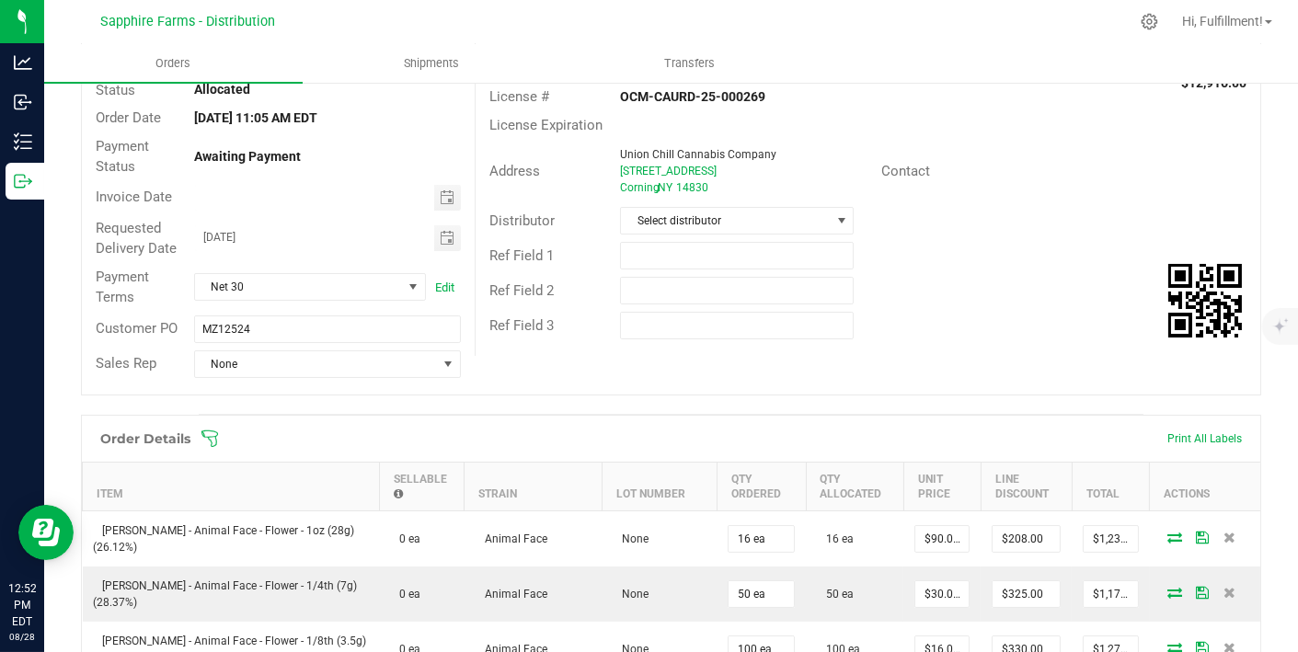
scroll to position [0, 0]
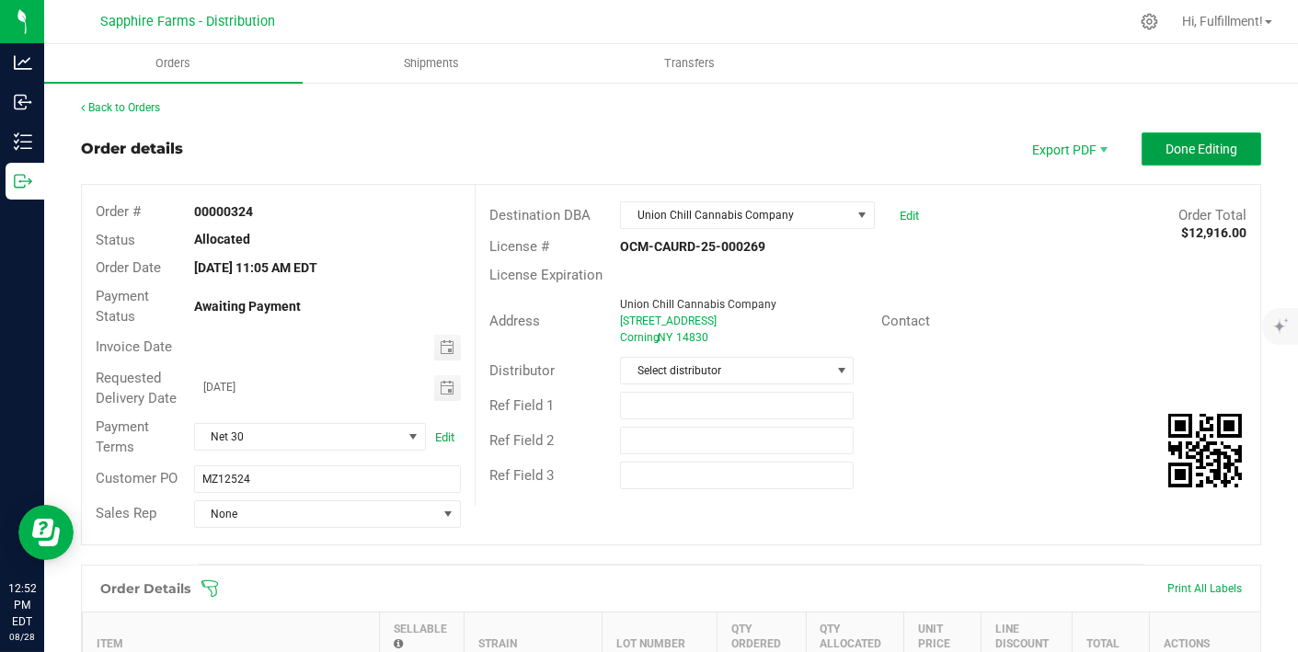
click at [1199, 146] on span "Done Editing" at bounding box center [1202, 149] width 72 height 15
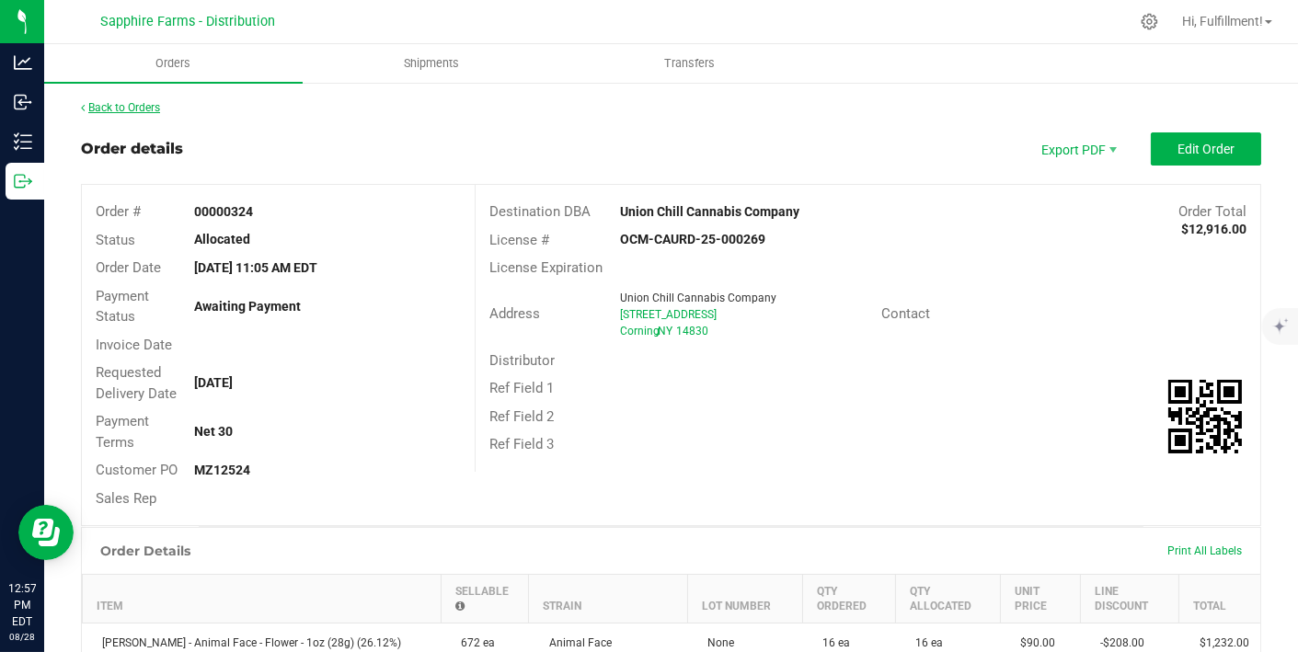
click at [152, 101] on link "Back to Orders" at bounding box center [120, 107] width 79 height 13
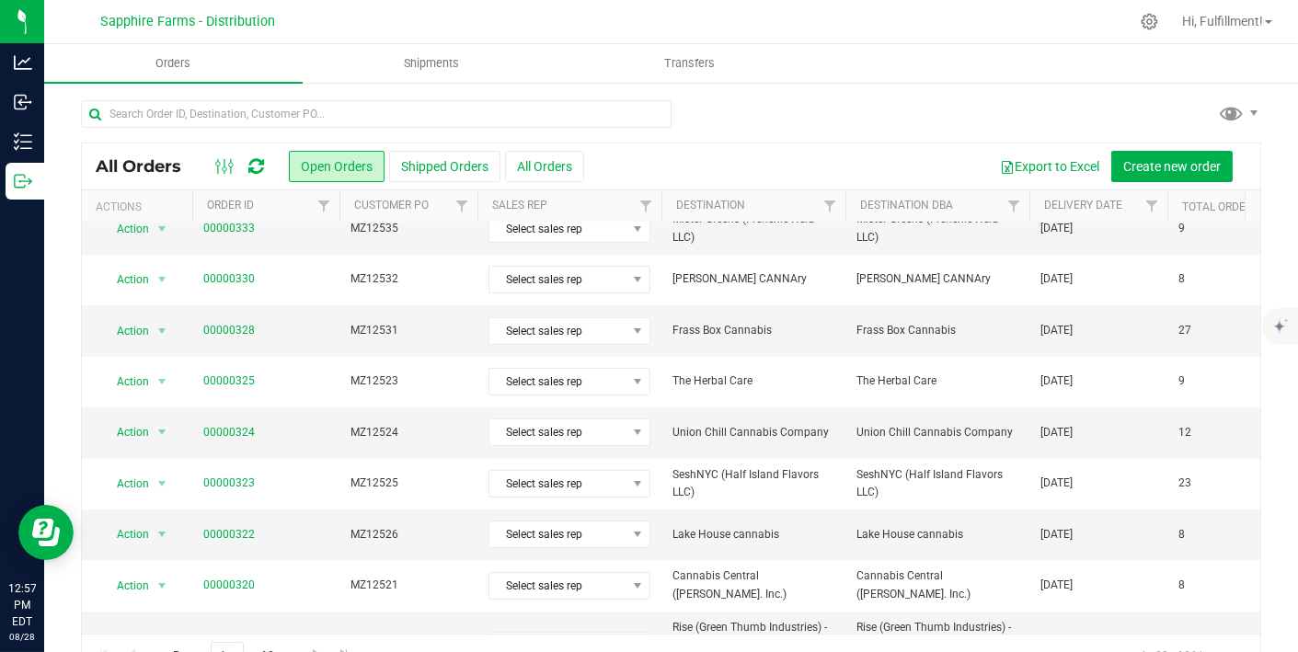
scroll to position [604, 0]
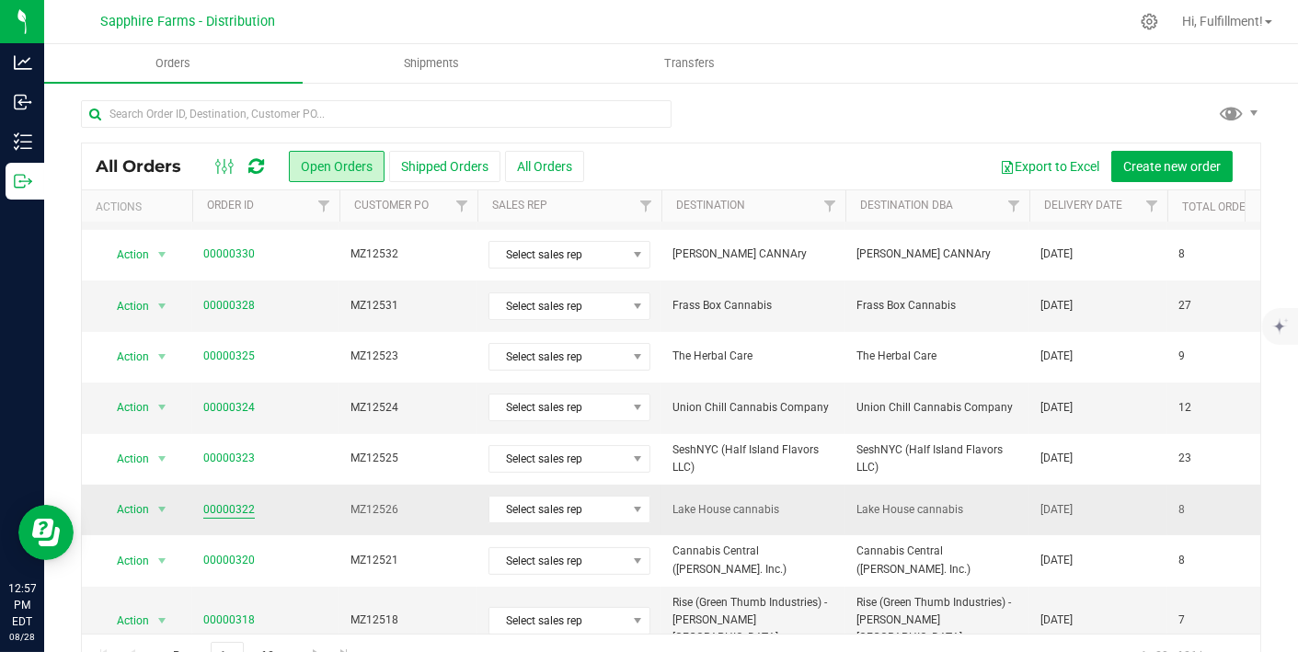
click at [233, 503] on link "00000322" at bounding box center [229, 509] width 52 height 17
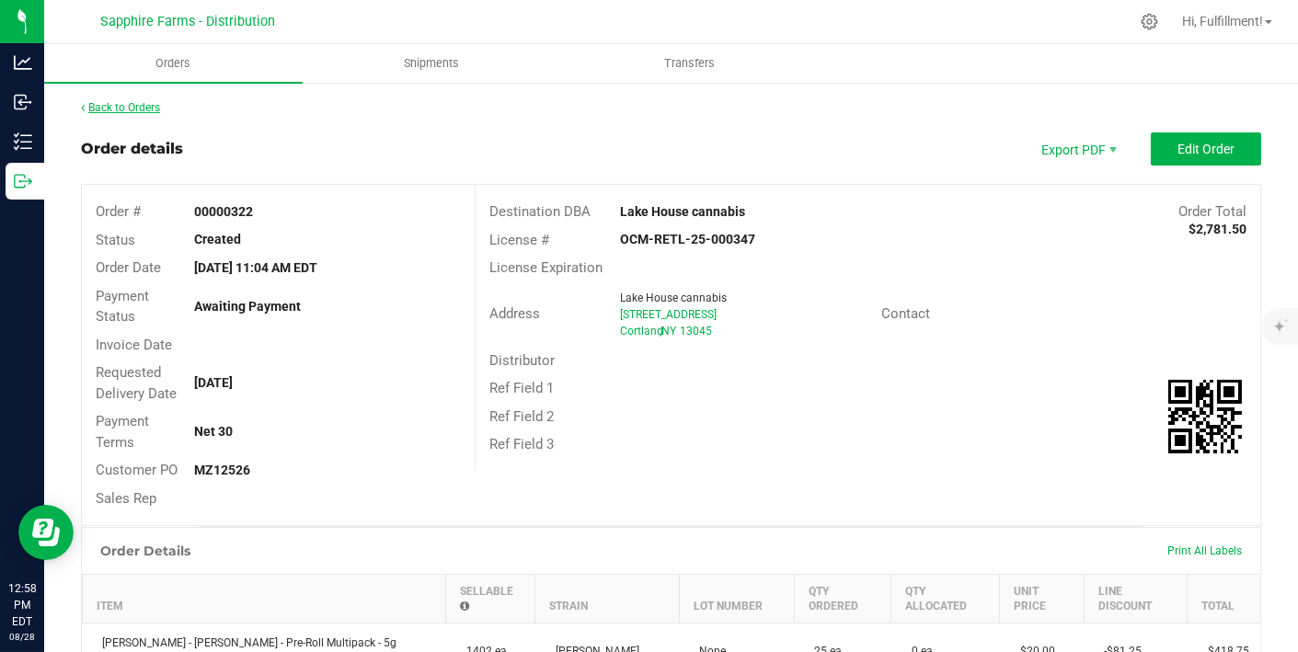
click at [126, 106] on link "Back to Orders" at bounding box center [120, 107] width 79 height 13
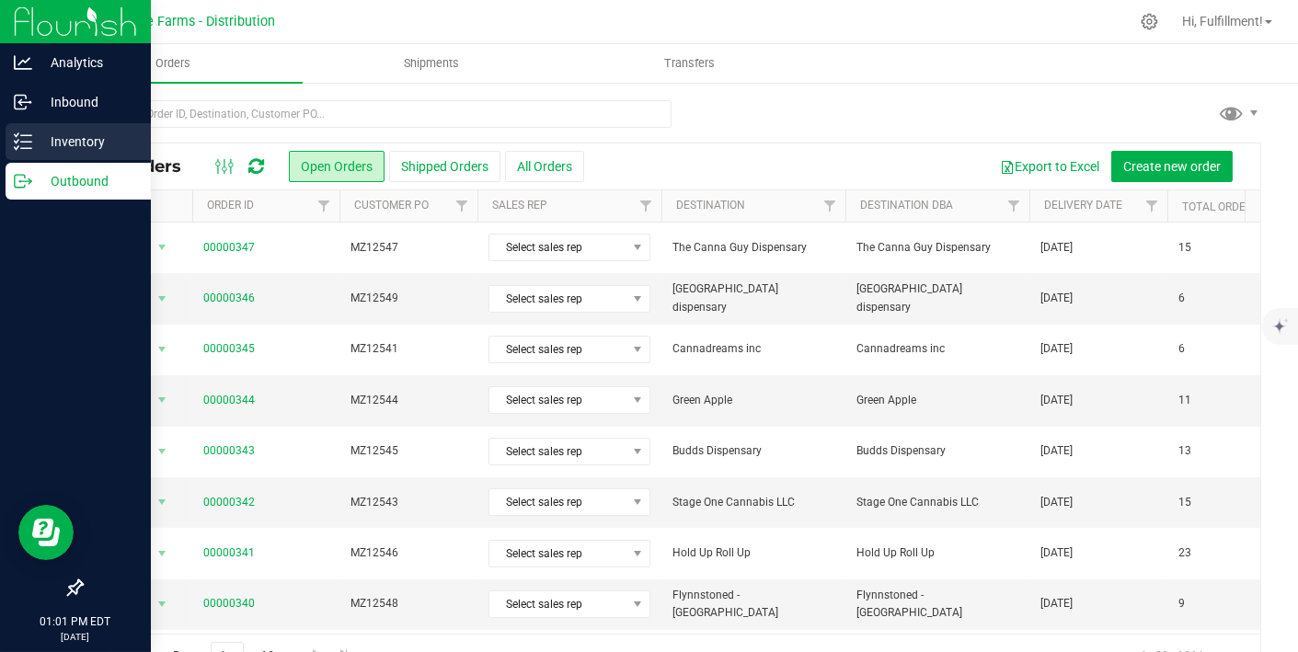
click at [26, 139] on icon at bounding box center [23, 141] width 18 height 18
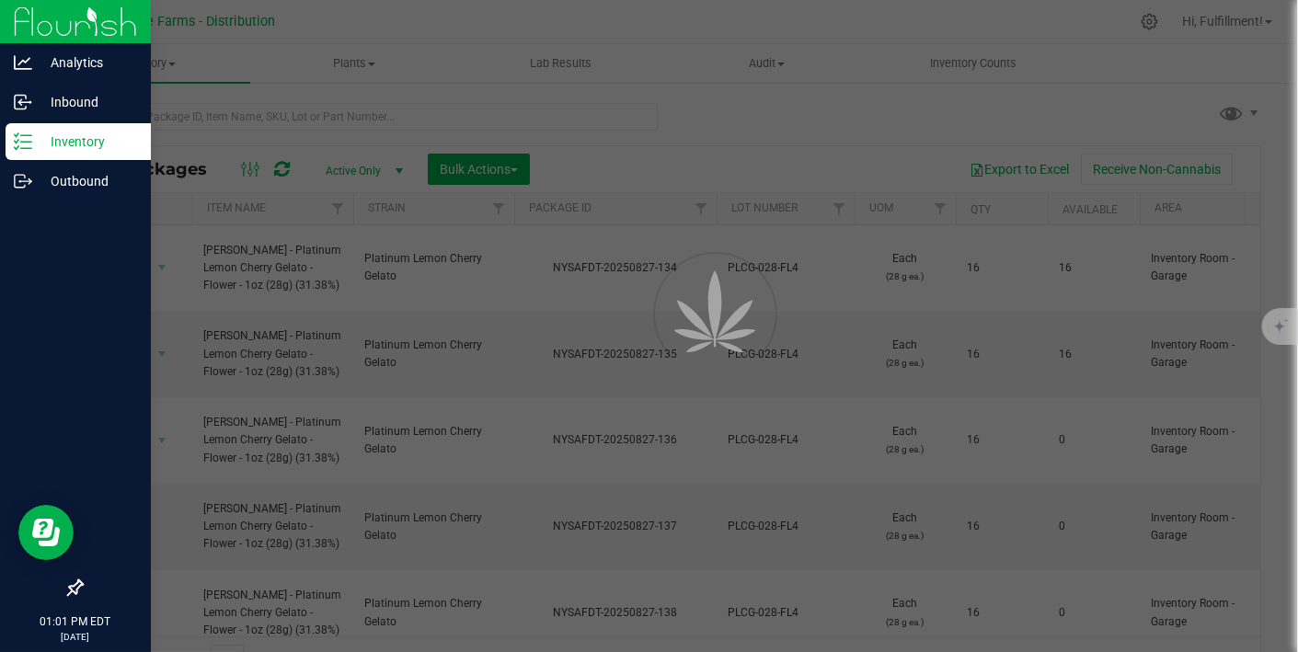
click at [523, 116] on div at bounding box center [649, 326] width 1298 height 652
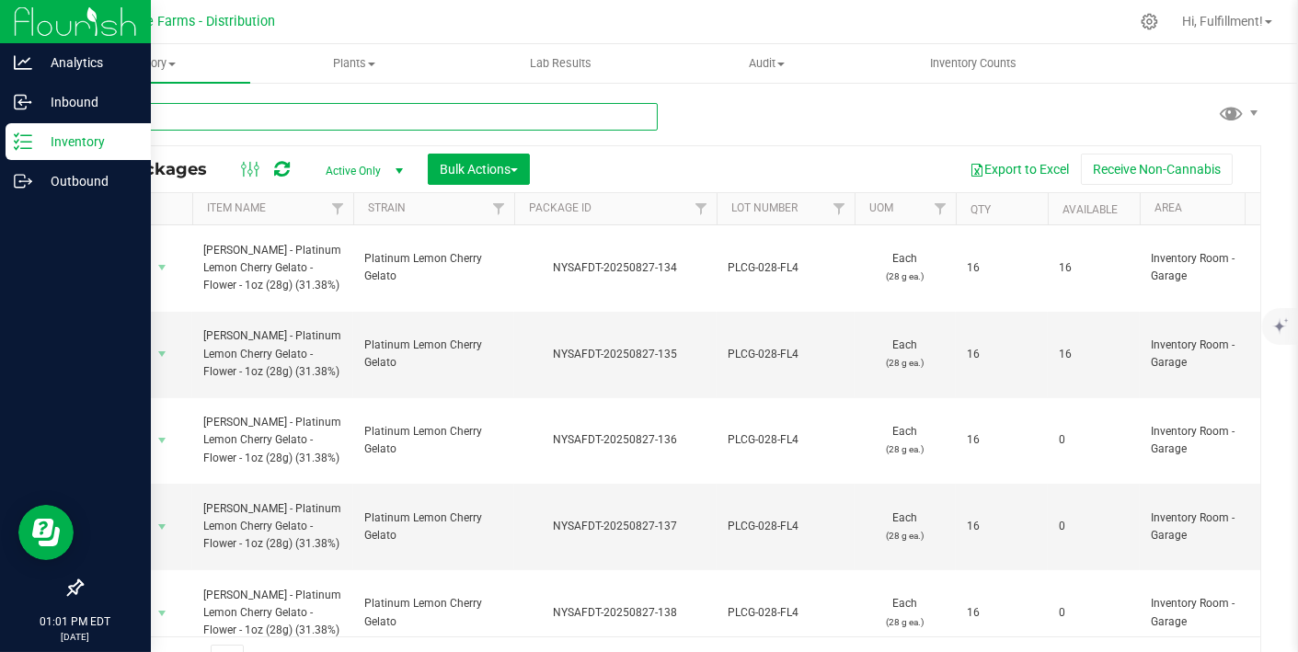
click at [401, 116] on input "text" at bounding box center [369, 117] width 577 height 28
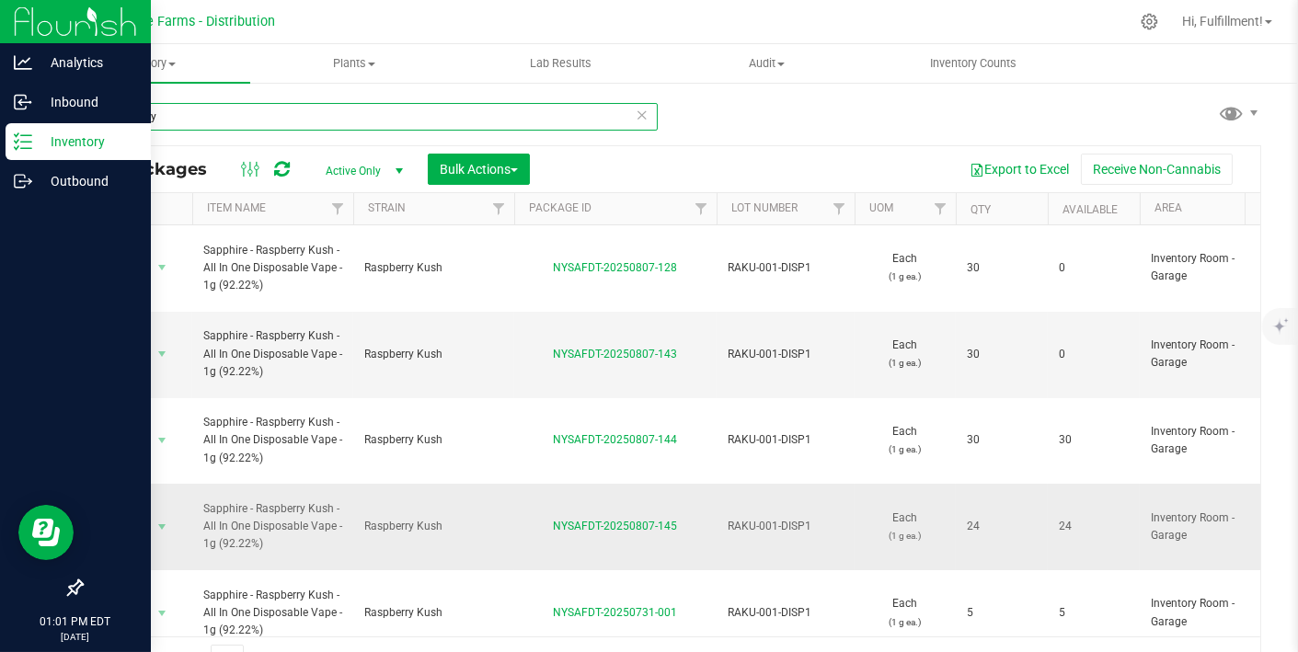
scroll to position [1, 0]
type input "raspberry"
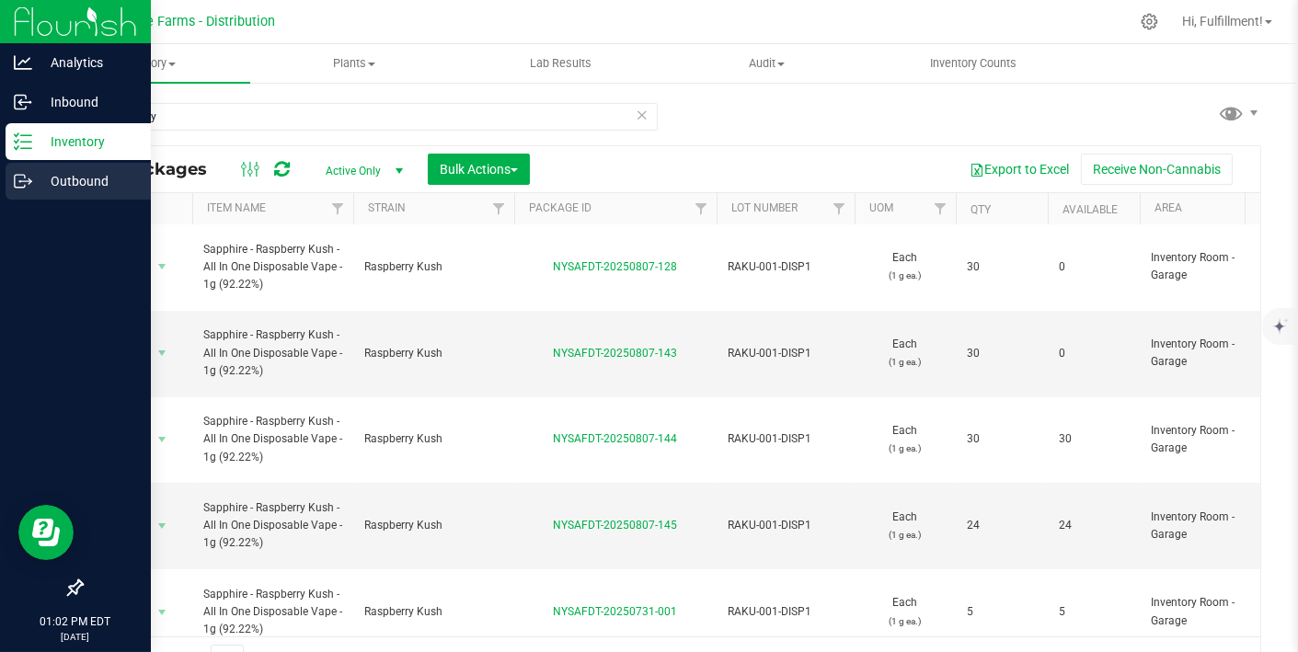
click at [14, 172] on icon at bounding box center [23, 181] width 18 height 18
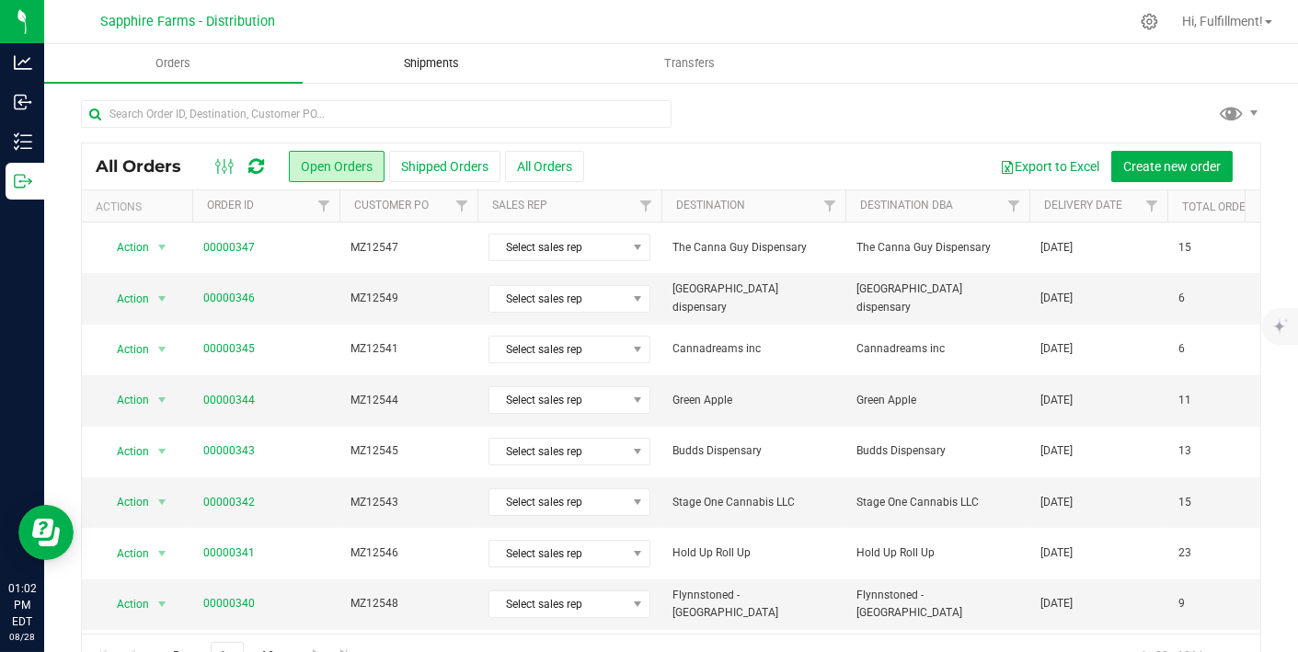
click at [442, 52] on uib-tab-heading "Shipments" at bounding box center [432, 63] width 257 height 37
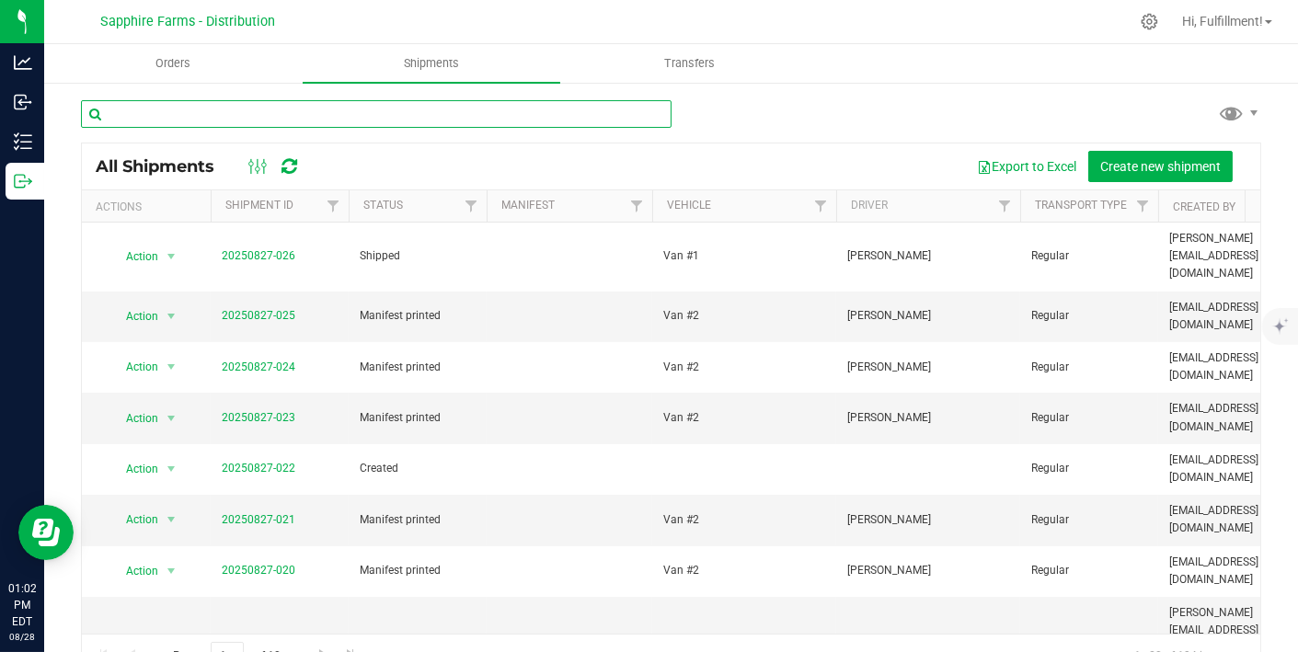
click at [450, 123] on input "text" at bounding box center [376, 114] width 591 height 28
type input "joint"
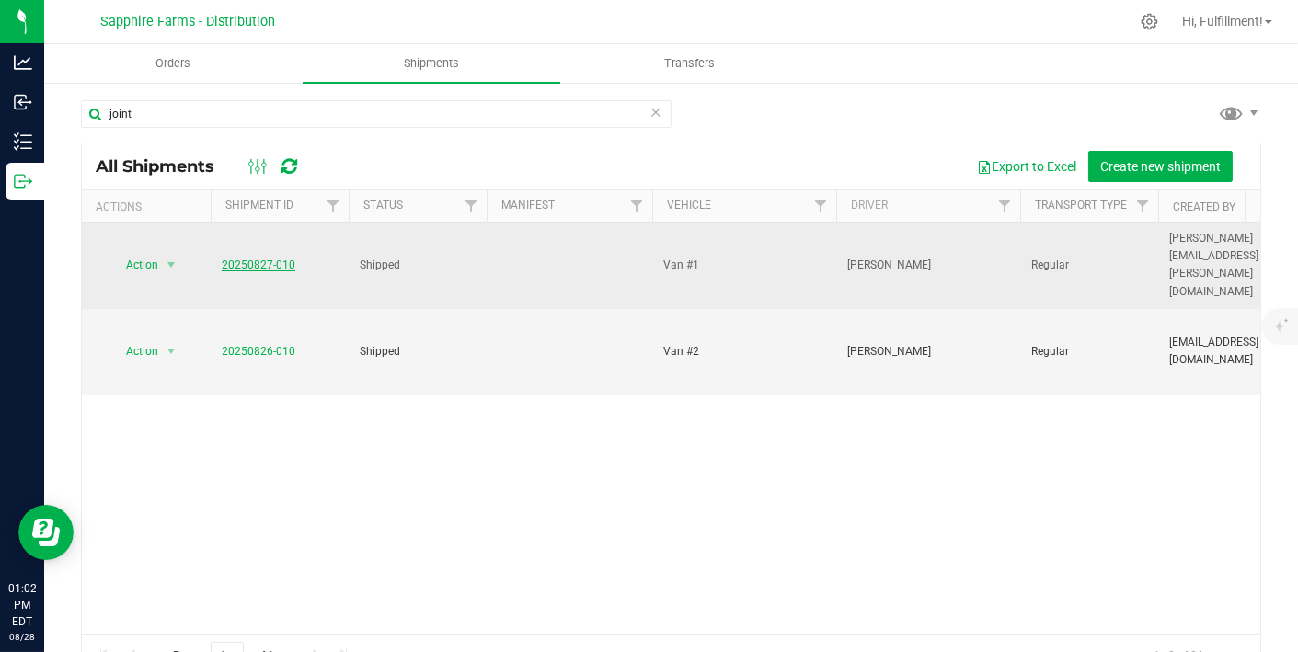
click at [252, 259] on link "20250827-010" at bounding box center [259, 265] width 74 height 13
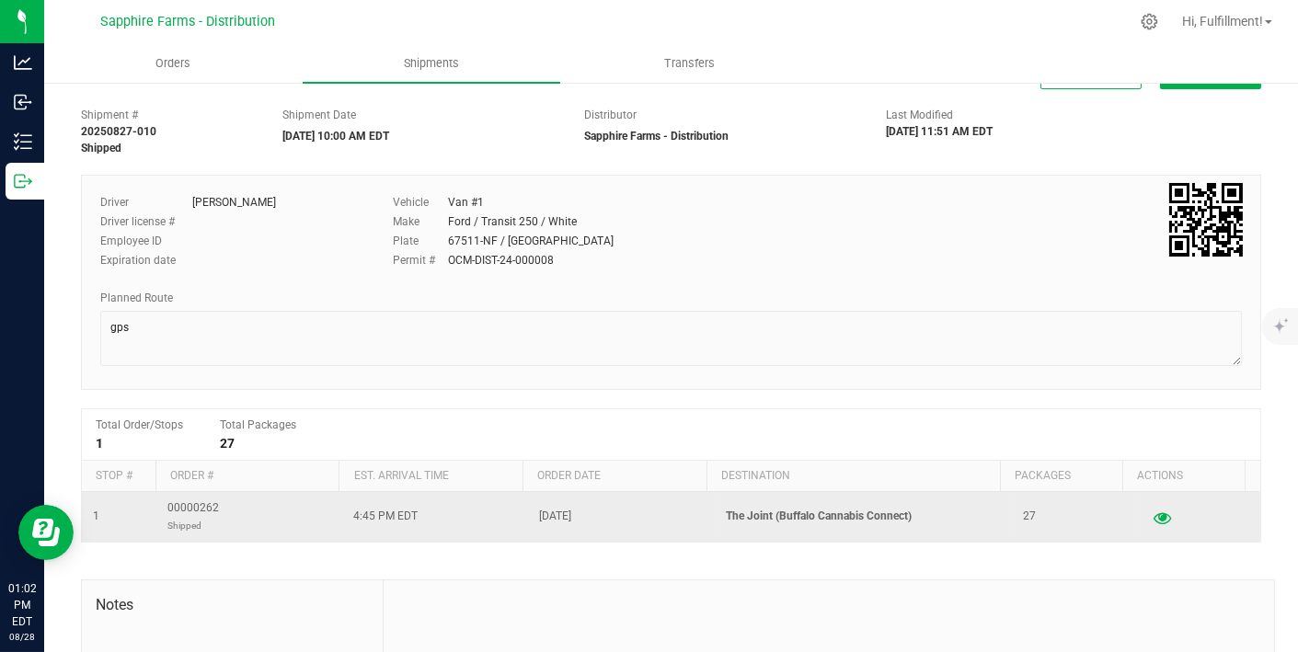
click at [1145, 518] on button "button" at bounding box center [1161, 516] width 33 height 29
